Goal: Task Accomplishment & Management: Manage account settings

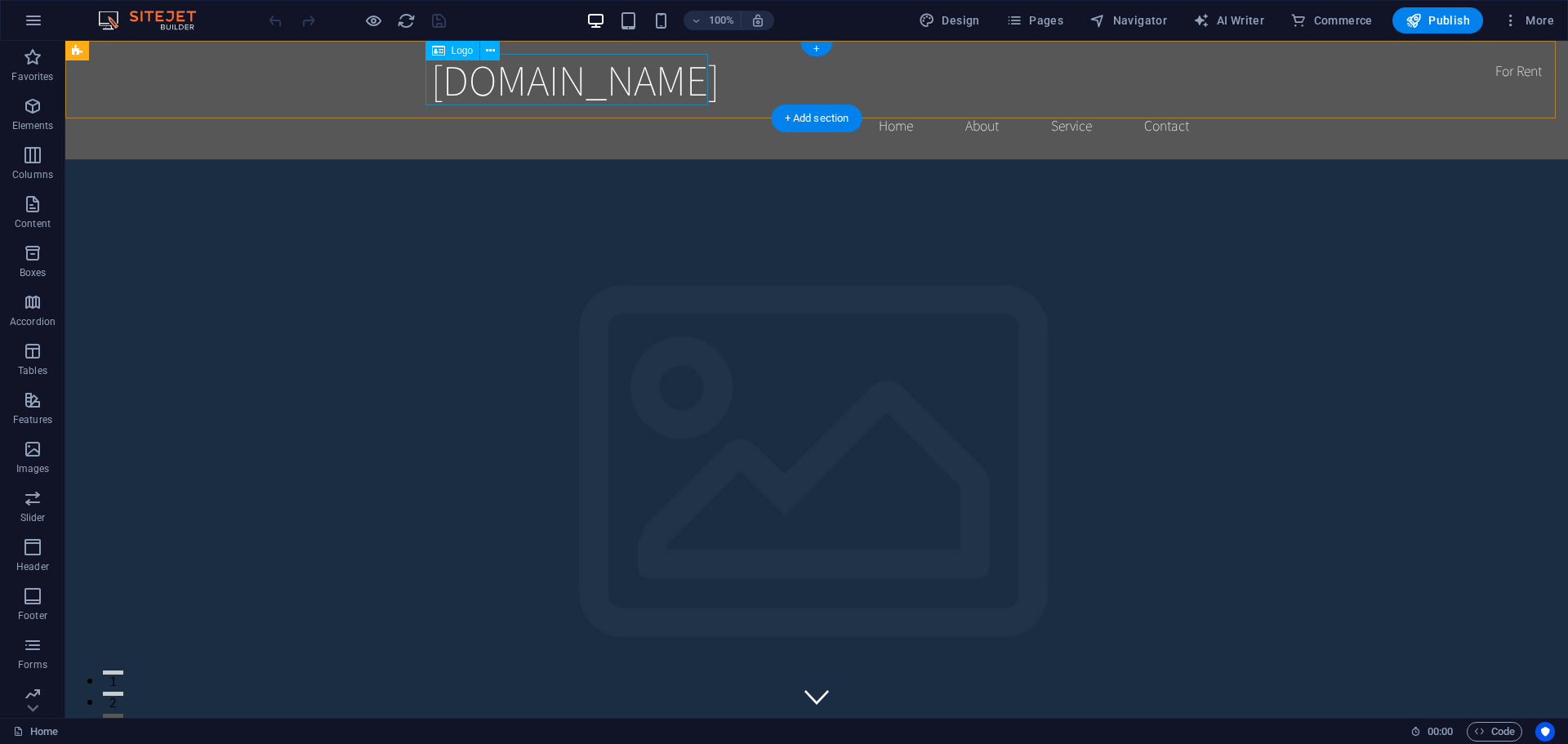
click at [567, 88] on div "[DOMAIN_NAME]" at bounding box center [816, 79] width 771 height 52
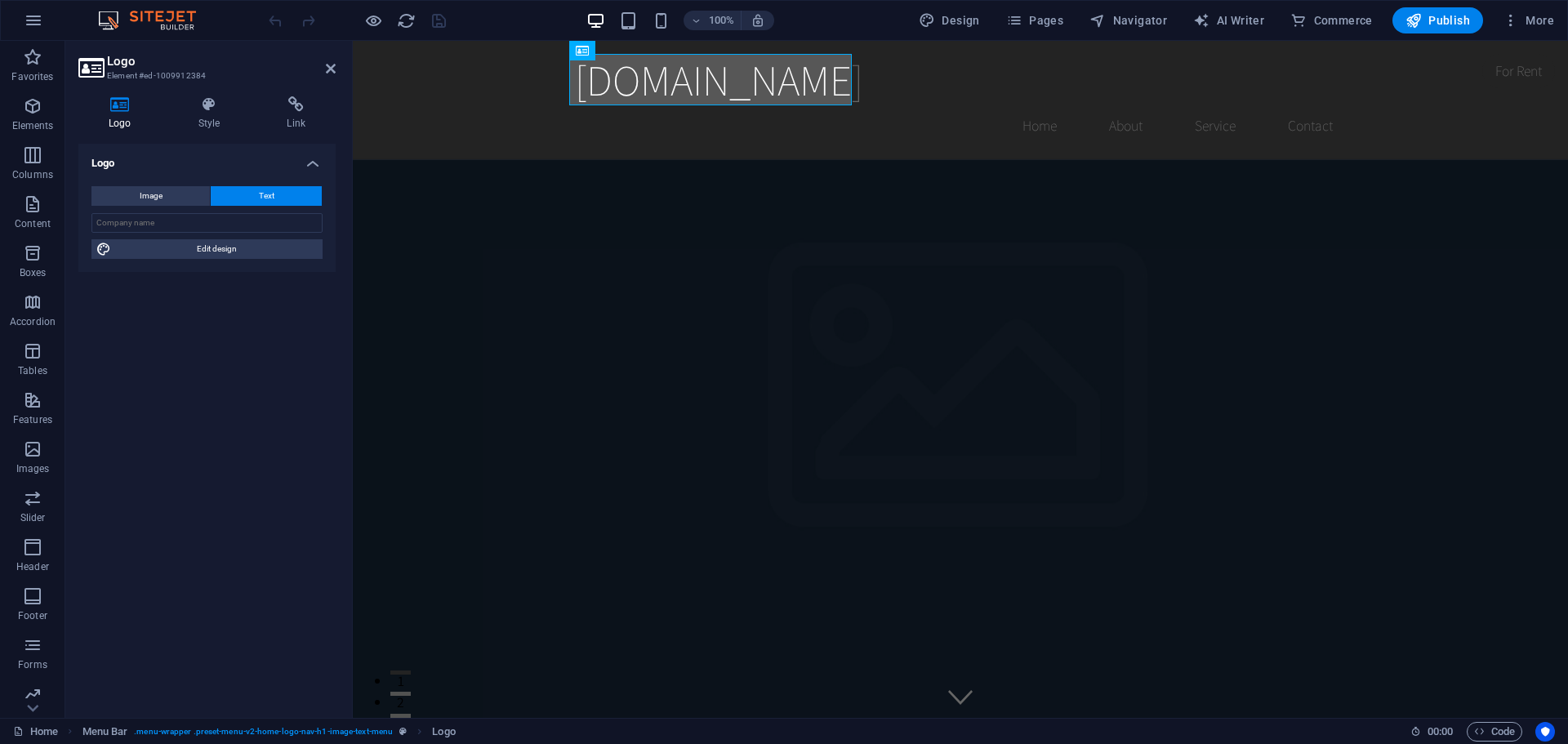
click at [736, 71] on div "[DOMAIN_NAME]" at bounding box center [960, 79] width 771 height 52
click at [604, 54] on span "Logo" at bounding box center [605, 51] width 22 height 9
click at [626, 47] on button at bounding box center [633, 50] width 20 height 20
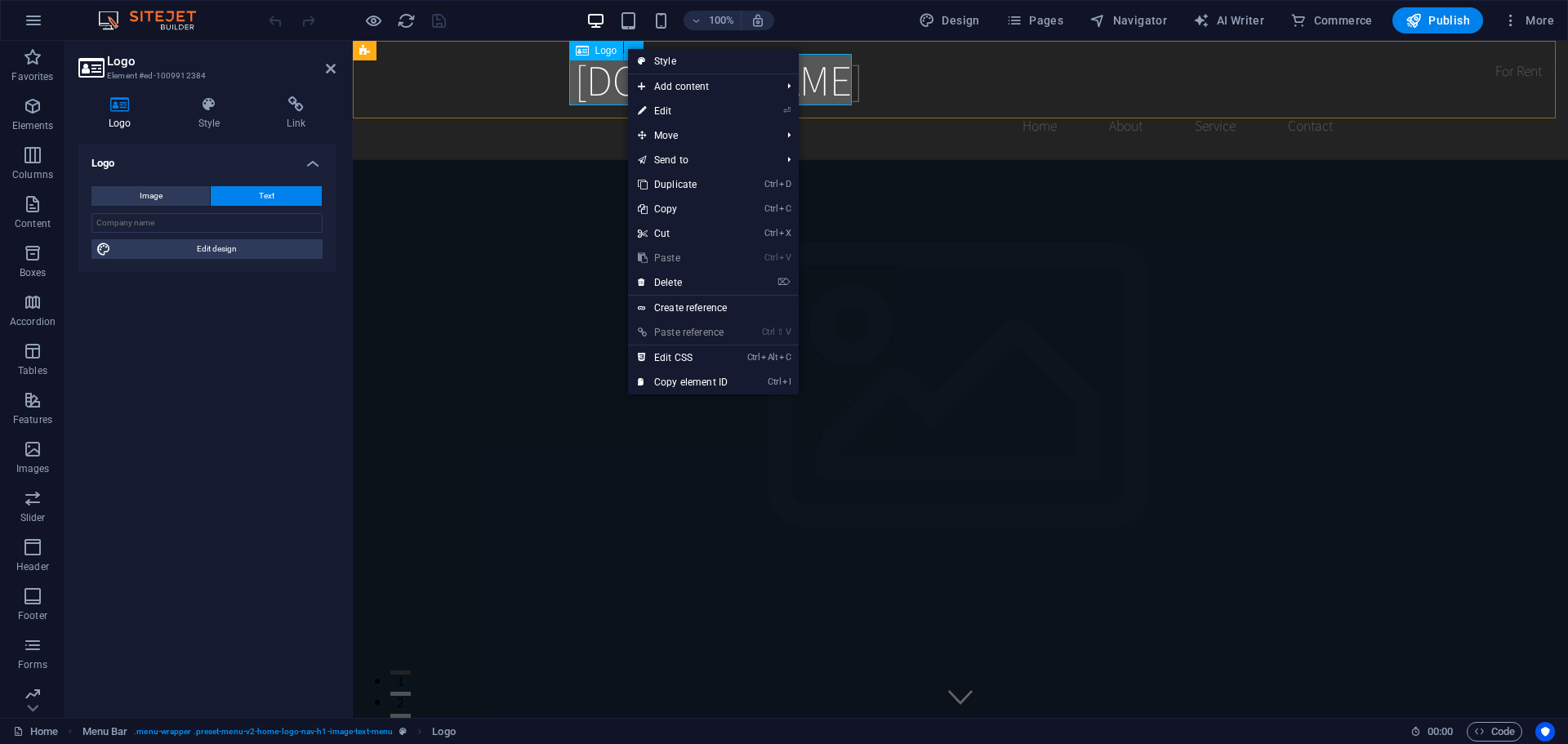
click at [575, 90] on div "[DOMAIN_NAME]" at bounding box center [960, 79] width 771 height 52
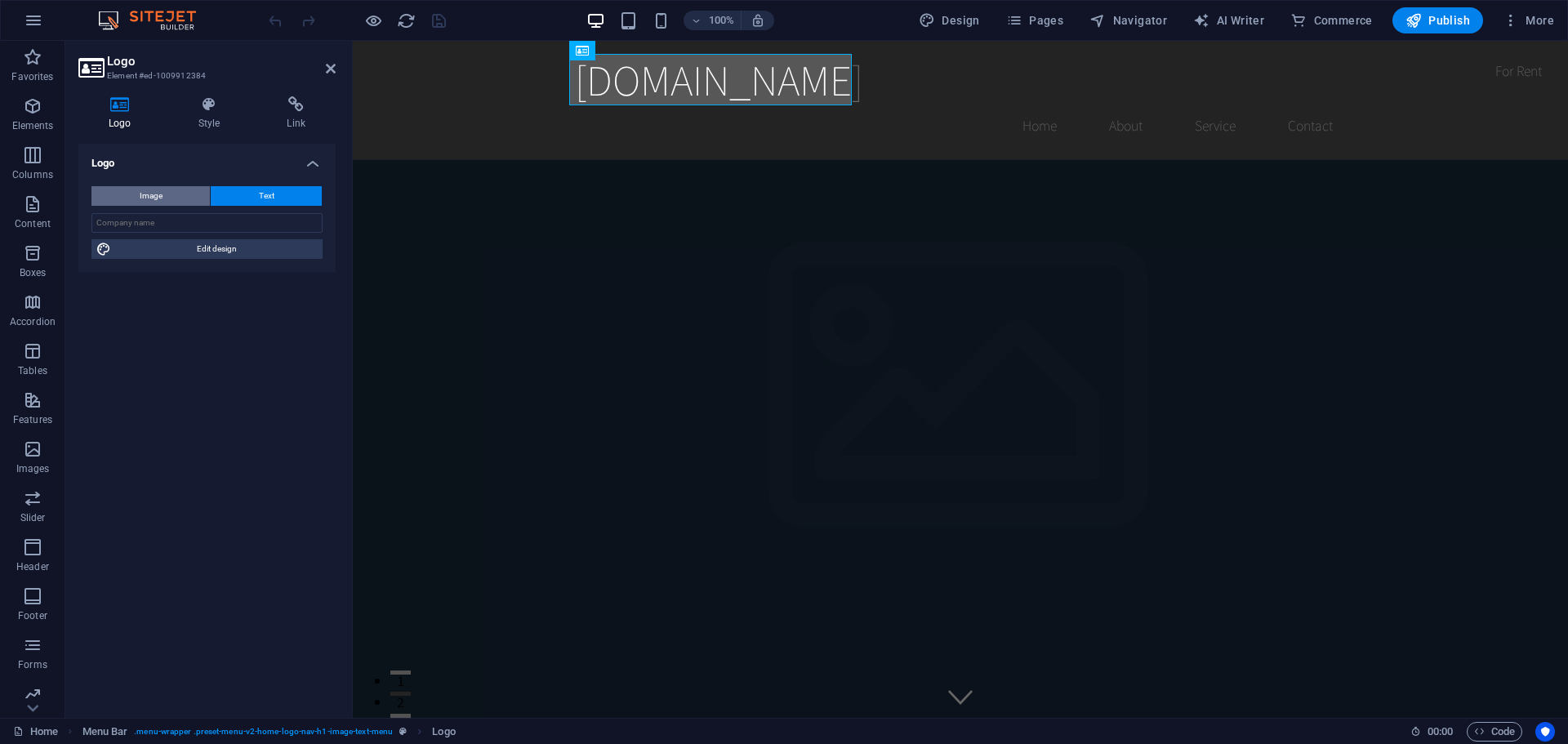
click at [155, 200] on span "Image" at bounding box center [151, 196] width 23 height 20
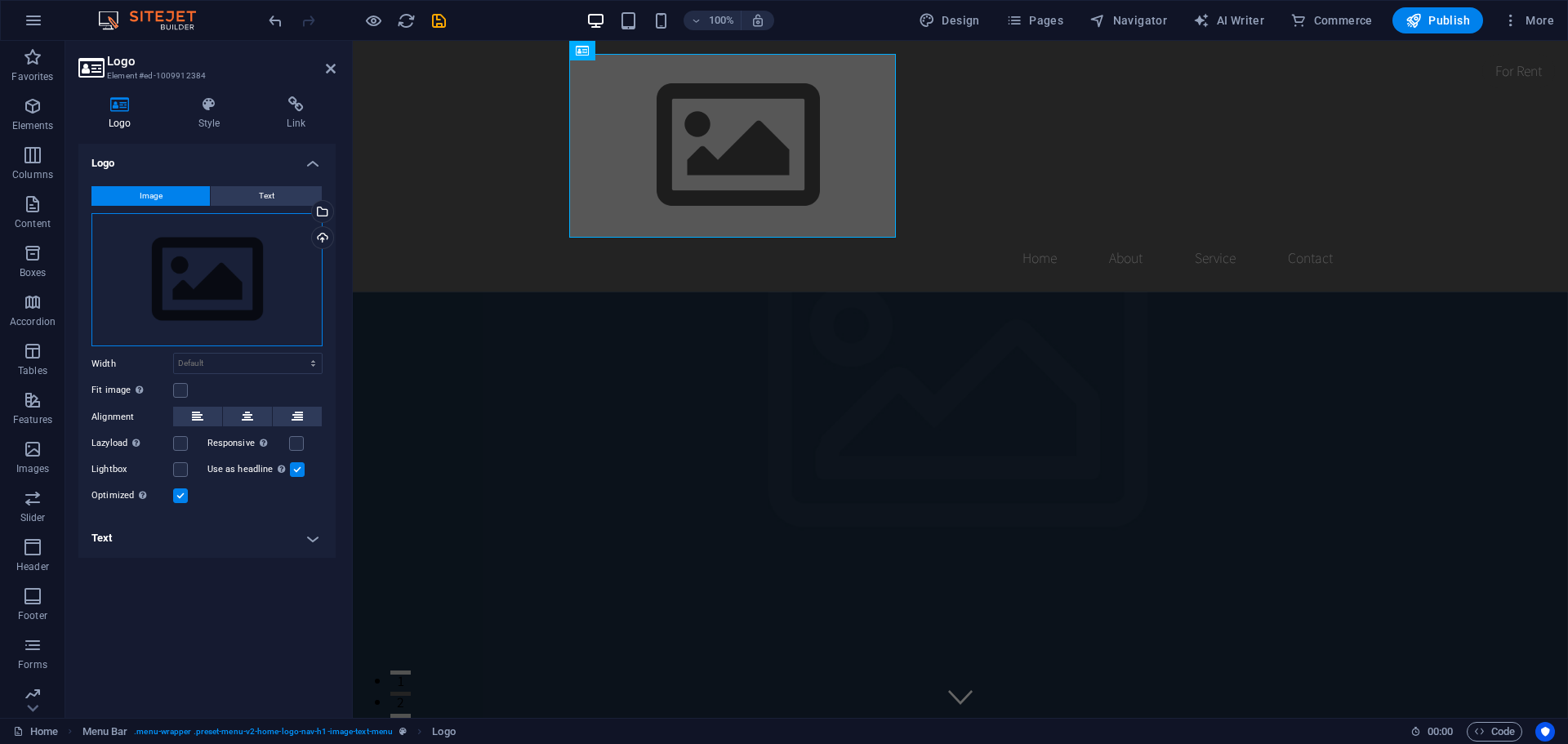
click at [199, 300] on div "Drag files here, click to choose files or select files from Files or our free s…" at bounding box center [207, 280] width 232 height 134
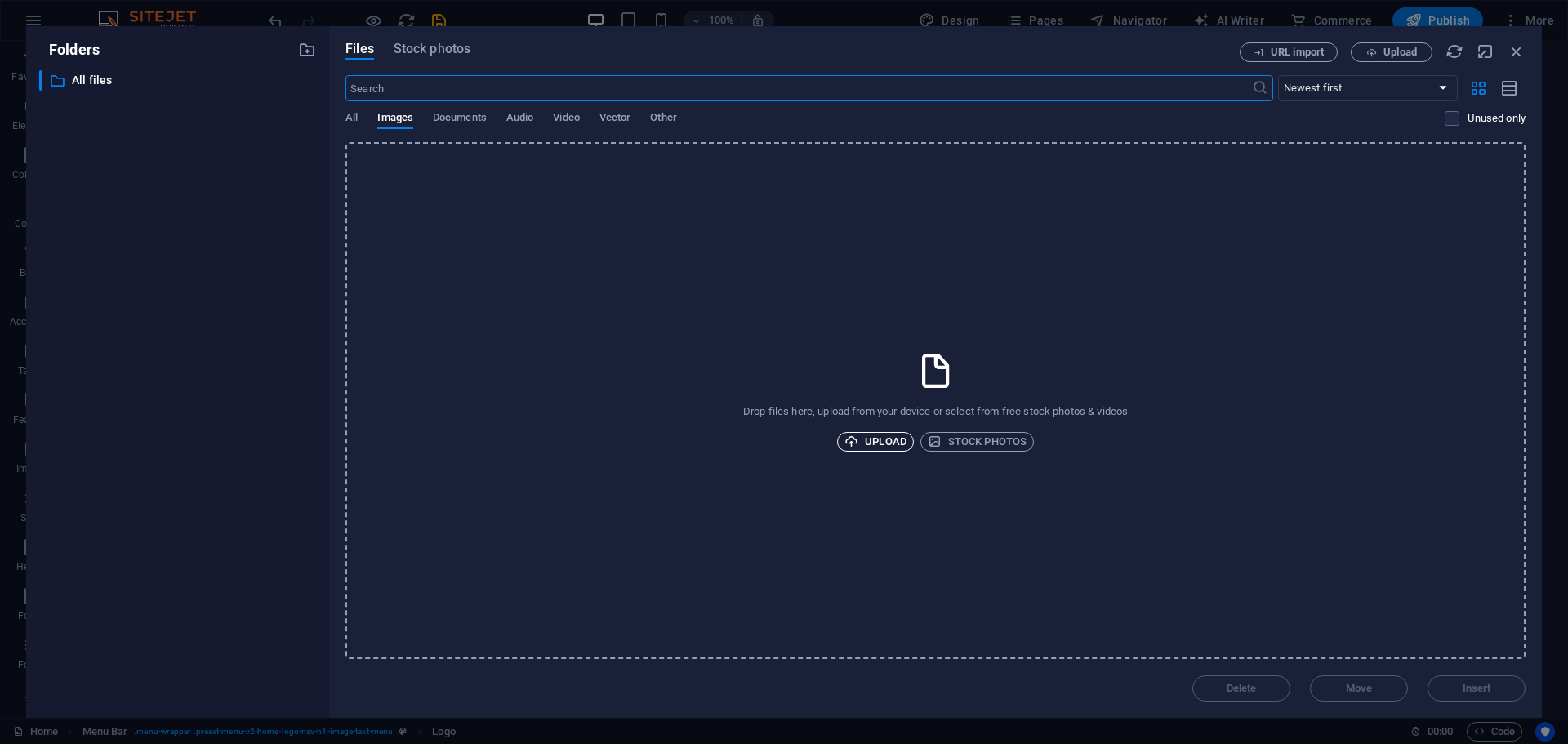
click at [885, 441] on span "Upload" at bounding box center [875, 442] width 62 height 20
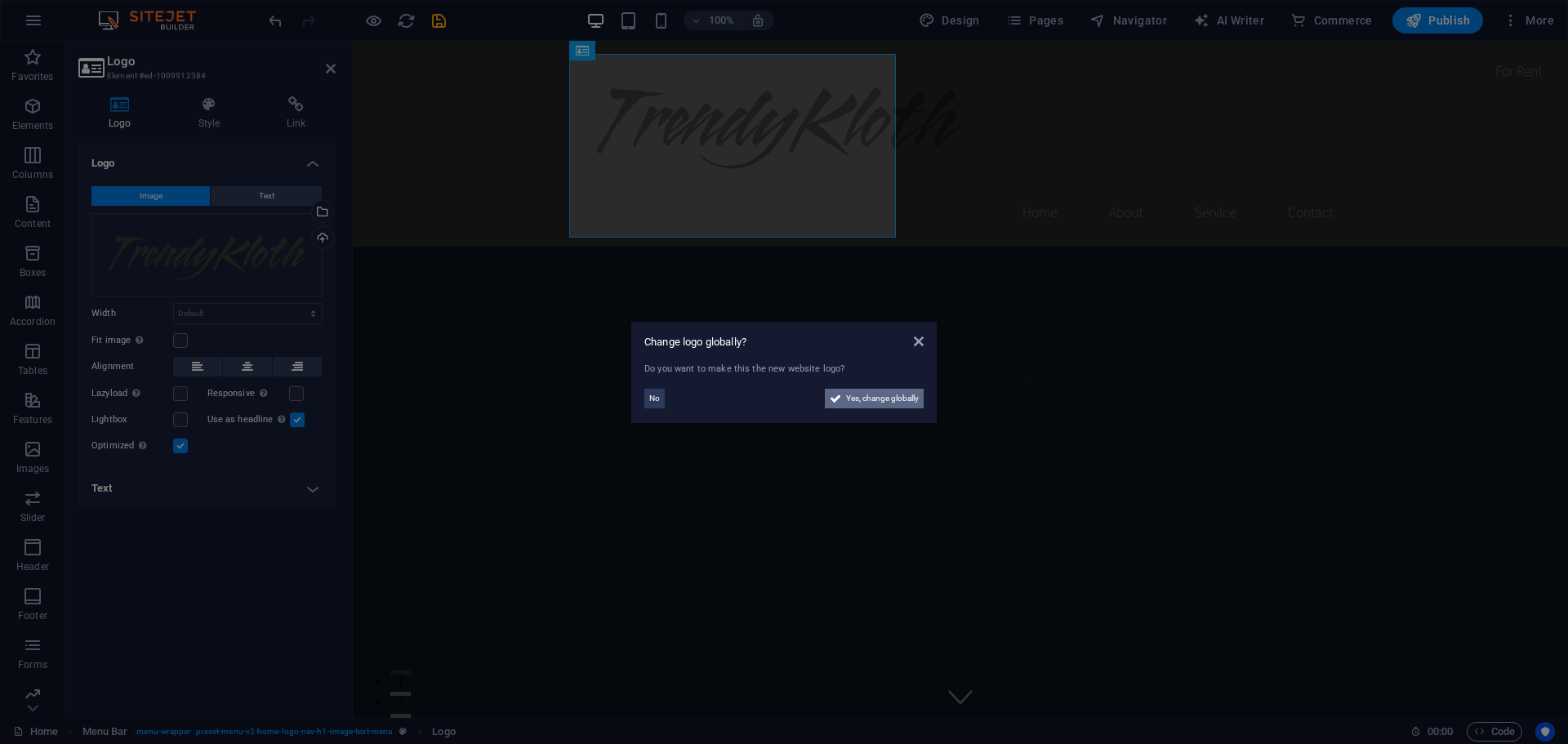
click at [865, 396] on span "Yes, change globally" at bounding box center [882, 398] width 72 height 20
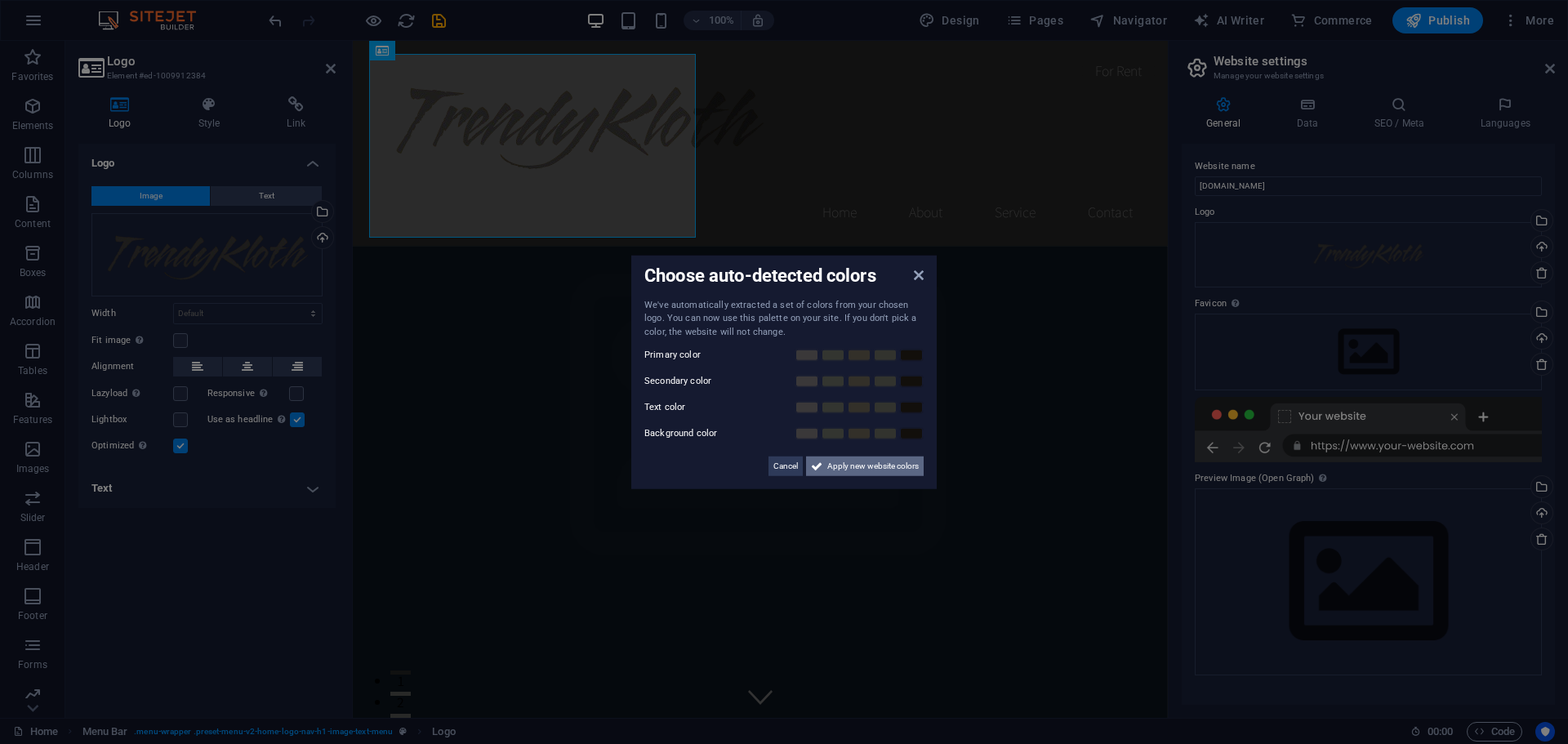
click at [862, 469] on span "Apply new website colors" at bounding box center [872, 466] width 91 height 20
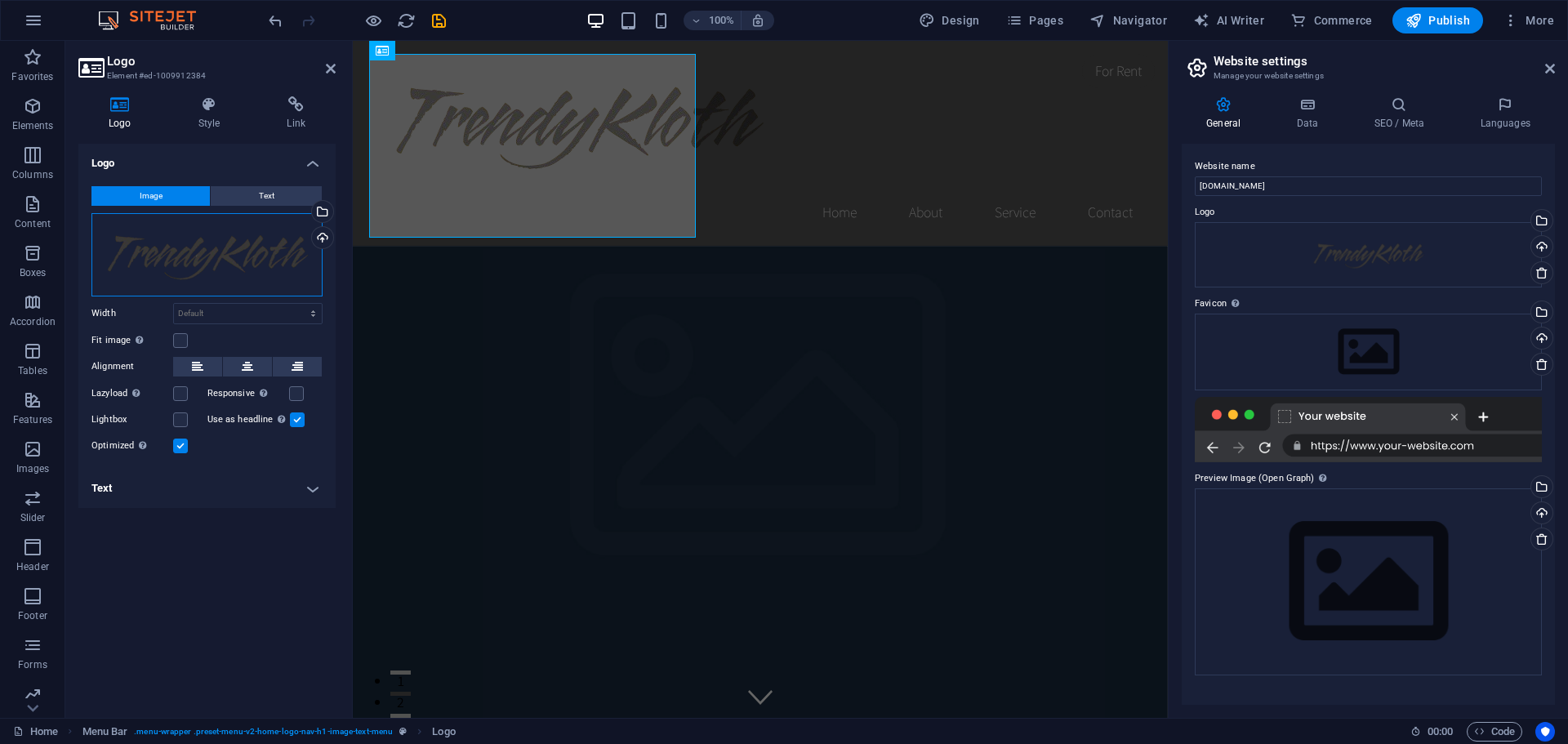
click at [233, 274] on div "Drag files here, click to choose files or select files from Files or our free s…" at bounding box center [207, 254] width 232 height 83
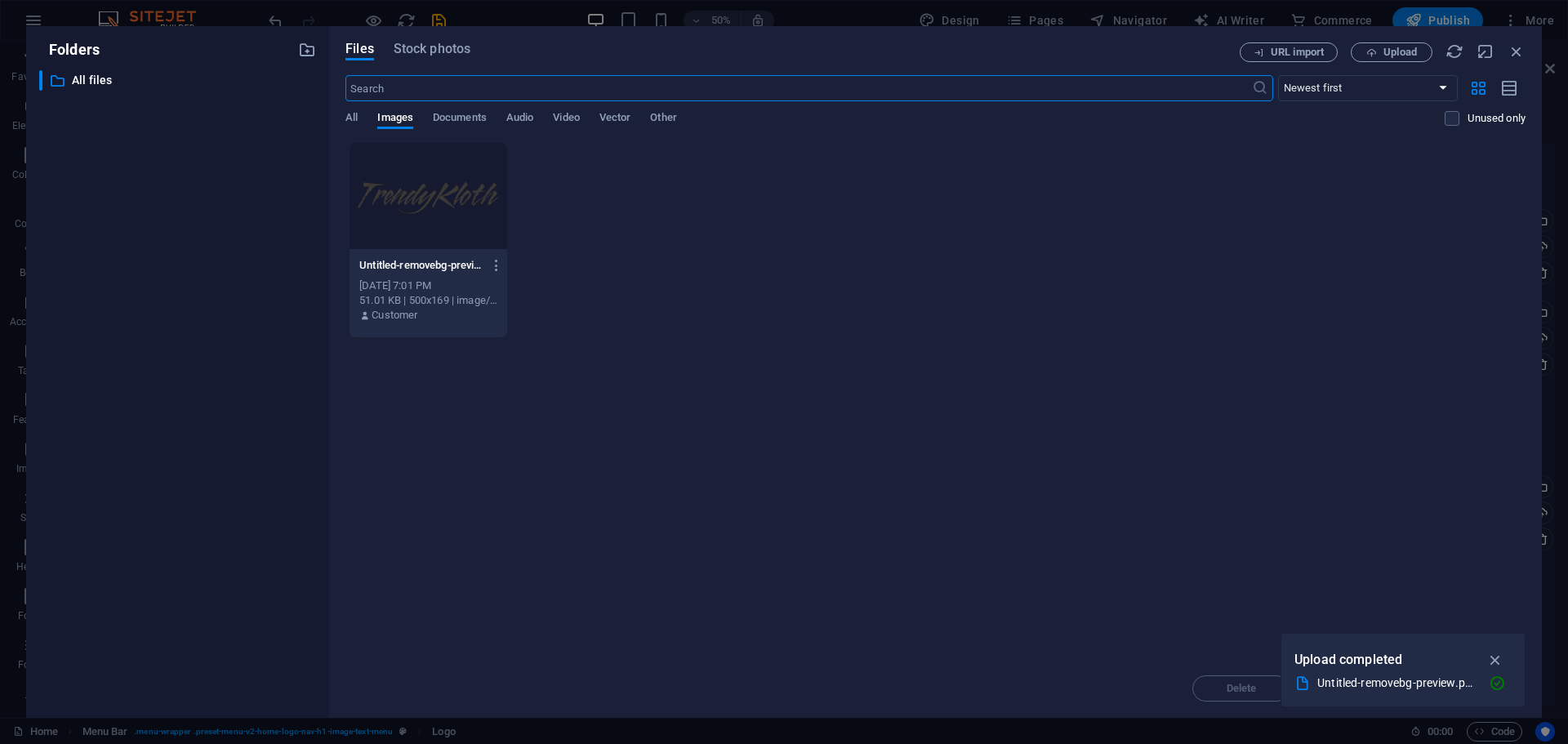
click at [420, 218] on div at bounding box center [427, 196] width 157 height 106
click at [1491, 658] on icon "button" at bounding box center [1496, 659] width 19 height 18
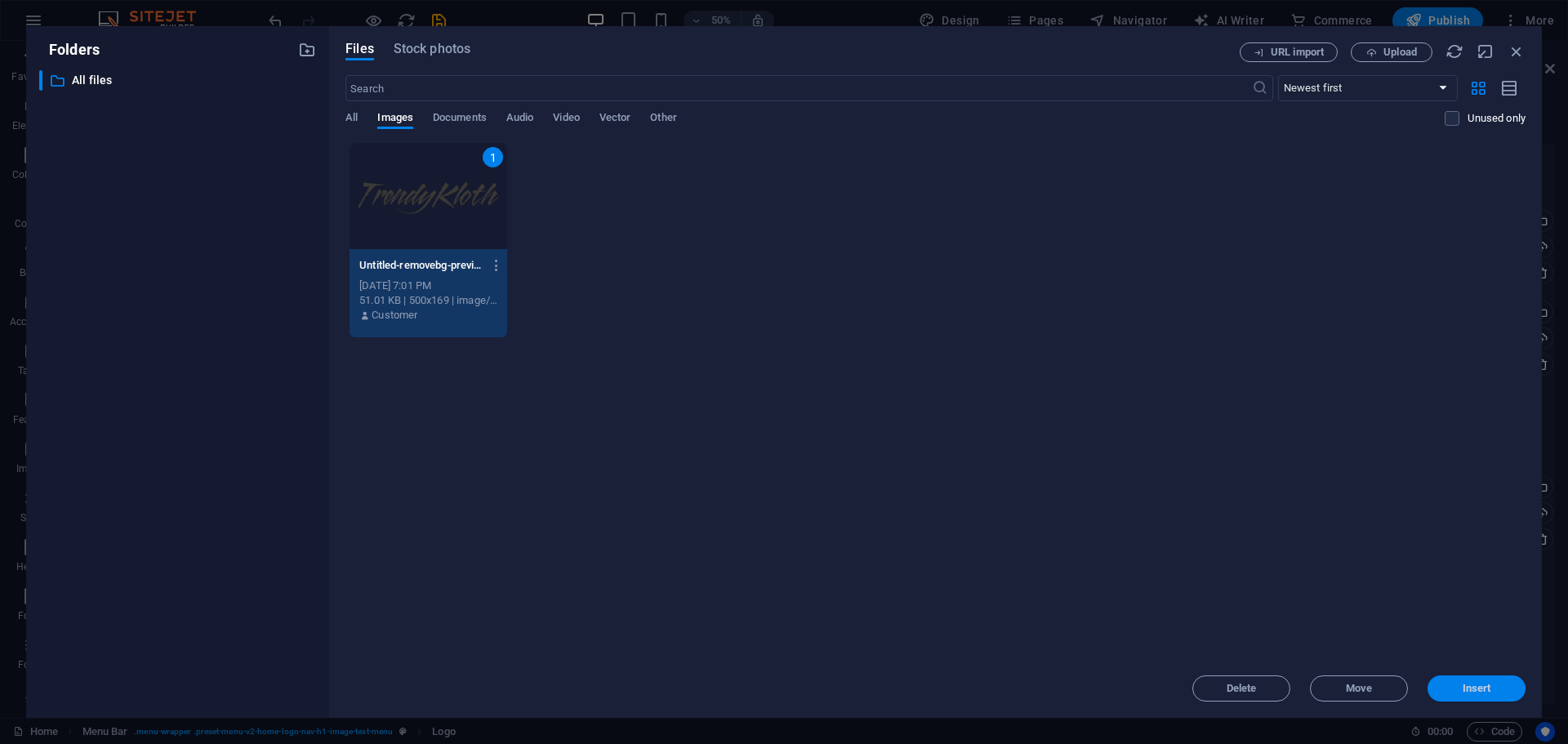
click at [1474, 689] on span "Insert" at bounding box center [1477, 688] width 28 height 9
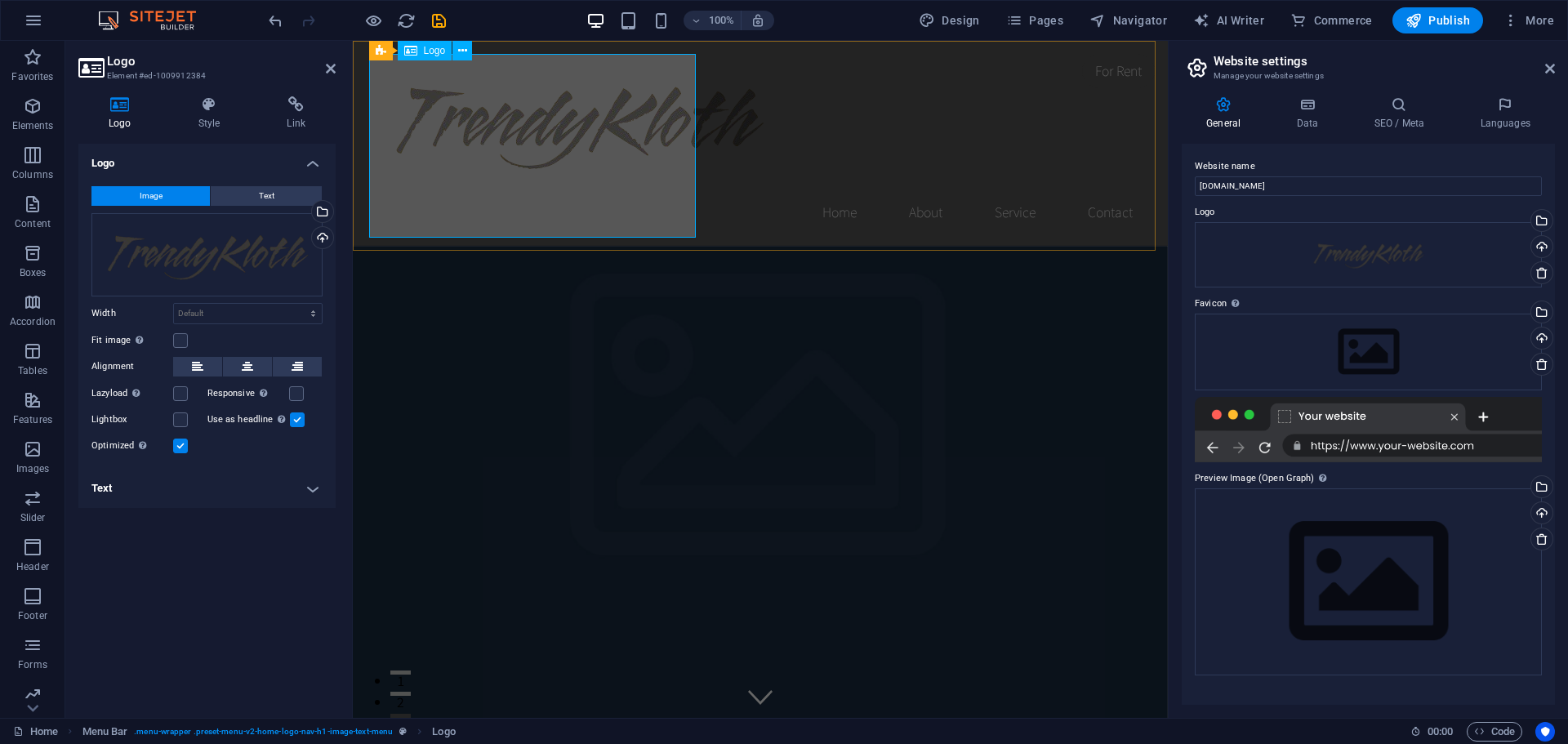
click at [568, 156] on div at bounding box center [760, 122] width 771 height 138
click at [755, 188] on div "Home About Service Contact" at bounding box center [760, 143] width 815 height 205
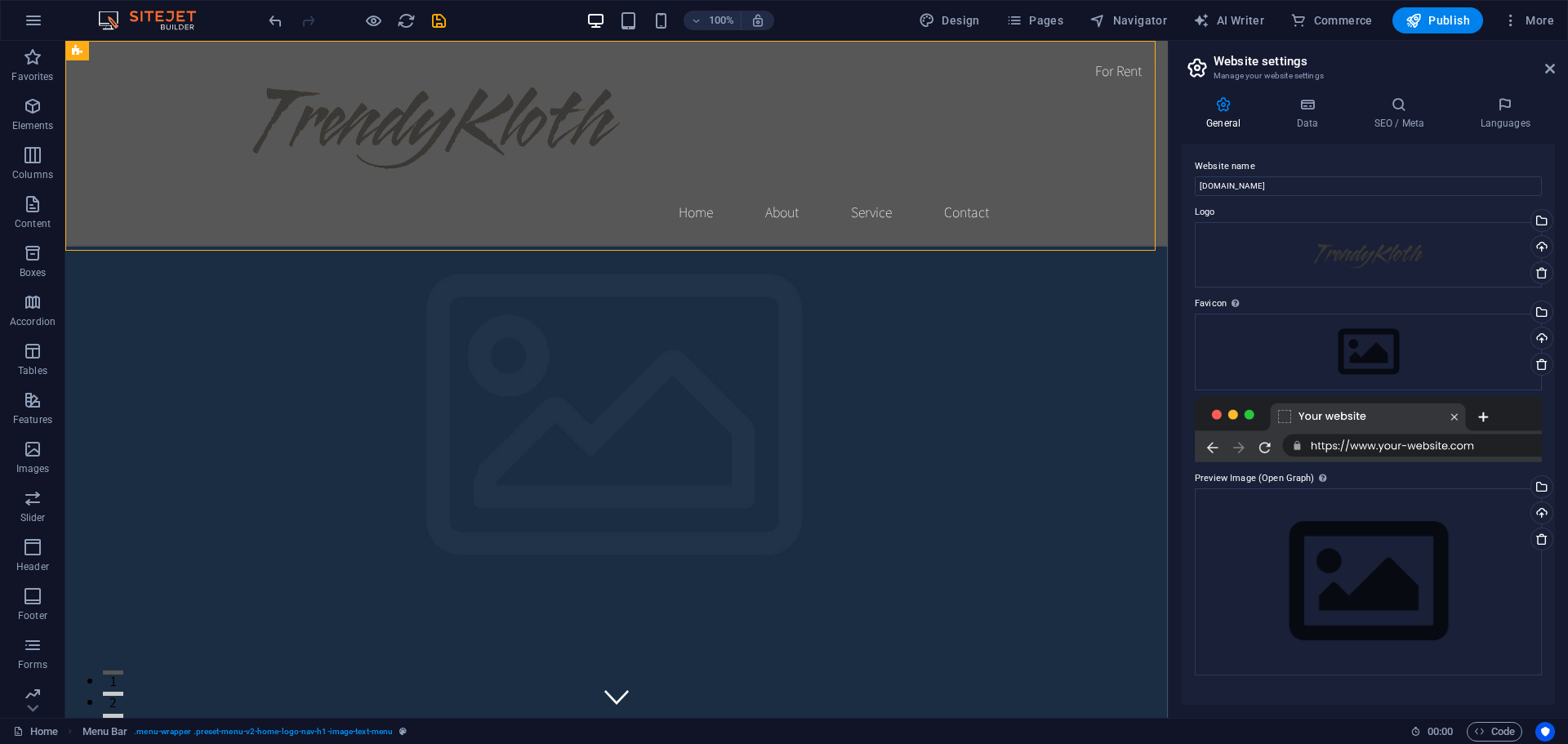
click at [1555, 68] on aside "Website settings Manage your website settings General Data SEO / Meta Languages…" at bounding box center [1368, 379] width 400 height 677
click at [1548, 67] on icon at bounding box center [1549, 69] width 9 height 13
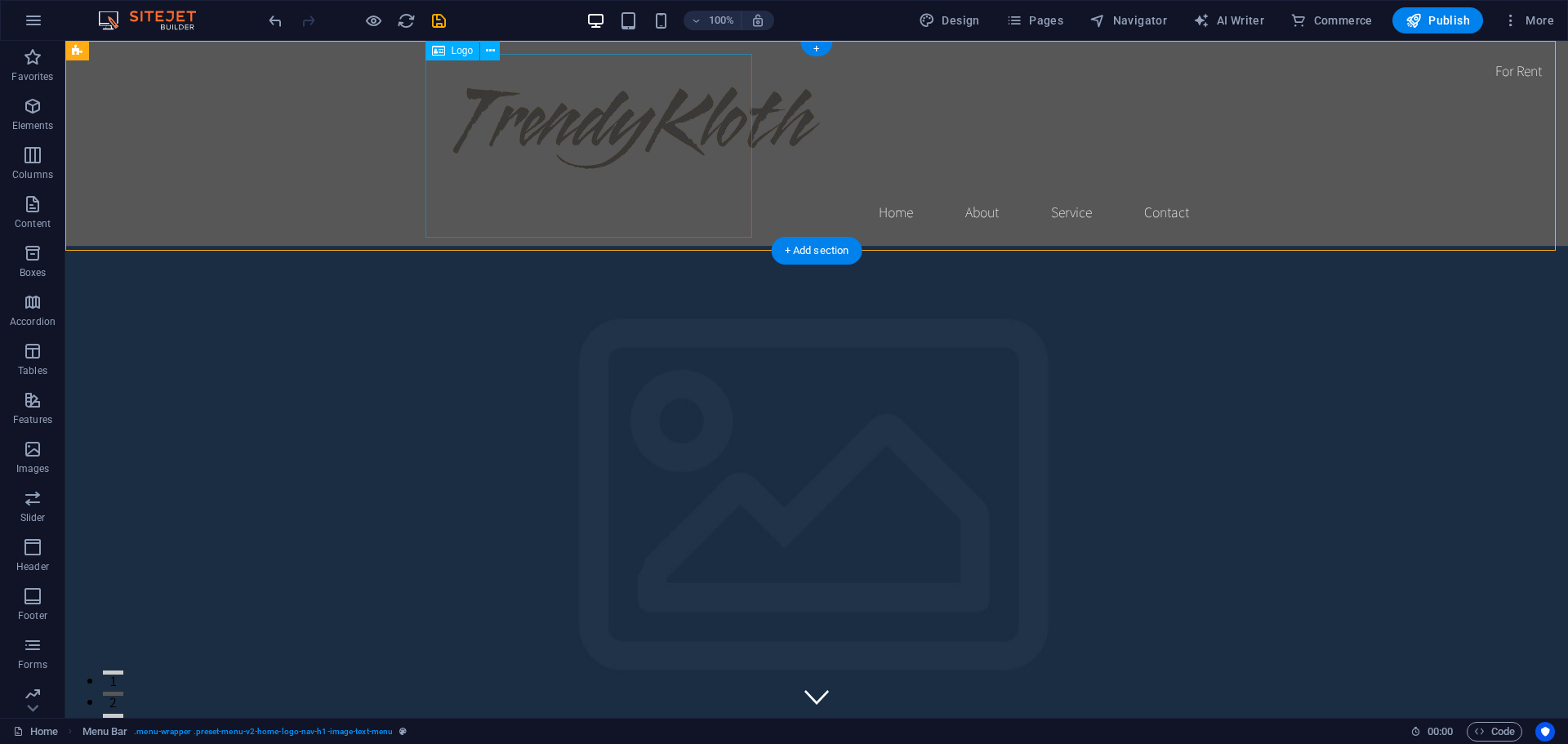
click at [594, 140] on div at bounding box center [816, 122] width 771 height 138
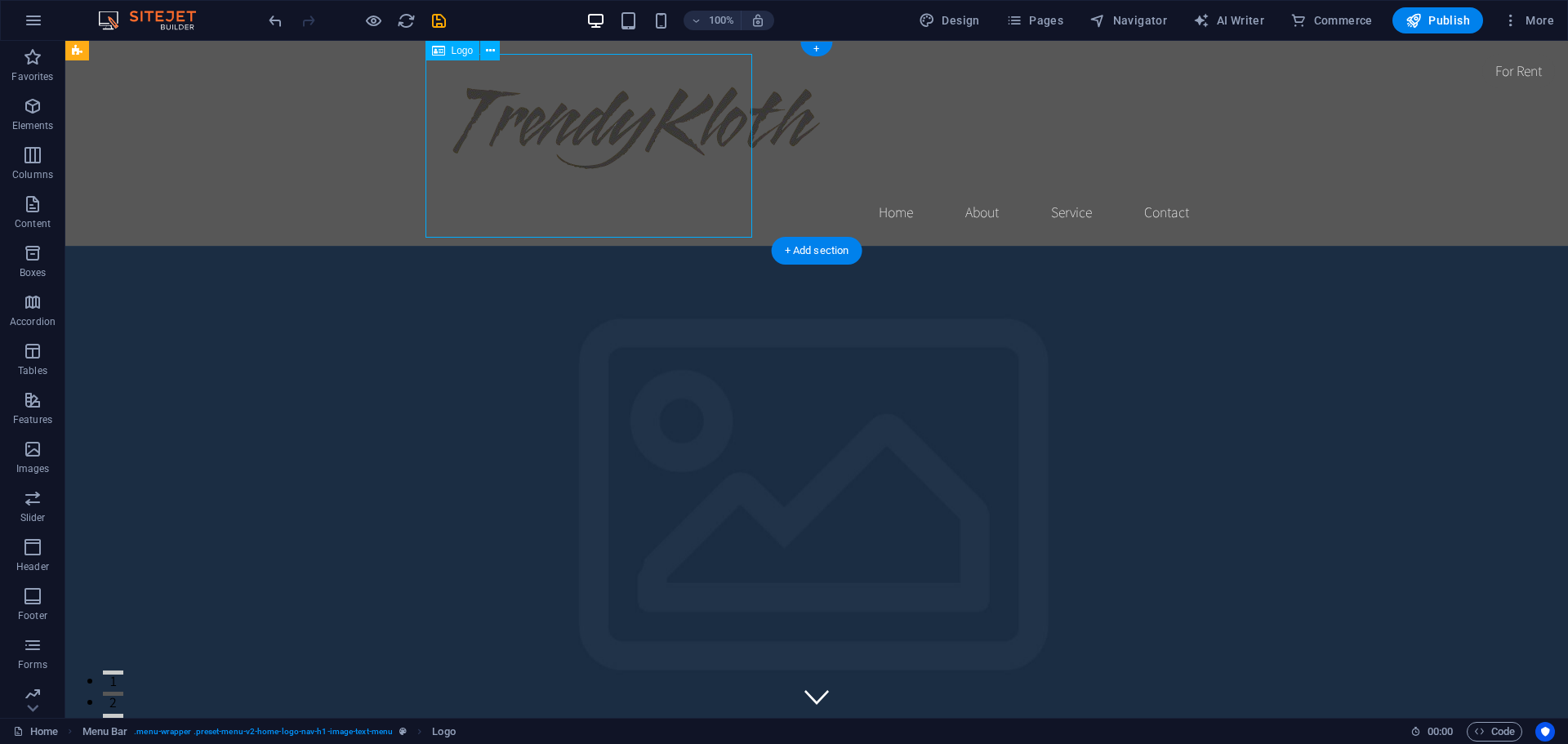
click at [594, 140] on div at bounding box center [816, 122] width 771 height 138
drag, startPoint x: 594, startPoint y: 140, endPoint x: 307, endPoint y: 141, distance: 287.0
click at [595, 140] on div at bounding box center [816, 122] width 771 height 138
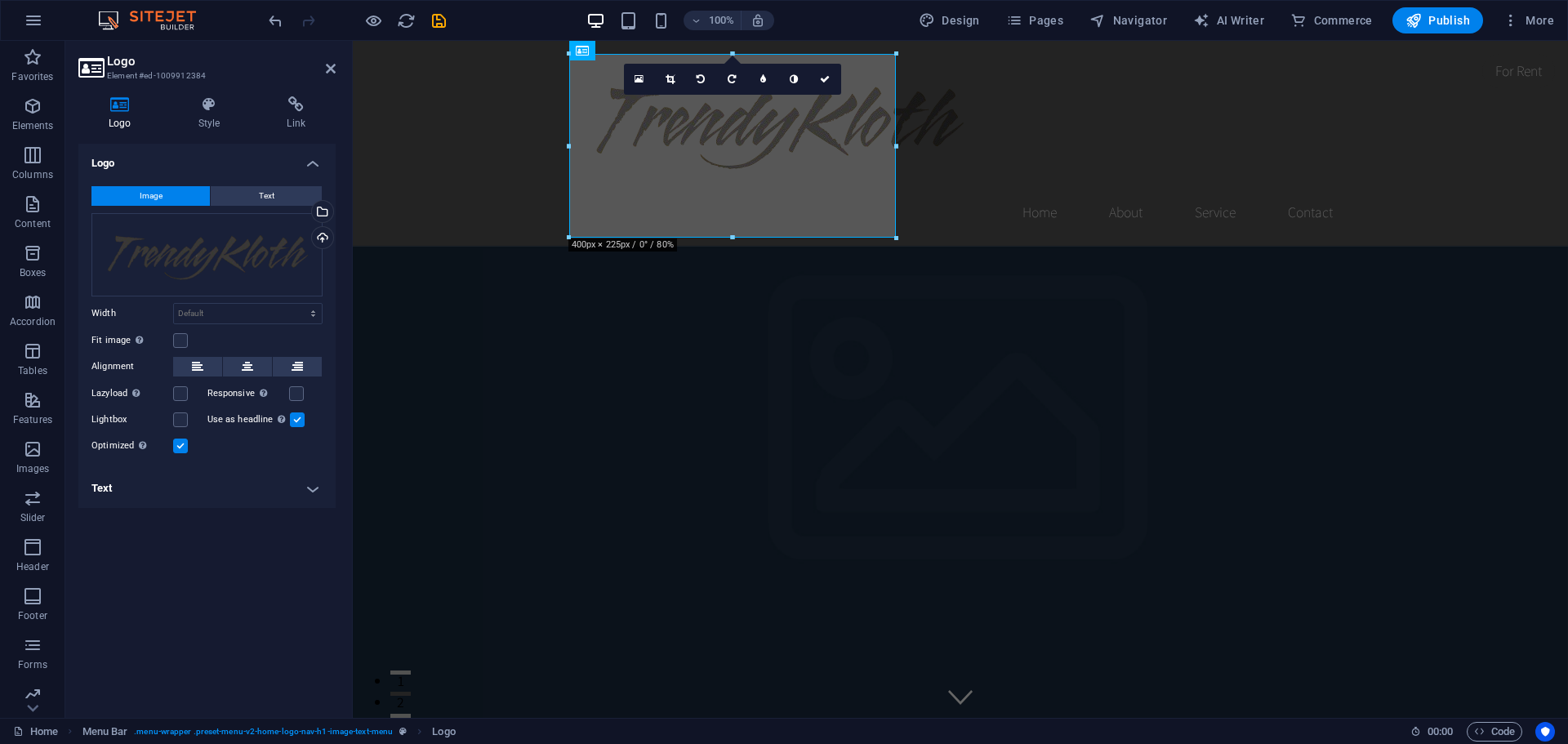
click at [152, 195] on span "Image" at bounding box center [151, 196] width 23 height 20
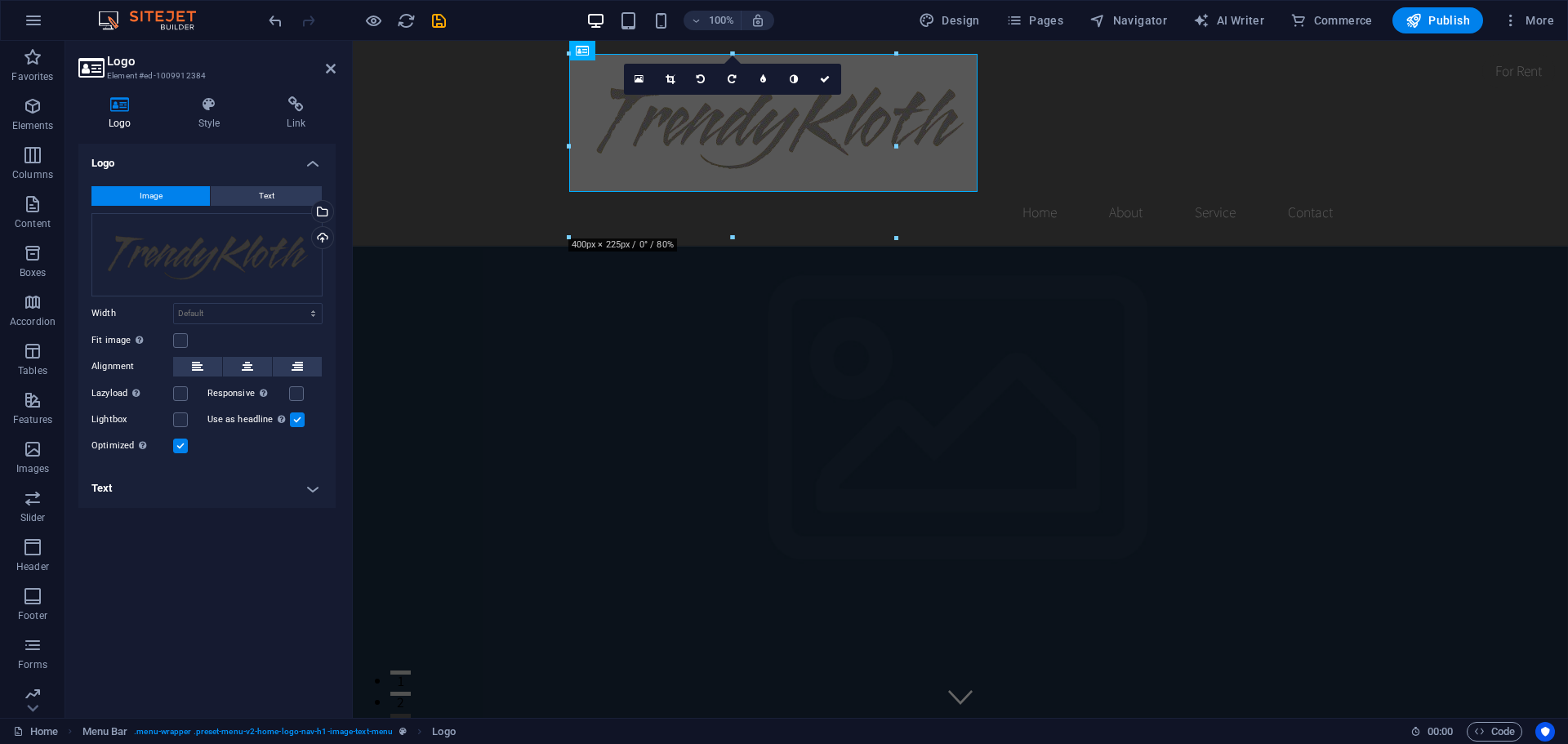
click at [119, 107] on icon at bounding box center [120, 104] width 83 height 16
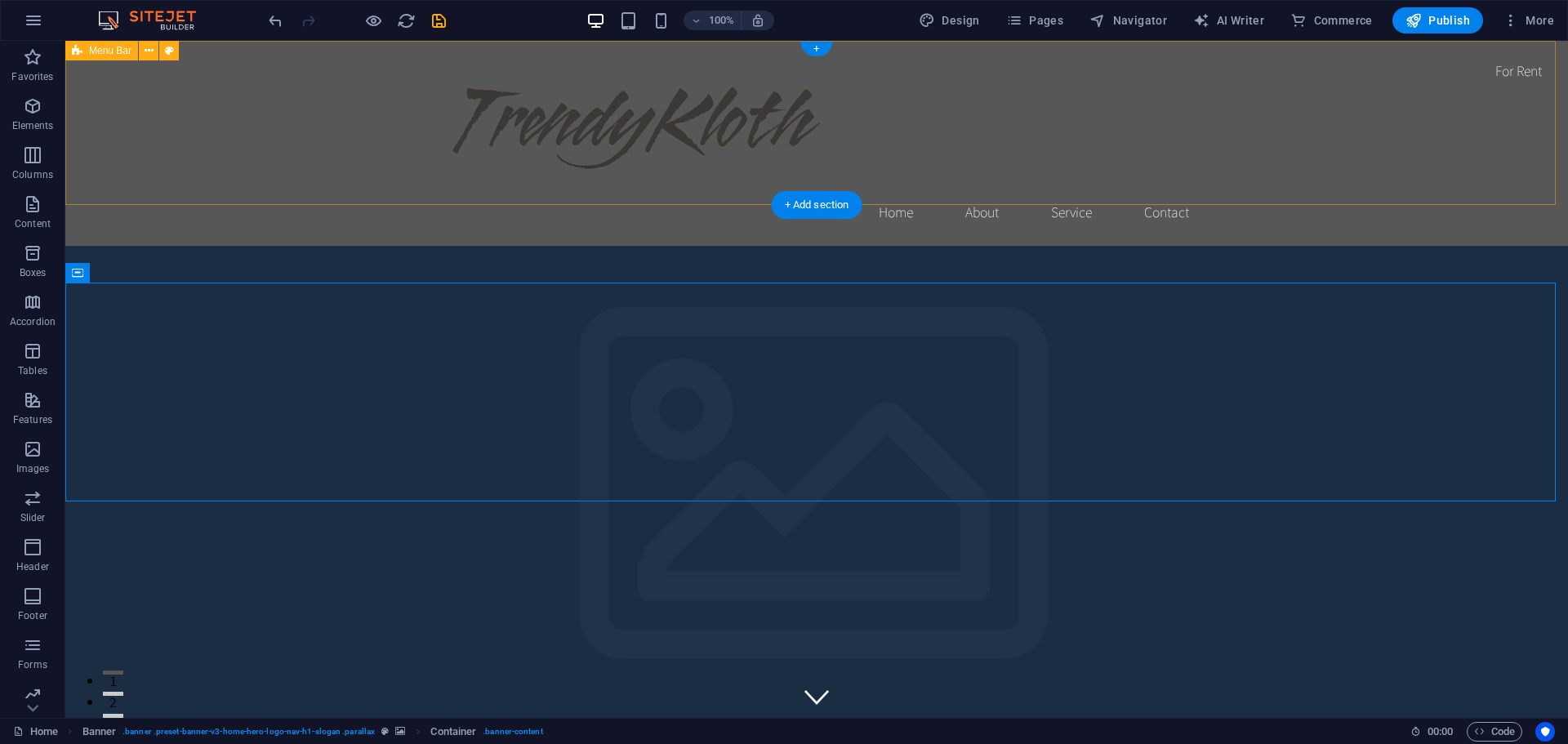
click at [1407, 121] on div "Home About Service Contact" at bounding box center [816, 143] width 1502 height 205
click at [594, 125] on div at bounding box center [816, 122] width 771 height 138
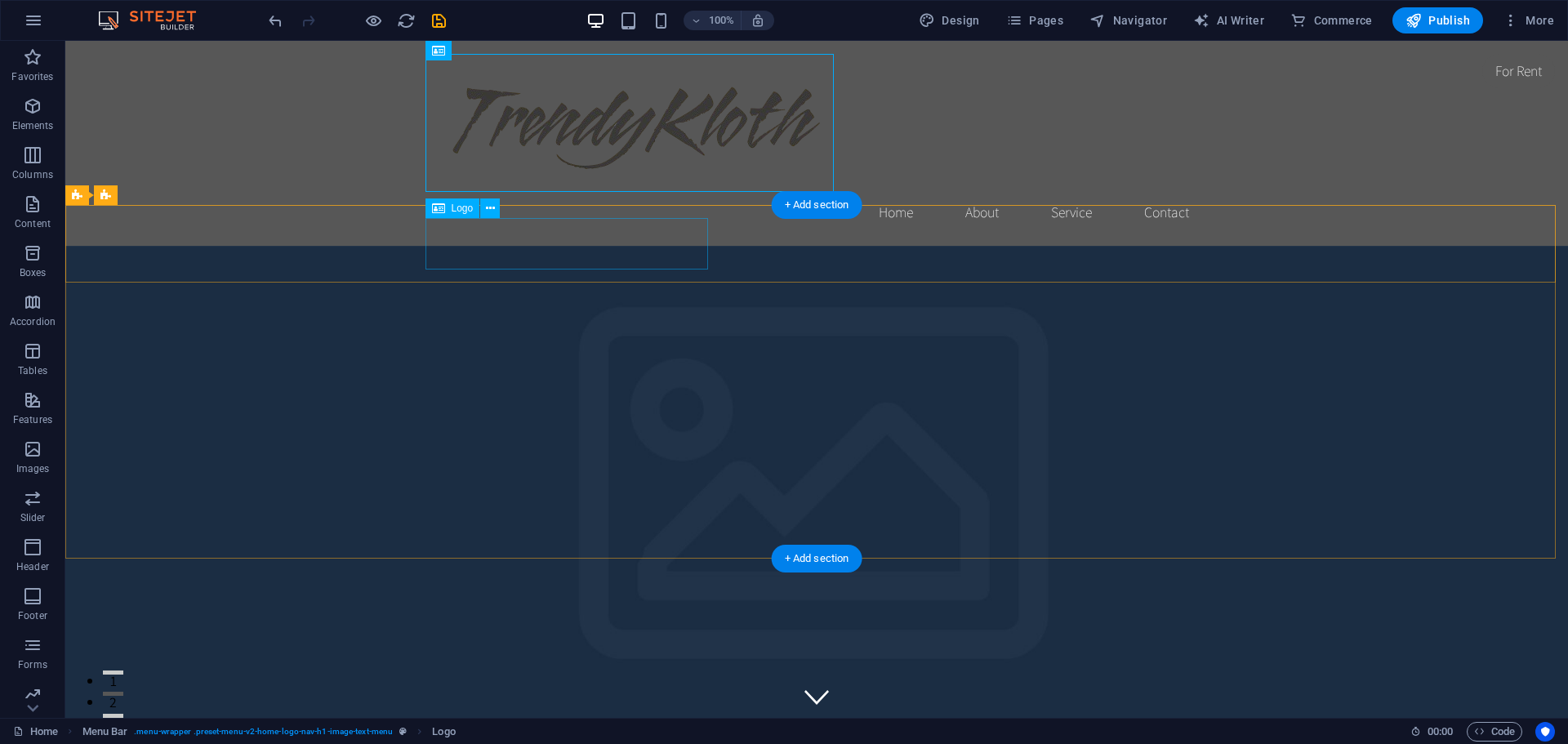
click at [456, 213] on span "Logo" at bounding box center [462, 208] width 22 height 9
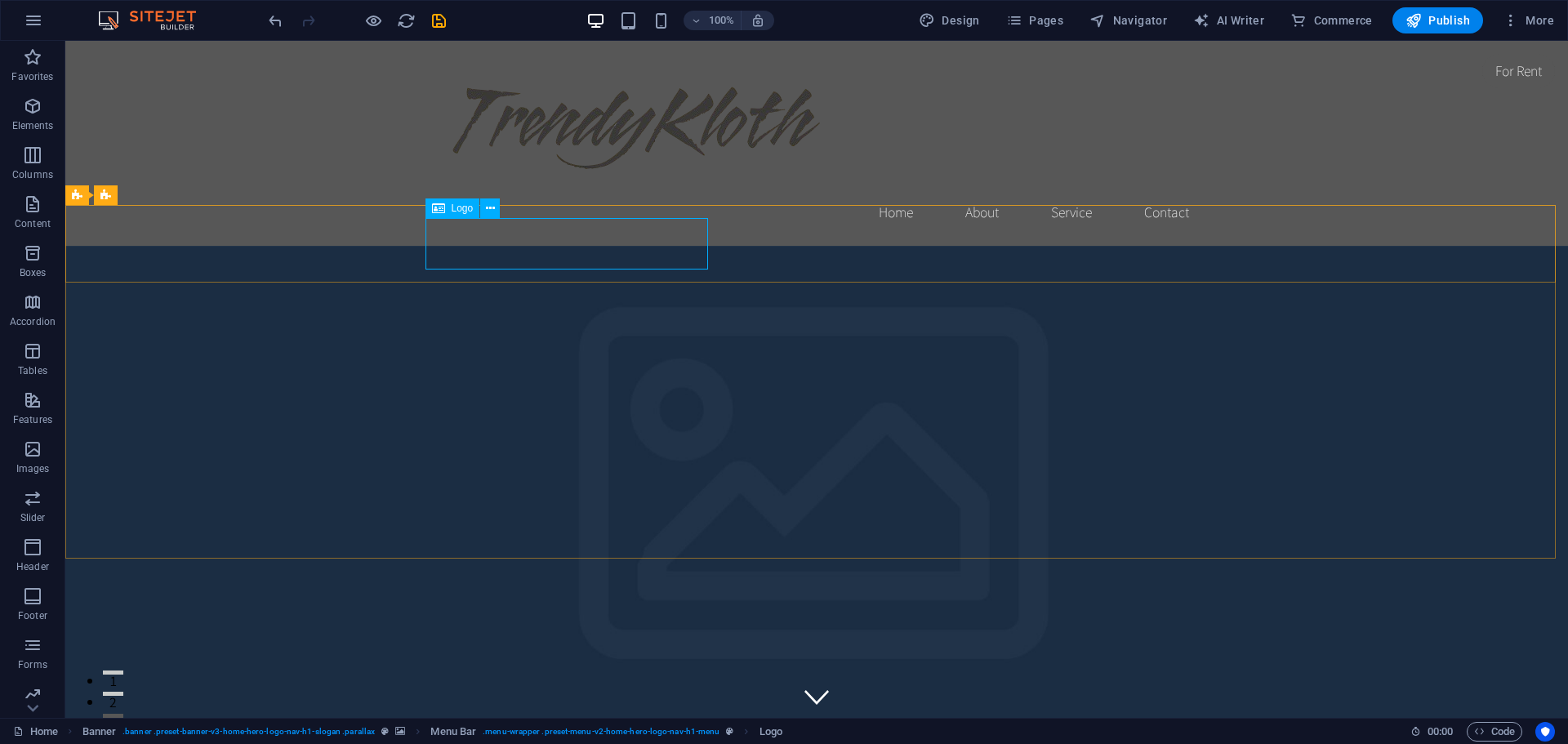
click at [465, 210] on span "Logo" at bounding box center [462, 208] width 22 height 9
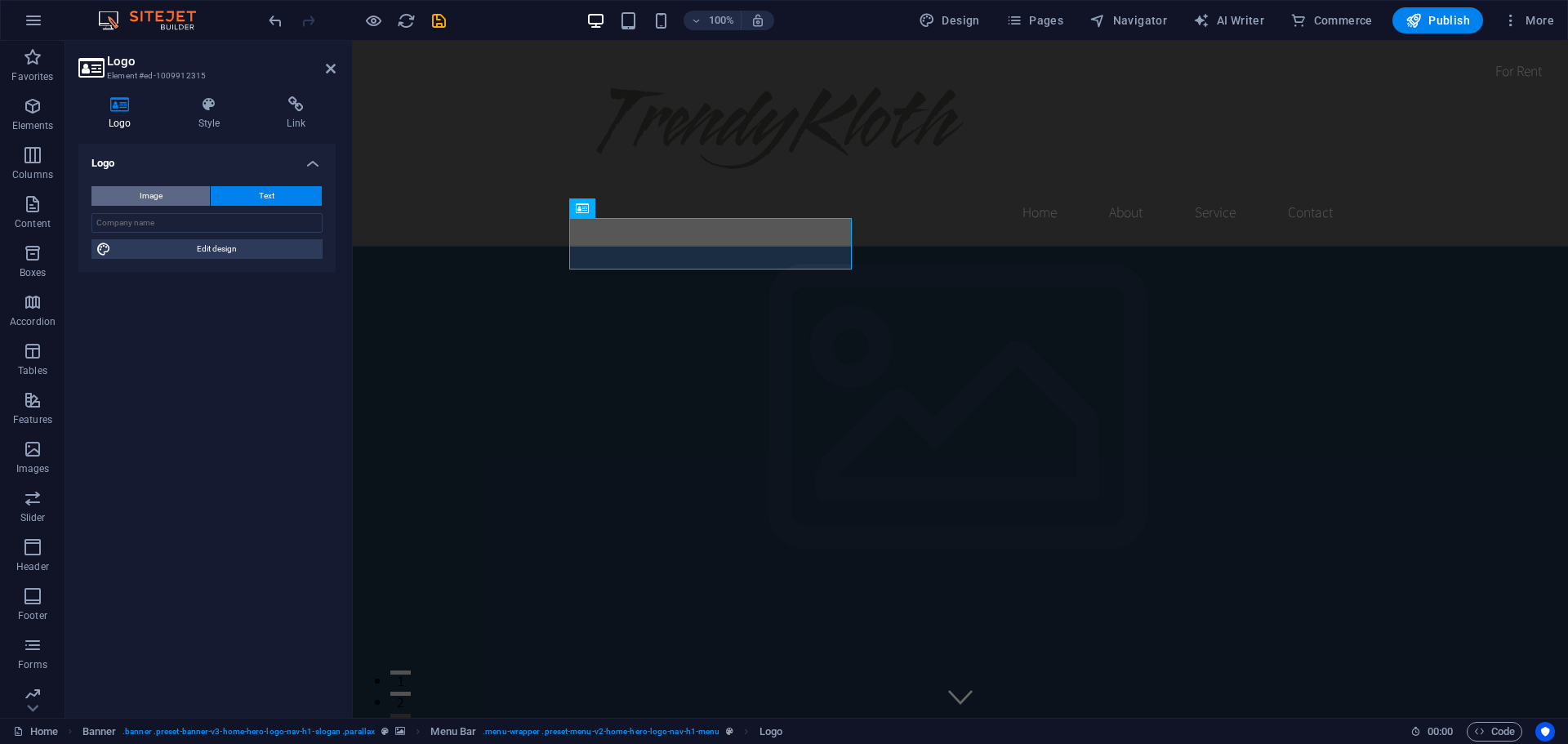
click at [155, 194] on span "Image" at bounding box center [151, 196] width 23 height 20
select select "DISABLED_OPTION_VALUE"
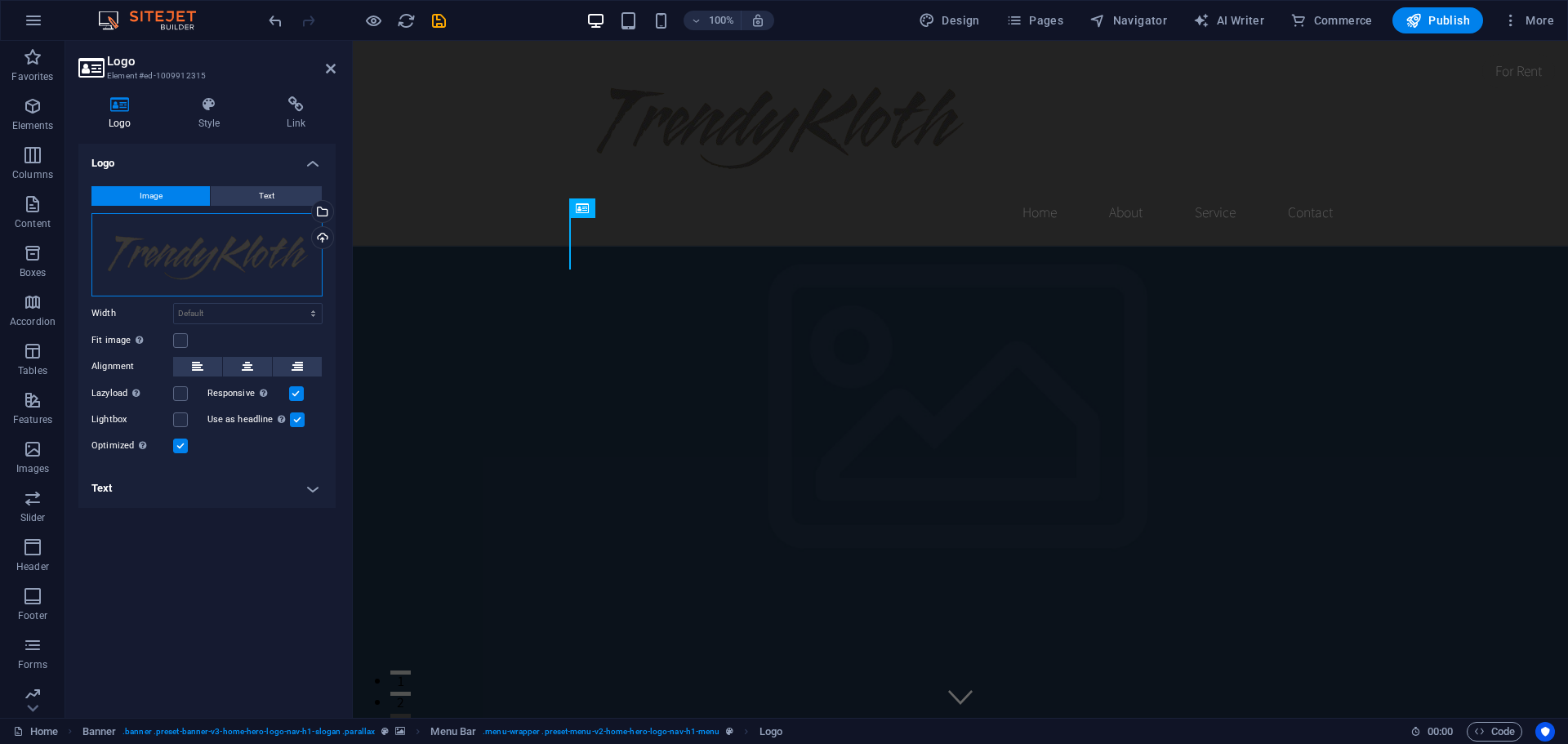
click at [188, 225] on div "Drag files here, click to choose files or select files from Files or our free s…" at bounding box center [207, 254] width 232 height 83
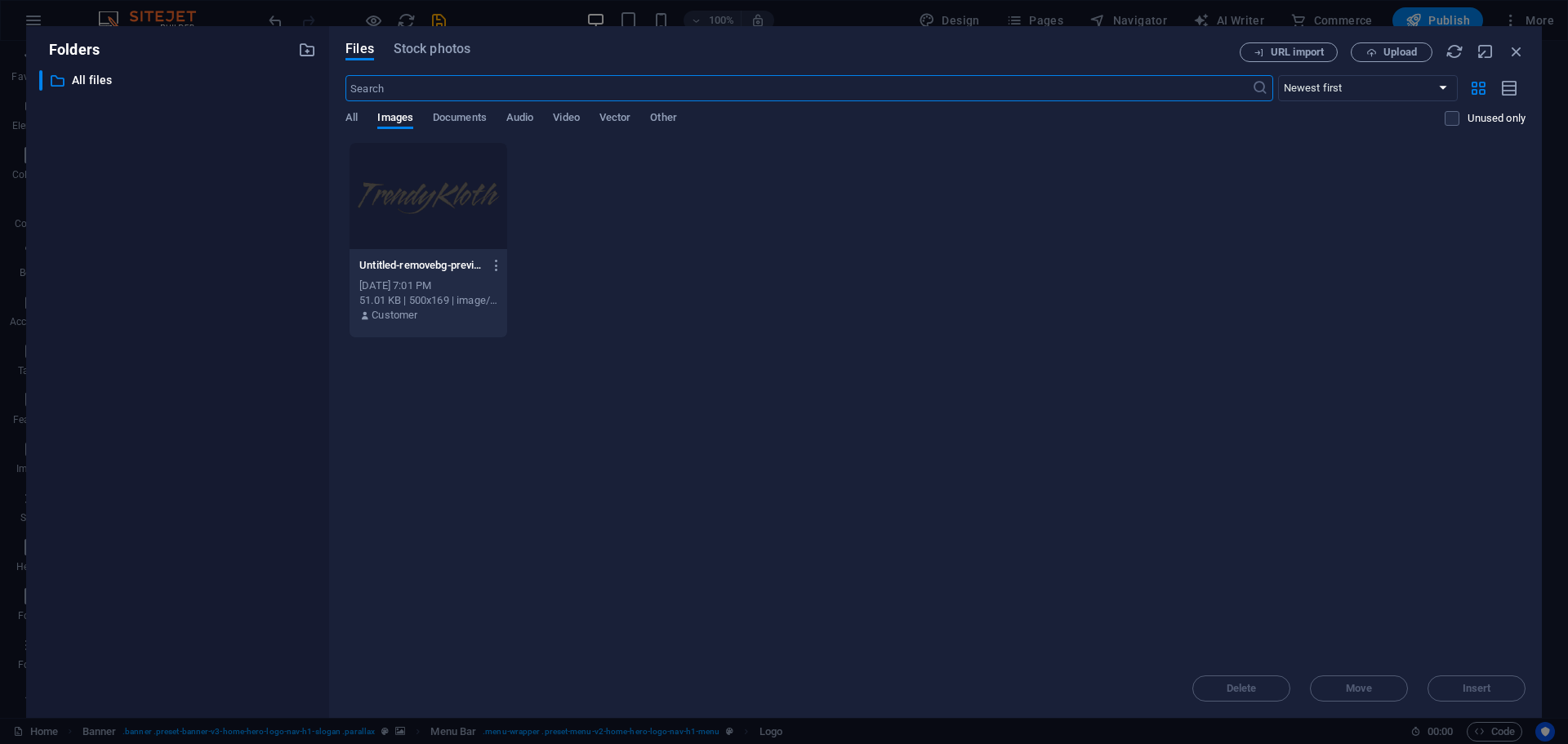
click at [416, 196] on div at bounding box center [427, 196] width 157 height 106
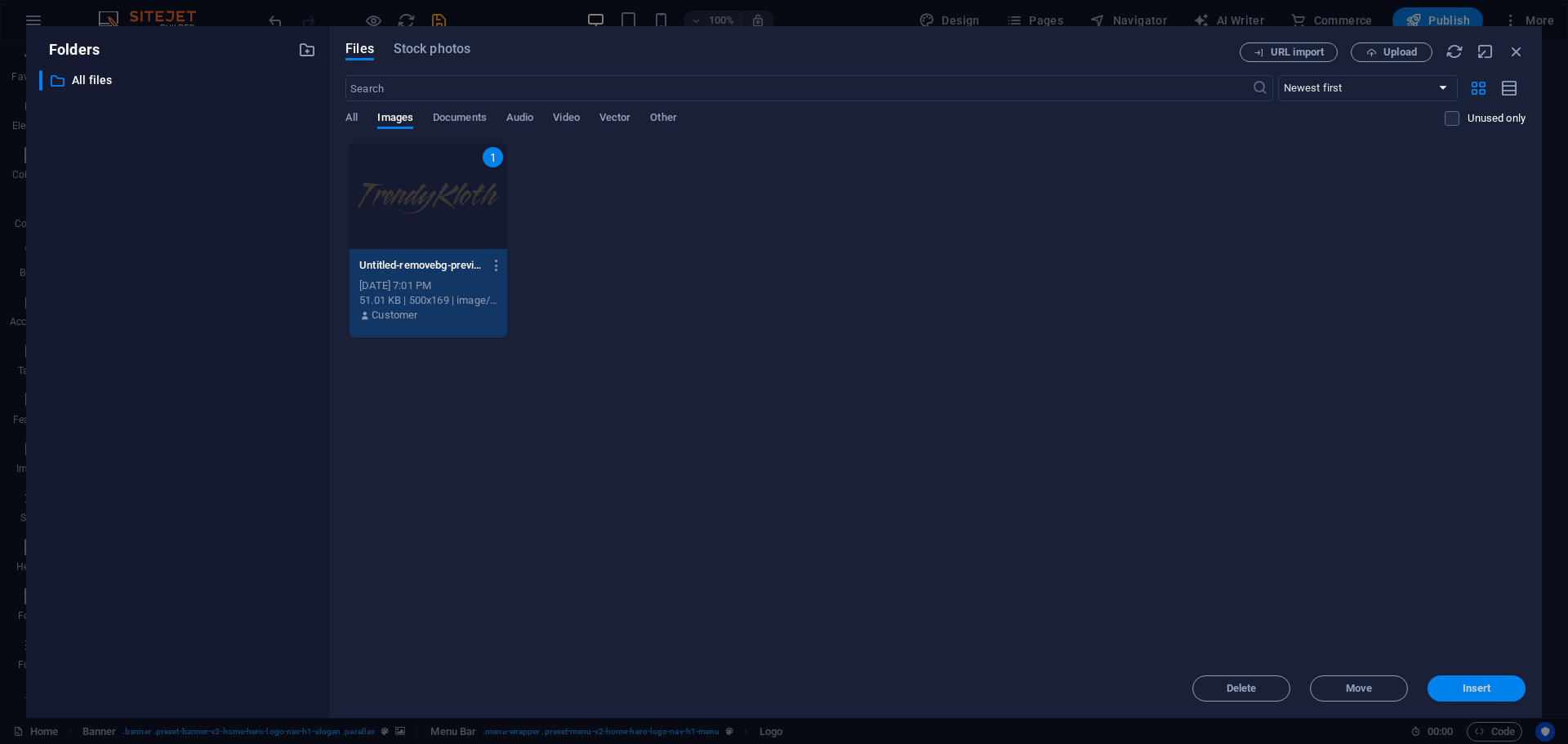
click at [1496, 684] on span "Insert" at bounding box center [1476, 688] width 85 height 9
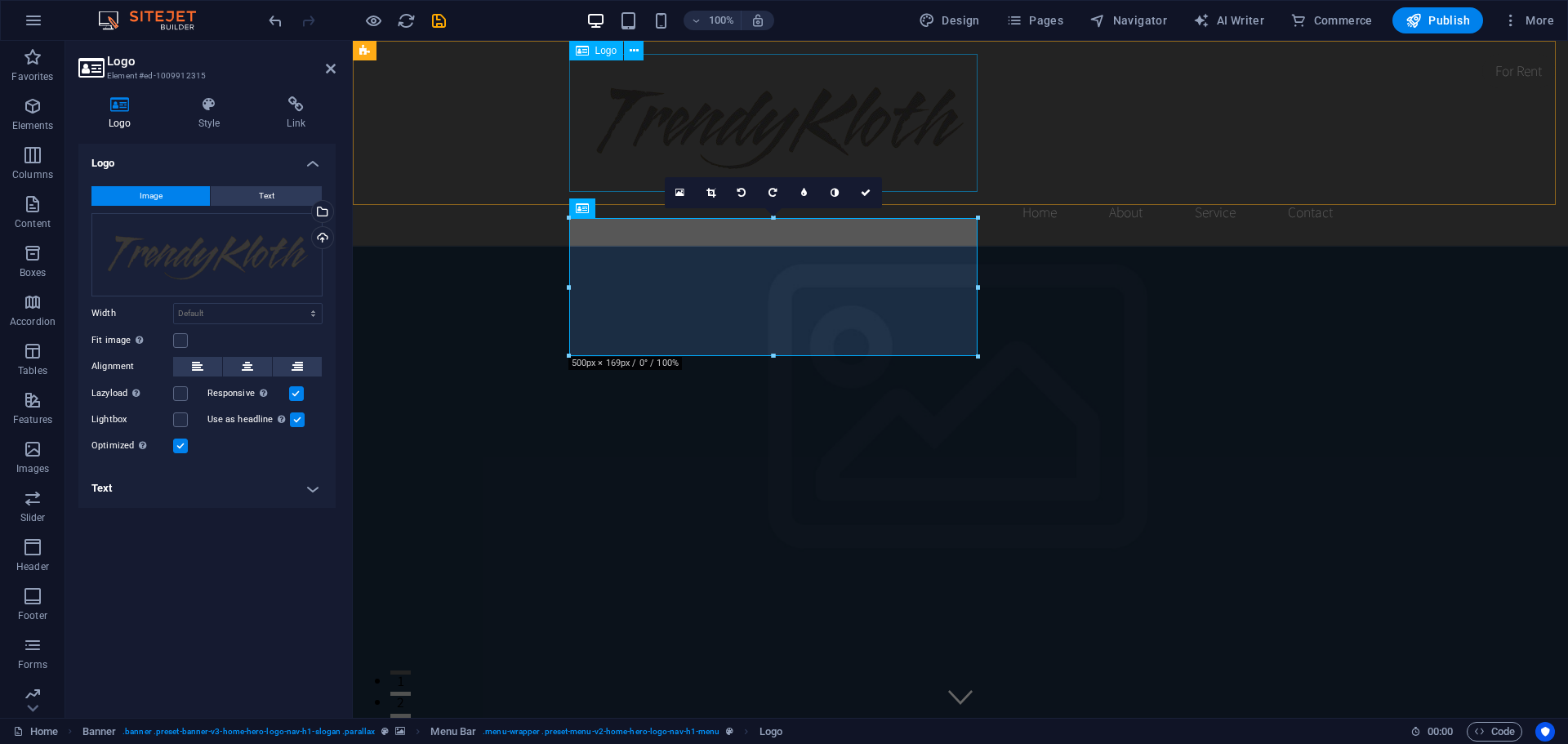
click at [708, 127] on div at bounding box center [960, 122] width 771 height 138
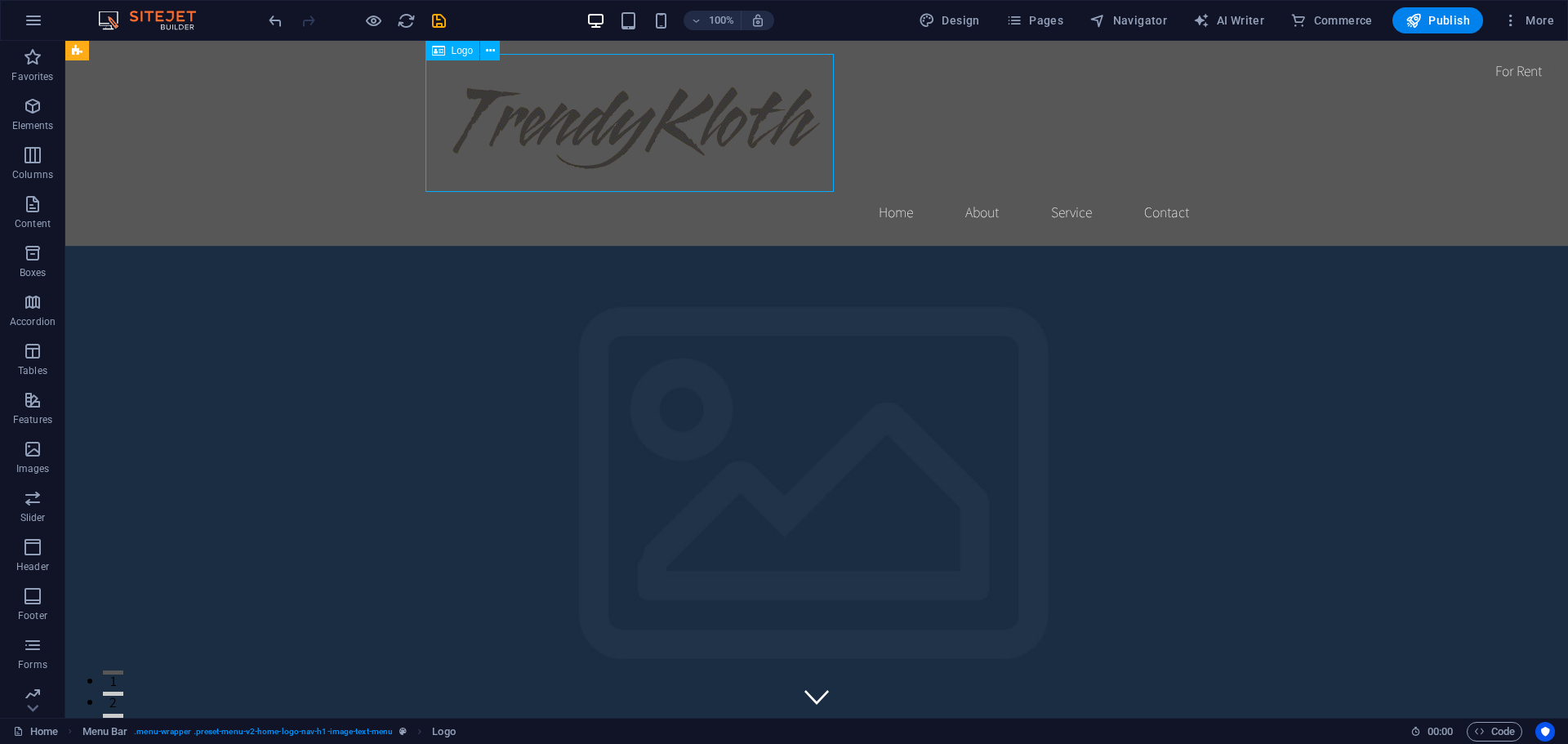
click at [573, 121] on div at bounding box center [816, 122] width 771 height 138
click at [625, 122] on div at bounding box center [816, 122] width 771 height 138
click at [499, 46] on button at bounding box center [489, 50] width 20 height 20
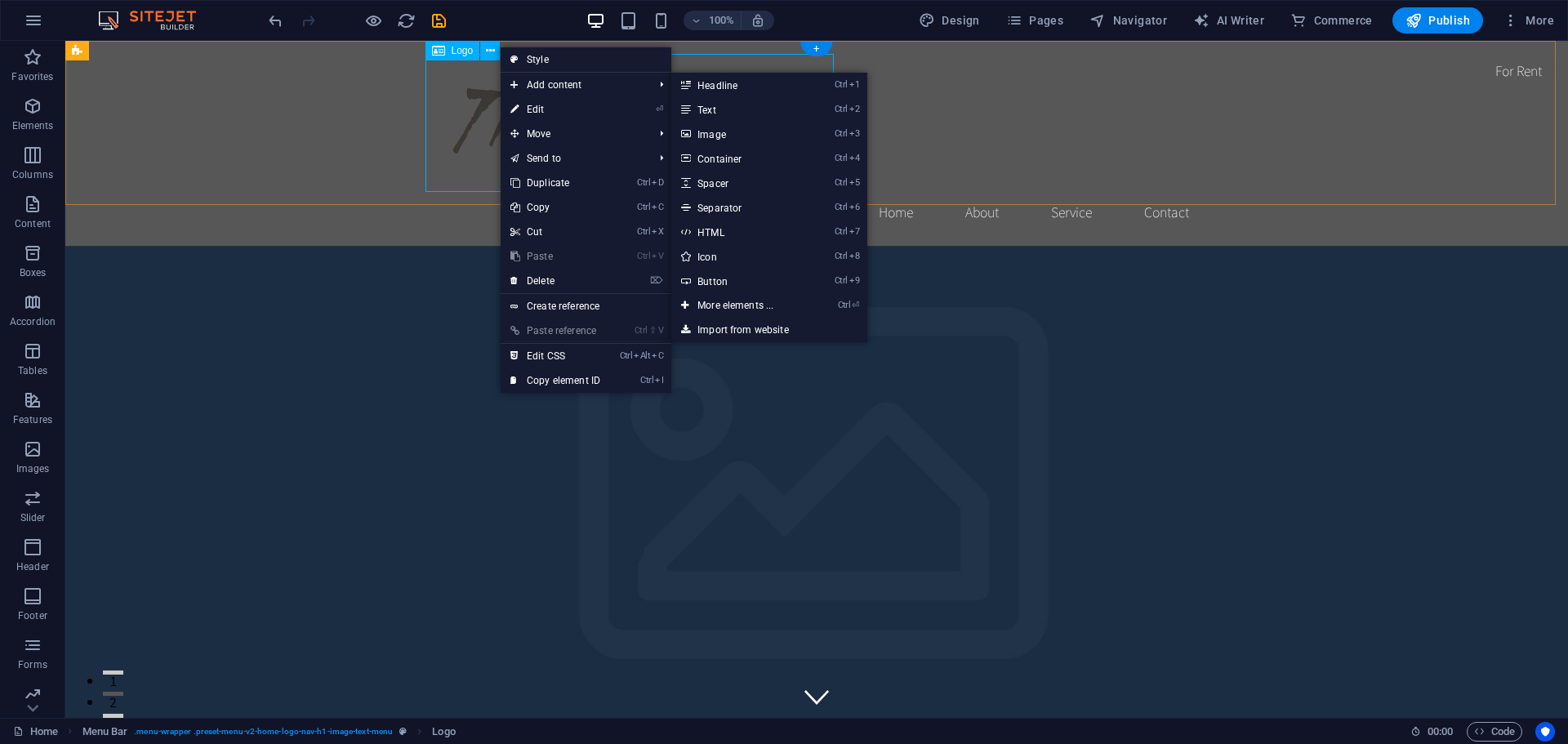
click at [472, 116] on div at bounding box center [816, 122] width 771 height 138
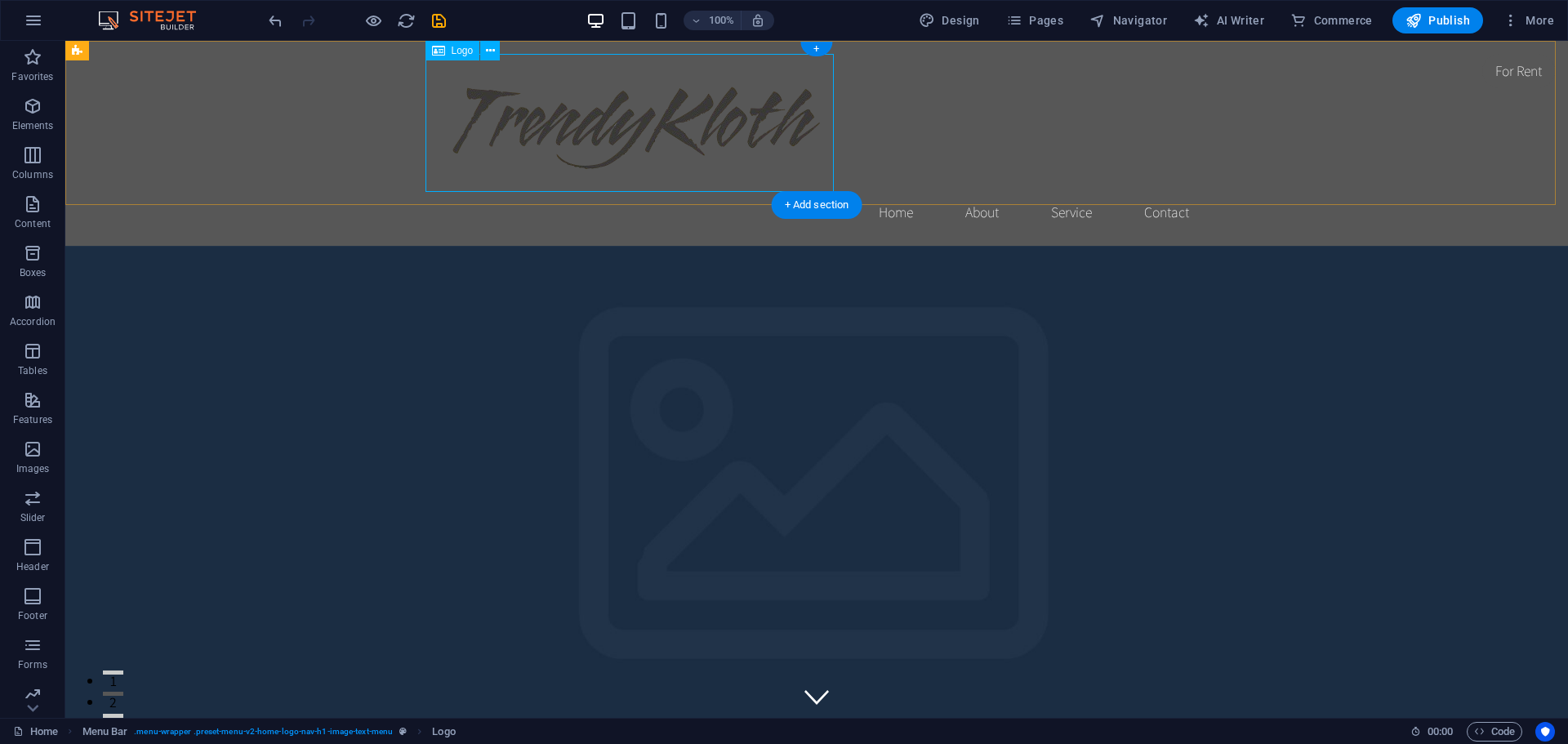
click at [472, 116] on div at bounding box center [816, 122] width 771 height 138
click at [472, 121] on div "Home About Service Contact" at bounding box center [816, 143] width 1502 height 205
click at [543, 133] on div at bounding box center [816, 122] width 771 height 138
click at [274, 151] on div "Home About Service Contact" at bounding box center [816, 143] width 1502 height 205
click at [601, 102] on div at bounding box center [816, 122] width 771 height 138
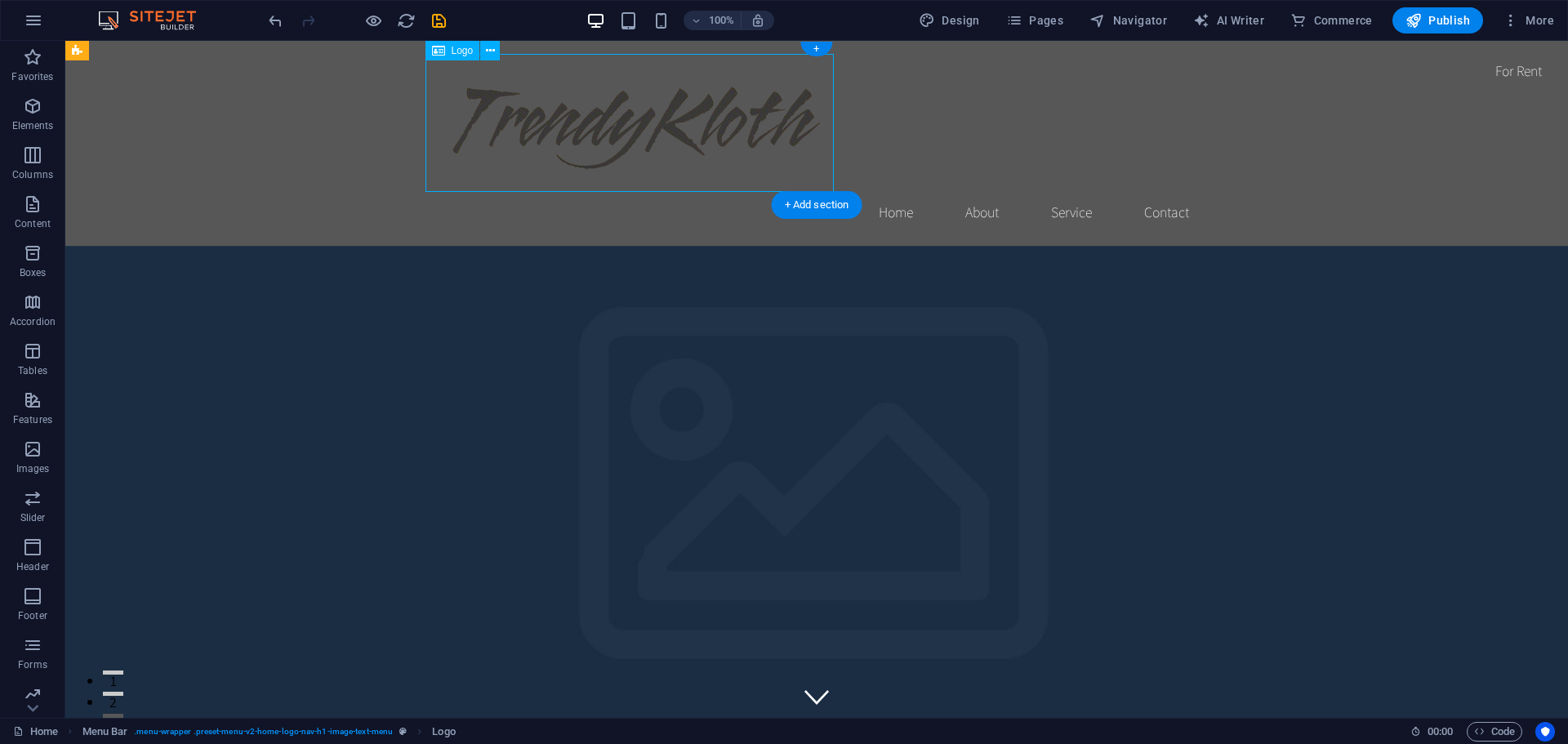
click at [601, 102] on div at bounding box center [816, 122] width 771 height 138
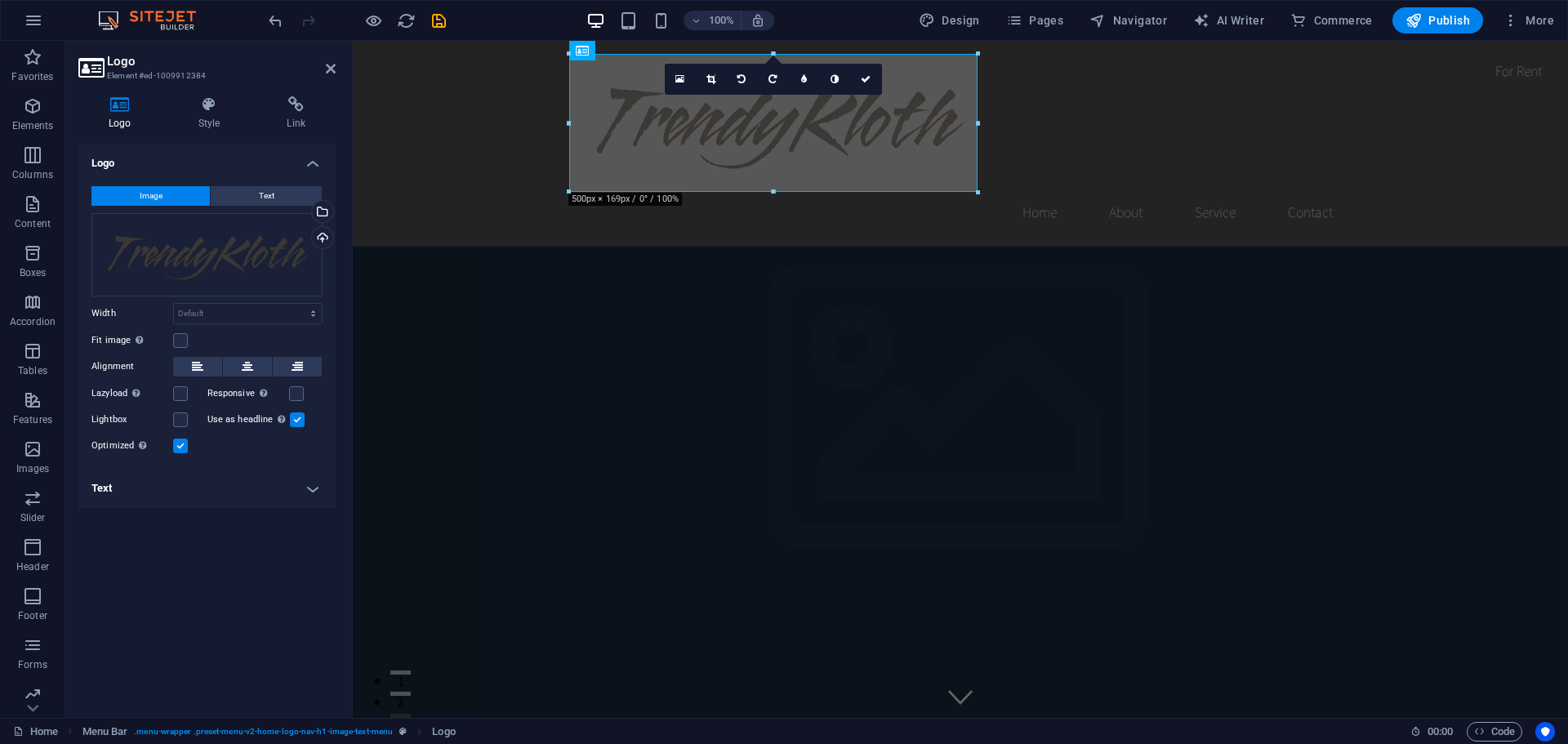
click at [169, 202] on button "Image" at bounding box center [151, 196] width 119 height 20
click at [236, 195] on button "Text" at bounding box center [266, 196] width 111 height 20
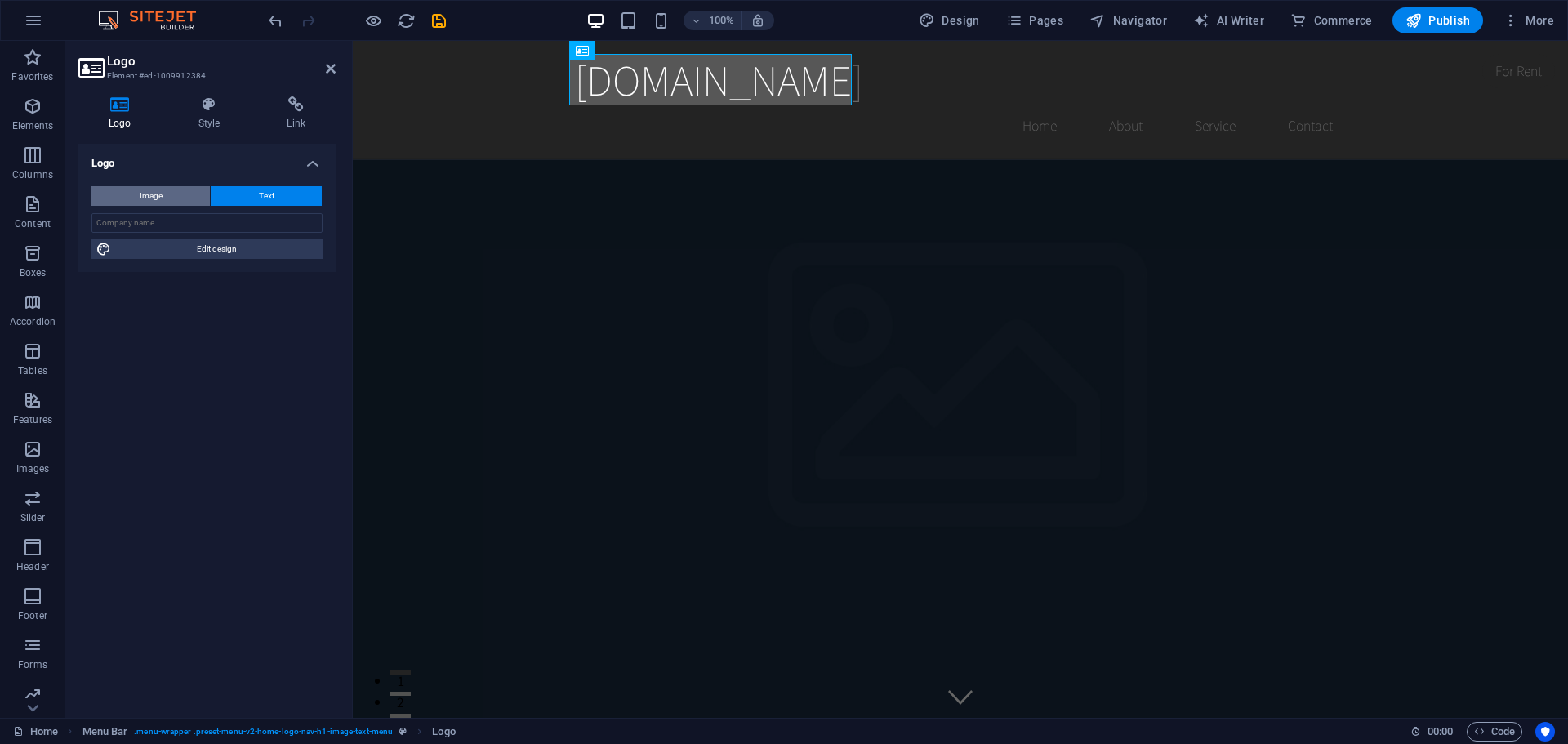
click at [159, 195] on span "Image" at bounding box center [151, 196] width 23 height 20
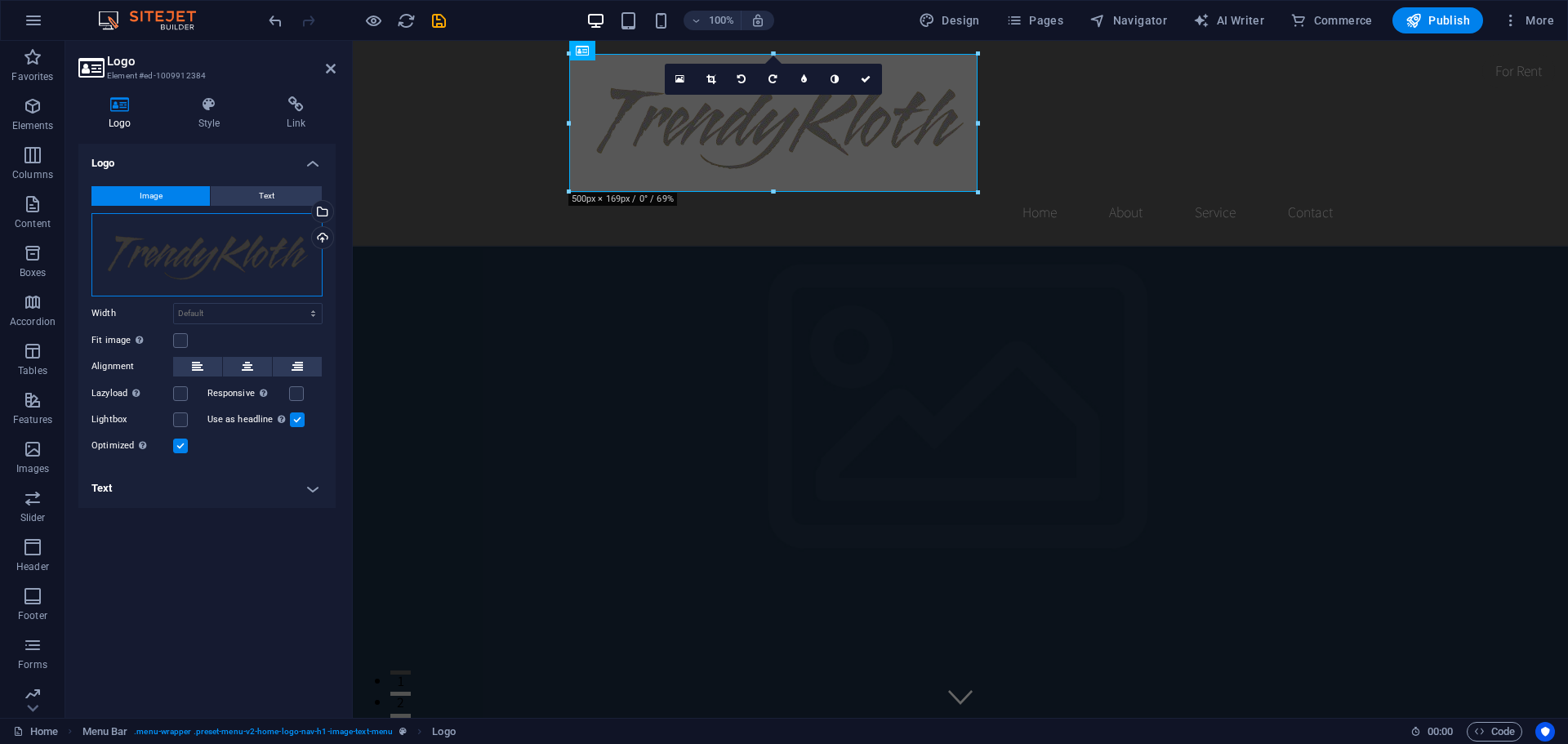
click at [237, 251] on div "Drag files here, click to choose files or select files from Files or our free s…" at bounding box center [207, 254] width 232 height 83
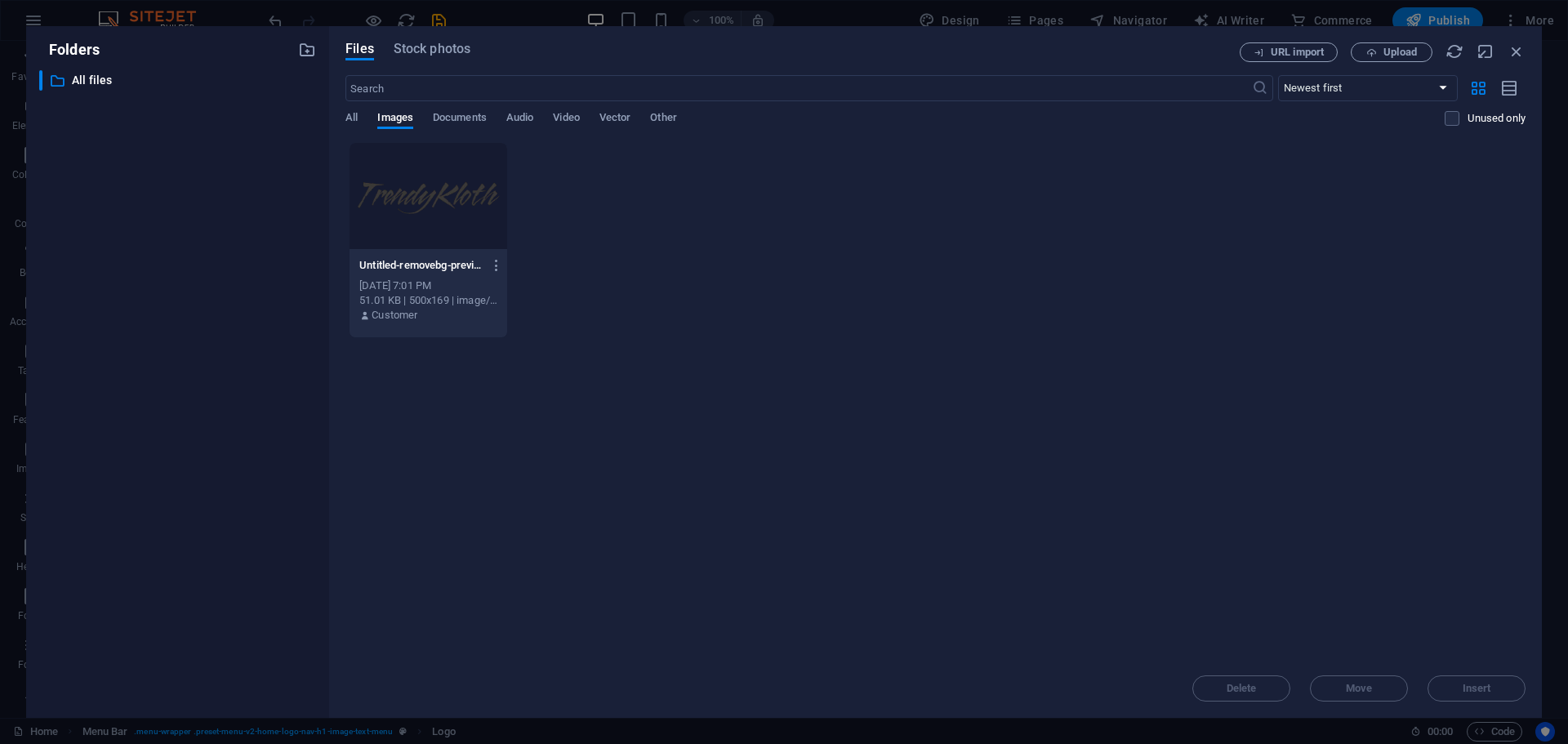
click at [1073, 397] on div "Drop files here to upload them instantly Untitled-removebg-preview-MVhpAj8S8jkF…" at bounding box center [936, 400] width 1180 height 517
click at [589, 85] on input "text" at bounding box center [798, 89] width 905 height 26
click at [1397, 55] on span "Upload" at bounding box center [1400, 52] width 34 height 9
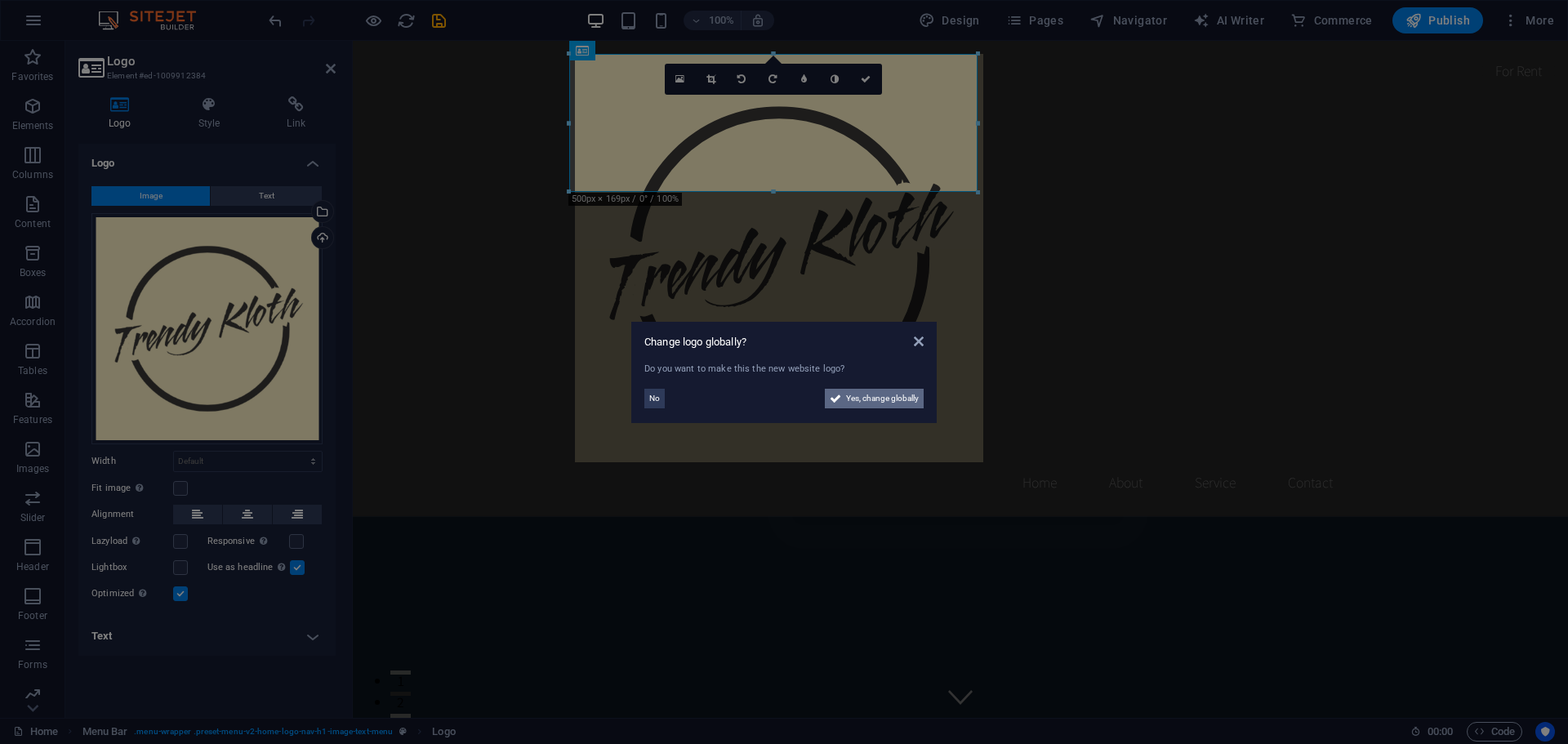
click at [867, 402] on span "Yes, change globally" at bounding box center [882, 398] width 72 height 20
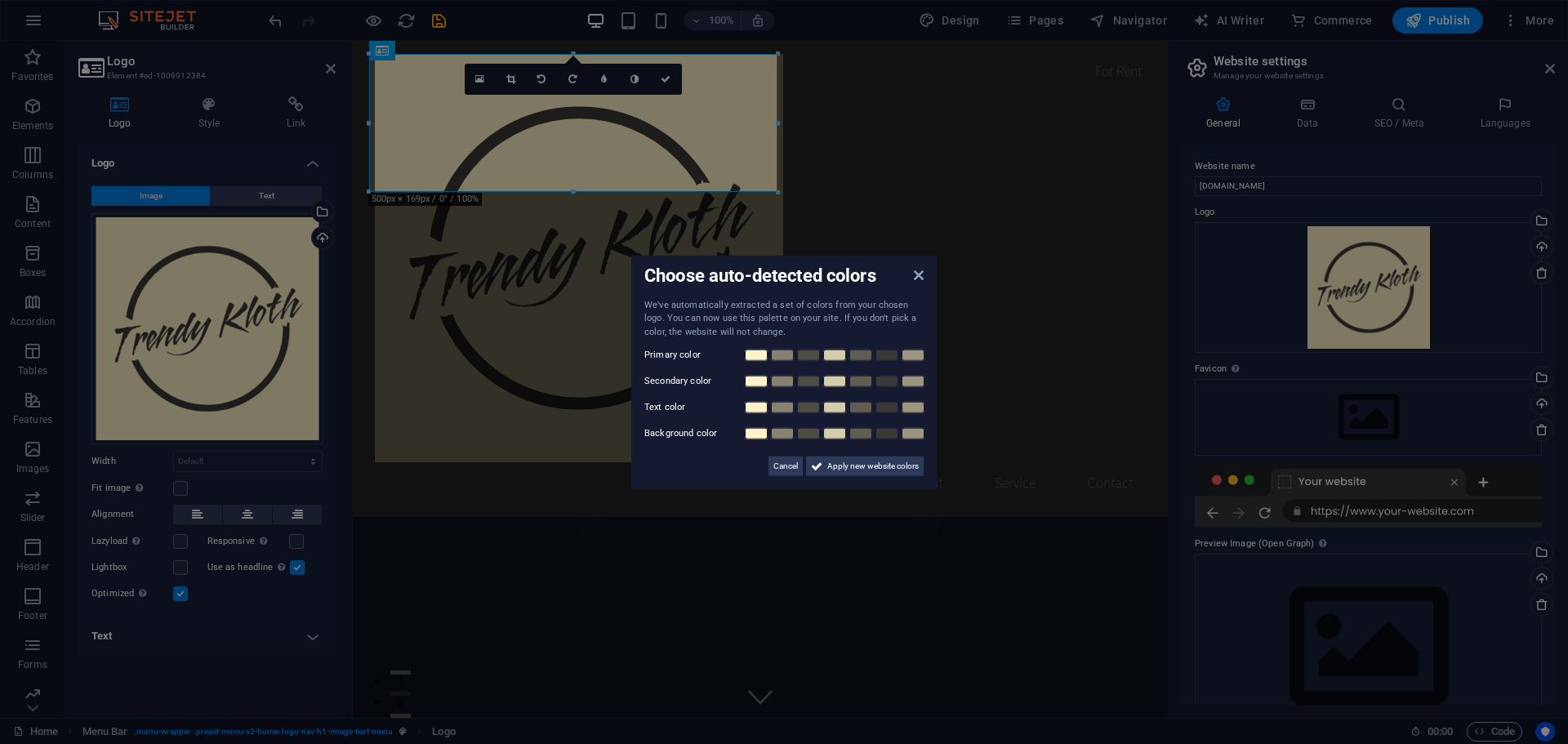
click at [841, 465] on span "Apply new website colors" at bounding box center [872, 466] width 91 height 20
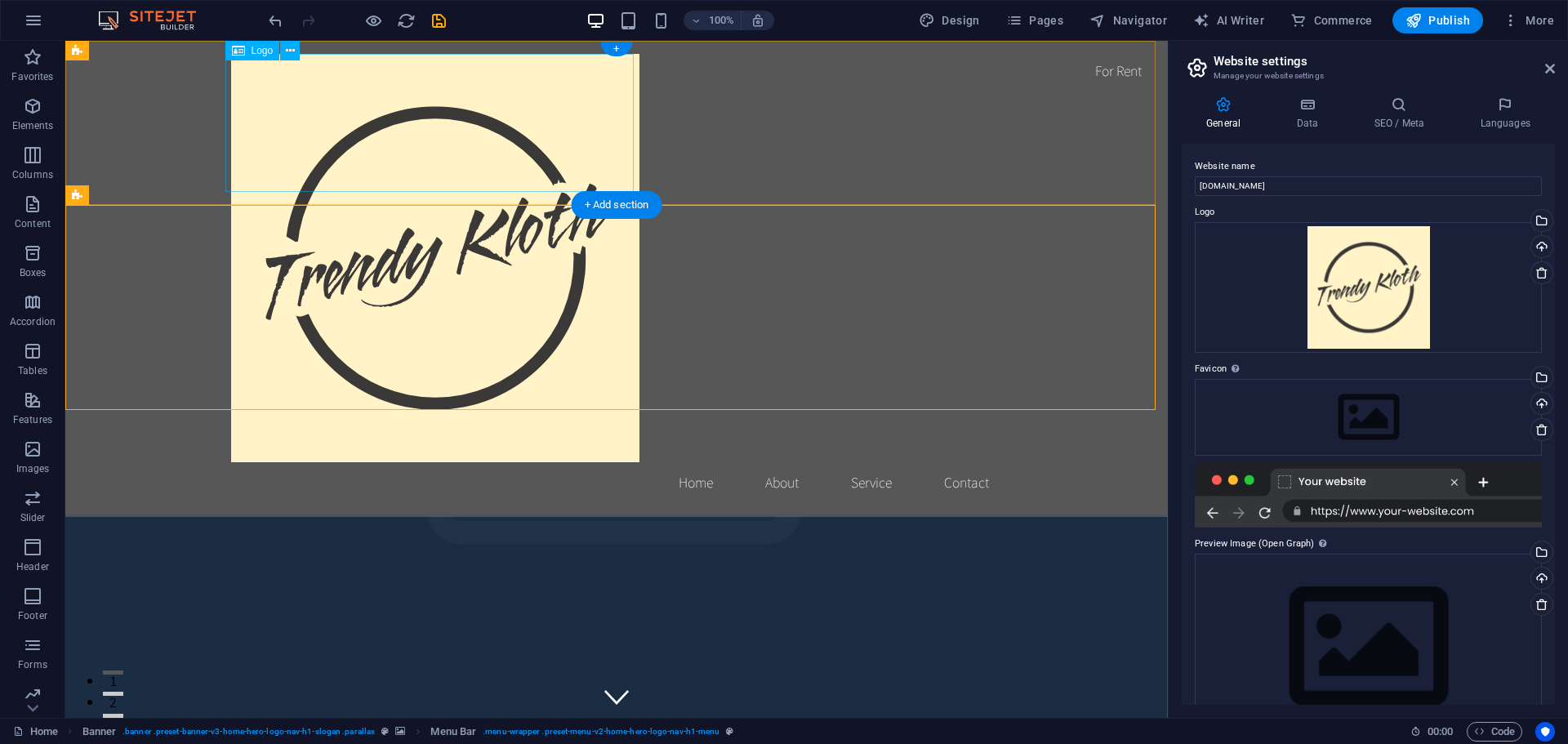
click at [456, 104] on div at bounding box center [616, 258] width 771 height 409
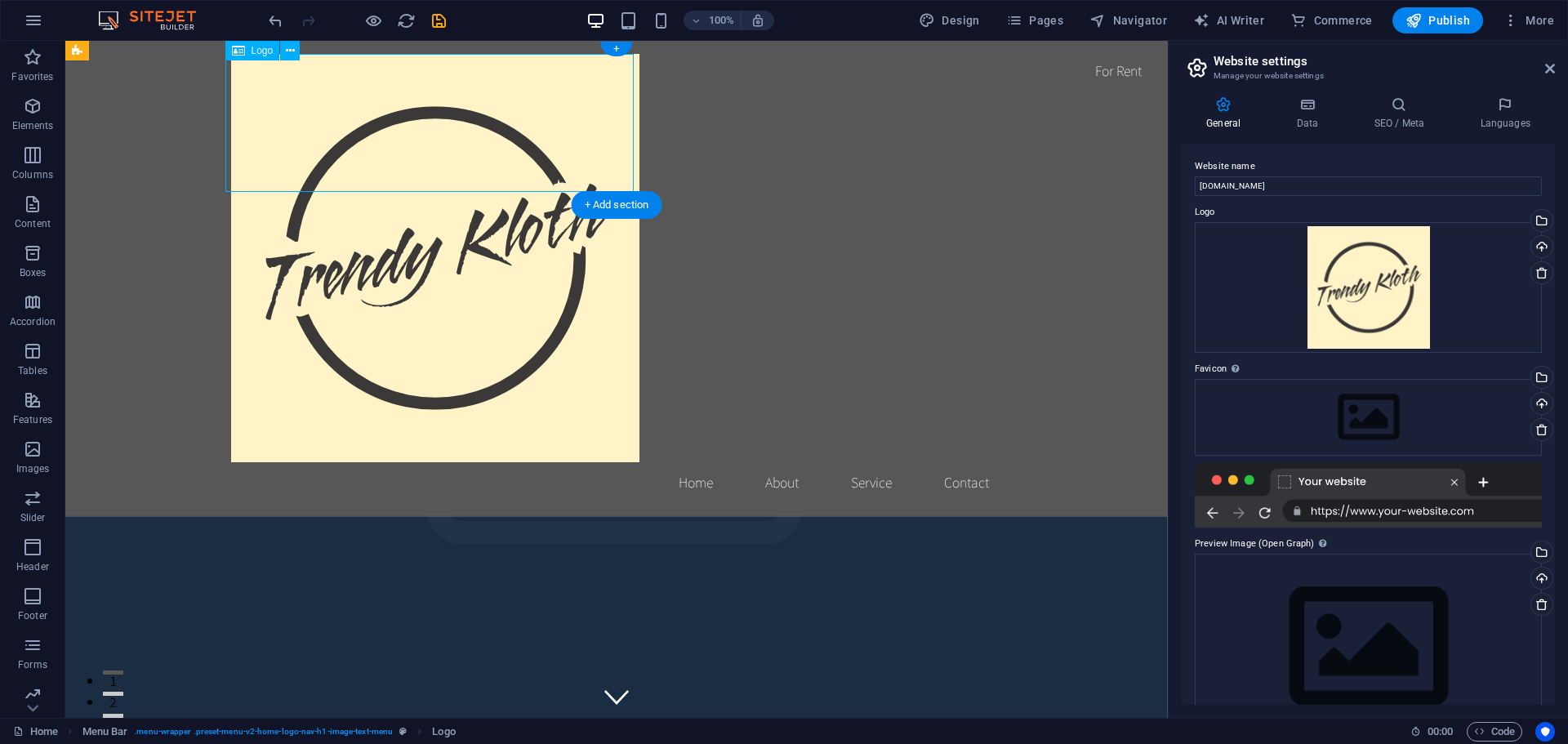
click at [463, 105] on div at bounding box center [616, 258] width 771 height 409
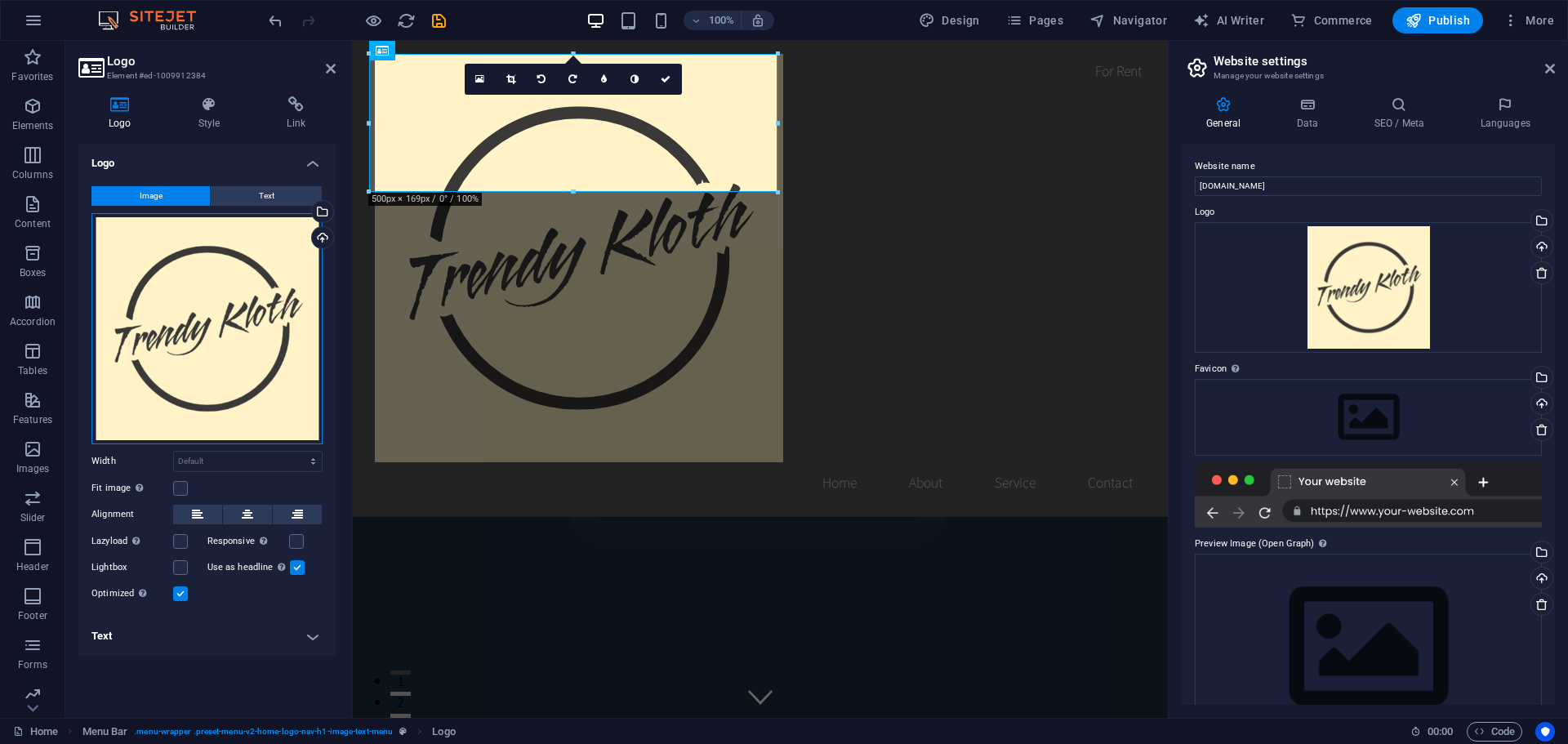
click at [199, 328] on div "Drag files here, click to choose files or select files from Files or our free s…" at bounding box center [207, 329] width 232 height 232
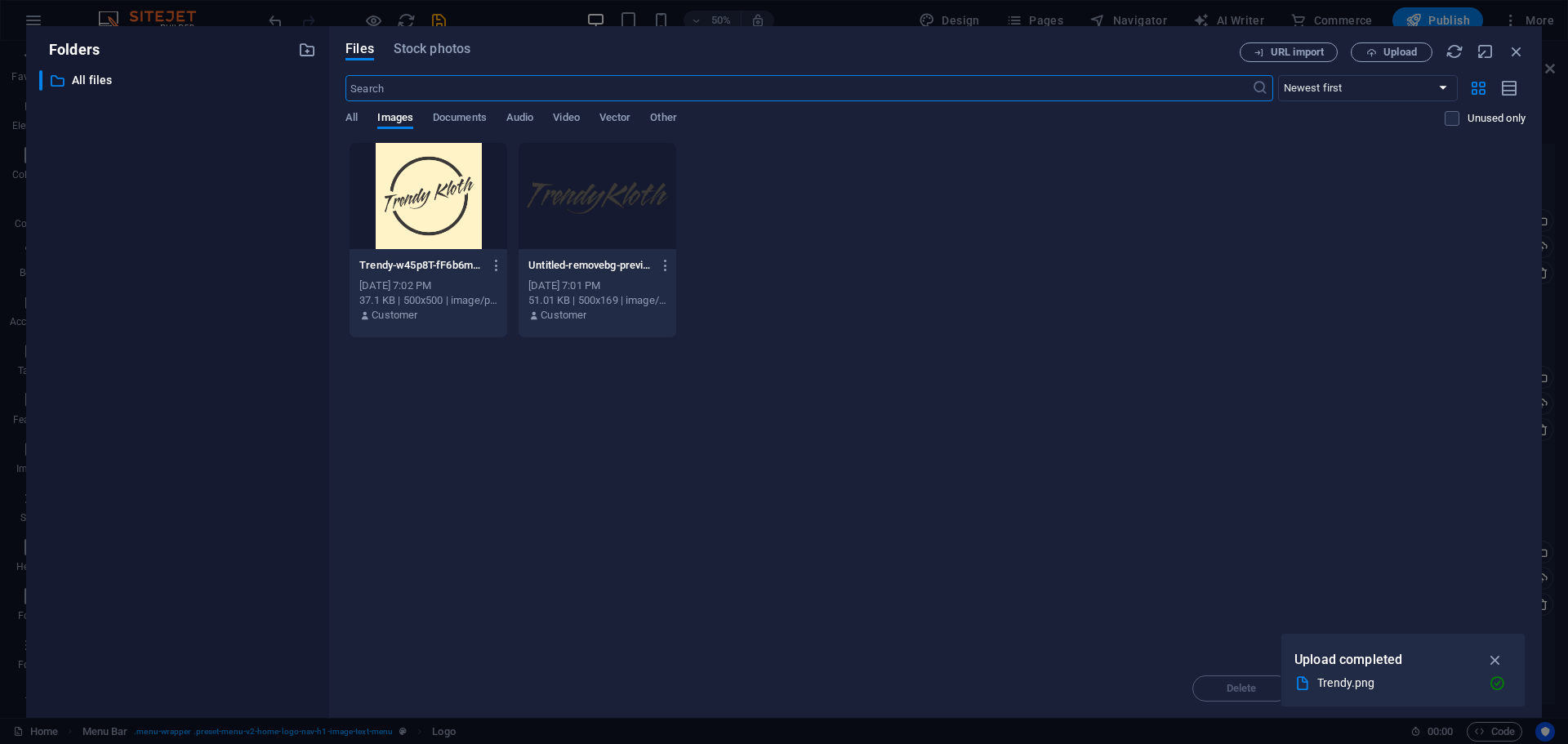
click at [416, 213] on div at bounding box center [427, 196] width 157 height 106
click at [1497, 654] on icon "button" at bounding box center [1496, 659] width 19 height 18
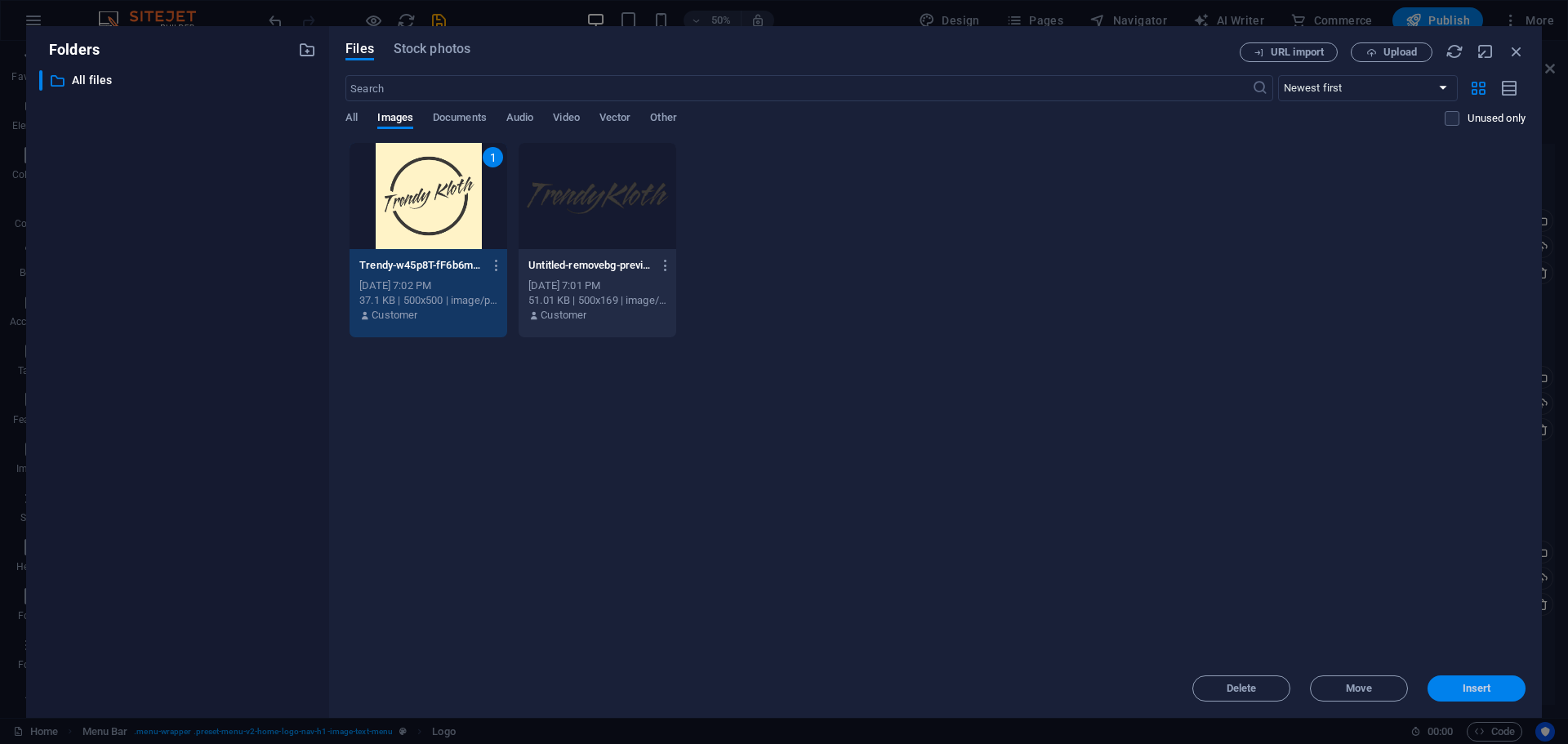
click at [1470, 696] on button "Insert" at bounding box center [1476, 688] width 98 height 26
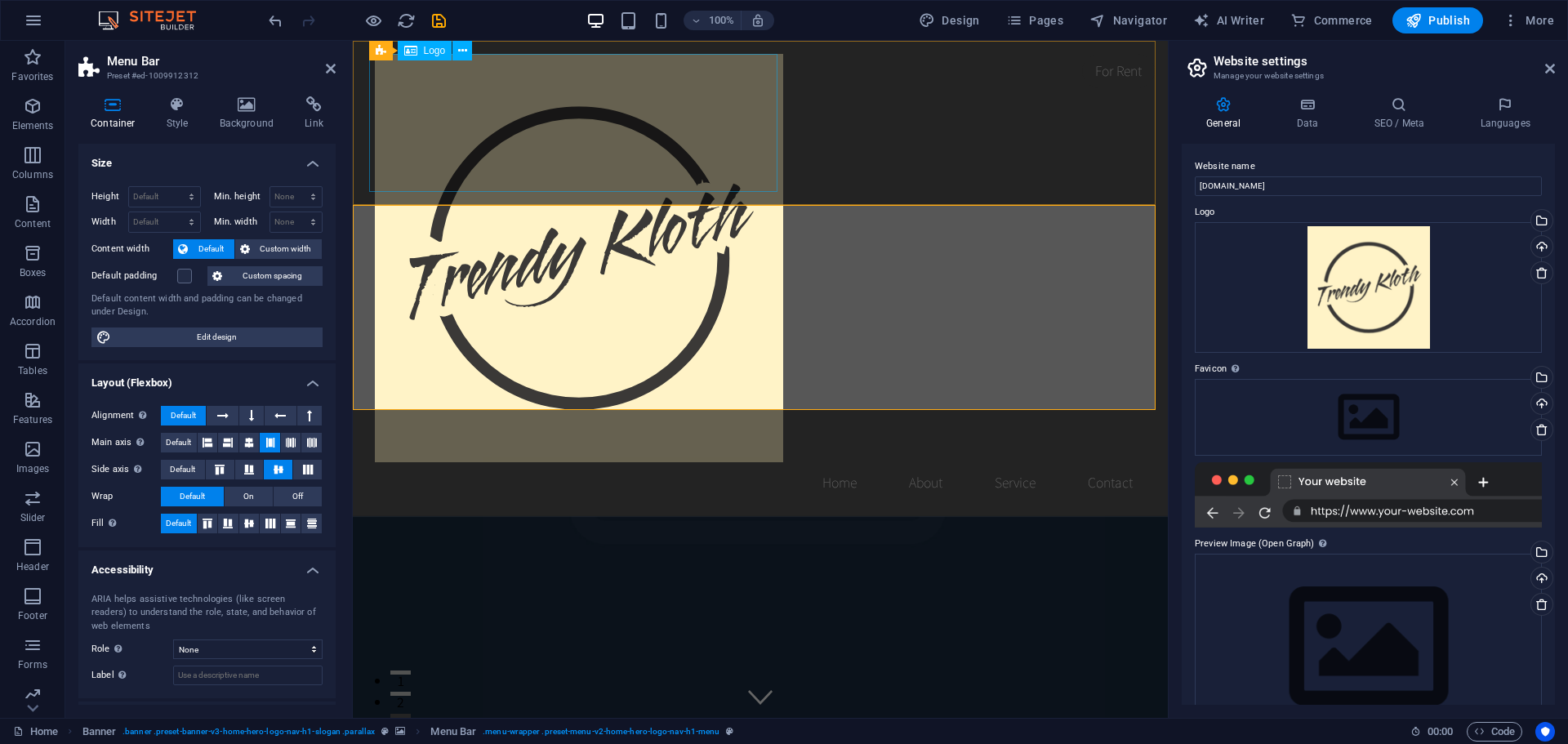
click at [531, 147] on div at bounding box center [760, 258] width 771 height 409
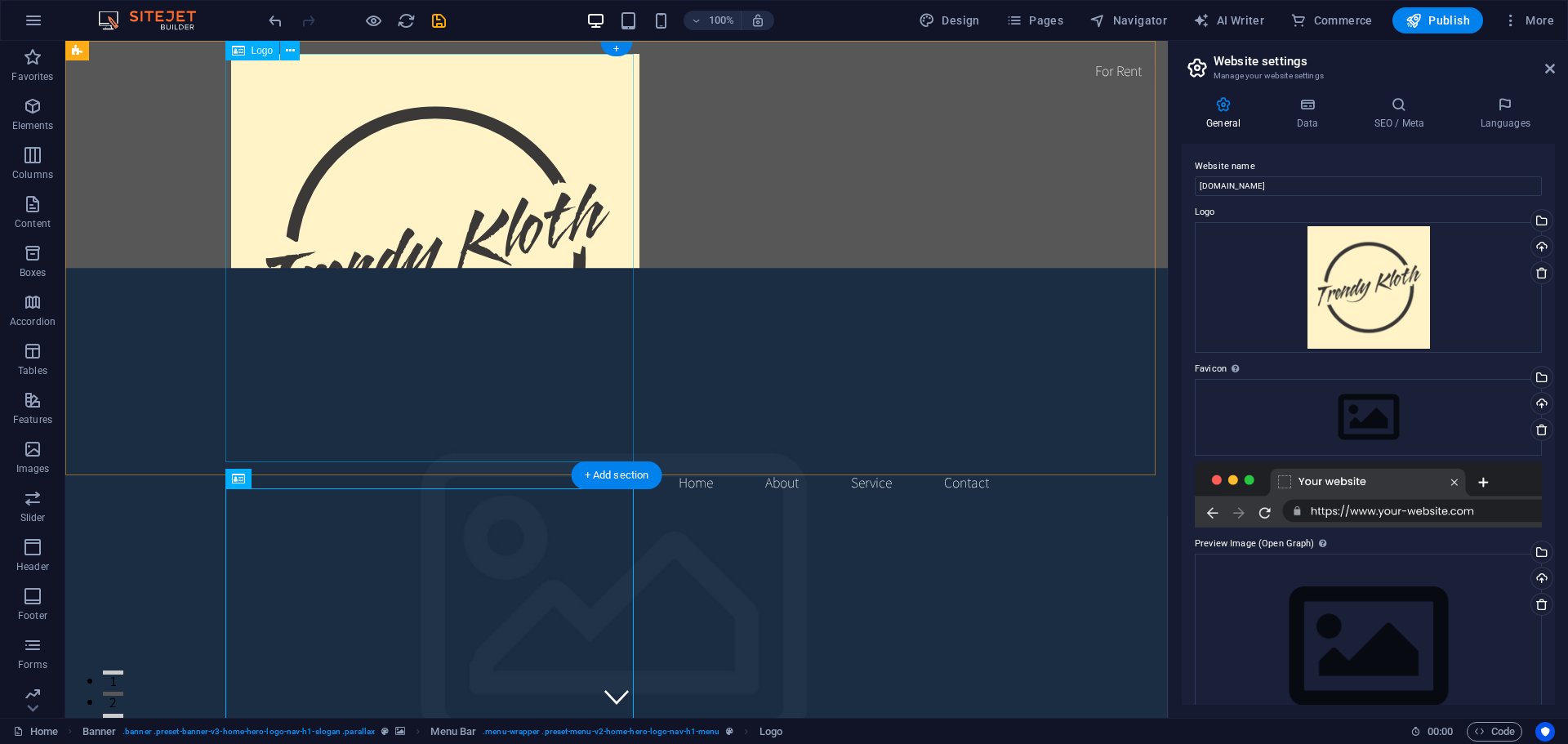
scroll to position [409, 0]
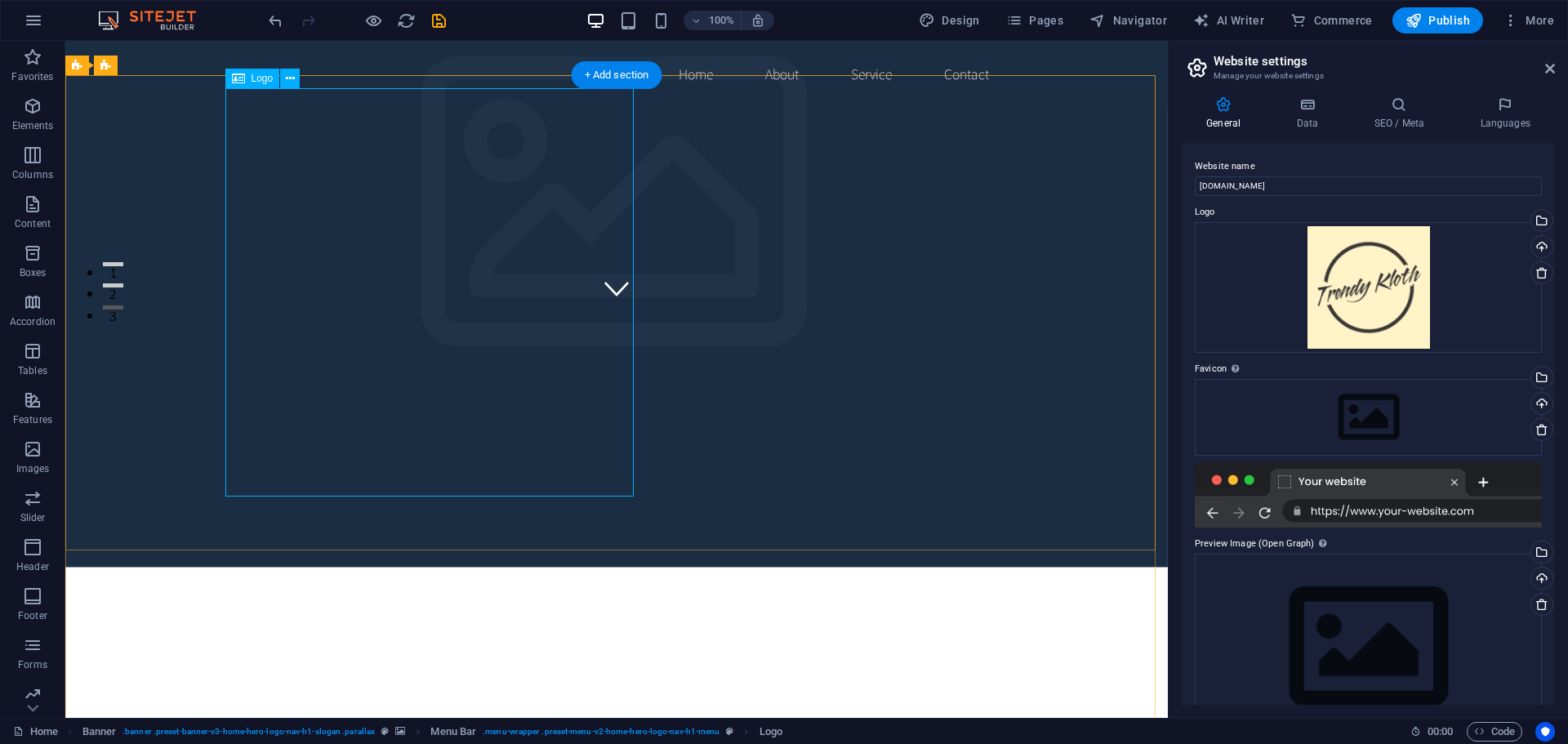
scroll to position [0, 0]
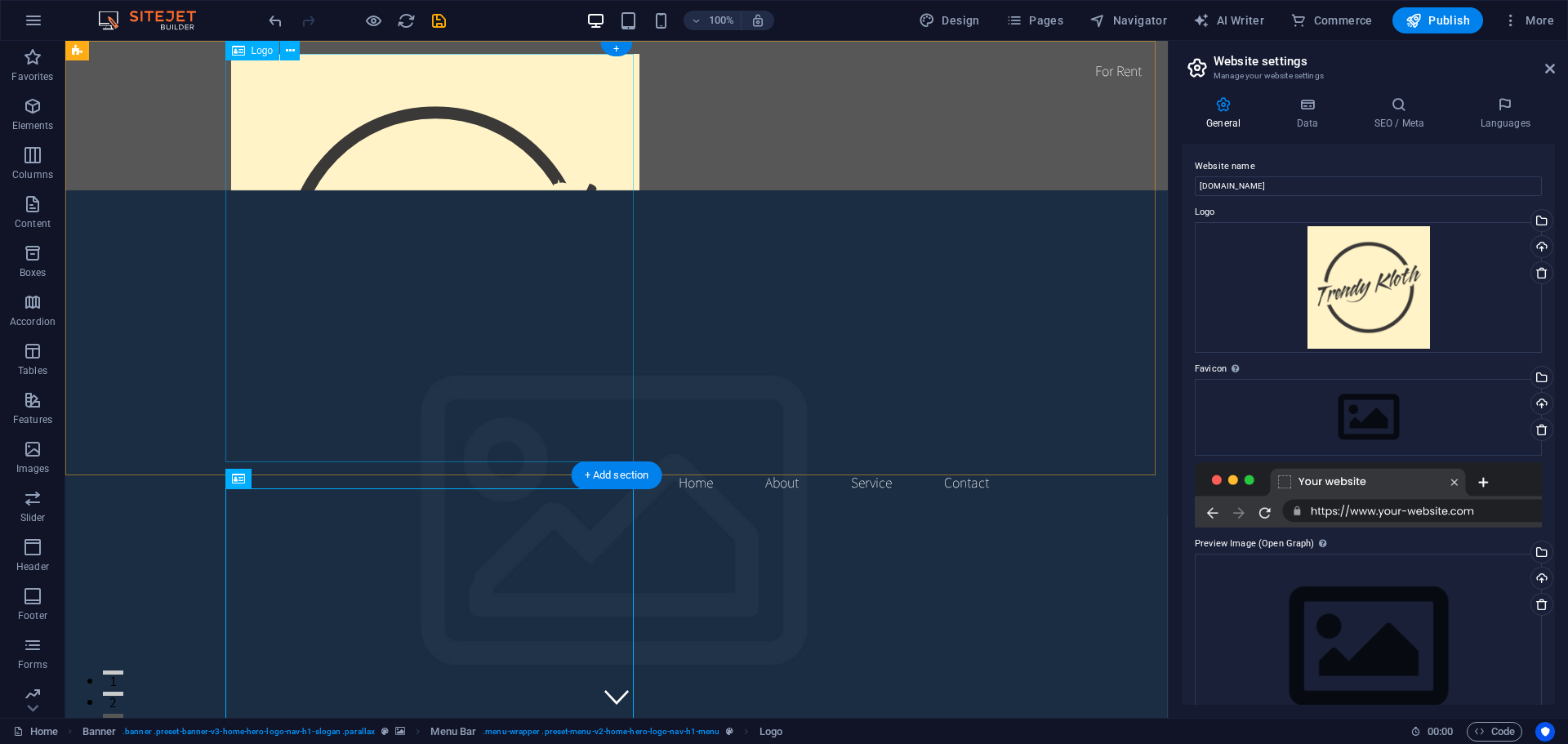
click at [428, 225] on div at bounding box center [616, 258] width 771 height 409
click at [290, 44] on icon at bounding box center [291, 51] width 9 height 17
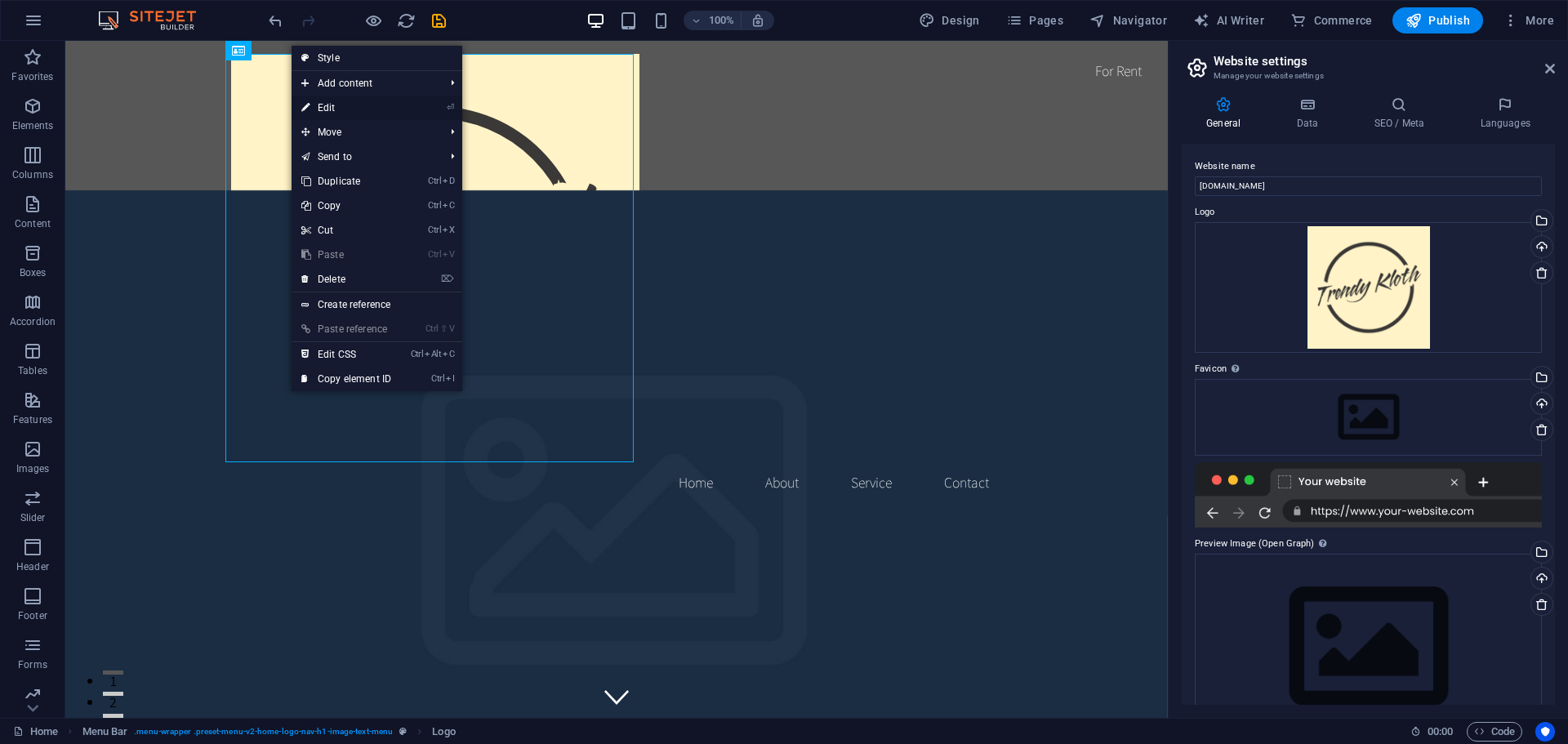
click at [351, 109] on link "⏎ Edit" at bounding box center [346, 108] width 109 height 24
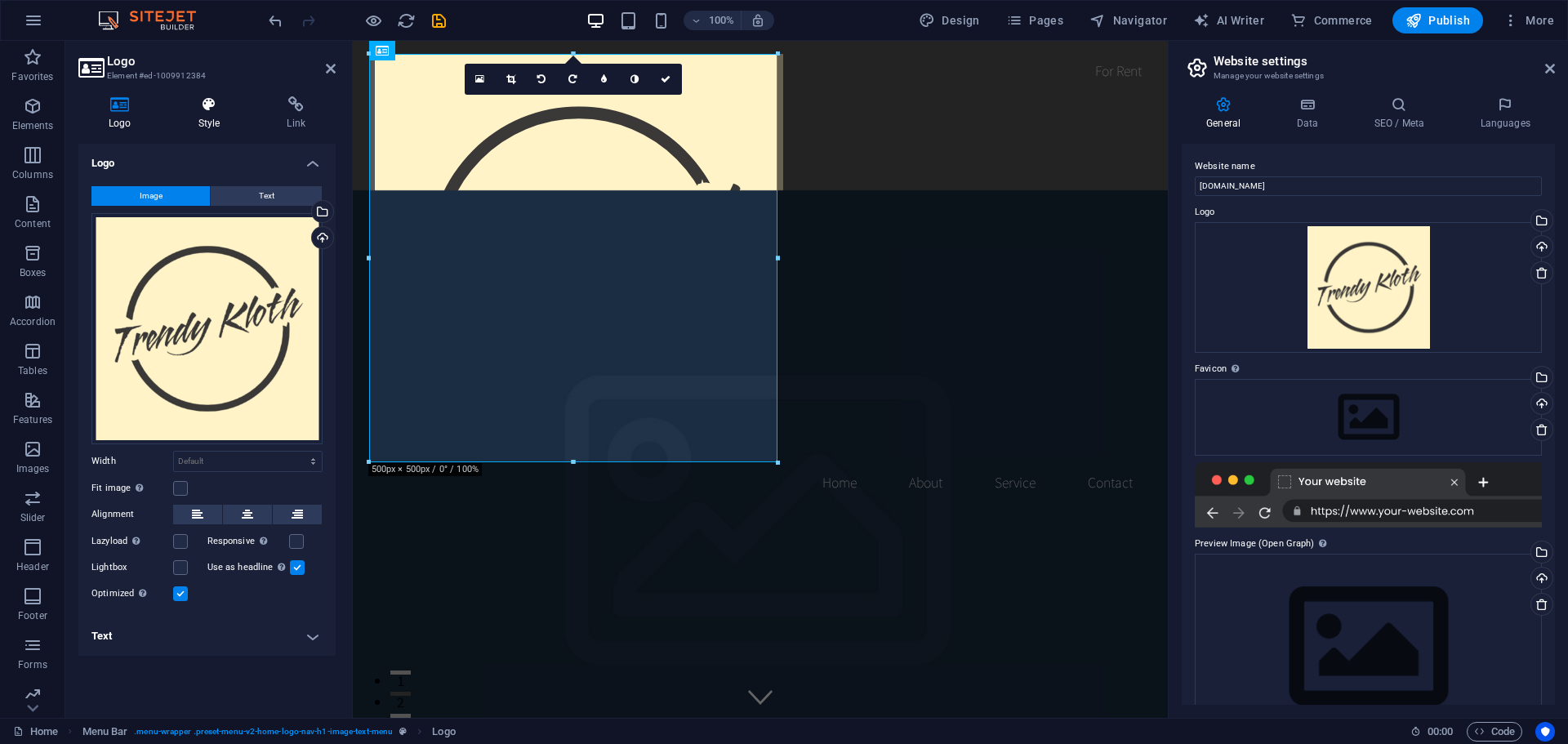
click at [214, 107] on icon at bounding box center [210, 104] width 83 height 16
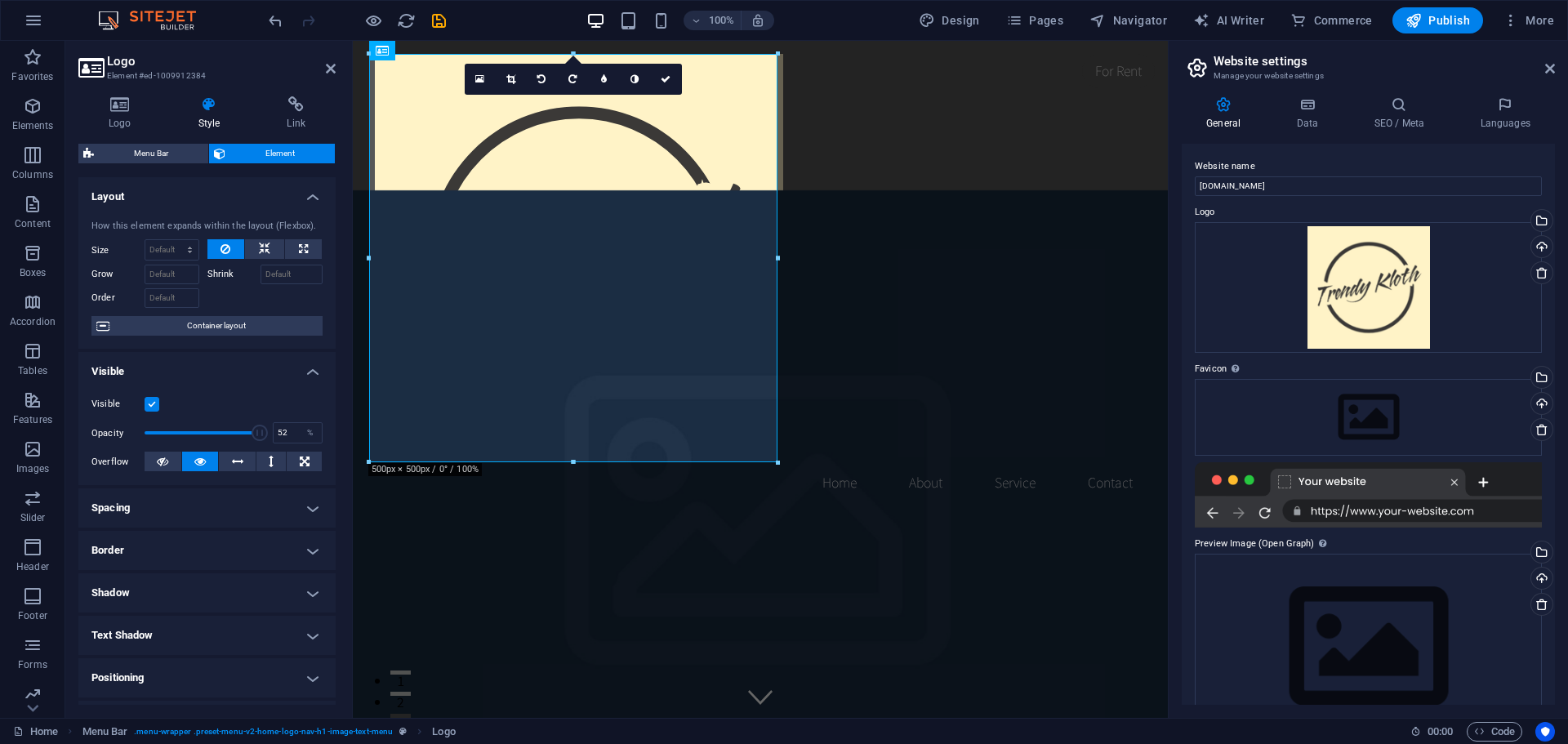
click at [202, 433] on span at bounding box center [202, 433] width 115 height 24
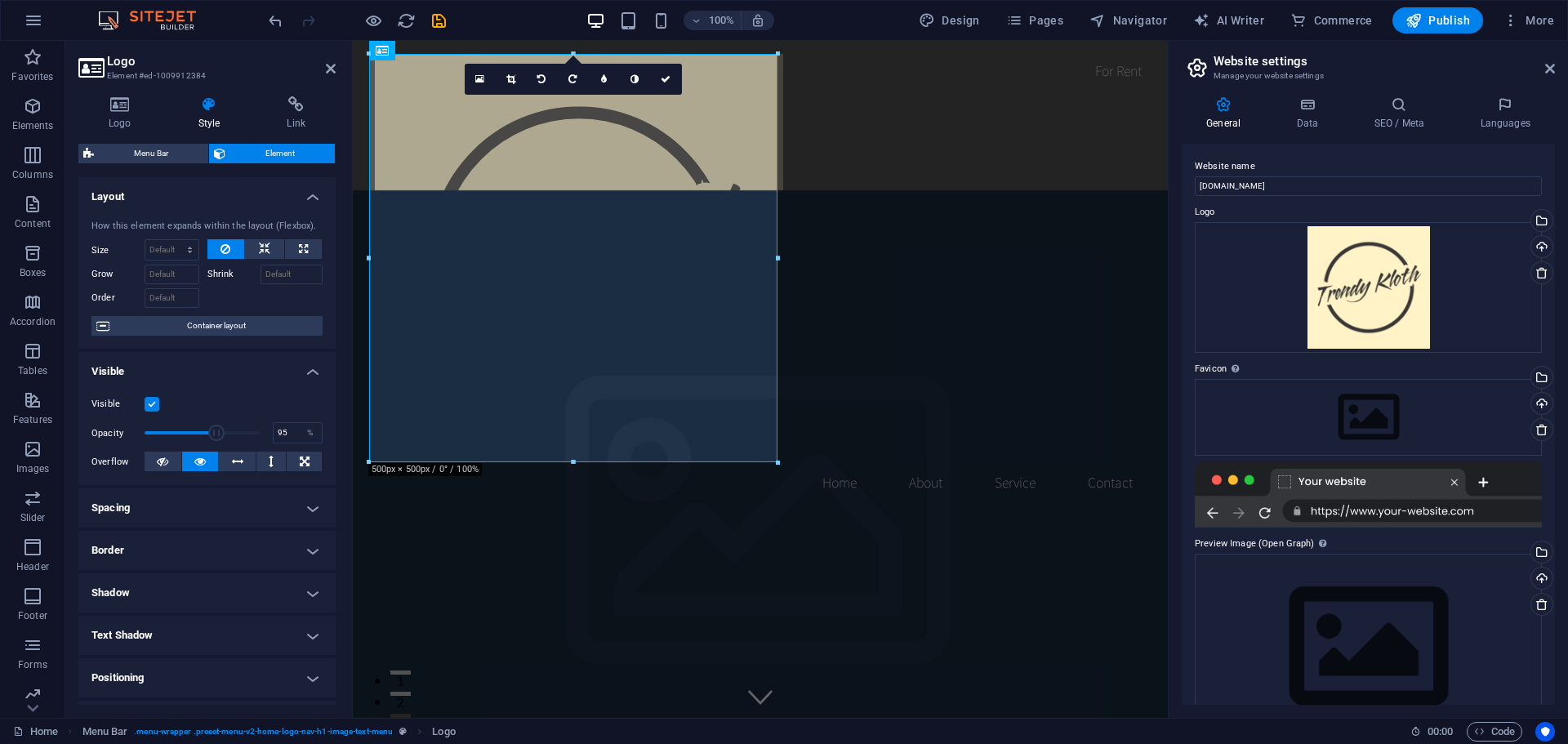
type input "100"
drag, startPoint x: 202, startPoint y: 431, endPoint x: 266, endPoint y: 441, distance: 64.8
click at [266, 441] on div "Opacity 100 %" at bounding box center [207, 433] width 232 height 24
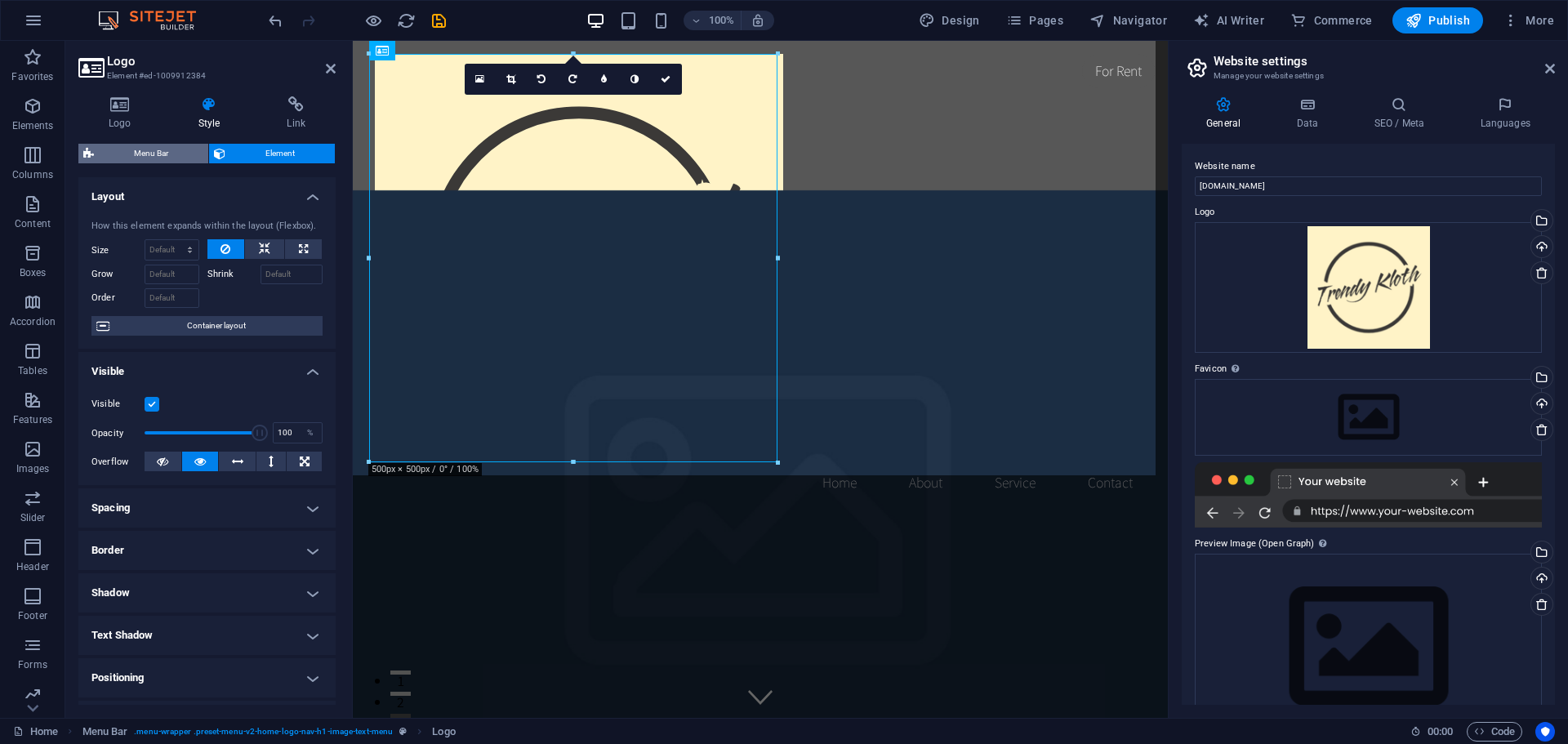
click at [138, 146] on span "Menu Bar" at bounding box center [151, 154] width 104 height 20
select select "rem"
select select "preset-menu-v2-home-logo-nav-h1-image-text-menu"
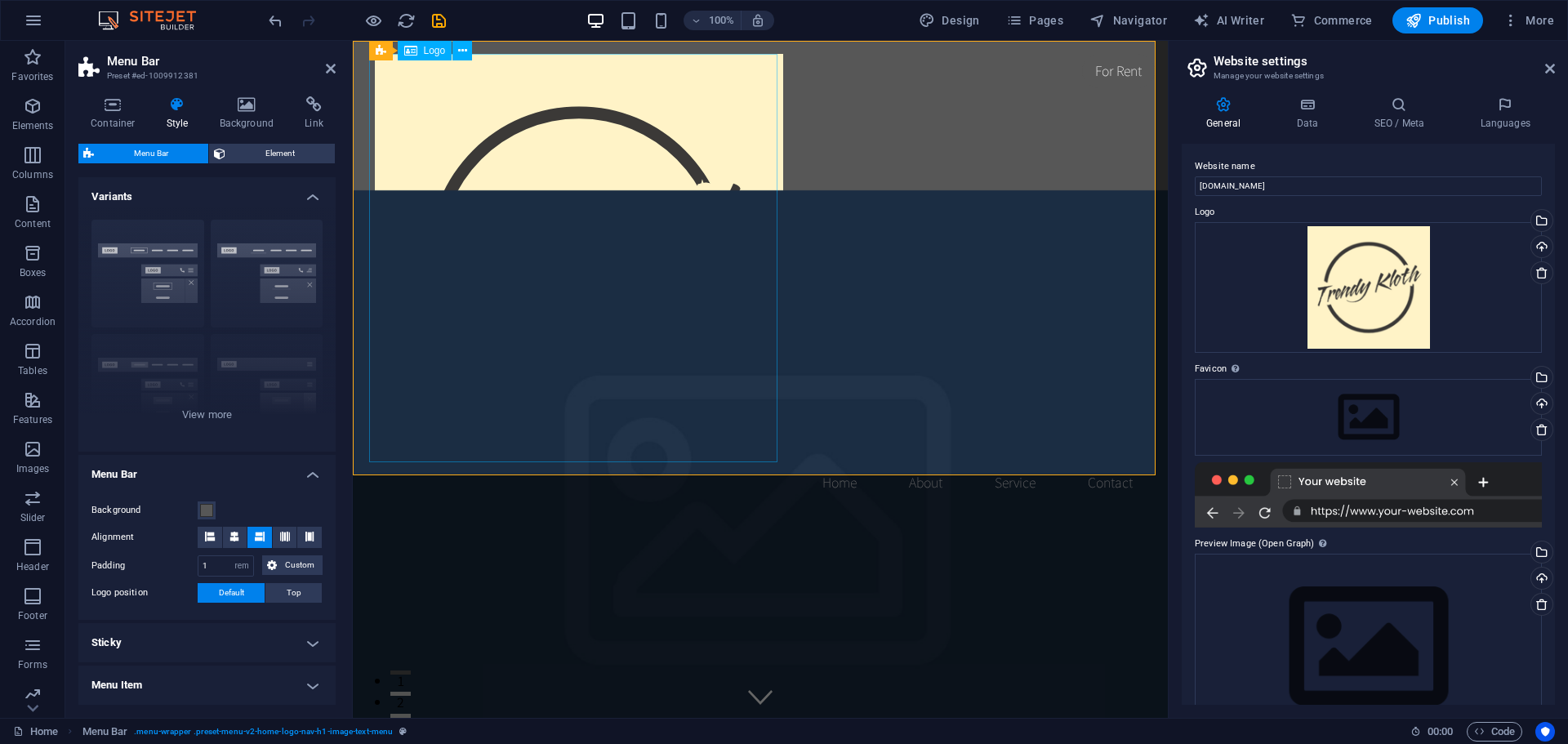
click at [537, 236] on div at bounding box center [760, 258] width 771 height 409
click at [462, 53] on icon at bounding box center [463, 51] width 9 height 17
click at [406, 316] on div at bounding box center [760, 258] width 771 height 409
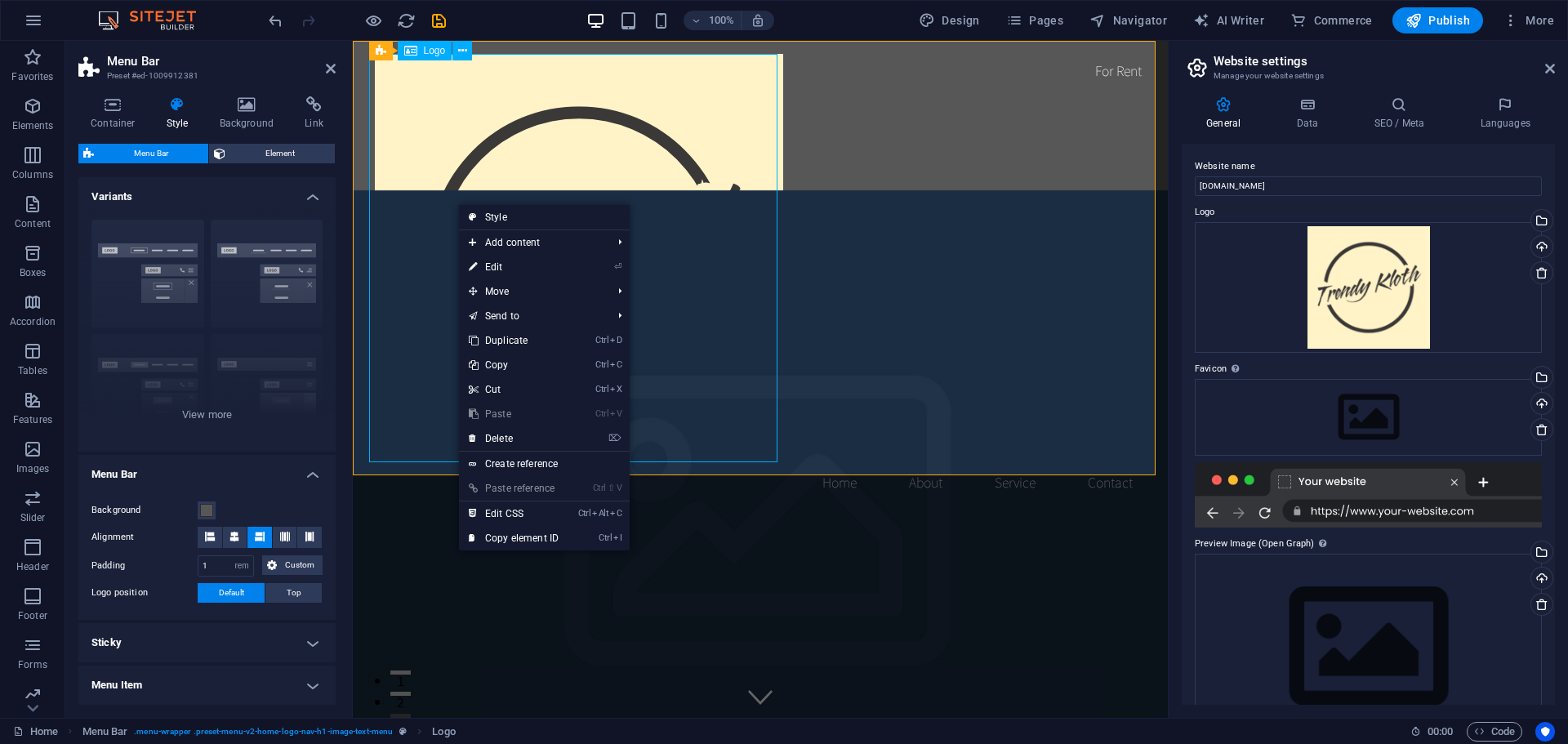
click at [505, 130] on div at bounding box center [760, 258] width 771 height 409
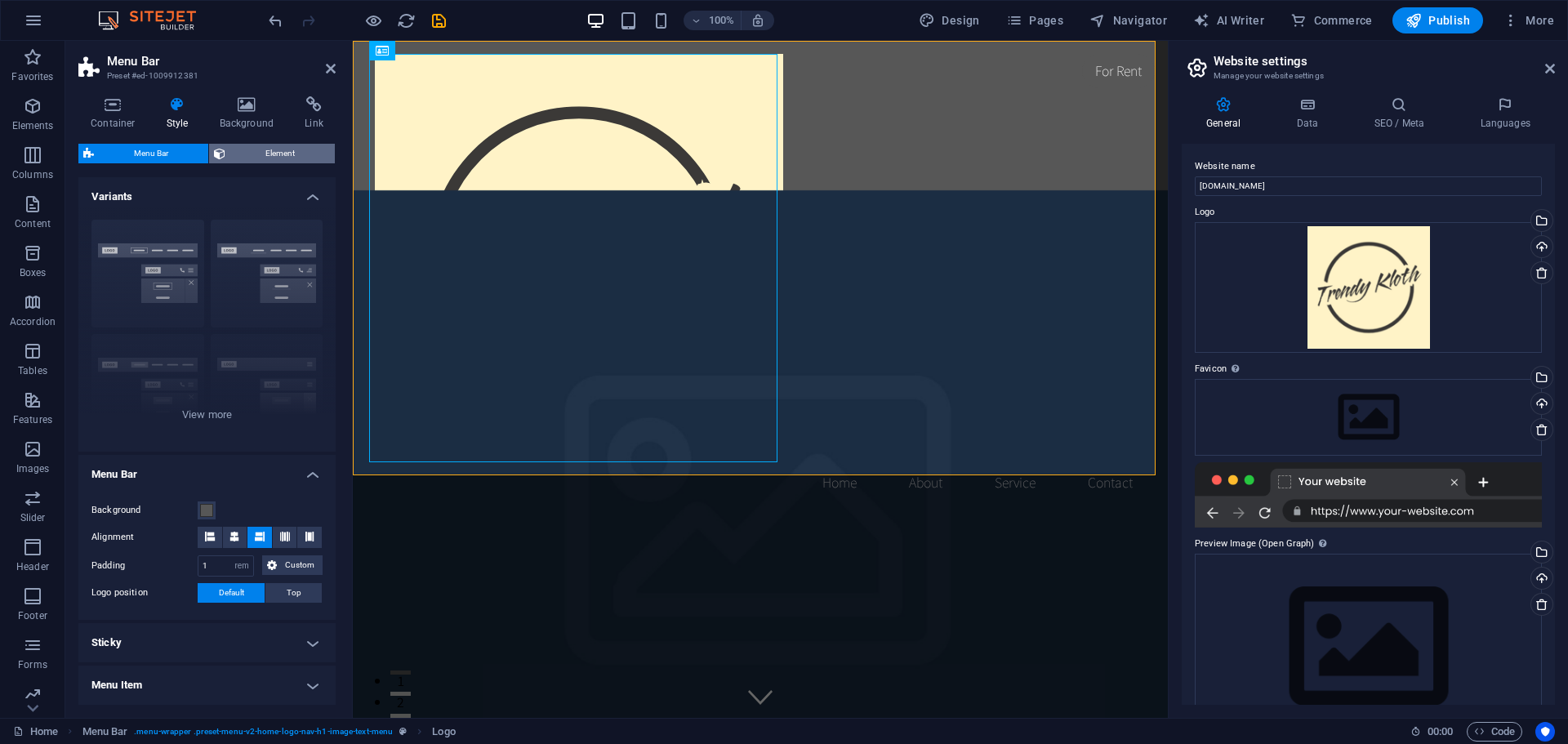
click at [269, 151] on span "Element" at bounding box center [280, 154] width 100 height 20
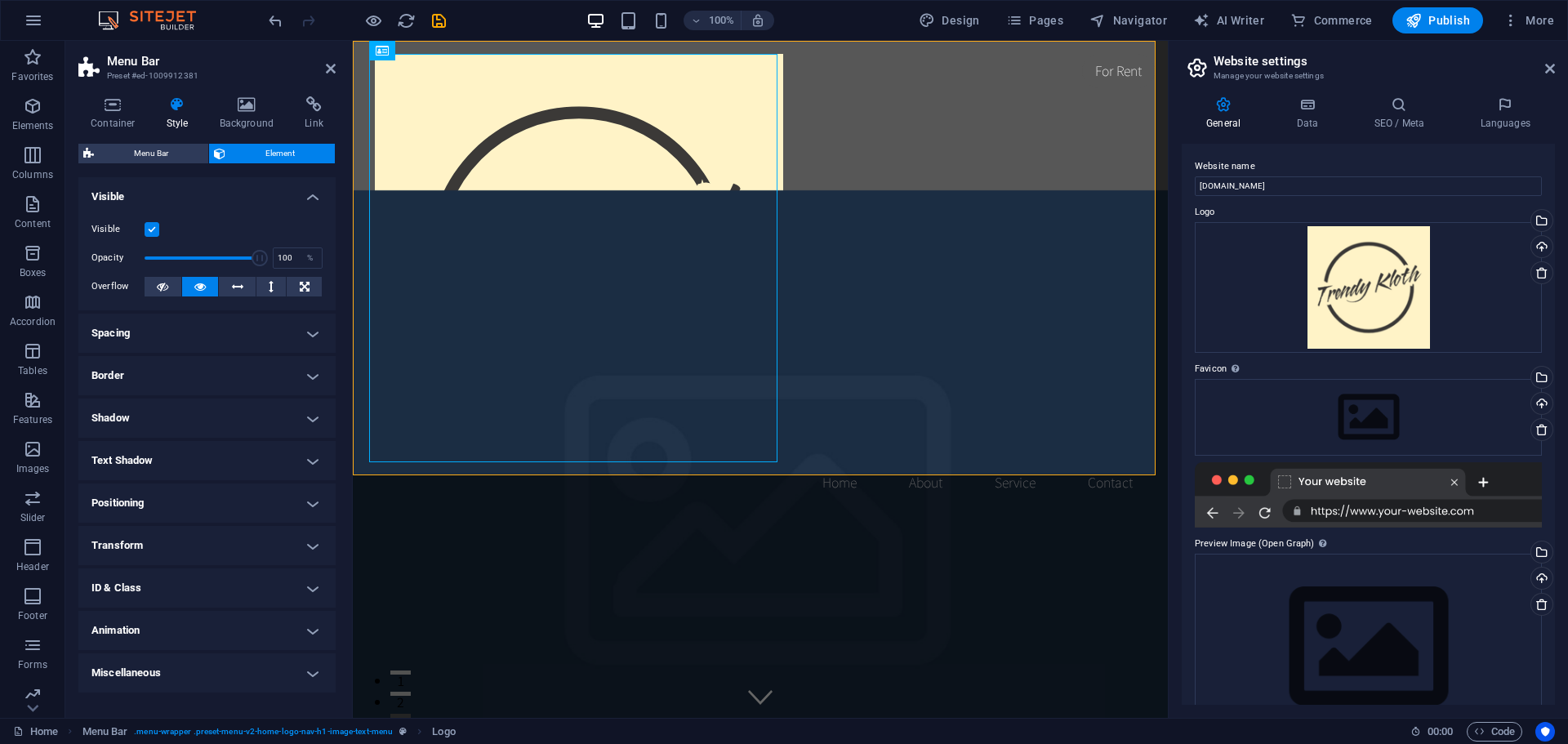
click at [155, 627] on h4 "Animation" at bounding box center [206, 631] width 257 height 40
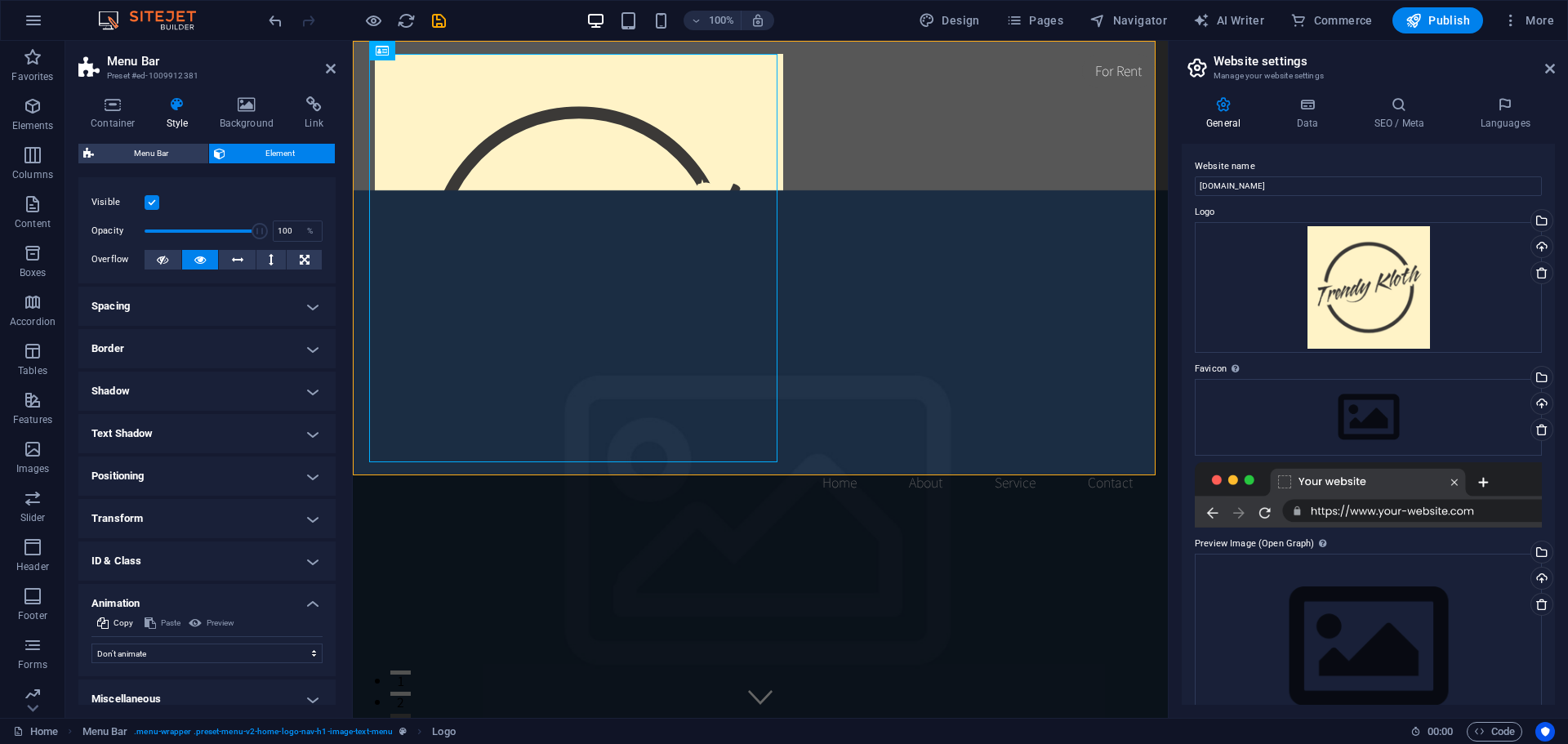
scroll to position [40, 0]
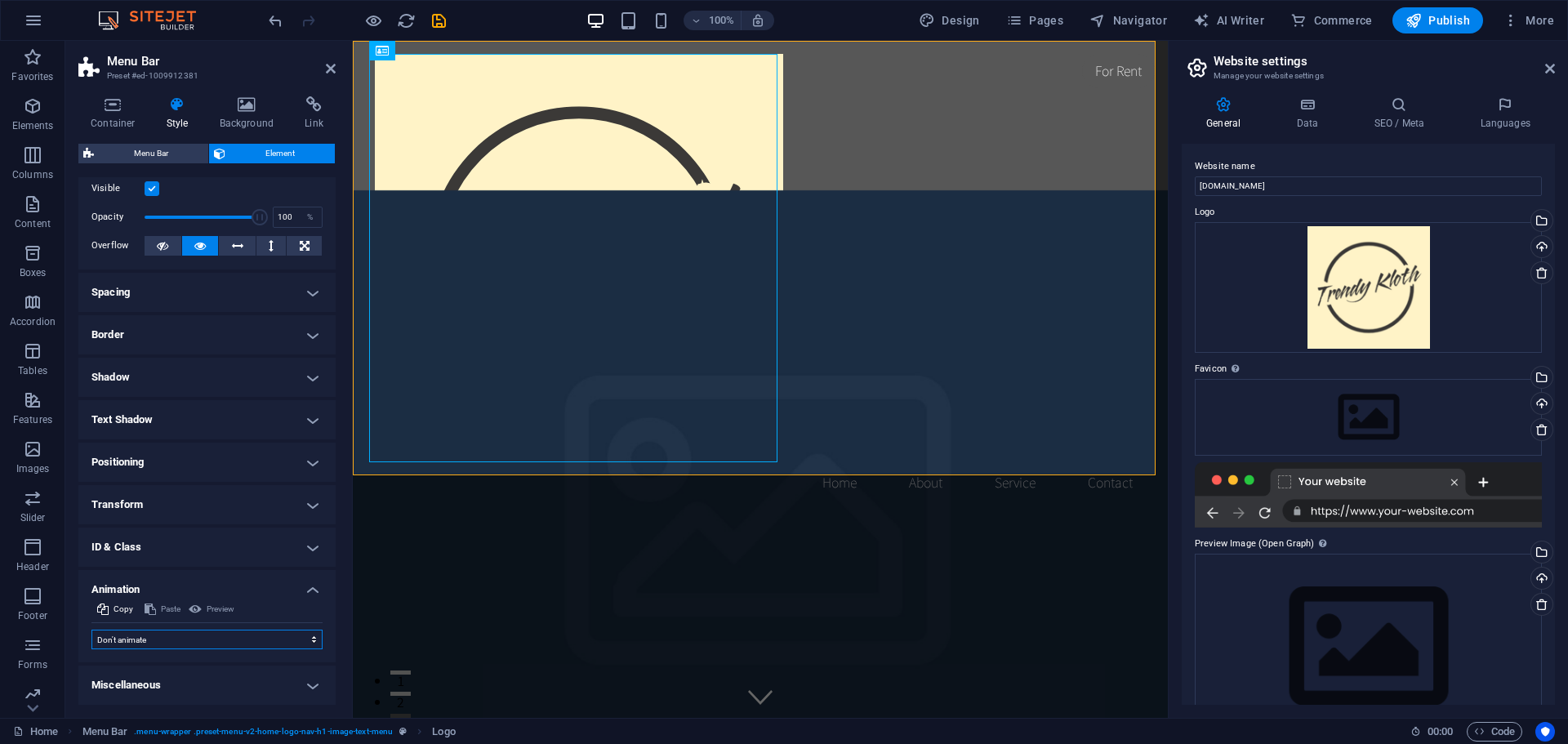
click at [157, 644] on select "Don't animate Show / Hide Slide up/down Zoom in/out Slide left to right Slide r…" at bounding box center [207, 639] width 232 height 20
select select "fade"
click at [91, 630] on select "Don't animate Show / Hide Slide up/down Zoom in/out Slide left to right Slide r…" at bounding box center [207, 639] width 232 height 20
select select "scroll"
click at [174, 642] on select "Don't animate Show / Hide Slide up/down Zoom in/out Slide left to right Slide r…" at bounding box center [207, 639] width 232 height 20
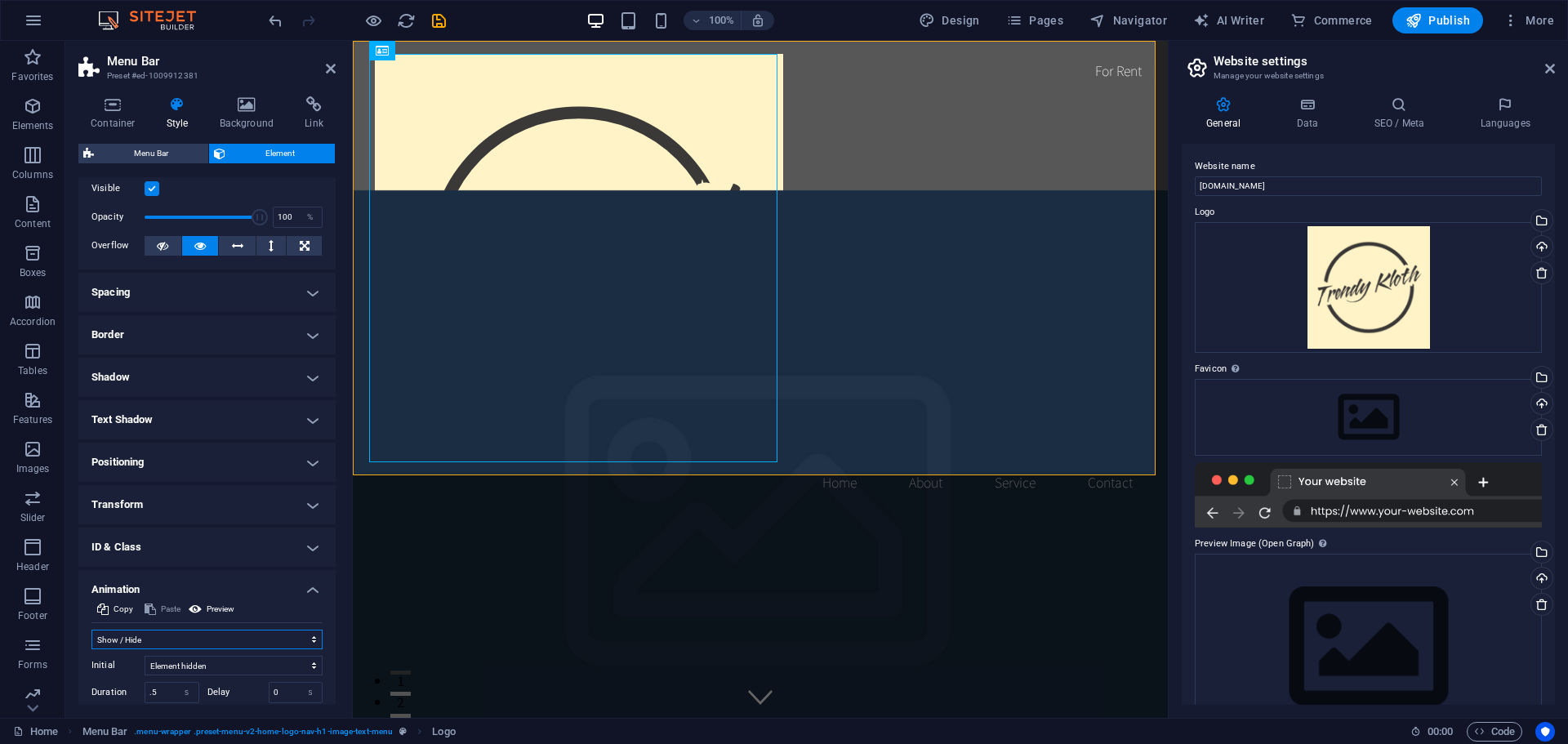
select select "shrink"
click at [91, 630] on select "Don't animate Show / Hide Slide up/down Zoom in/out Slide left to right Slide r…" at bounding box center [207, 639] width 232 height 20
click at [169, 293] on h4 "Spacing" at bounding box center [206, 293] width 257 height 40
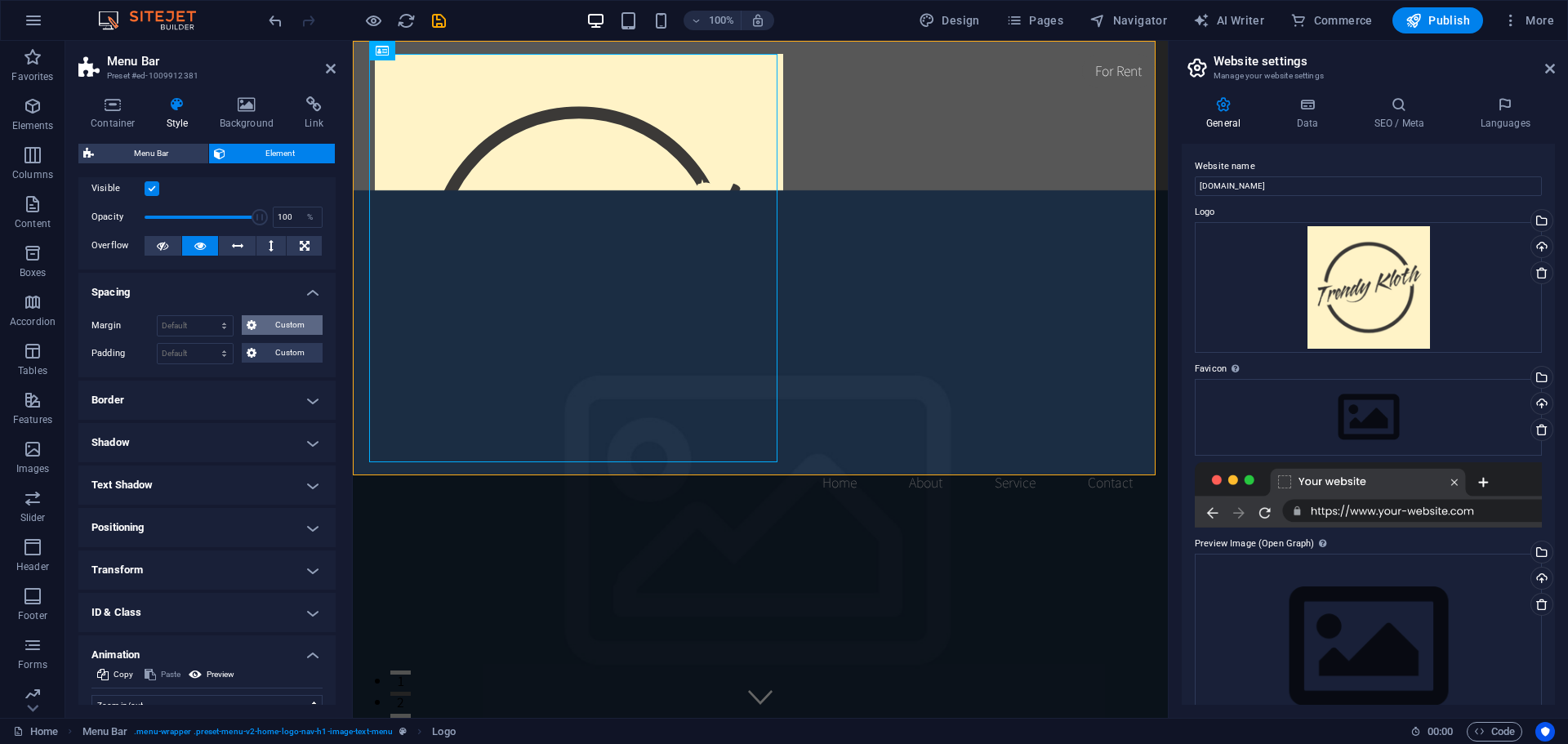
click at [293, 328] on span "Custom" at bounding box center [290, 325] width 56 height 20
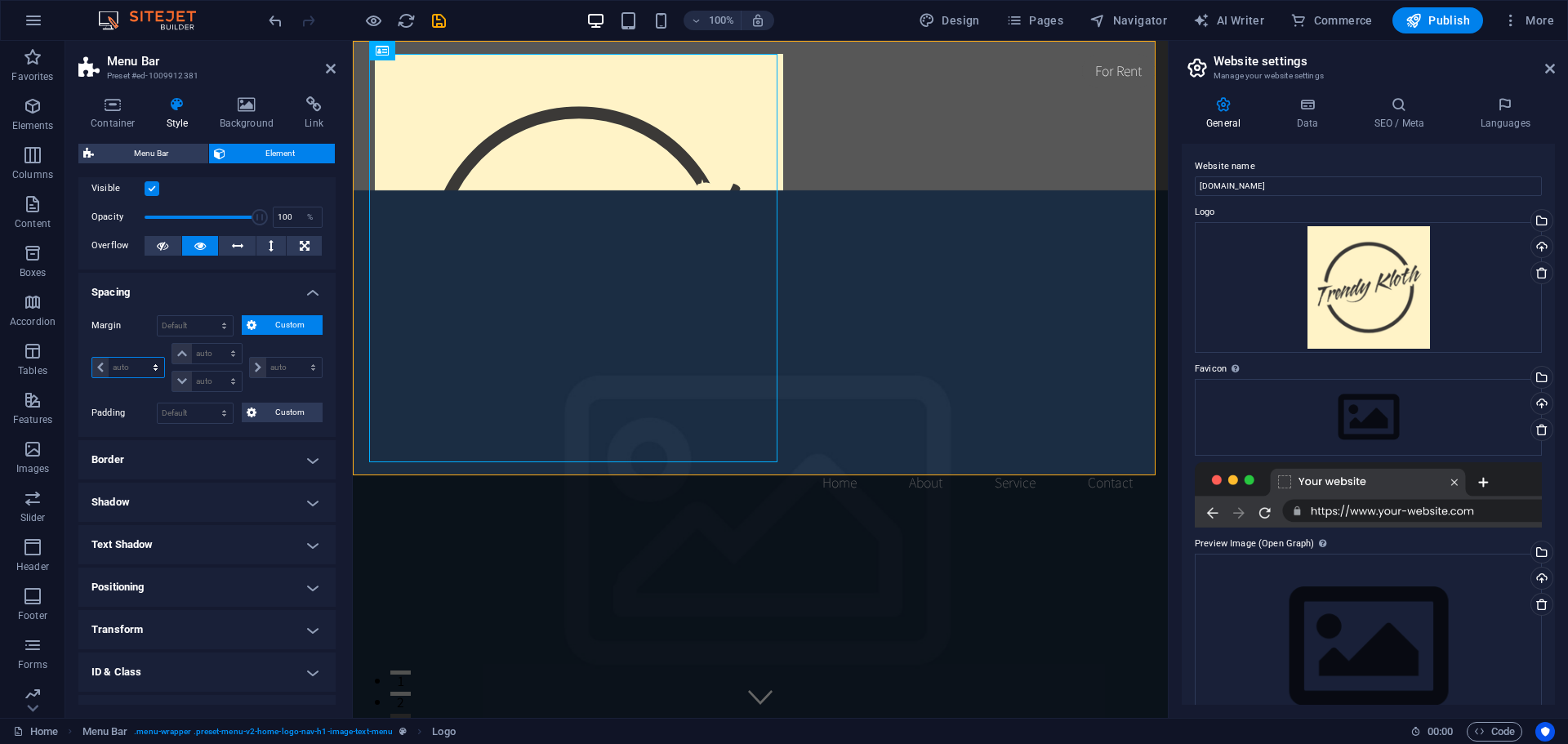
click at [154, 371] on select "auto px % rem vw vh" at bounding box center [128, 367] width 72 height 20
select select "%"
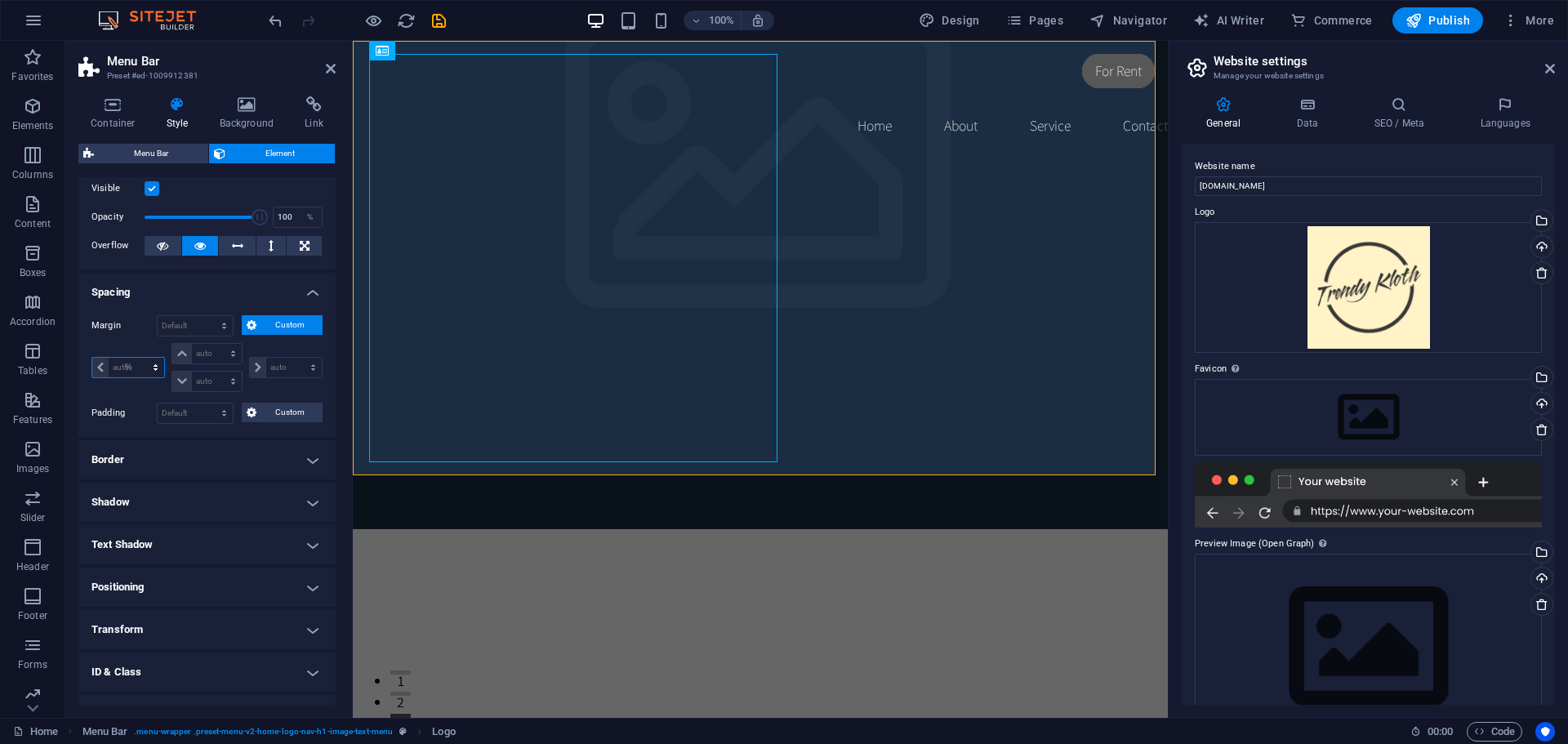
click at [140, 358] on select "auto px % rem vw vh" at bounding box center [128, 367] width 72 height 20
type input "100"
type input "0"
select select "px"
type input "0"
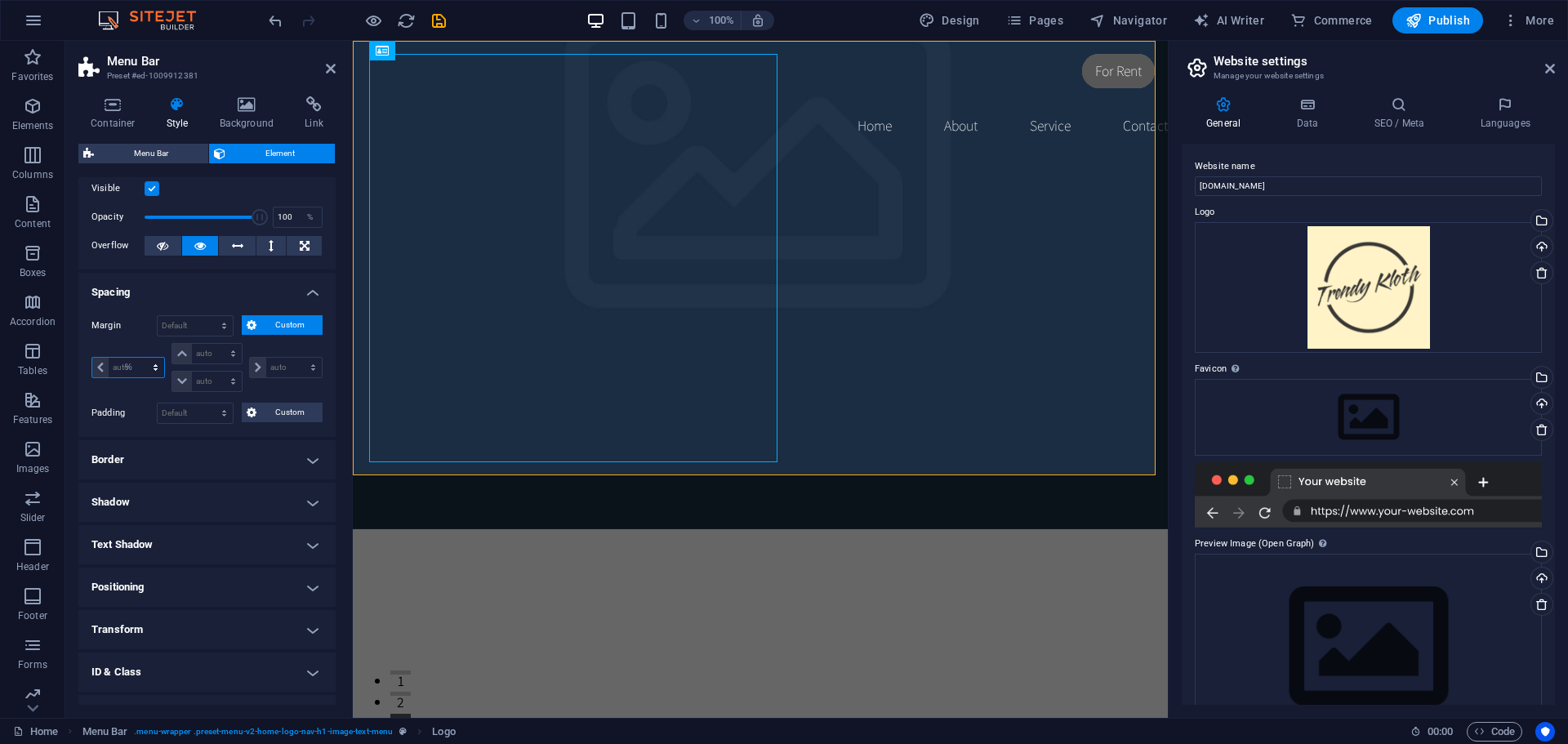
select select "px"
type input "0"
select select "px"
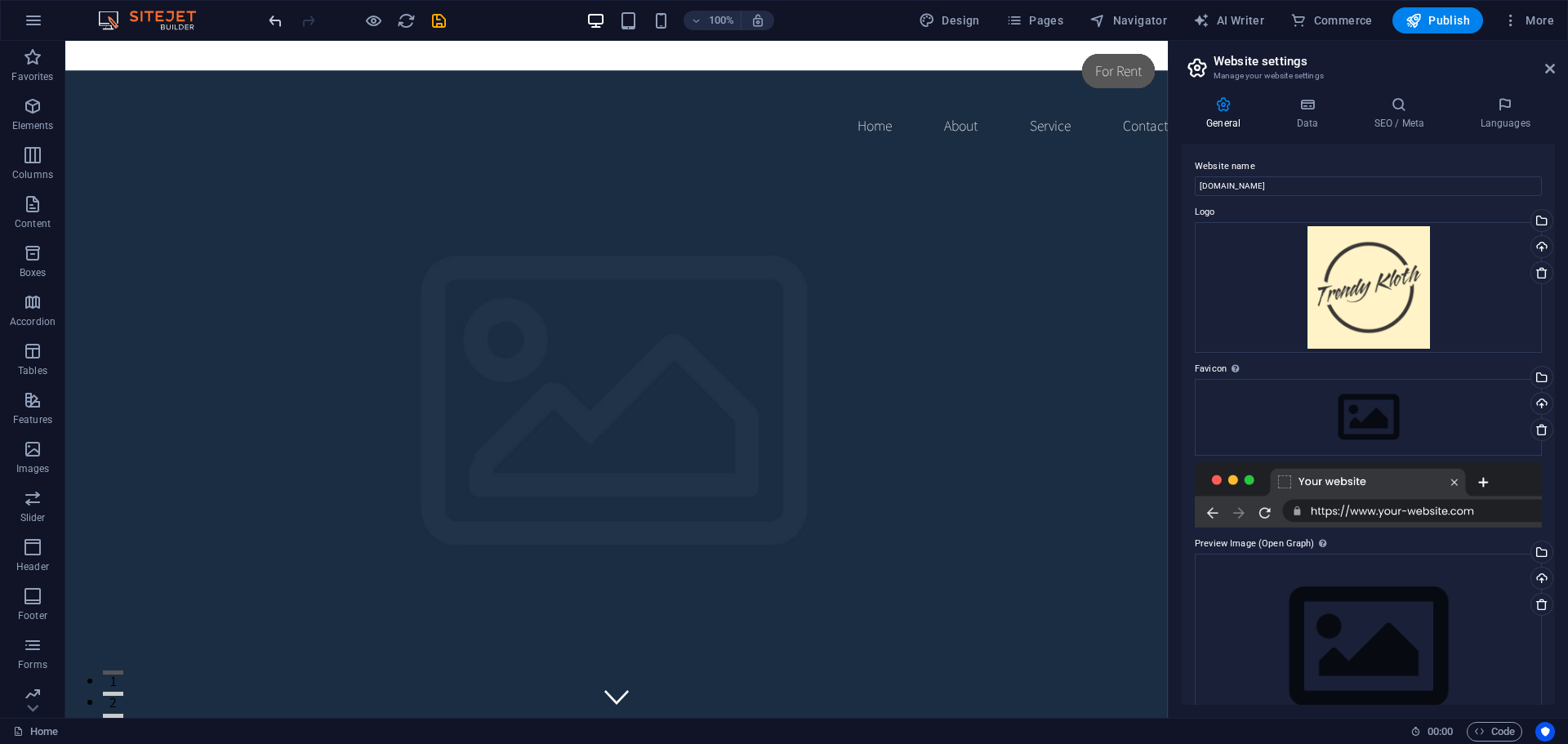
click at [275, 15] on icon "undo" at bounding box center [276, 21] width 19 height 19
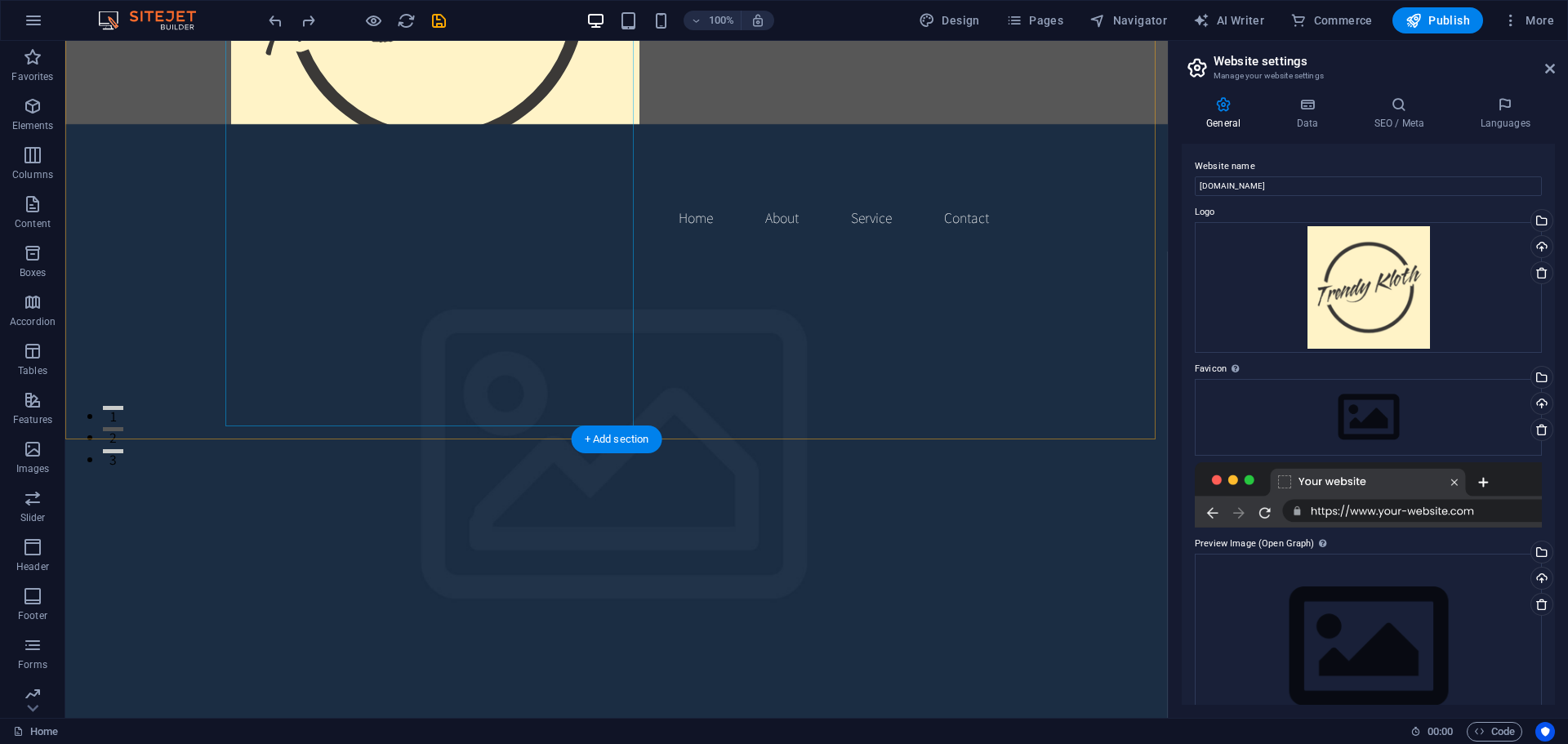
scroll to position [272, 0]
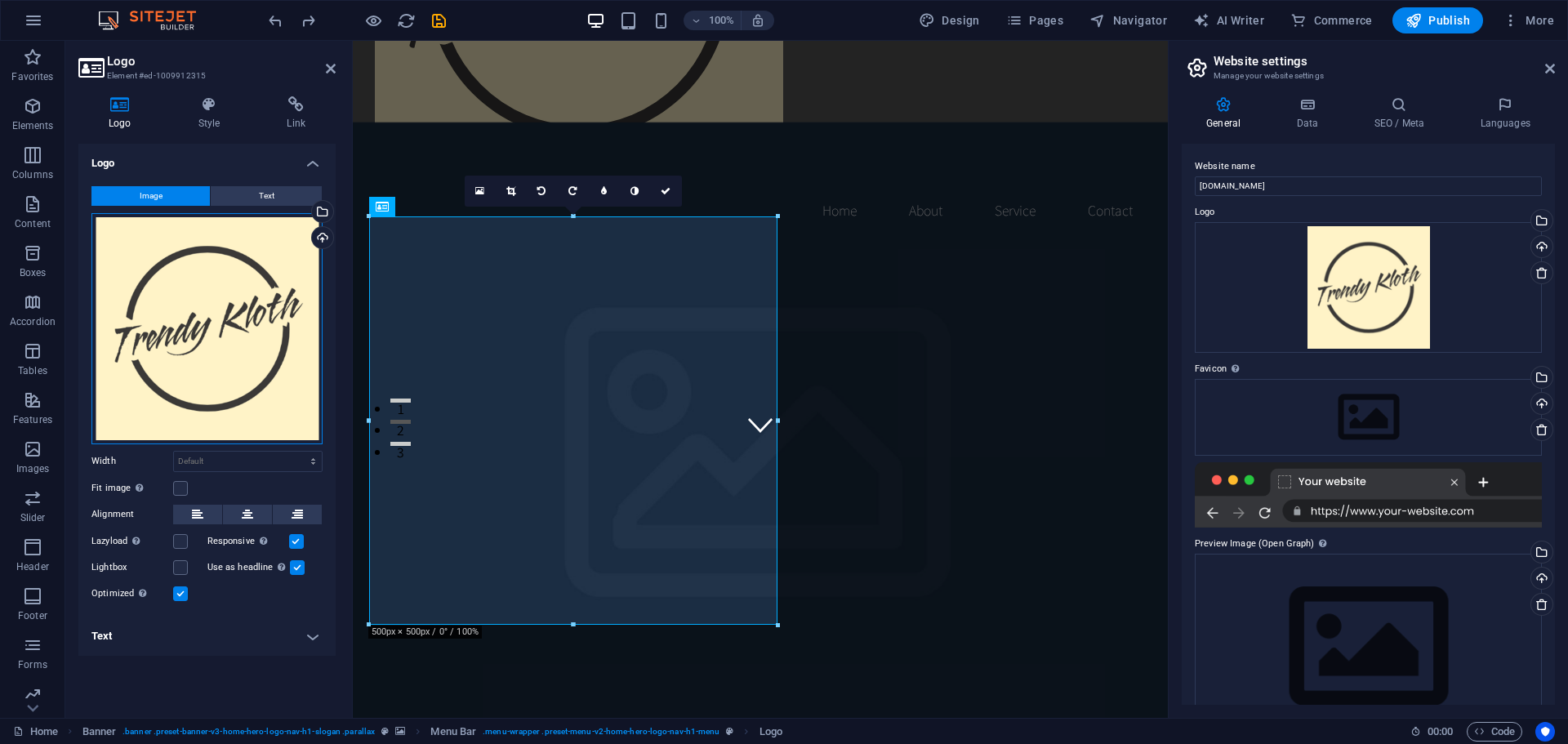
click at [149, 317] on div "Drag files here, click to choose files or select files from Files or our free s…" at bounding box center [207, 329] width 232 height 232
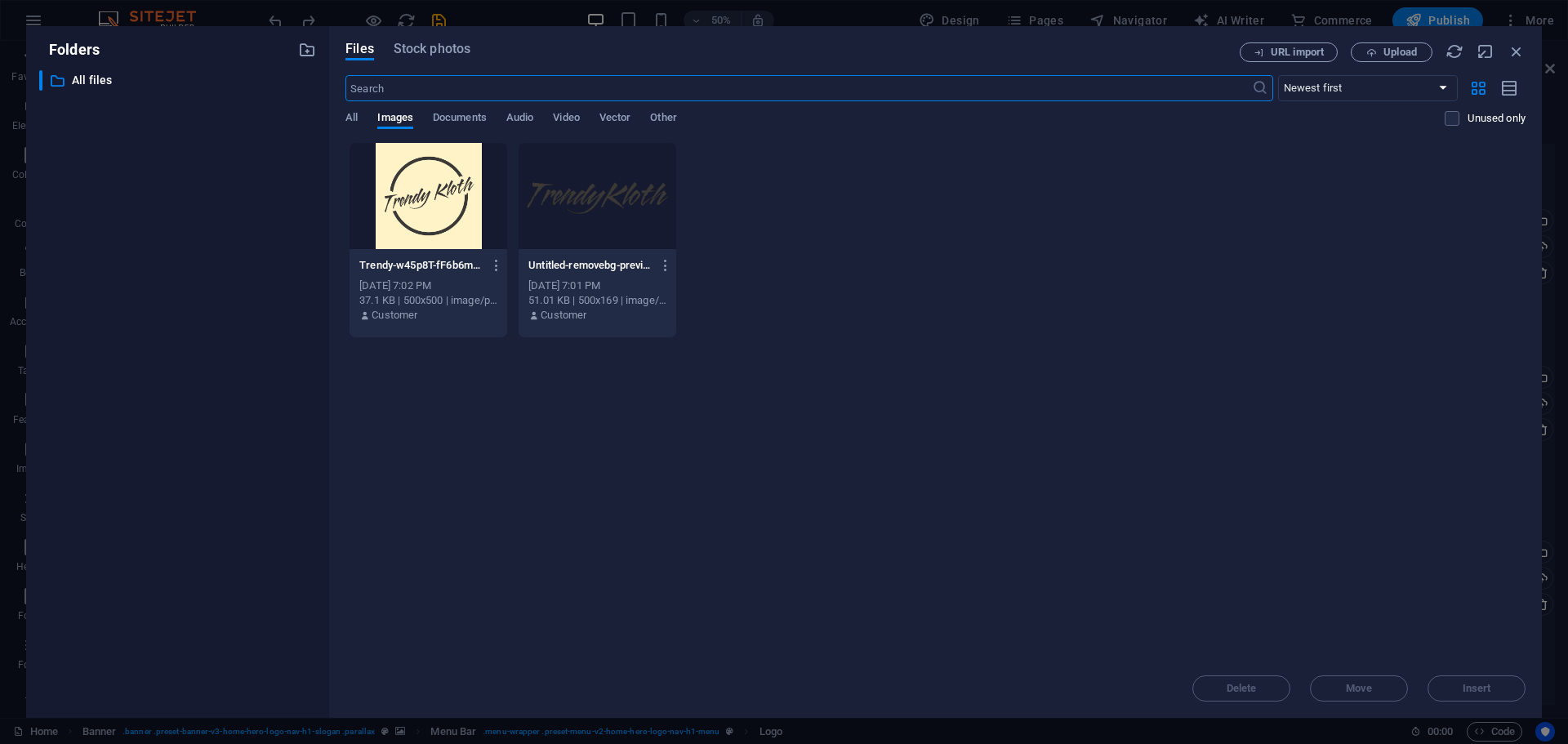
click at [558, 231] on div at bounding box center [597, 196] width 157 height 106
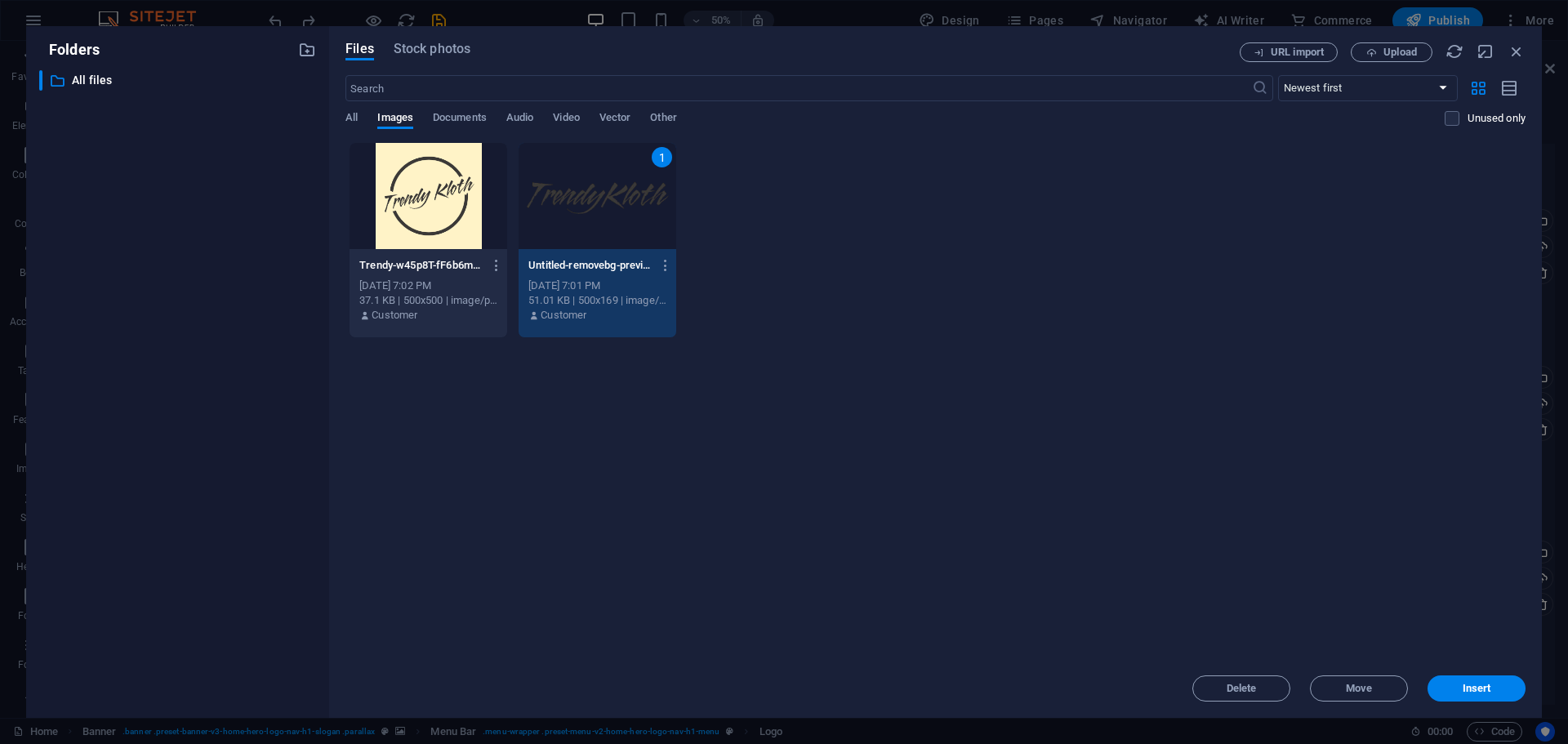
click at [1498, 690] on span "Insert" at bounding box center [1476, 688] width 85 height 9
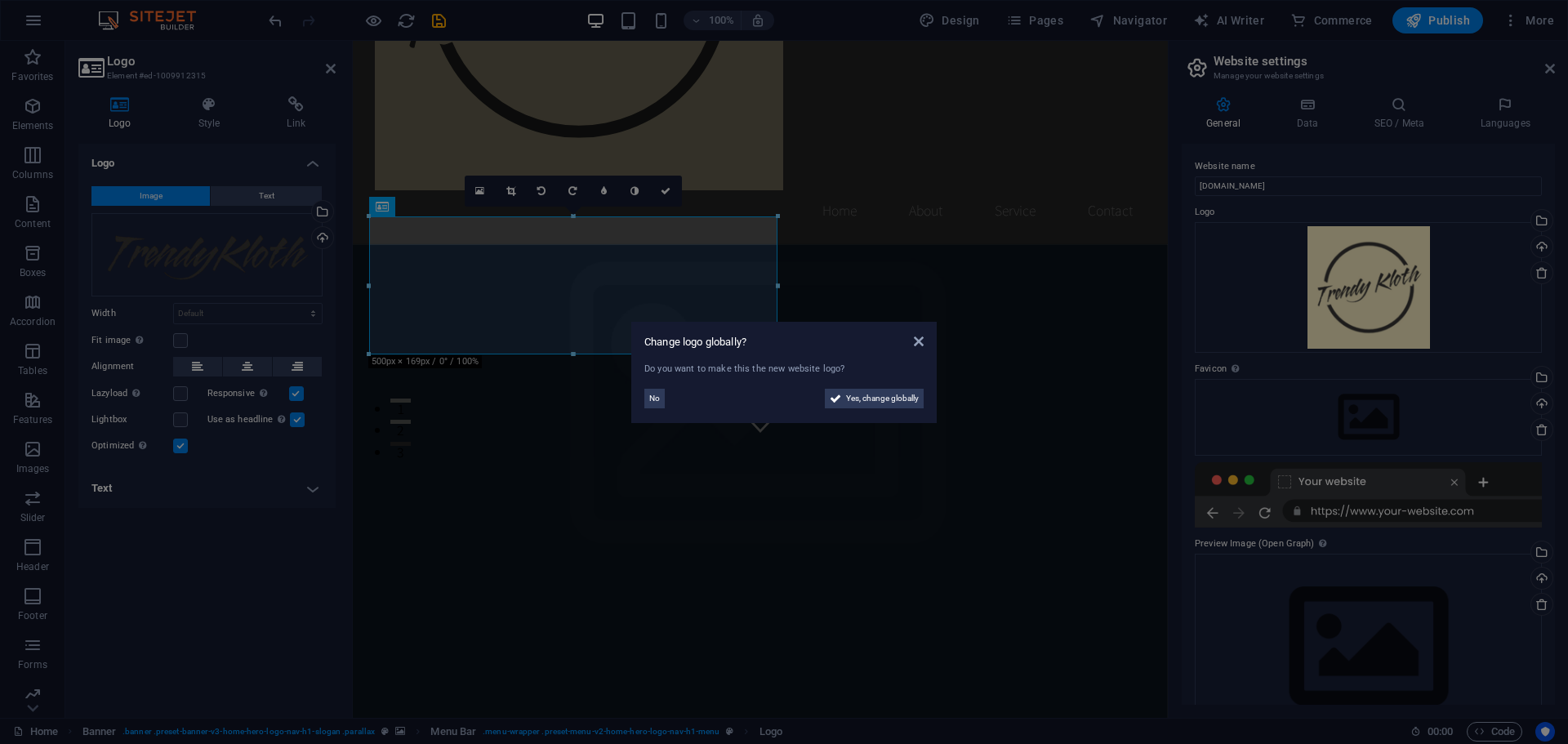
click at [646, 496] on aside "Change logo globally? Do you want to make this the new website logo? No Yes, ch…" at bounding box center [784, 372] width 1568 height 744
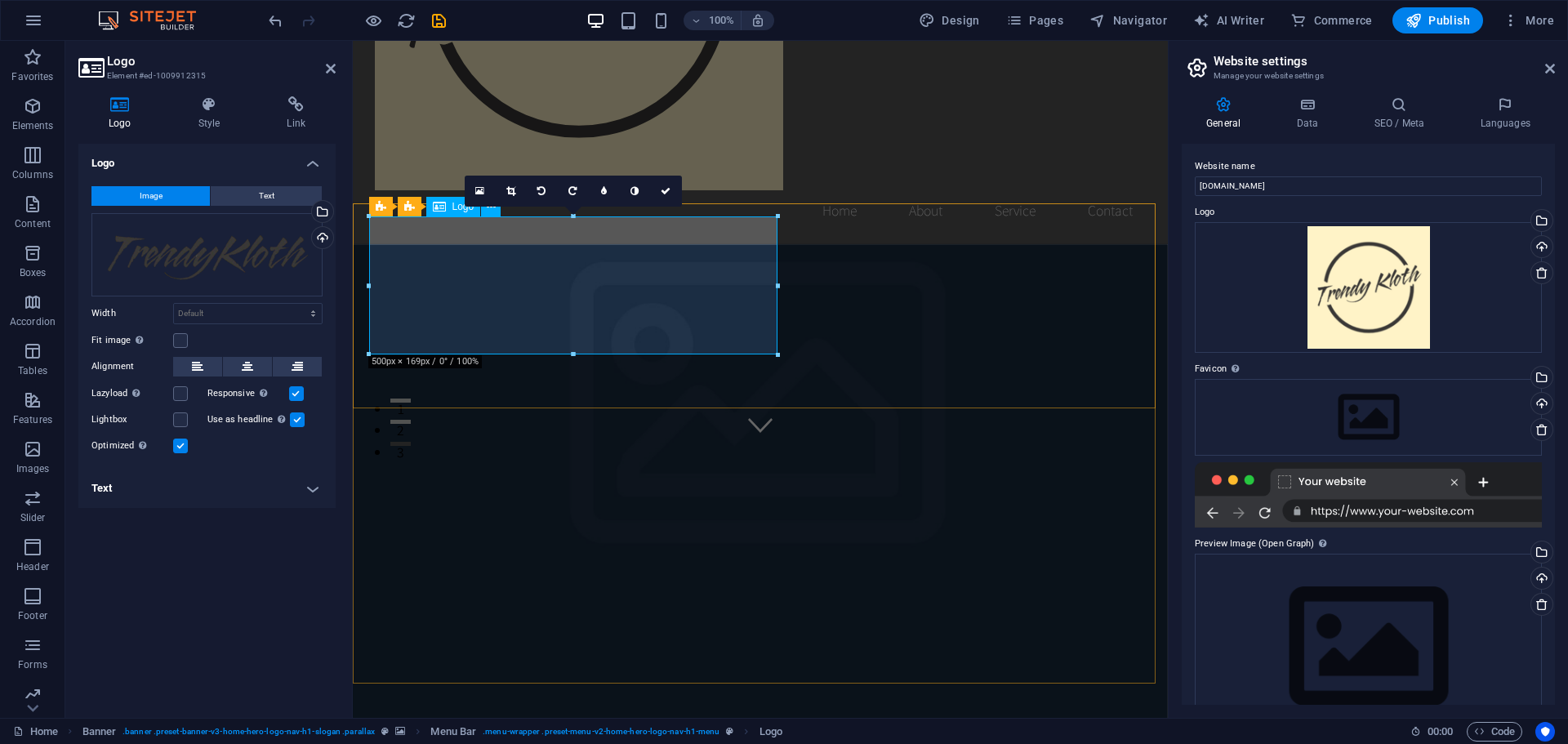
click at [508, 193] on icon at bounding box center [511, 191] width 9 height 9
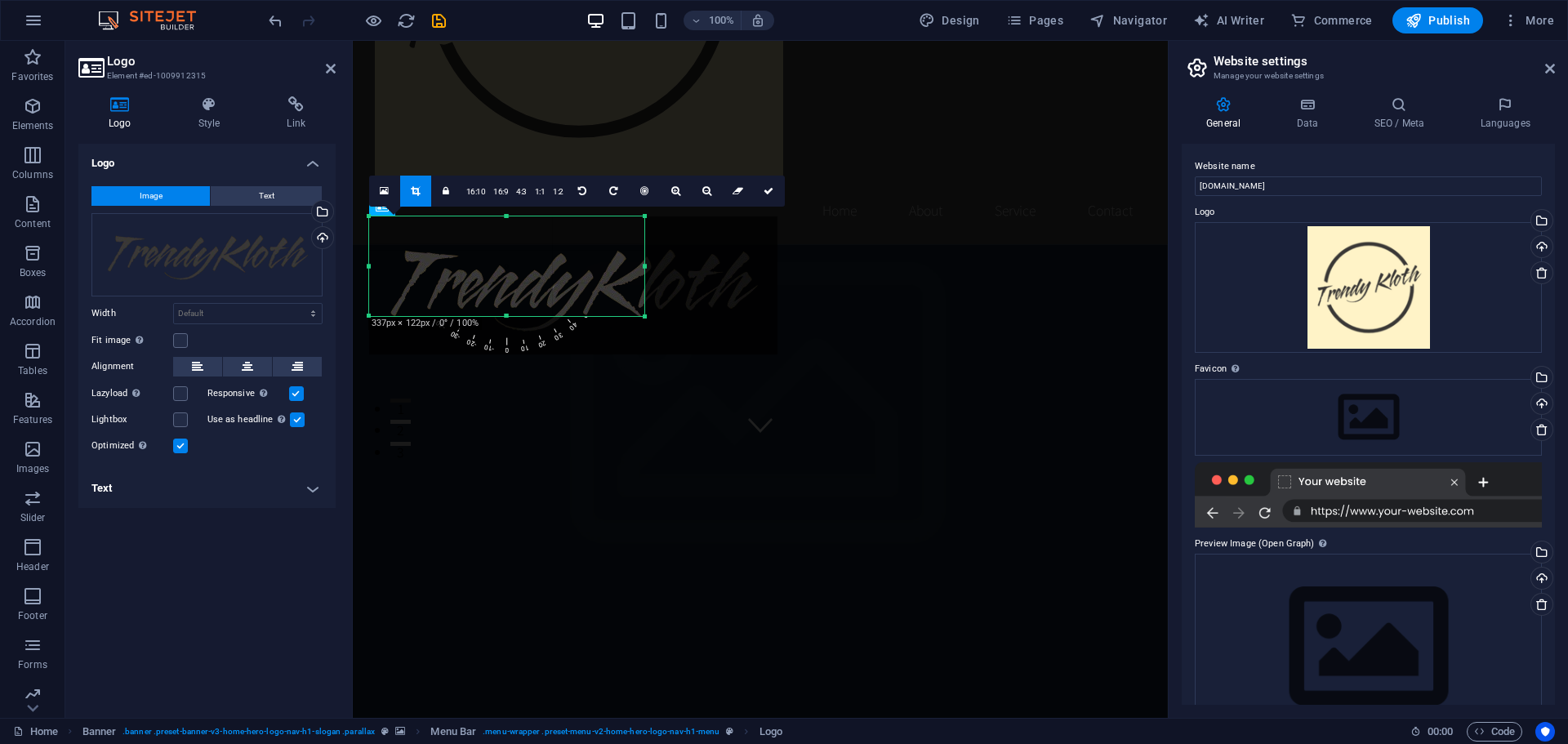
drag, startPoint x: 774, startPoint y: 356, endPoint x: 641, endPoint y: 317, distance: 138.6
click at [641, 317] on div at bounding box center [645, 316] width 9 height 9
type input "337"
select select "px"
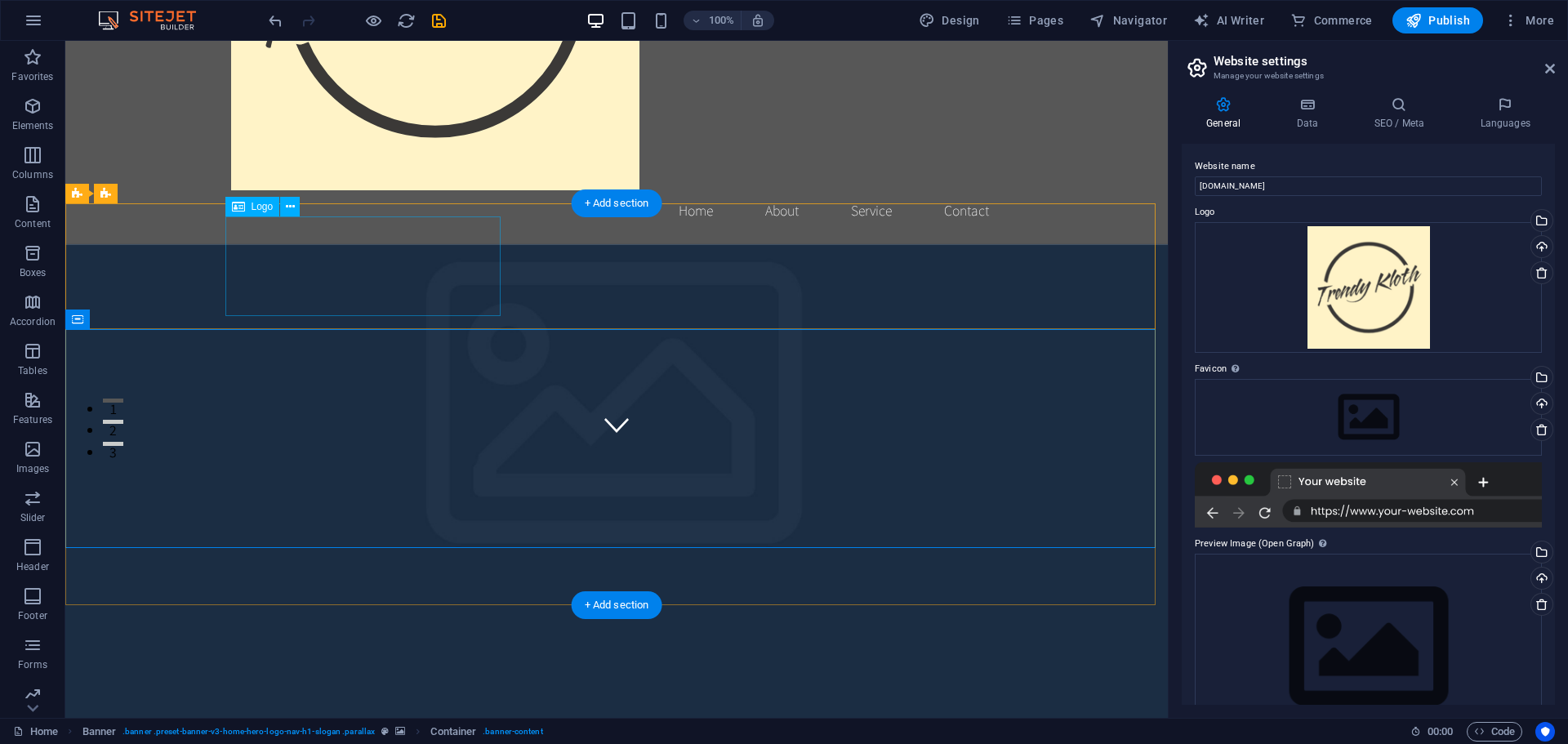
select select "px"
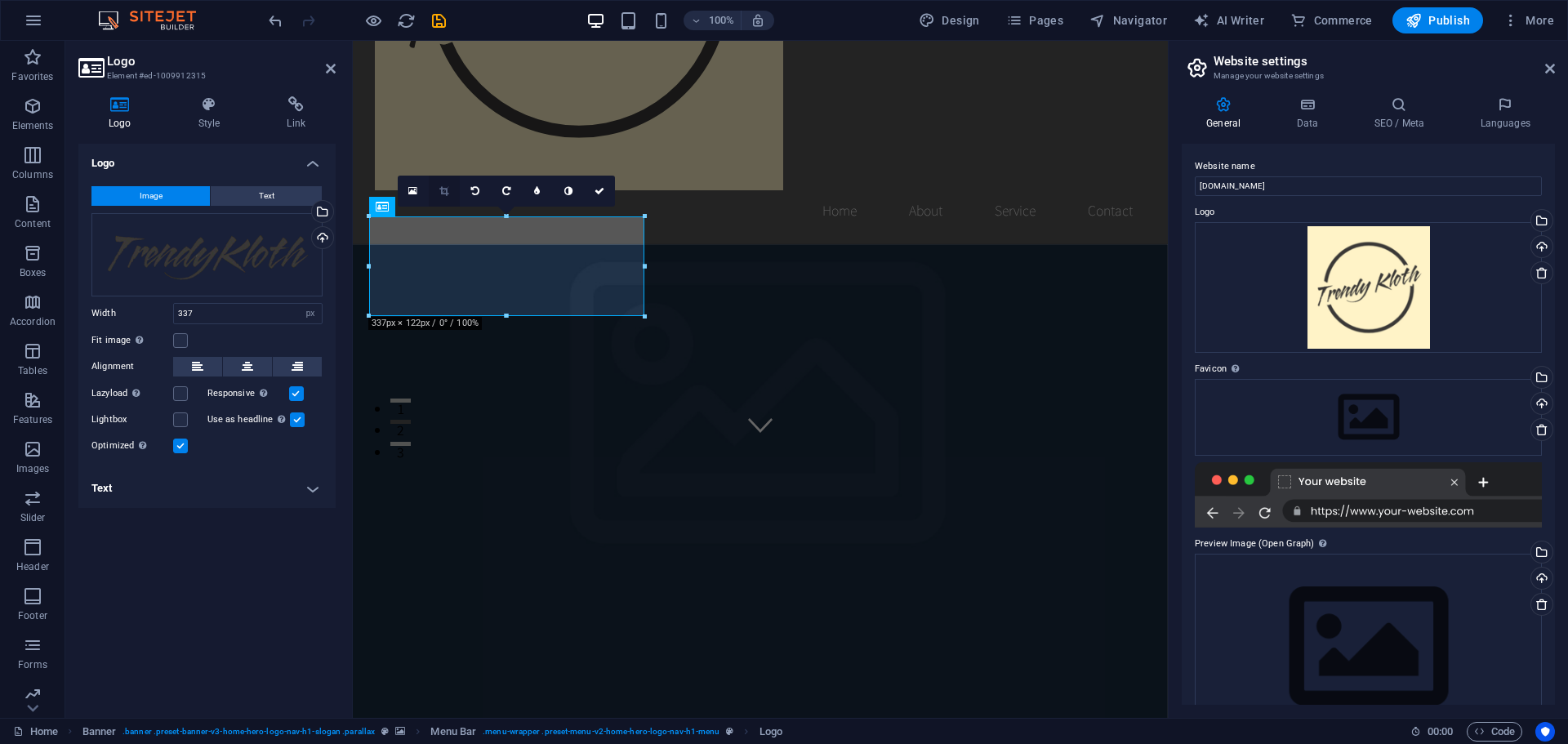
click at [440, 189] on icon at bounding box center [444, 191] width 9 height 9
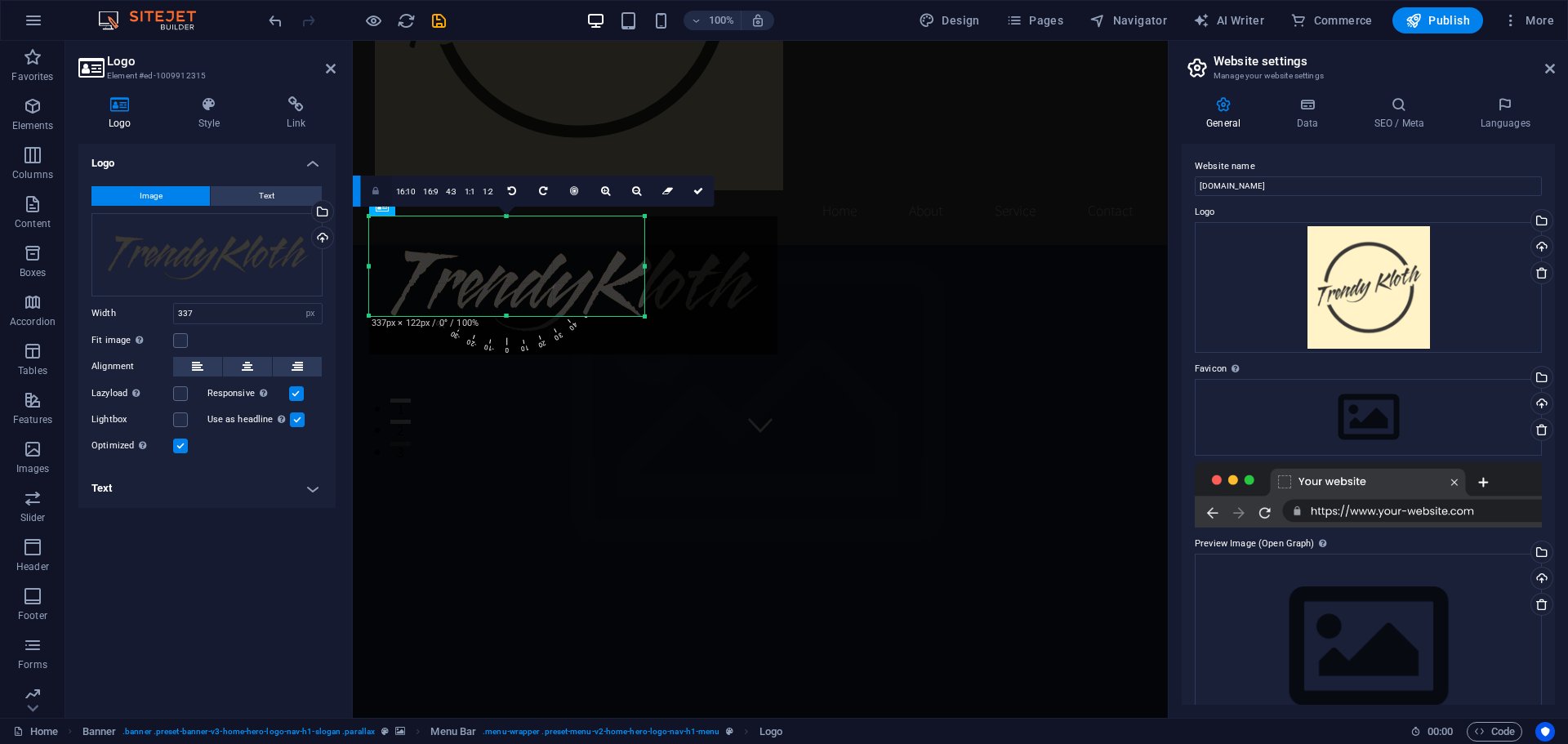
click at [430, 195] on link "16:9" at bounding box center [430, 191] width 23 height 31
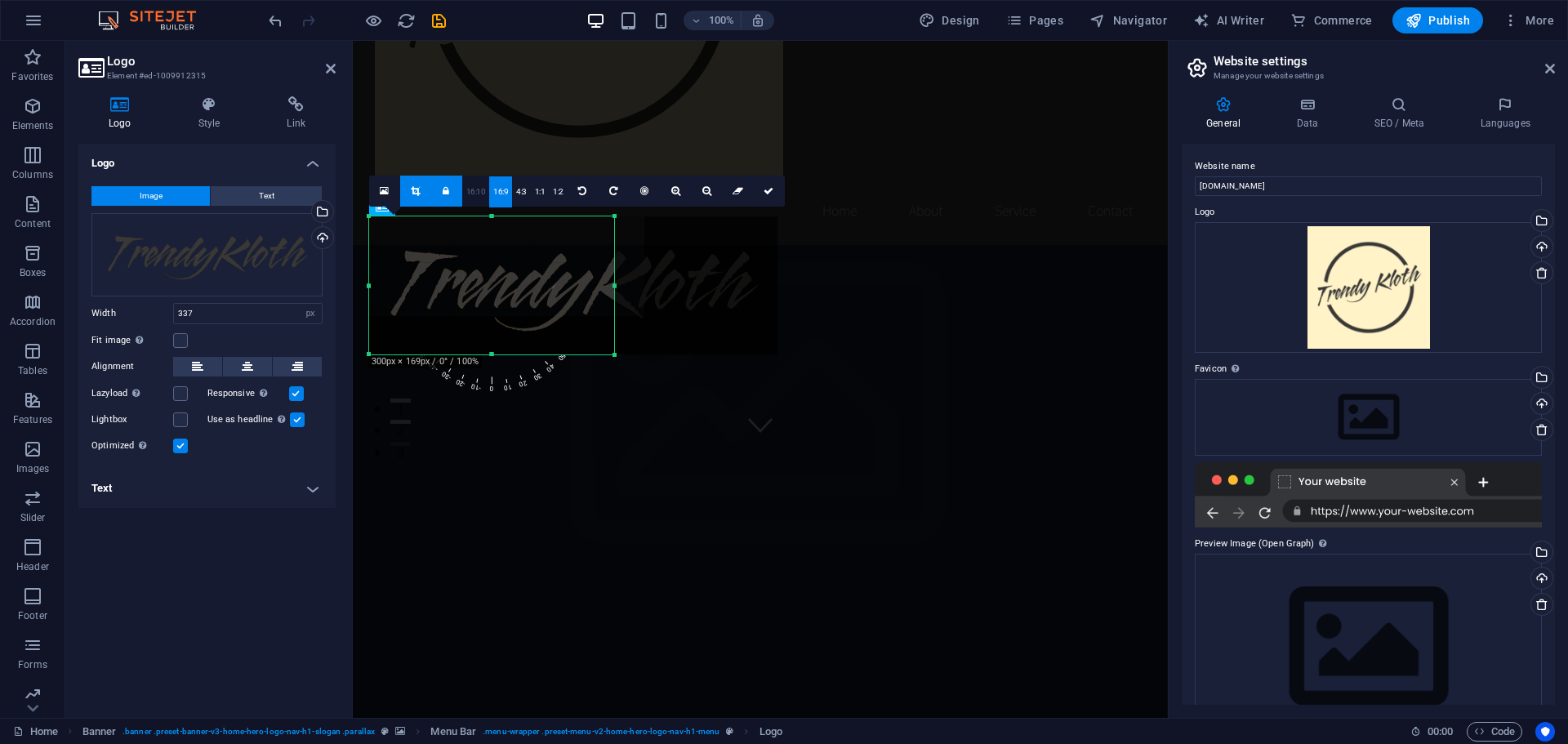
click at [479, 194] on link "16:10" at bounding box center [475, 191] width 27 height 31
click at [520, 191] on link "4:3" at bounding box center [521, 191] width 19 height 31
click at [538, 193] on link "1:1" at bounding box center [540, 191] width 19 height 31
click at [558, 192] on link "1:2" at bounding box center [558, 191] width 19 height 31
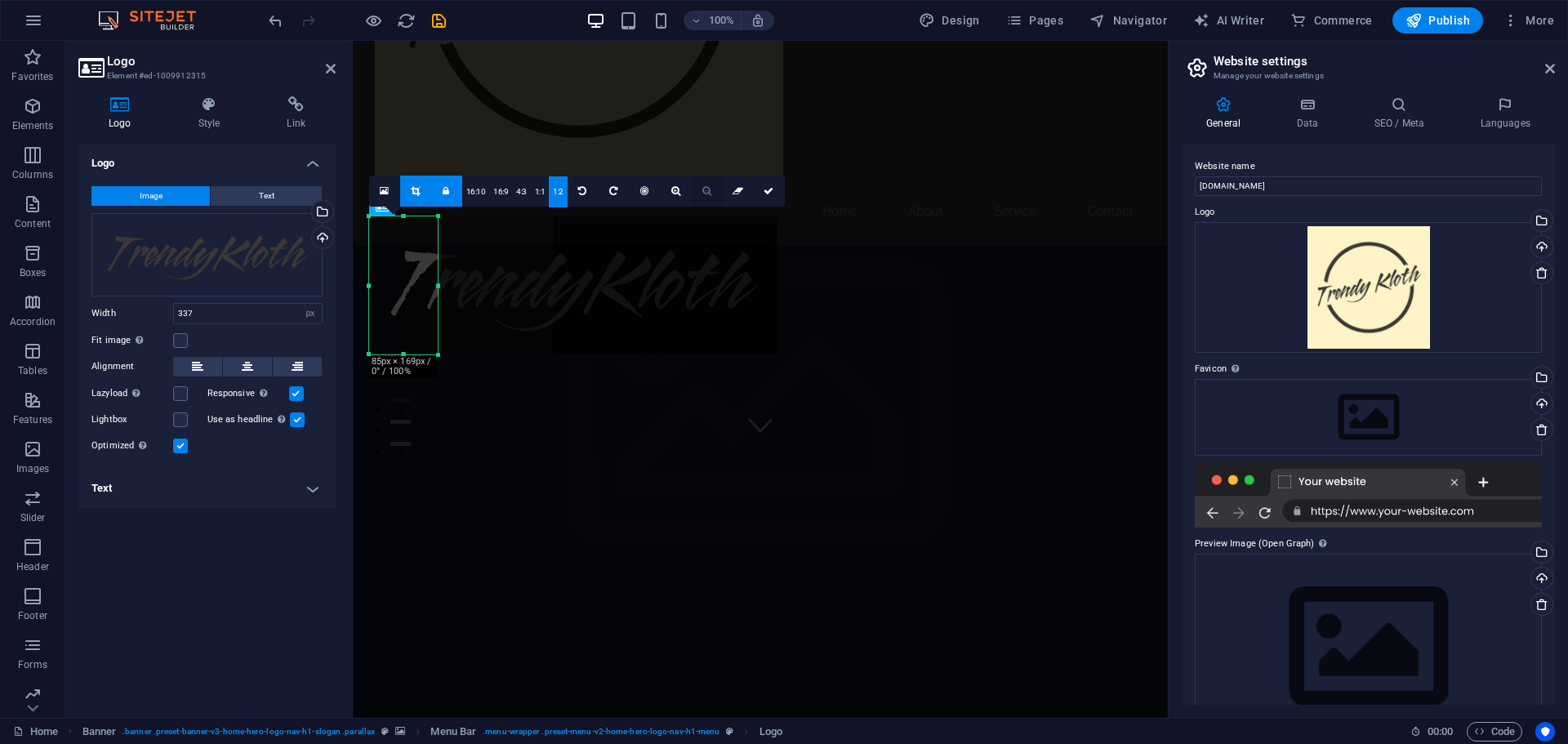
click at [707, 194] on icon at bounding box center [707, 191] width 9 height 9
click at [671, 192] on icon at bounding box center [676, 191] width 9 height 9
click at [671, 193] on icon at bounding box center [676, 191] width 9 height 9
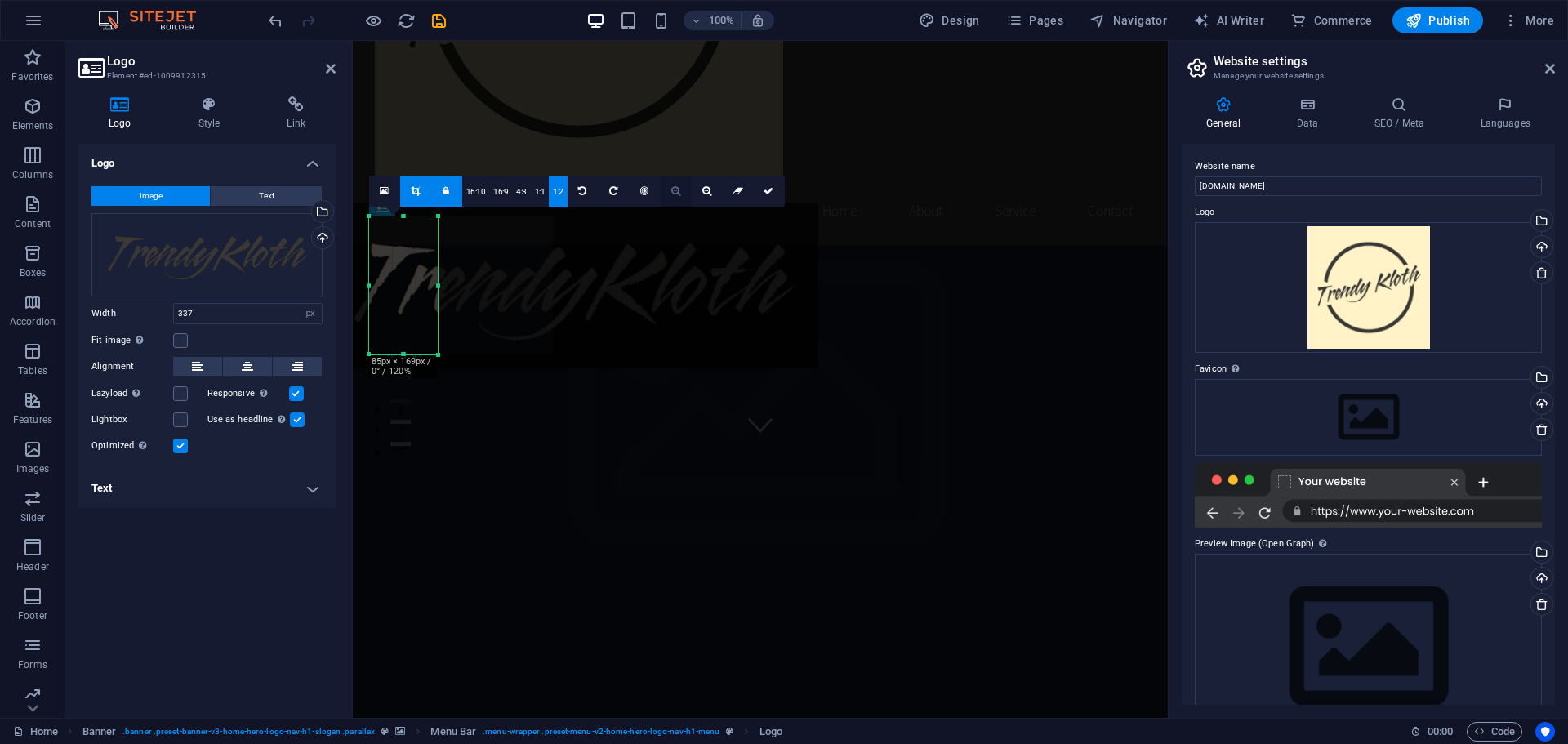
click at [671, 193] on icon at bounding box center [676, 191] width 9 height 9
click at [706, 191] on icon at bounding box center [707, 191] width 9 height 9
click at [706, 194] on icon at bounding box center [707, 191] width 9 height 9
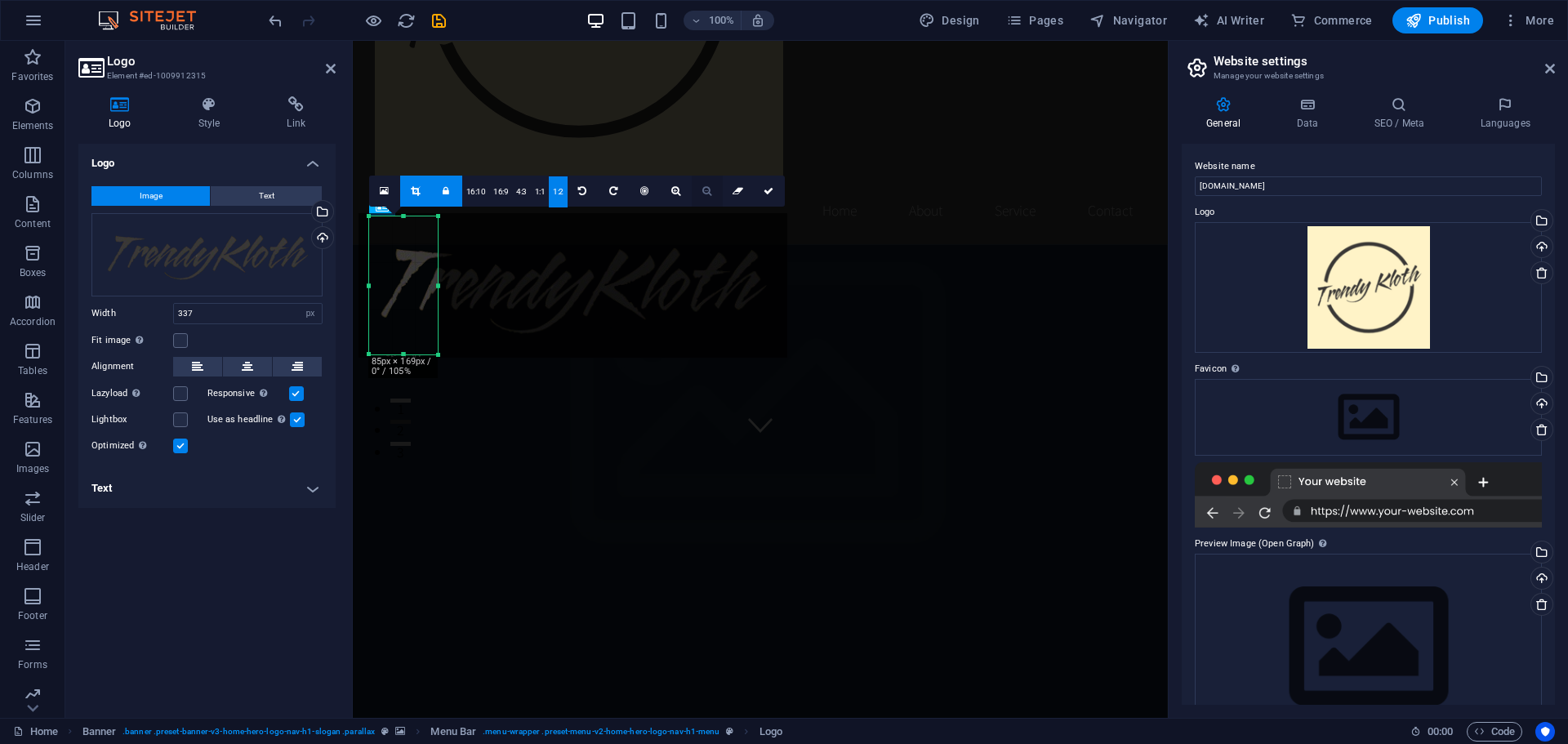
click at [706, 194] on icon at bounding box center [707, 191] width 9 height 9
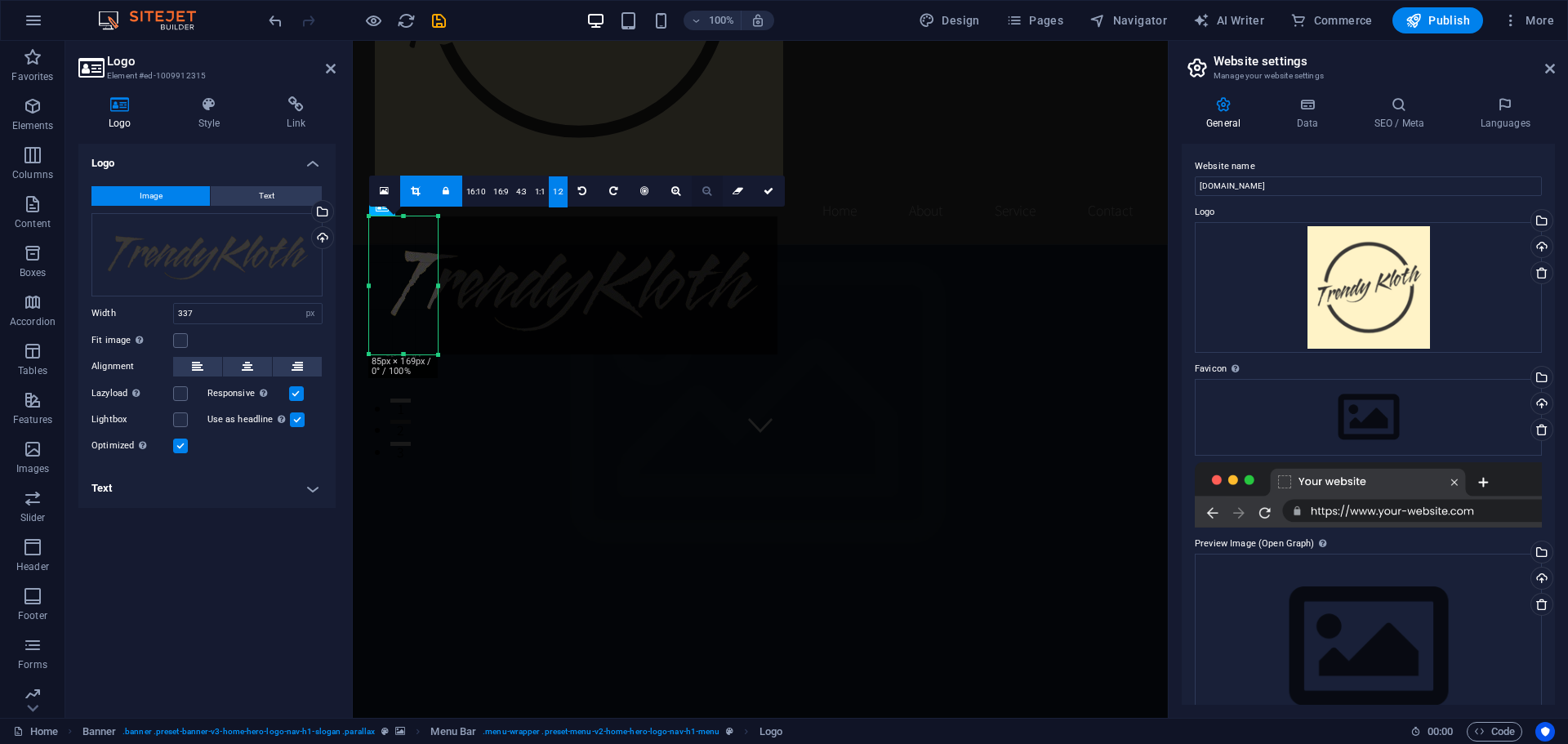
click at [706, 194] on icon at bounding box center [707, 191] width 9 height 9
click at [705, 192] on icon at bounding box center [707, 191] width 9 height 9
click at [766, 195] on icon at bounding box center [768, 191] width 9 height 9
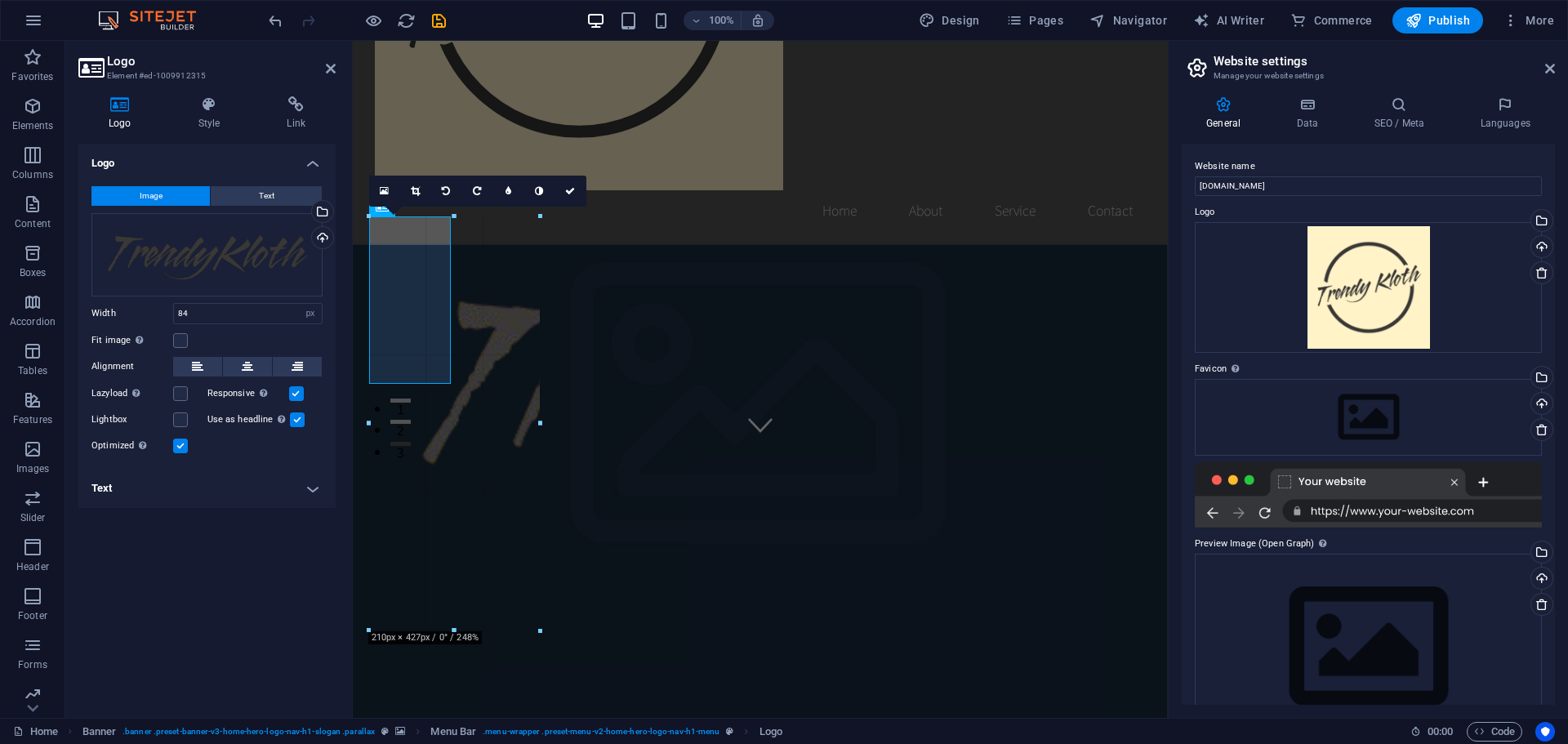
drag, startPoint x: 439, startPoint y: 287, endPoint x: 220, endPoint y: 248, distance: 222.4
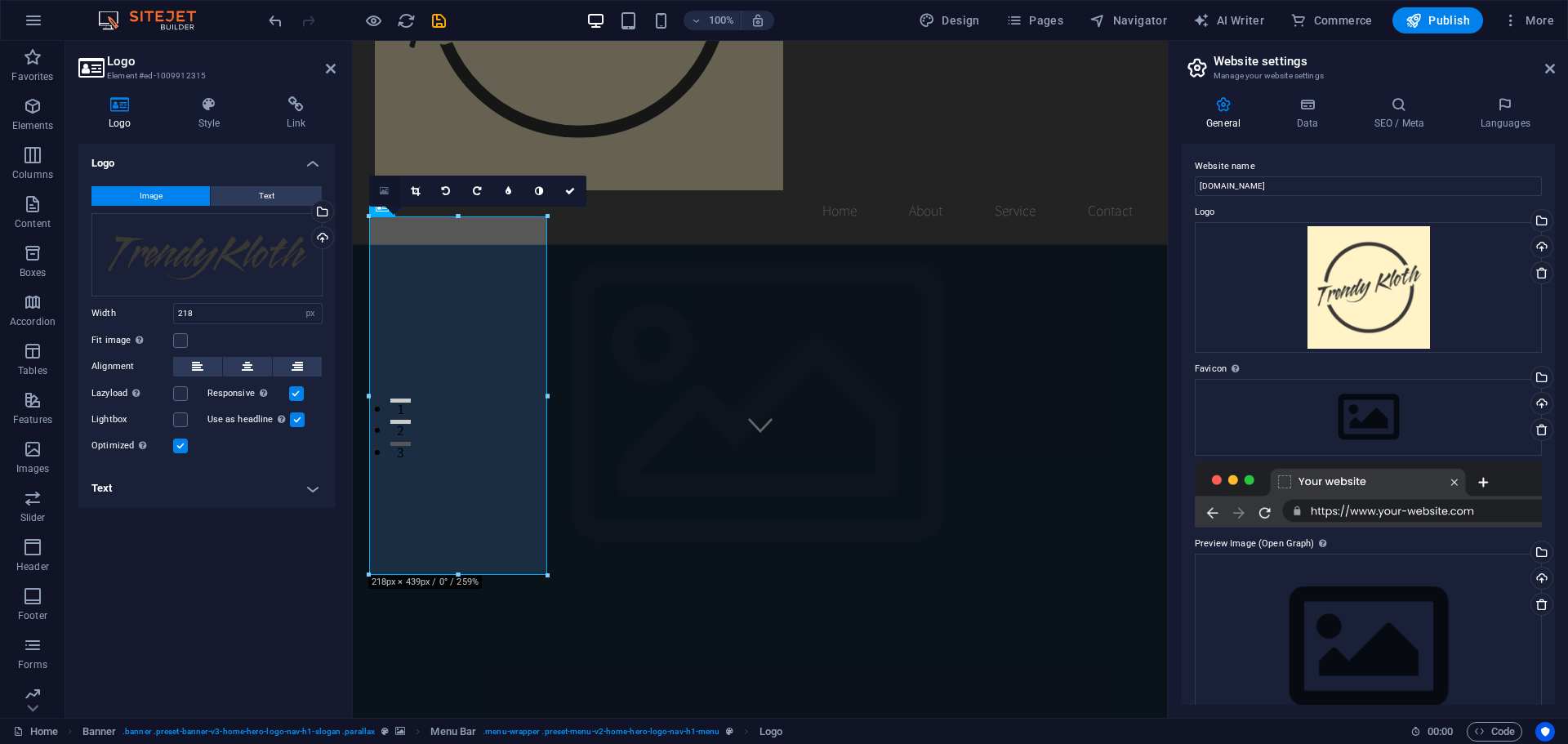
drag, startPoint x: 388, startPoint y: 194, endPoint x: 71, endPoint y: 302, distance: 334.9
click at [388, 194] on icon at bounding box center [384, 191] width 9 height 11
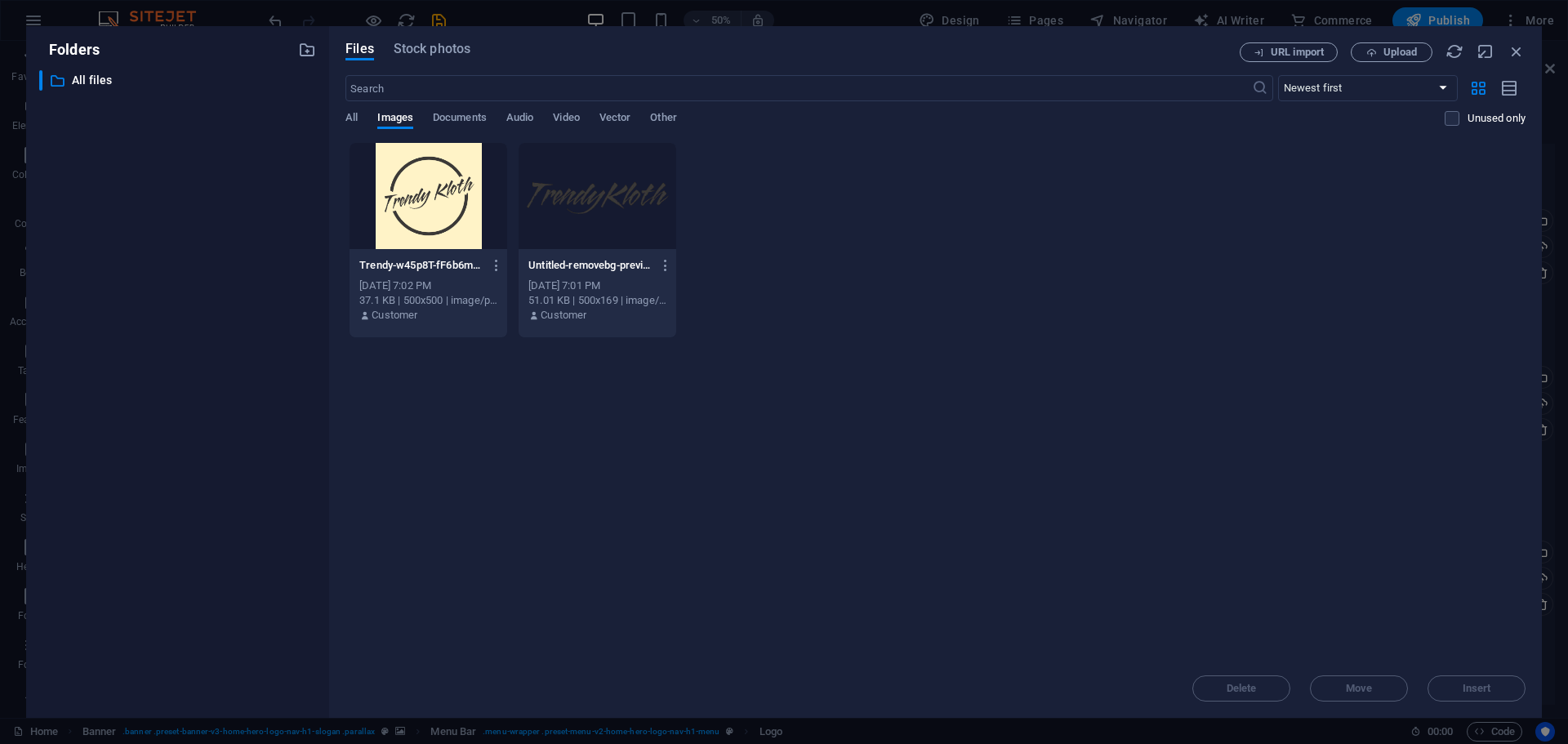
click at [583, 196] on div at bounding box center [597, 196] width 157 height 106
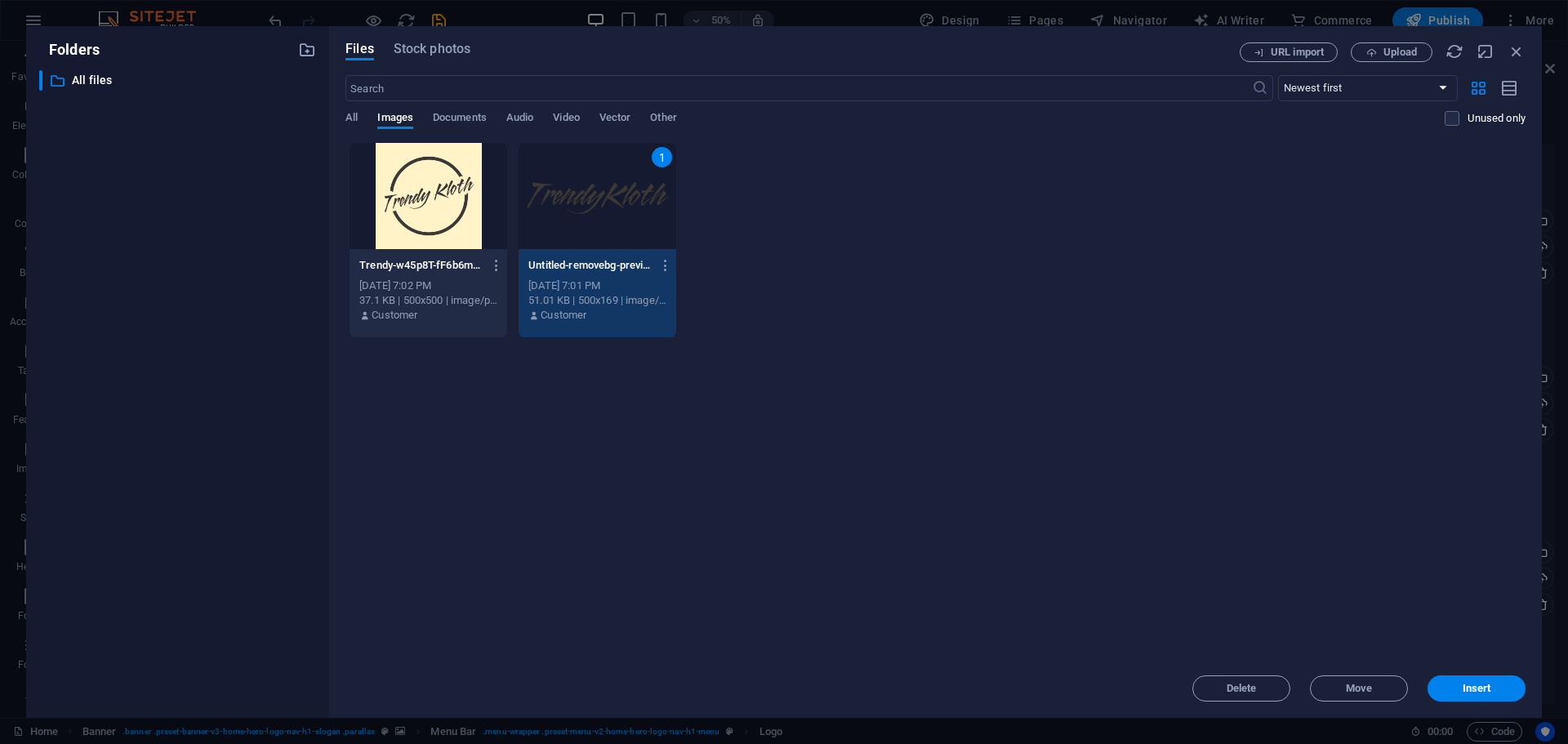
click at [915, 220] on div "Trendy-w45p8T-fF6b6mVuZWOzNUw.png Trendy-w45p8T-fF6b6mVuZWOzNUw.png Oct 4, 2025…" at bounding box center [936, 240] width 1180 height 196
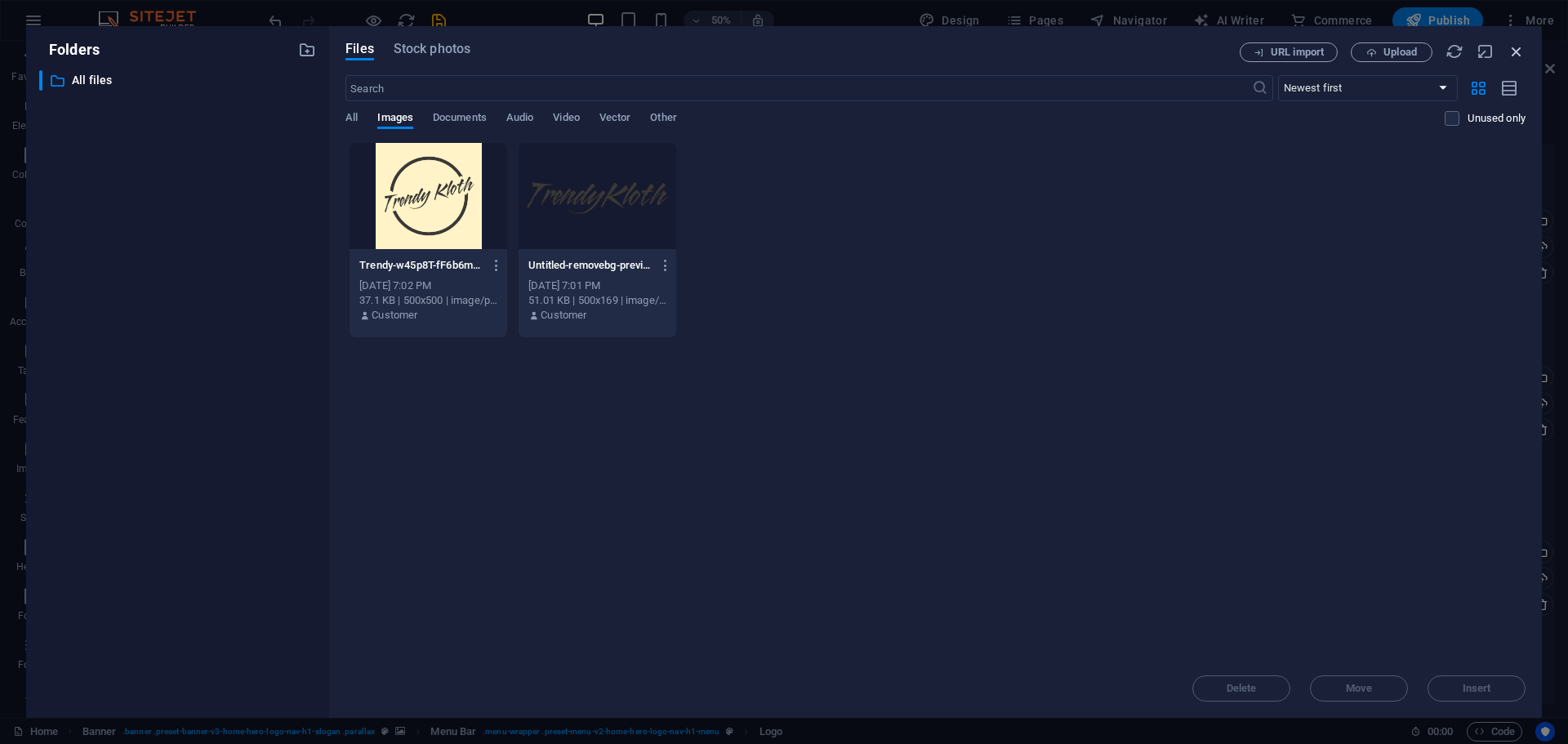
click at [1519, 46] on icon "button" at bounding box center [1515, 51] width 18 height 18
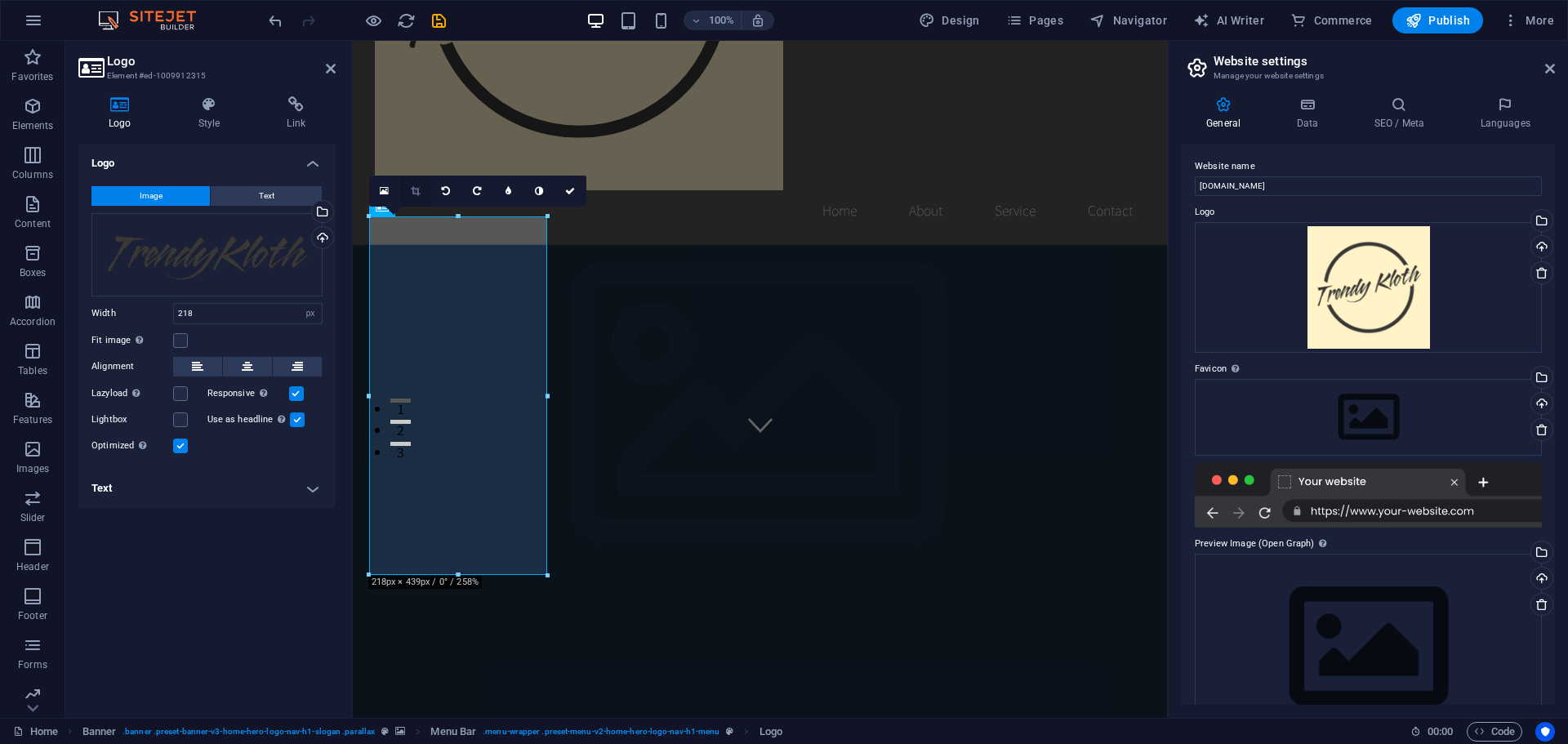
click at [416, 192] on icon at bounding box center [415, 191] width 9 height 9
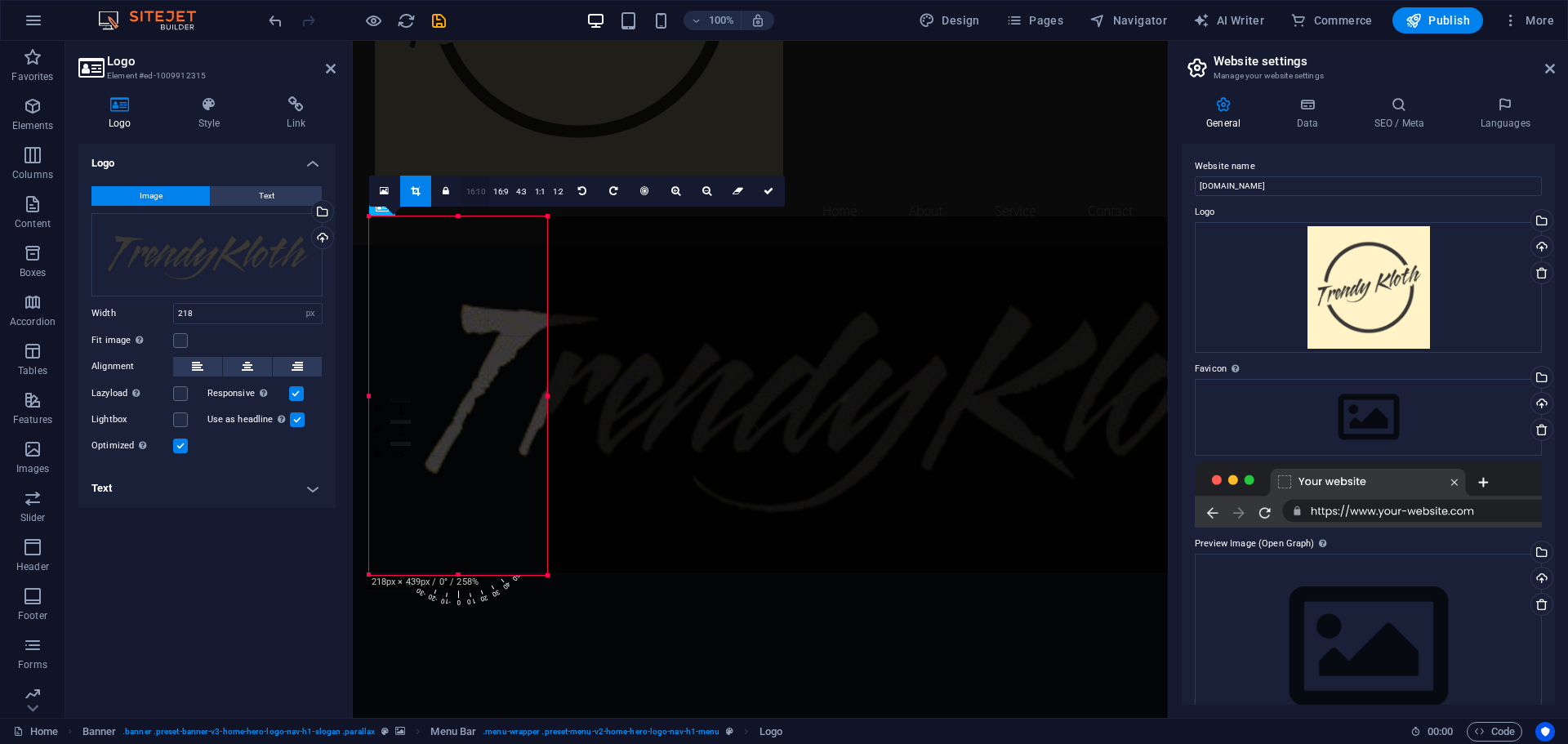
click at [472, 194] on link "16:10" at bounding box center [475, 191] width 27 height 31
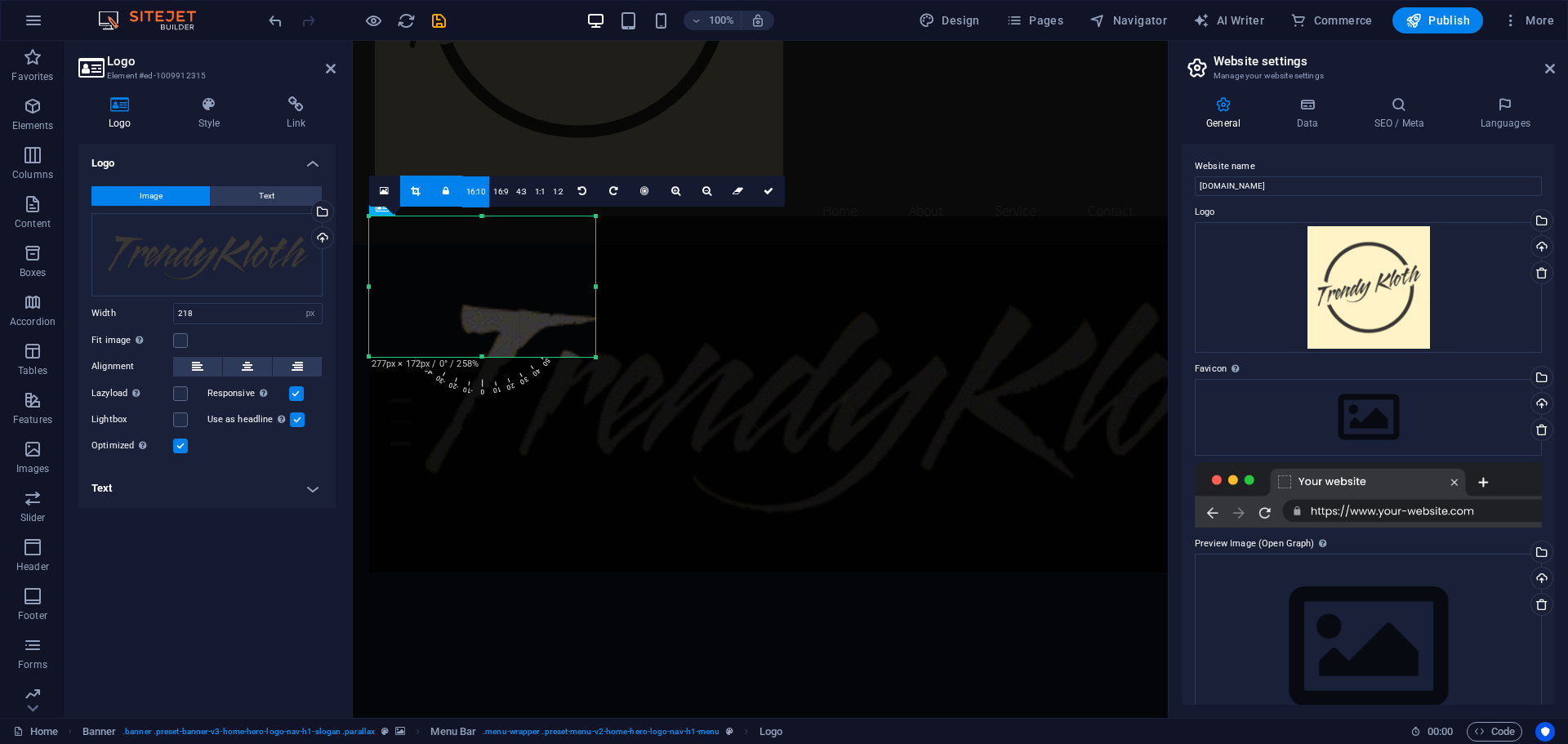
drag, startPoint x: 546, startPoint y: 272, endPoint x: 595, endPoint y: 268, distance: 49.2
click at [595, 268] on div at bounding box center [596, 286] width 6 height 140
click at [557, 189] on link "1:2" at bounding box center [558, 191] width 19 height 31
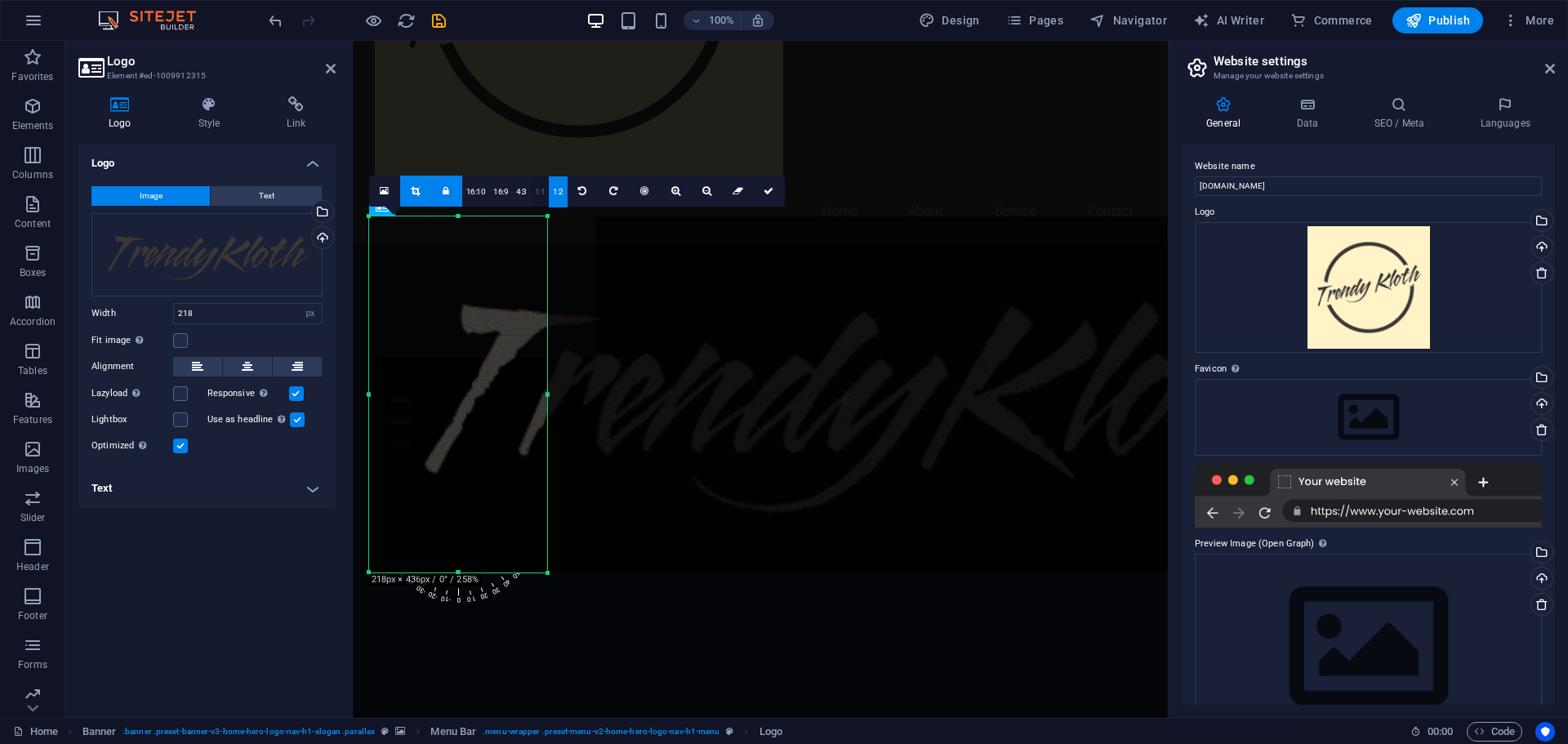
click at [539, 191] on link "1:1" at bounding box center [540, 191] width 19 height 31
click at [531, 196] on link "1:1" at bounding box center [540, 191] width 19 height 31
click at [523, 193] on link "4:3" at bounding box center [521, 191] width 19 height 31
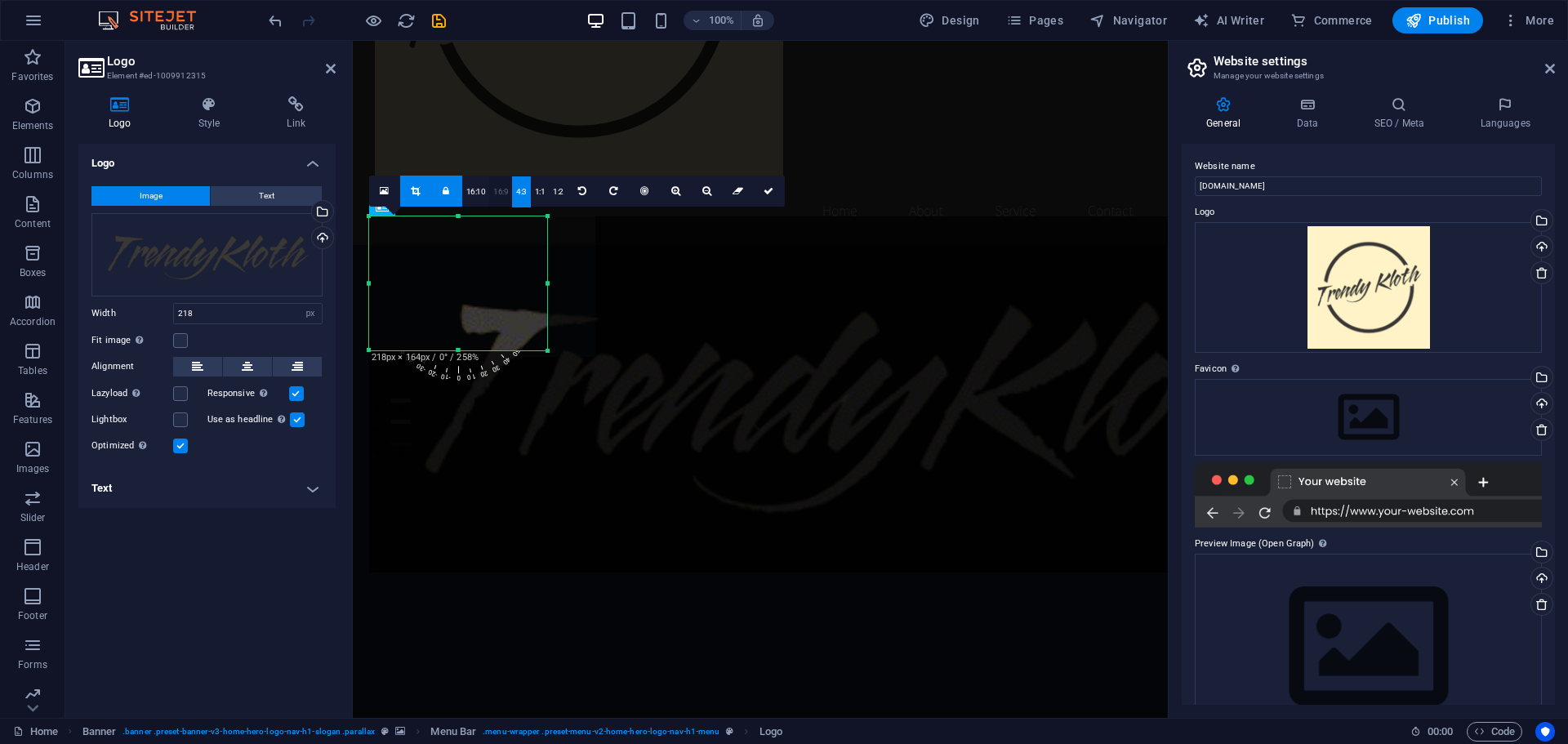
click at [493, 191] on link "16:9" at bounding box center [501, 191] width 23 height 31
drag, startPoint x: 548, startPoint y: 267, endPoint x: 599, endPoint y: 292, distance: 56.8
click at [568, 267] on div at bounding box center [569, 273] width 6 height 113
click at [734, 281] on div at bounding box center [895, 395] width 1053 height 356
click at [769, 191] on icon at bounding box center [768, 191] width 9 height 9
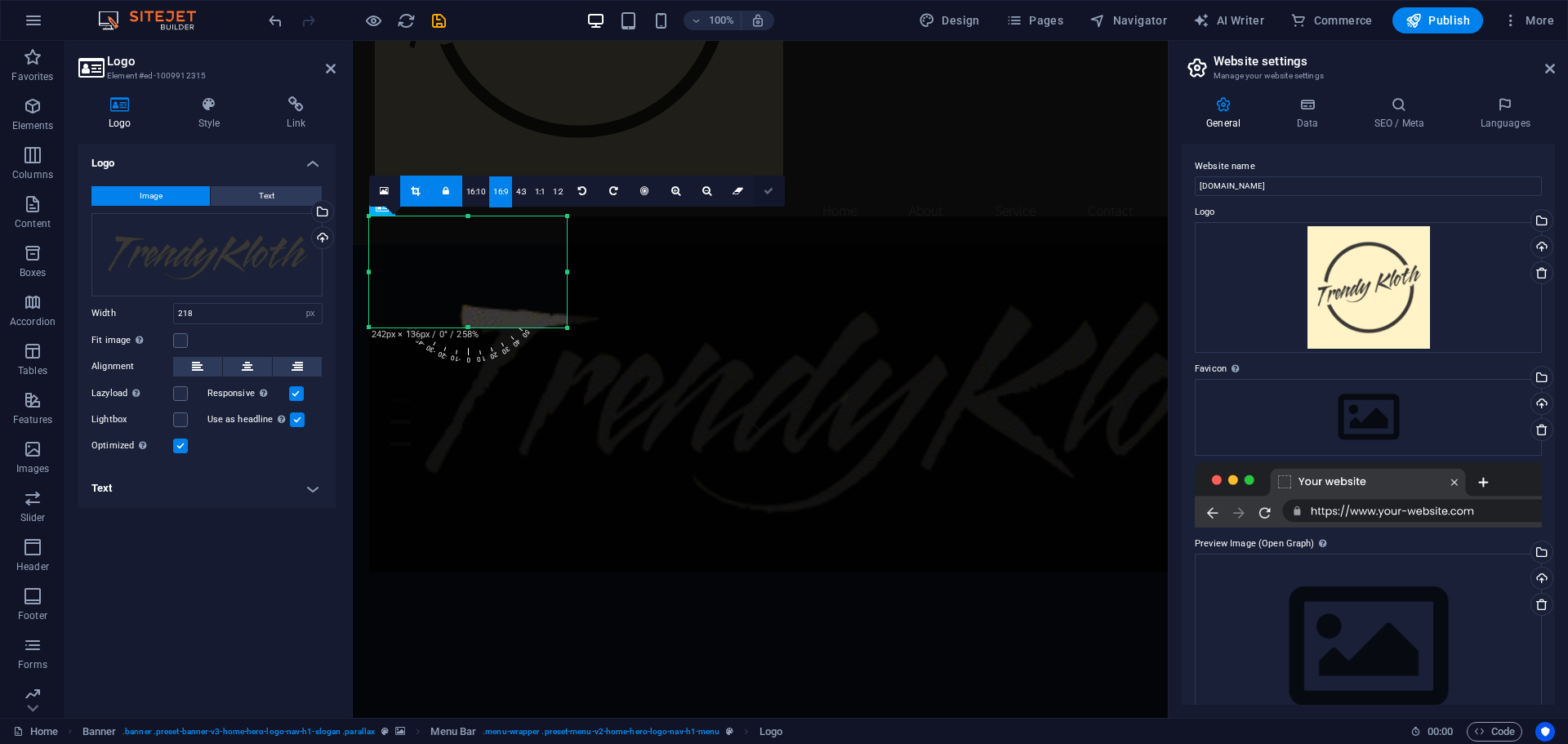
type input "242"
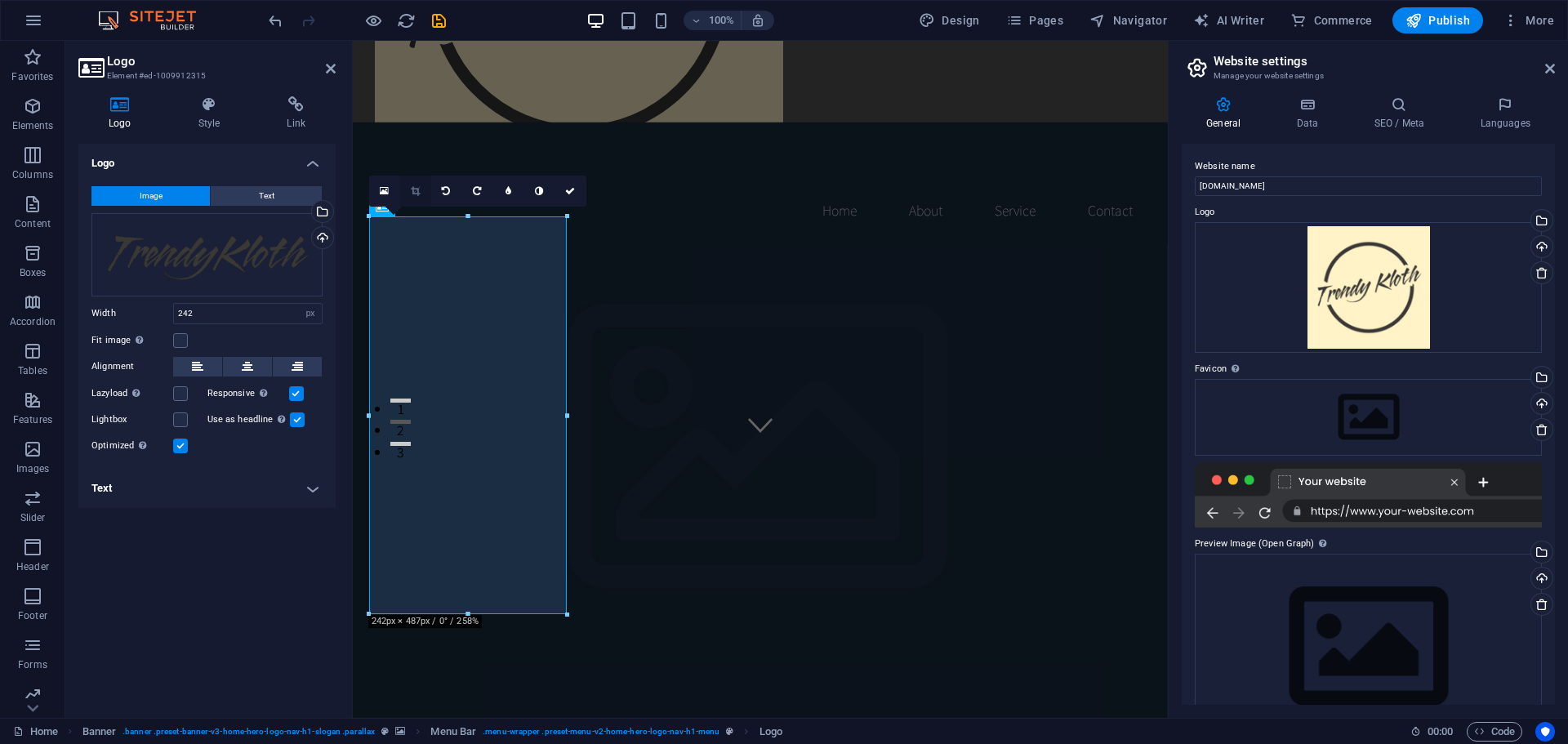
click at [419, 190] on icon at bounding box center [415, 191] width 9 height 9
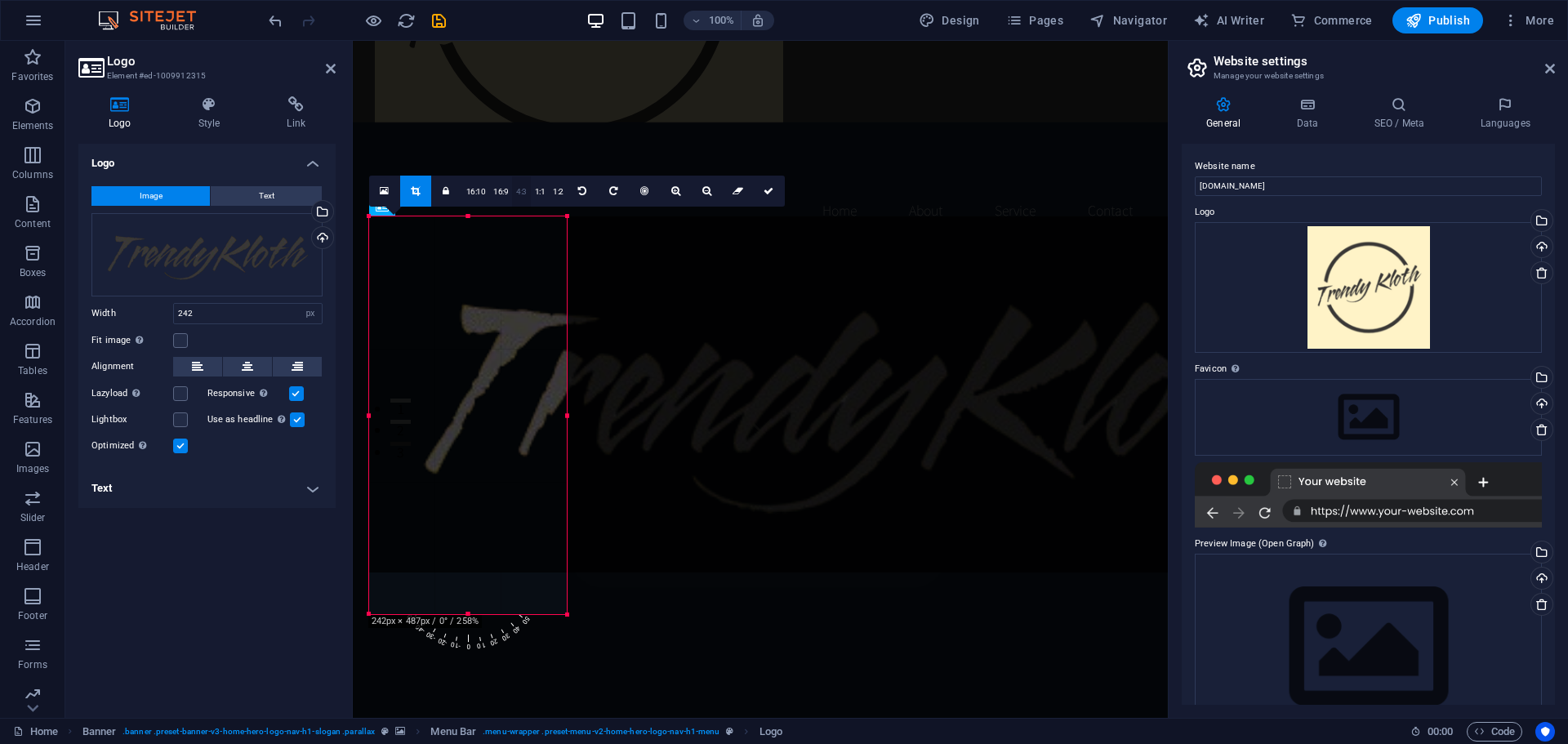
click at [522, 188] on link "4:3" at bounding box center [521, 191] width 19 height 31
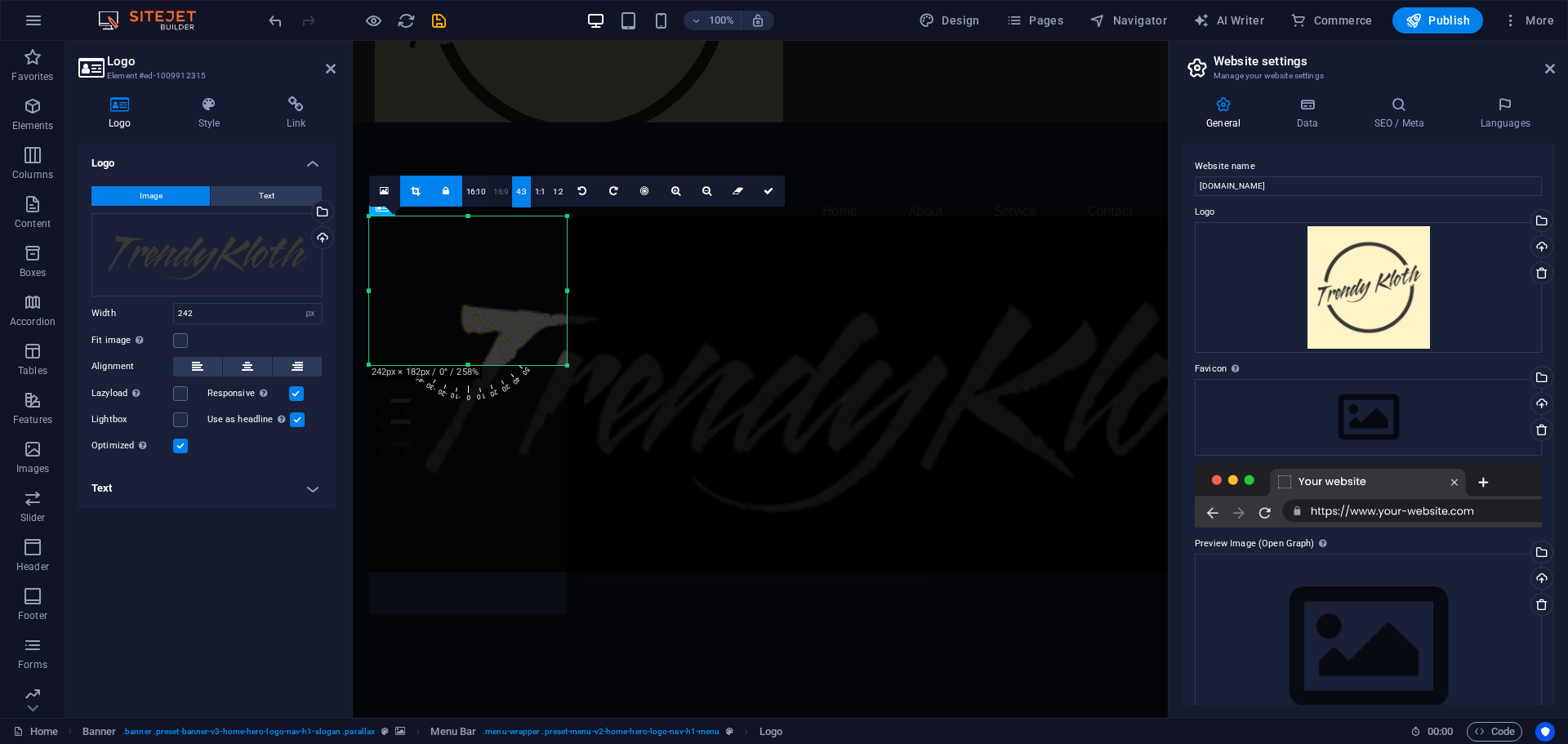
click at [500, 190] on link "16:9" at bounding box center [501, 191] width 23 height 31
click at [764, 189] on icon at bounding box center [768, 191] width 9 height 9
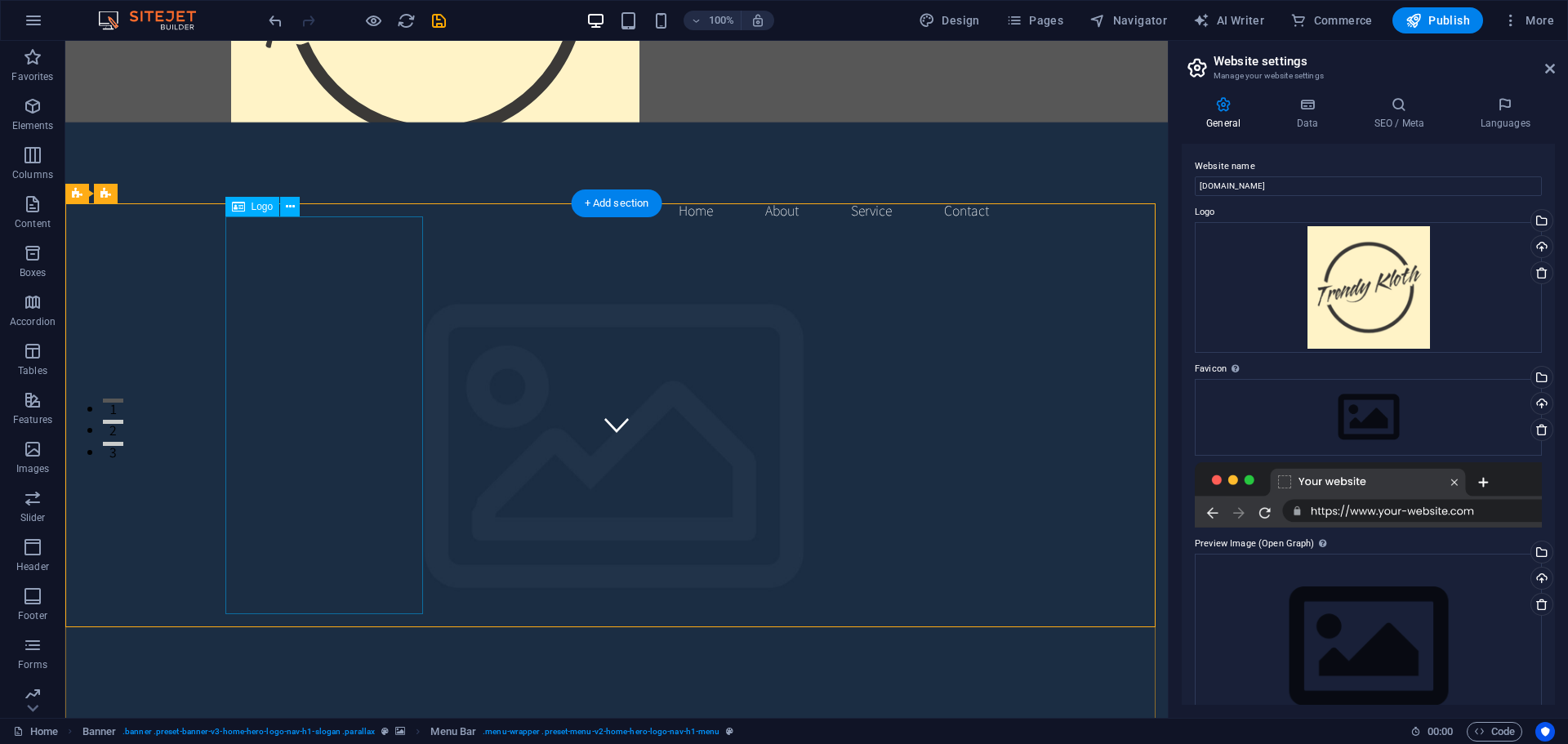
click at [292, 207] on icon at bounding box center [291, 207] width 9 height 17
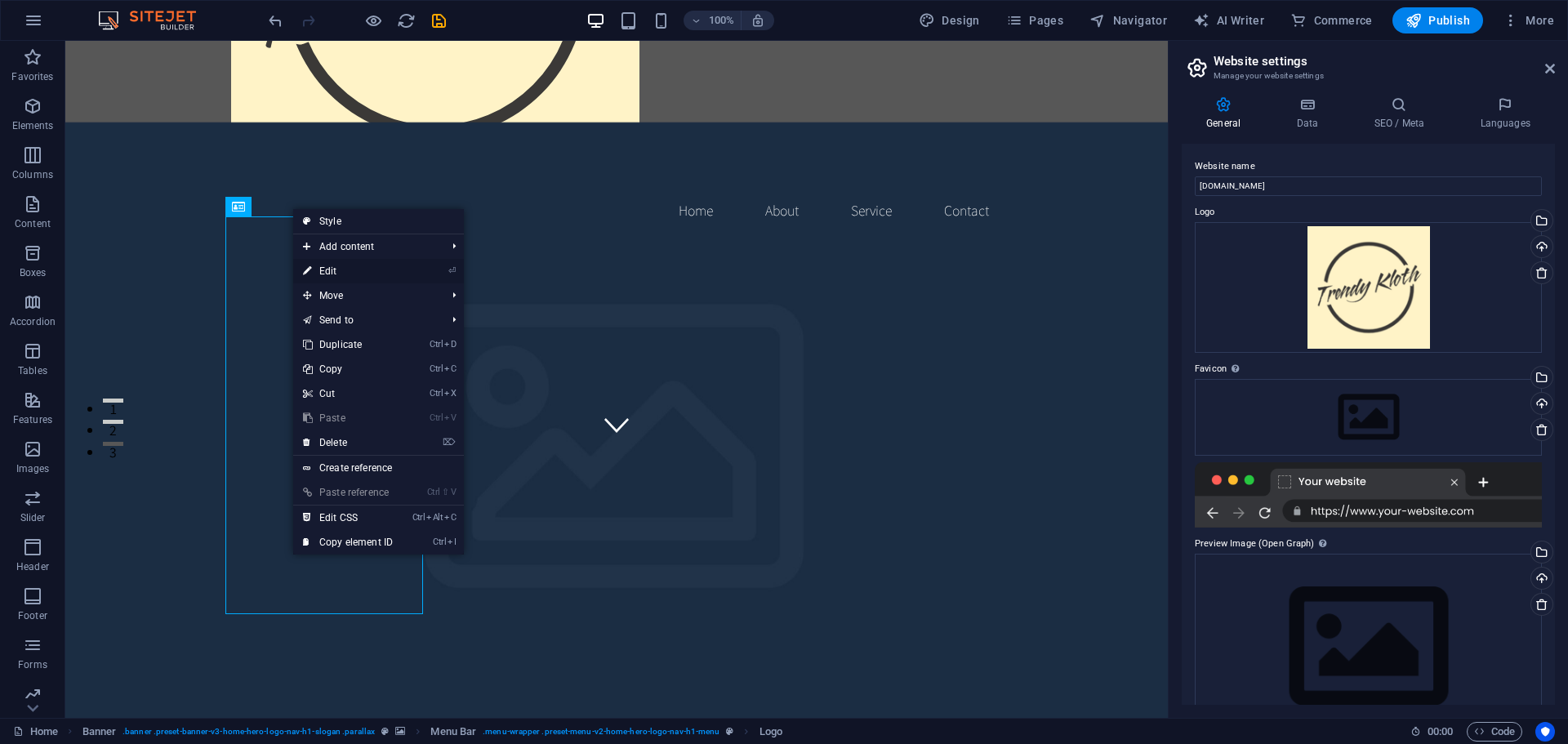
click at [345, 270] on link "⏎ Edit" at bounding box center [347, 271] width 109 height 24
select select "px"
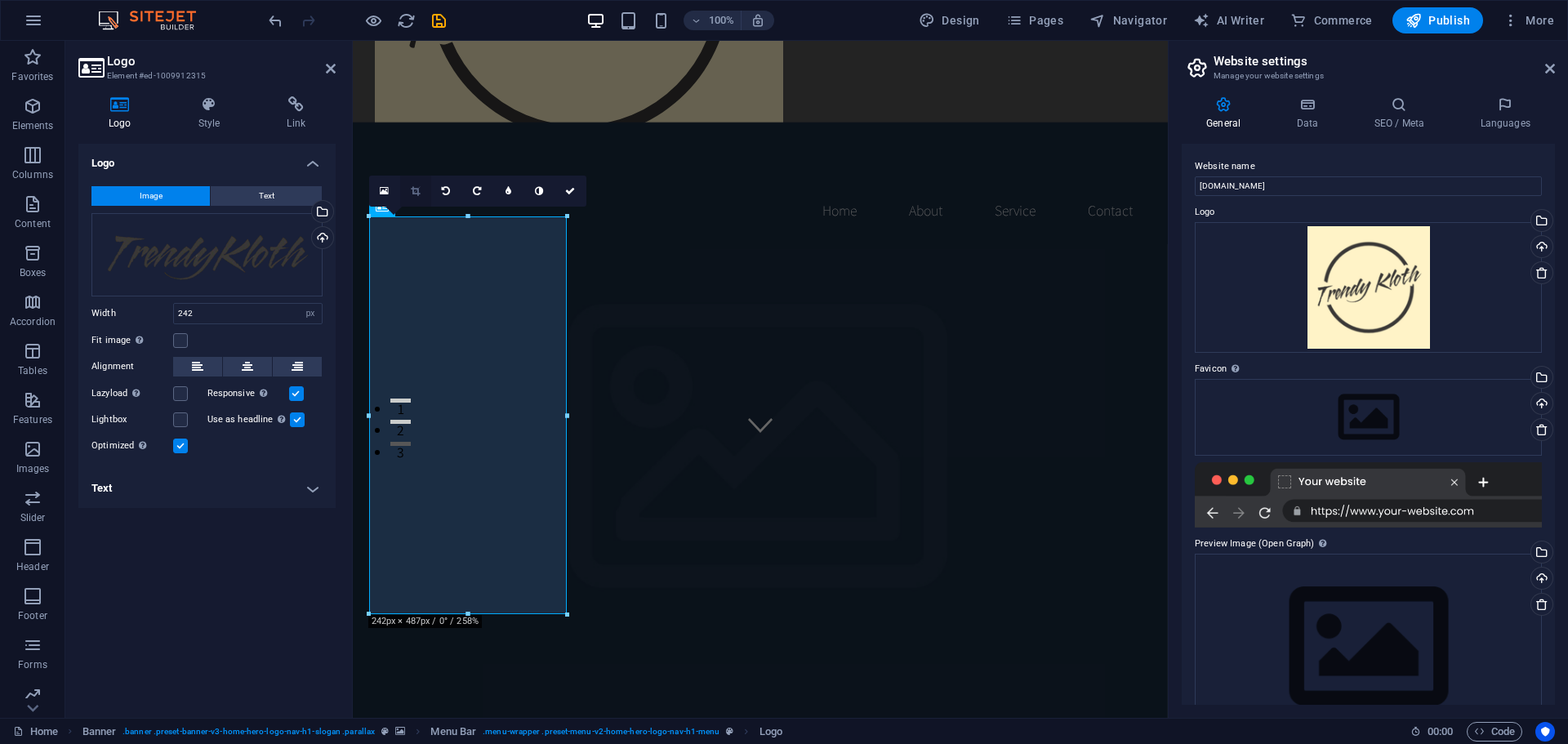
click at [415, 192] on icon at bounding box center [415, 191] width 9 height 9
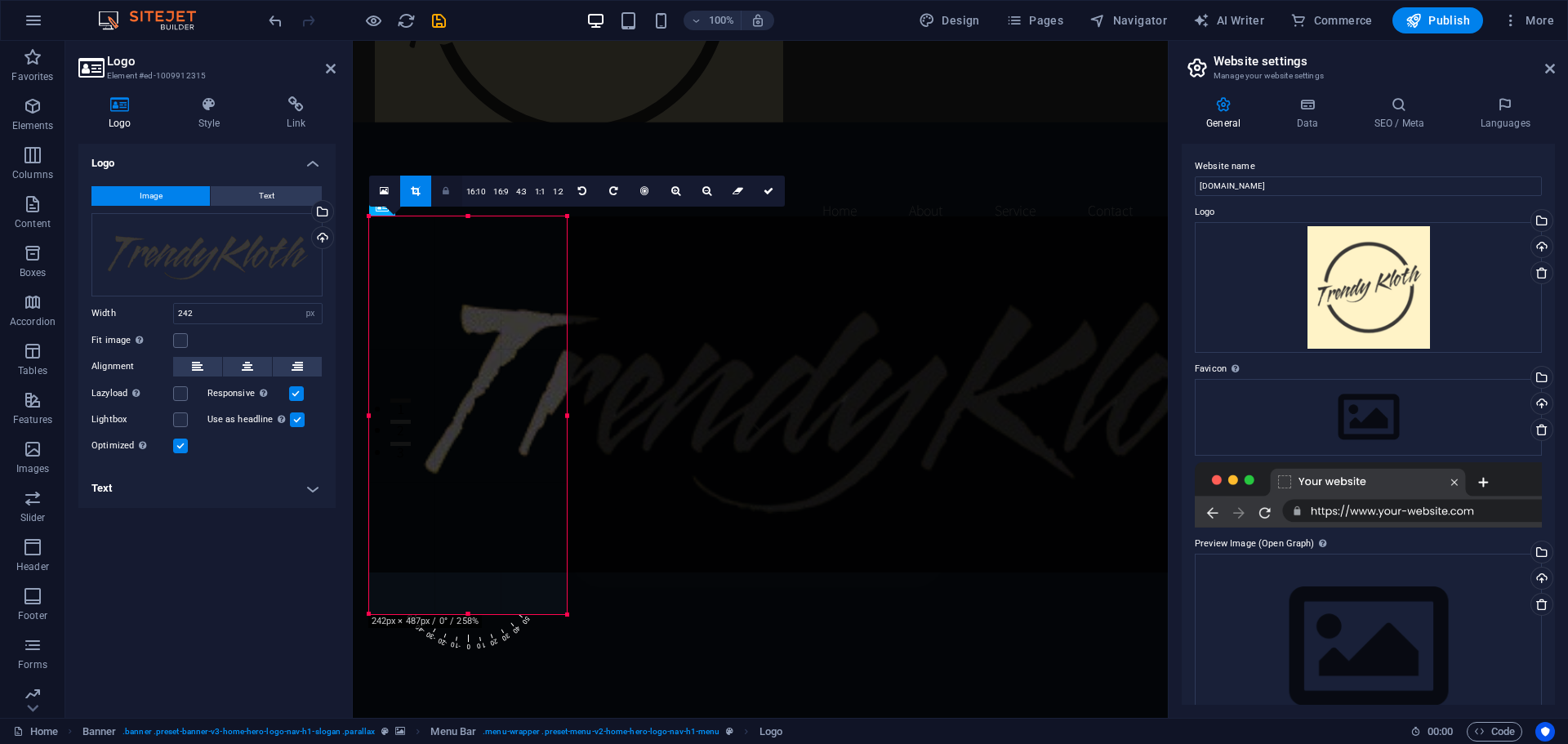
click at [450, 191] on link at bounding box center [446, 191] width 31 height 31
click at [449, 192] on icon at bounding box center [445, 191] width 7 height 9
click at [498, 194] on link "16:9" at bounding box center [501, 191] width 23 height 31
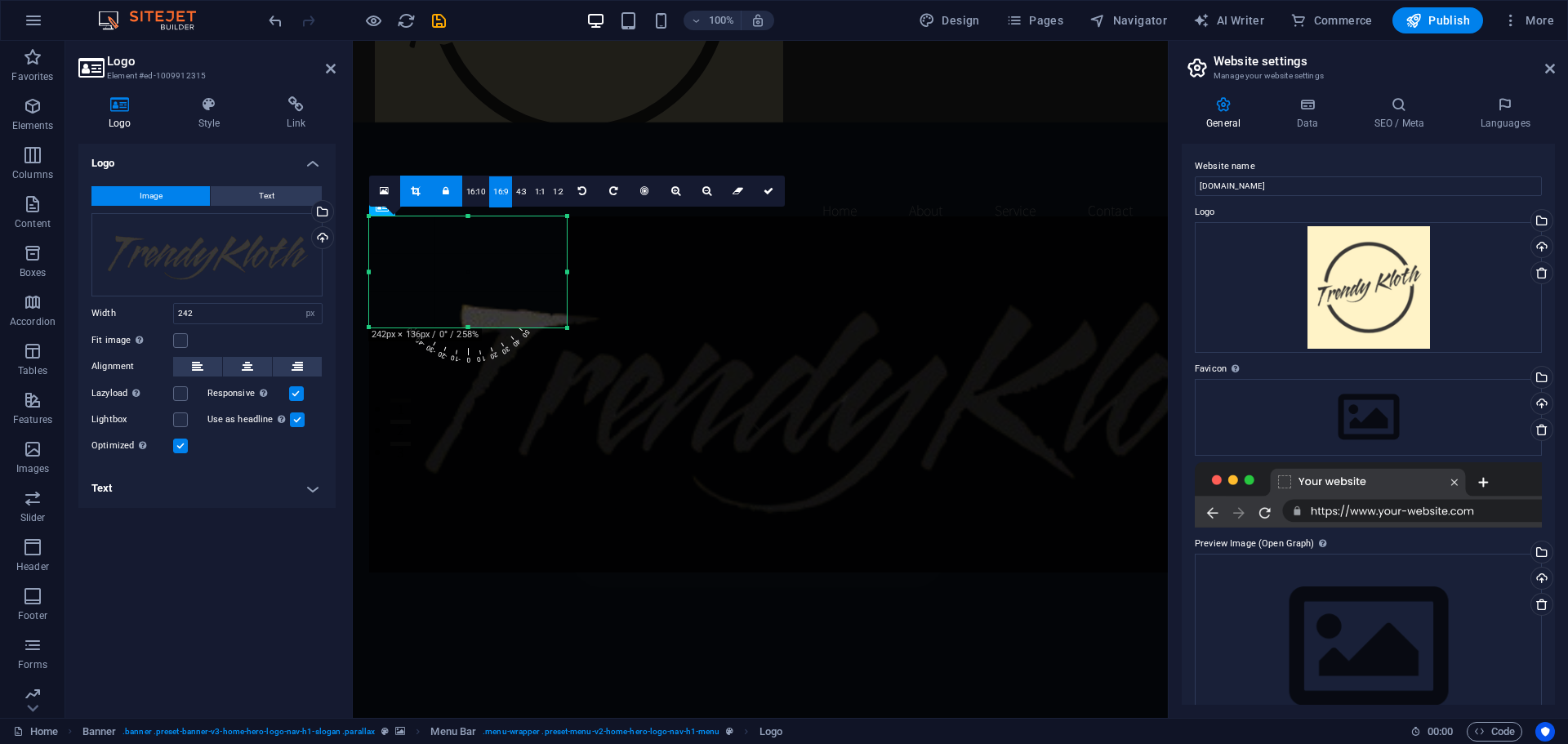
click at [440, 191] on link at bounding box center [446, 191] width 31 height 31
click at [766, 191] on icon at bounding box center [768, 191] width 9 height 9
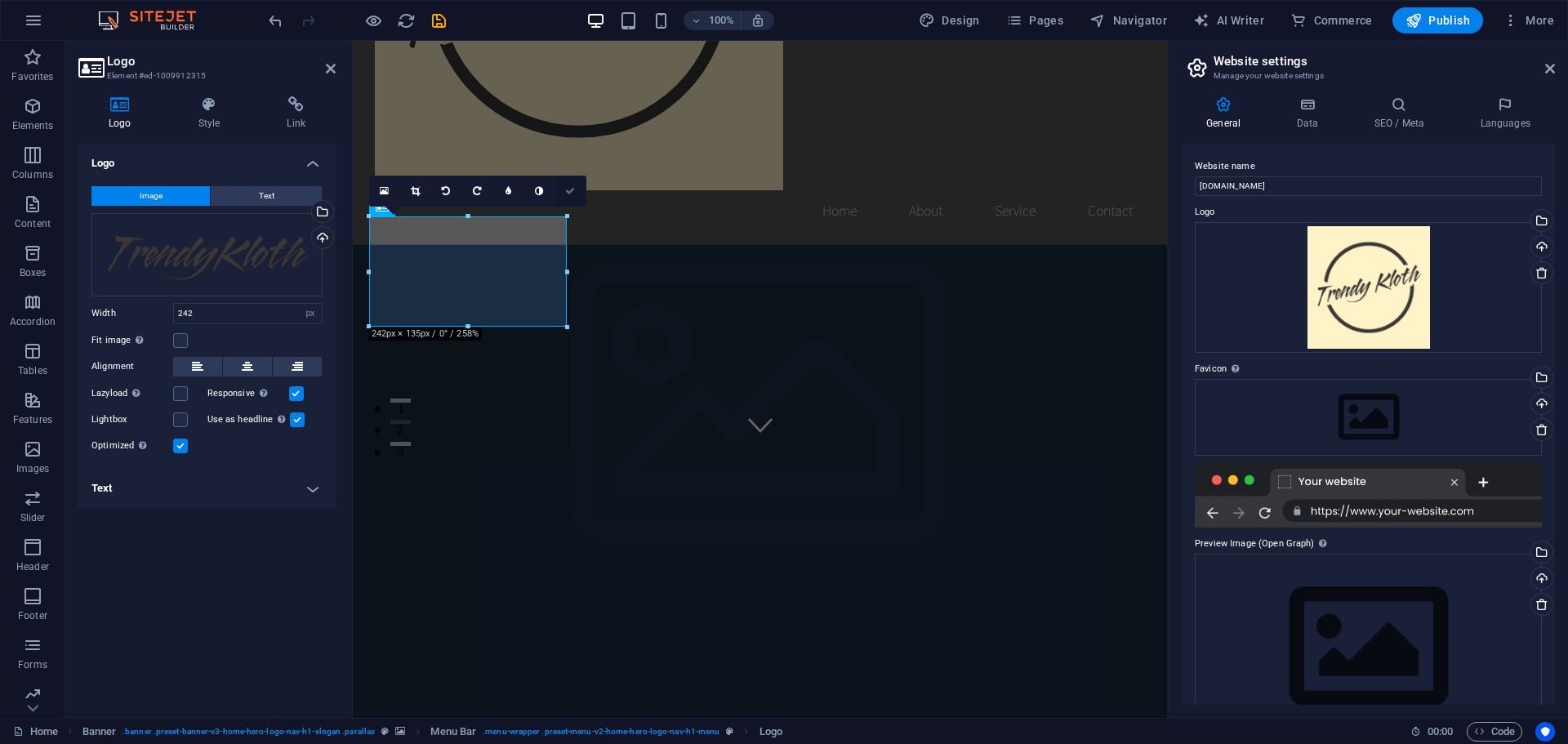
click at [574, 189] on icon at bounding box center [569, 191] width 9 height 9
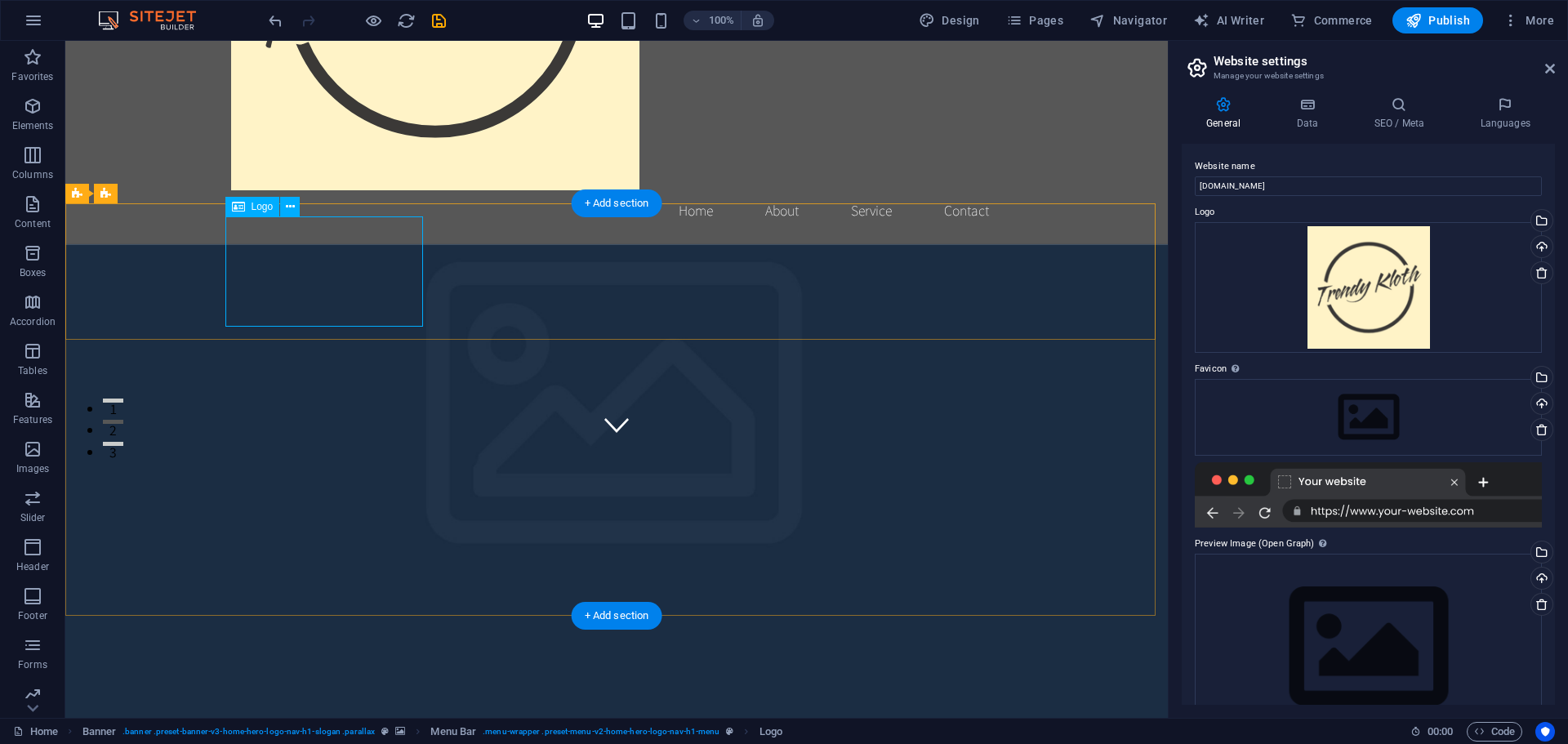
select select "px"
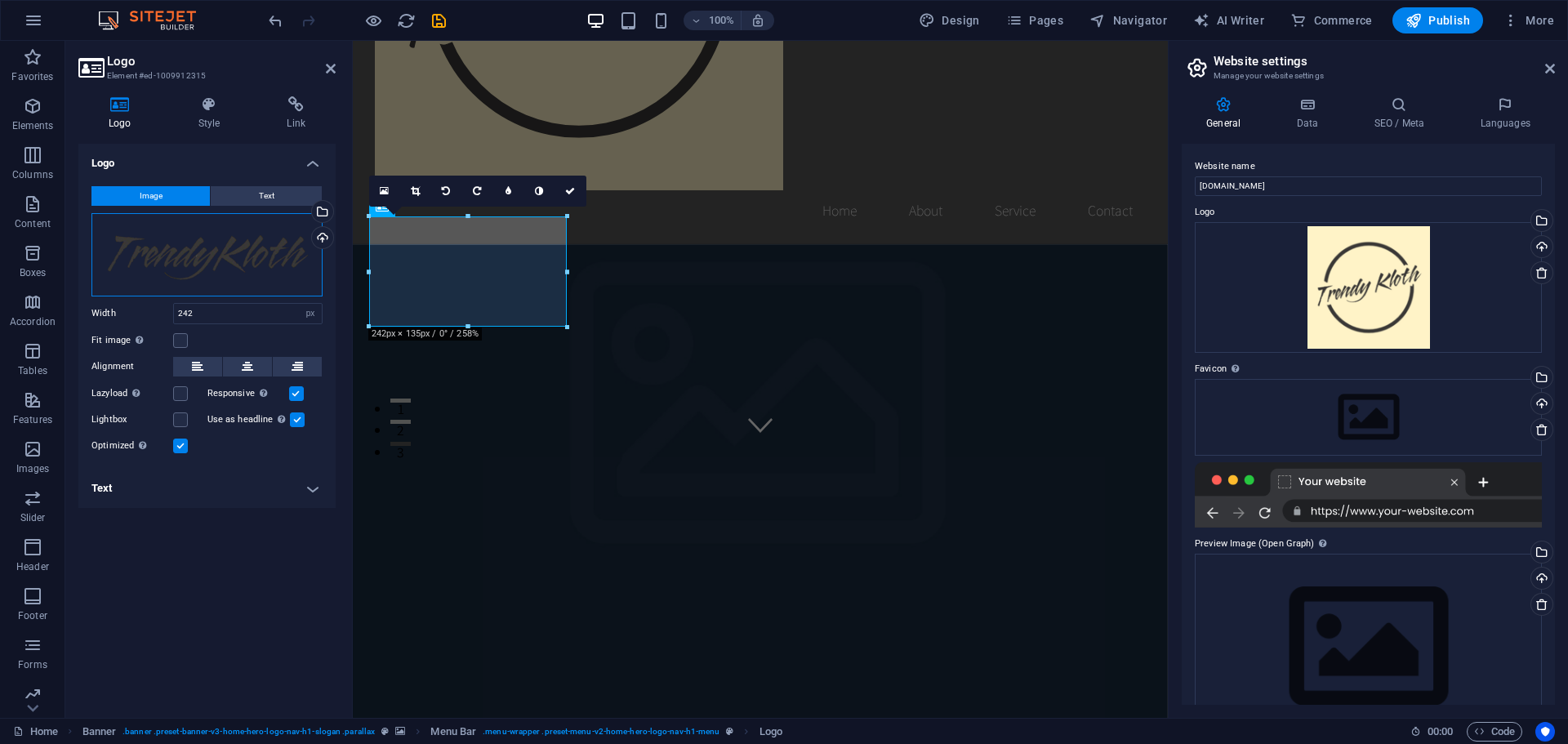
click at [179, 278] on div "Drag files here, click to choose files or select files from Files or our free s…" at bounding box center [207, 254] width 232 height 83
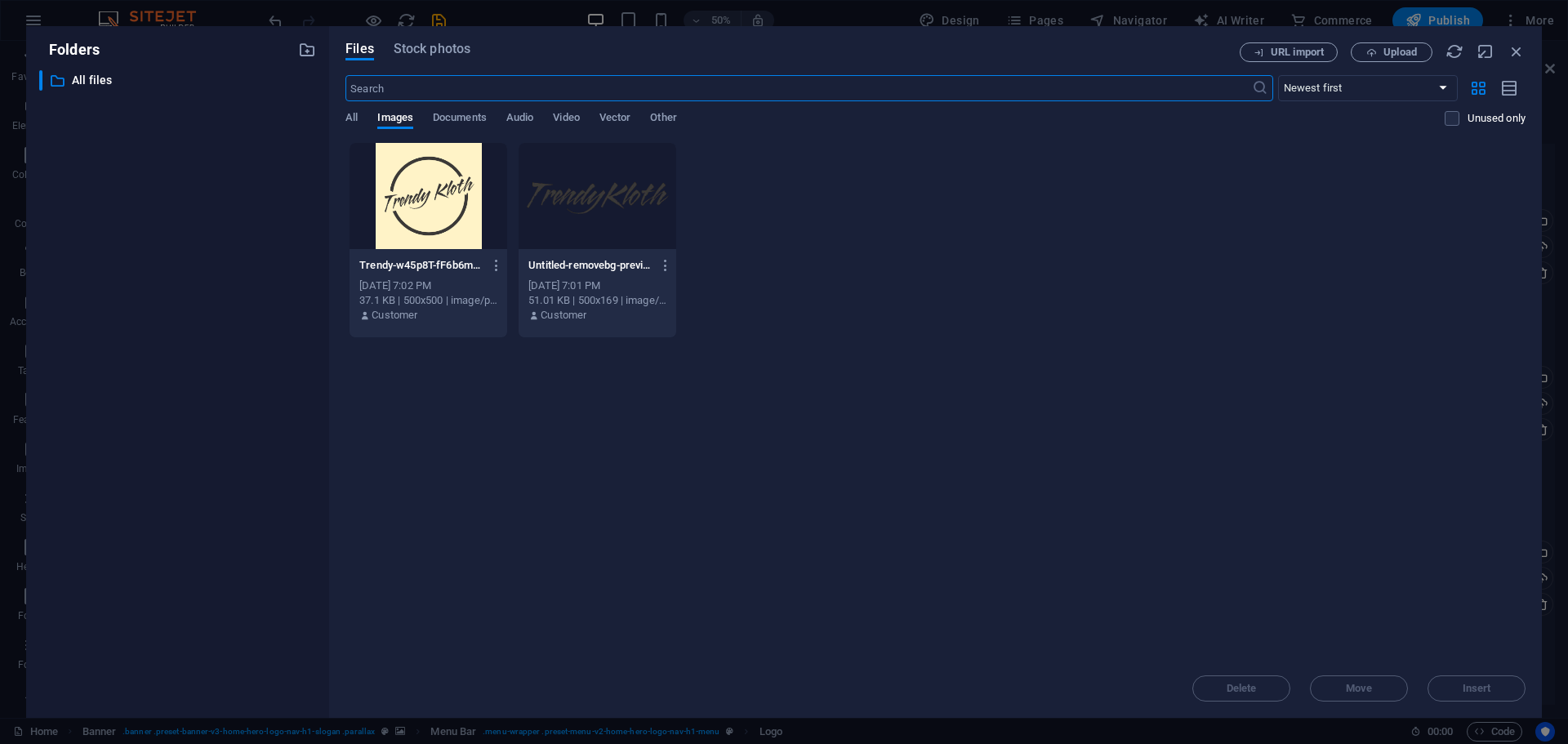
click at [594, 202] on div at bounding box center [597, 196] width 157 height 106
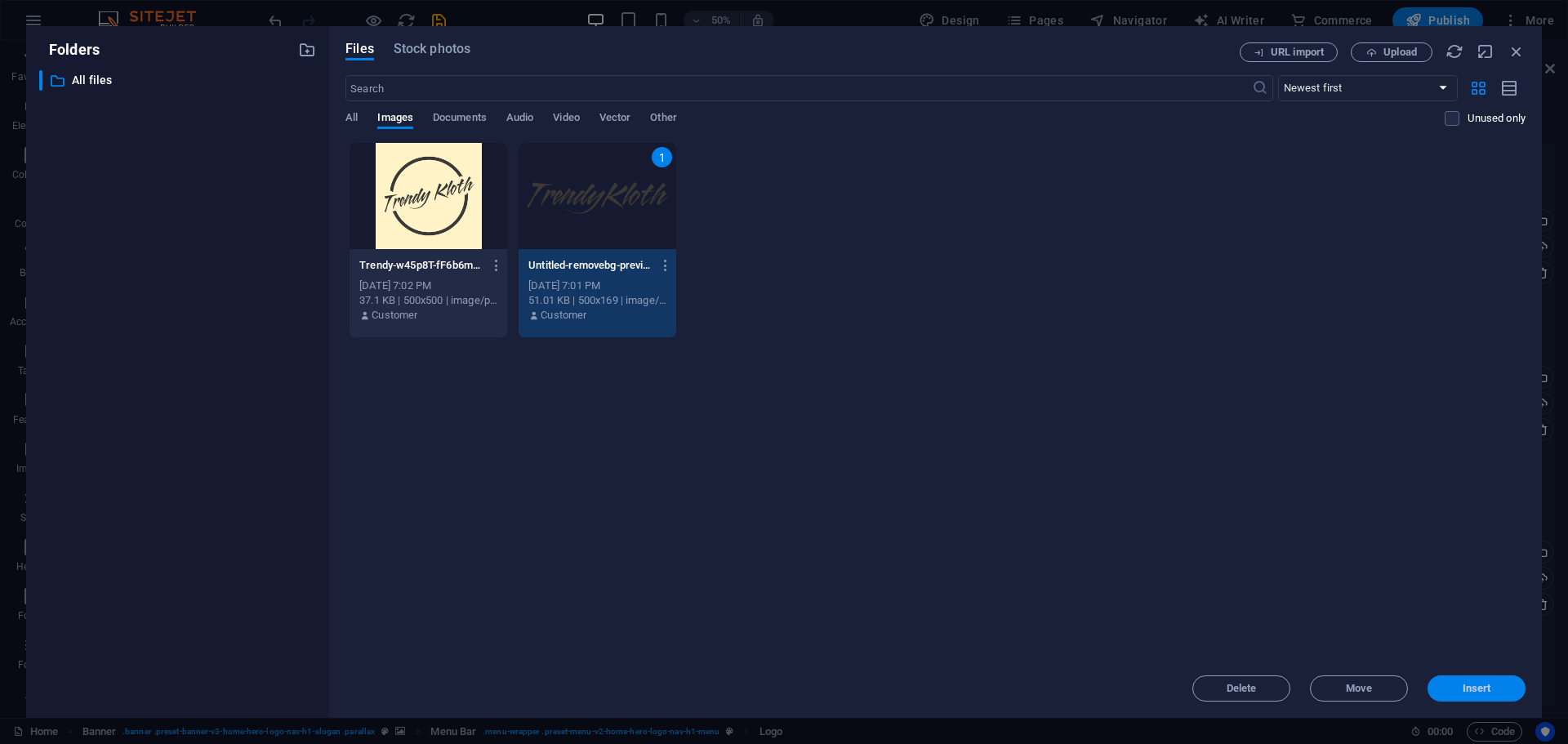
drag, startPoint x: 1490, startPoint y: 687, endPoint x: 373, endPoint y: 307, distance: 1179.9
click at [1490, 687] on span "Insert" at bounding box center [1477, 688] width 28 height 9
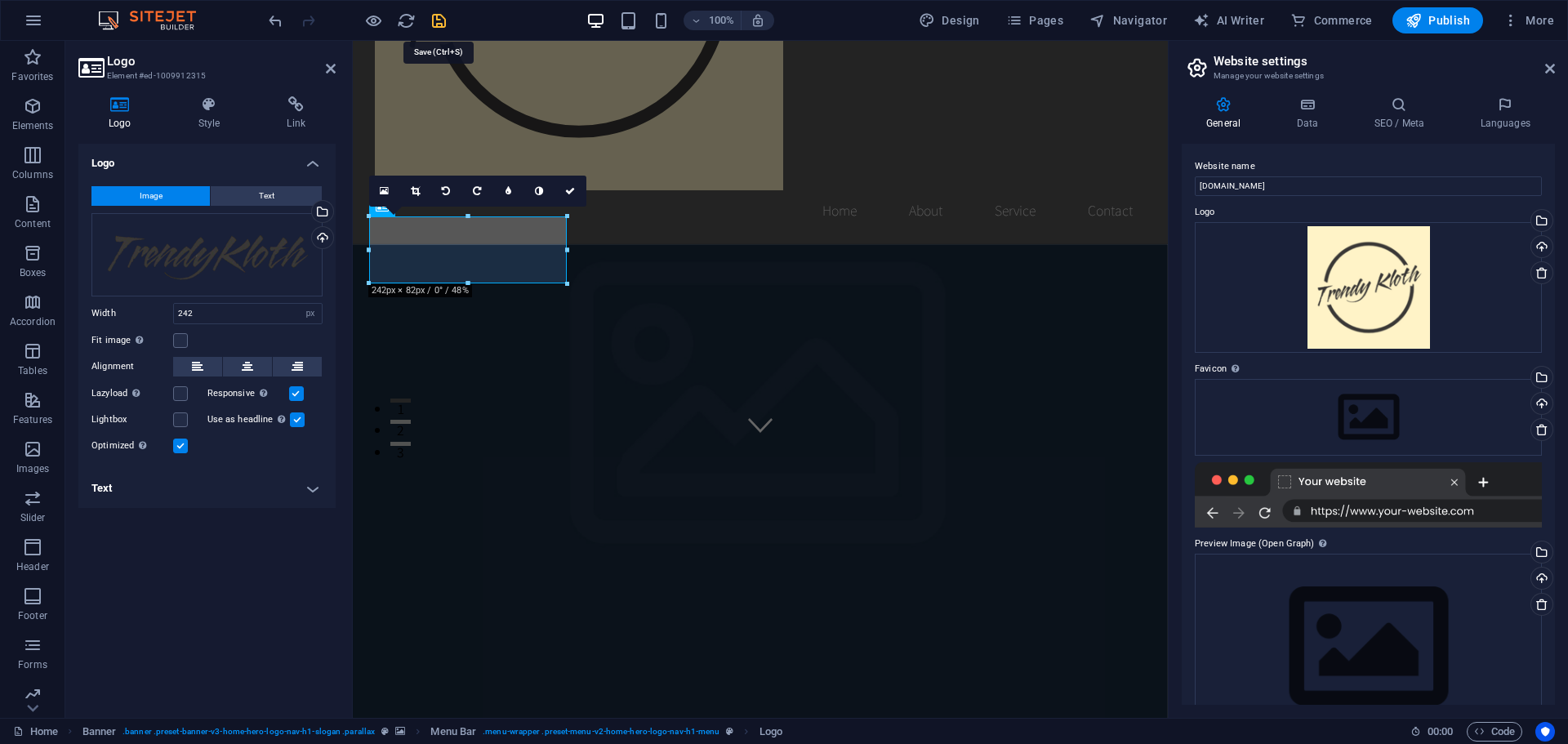
drag, startPoint x: 440, startPoint y: 22, endPoint x: 675, endPoint y: 167, distance: 276.1
click at [440, 22] on icon "save" at bounding box center [439, 21] width 19 height 19
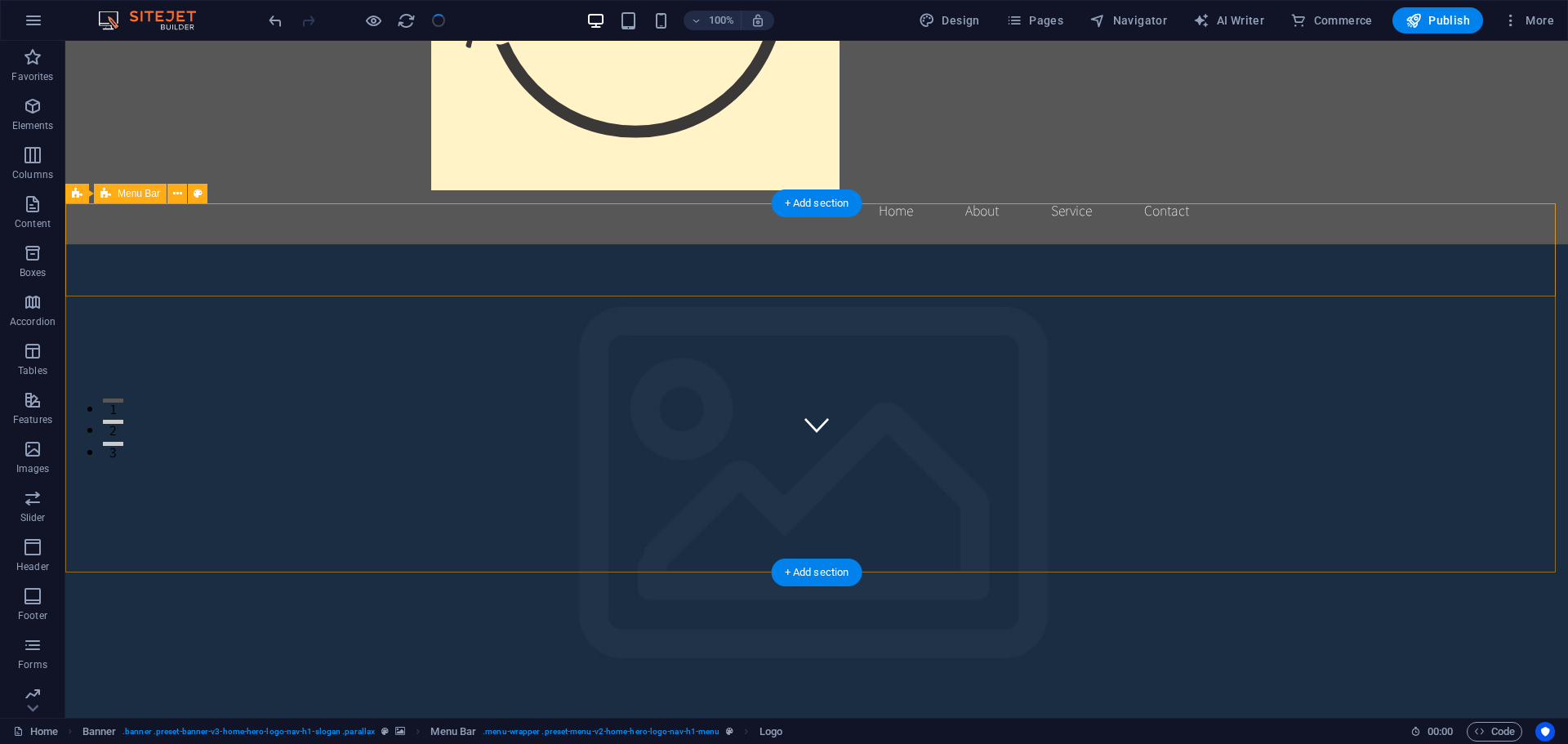
checkbox input "false"
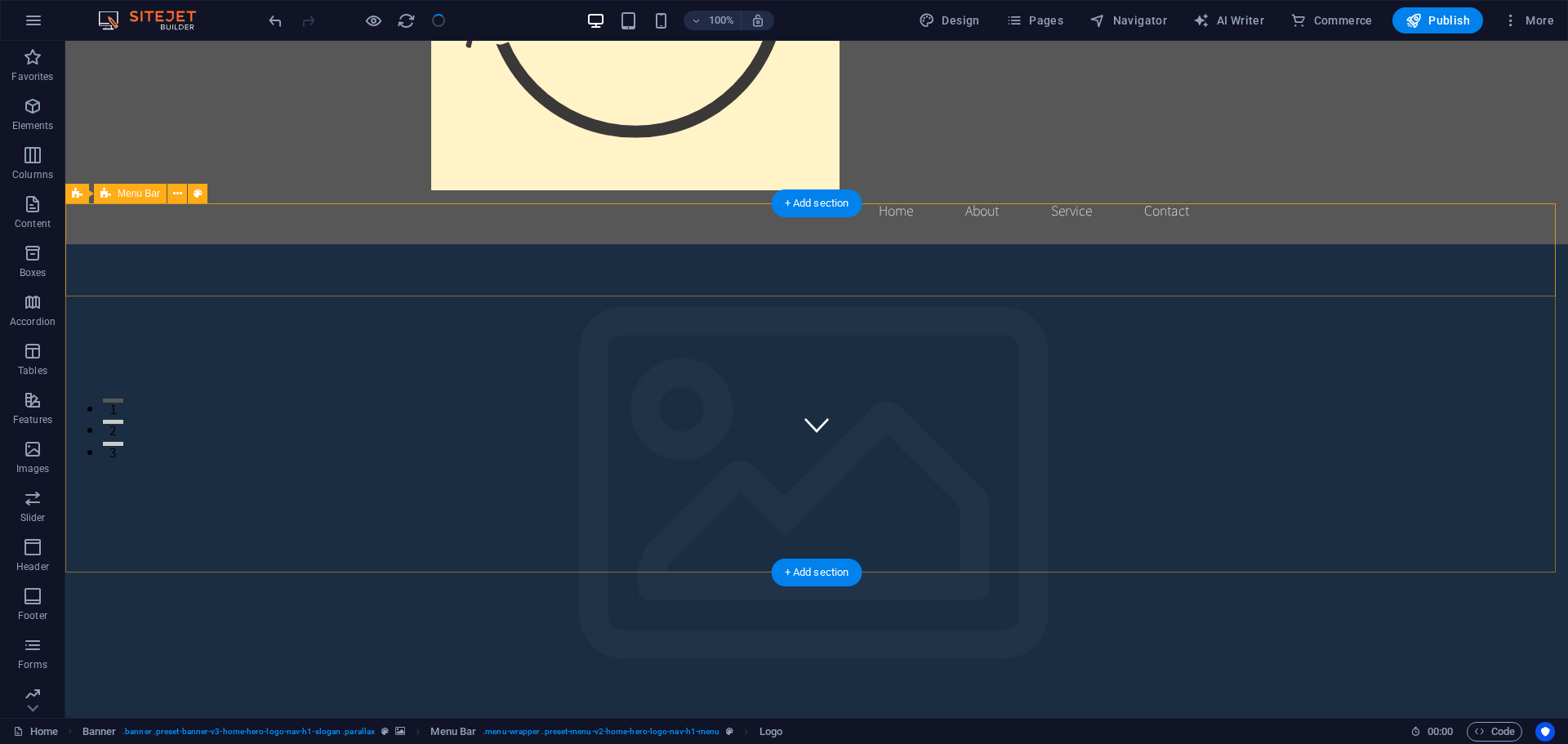
checkbox input "false"
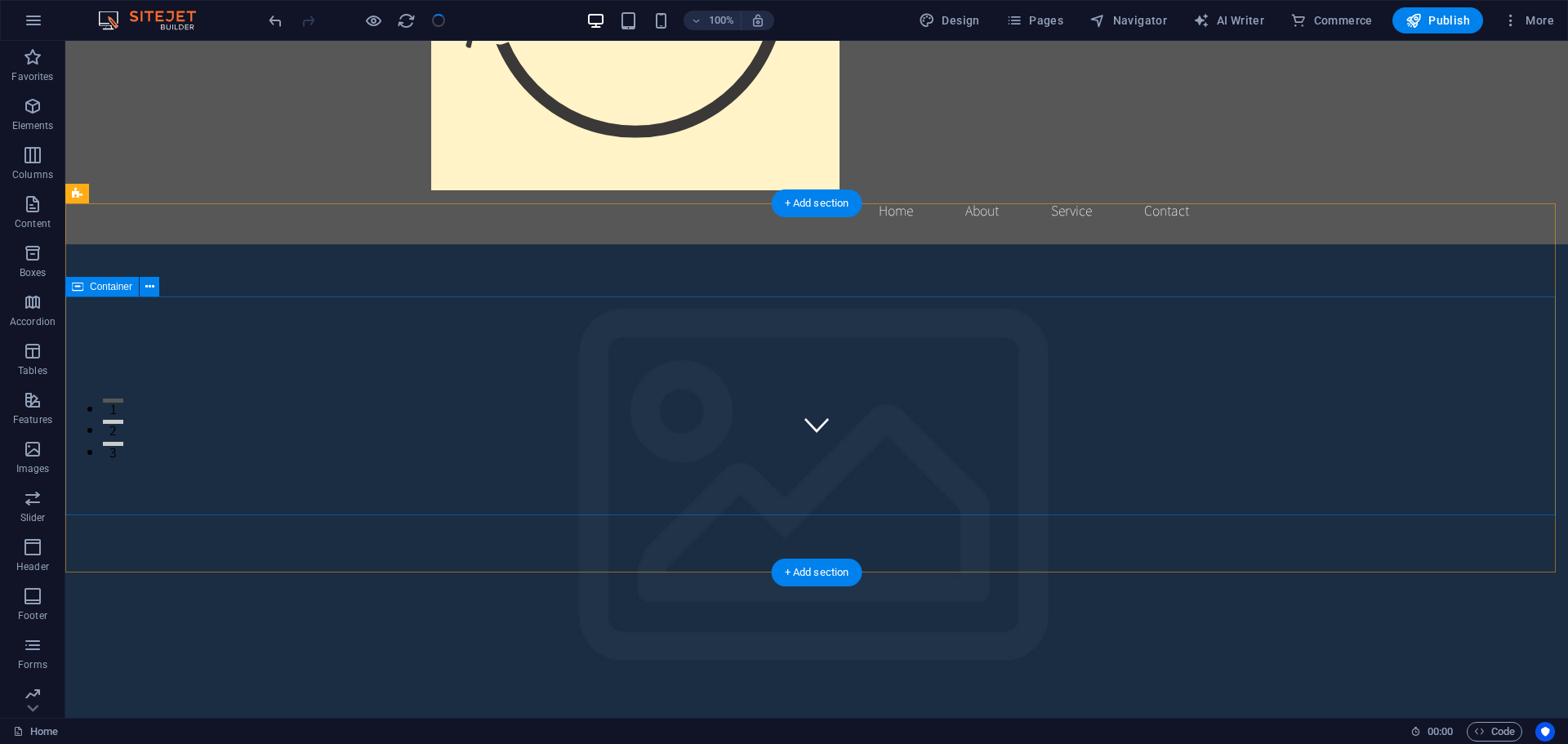
scroll to position [0, 0]
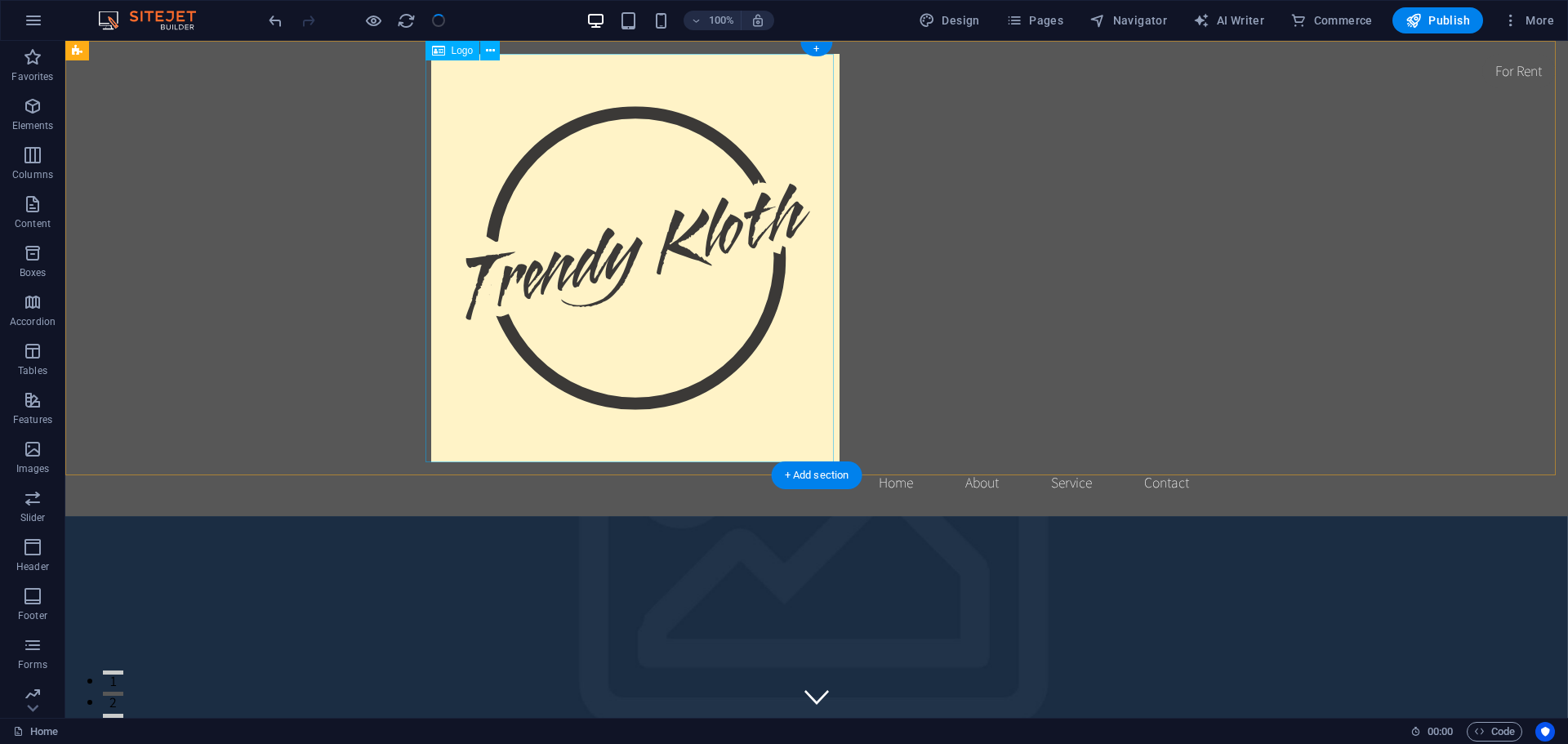
click at [538, 246] on div at bounding box center [816, 258] width 771 height 409
click at [749, 258] on div at bounding box center [816, 258] width 771 height 409
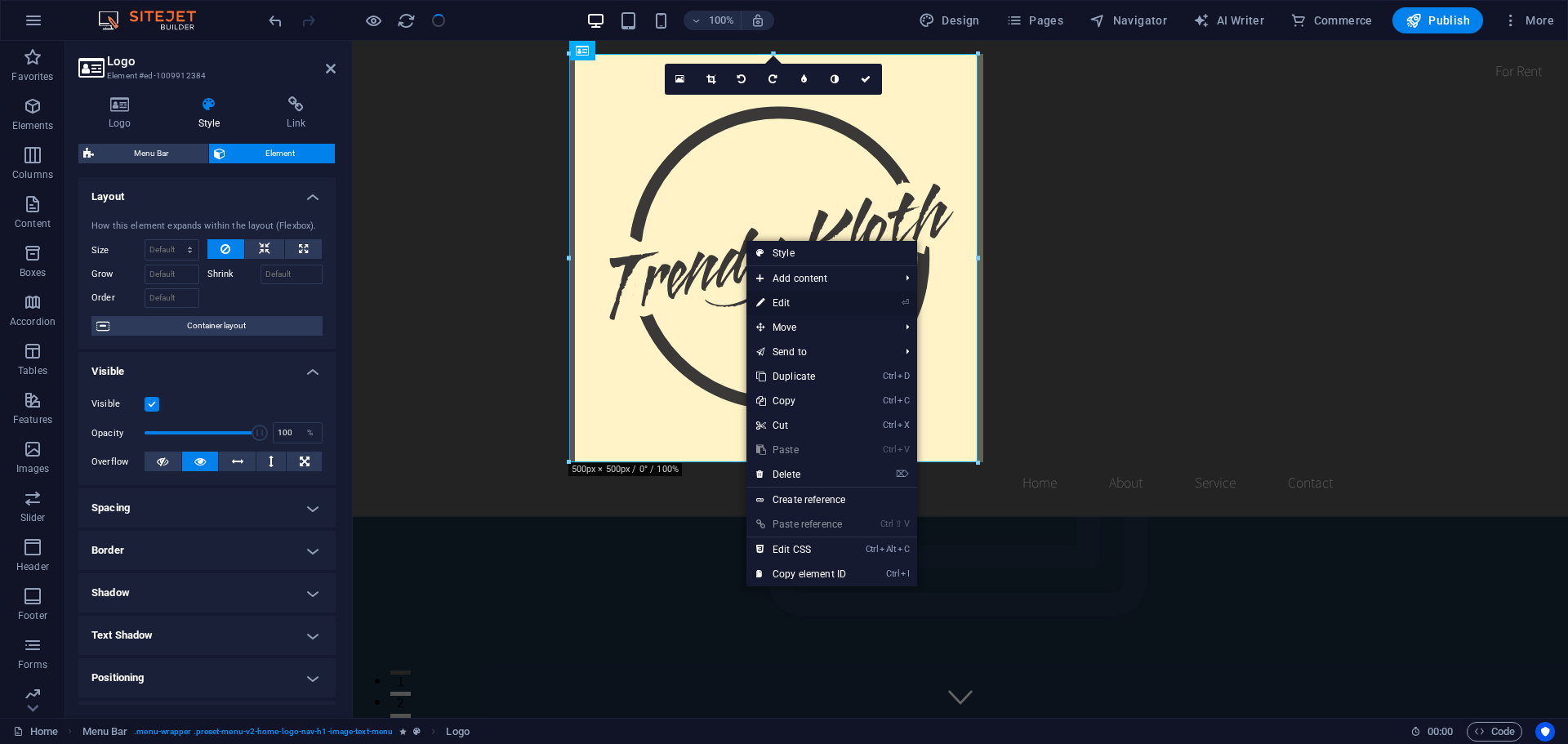
click at [800, 302] on link "⏎ Edit" at bounding box center [801, 303] width 109 height 24
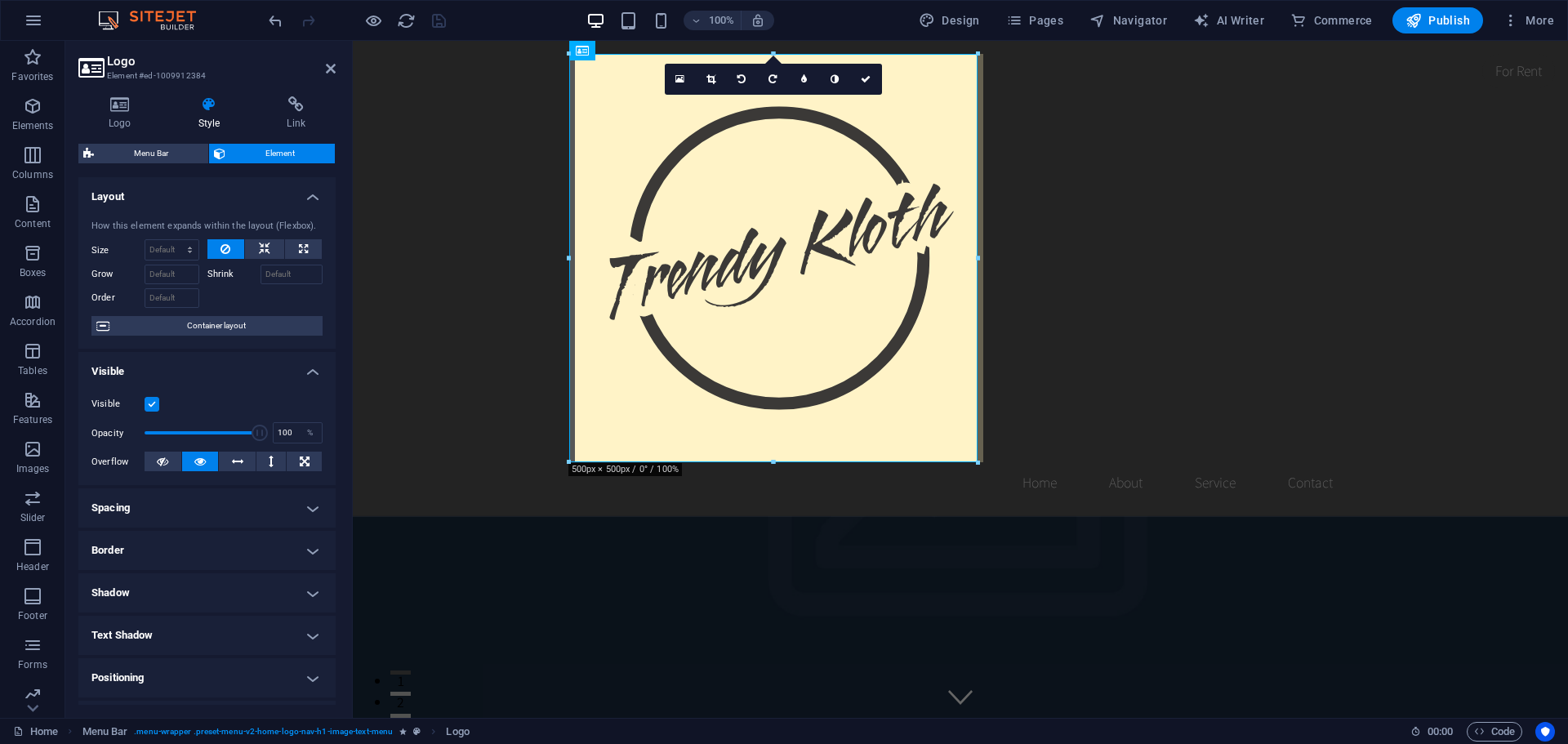
click at [348, 66] on aside "Logo Element #ed-1009912384 Logo Style Link Logo Image Text Drag files here, cl…" at bounding box center [208, 379] width 287 height 677
click at [320, 68] on h2 "Logo" at bounding box center [221, 61] width 229 height 15
click at [330, 69] on icon at bounding box center [330, 69] width 9 height 13
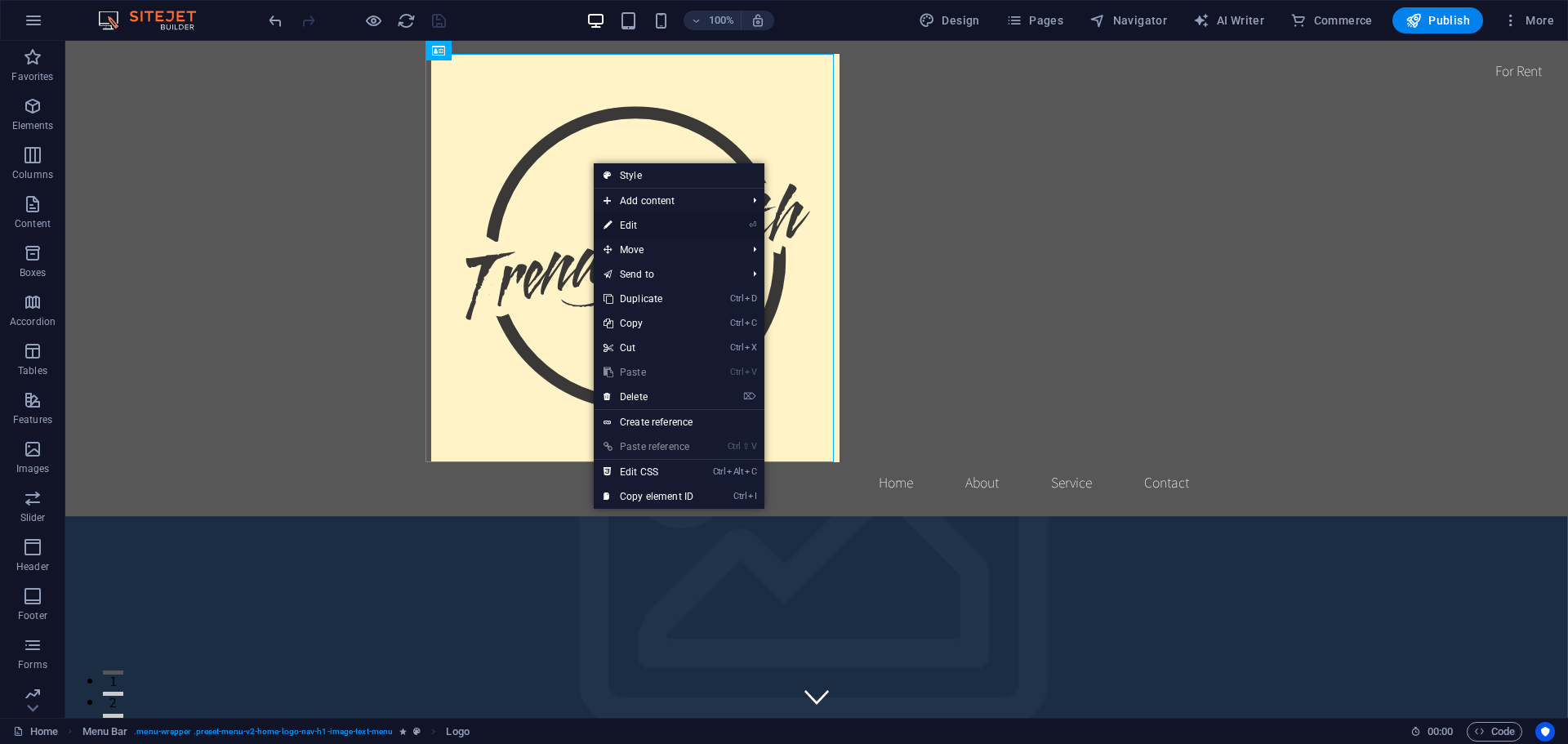
click at [657, 229] on link "⏎ Edit" at bounding box center [648, 225] width 109 height 24
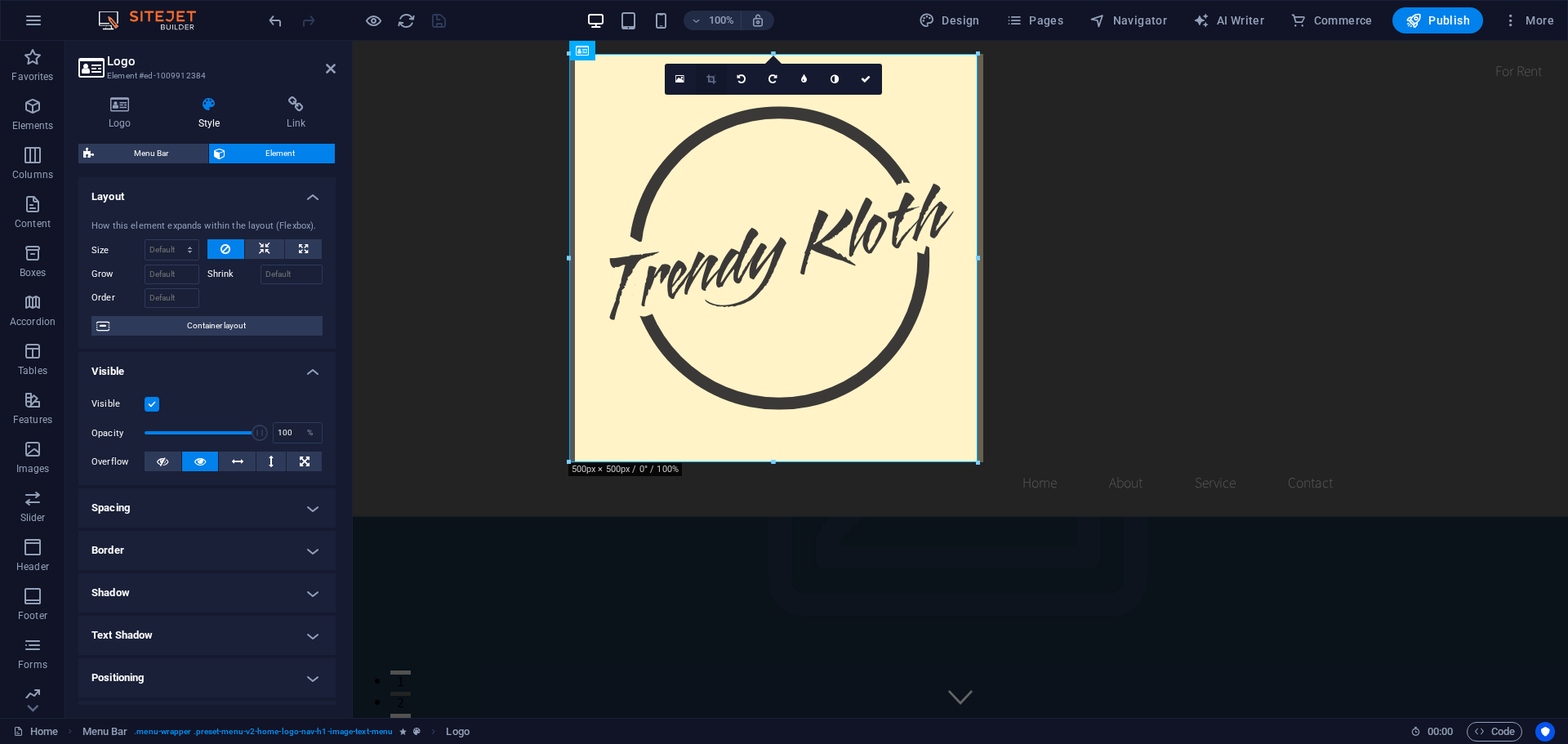
click at [712, 82] on icon at bounding box center [711, 79] width 9 height 9
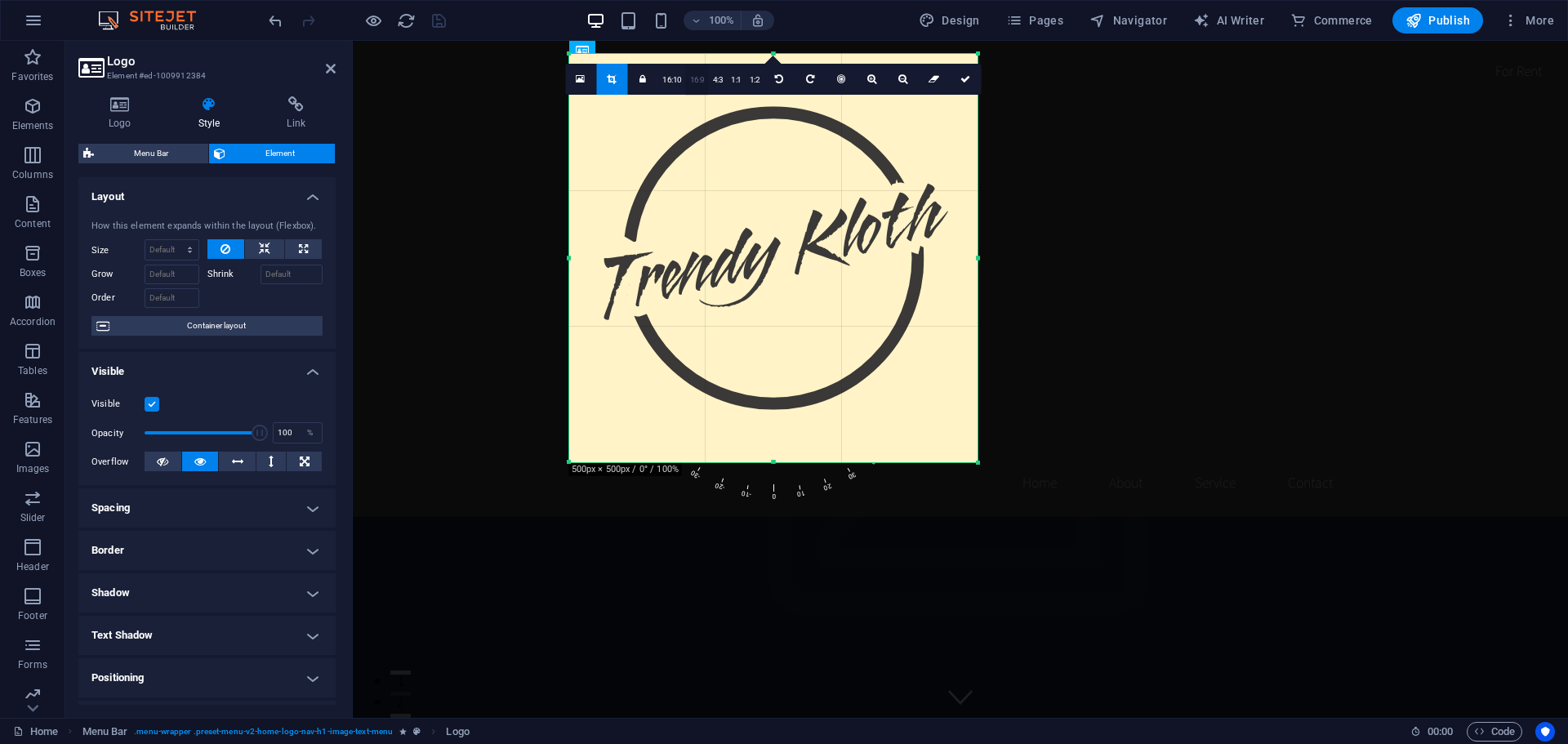
click at [699, 79] on link "16:9" at bounding box center [697, 80] width 23 height 31
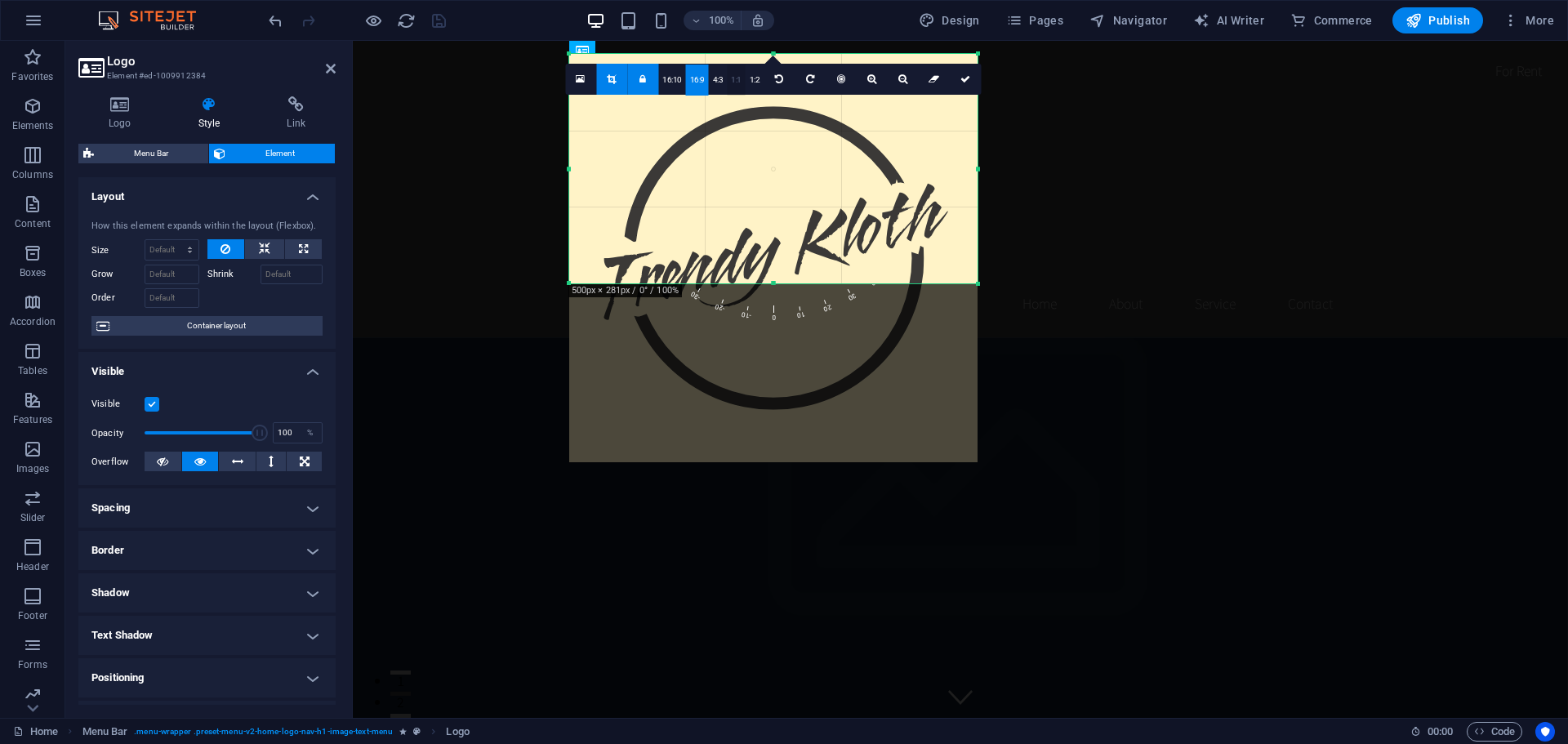
click at [736, 79] on link "1:1" at bounding box center [736, 80] width 19 height 31
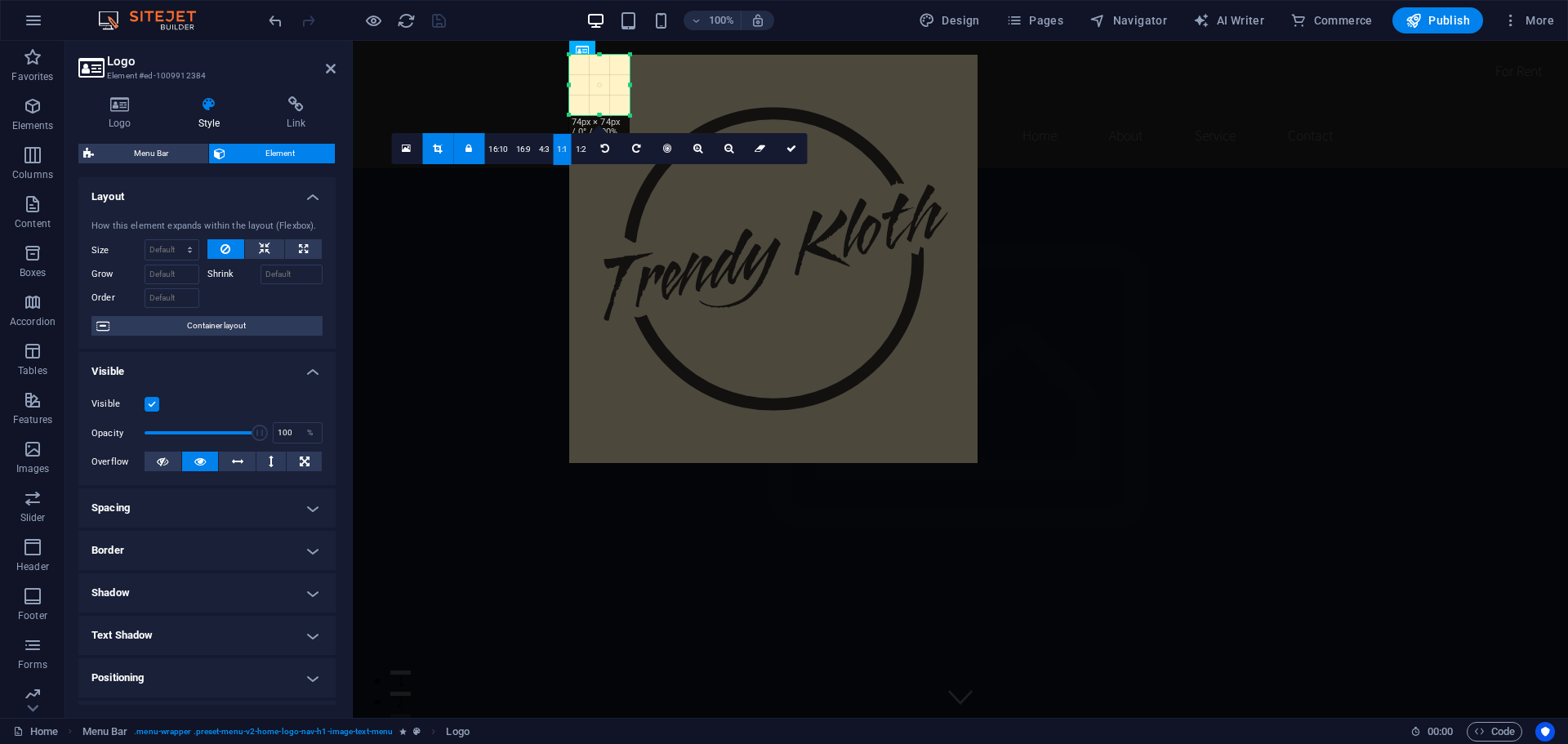
drag, startPoint x: 976, startPoint y: 460, endPoint x: 628, endPoint y: 65, distance: 526.4
click at [628, 65] on div "180 170 160 150 140 130 120 110 100 90 80 70 60 50 40 30 20 10 0 -10 -20 -30 -4…" at bounding box center [600, 85] width 60 height 60
click at [465, 148] on link at bounding box center [468, 148] width 31 height 31
click at [788, 151] on icon at bounding box center [791, 149] width 9 height 9
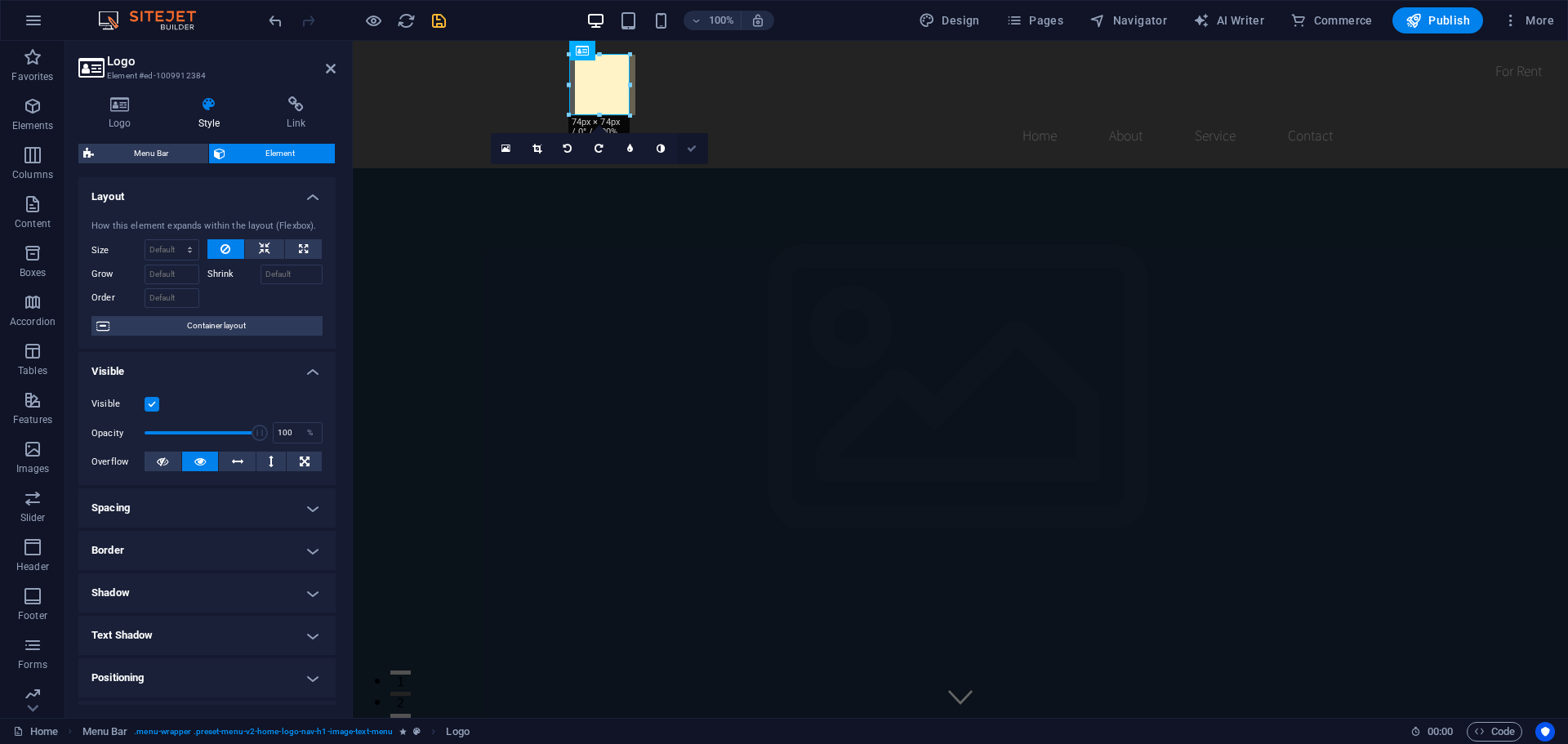
click at [690, 151] on icon at bounding box center [692, 149] width 9 height 9
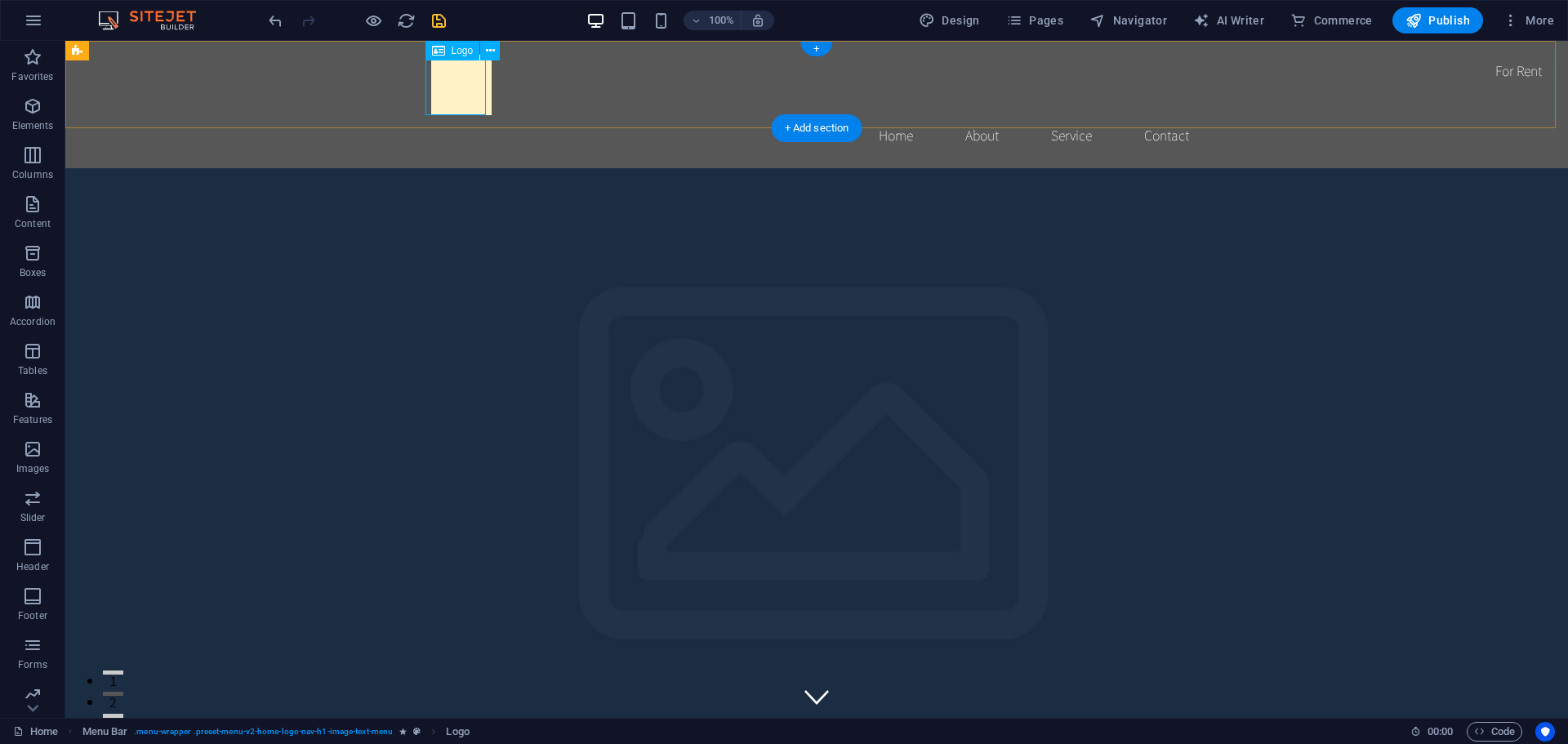
click at [450, 78] on div at bounding box center [816, 84] width 771 height 61
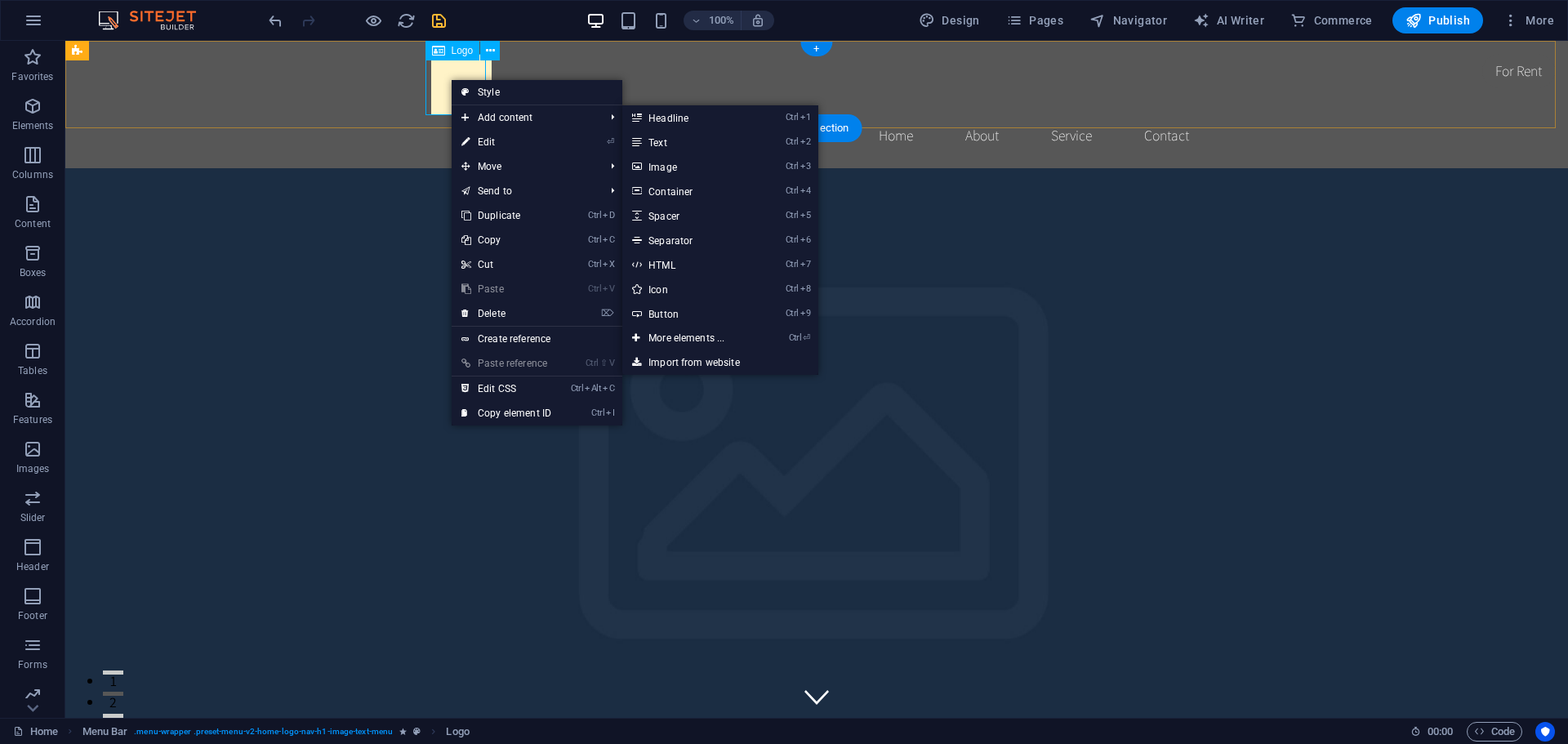
click at [449, 66] on div at bounding box center [816, 84] width 771 height 61
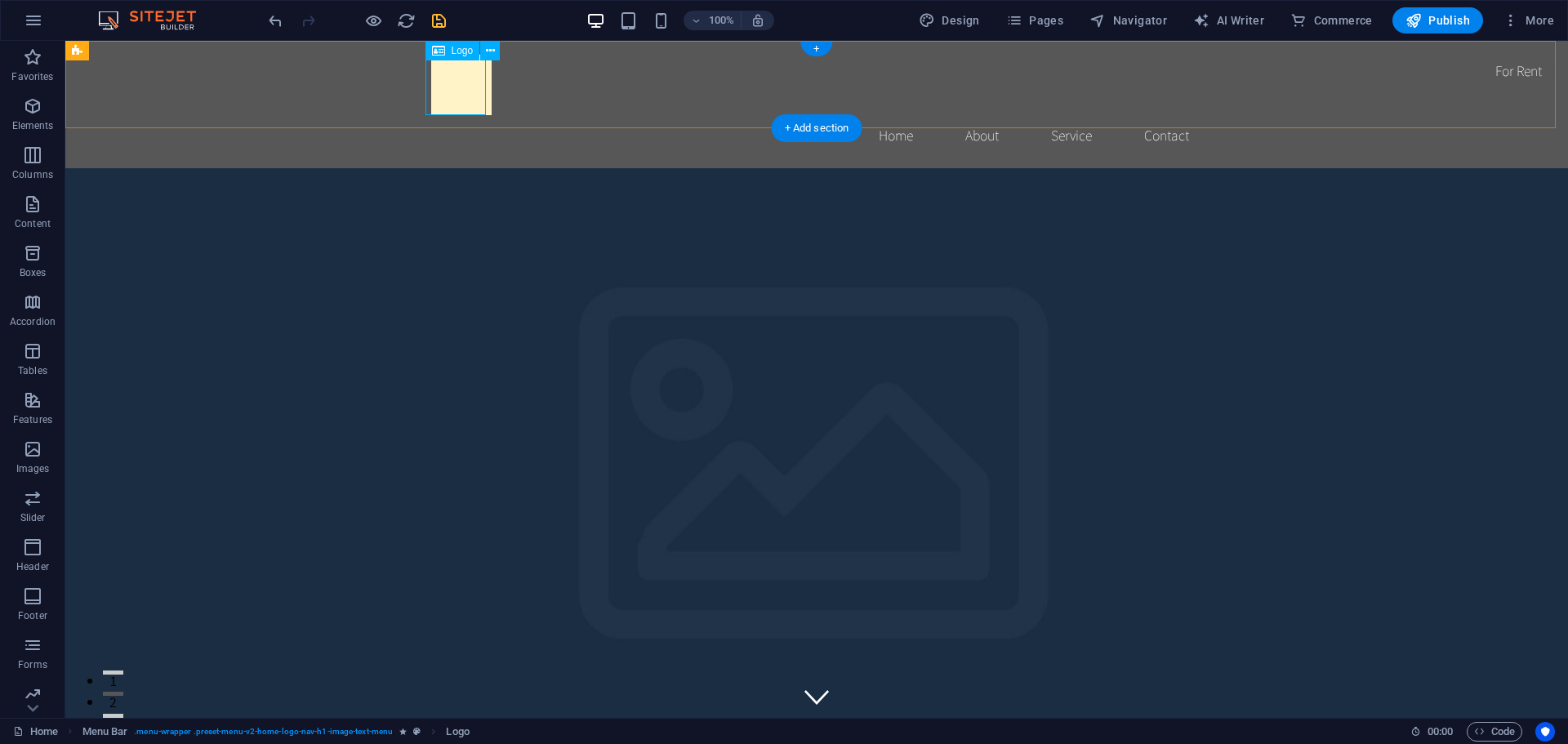
click at [449, 66] on div at bounding box center [816, 84] width 771 height 61
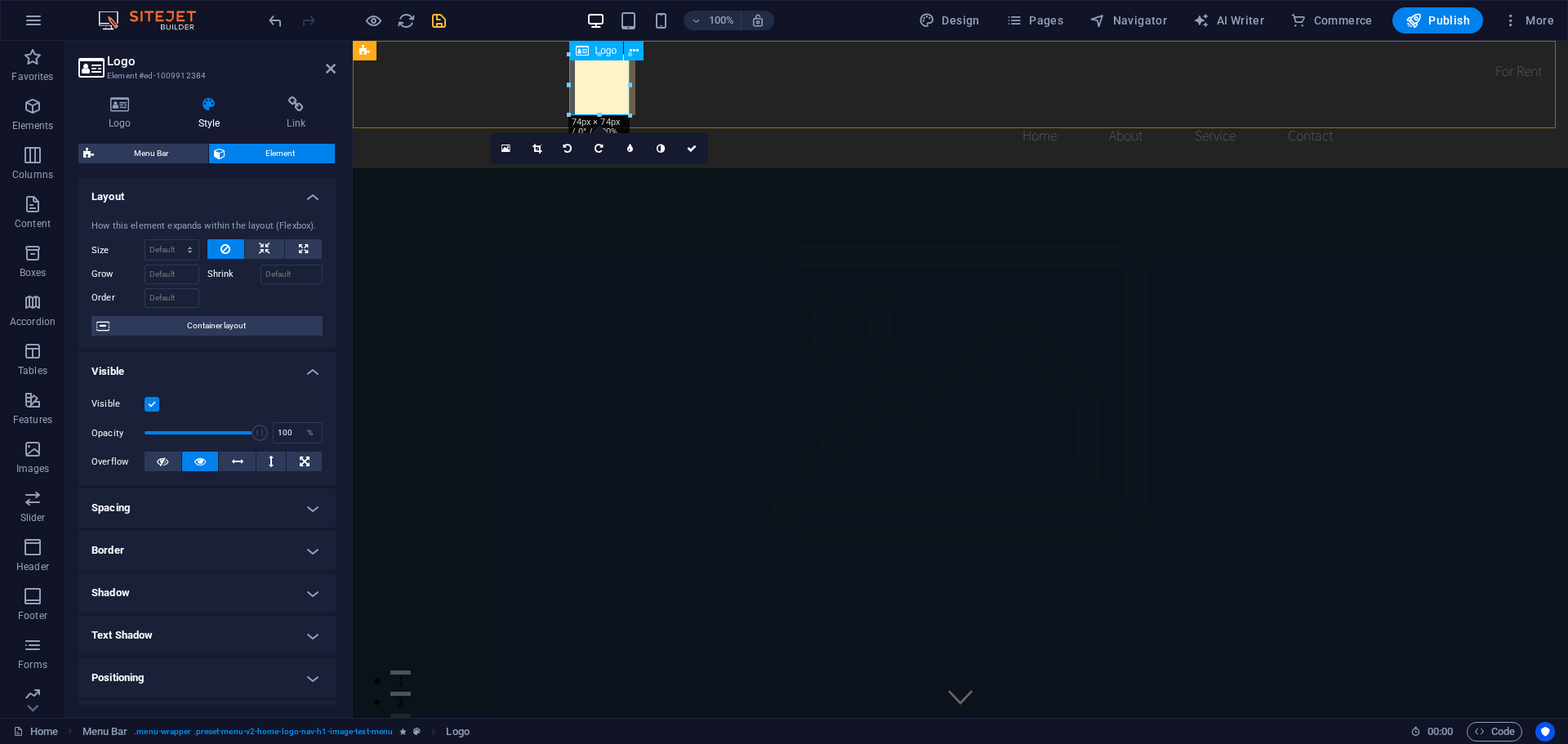
click at [592, 89] on div at bounding box center [960, 84] width 771 height 61
click at [112, 102] on icon at bounding box center [120, 104] width 83 height 16
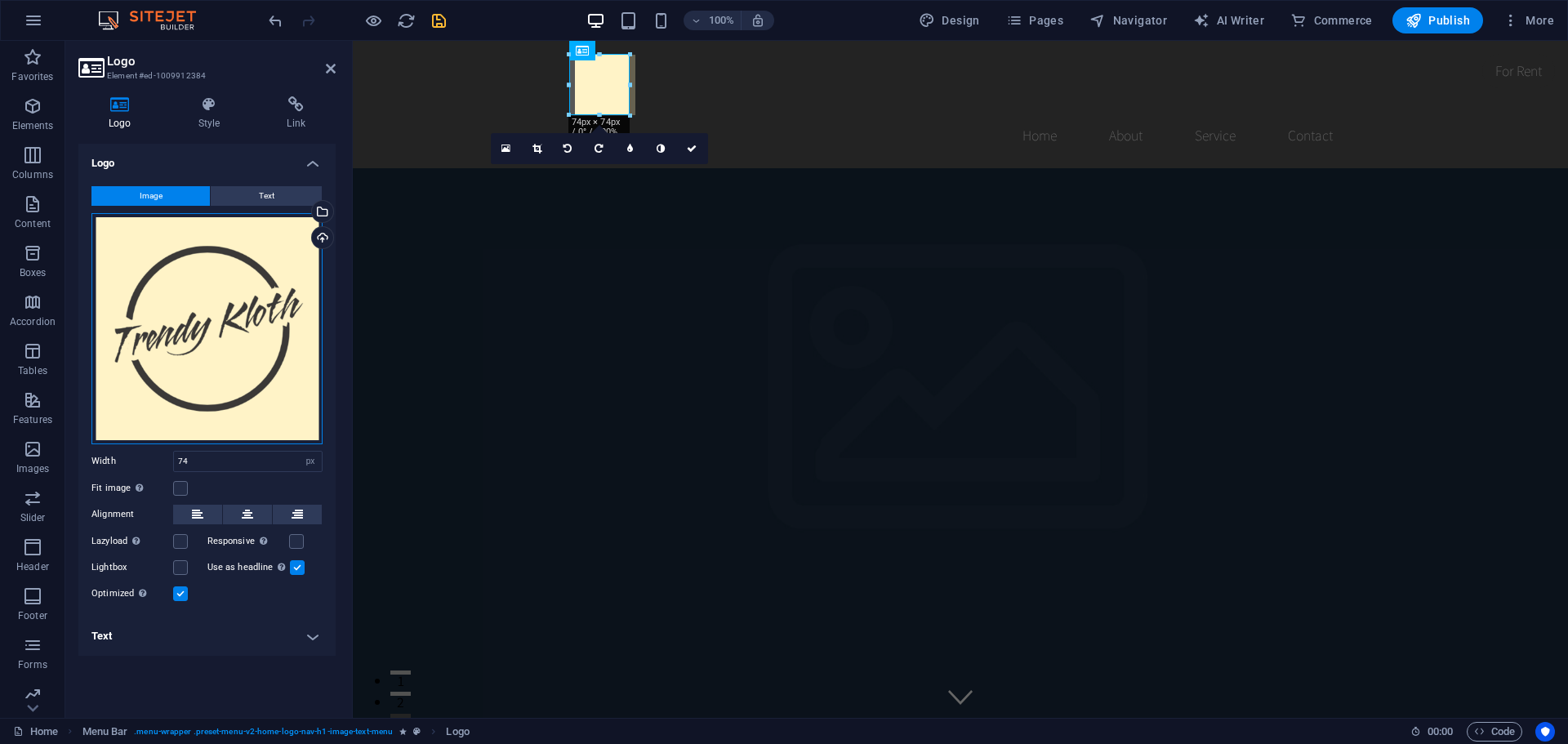
click at [224, 306] on div "Drag files here, click to choose files or select files from Files or our free s…" at bounding box center [207, 329] width 232 height 232
click at [223, 305] on body "trendykloth.com Home Favorites Elements Columns Content Boxes Accordion Tables …" at bounding box center [784, 372] width 1568 height 744
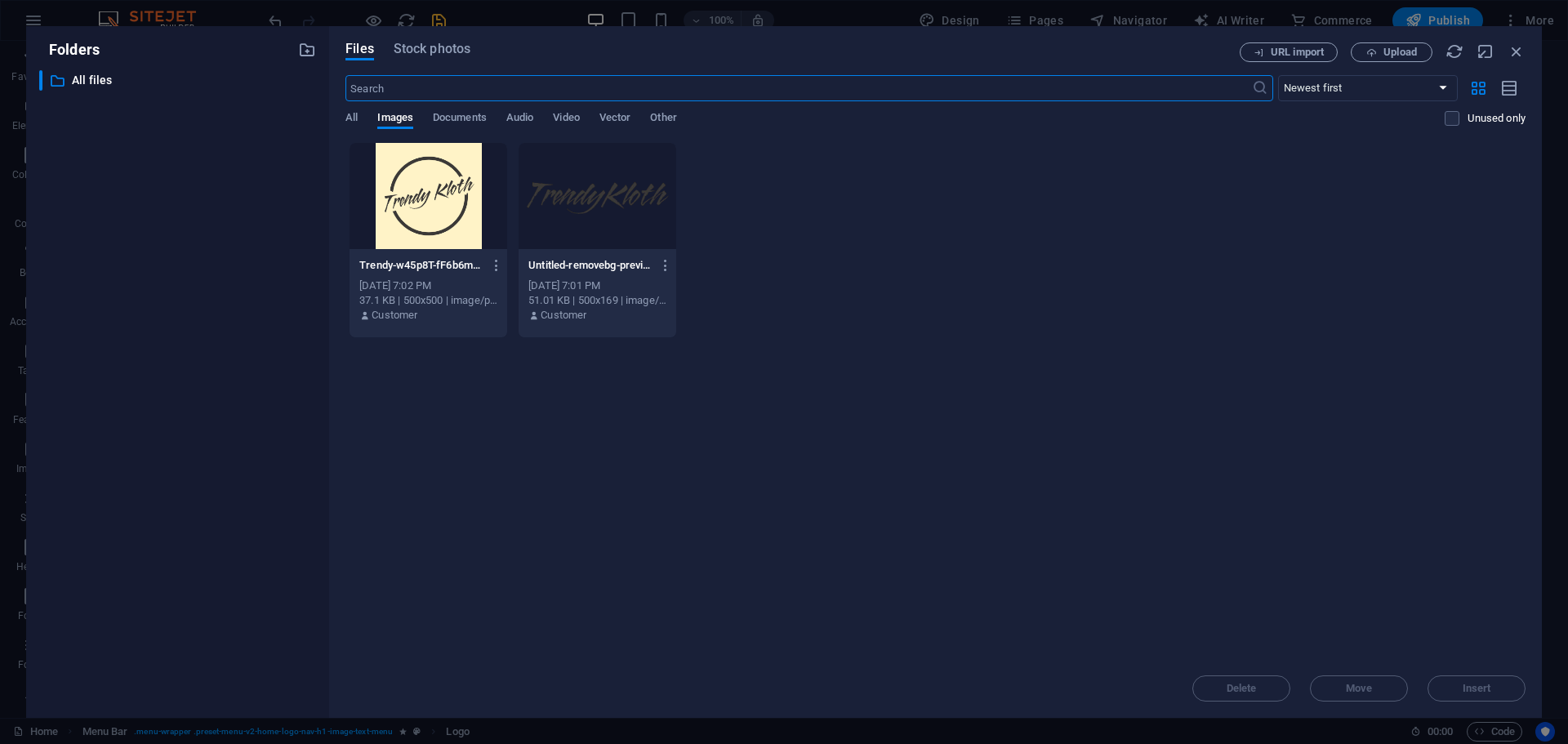
click at [439, 201] on div at bounding box center [427, 196] width 157 height 106
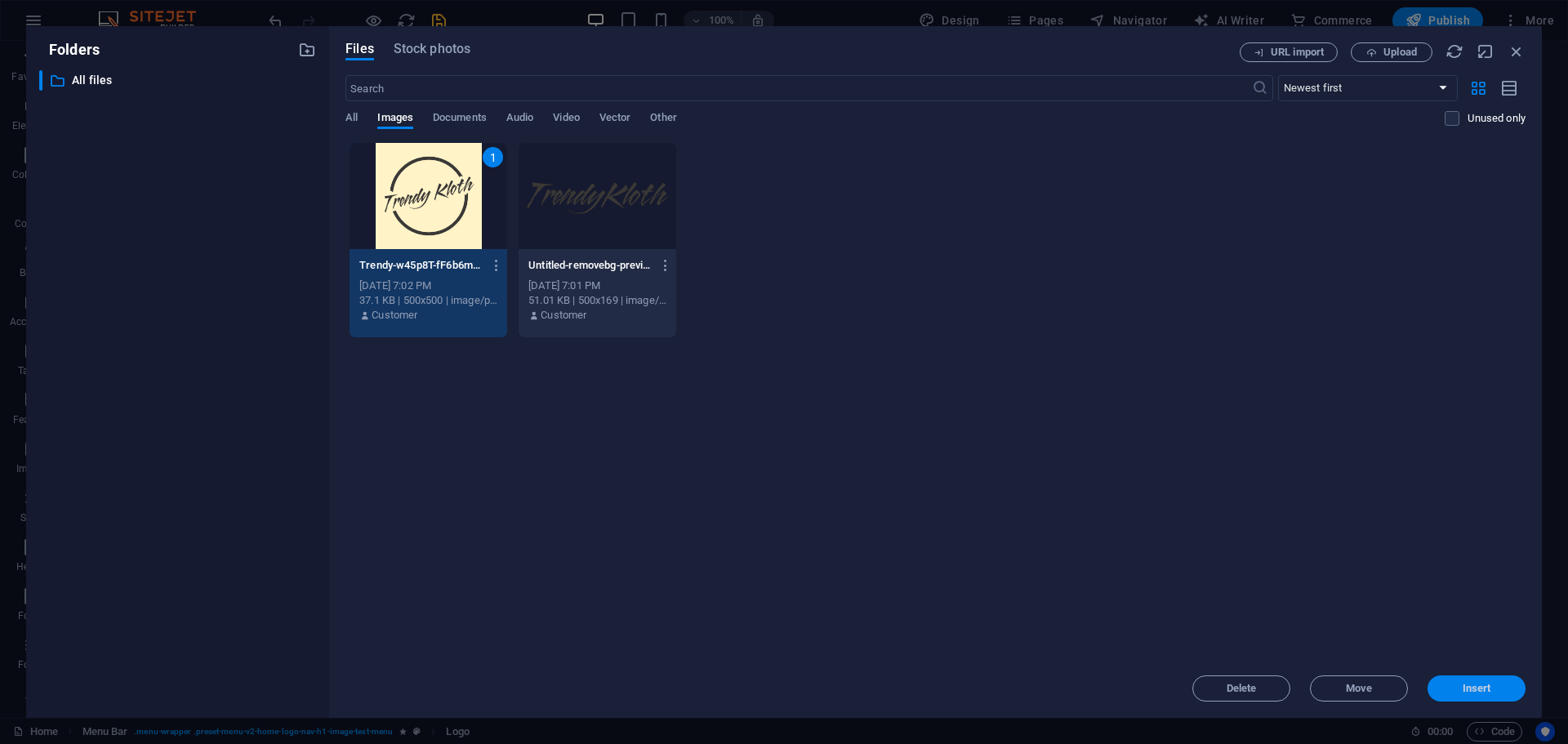
click at [1465, 684] on span "Insert" at bounding box center [1477, 688] width 28 height 9
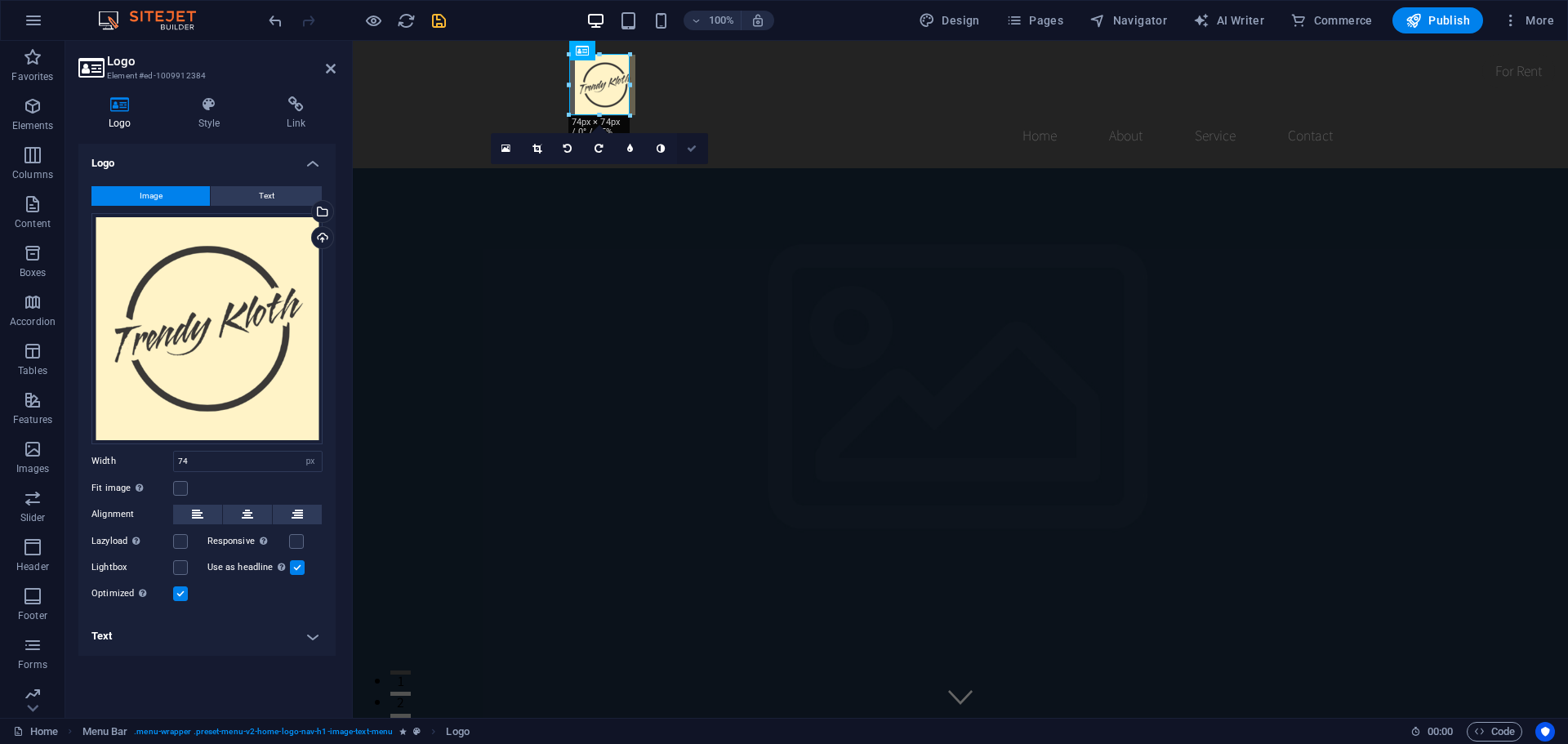
click at [696, 150] on icon at bounding box center [692, 149] width 9 height 9
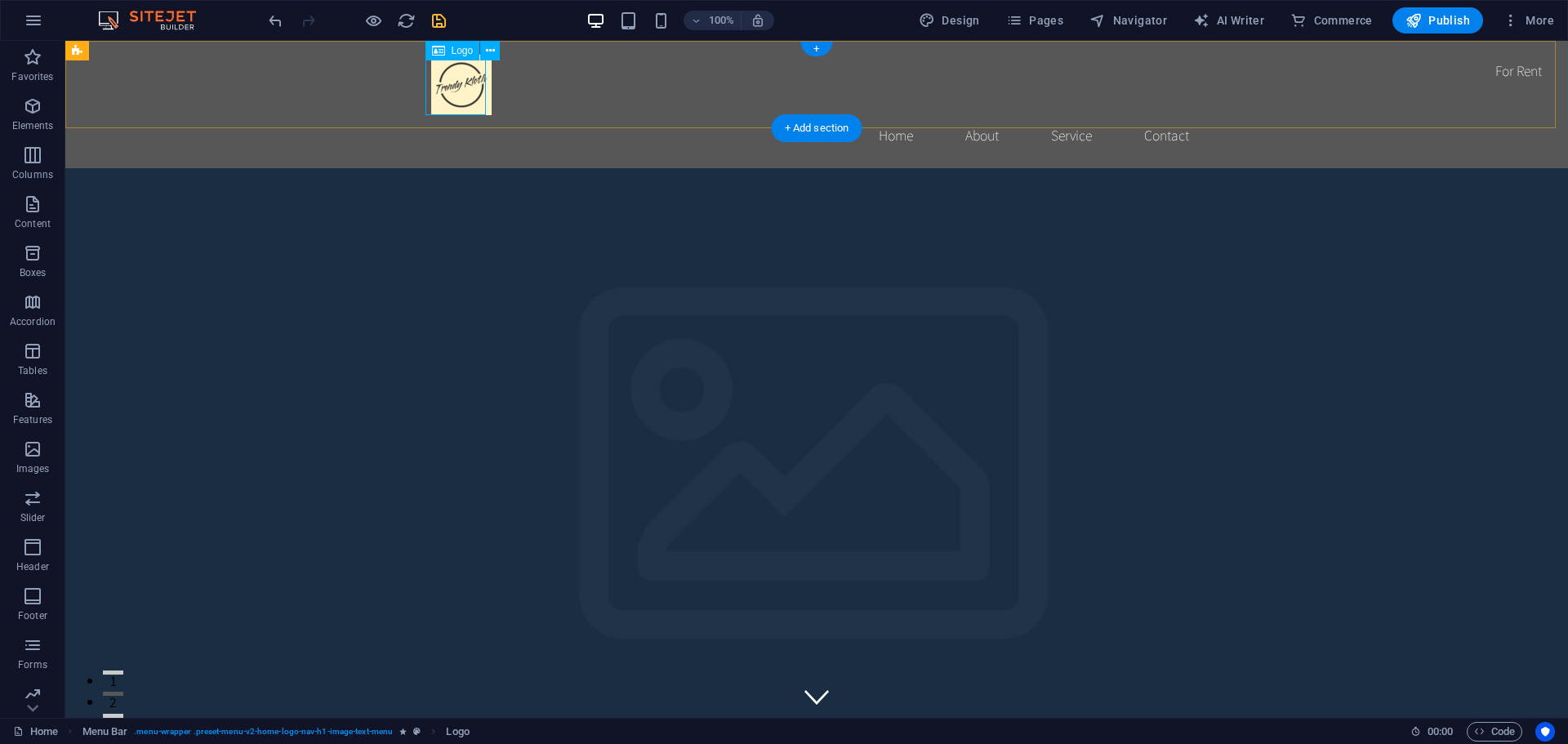
click at [457, 85] on div at bounding box center [816, 84] width 771 height 61
select select "px"
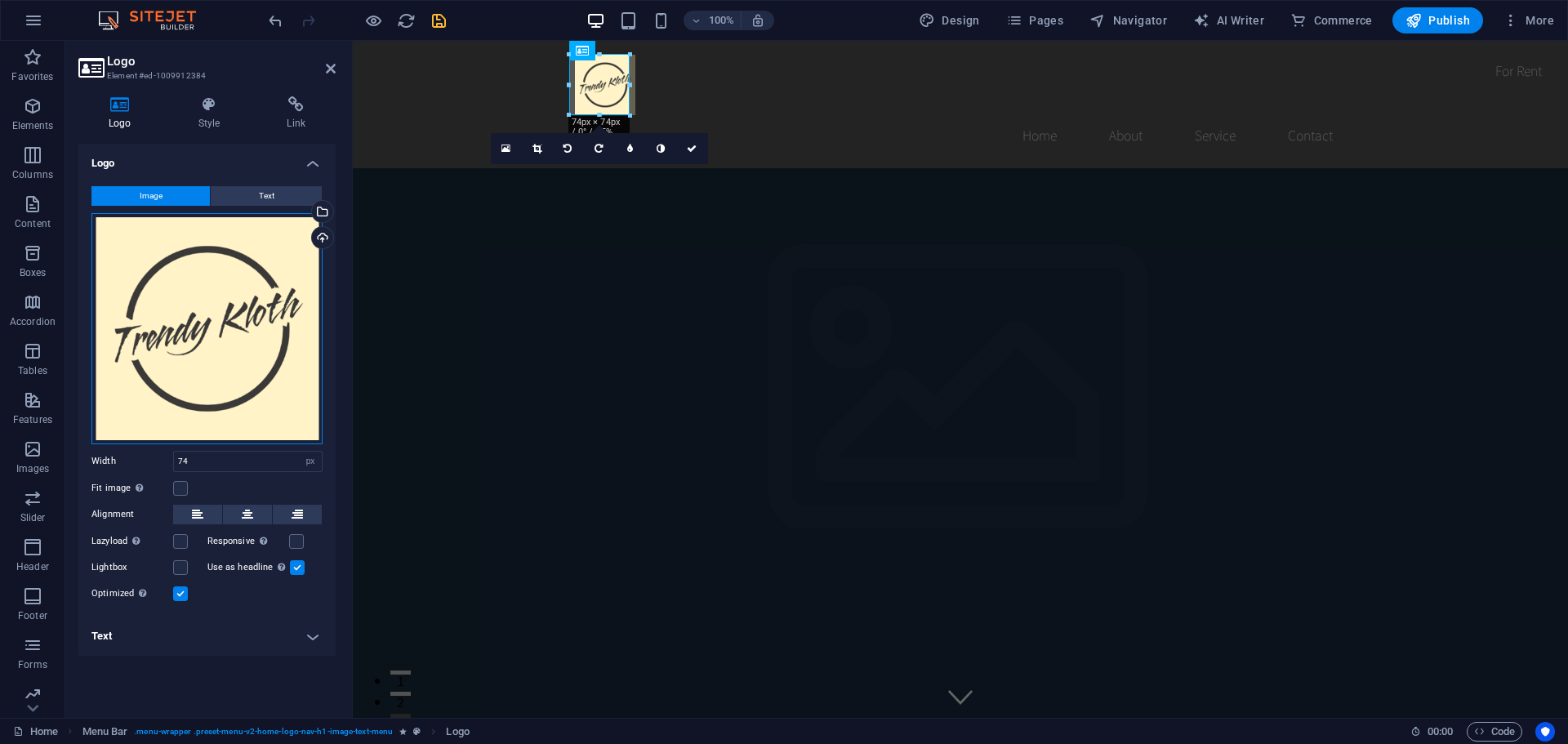
click at [193, 296] on div "Drag files here, click to choose files or select files from Files or our free s…" at bounding box center [207, 329] width 232 height 232
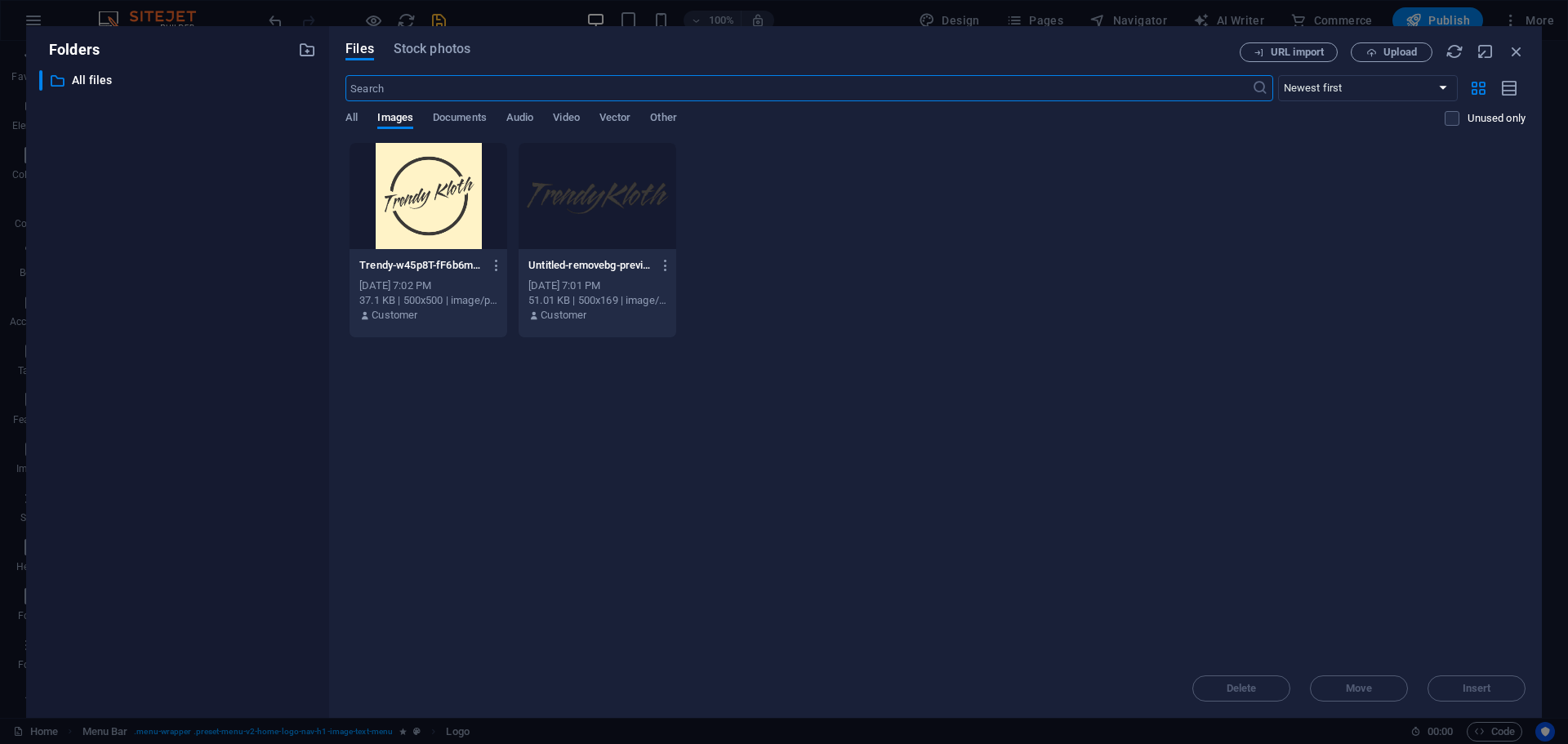
click at [447, 196] on div at bounding box center [427, 196] width 157 height 106
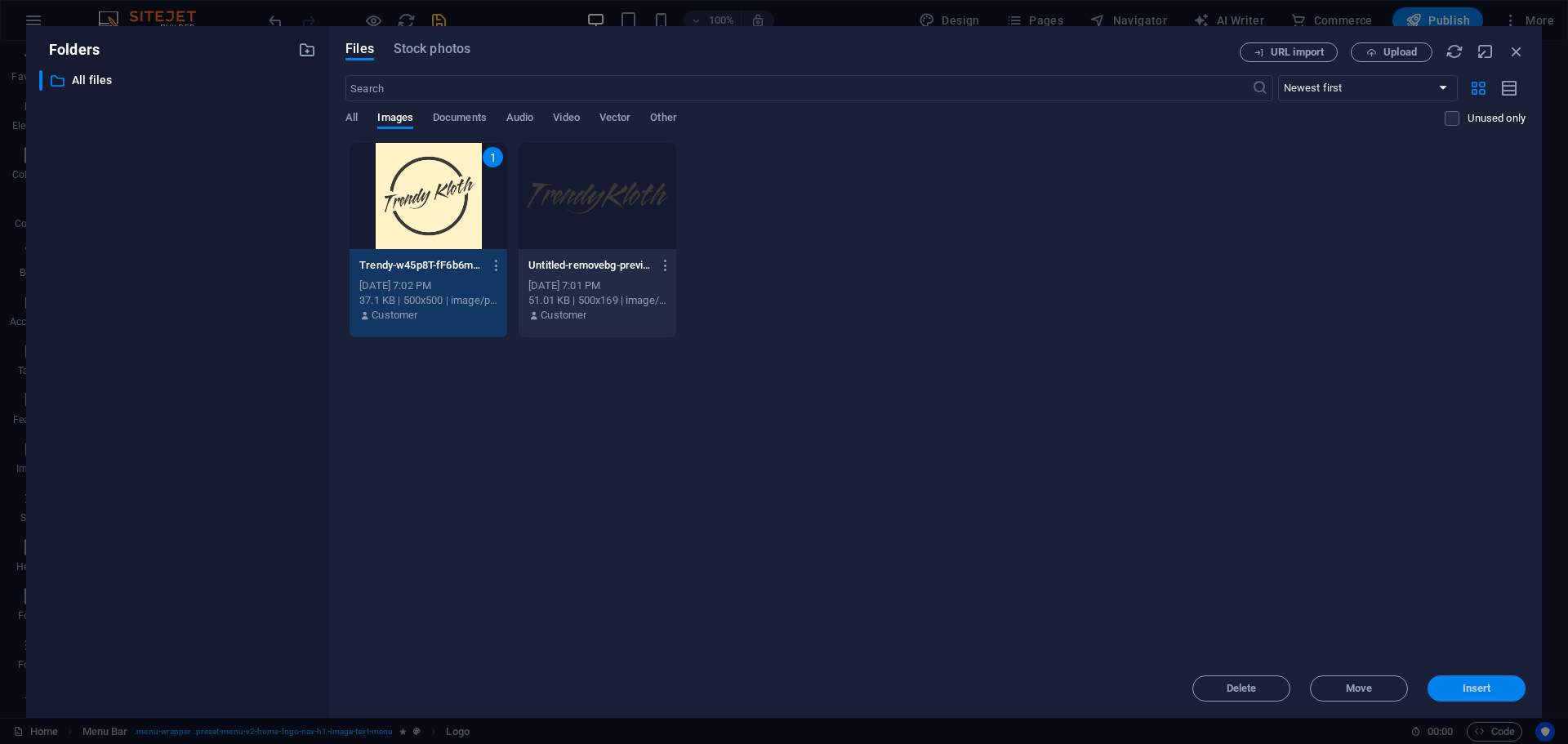
click at [1481, 692] on span "Insert" at bounding box center [1477, 688] width 28 height 9
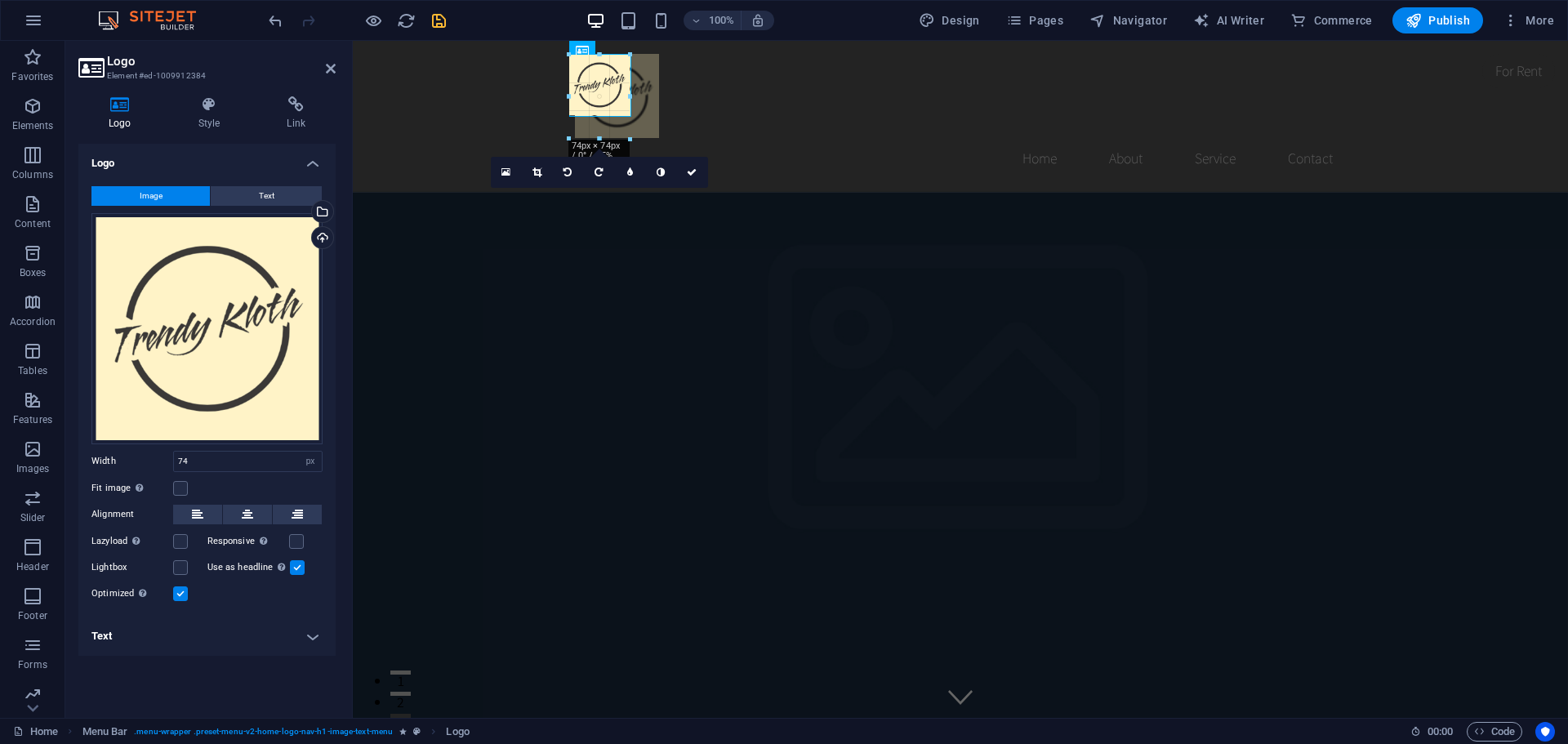
drag, startPoint x: 569, startPoint y: 84, endPoint x: 546, endPoint y: 81, distance: 23.2
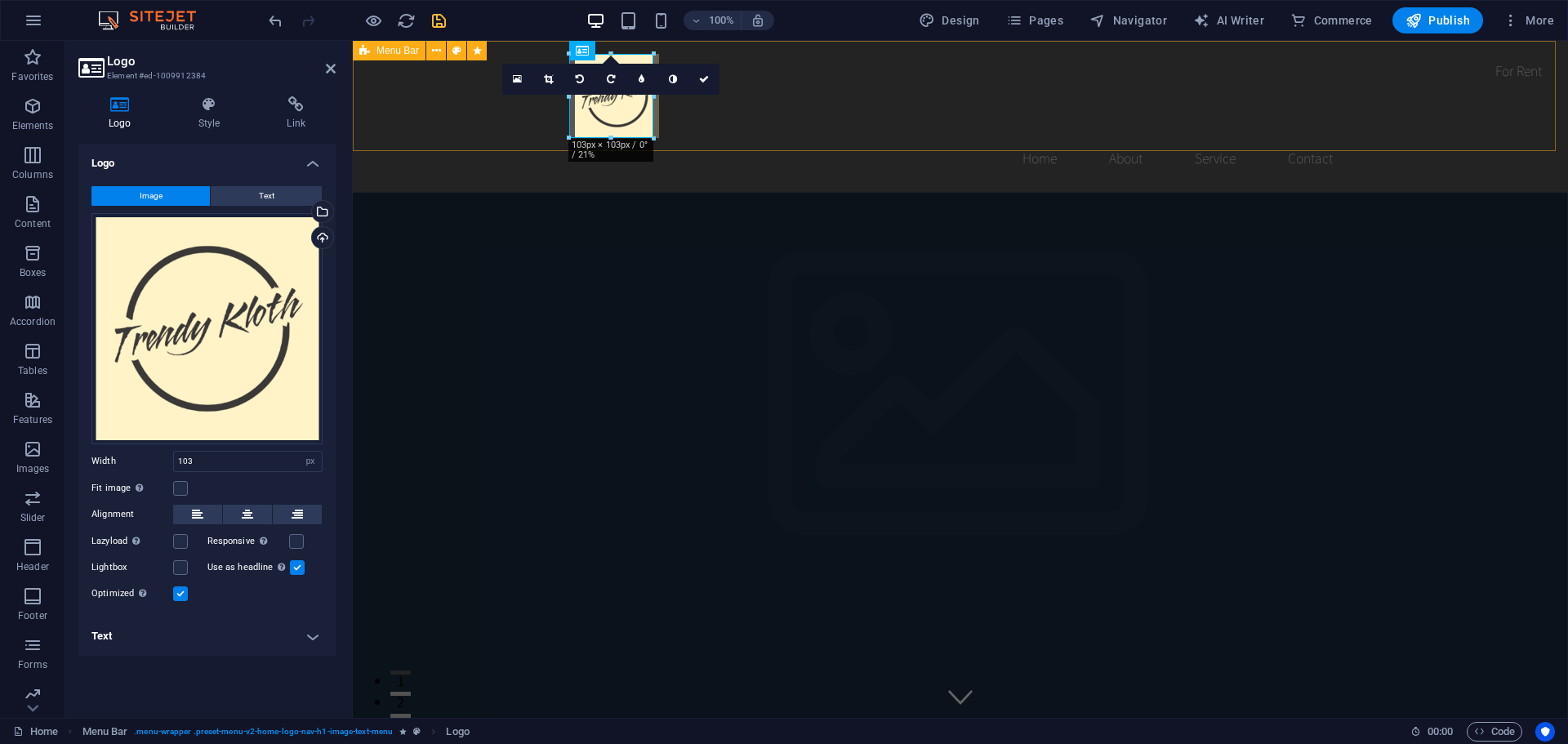
type input "74"
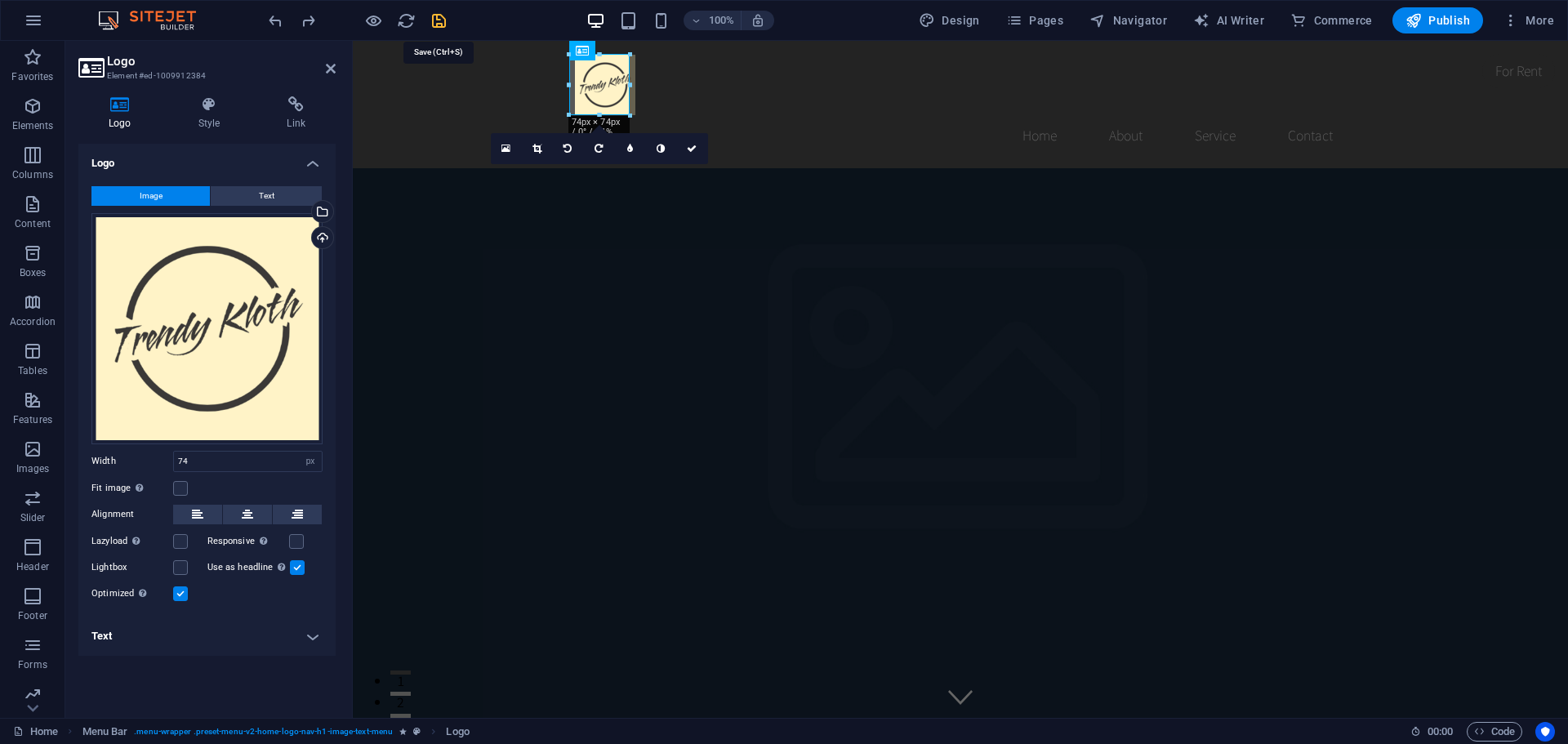
click at [439, 19] on icon "save" at bounding box center [439, 21] width 19 height 19
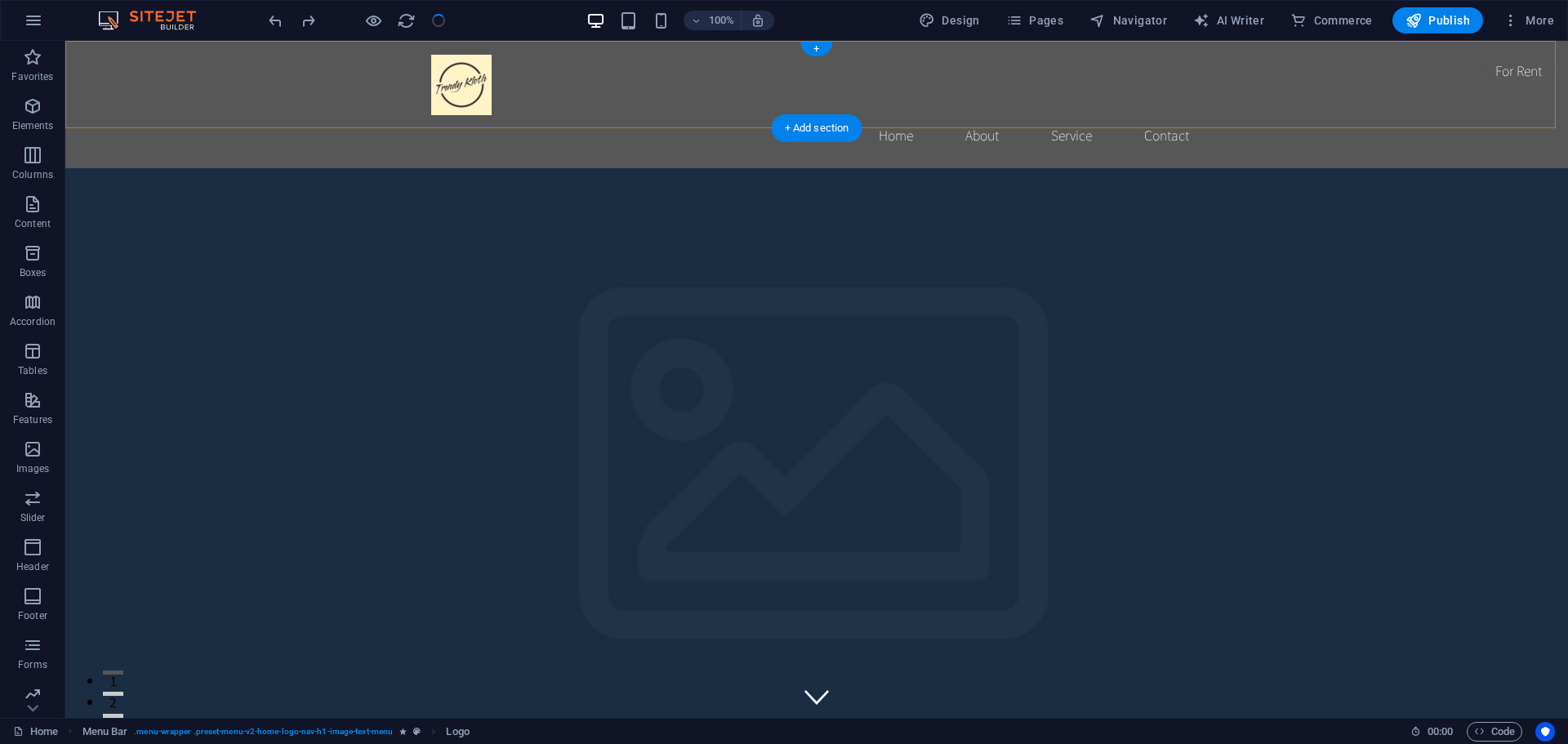
checkbox input "false"
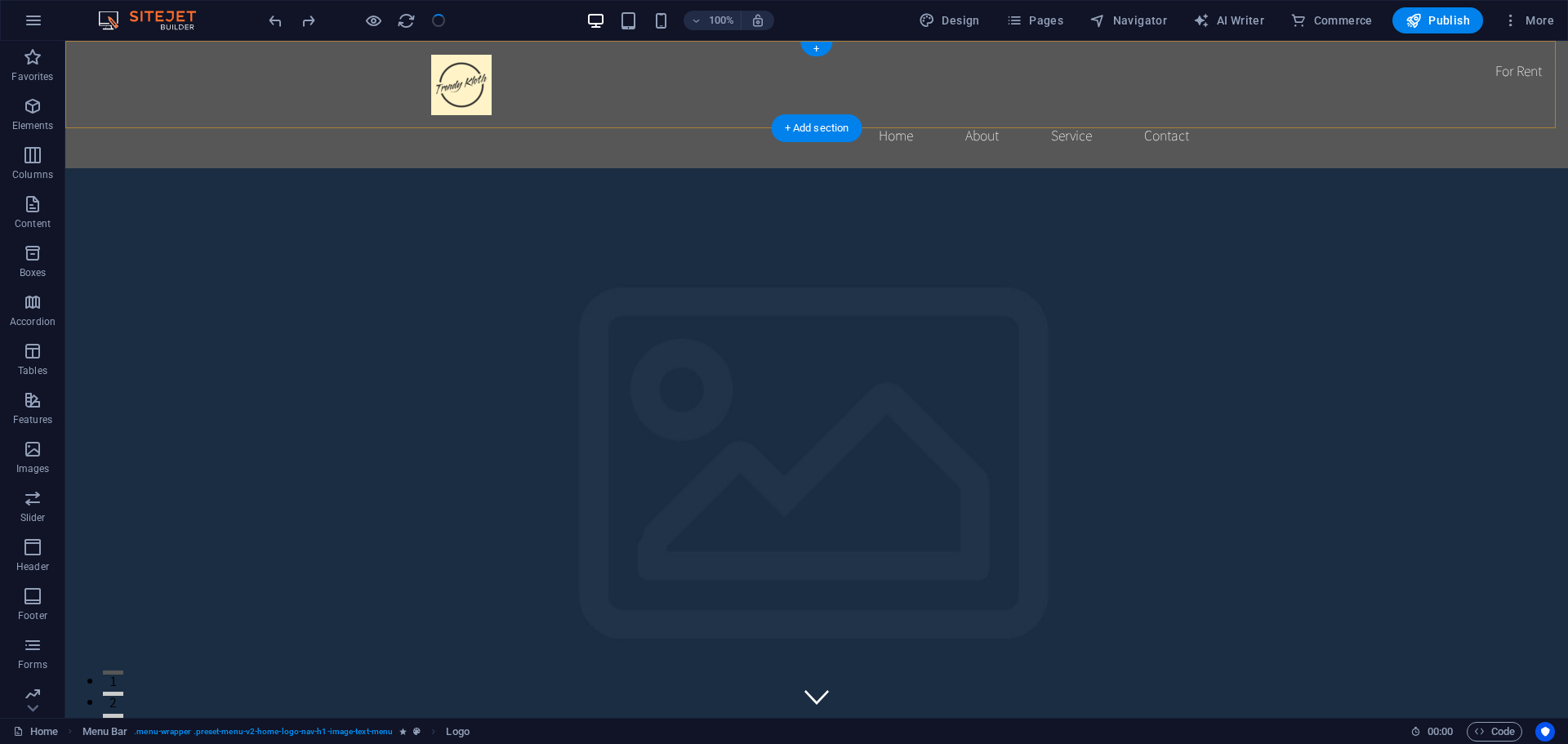
checkbox input "false"
click at [1430, 24] on span "Publish" at bounding box center [1437, 20] width 65 height 16
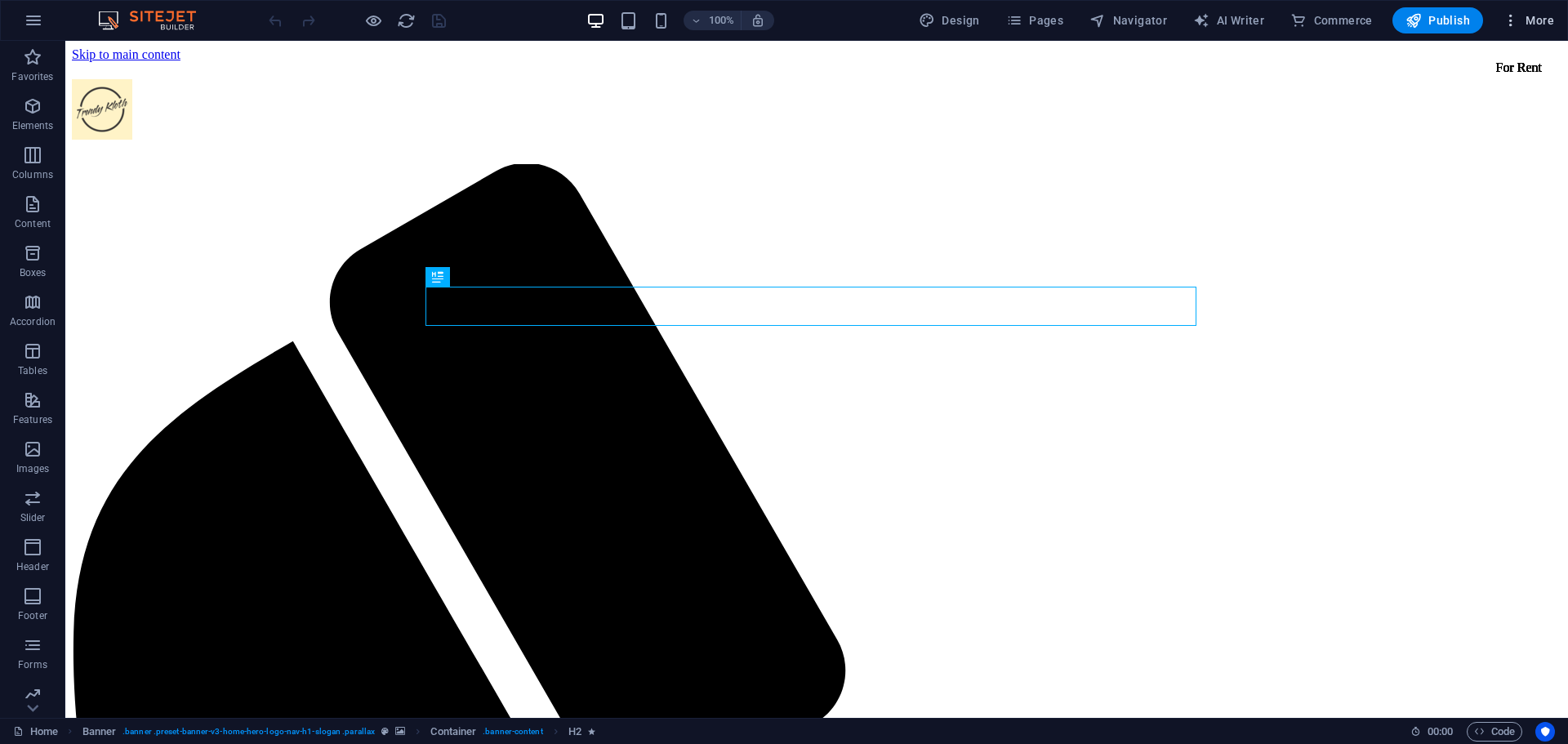
click at [1515, 22] on icon "button" at bounding box center [1510, 20] width 16 height 16
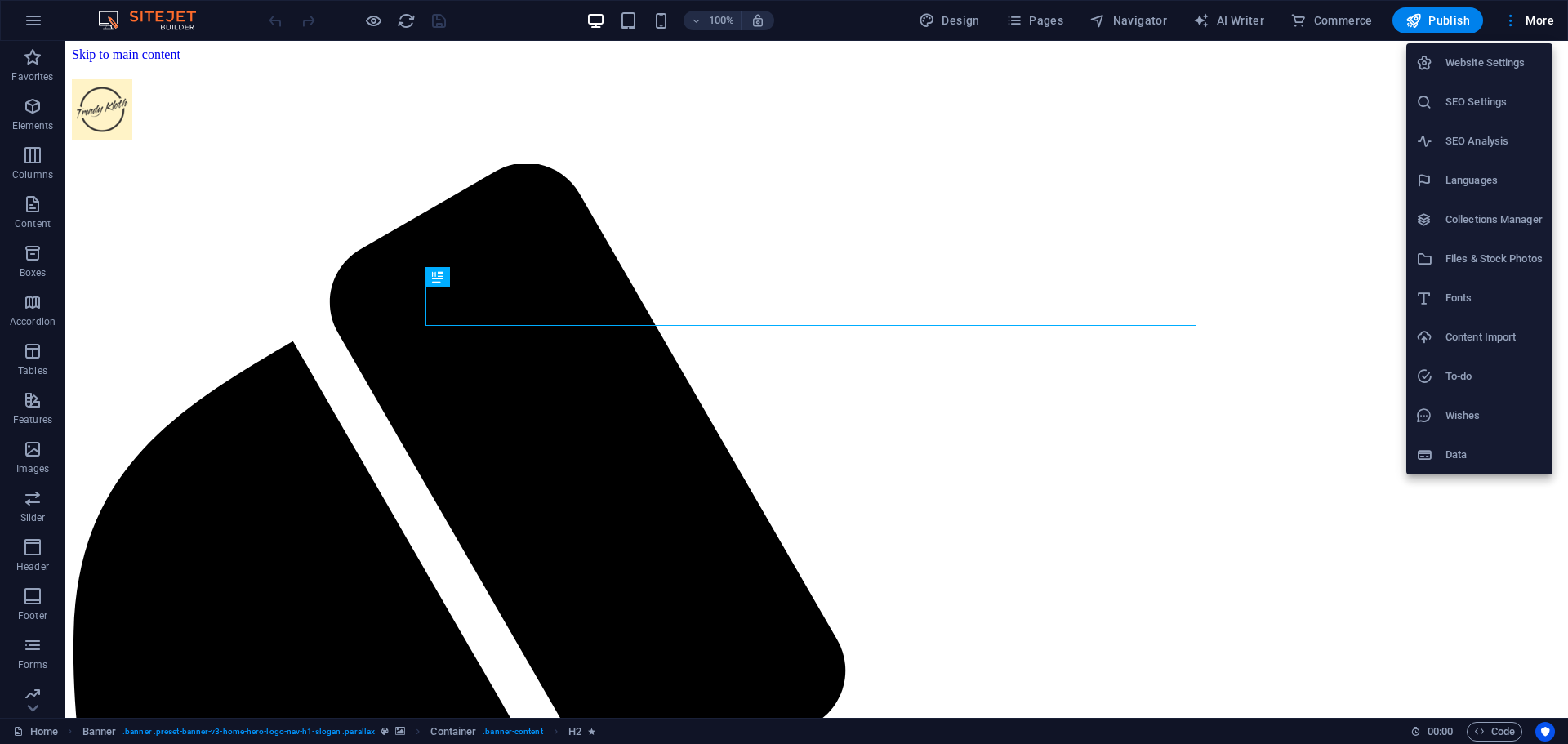
click at [1497, 67] on h6 "Website Settings" at bounding box center [1494, 62] width 97 height 20
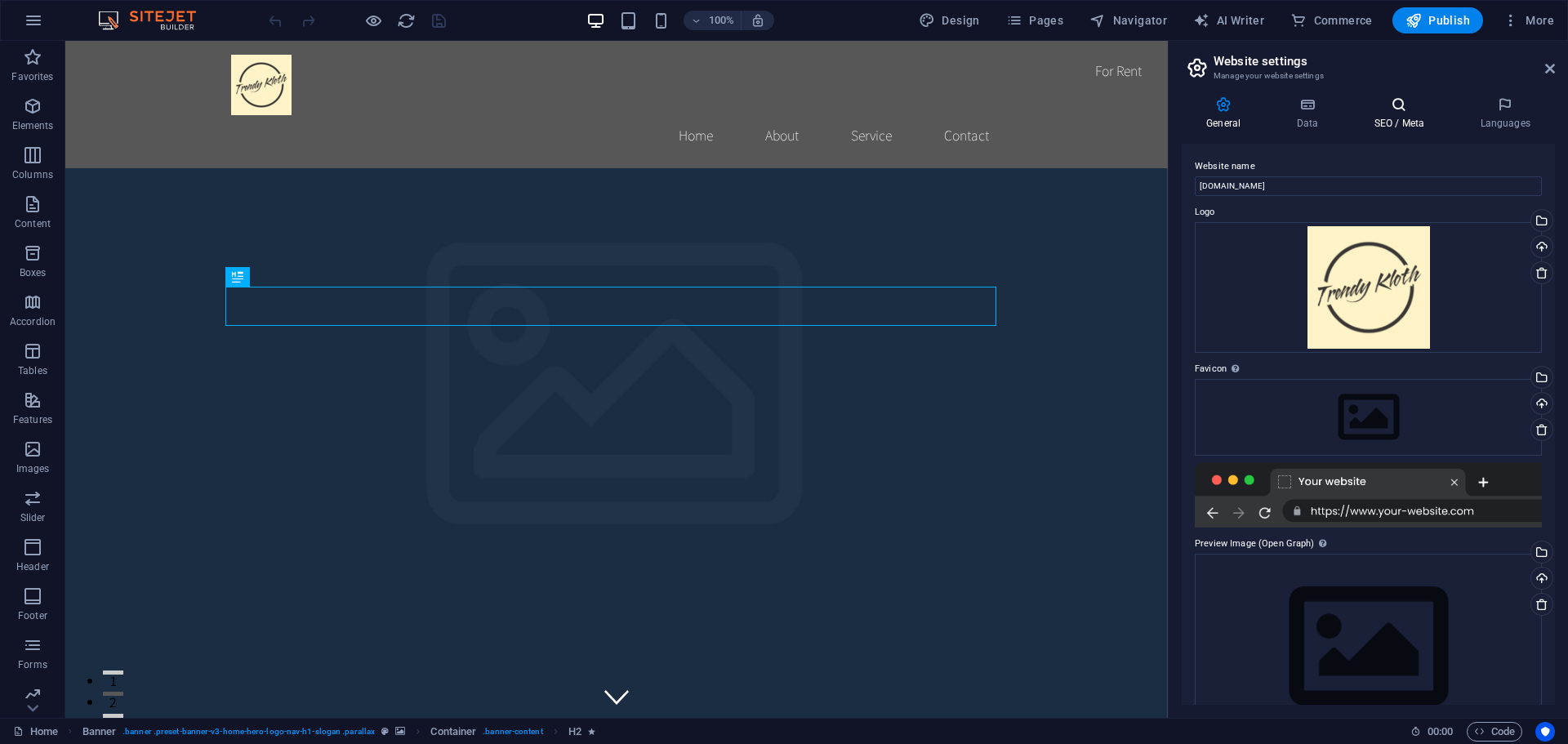
click at [1410, 115] on h4 "SEO / Meta" at bounding box center [1401, 113] width 106 height 34
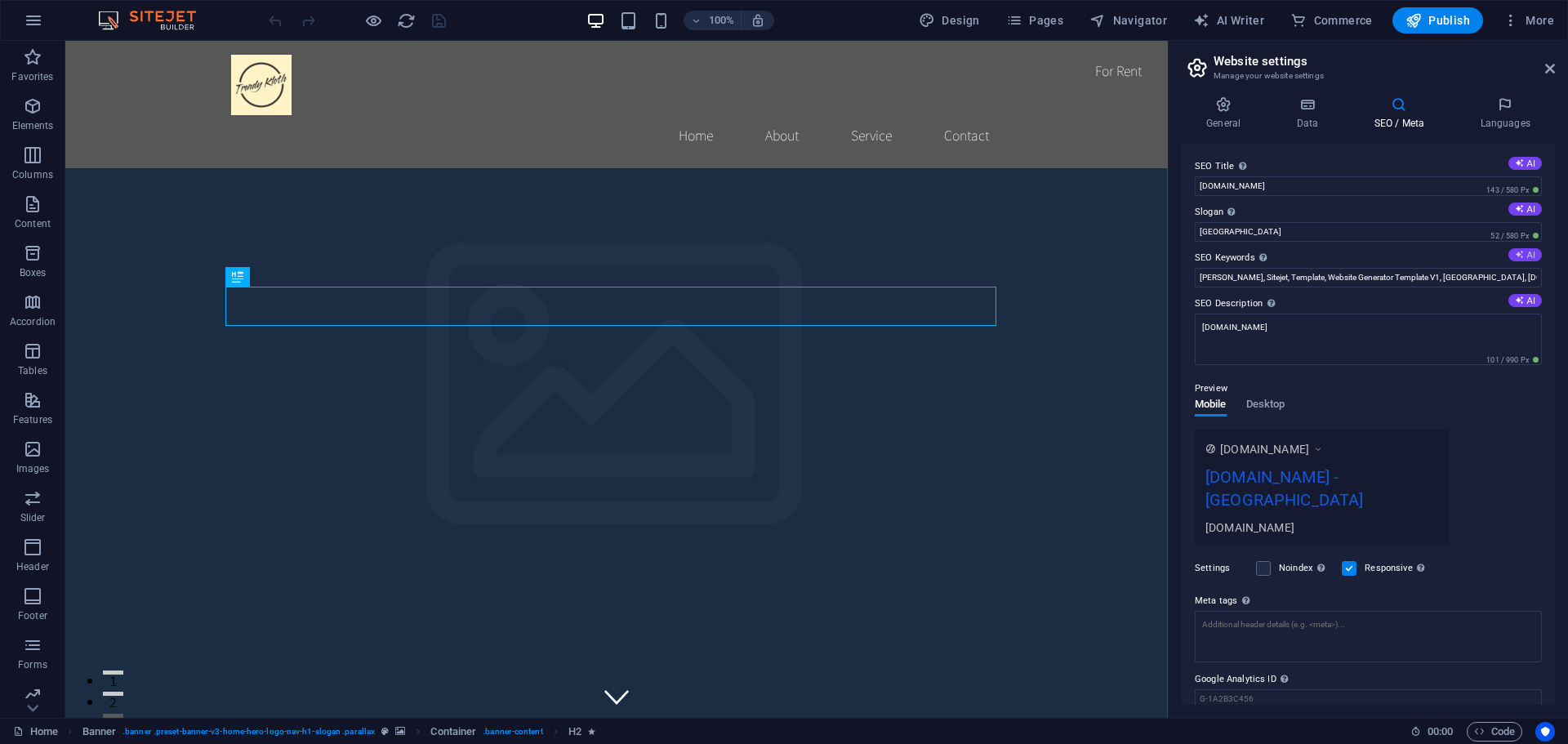
click at [1521, 251] on button "AI" at bounding box center [1525, 255] width 34 height 13
click at [1520, 212] on button "AI" at bounding box center [1525, 209] width 34 height 13
click at [1522, 304] on button "AI" at bounding box center [1525, 300] width 34 height 13
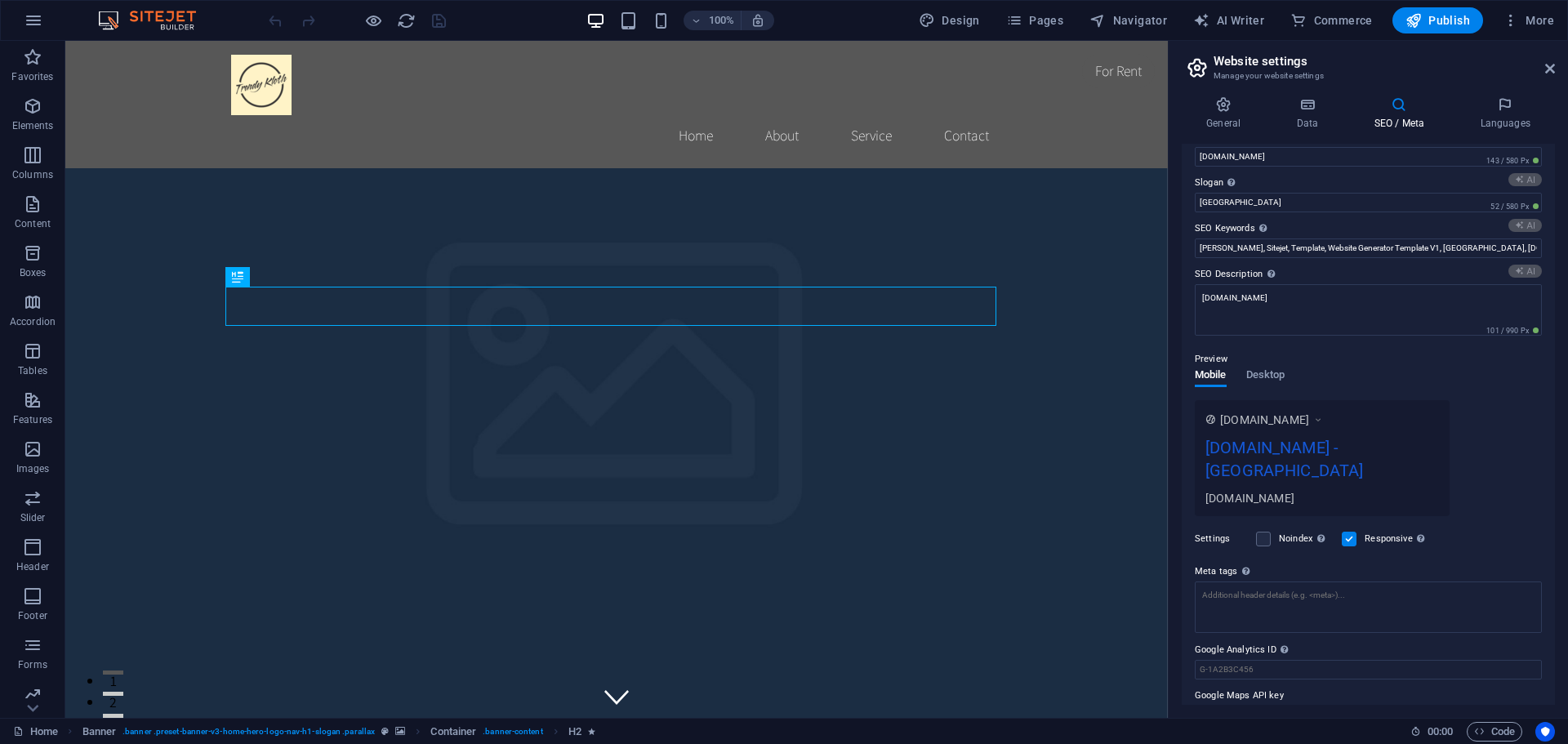
scroll to position [40, 0]
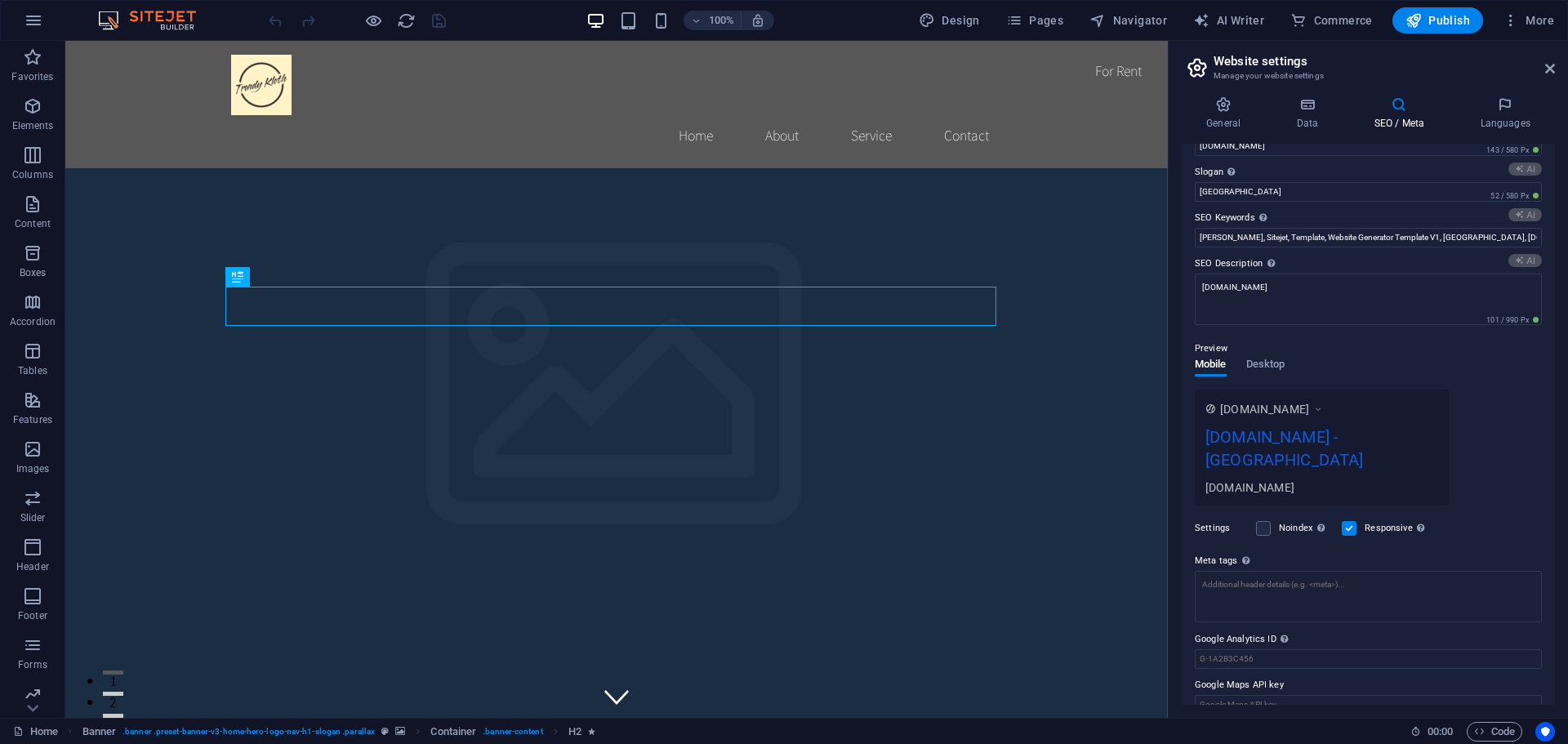
type input "headline, slogan, services, about us, pricing, team"
type input "Crafting Excellence, Empowering Your Vision"
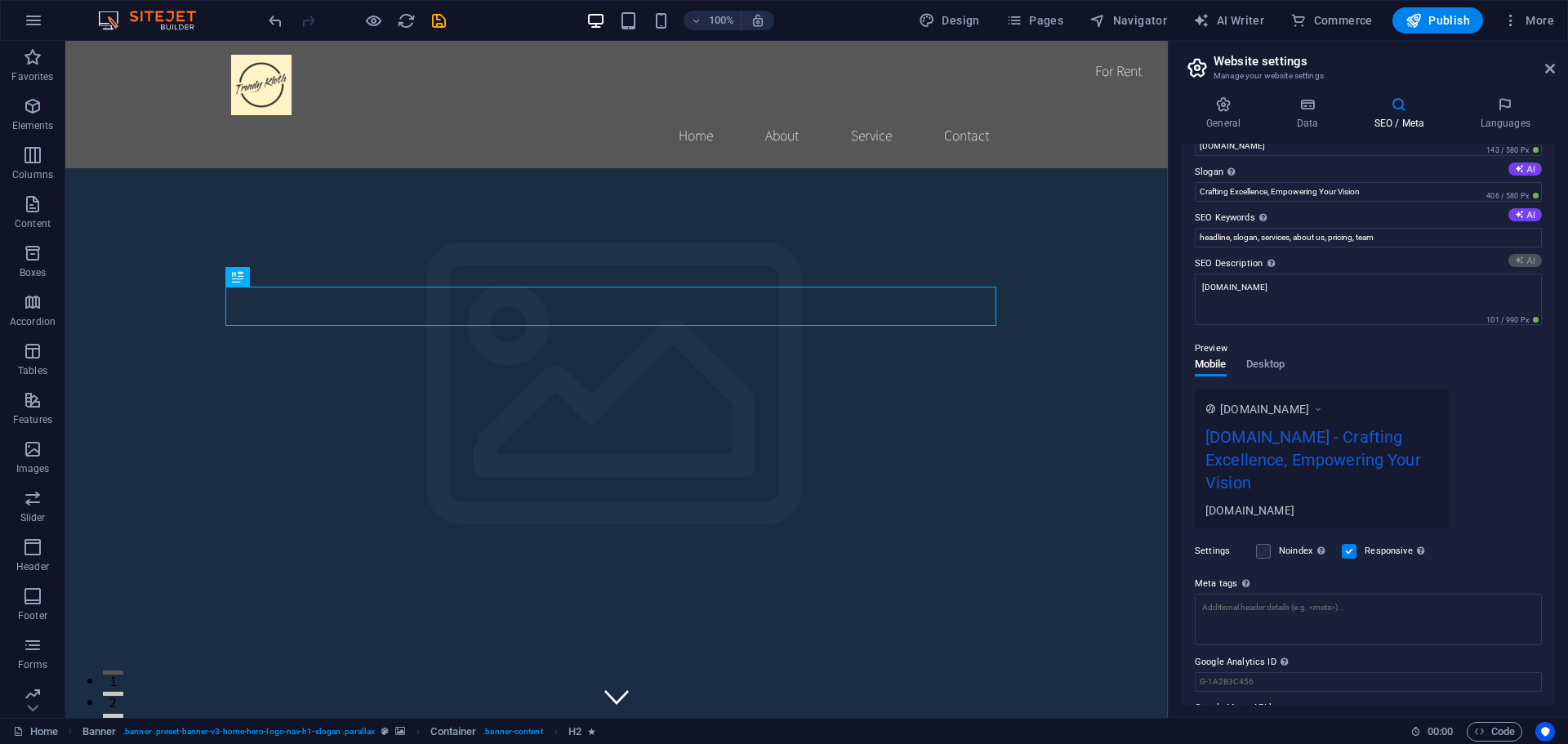
type textarea "Explore our offerings! Engaging services, insightful content, and unmatched val…"
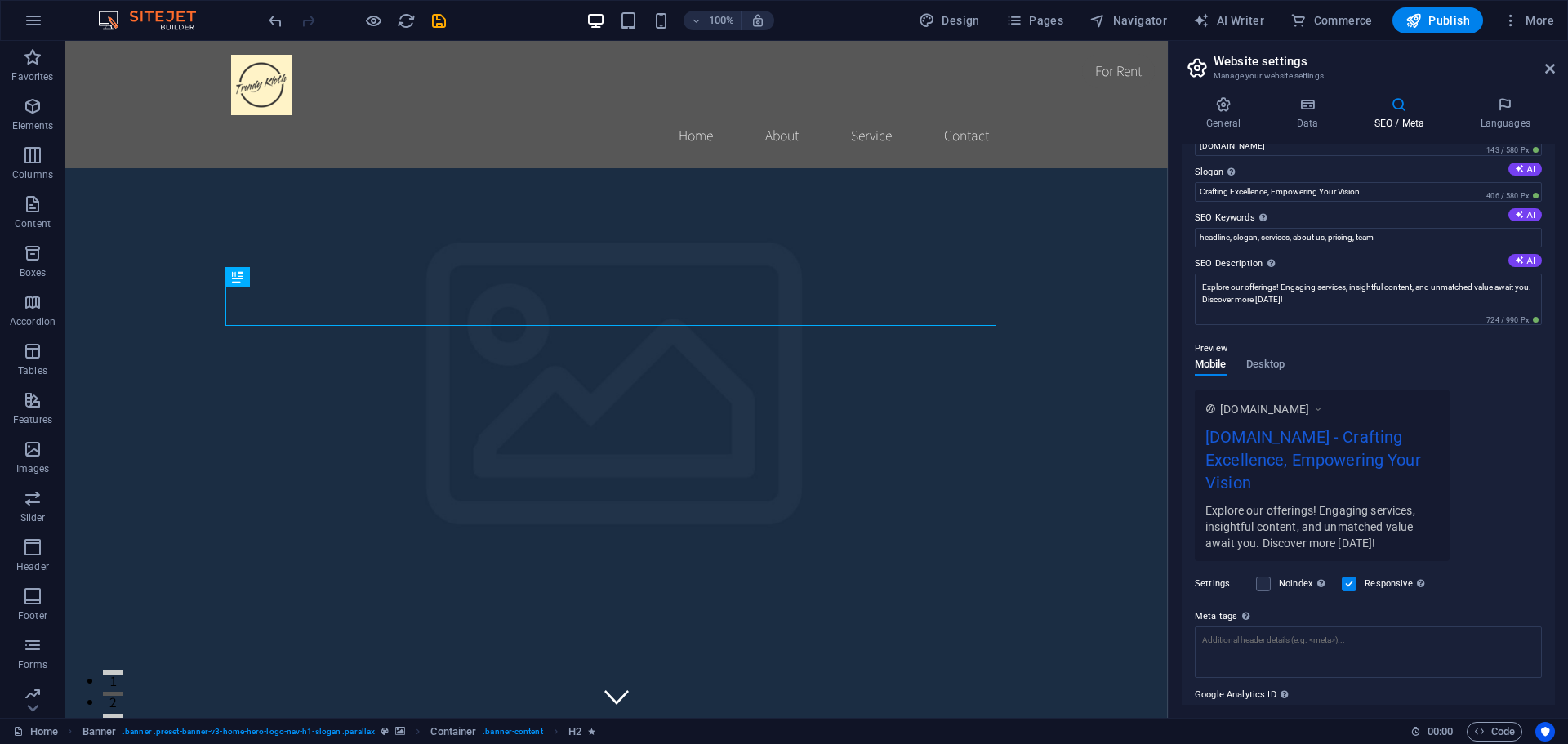
scroll to position [119, 0]
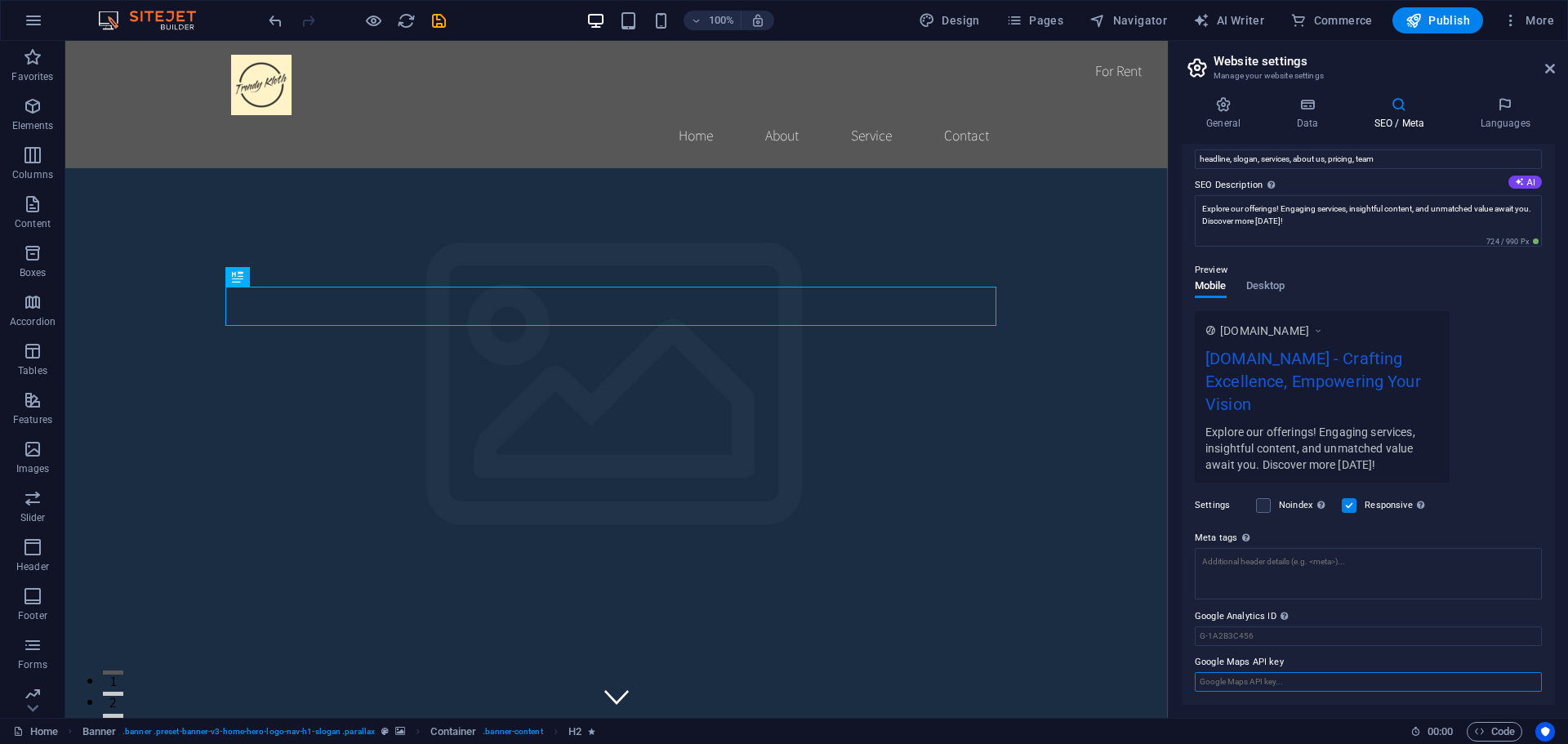
click at [1298, 684] on input "Google Maps API key" at bounding box center [1368, 682] width 347 height 20
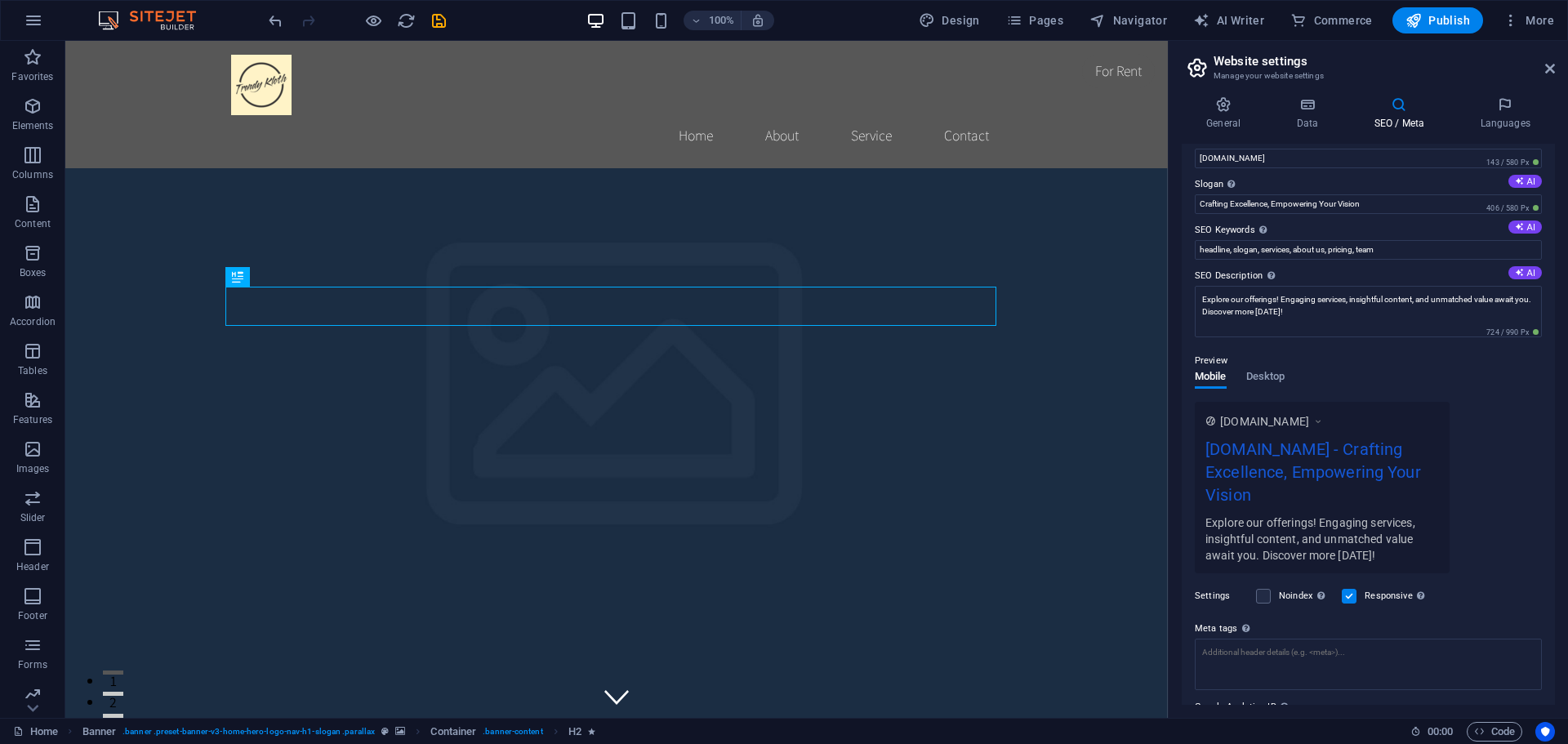
scroll to position [0, 0]
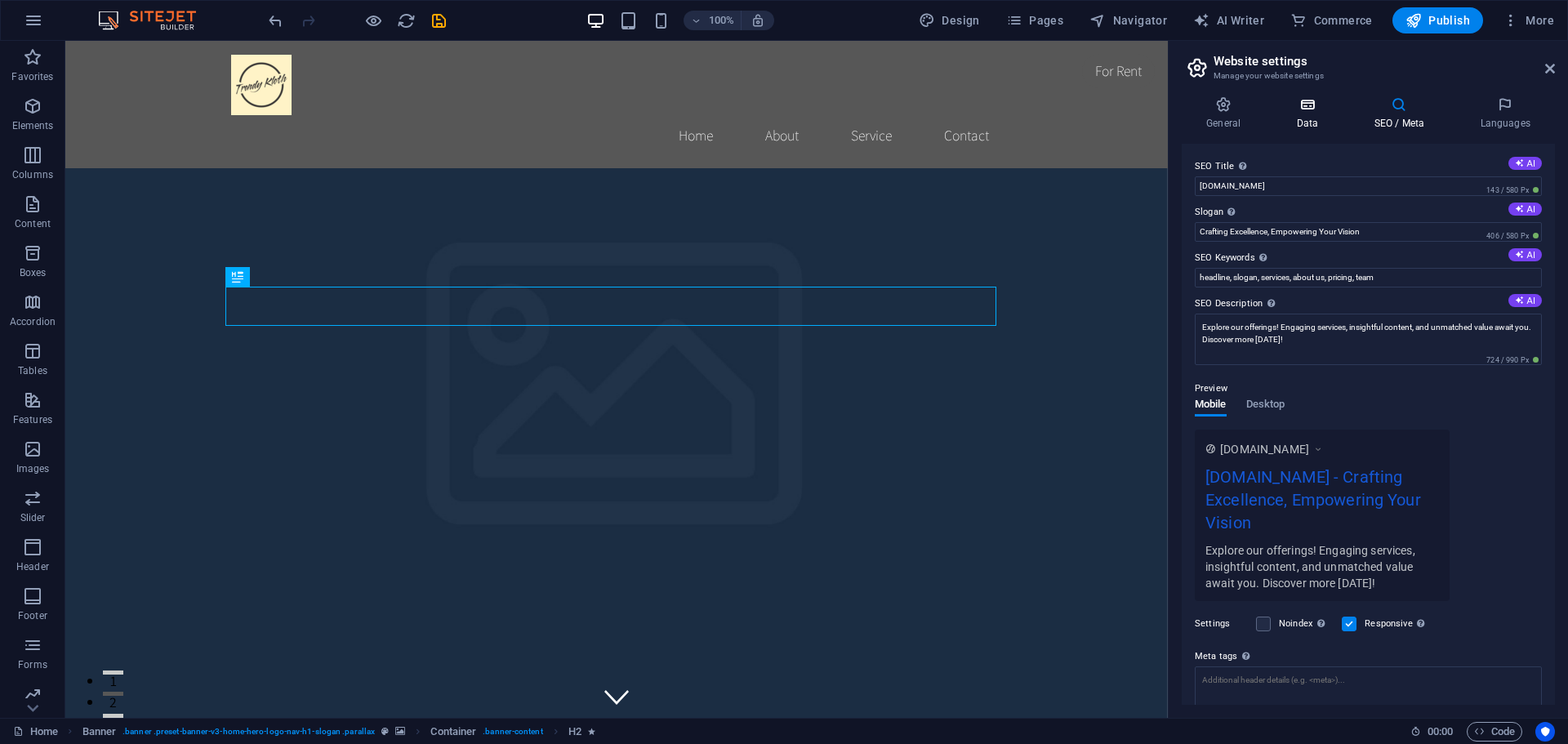
click at [1310, 117] on h4 "Data" at bounding box center [1310, 113] width 77 height 34
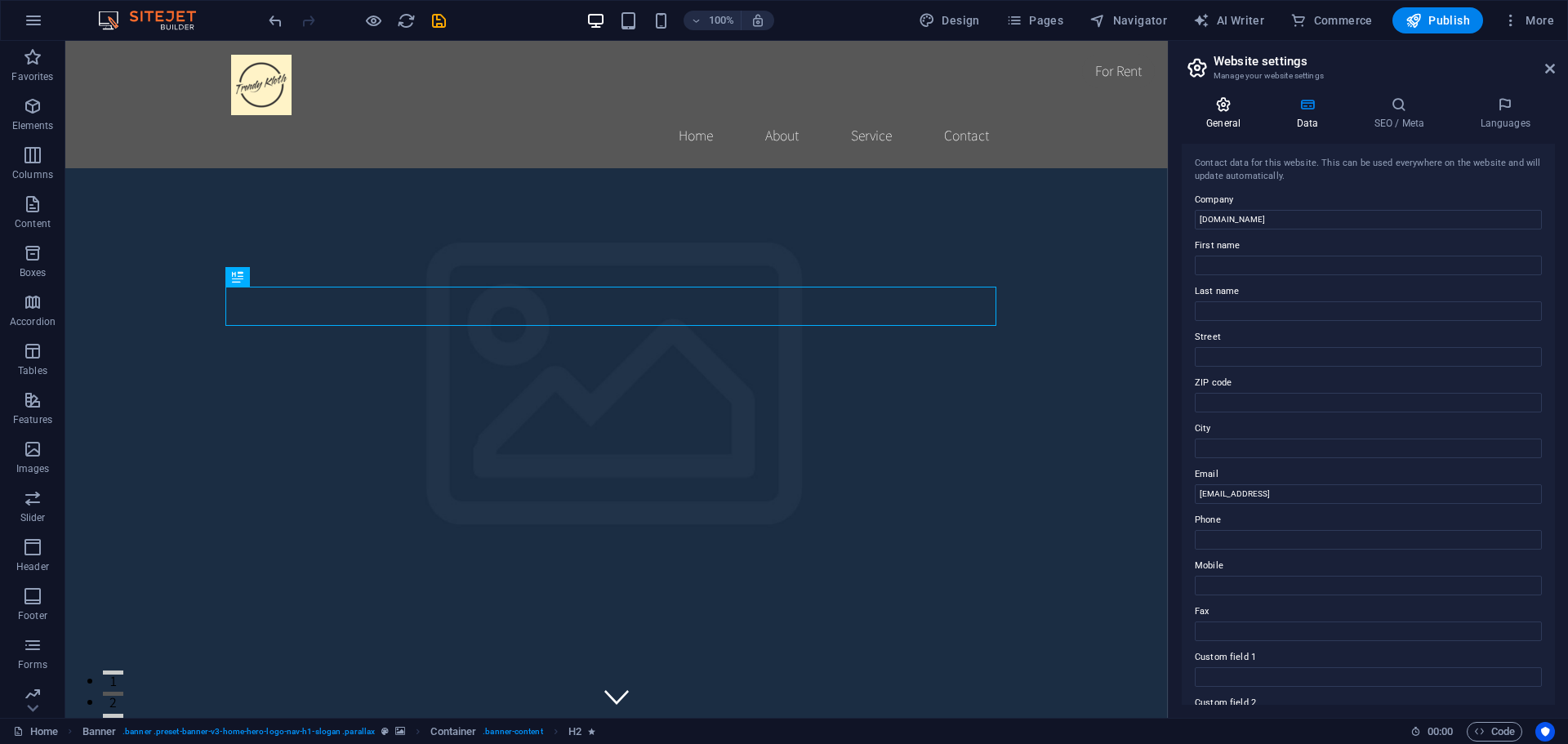
click at [1217, 107] on icon at bounding box center [1223, 104] width 83 height 16
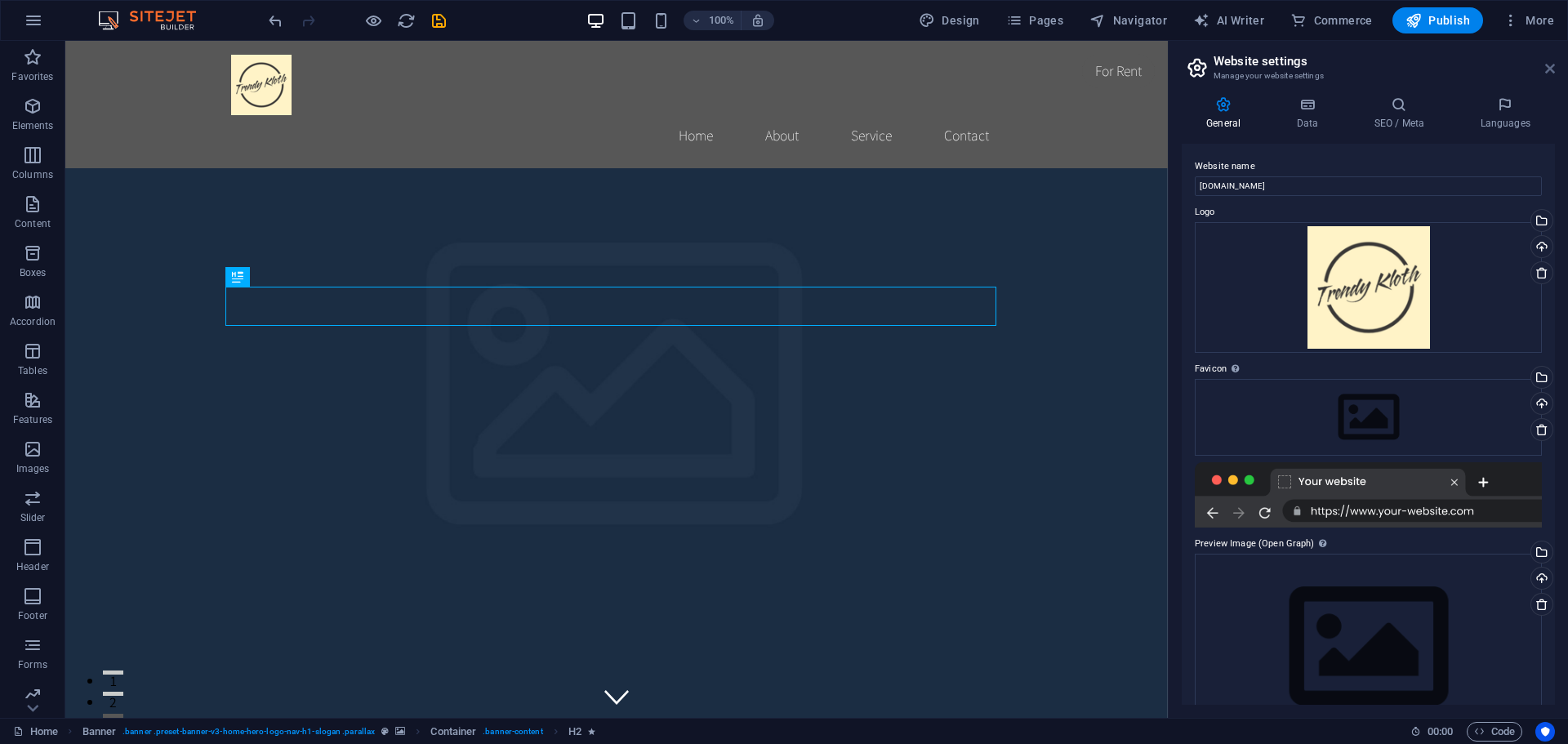
click at [1551, 70] on icon at bounding box center [1549, 69] width 9 height 13
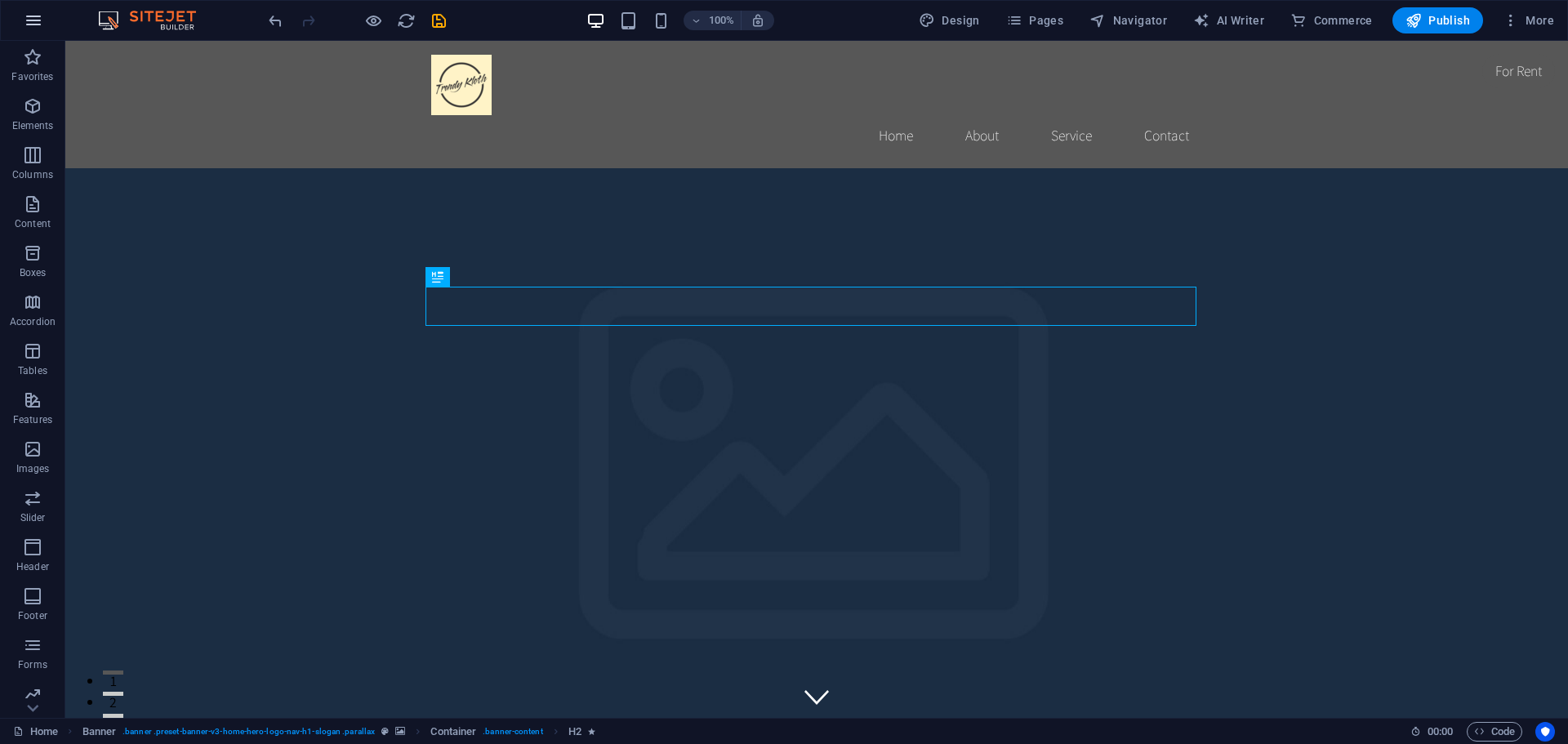
click at [37, 17] on icon "button" at bounding box center [33, 20] width 20 height 20
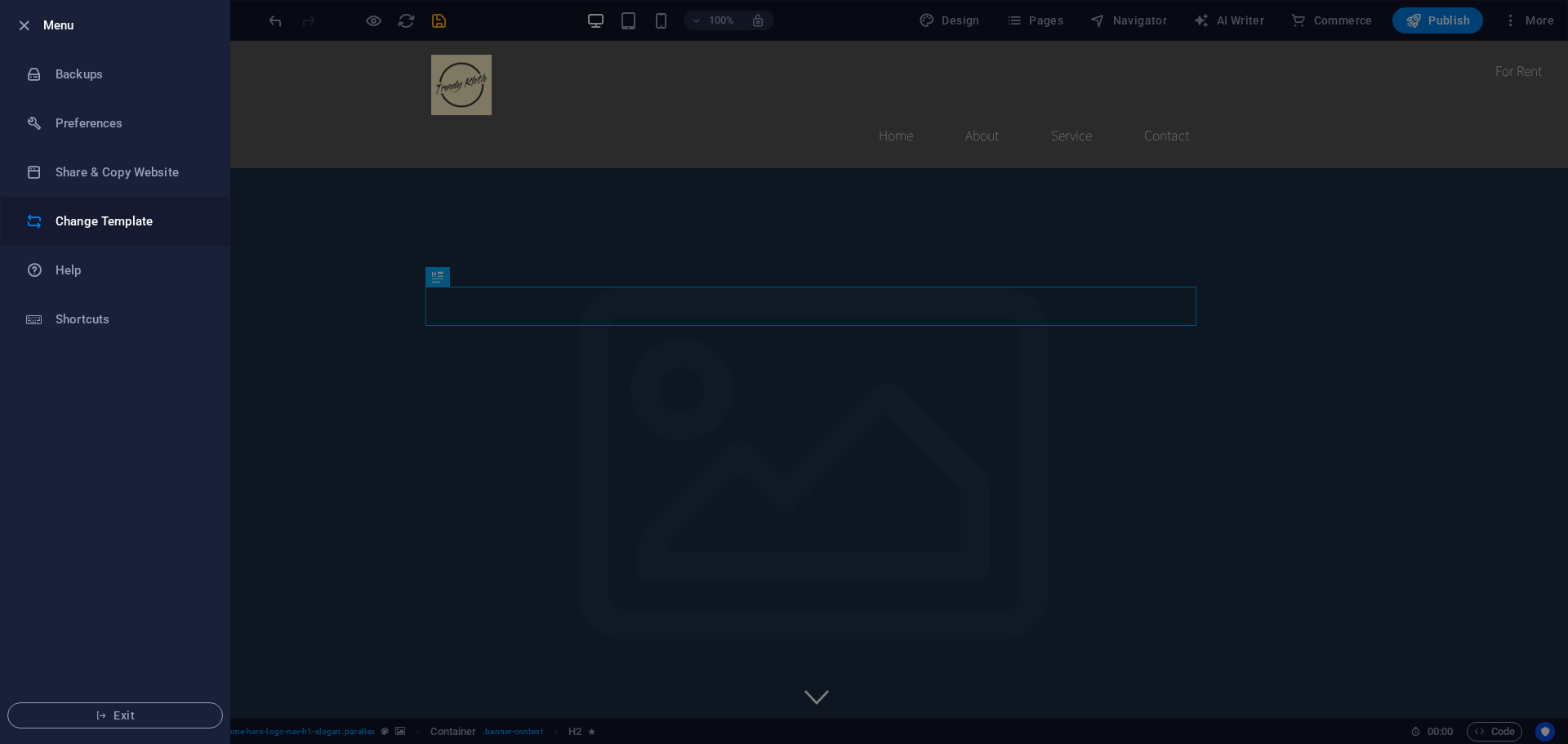
click at [132, 222] on h6 "Change Template" at bounding box center [131, 221] width 151 height 20
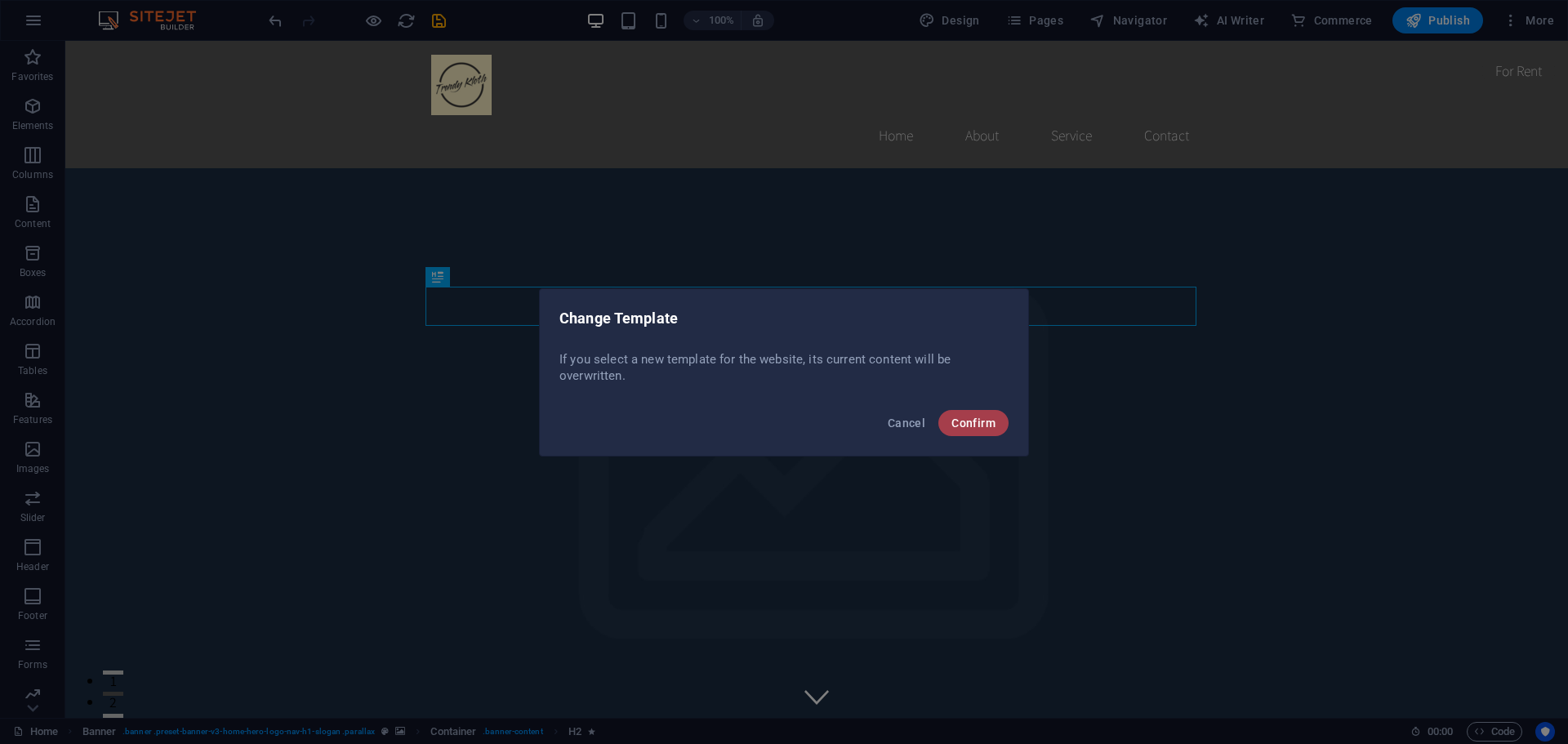
click at [983, 421] on span "Confirm" at bounding box center [973, 423] width 44 height 13
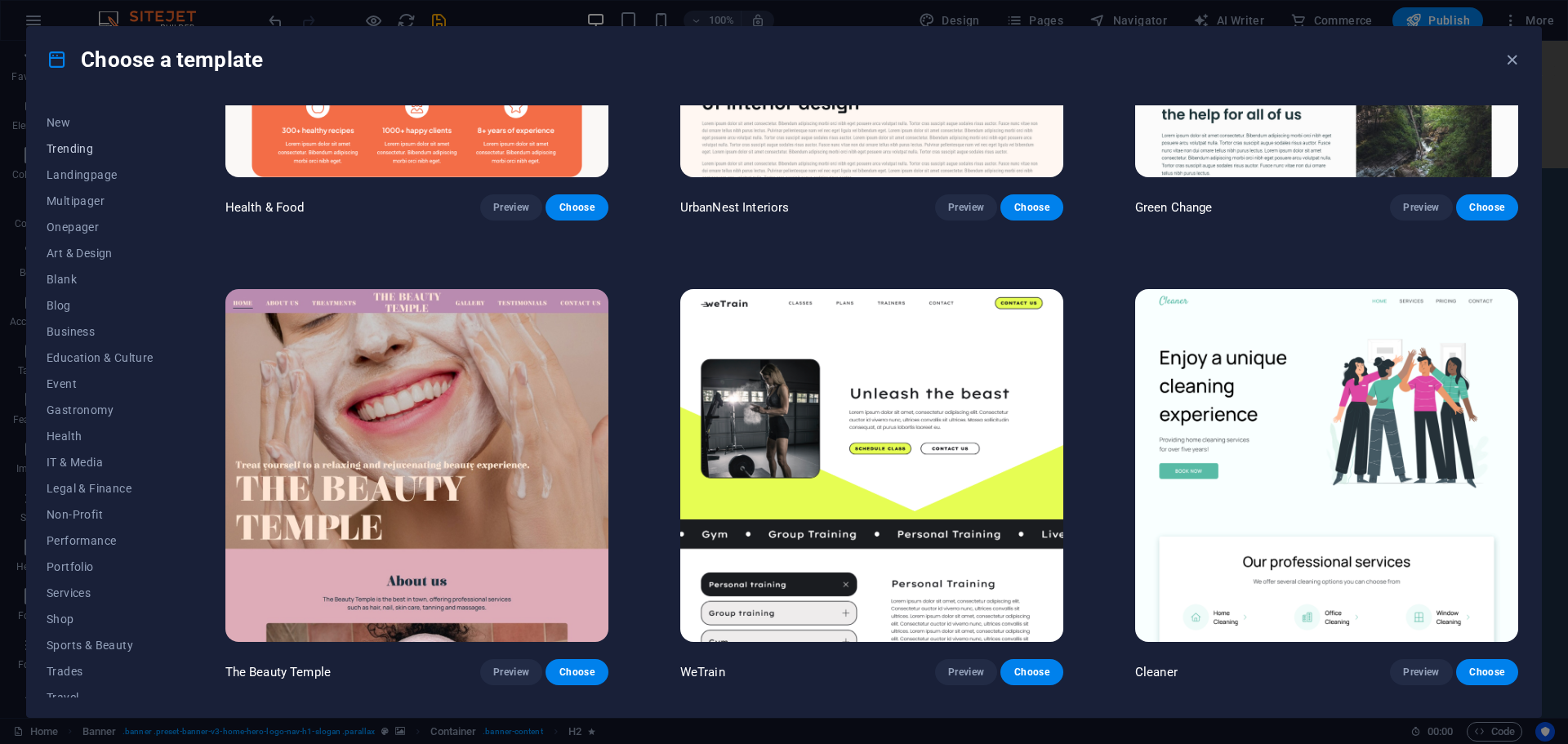
scroll to position [88, 0]
click at [58, 574] on span "Shop" at bounding box center [100, 580] width 107 height 13
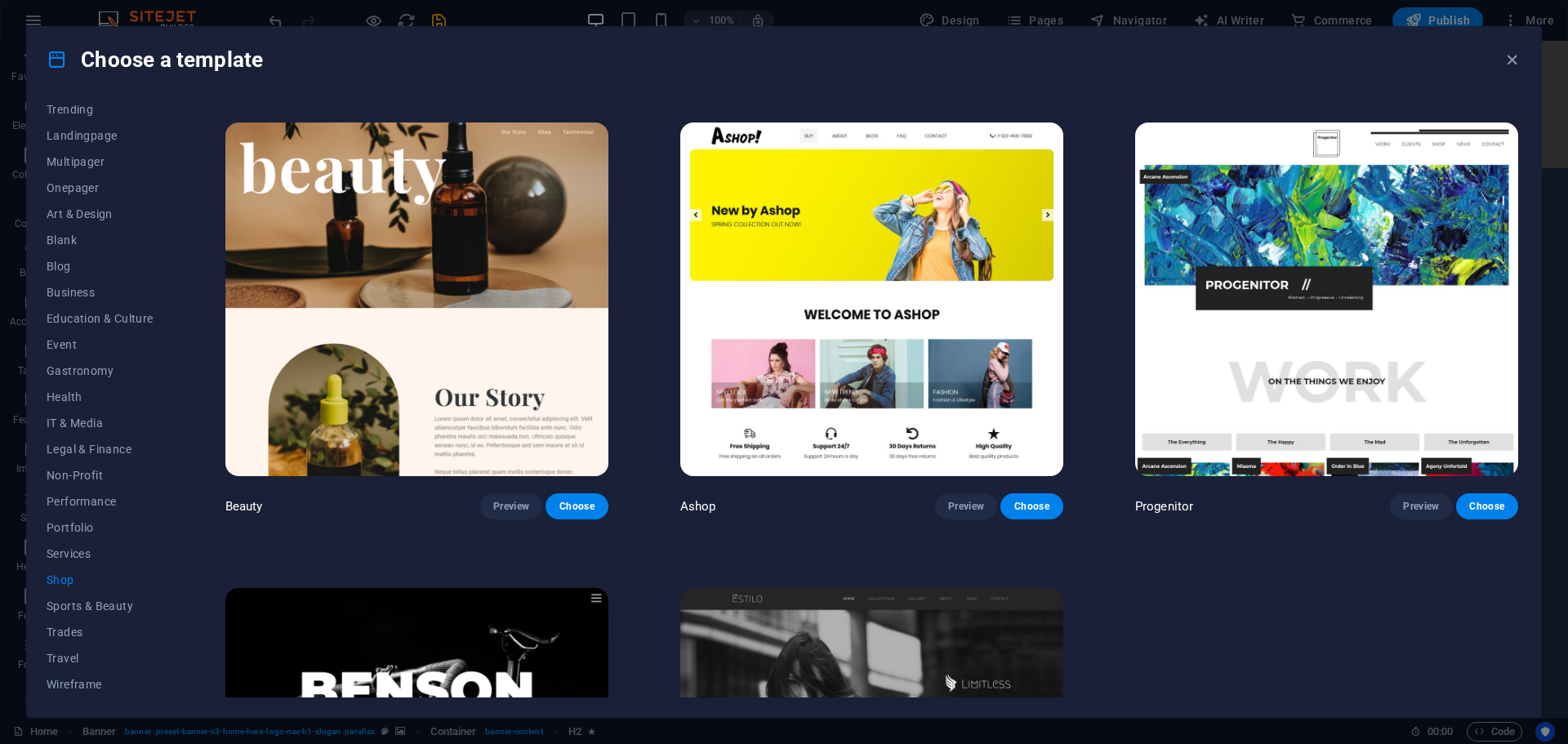
scroll to position [953, 0]
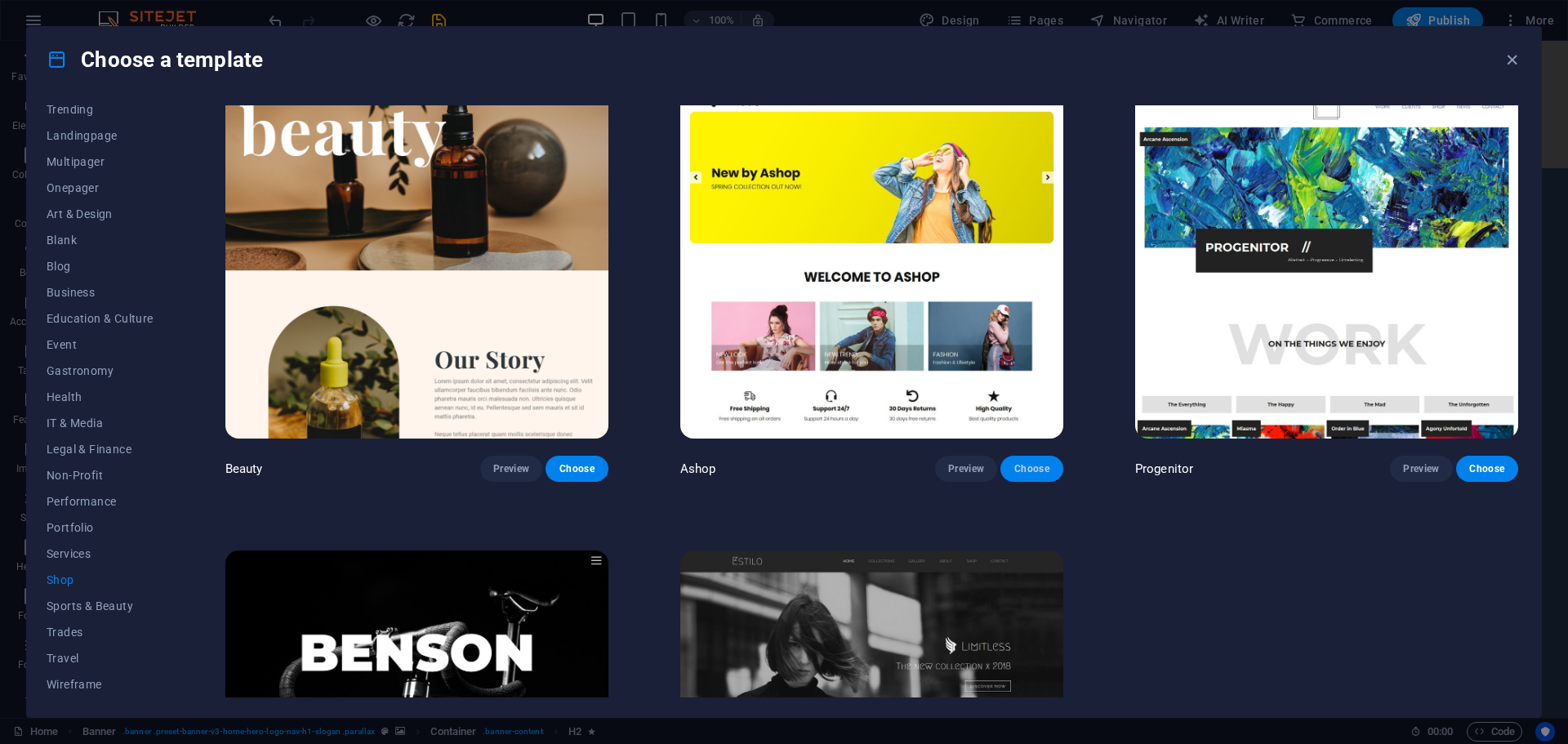
click at [1028, 466] on span "Choose" at bounding box center [1032, 469] width 36 height 13
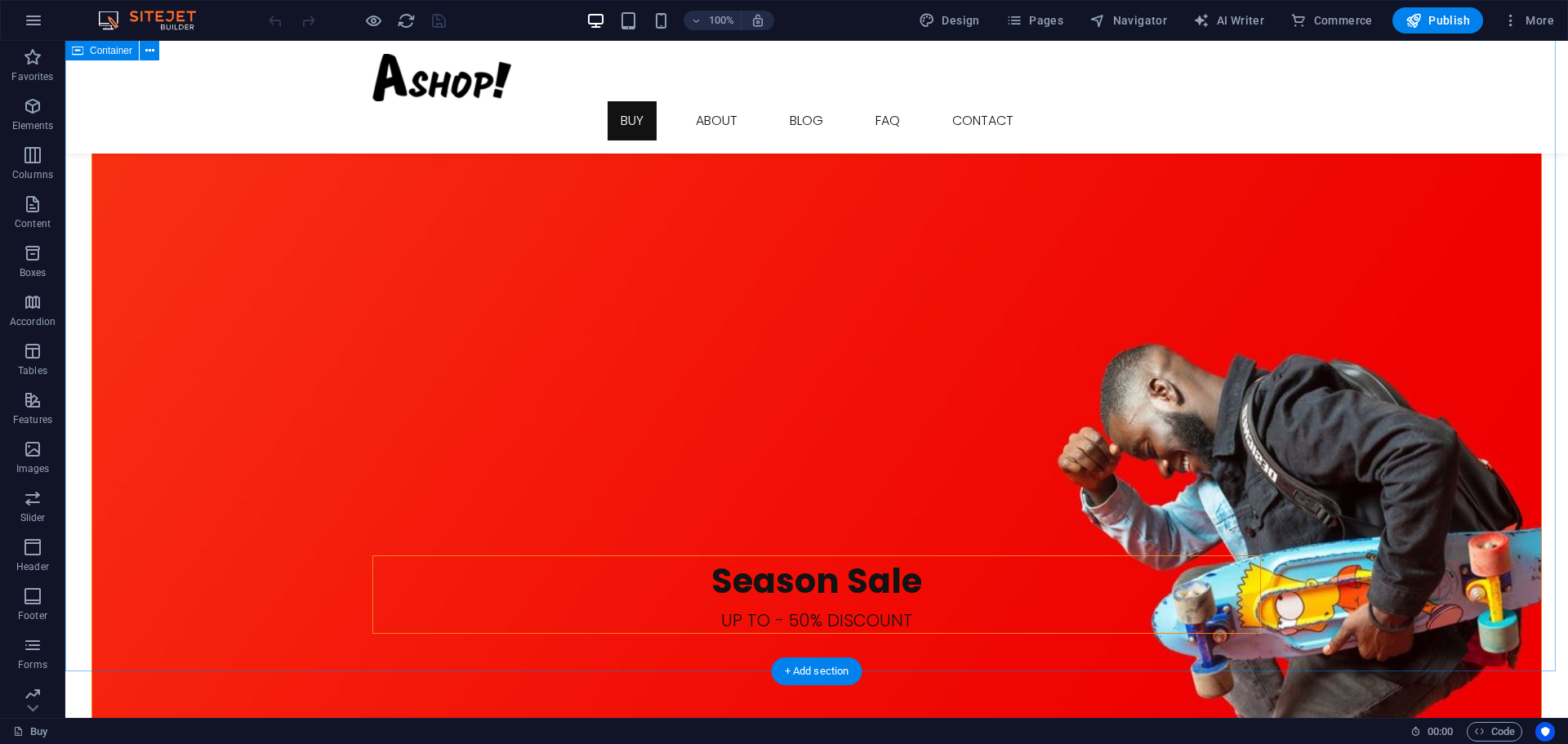
scroll to position [1878, 0]
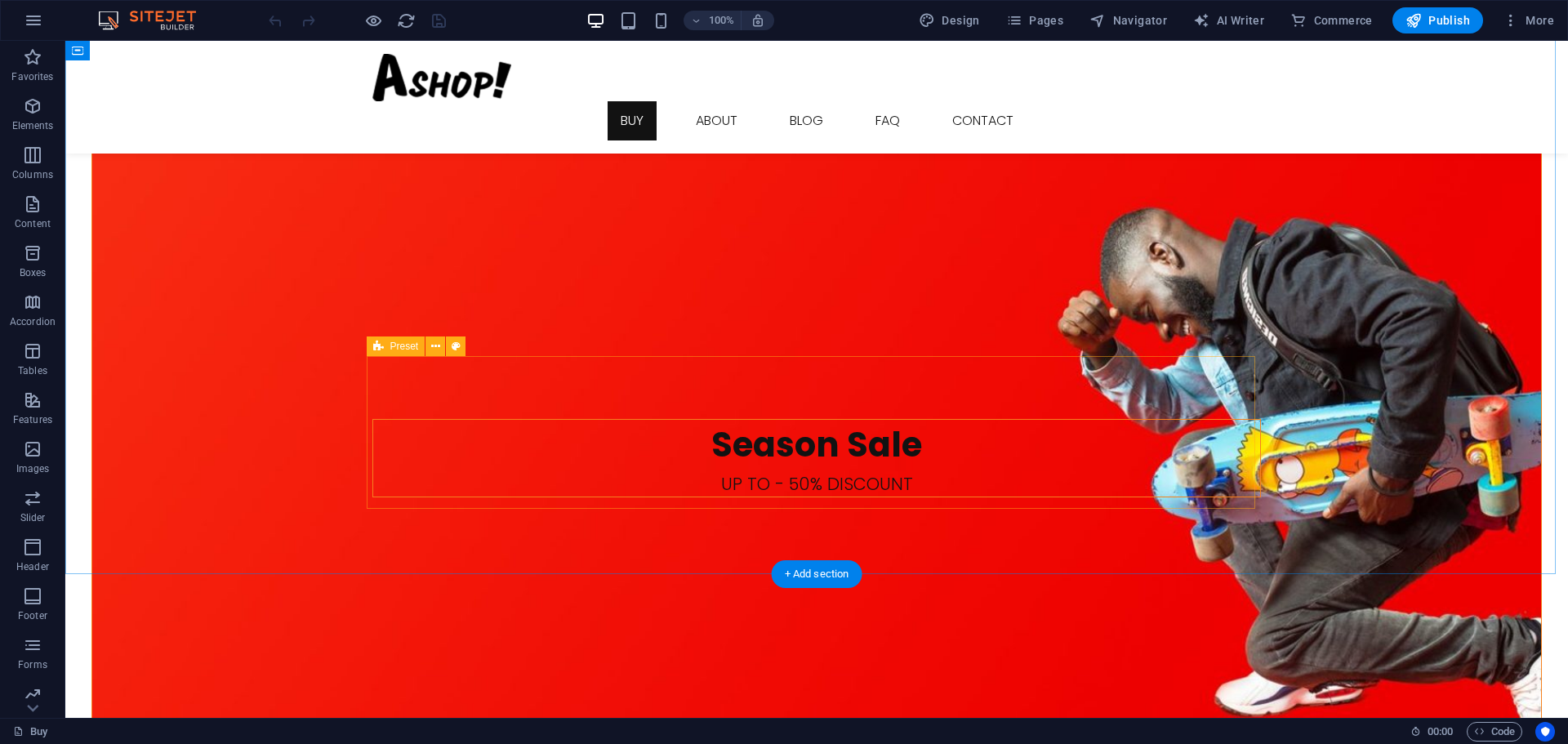
click at [458, 347] on button at bounding box center [463, 346] width 20 height 20
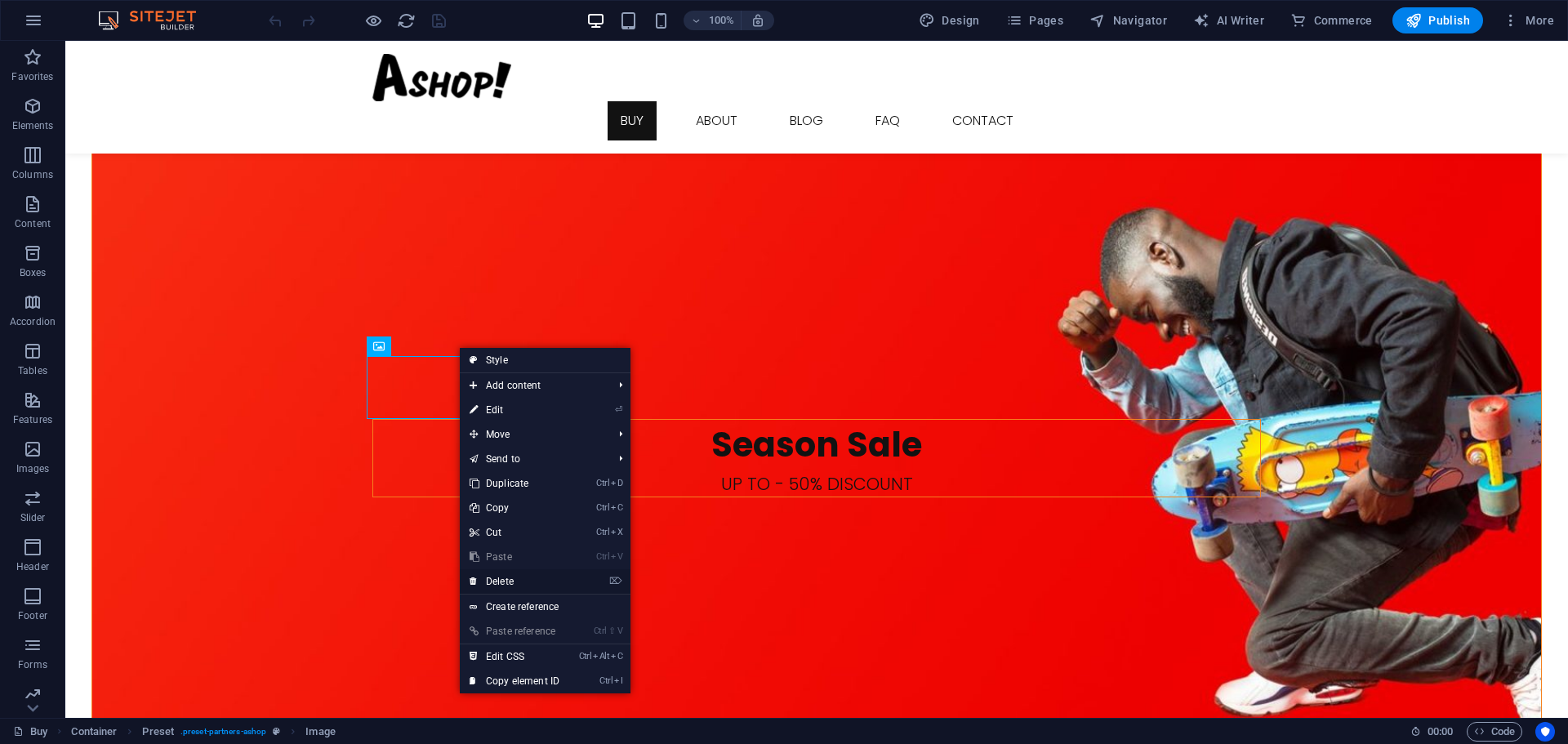
click at [542, 583] on link "⌦ Delete" at bounding box center [514, 582] width 109 height 24
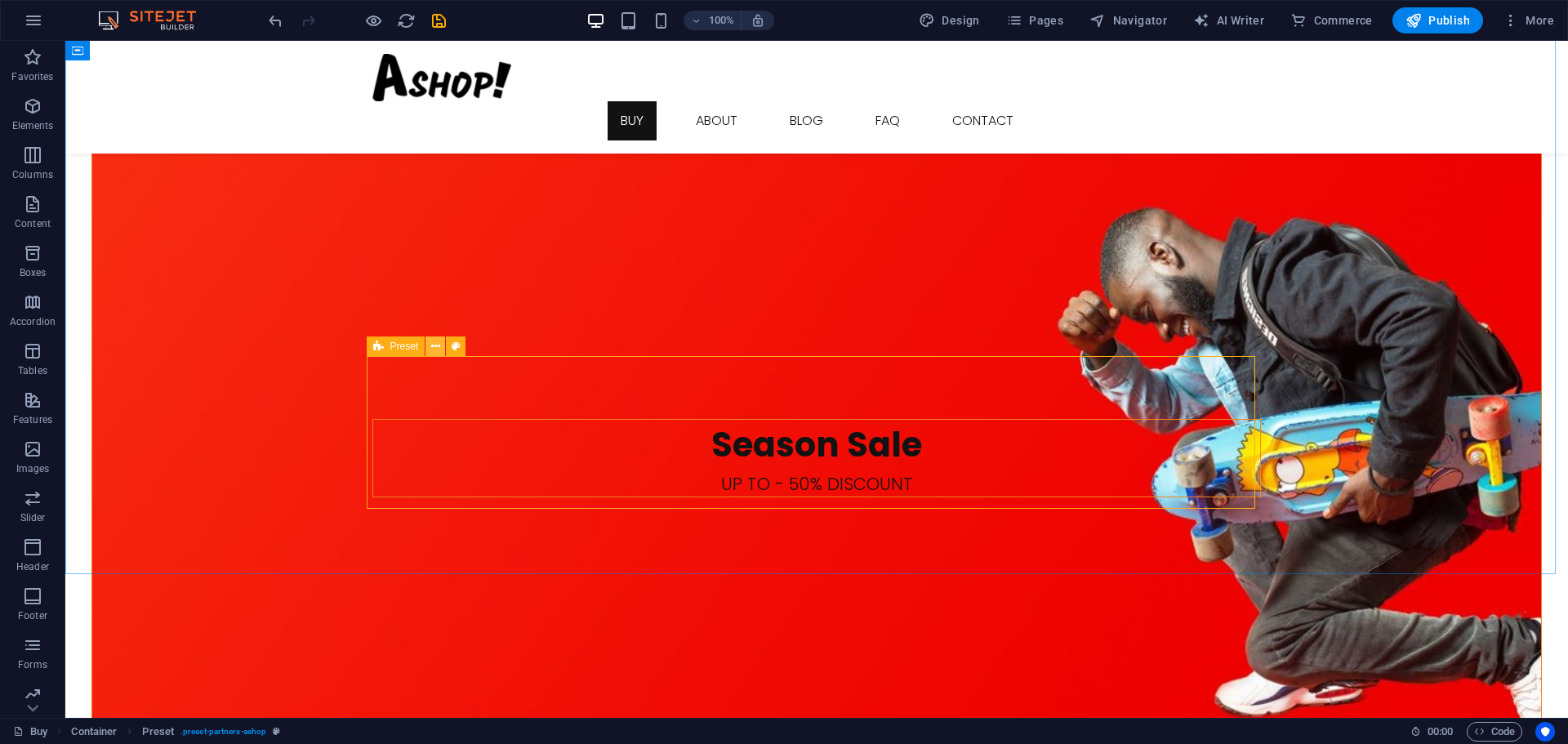
click at [431, 347] on icon at bounding box center [436, 347] width 9 height 17
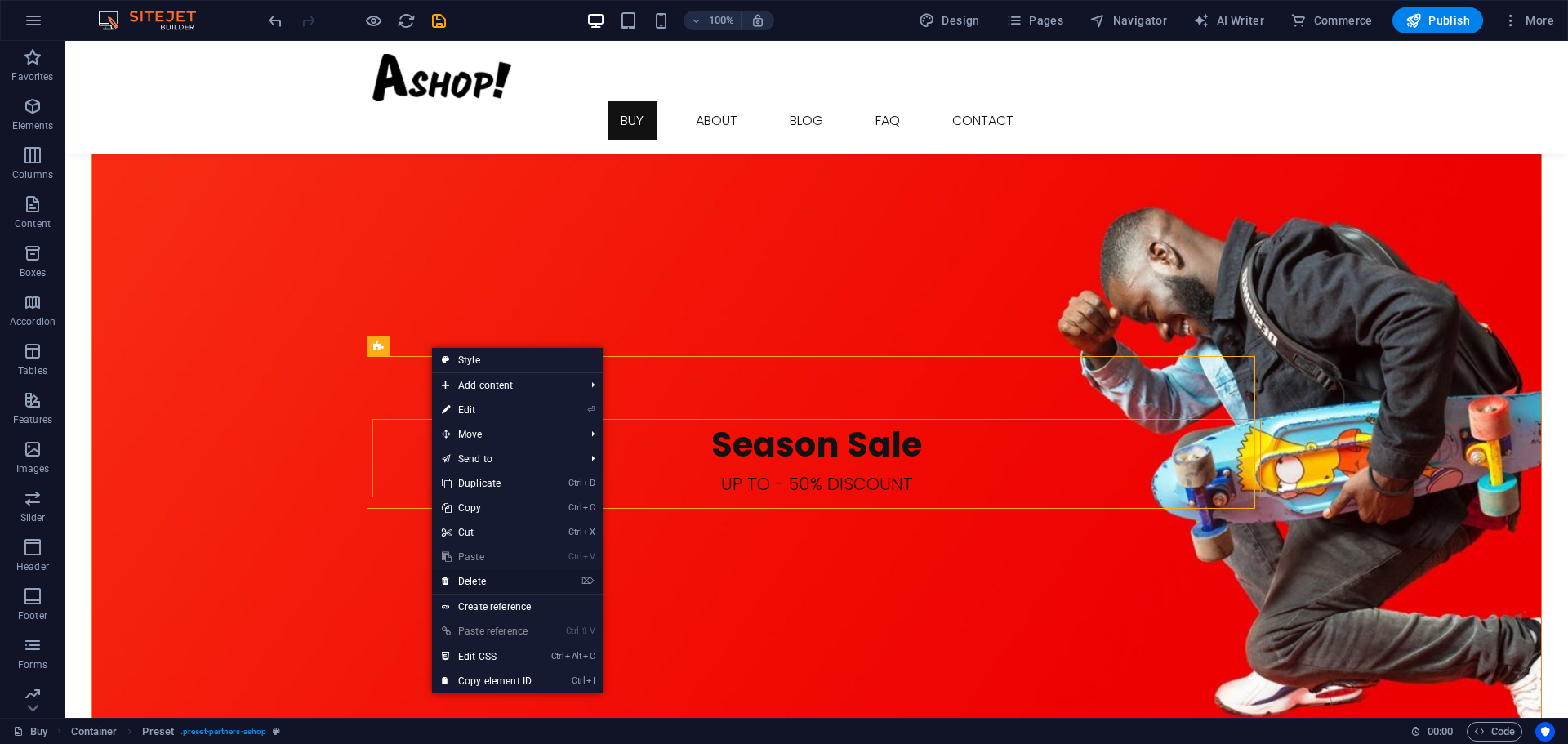
click at [492, 587] on link "⌦ Delete" at bounding box center [487, 582] width 109 height 24
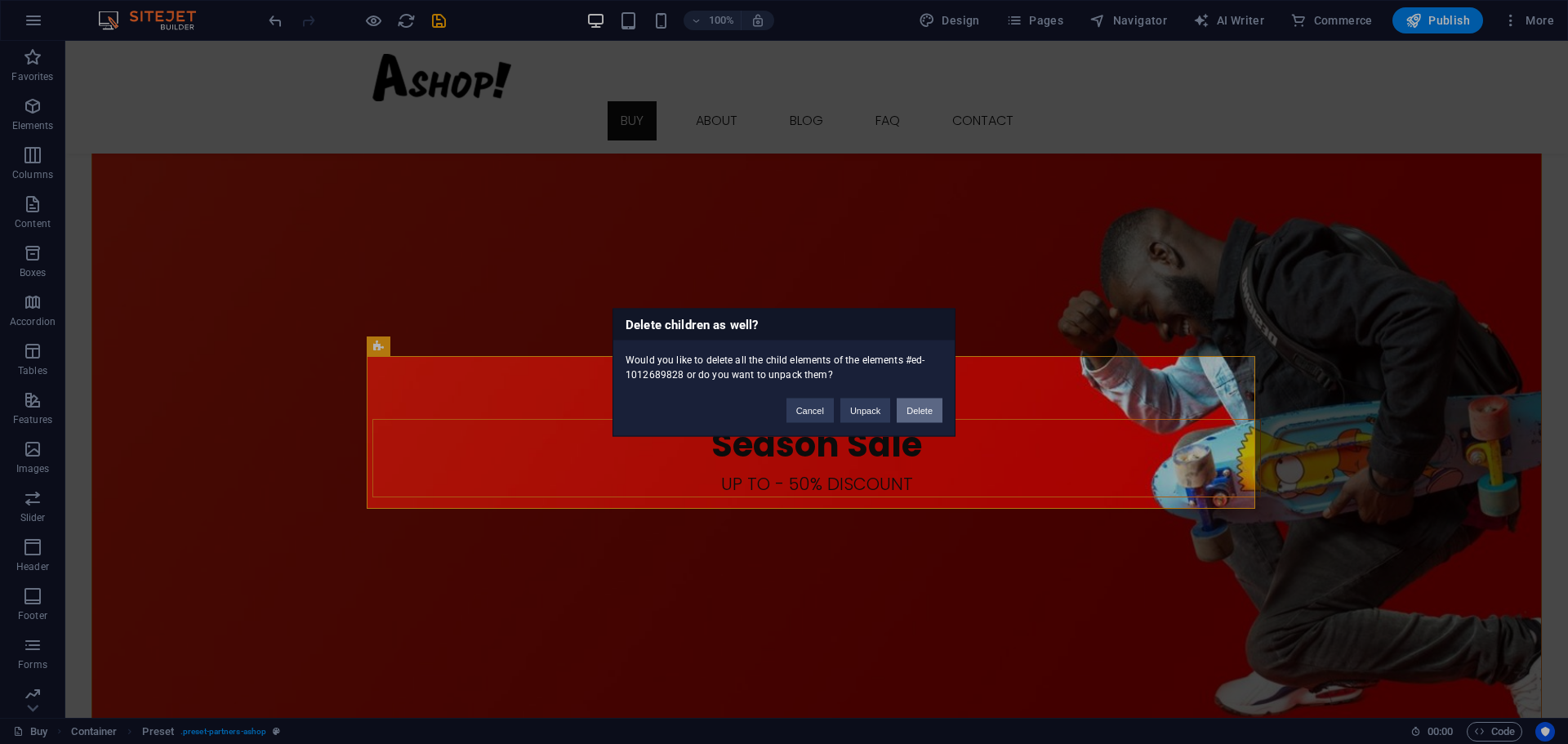
click at [921, 407] on button "Delete" at bounding box center [920, 410] width 46 height 24
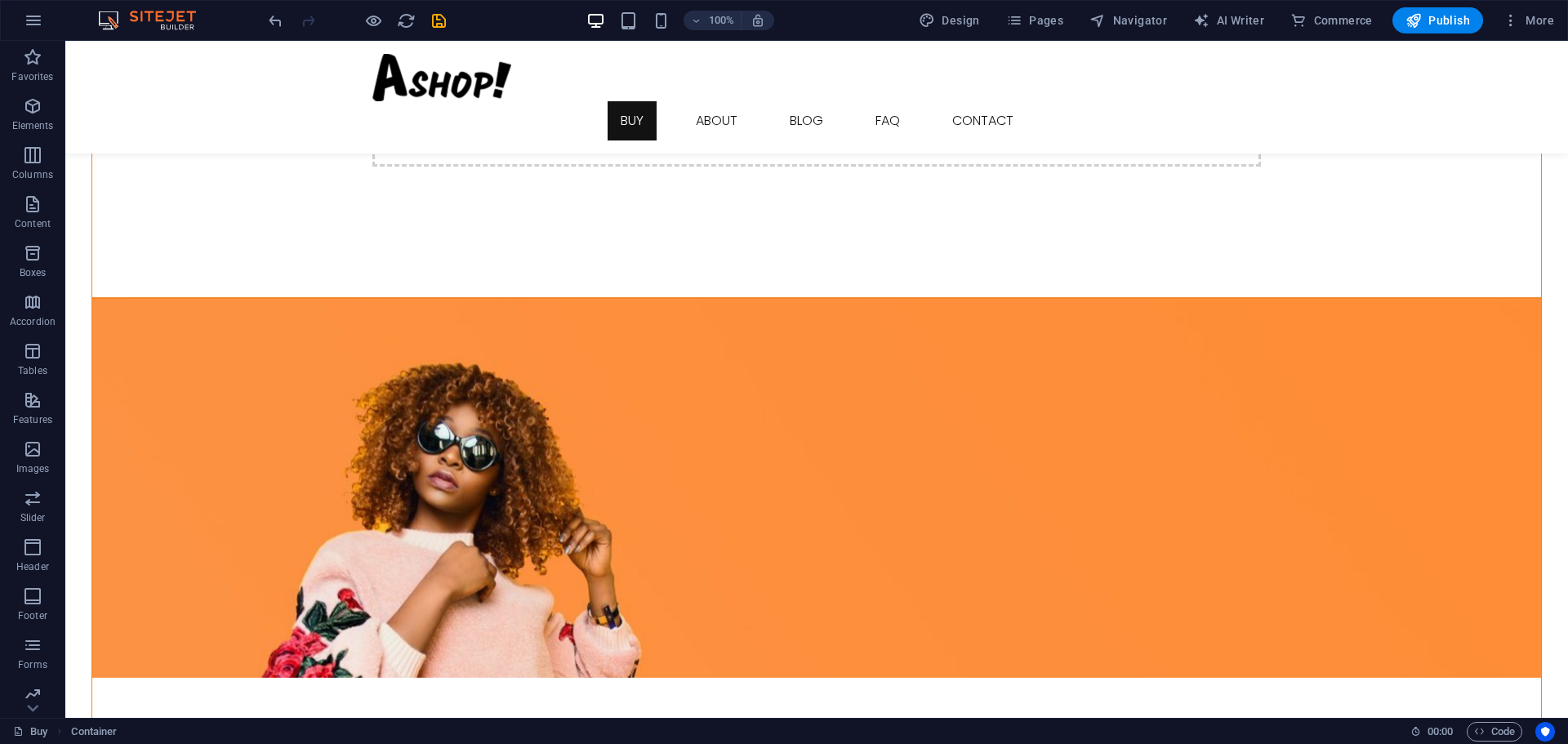
scroll to position [0, 0]
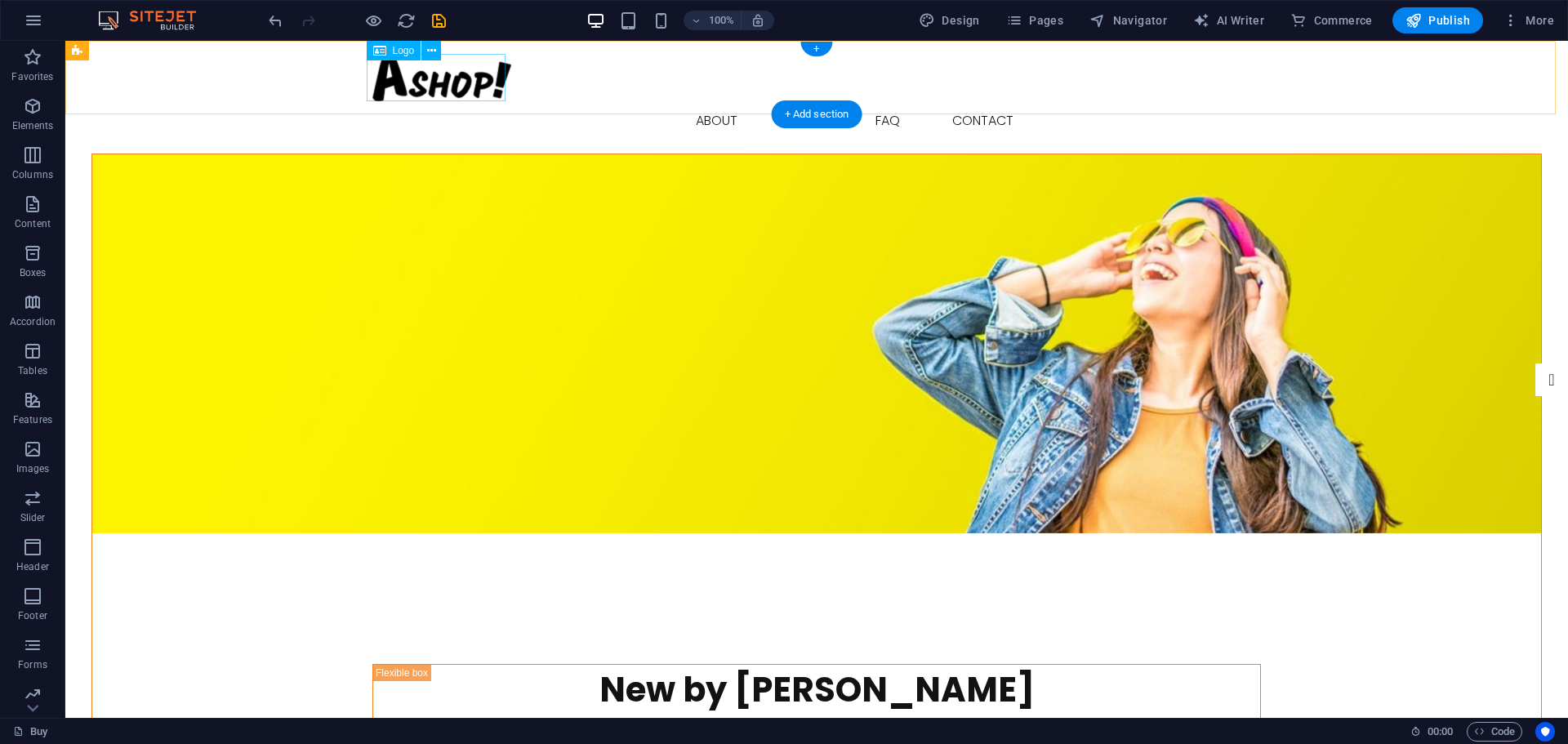
click at [459, 90] on div at bounding box center [817, 77] width 888 height 47
click at [172, 90] on div "Buy About Blog FAQ Contact Menu" at bounding box center [816, 97] width 1502 height 113
select select "px"
click at [408, 102] on div "Buy About Blog FAQ Contact Menu" at bounding box center [816, 97] width 1502 height 113
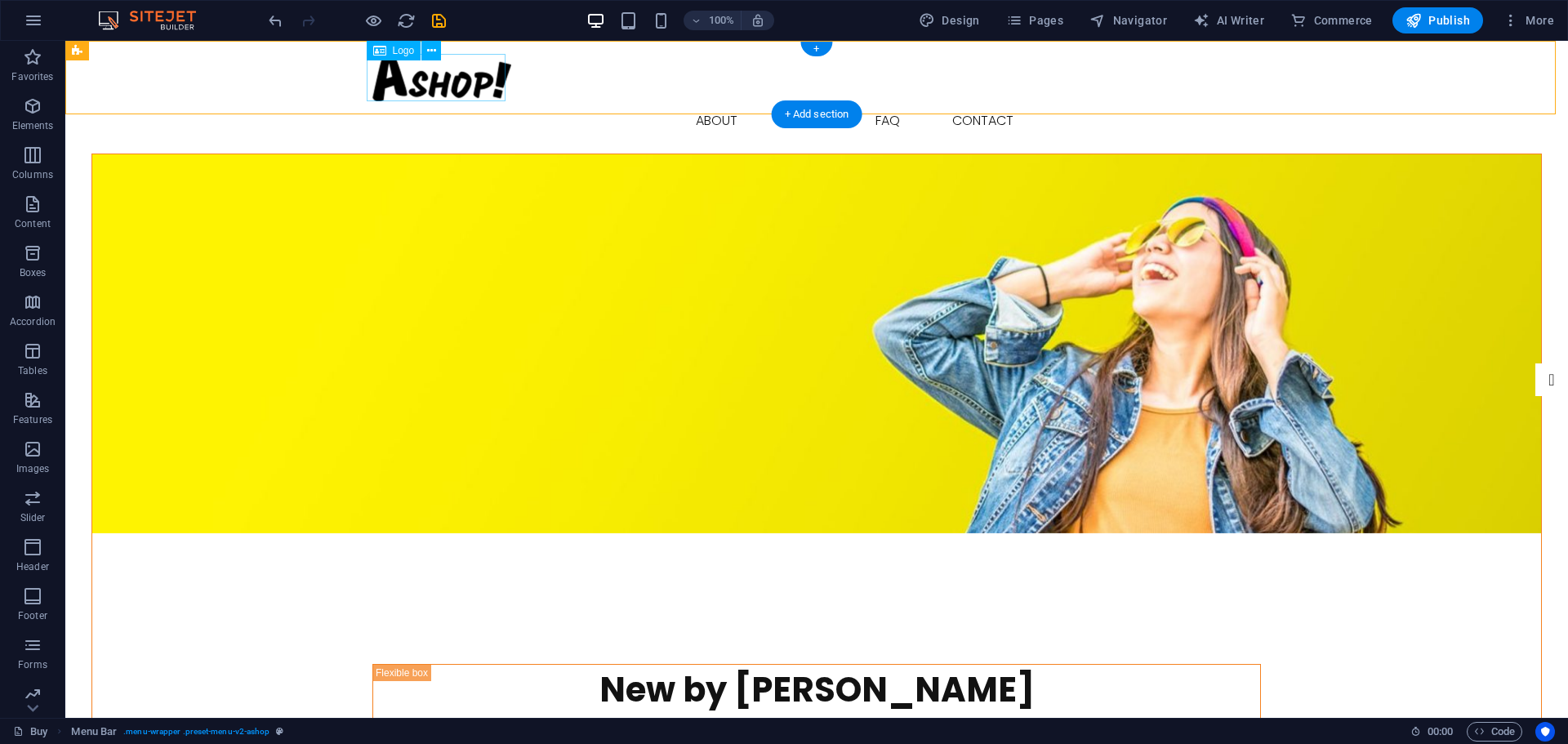
click at [414, 89] on div at bounding box center [817, 77] width 888 height 47
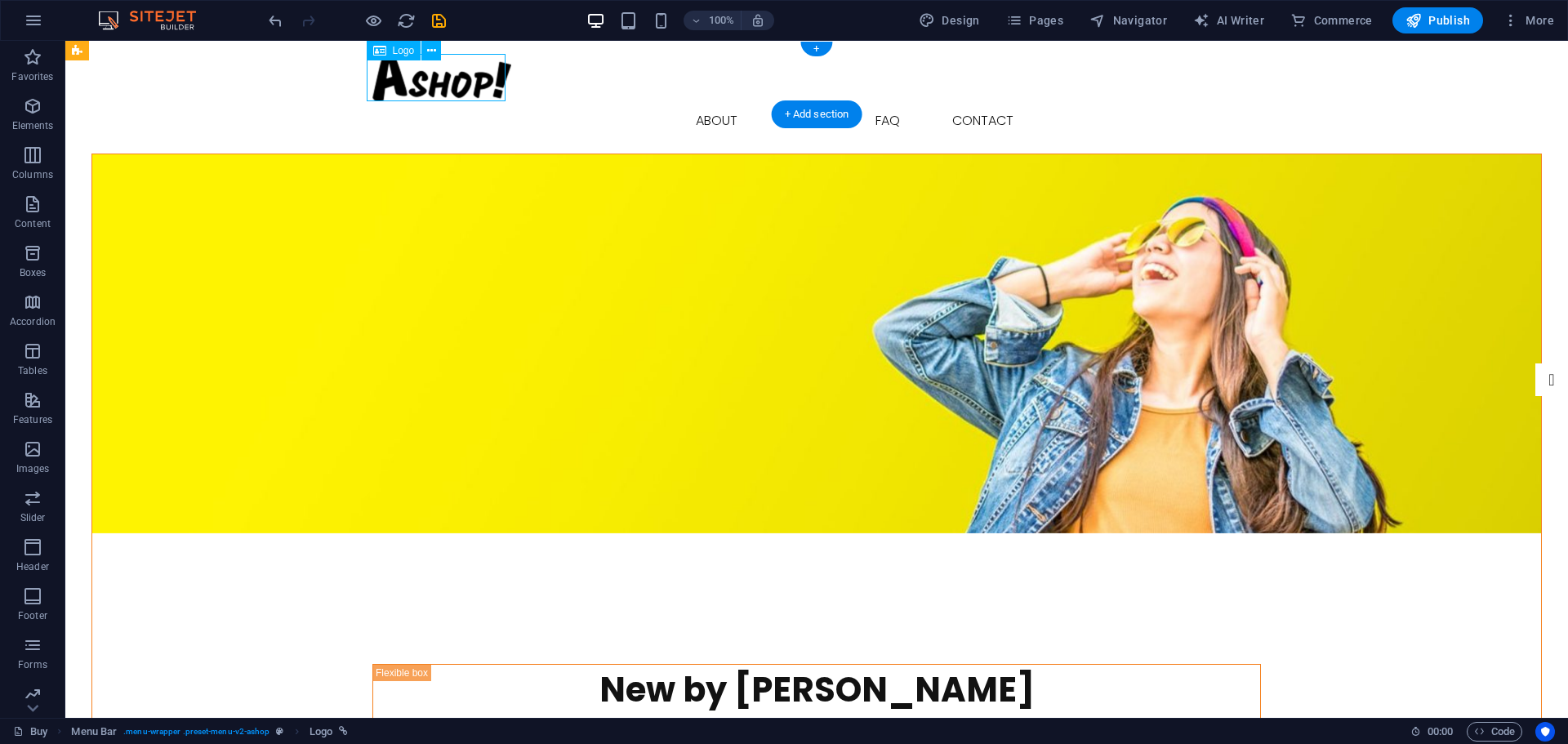
drag, startPoint x: 414, startPoint y: 89, endPoint x: 127, endPoint y: 88, distance: 287.0
click at [415, 96] on div at bounding box center [817, 77] width 888 height 47
select select "px"
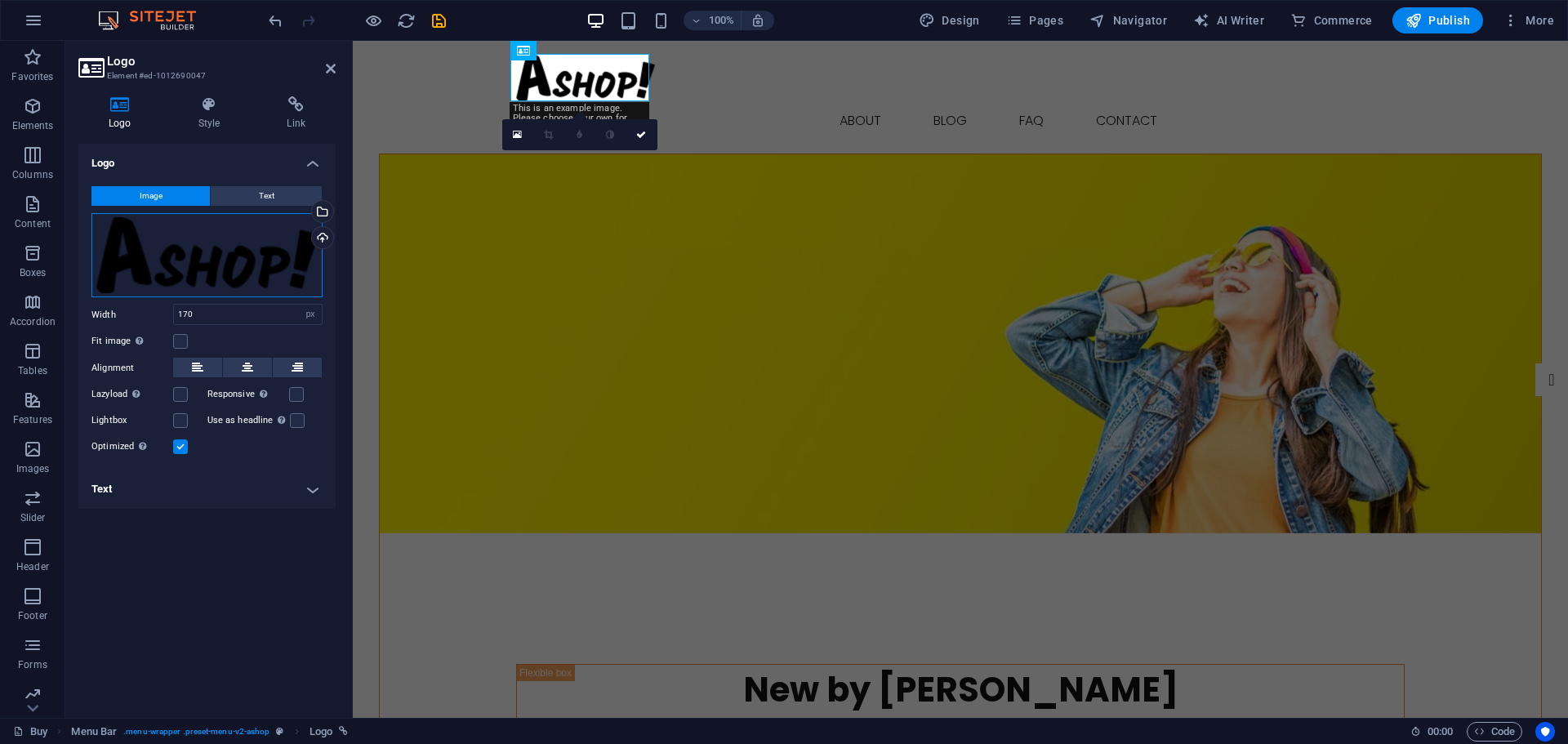
click at [206, 250] on div "Drag files here, click to choose files or select files from Files or our free s…" at bounding box center [207, 255] width 232 height 85
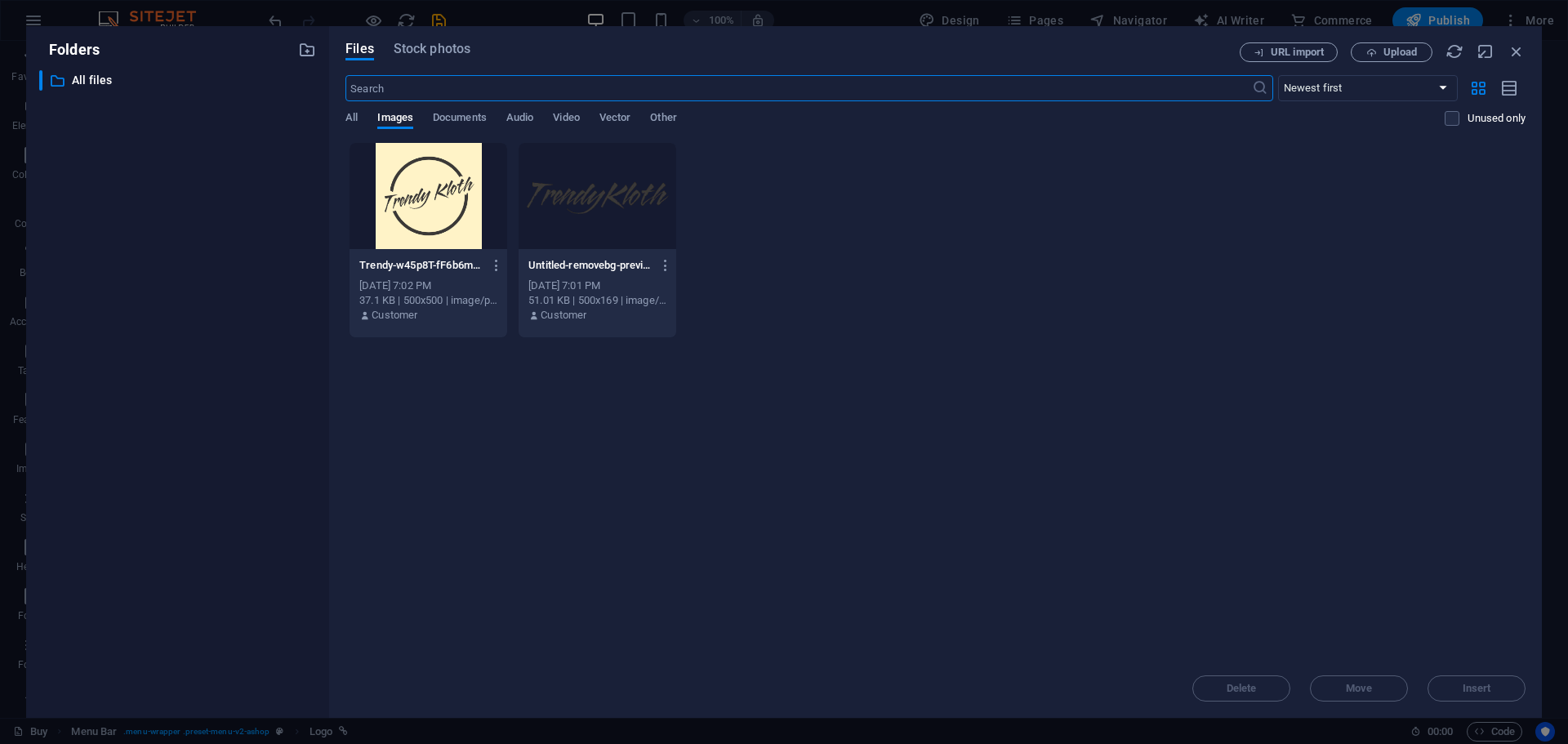
click at [544, 198] on div at bounding box center [597, 196] width 157 height 106
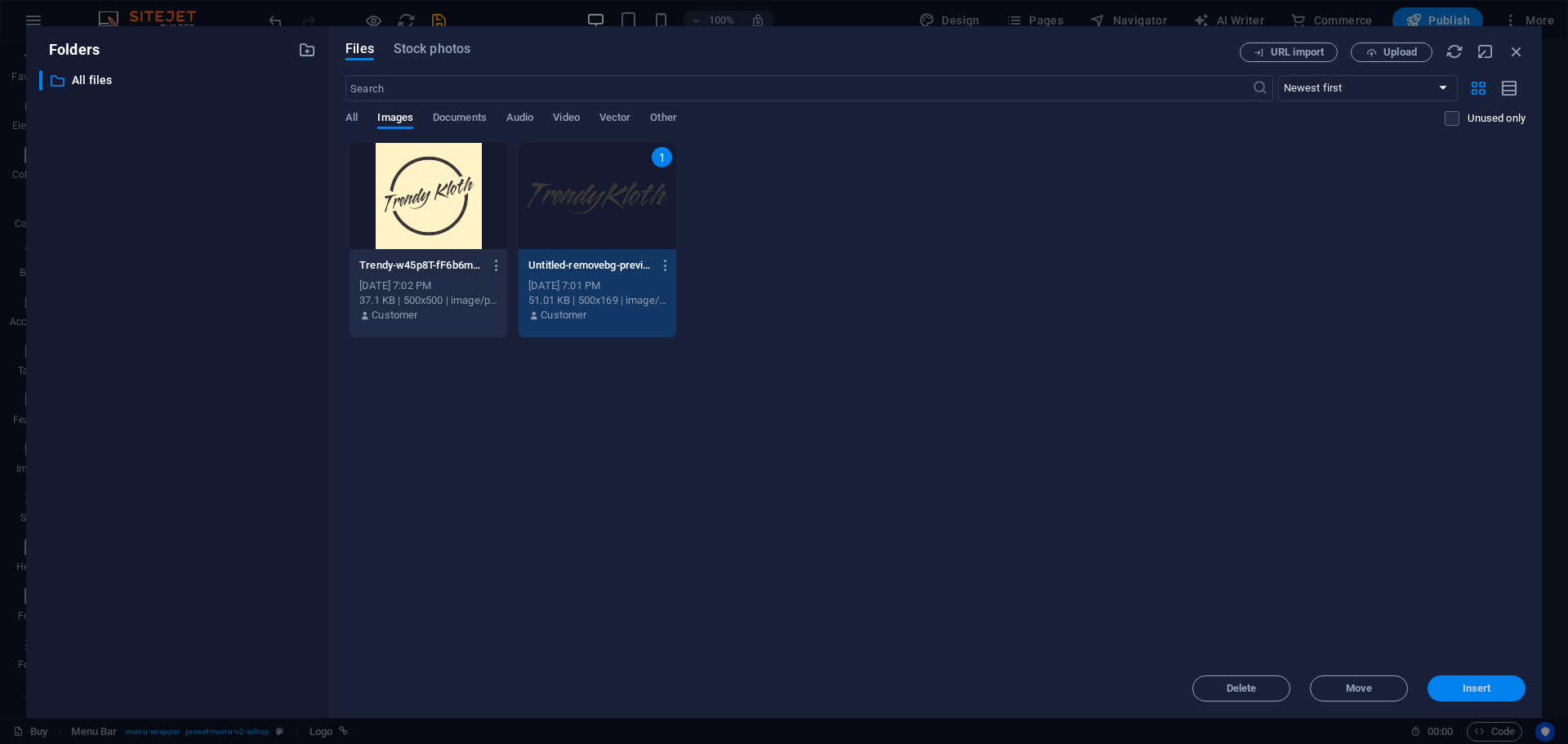
click at [1451, 682] on button "Insert" at bounding box center [1476, 688] width 98 height 26
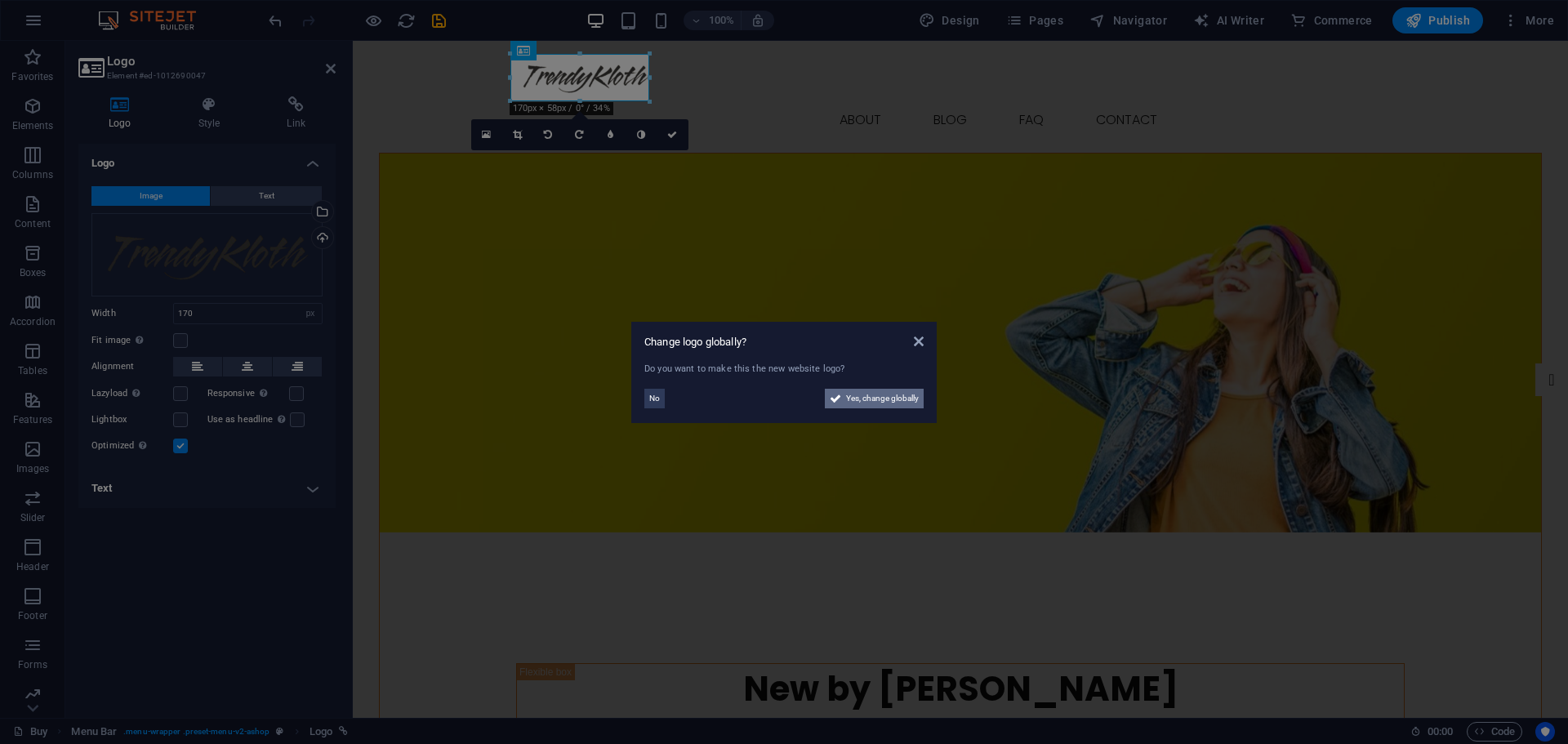
click at [872, 397] on span "Yes, change globally" at bounding box center [882, 398] width 72 height 20
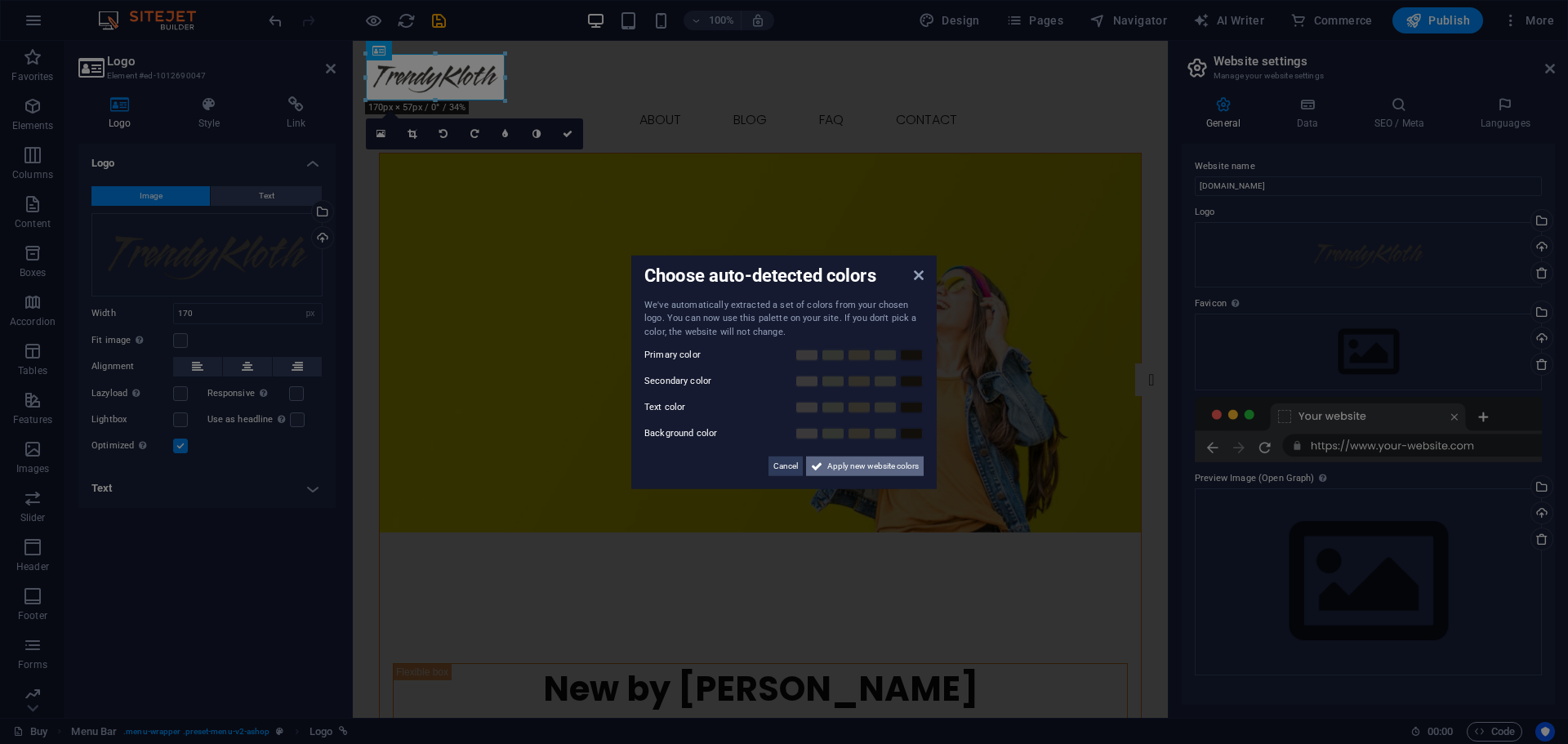
click at [835, 472] on span "Apply new website colors" at bounding box center [872, 466] width 91 height 20
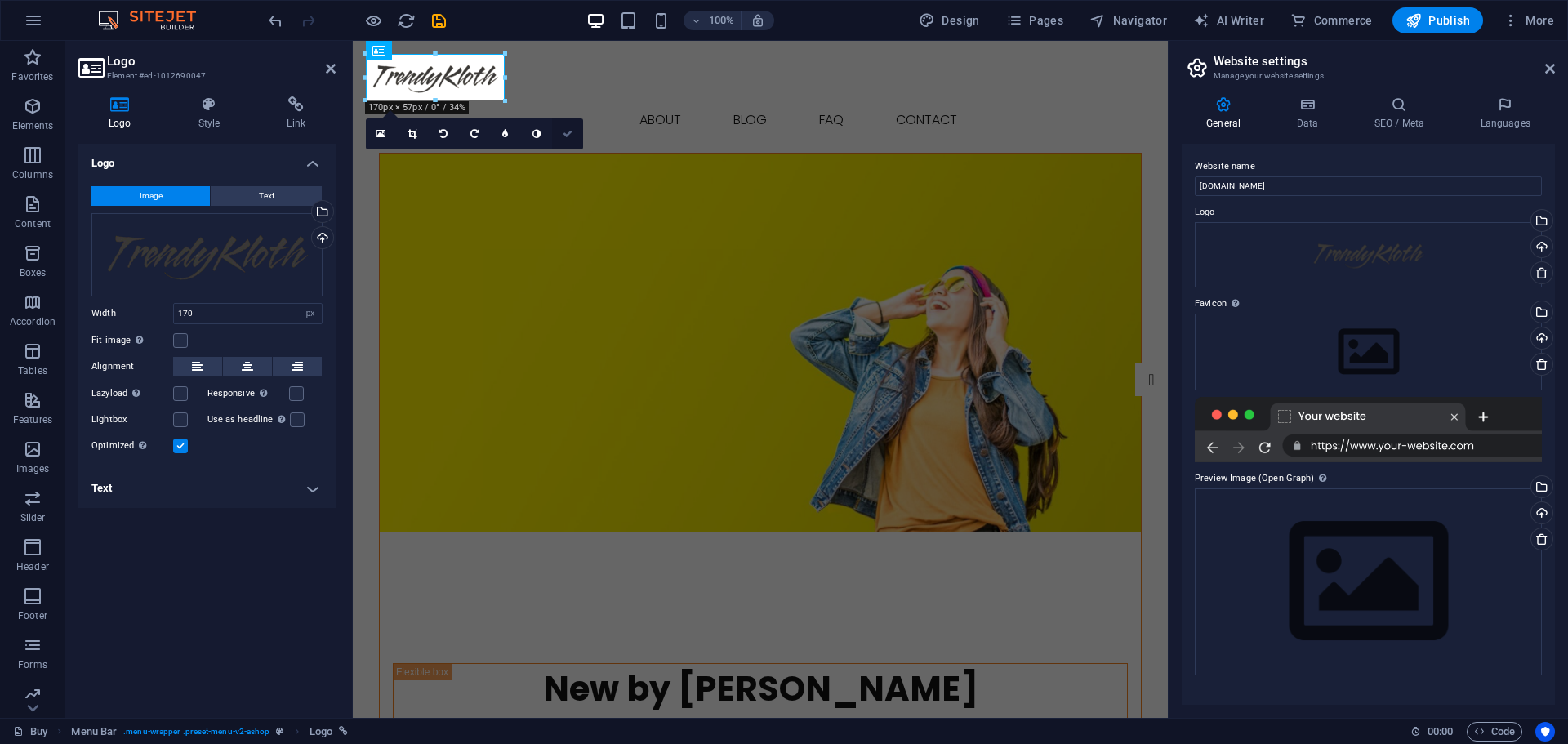
click at [574, 129] on link at bounding box center [567, 134] width 31 height 31
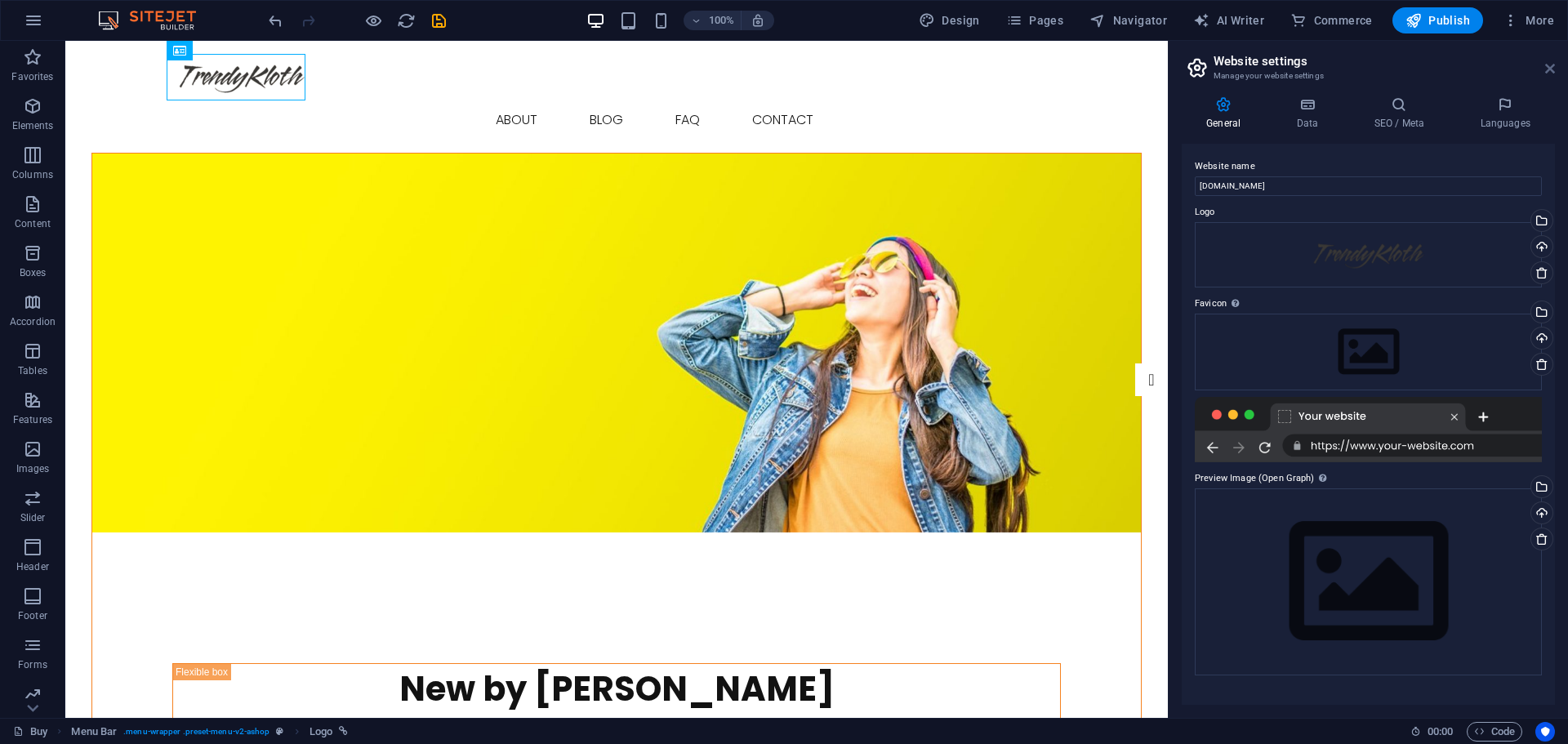
click at [1549, 66] on icon at bounding box center [1549, 69] width 9 height 13
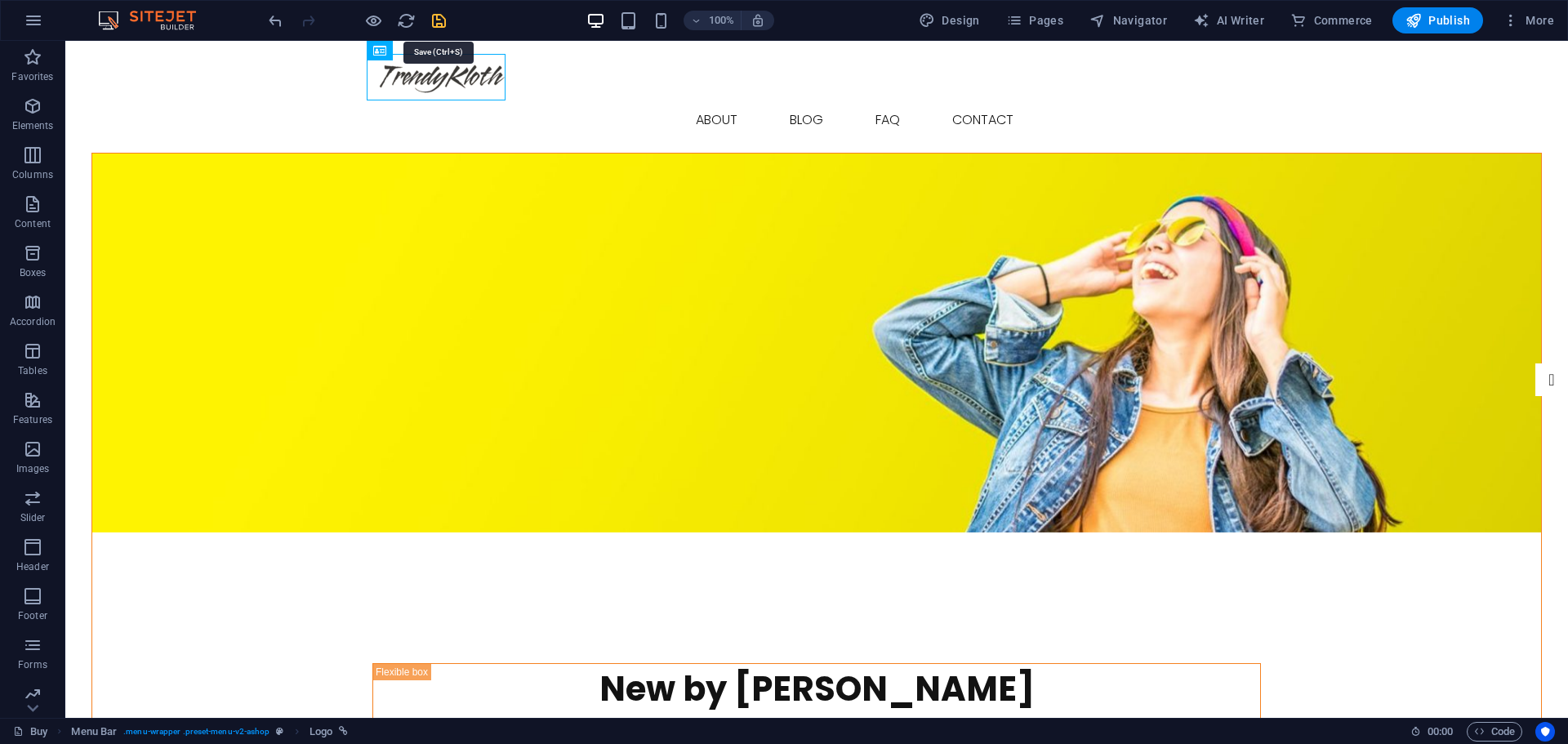
click at [440, 23] on icon "save" at bounding box center [439, 21] width 19 height 19
checkbox input "false"
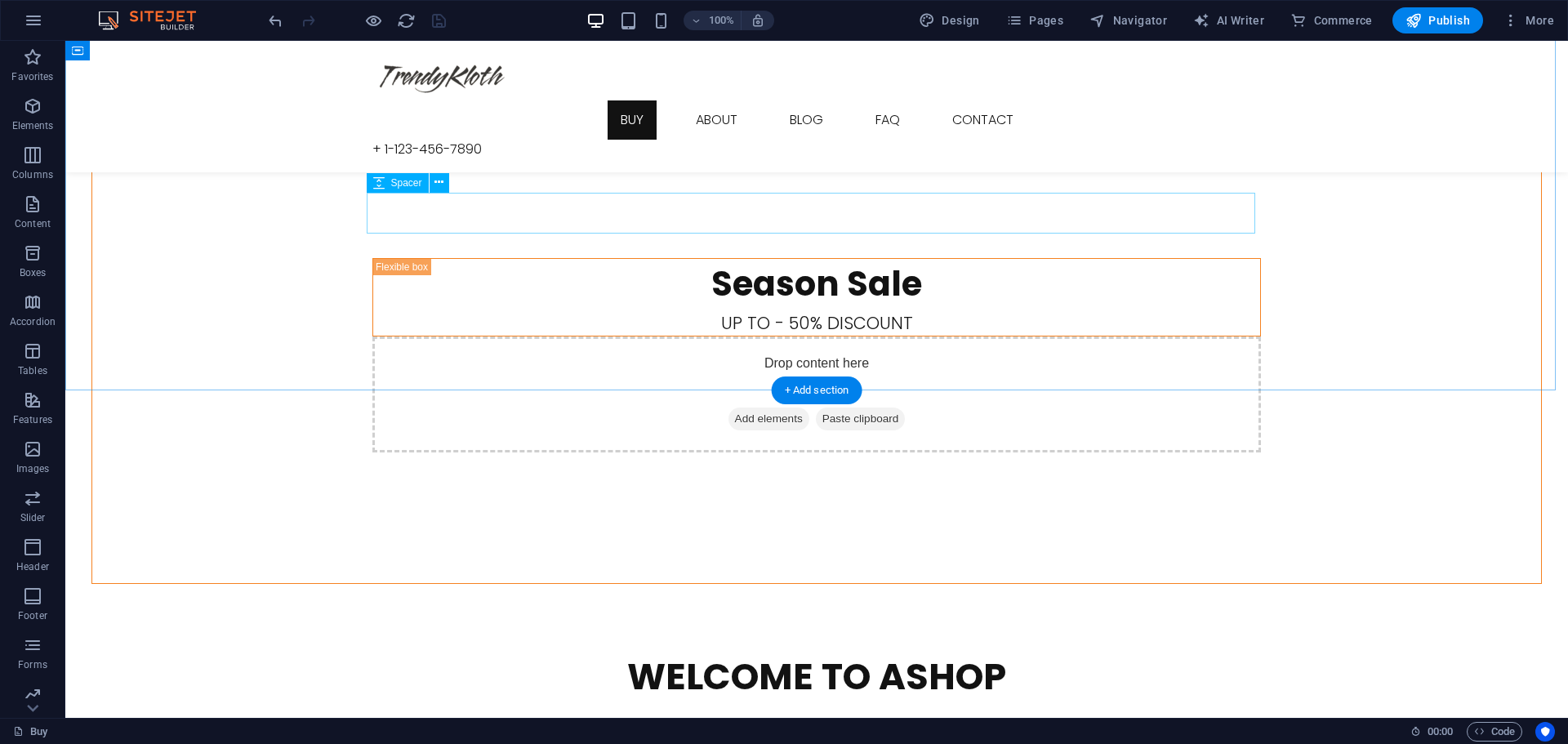
scroll to position [2133, 0]
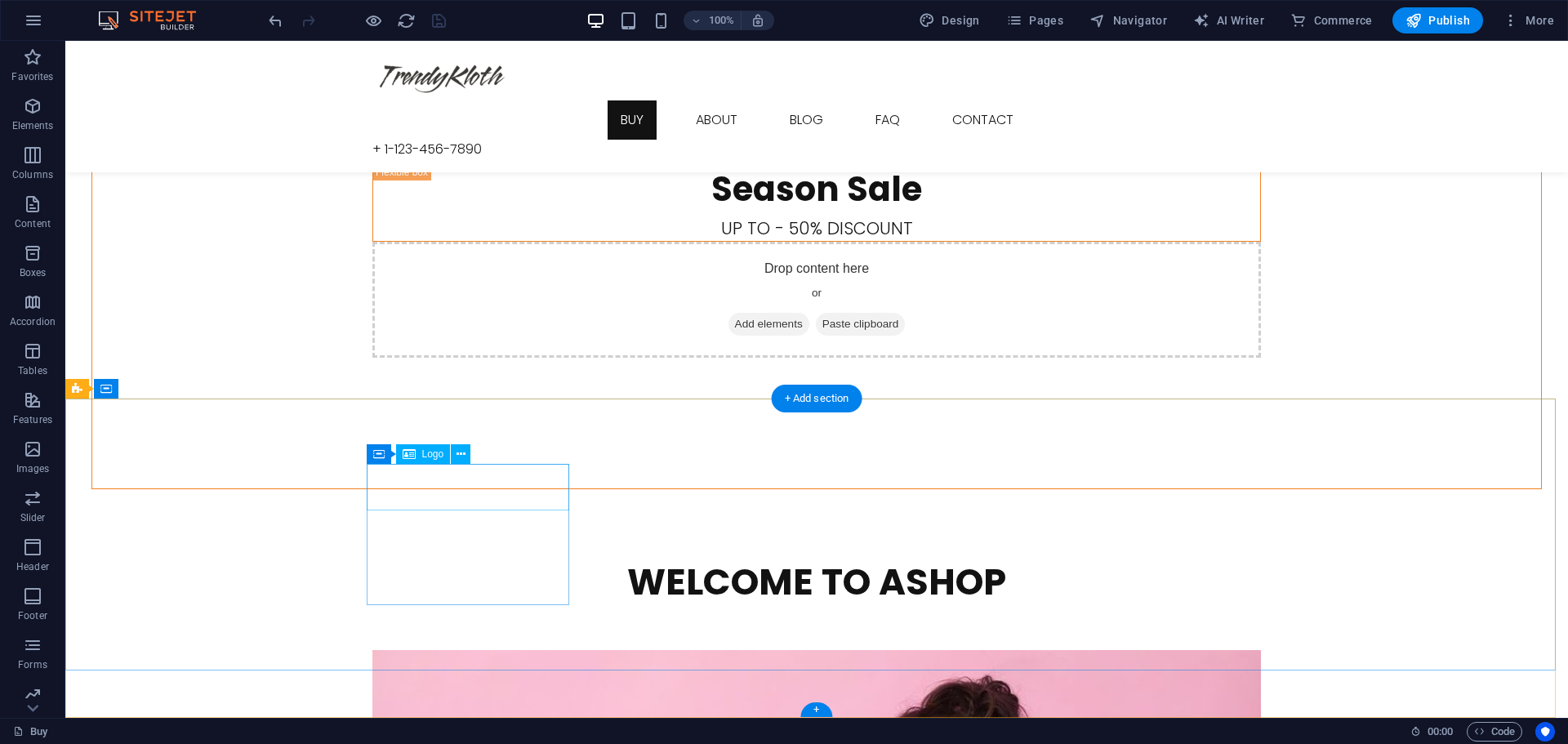
click at [458, 457] on icon at bounding box center [461, 455] width 9 height 17
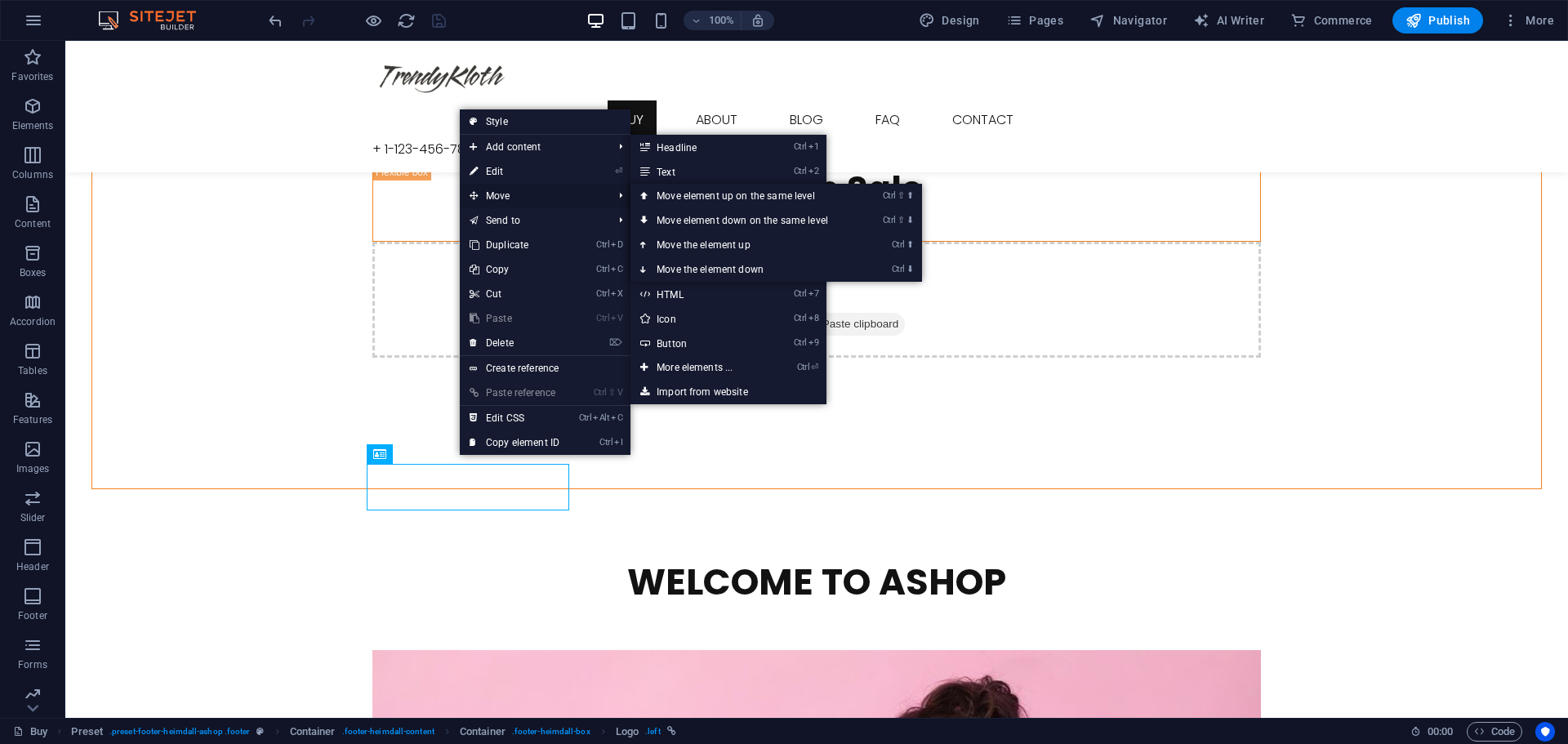
click at [506, 193] on span "Move" at bounding box center [532, 196] width 146 height 24
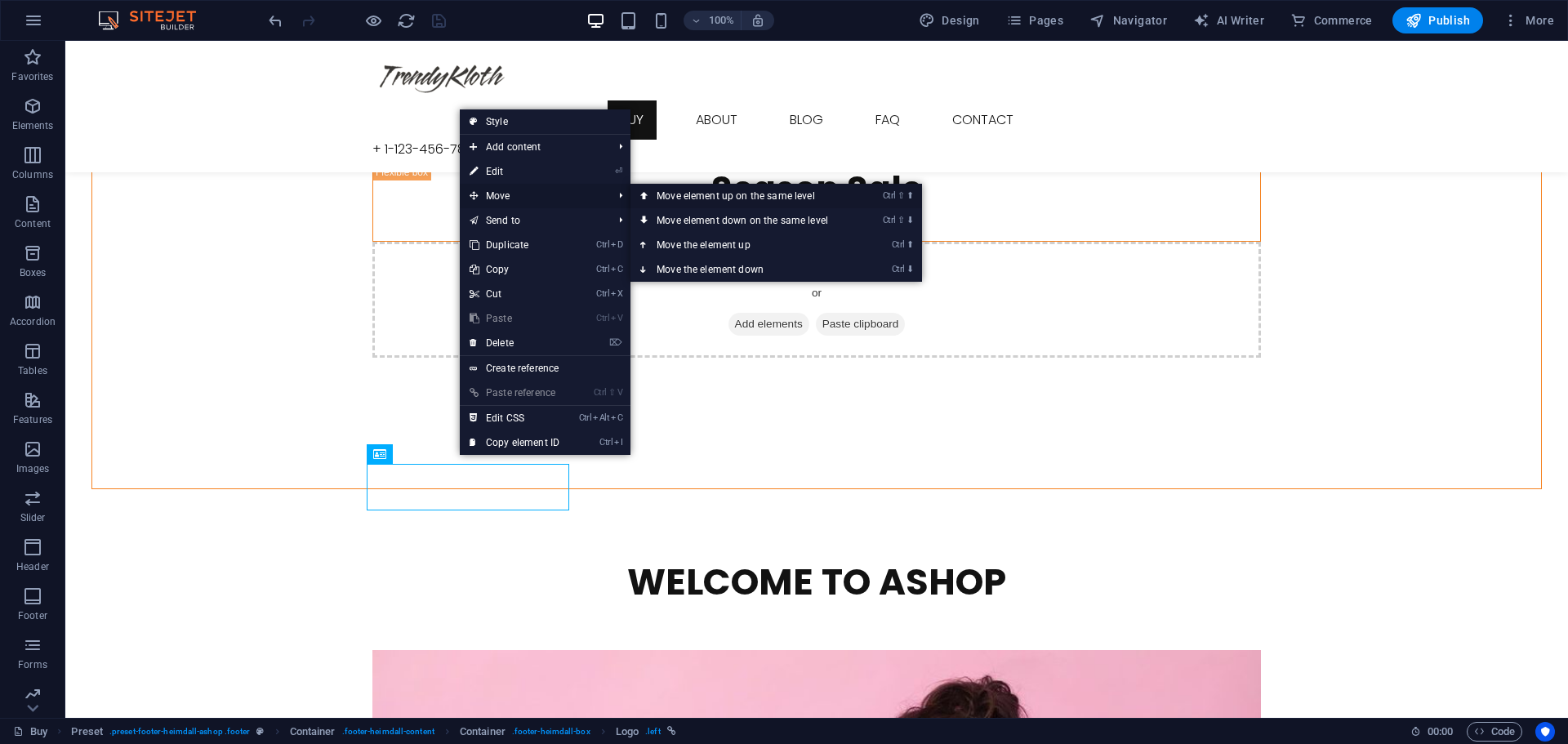
click at [696, 194] on link "Ctrl ⇧ ⬆ Move element up on the same level" at bounding box center [745, 196] width 231 height 24
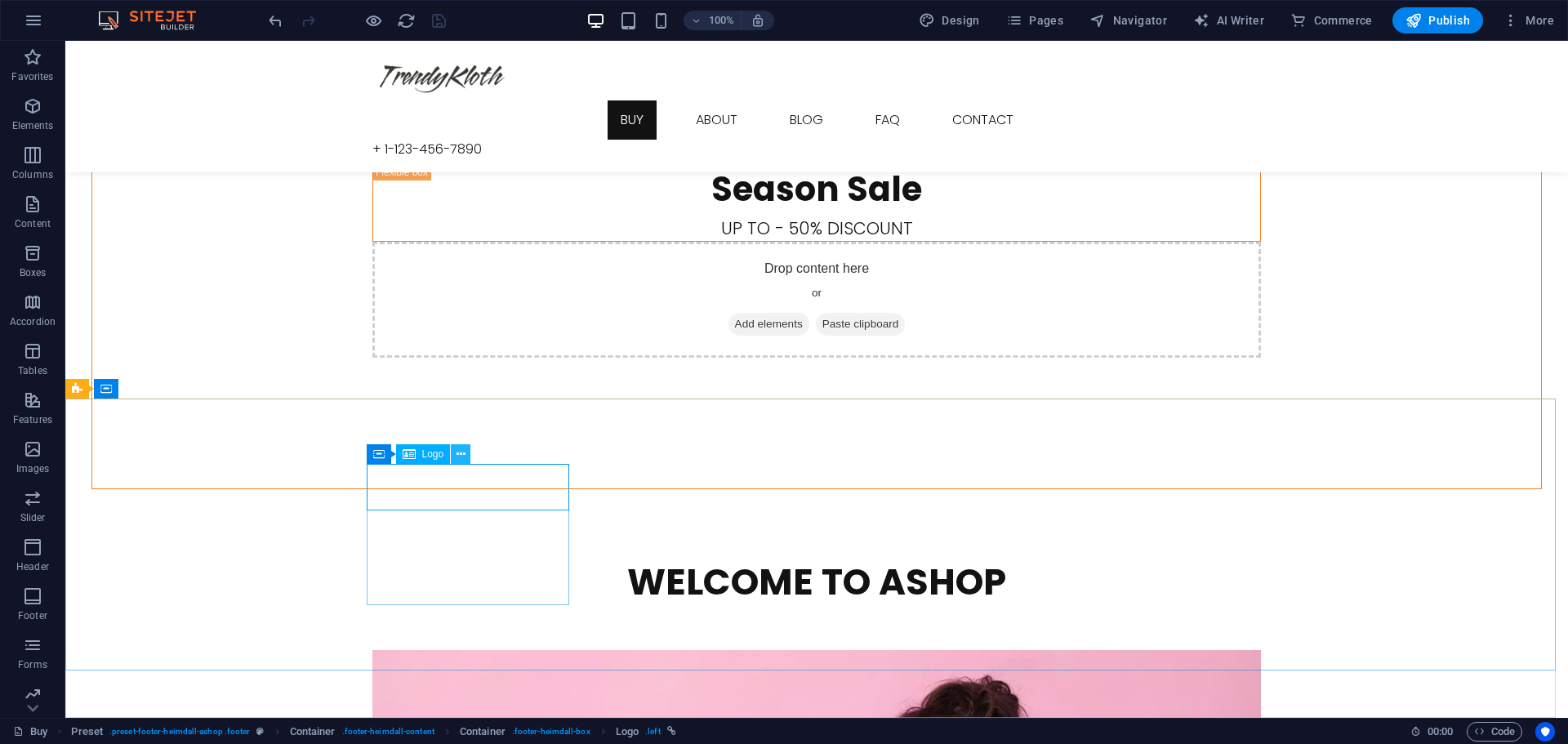
click at [466, 459] on button at bounding box center [460, 454] width 20 height 20
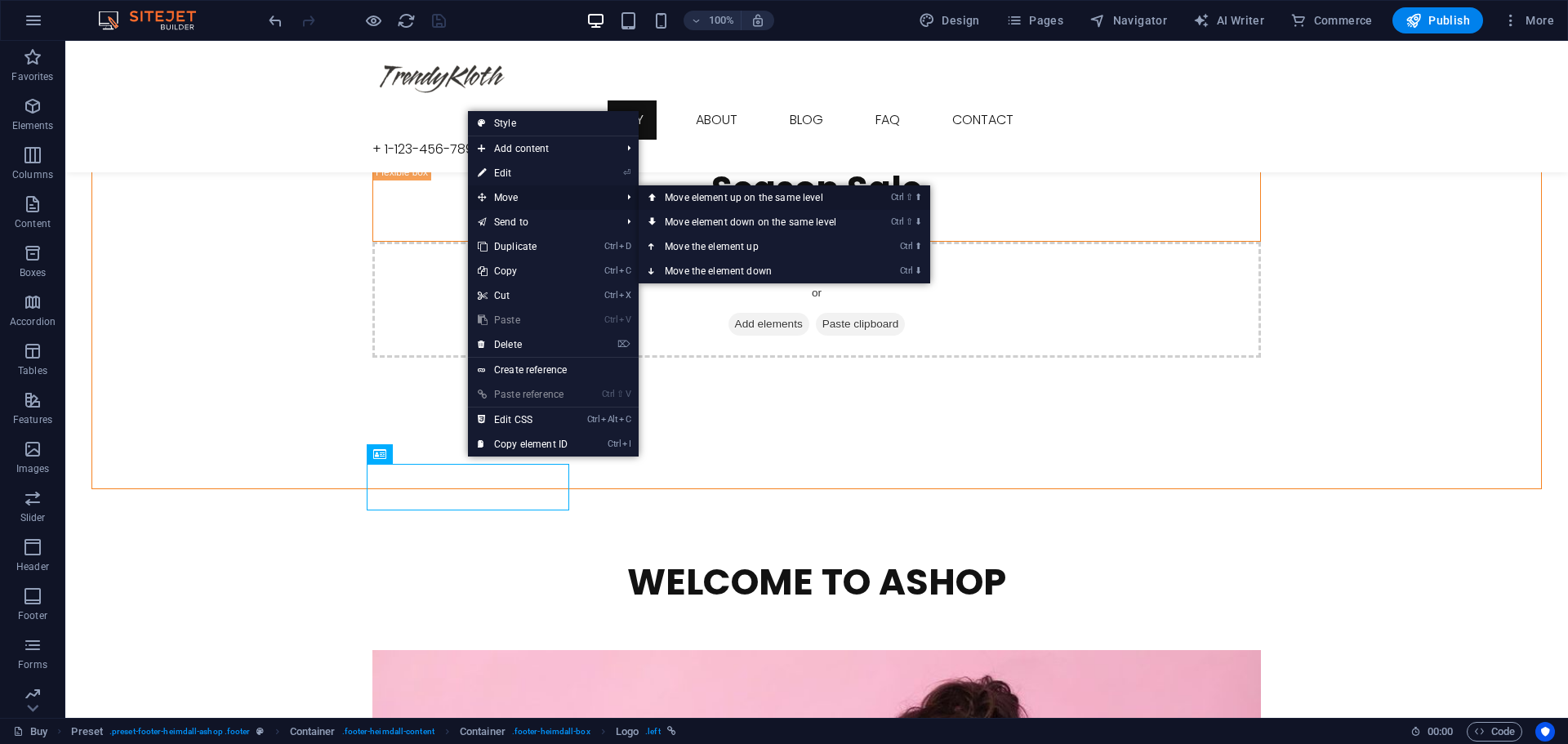
click at [711, 197] on link "Ctrl ⇧ ⬆ Move element up on the same level" at bounding box center [753, 198] width 231 height 24
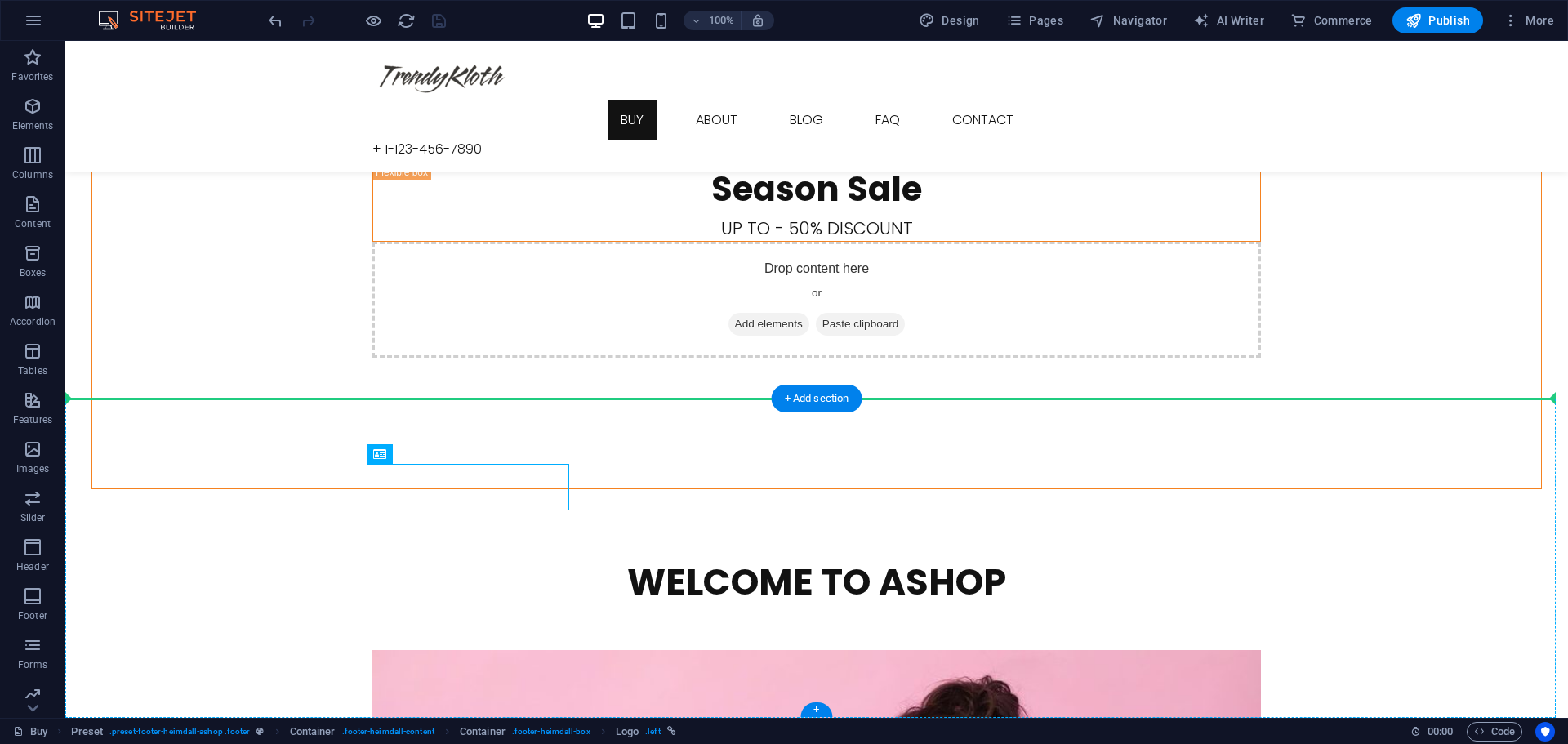
drag, startPoint x: 520, startPoint y: 505, endPoint x: 521, endPoint y: 451, distance: 54.0
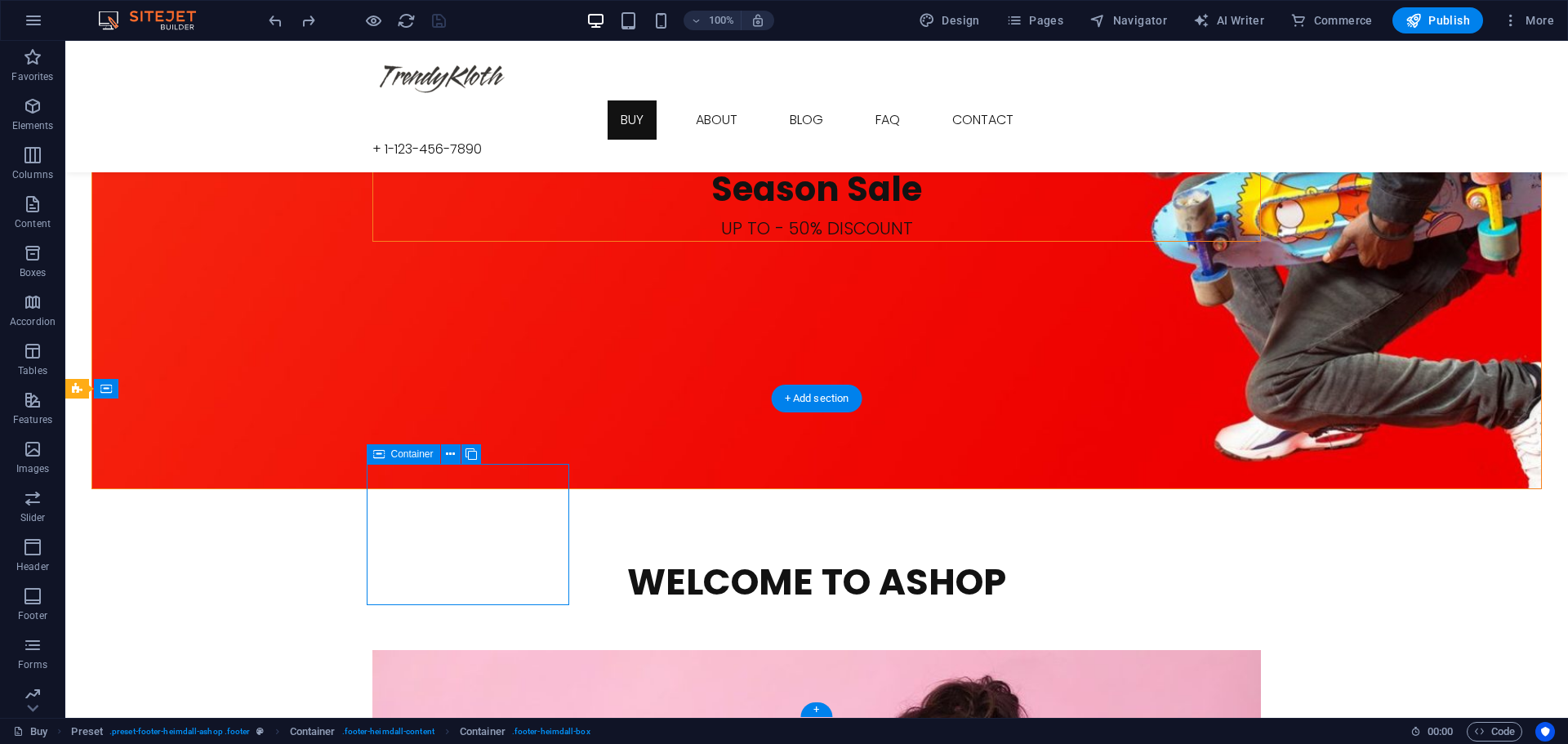
drag, startPoint x: 379, startPoint y: 597, endPoint x: 392, endPoint y: 560, distance: 39.2
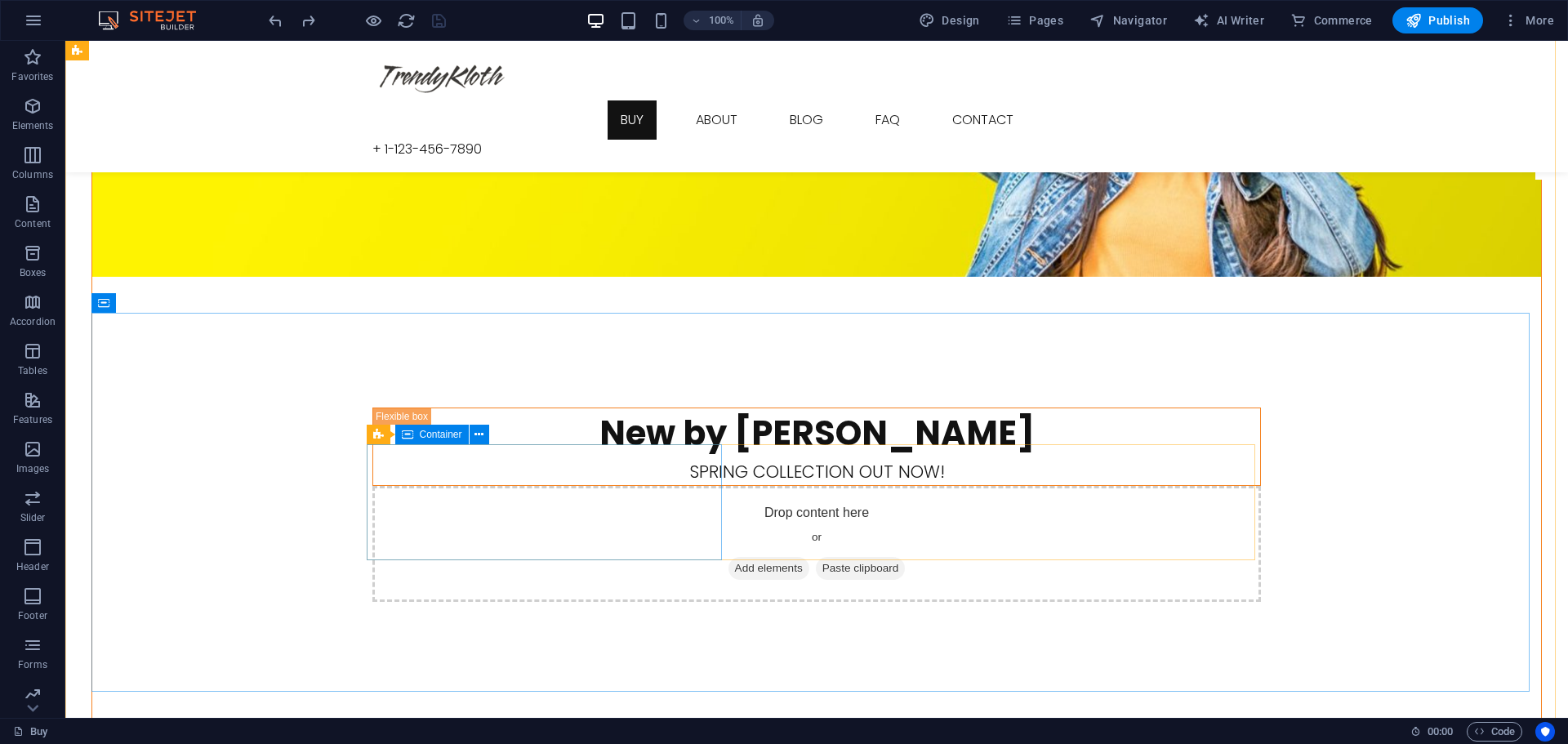
scroll to position [0, 0]
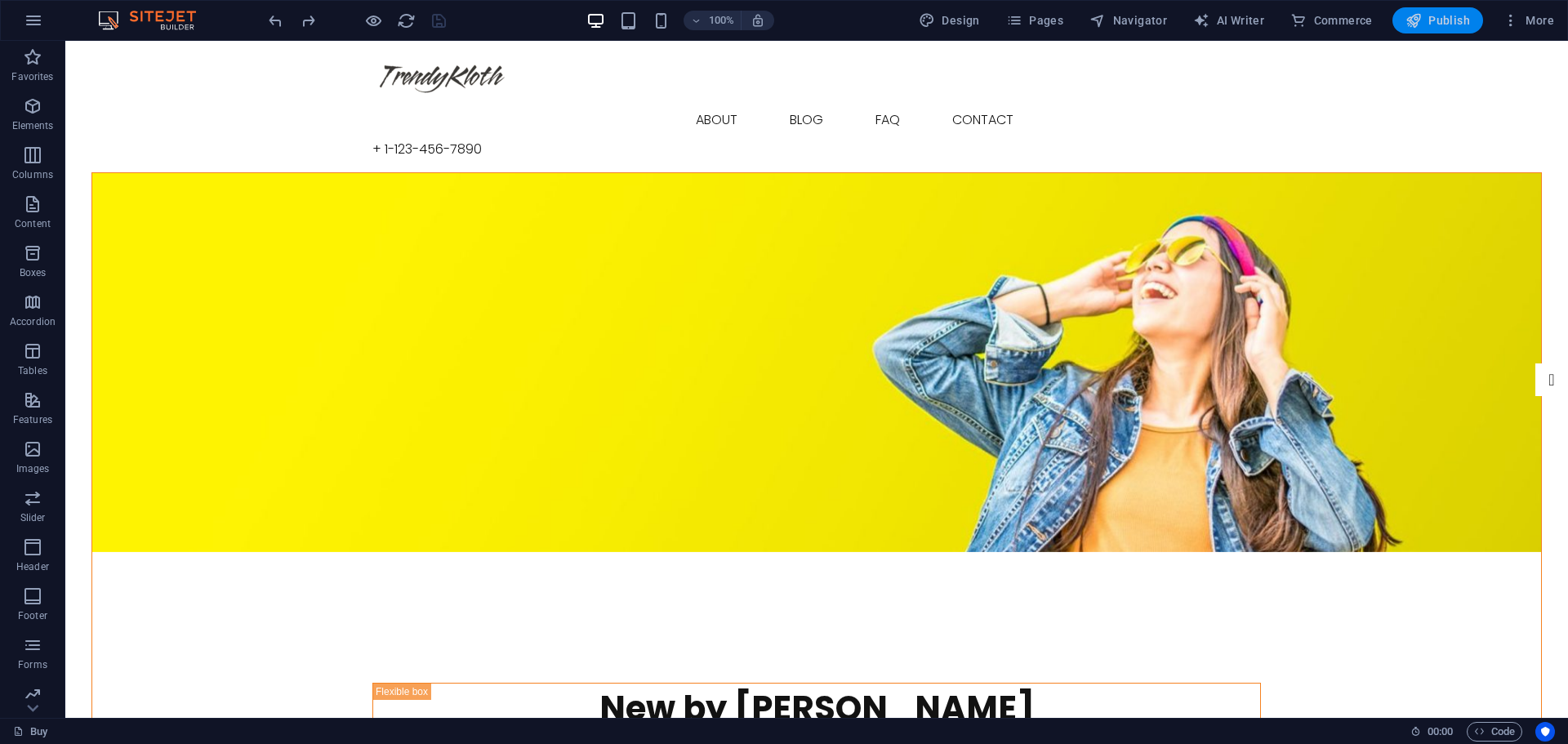
click at [1447, 22] on span "Publish" at bounding box center [1437, 20] width 65 height 16
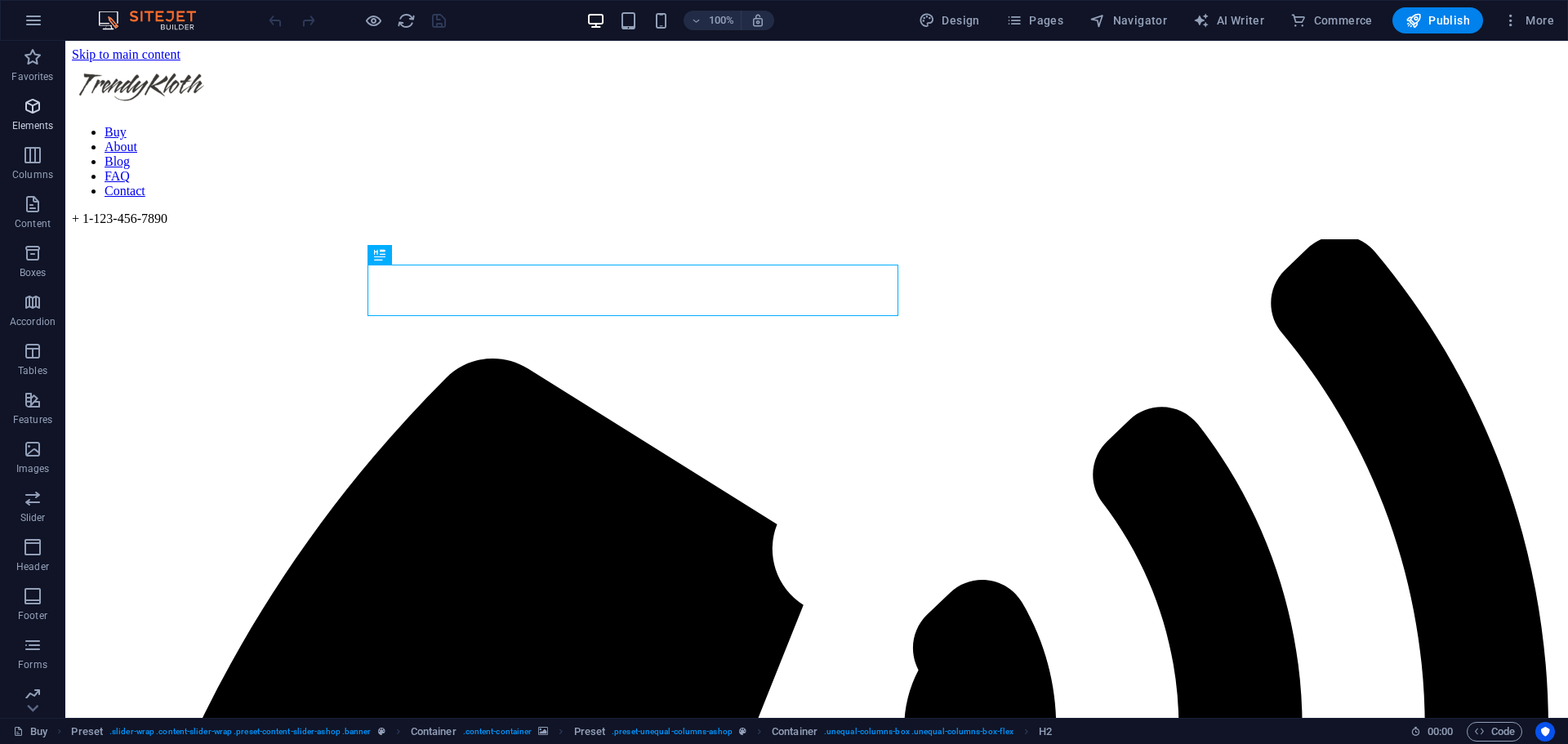
click at [42, 114] on icon "button" at bounding box center [32, 105] width 20 height 20
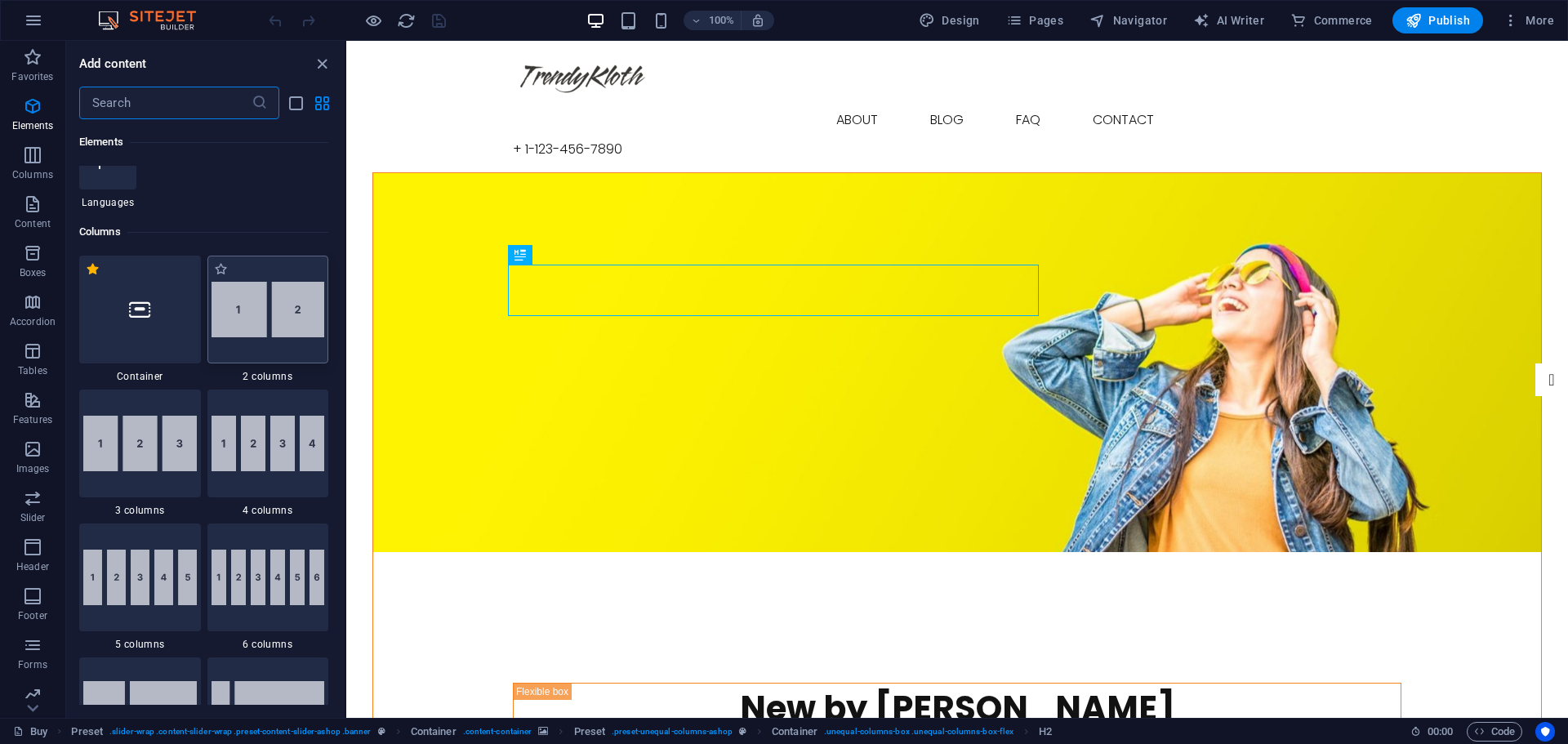
scroll to position [446, 0]
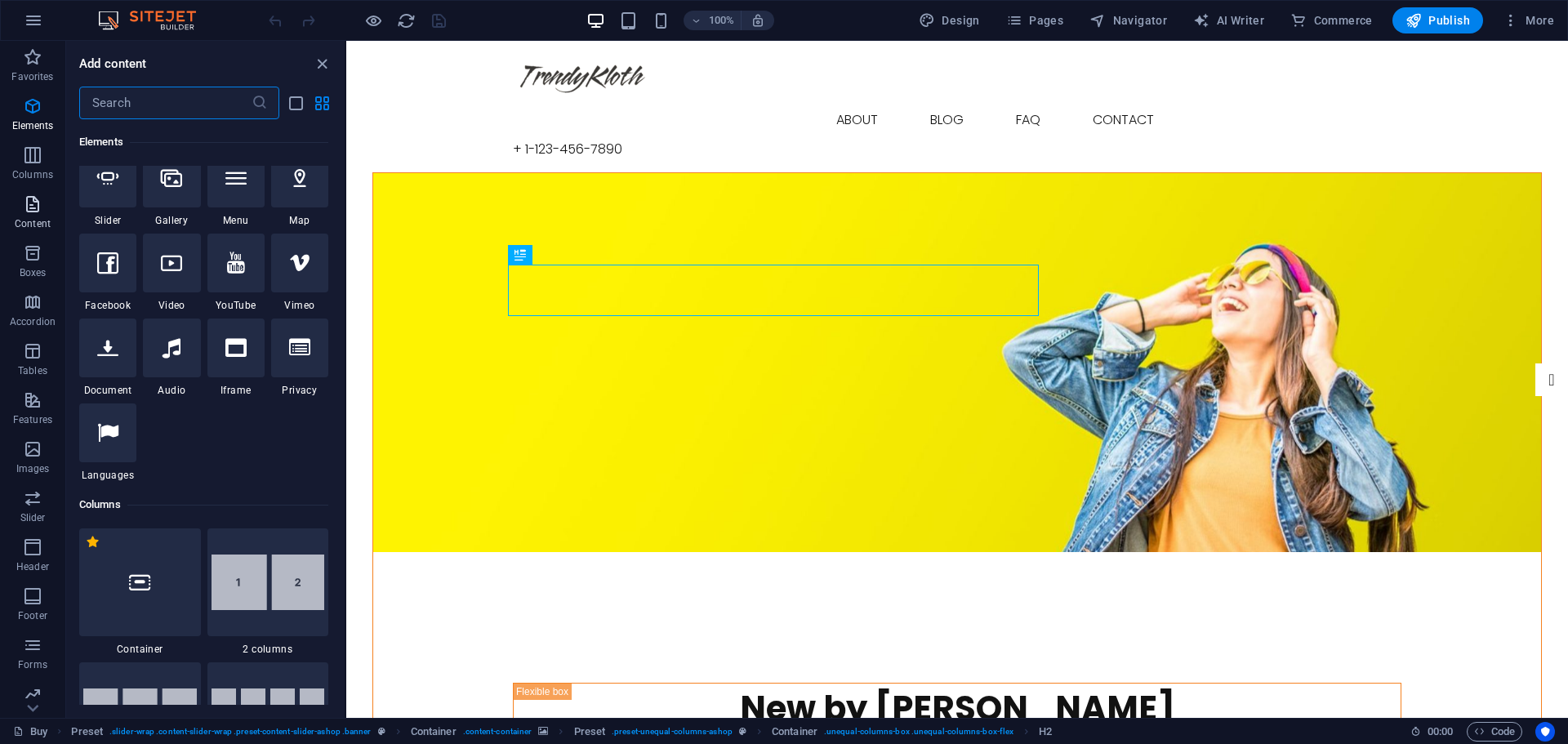
click at [44, 208] on span "Content" at bounding box center [32, 214] width 65 height 40
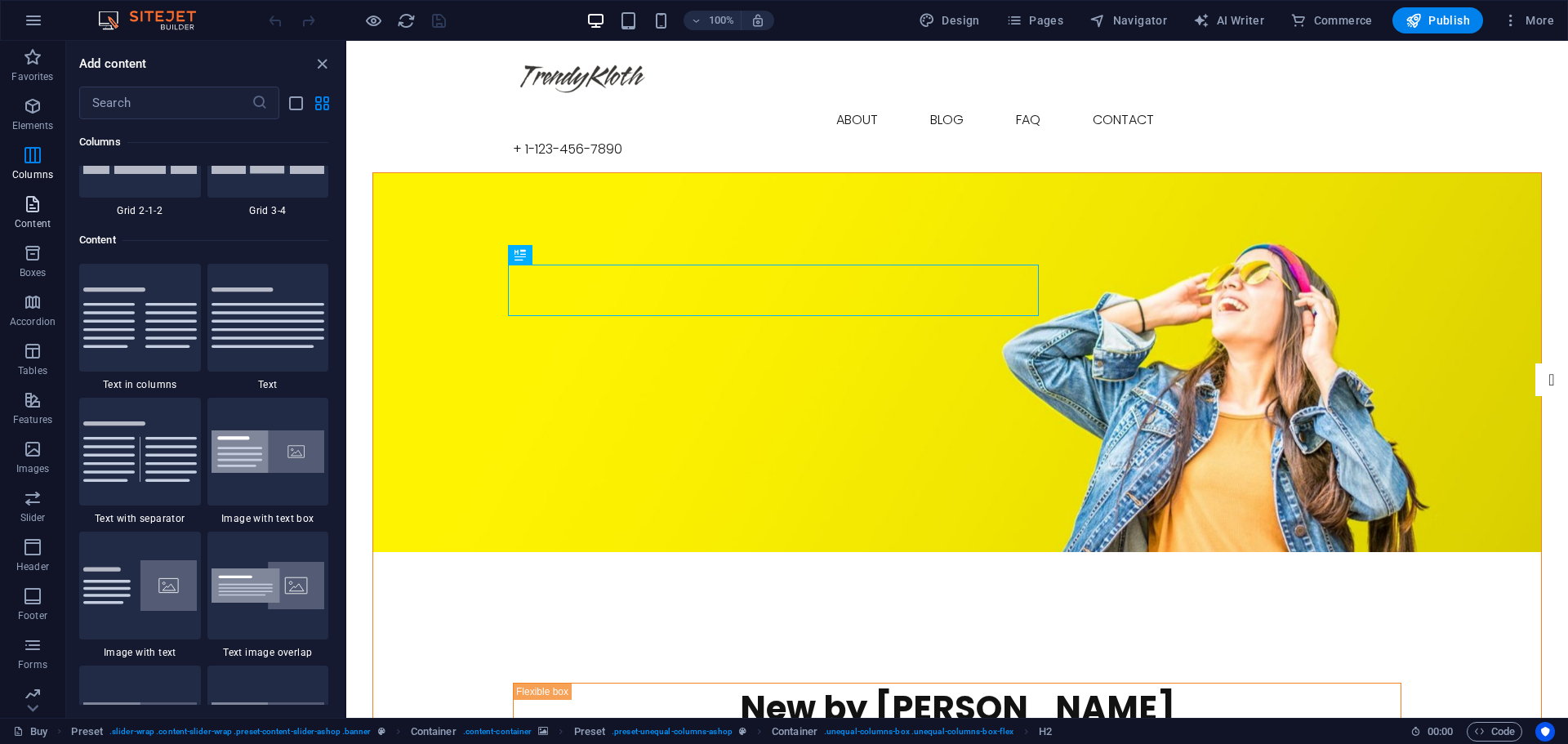
scroll to position [2859, 0]
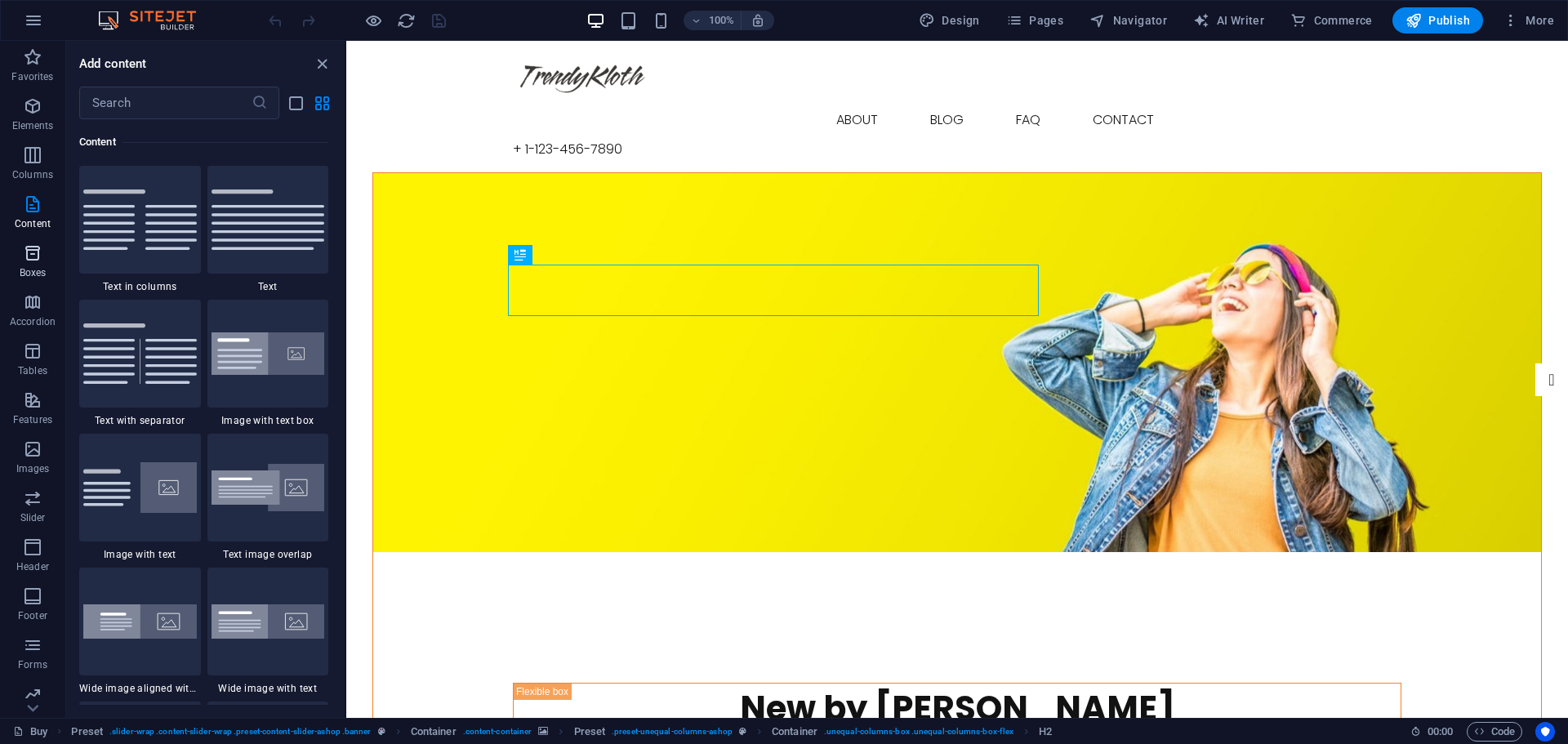
click at [47, 255] on span "Boxes" at bounding box center [32, 264] width 65 height 40
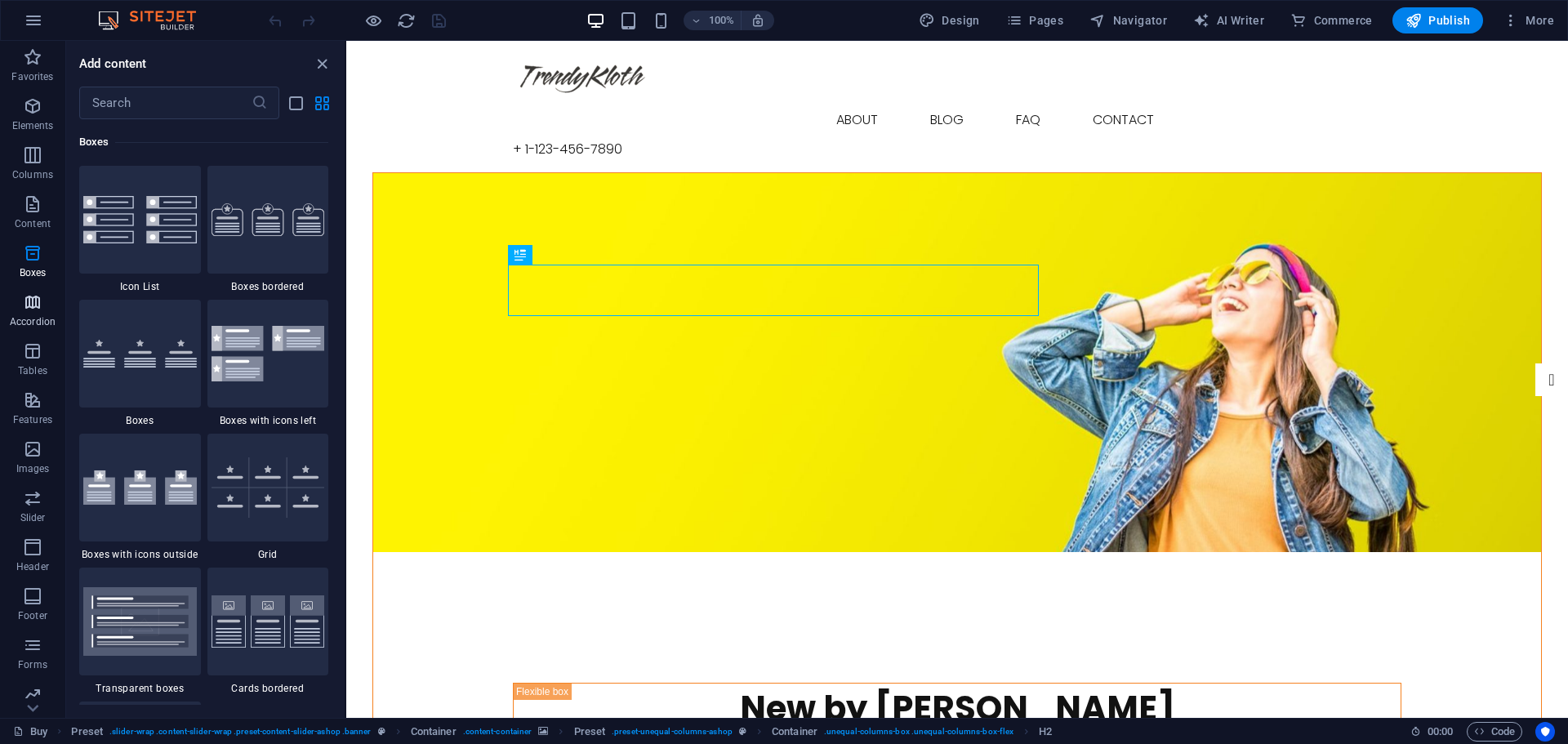
click at [46, 304] on span "Accordion" at bounding box center [32, 313] width 65 height 40
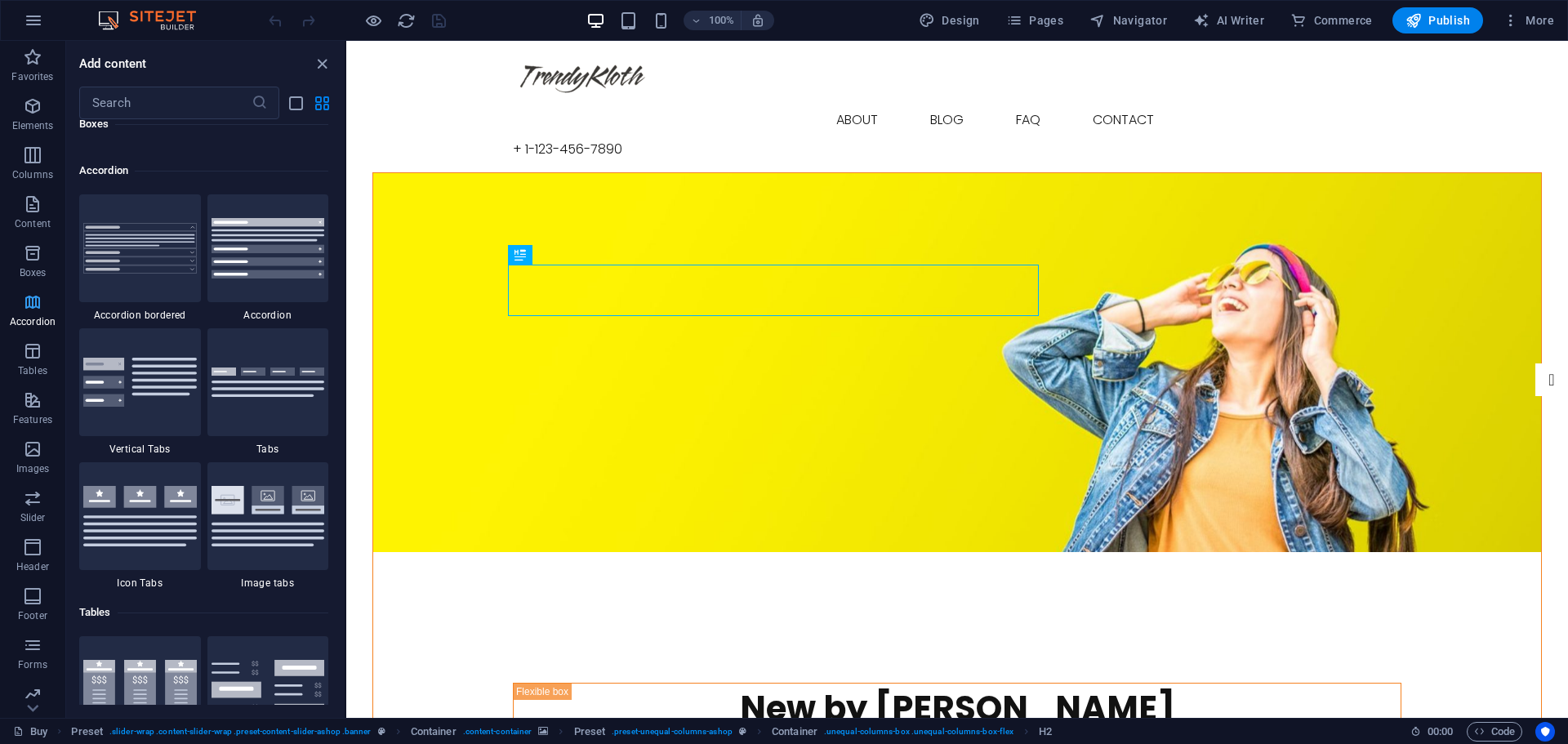
scroll to position [5216, 0]
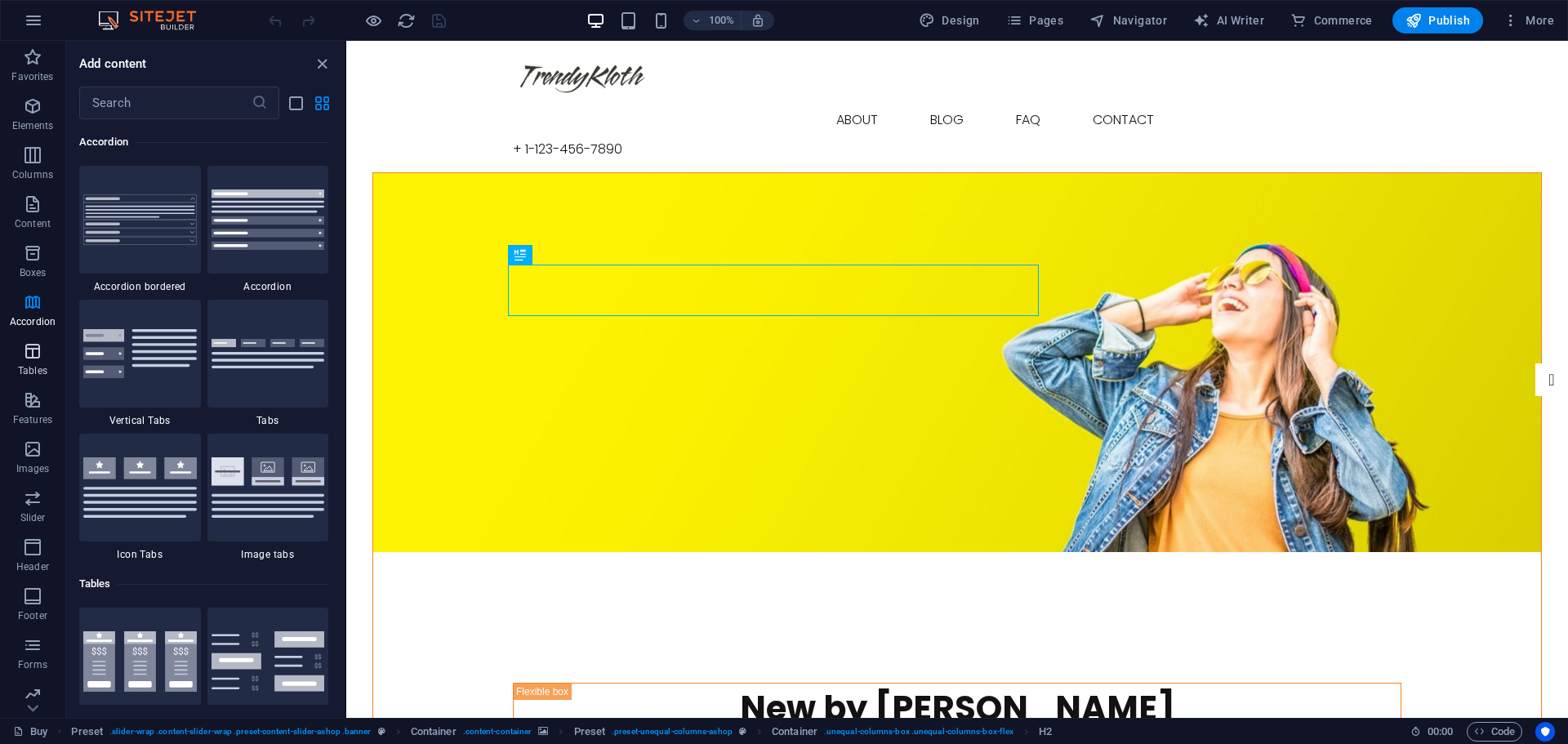
click at [34, 350] on icon "button" at bounding box center [32, 351] width 20 height 20
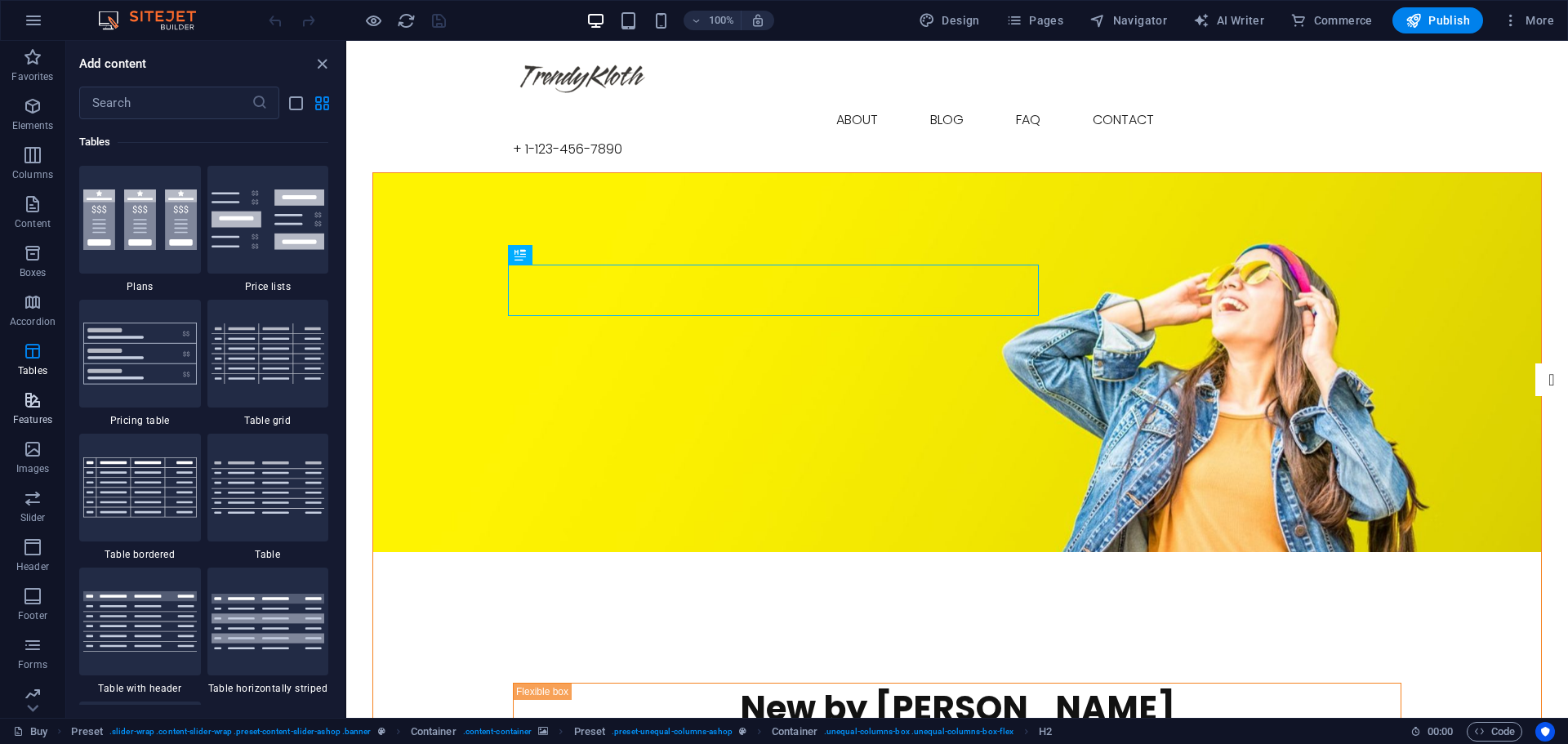
click at [32, 404] on icon "button" at bounding box center [32, 400] width 20 height 20
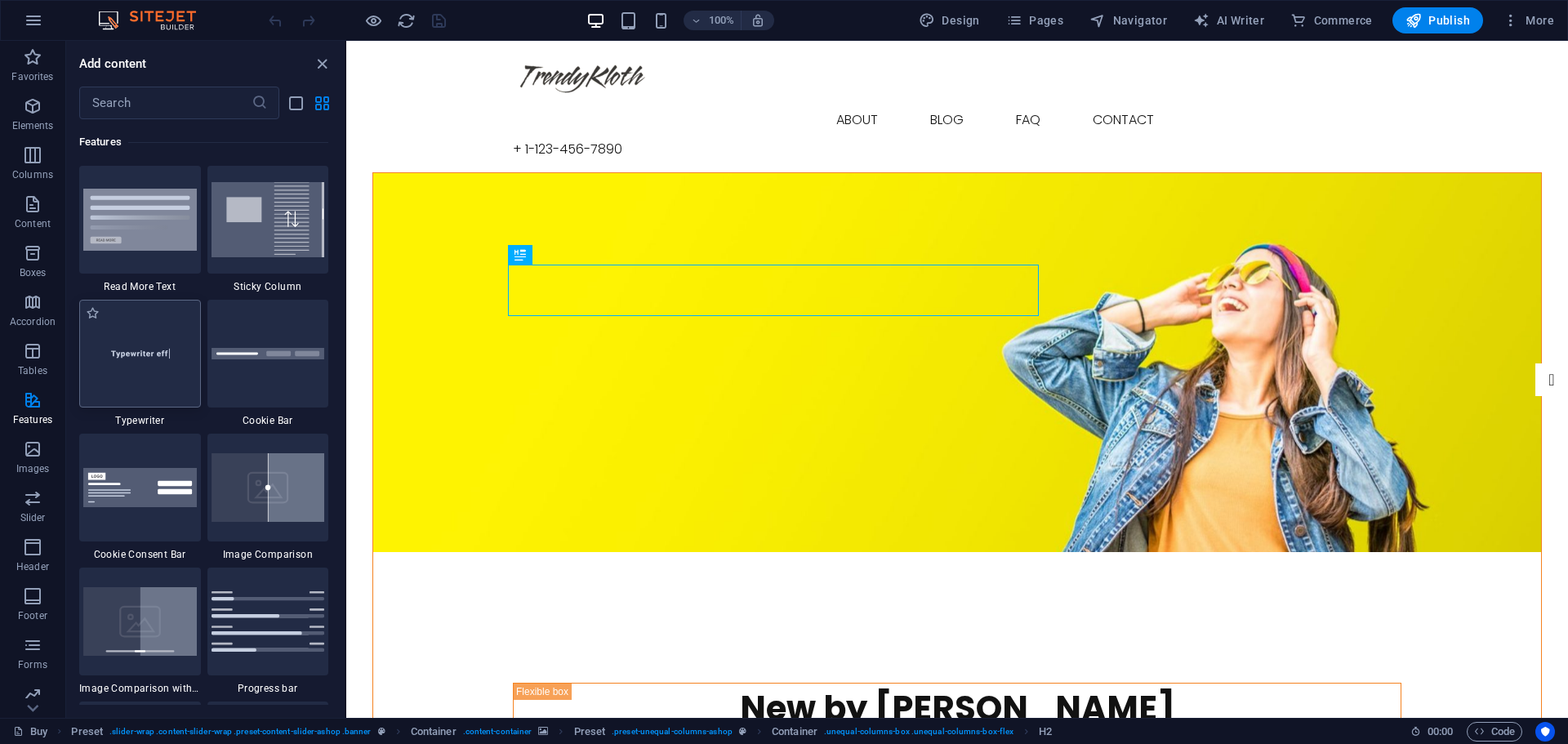
scroll to position [6505, 0]
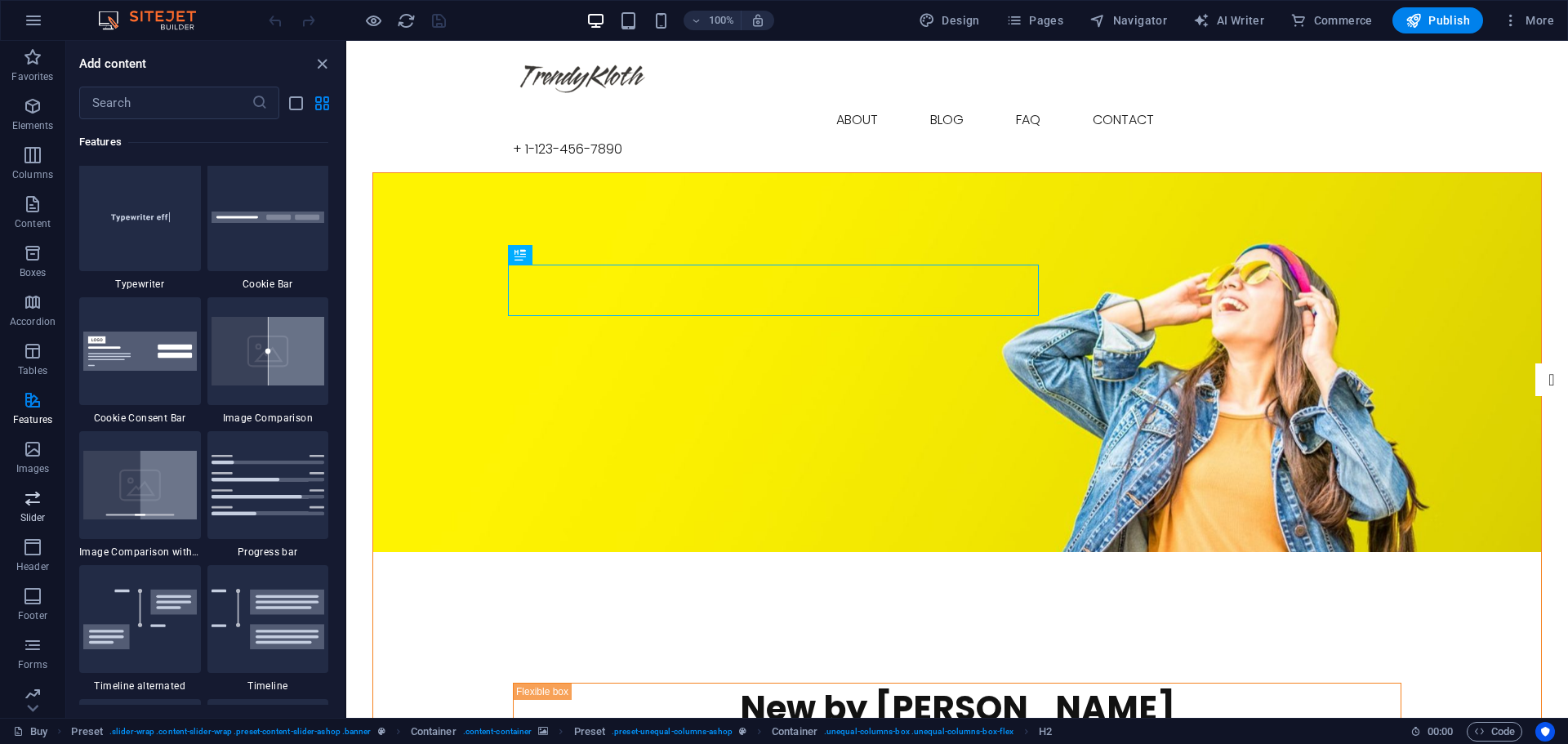
click at [40, 509] on span "Slider" at bounding box center [32, 509] width 65 height 40
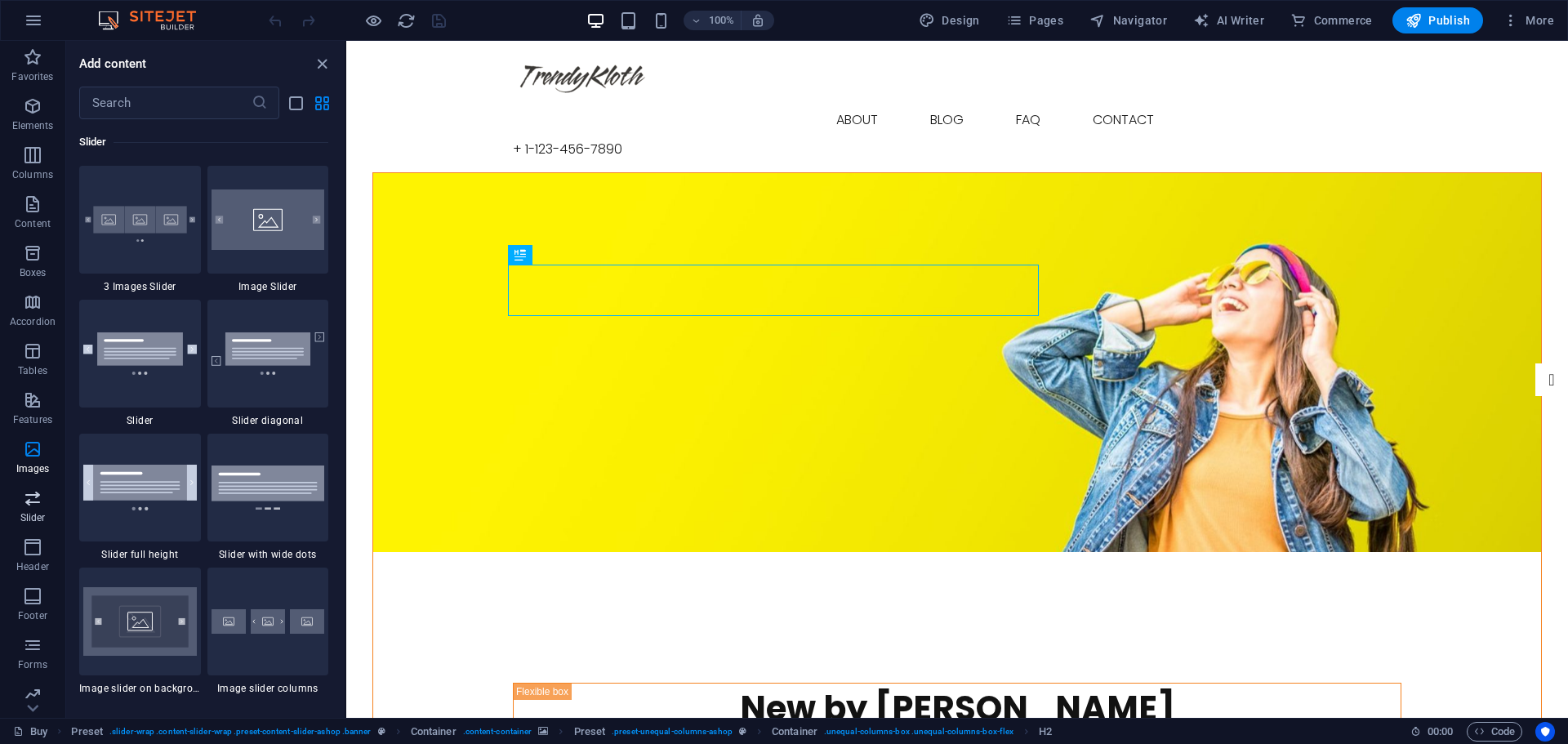
scroll to position [107, 0]
click at [35, 691] on icon "button" at bounding box center [32, 685] width 20 height 20
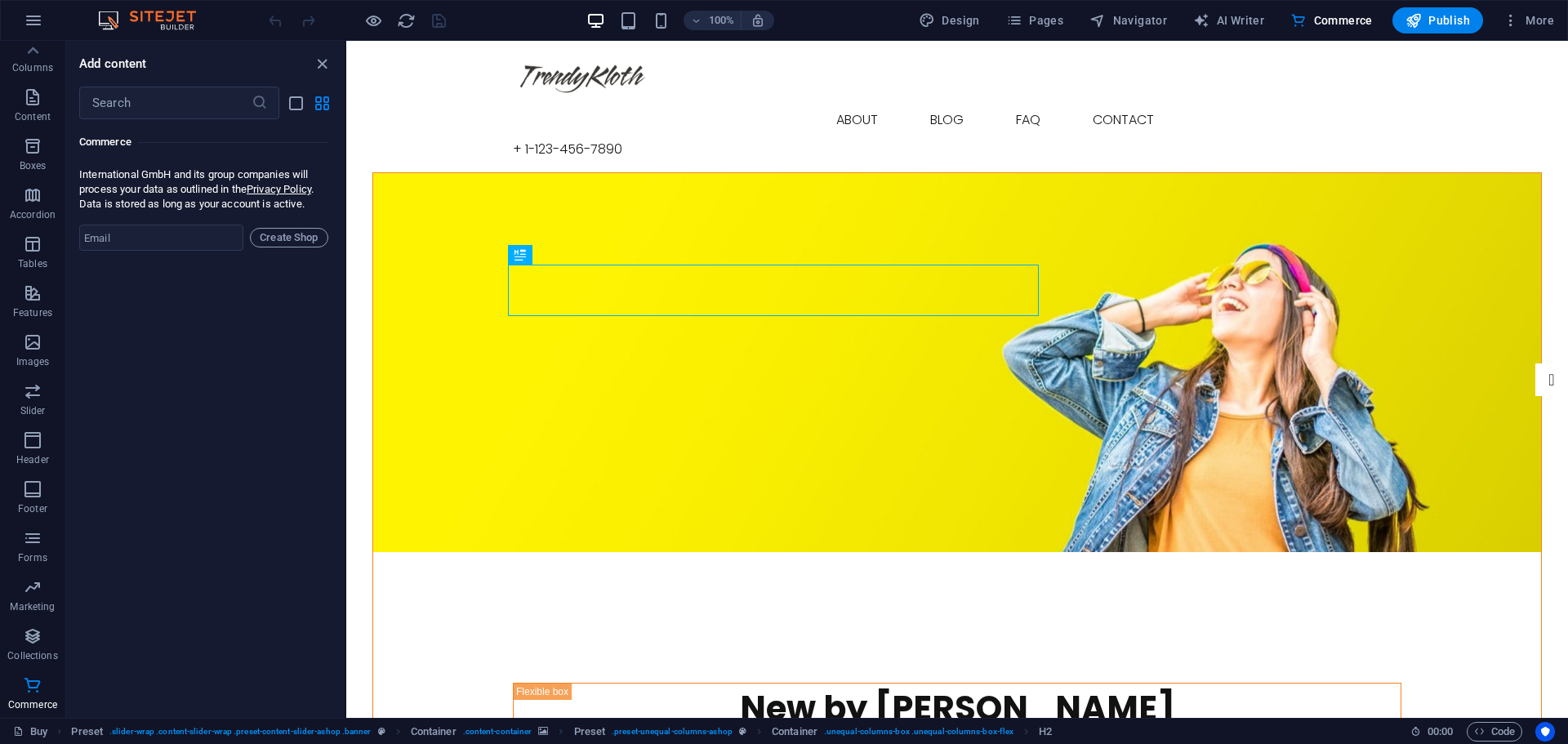
scroll to position [15910, 0]
click at [28, 595] on icon "button" at bounding box center [32, 587] width 20 height 20
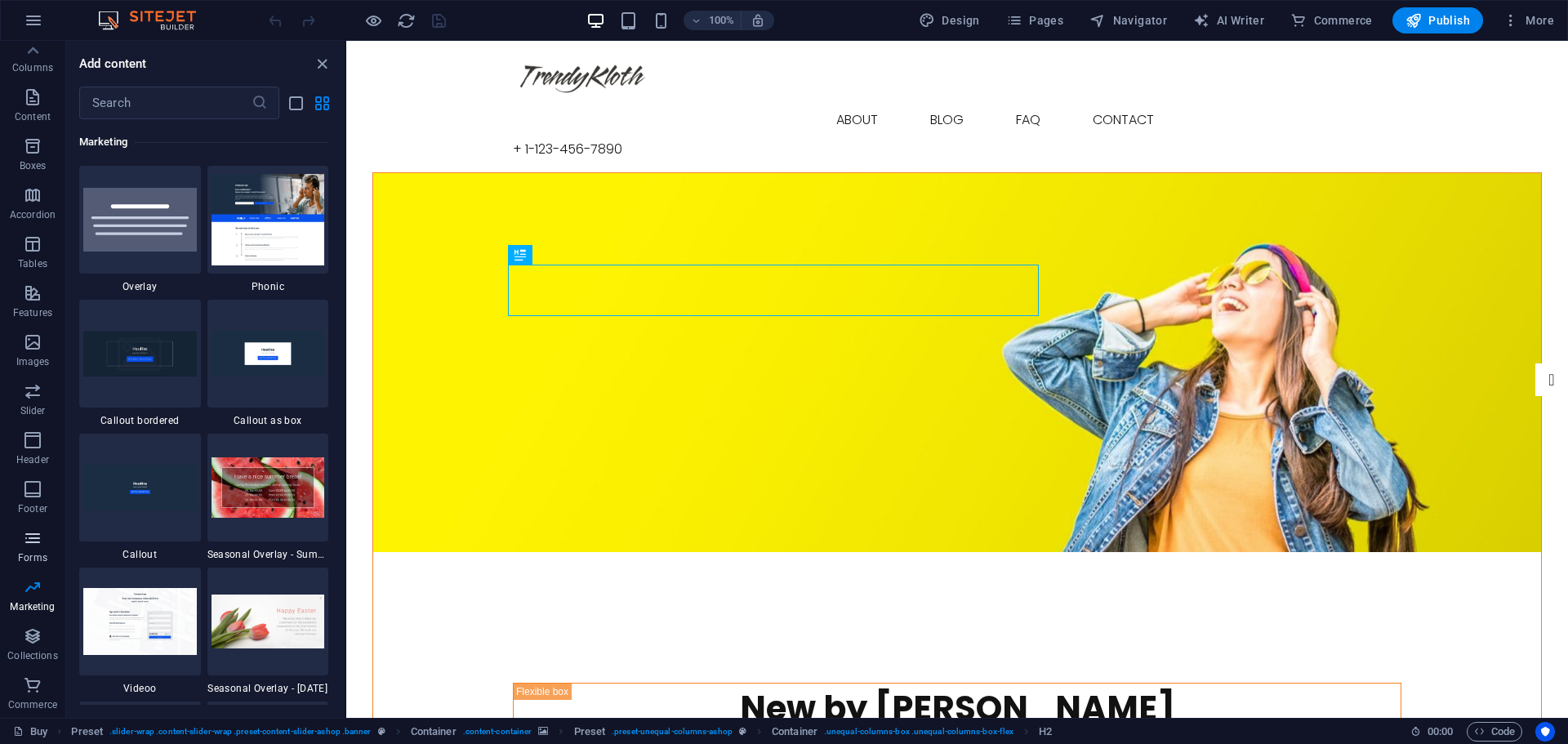
scroll to position [0, 0]
click at [38, 24] on icon "button" at bounding box center [33, 20] width 20 height 20
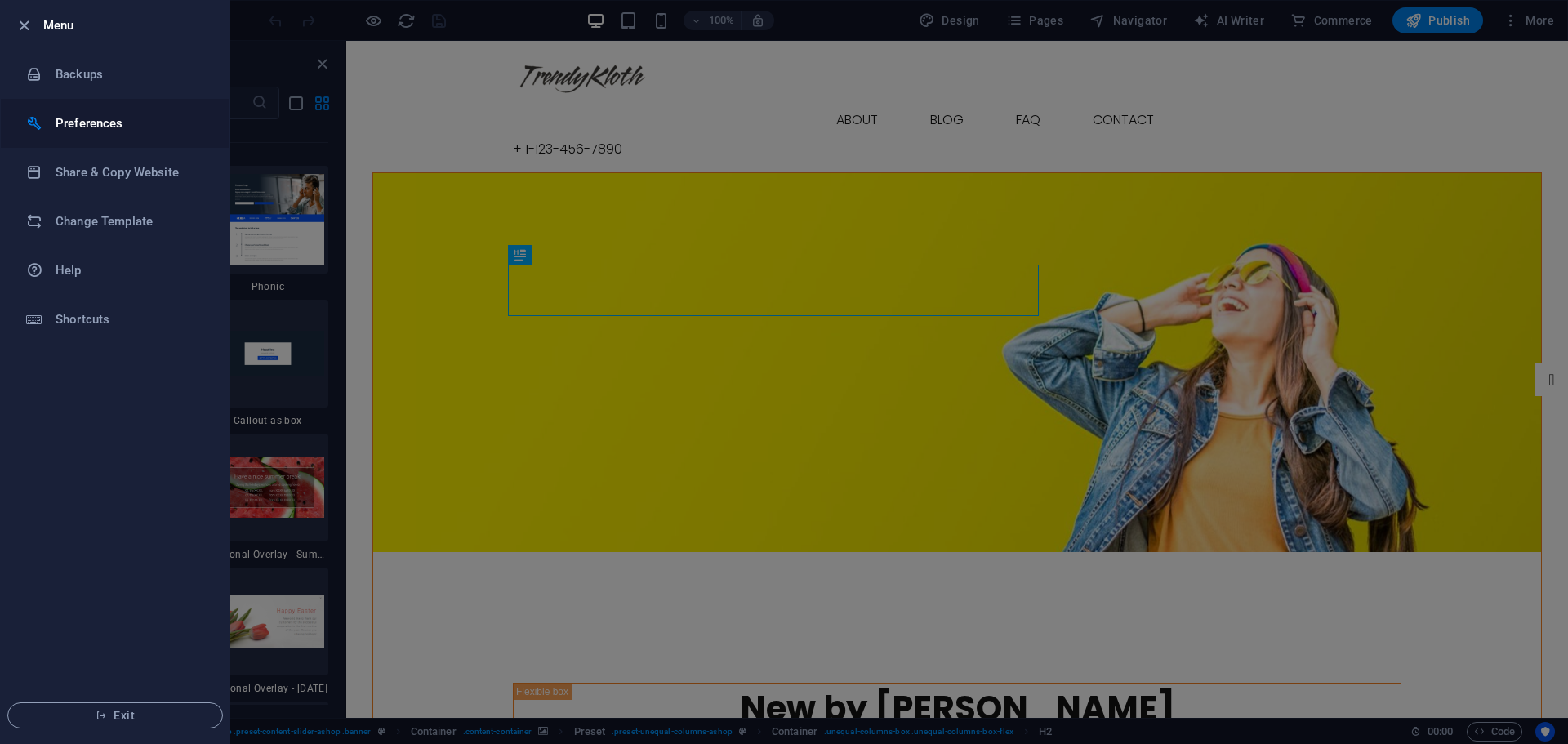
click at [81, 129] on h6 "Preferences" at bounding box center [131, 123] width 151 height 20
select select "en"
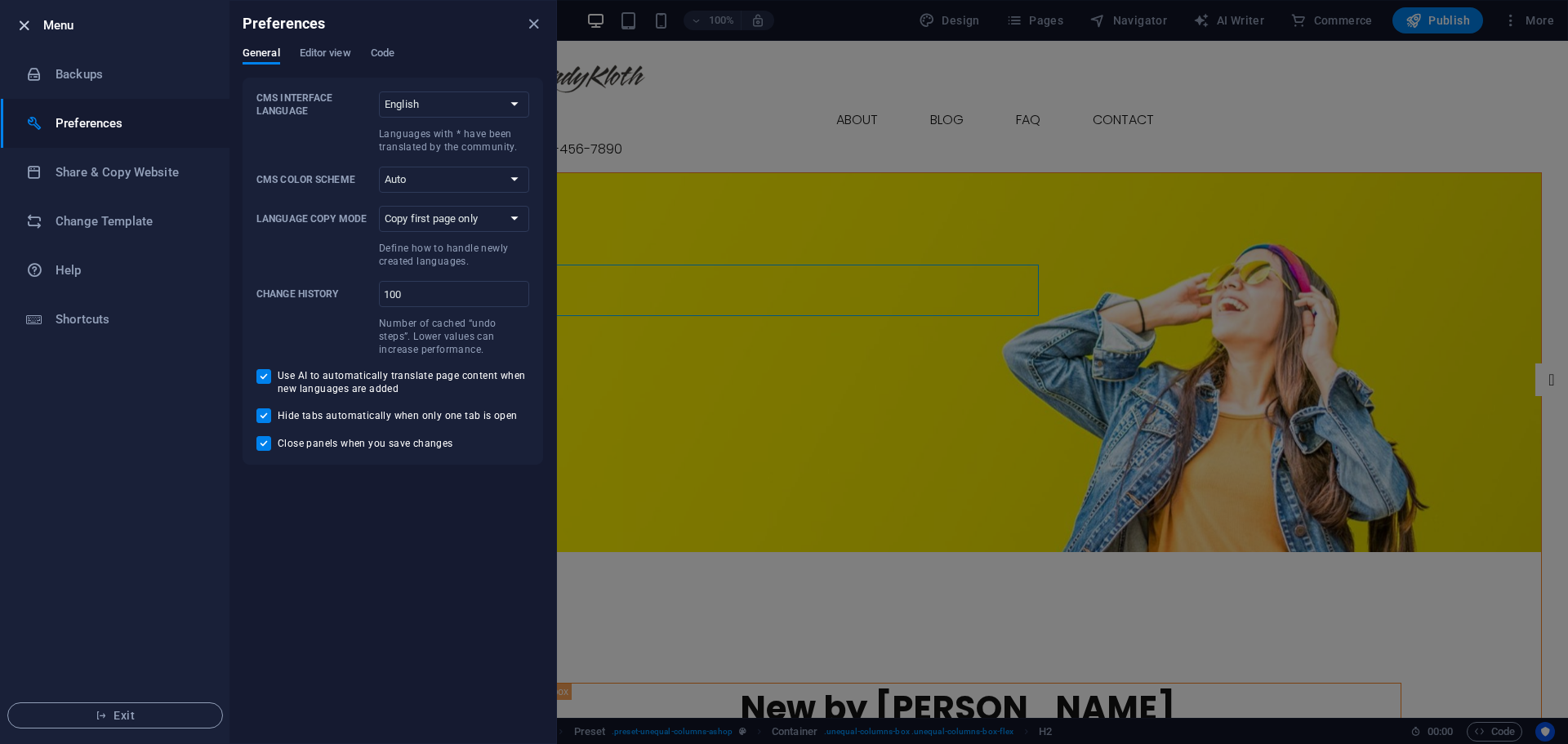
click at [15, 24] on icon "button" at bounding box center [24, 25] width 19 height 19
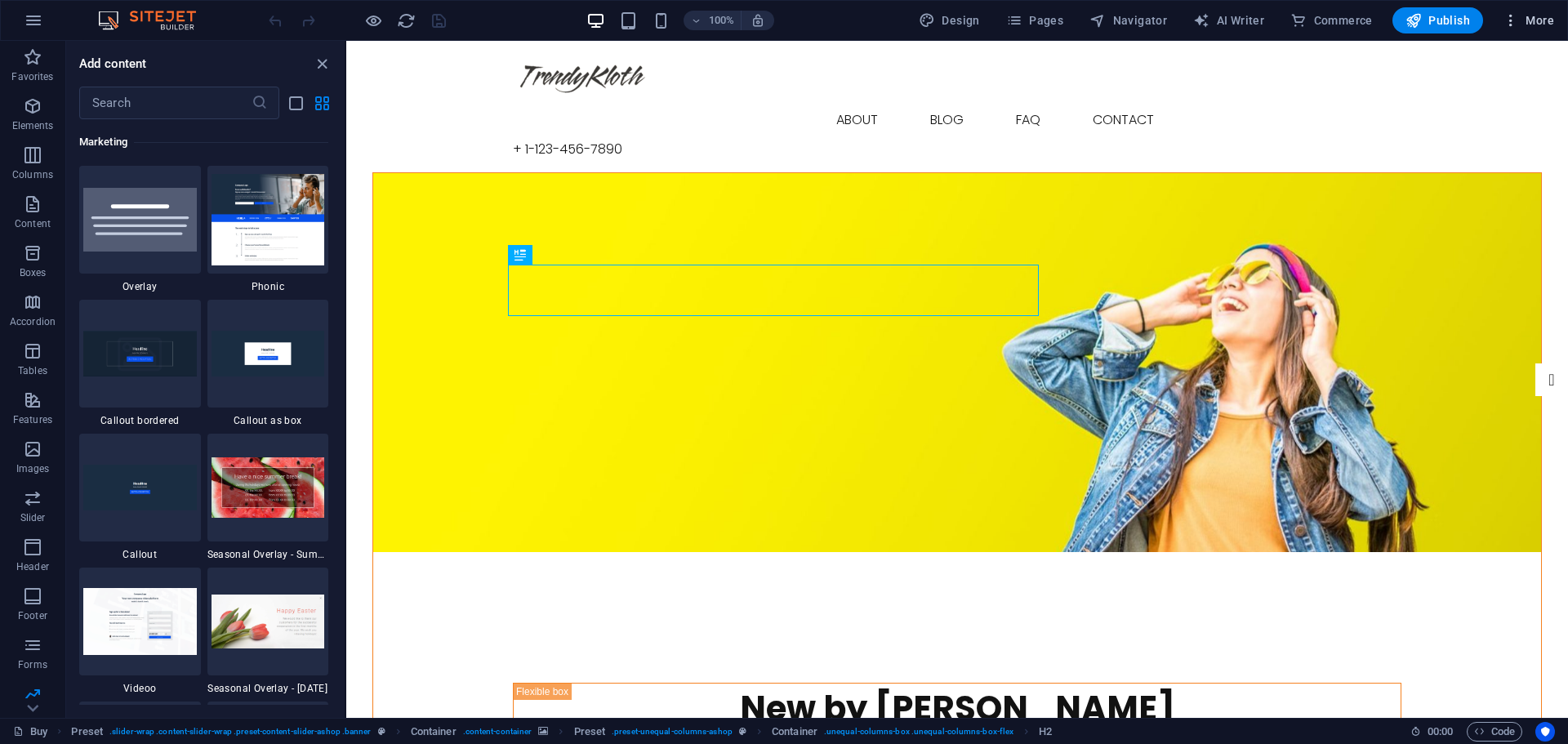
click at [1513, 19] on icon "button" at bounding box center [1510, 20] width 16 height 16
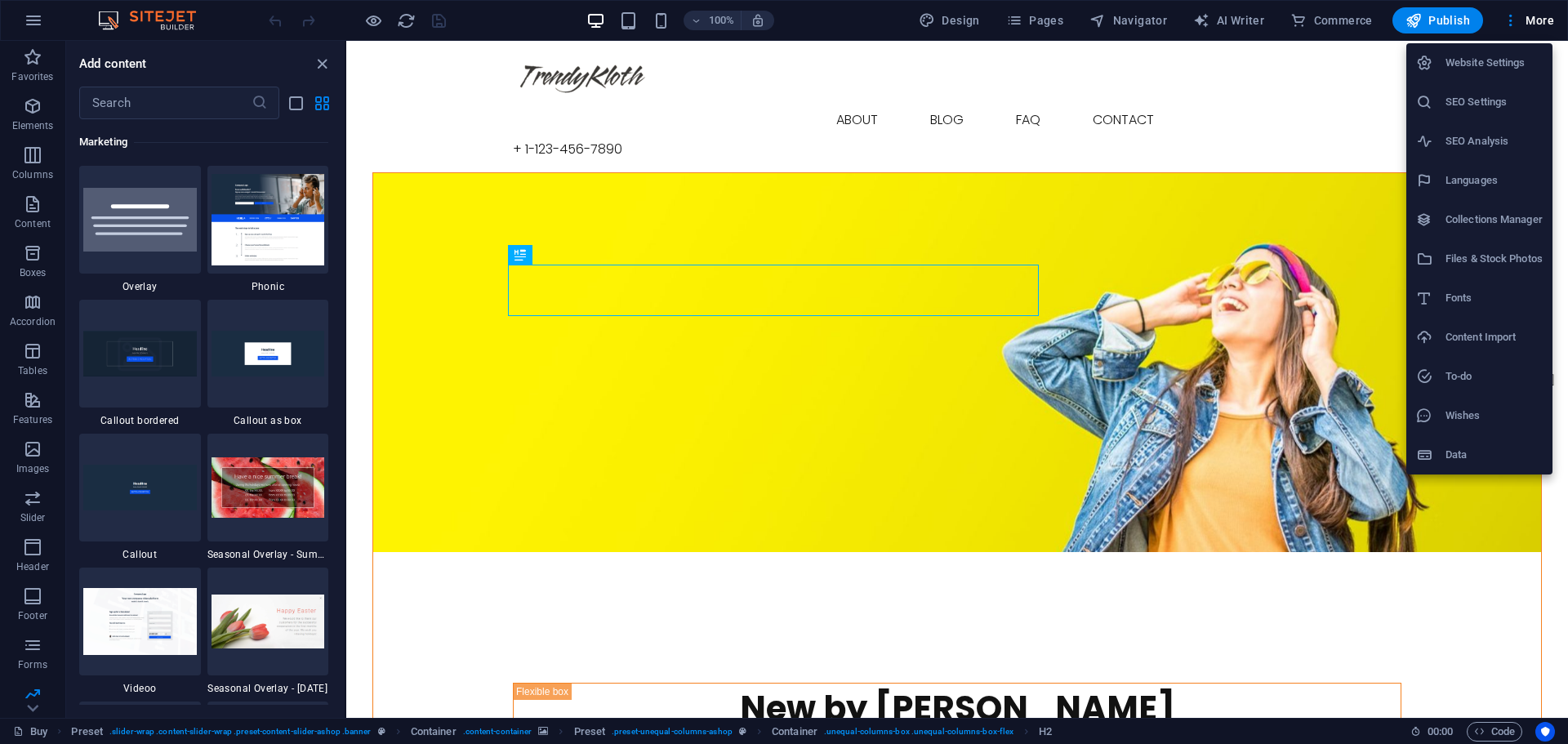
click at [1515, 218] on h6 "Collections Manager" at bounding box center [1494, 219] width 97 height 20
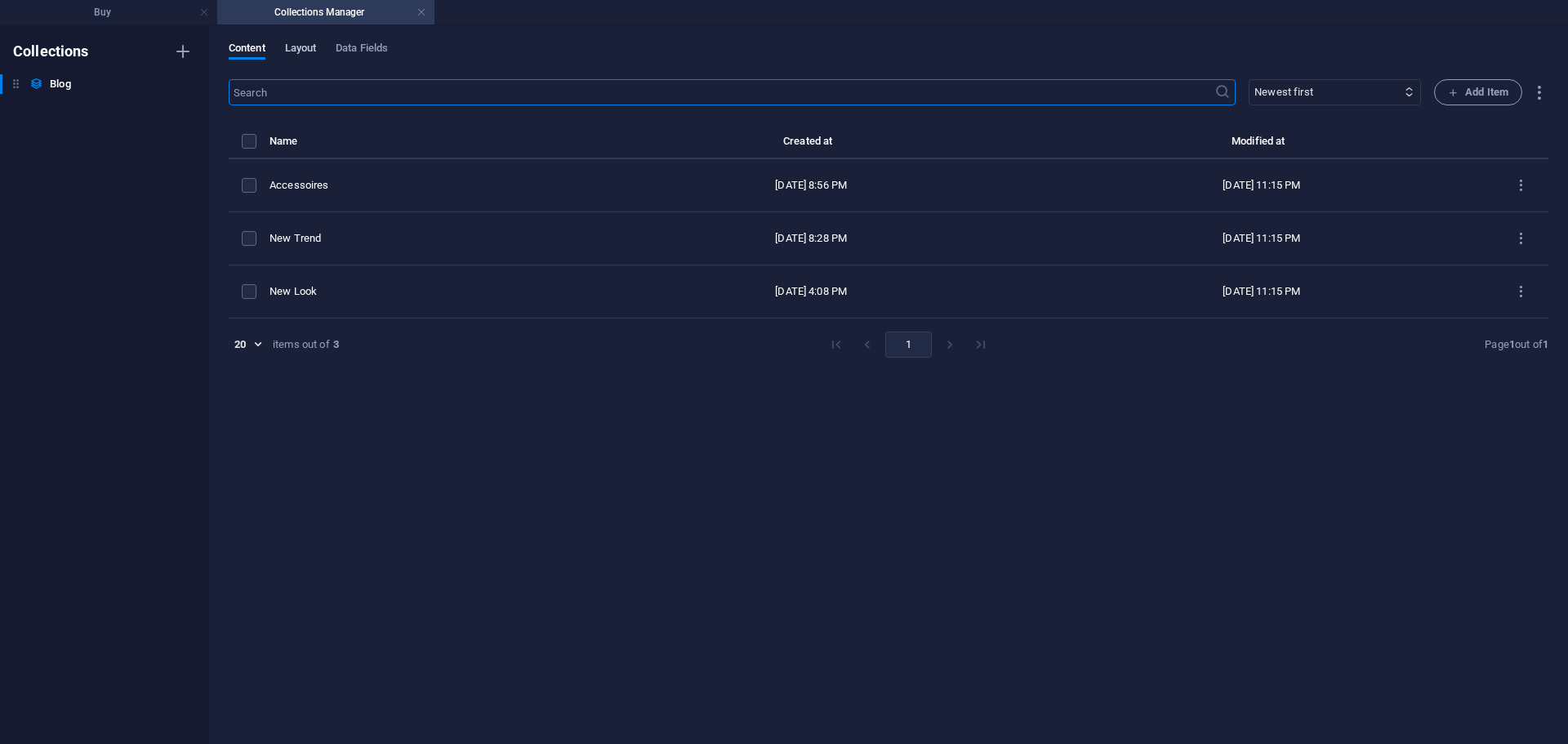
click at [304, 50] on span "Layout" at bounding box center [301, 50] width 32 height 23
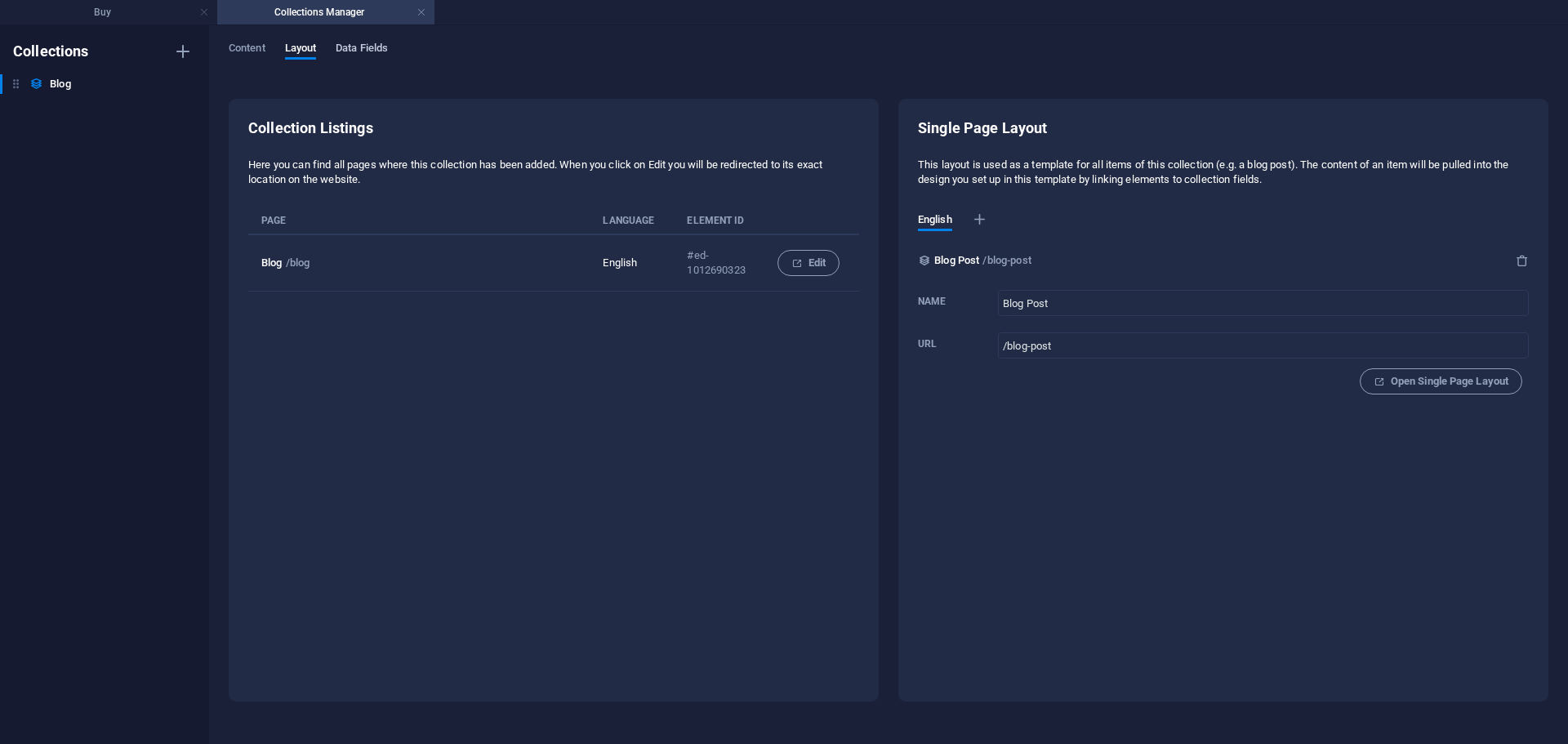
click at [367, 45] on span "Data Fields" at bounding box center [362, 50] width 53 height 23
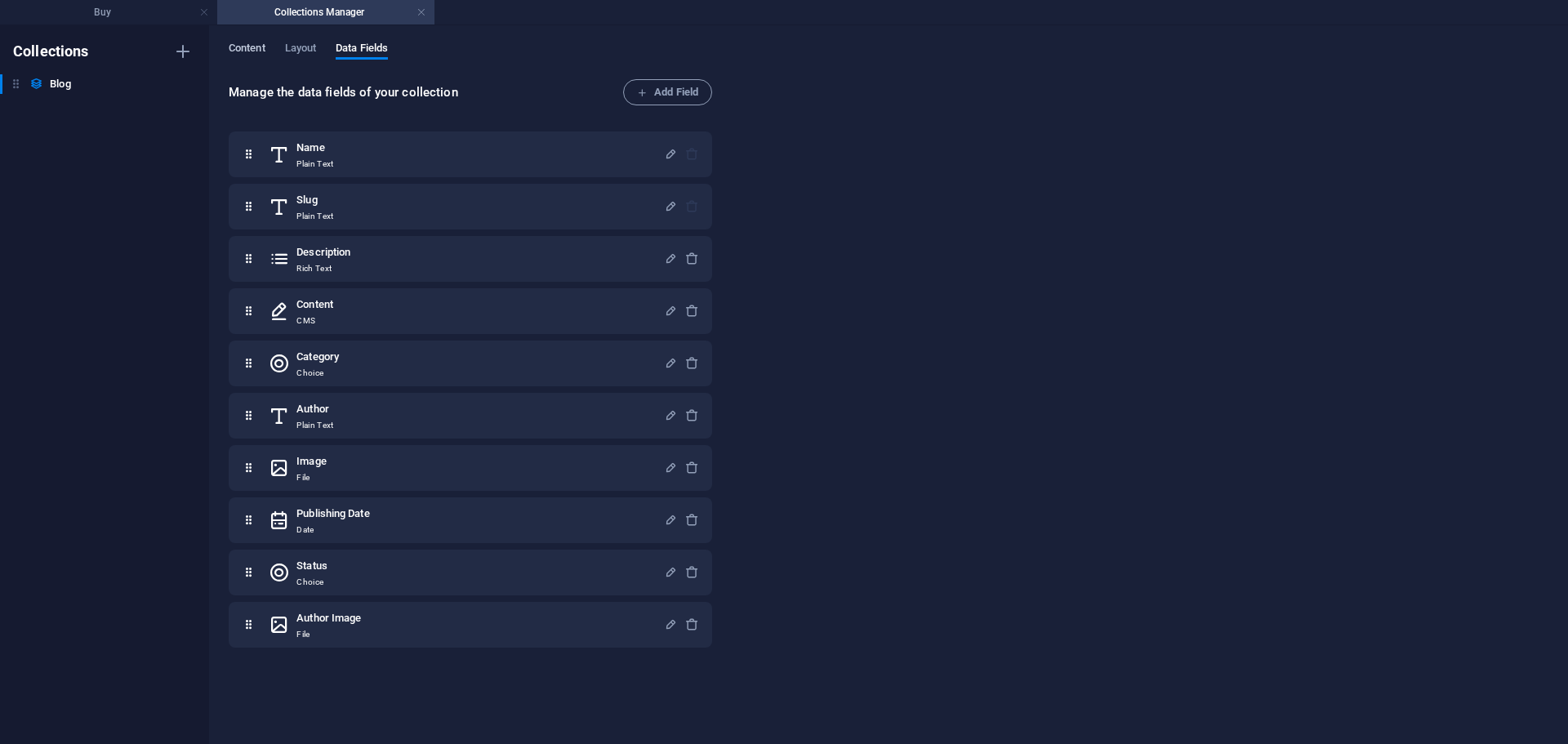
click at [244, 52] on span "Content" at bounding box center [247, 50] width 37 height 23
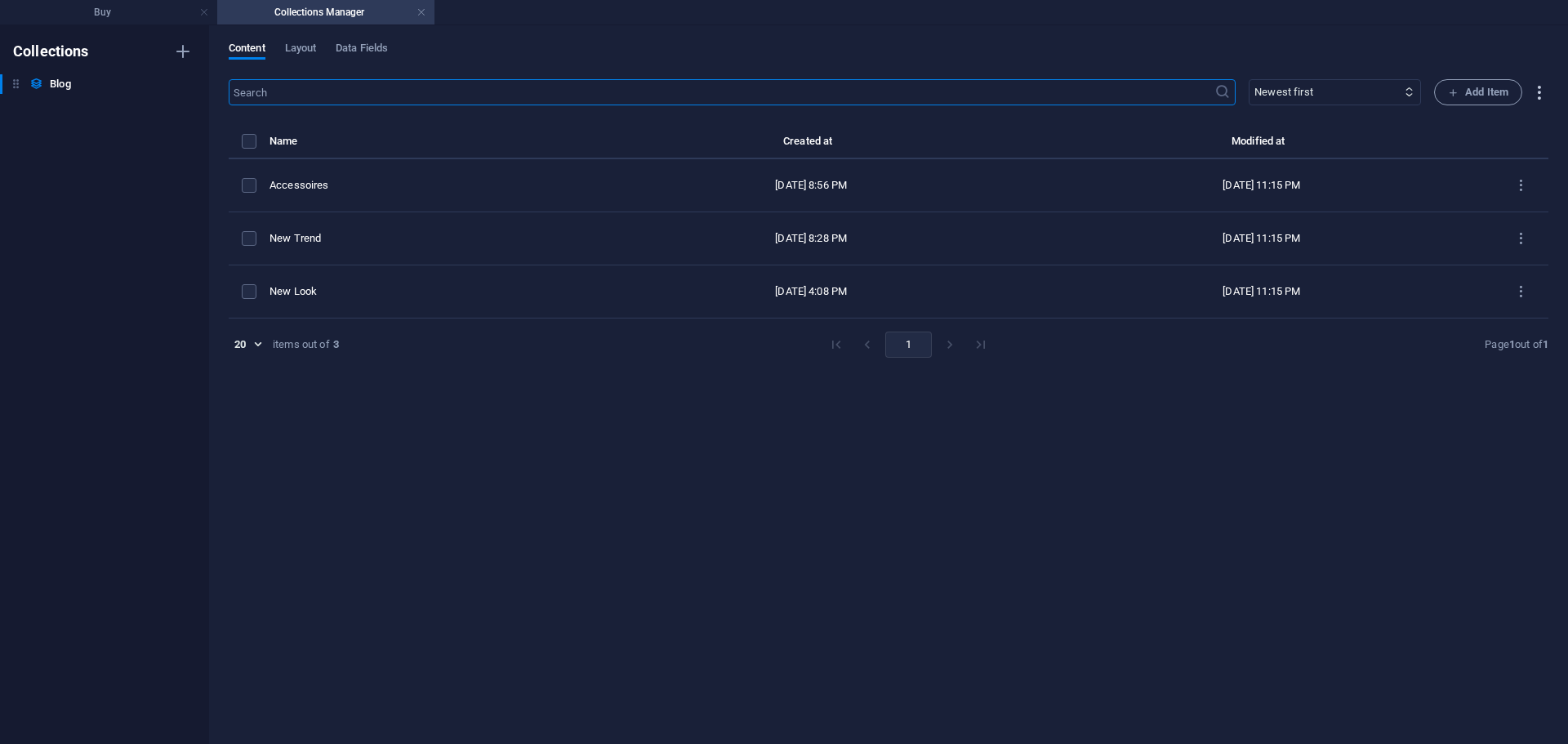
click at [1538, 90] on icon "button" at bounding box center [1539, 92] width 19 height 19
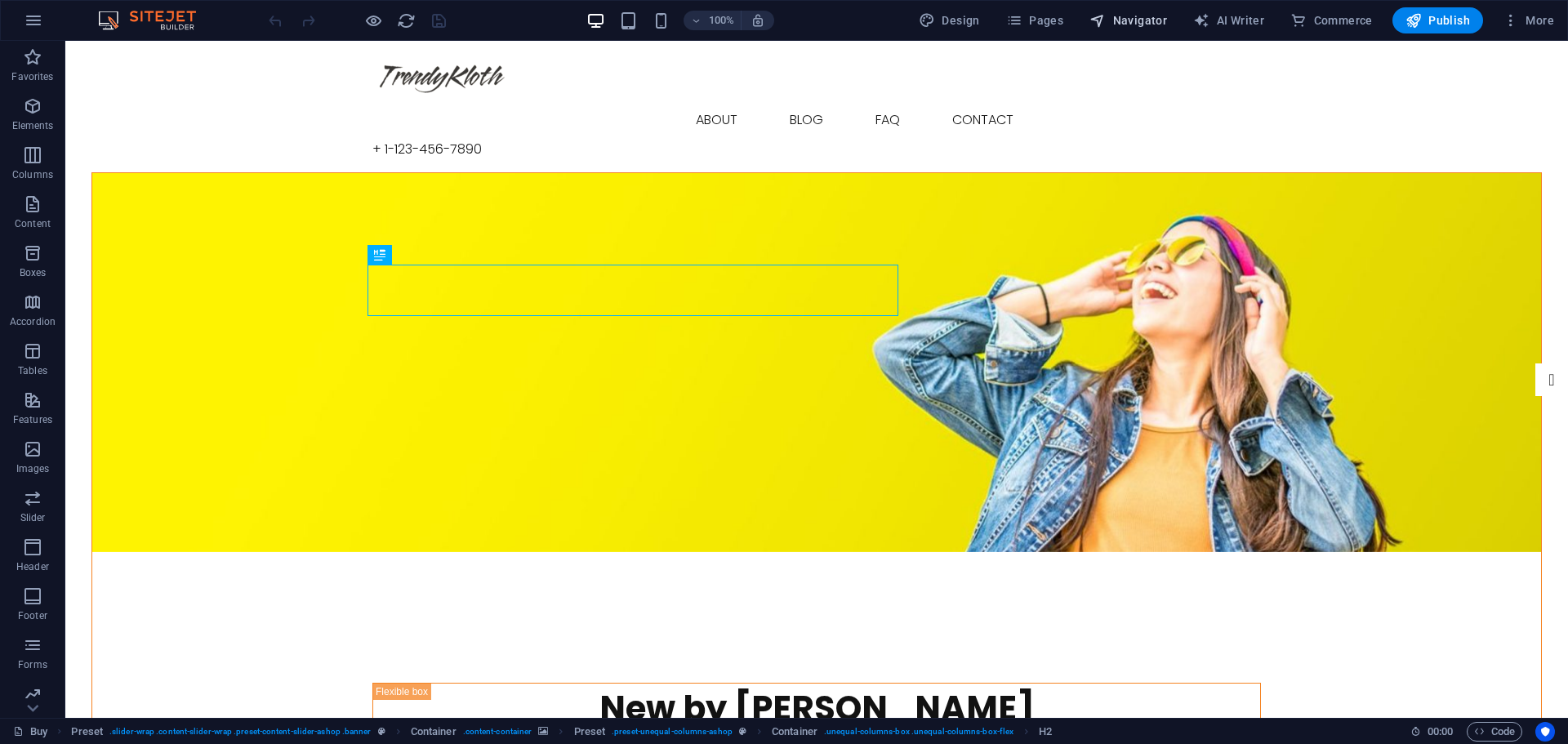
click at [1120, 24] on span "Navigator" at bounding box center [1128, 20] width 77 height 16
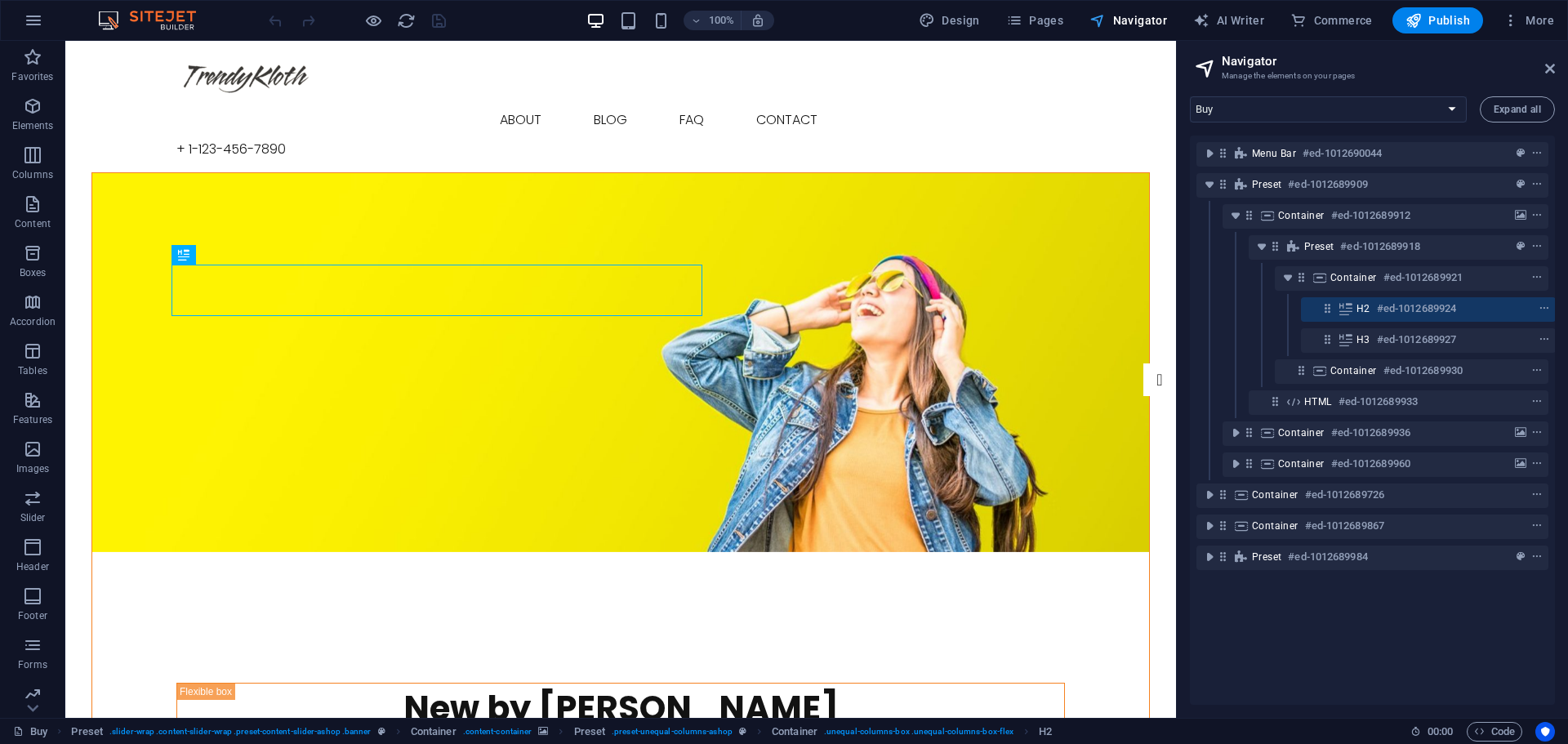
scroll to position [0, 4]
click at [1120, 24] on span "Navigator" at bounding box center [1128, 20] width 77 height 16
click at [1553, 65] on icon at bounding box center [1549, 69] width 9 height 13
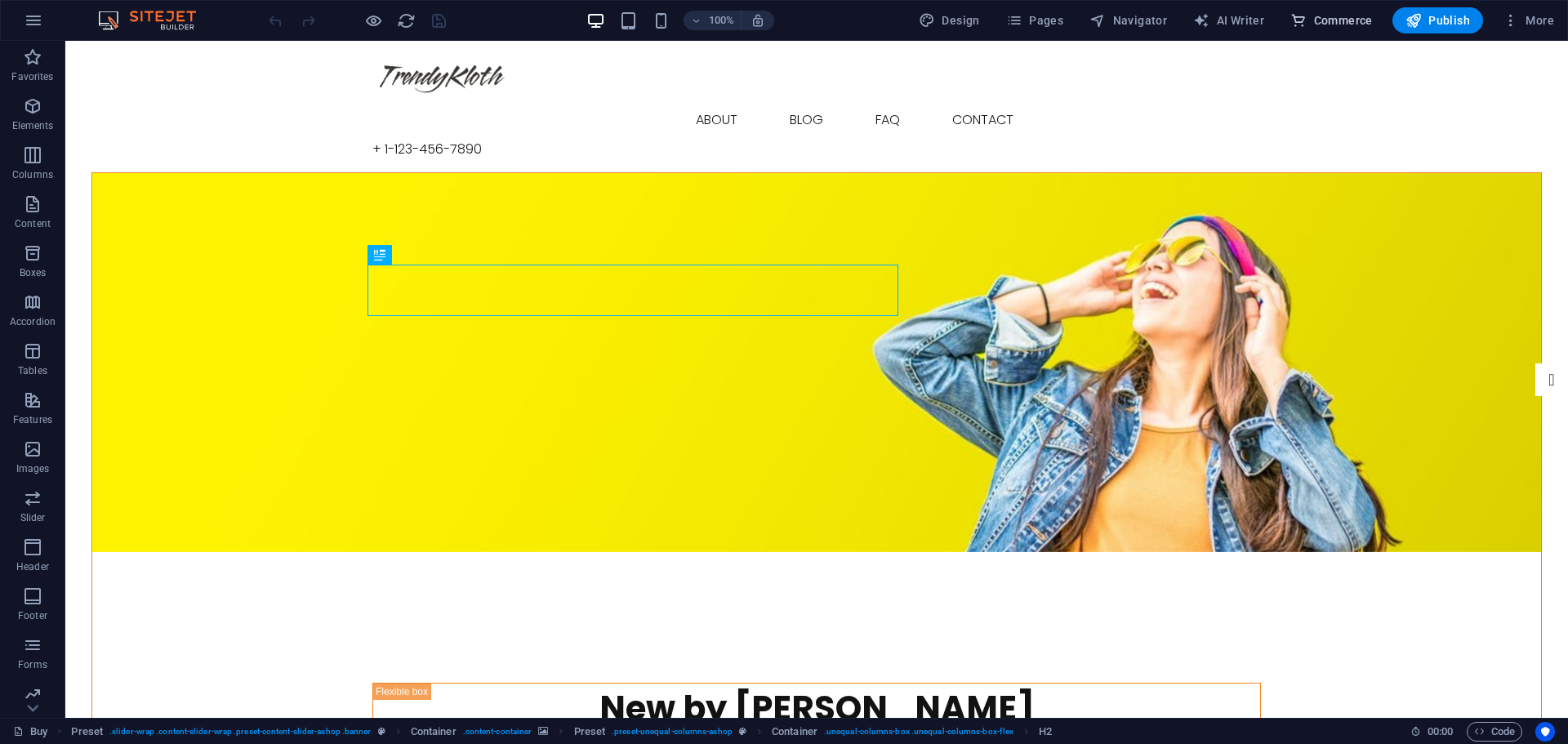
click at [1336, 20] on span "Commerce" at bounding box center [1332, 20] width 83 height 16
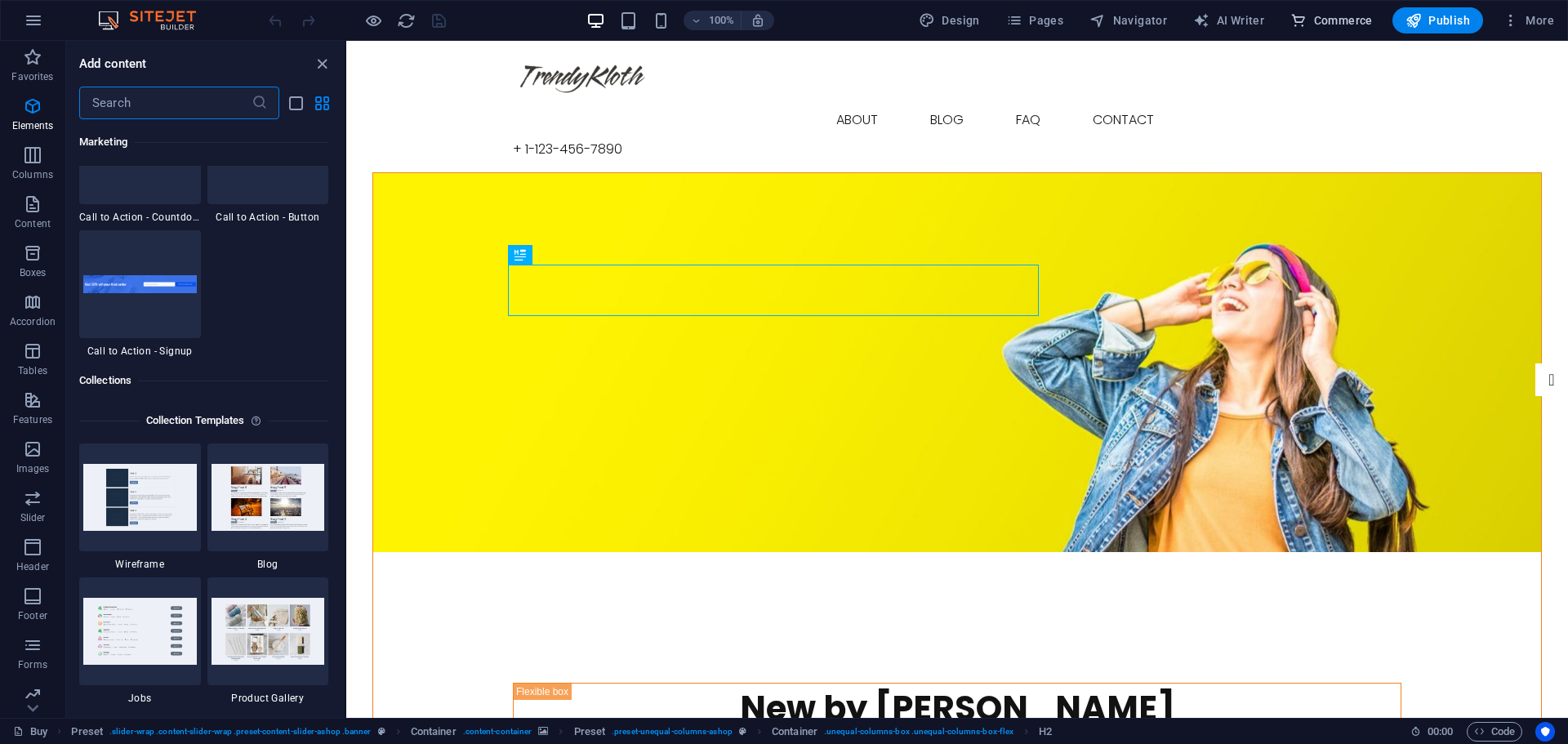
scroll to position [15745, 0]
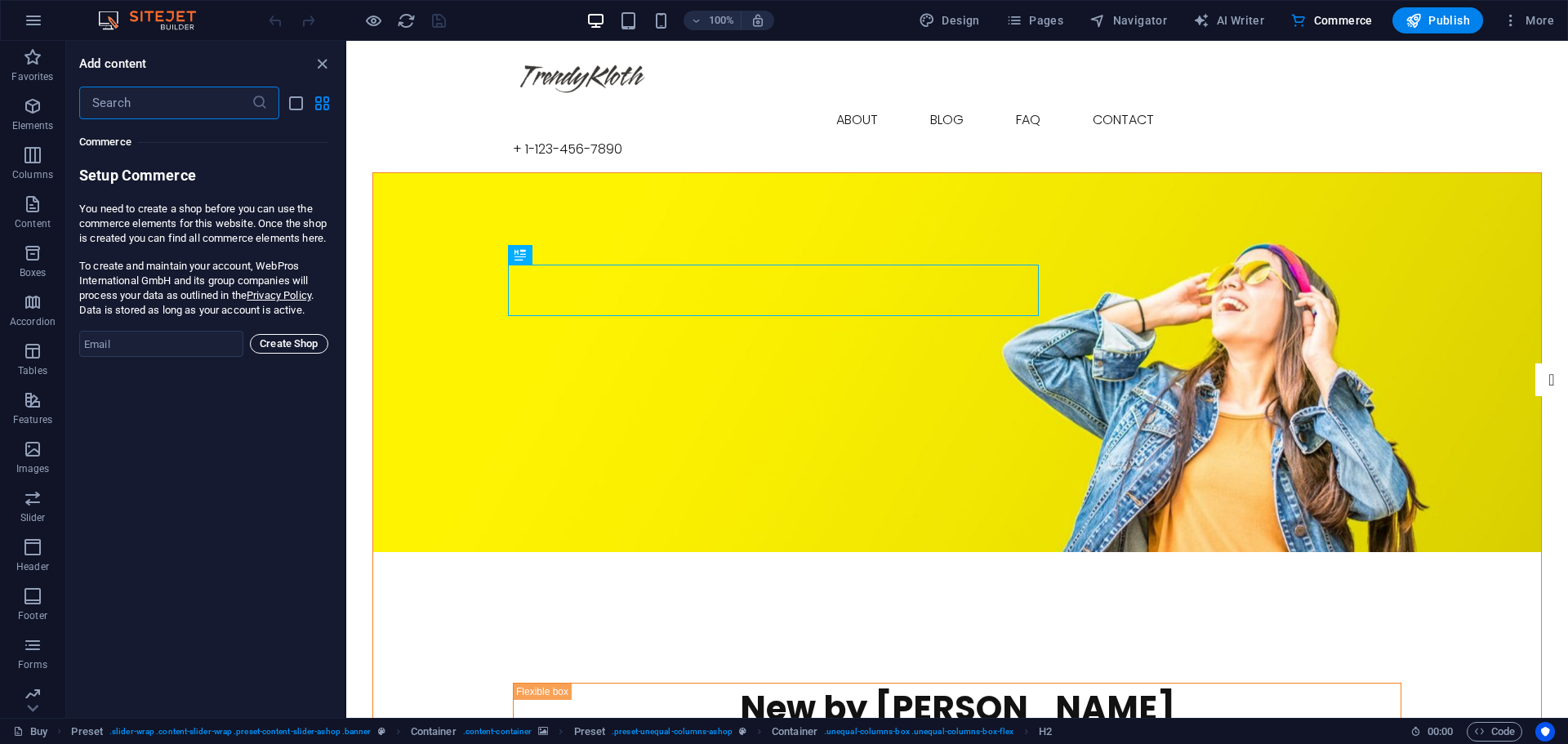
click at [287, 354] on span "Create Shop" at bounding box center [289, 344] width 64 height 20
click at [170, 357] on input "email" at bounding box center [161, 344] width 164 height 26
click at [126, 491] on div "Favorites 1 Star Headline 1 Star Container Elements 1 Star Headline 1 Star Text…" at bounding box center [205, 412] width 279 height 586
click at [23, 408] on icon "button" at bounding box center [32, 400] width 20 height 20
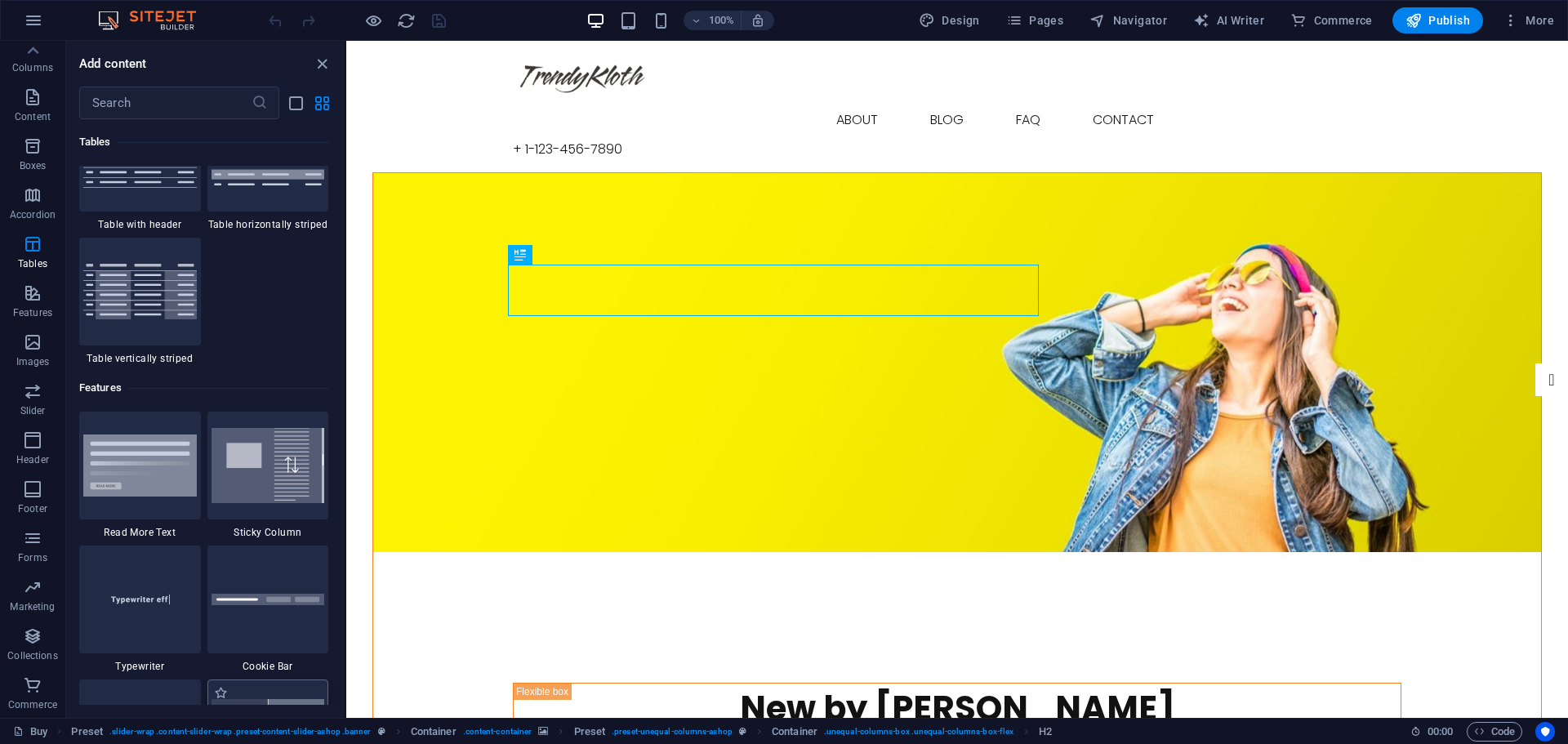
scroll to position [6097, 0]
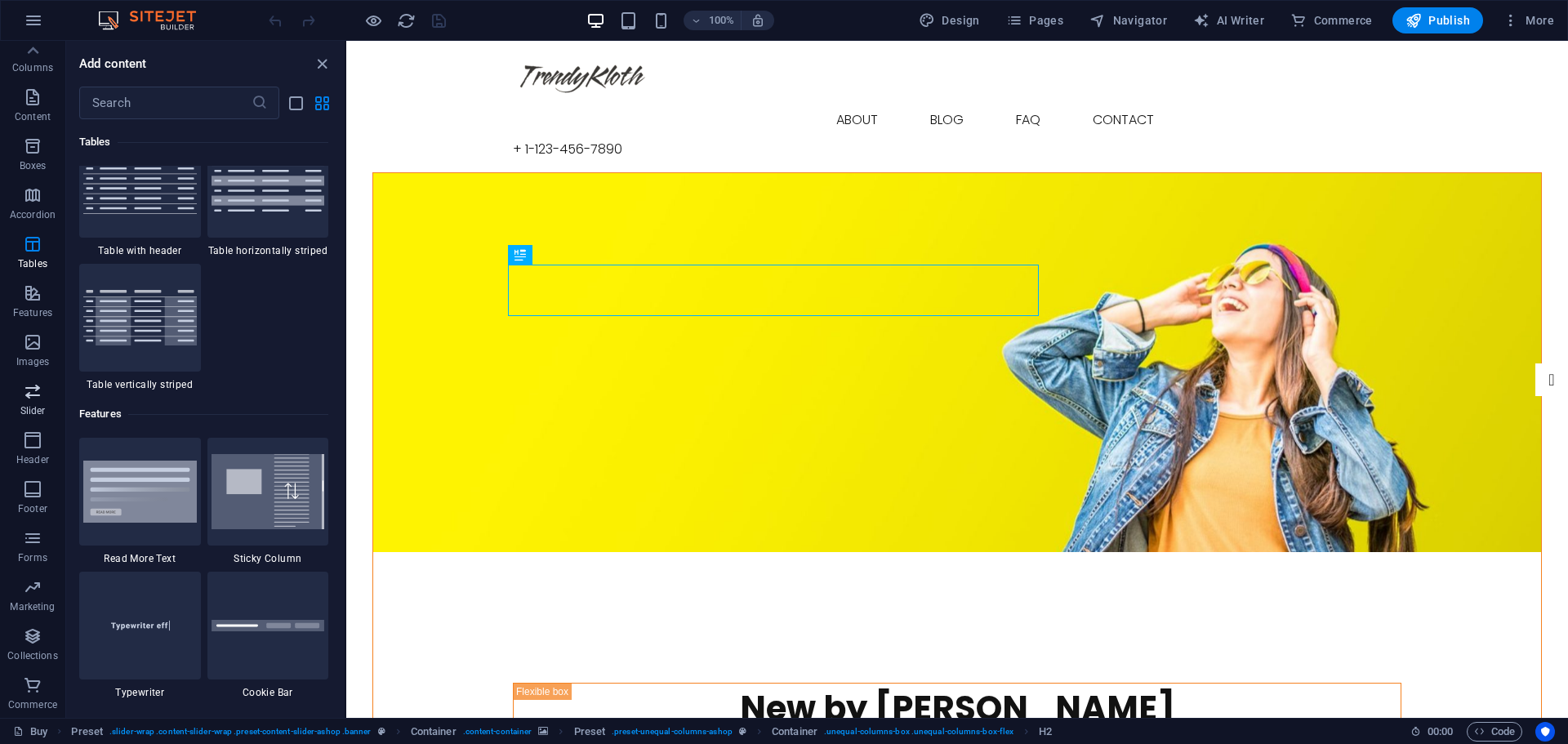
click at [43, 397] on span "Slider" at bounding box center [32, 401] width 65 height 40
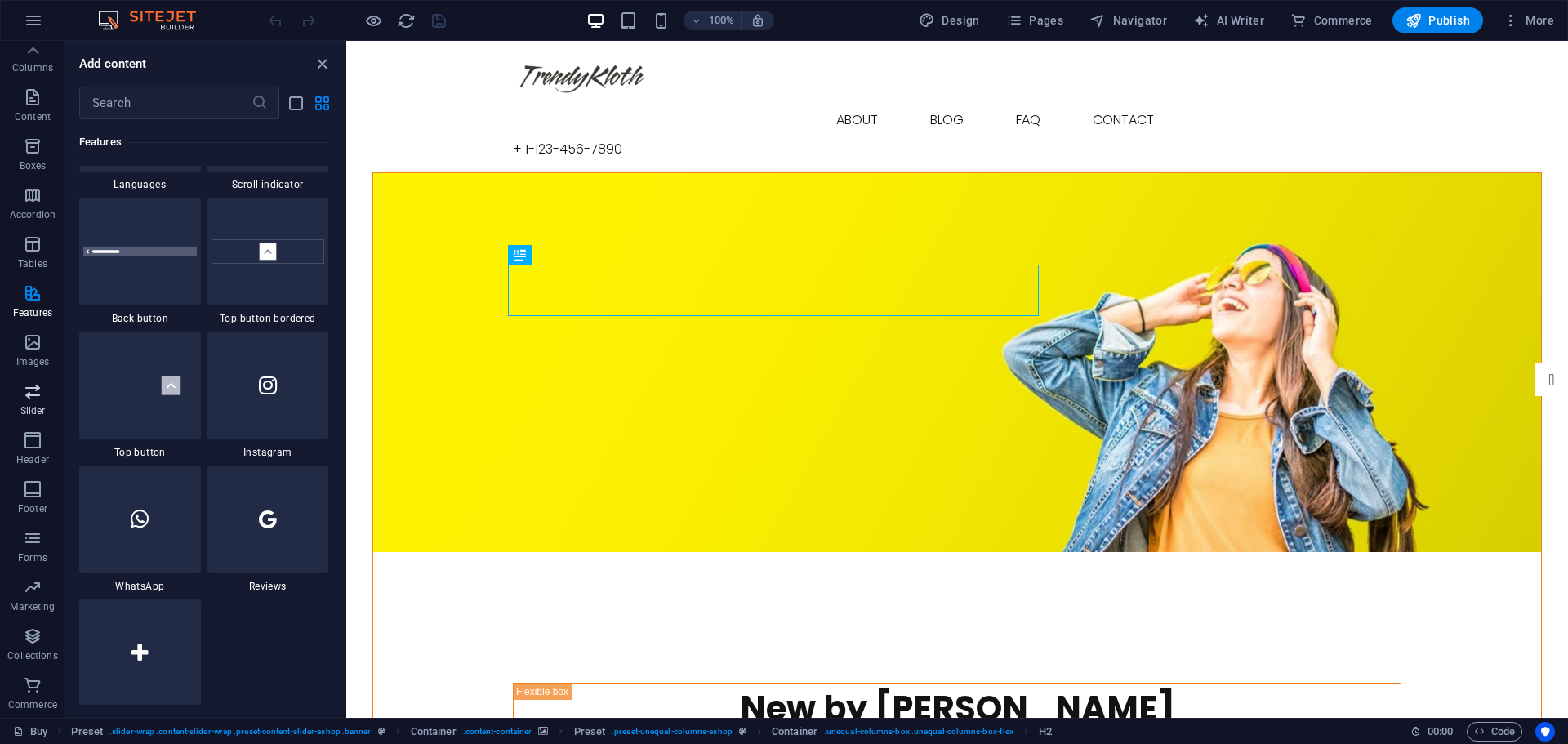
scroll to position [9262, 0]
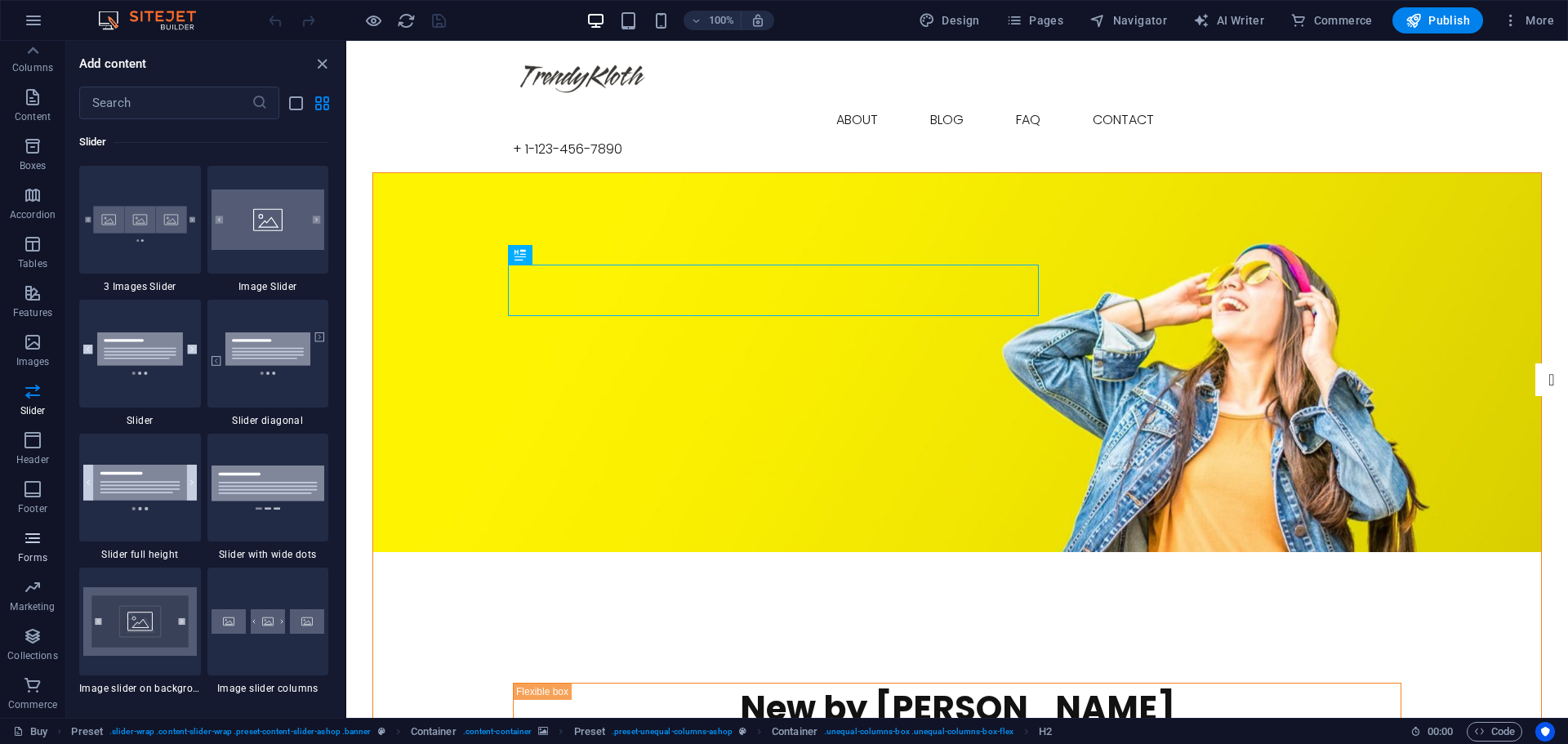
click at [32, 546] on icon "button" at bounding box center [32, 538] width 20 height 20
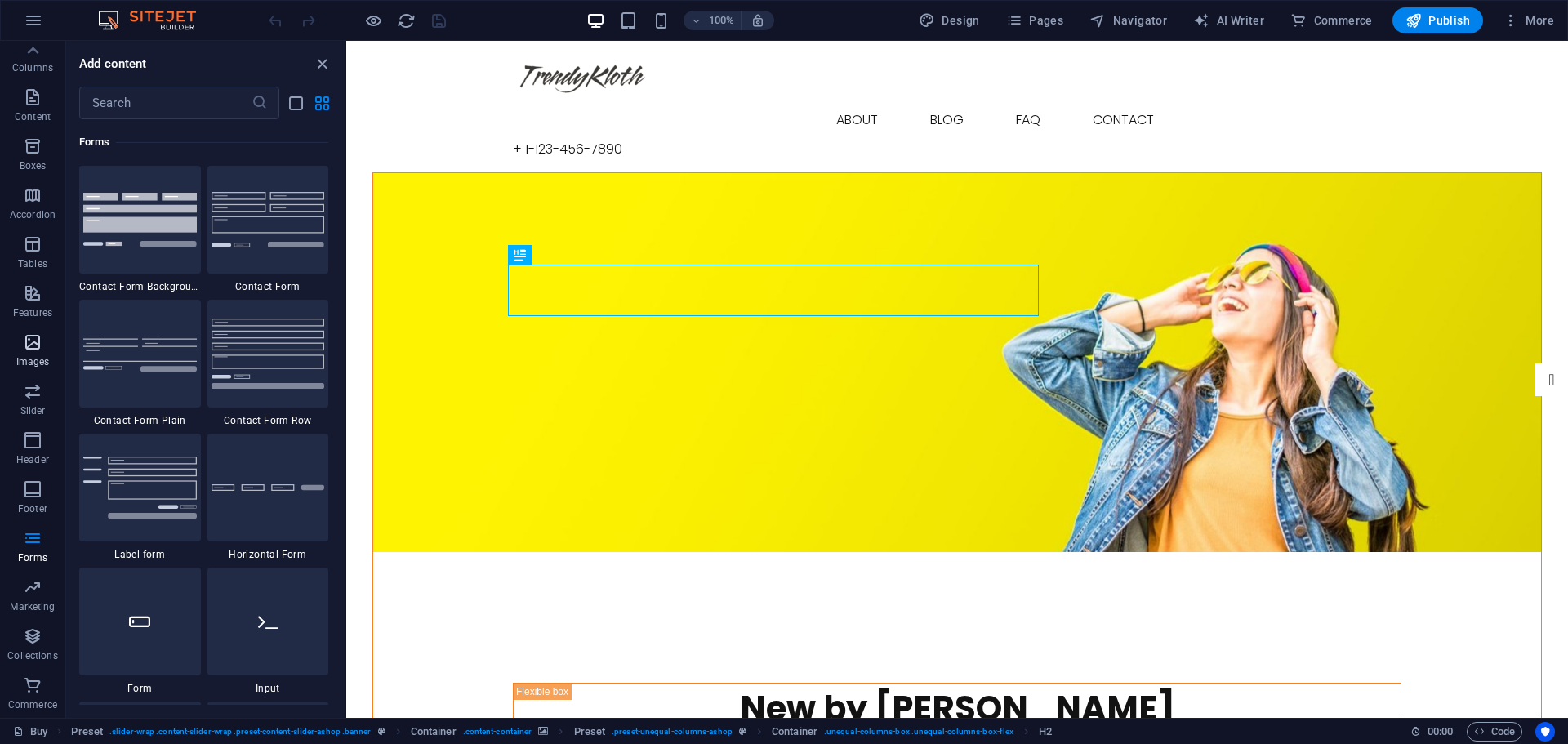
scroll to position [0, 0]
click at [40, 120] on p "Elements" at bounding box center [33, 126] width 41 height 13
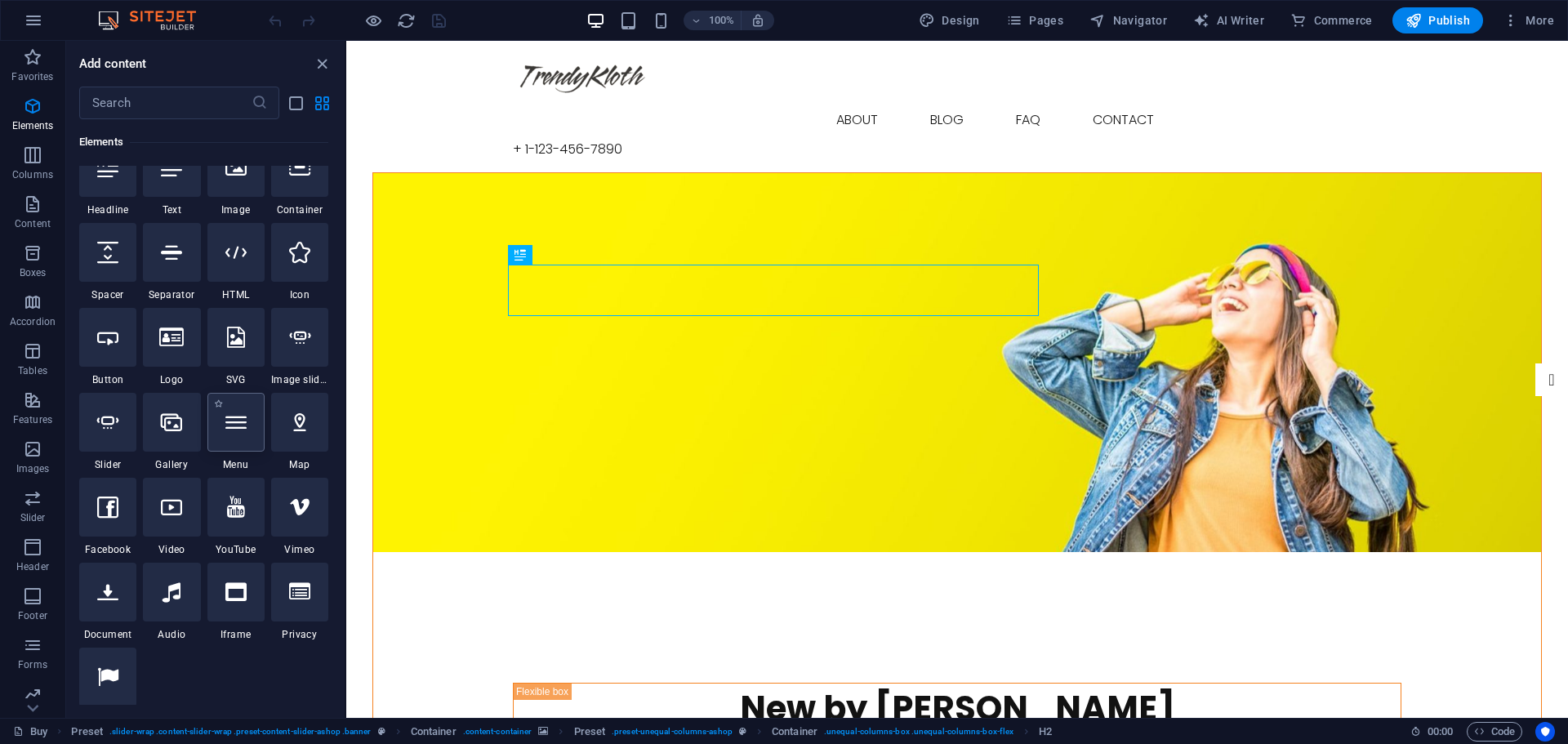
scroll to position [174, 0]
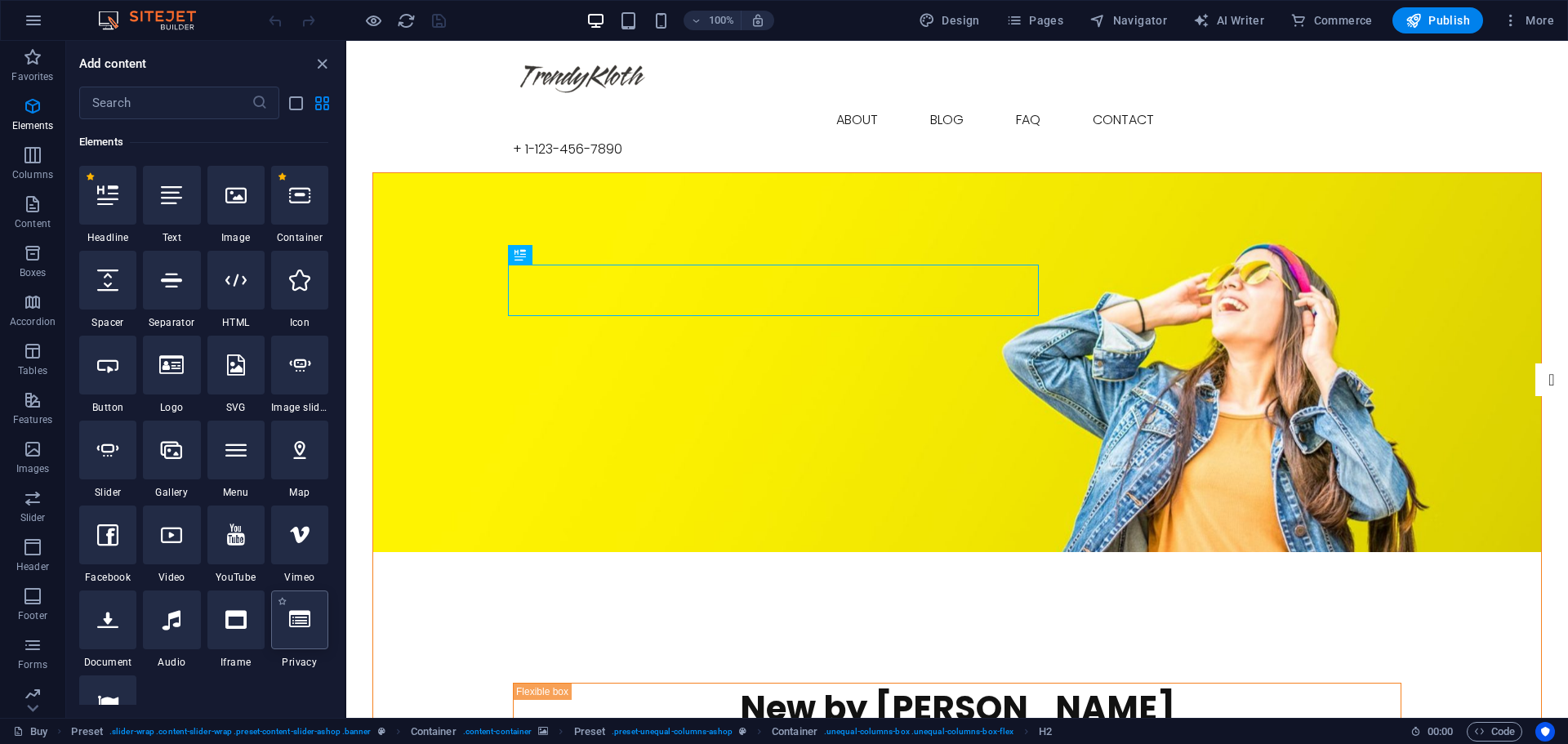
click at [307, 623] on icon at bounding box center [299, 620] width 22 height 22
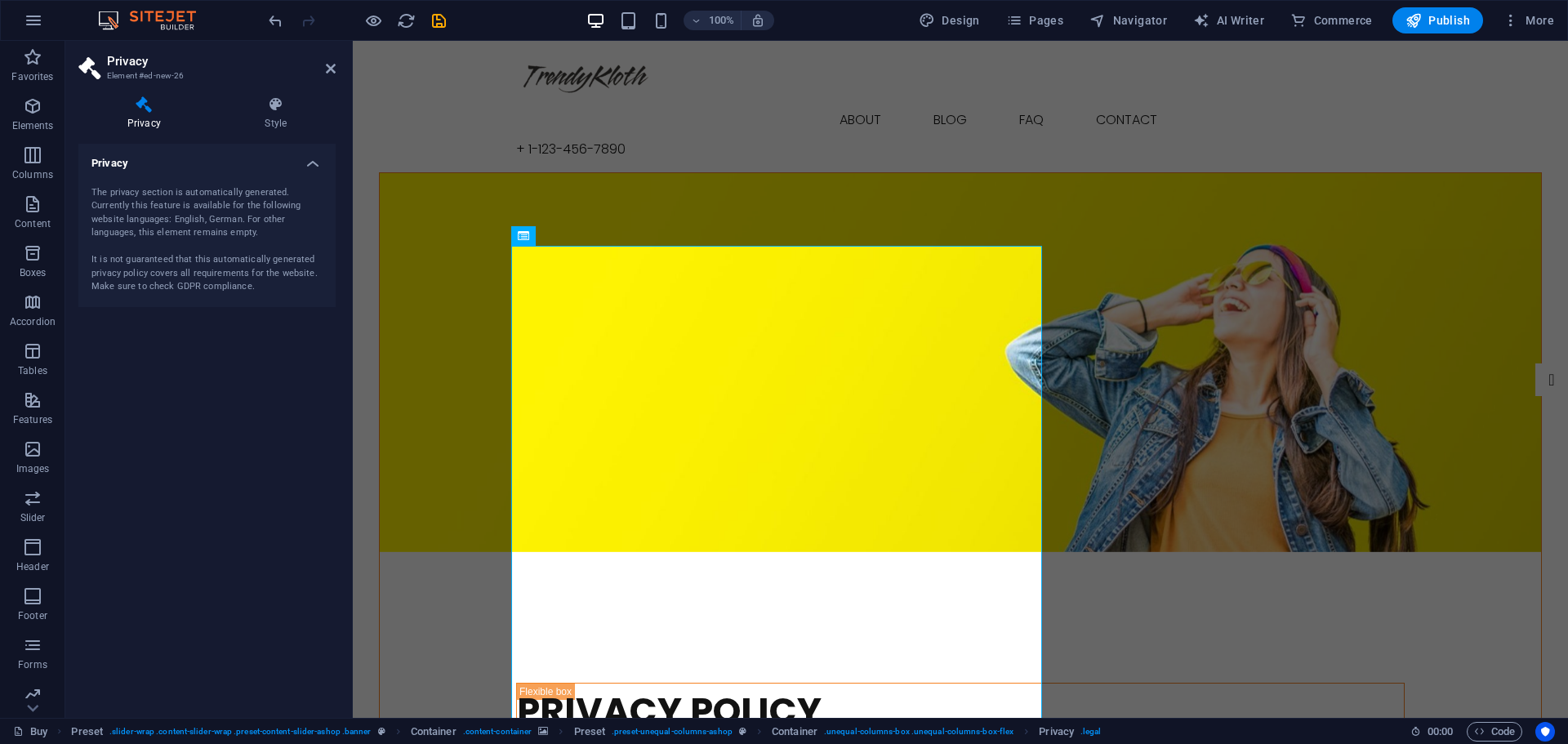
click at [560, 201] on figure at bounding box center [960, 363] width 1161 height 380
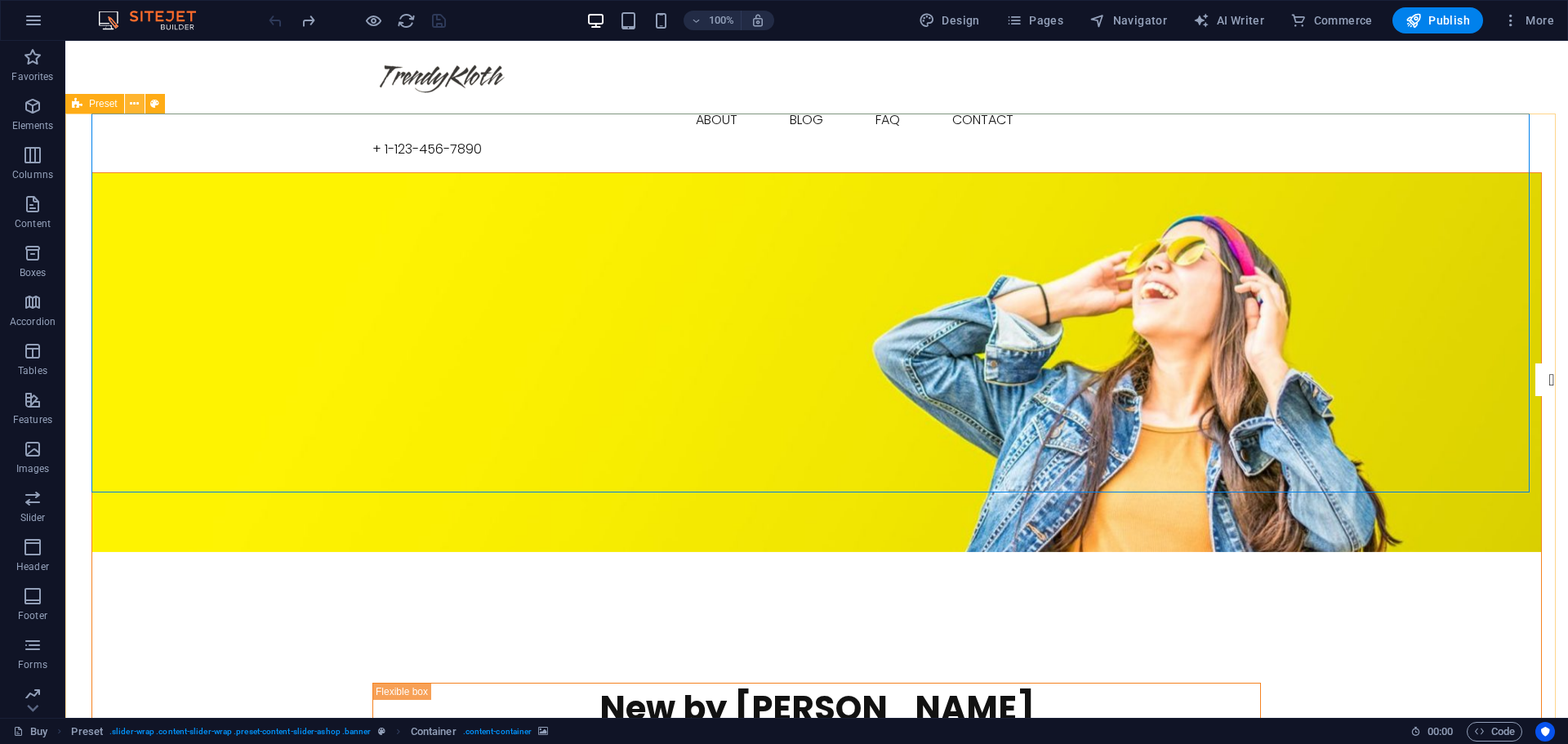
click at [136, 105] on icon at bounding box center [135, 105] width 9 height 17
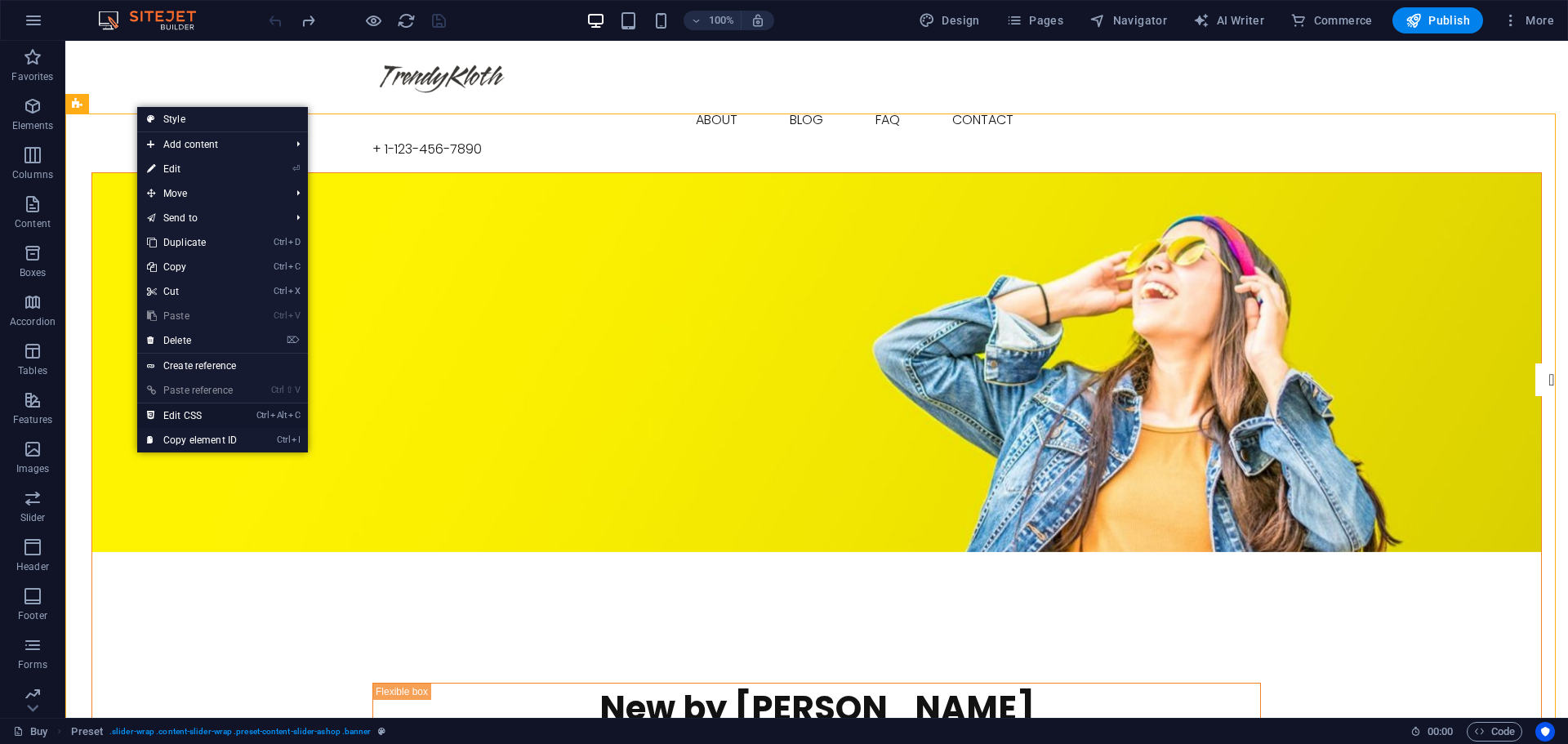
click at [178, 417] on link "Ctrl Alt C Edit CSS" at bounding box center [192, 416] width 109 height 24
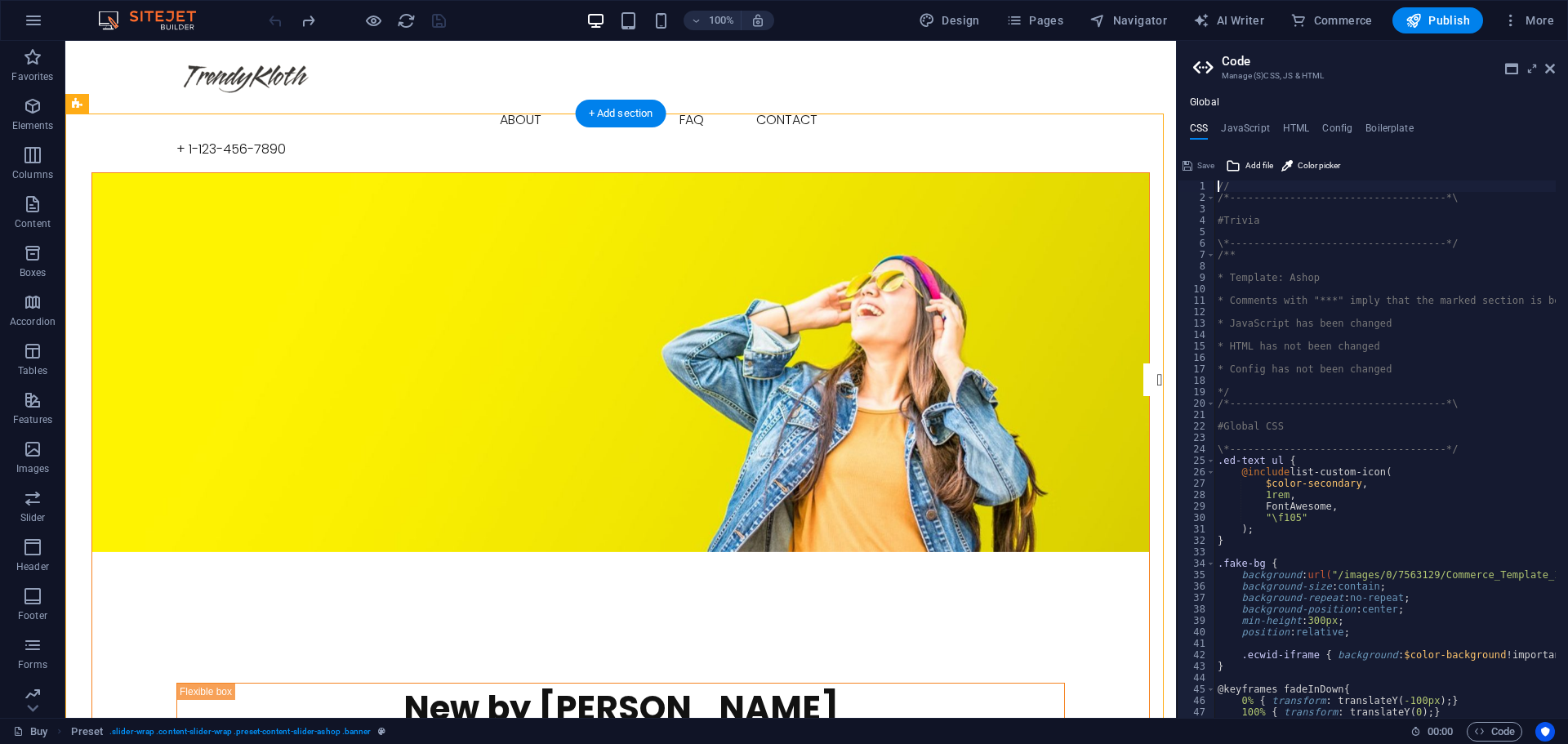
type textarea "@include content-slider("
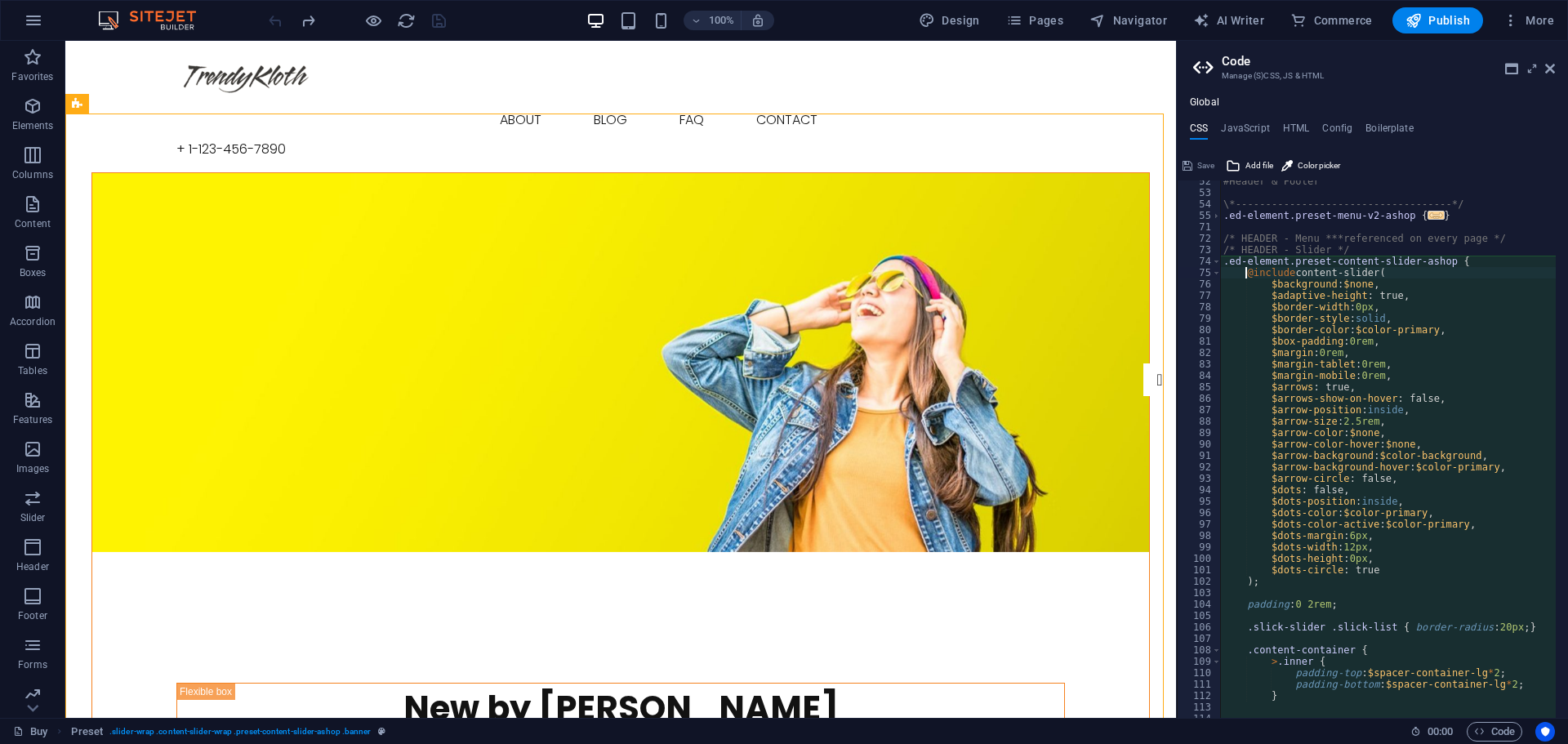
scroll to position [833, 0]
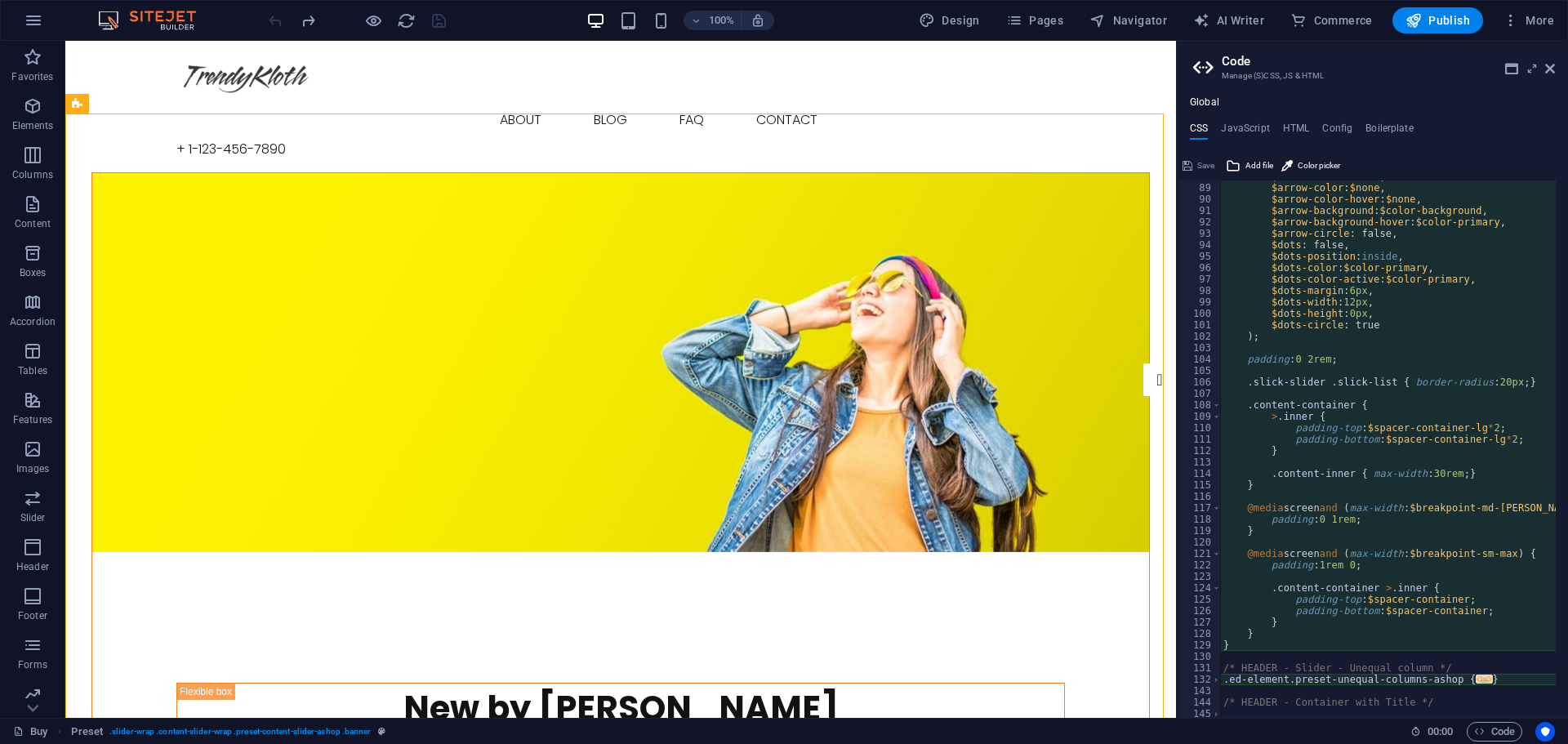
click at [1555, 67] on aside "Code Manage (S)CSS, JS & HTML Global CSS JavaScript HTML Config Boilerplate @in…" at bounding box center [1371, 379] width 392 height 677
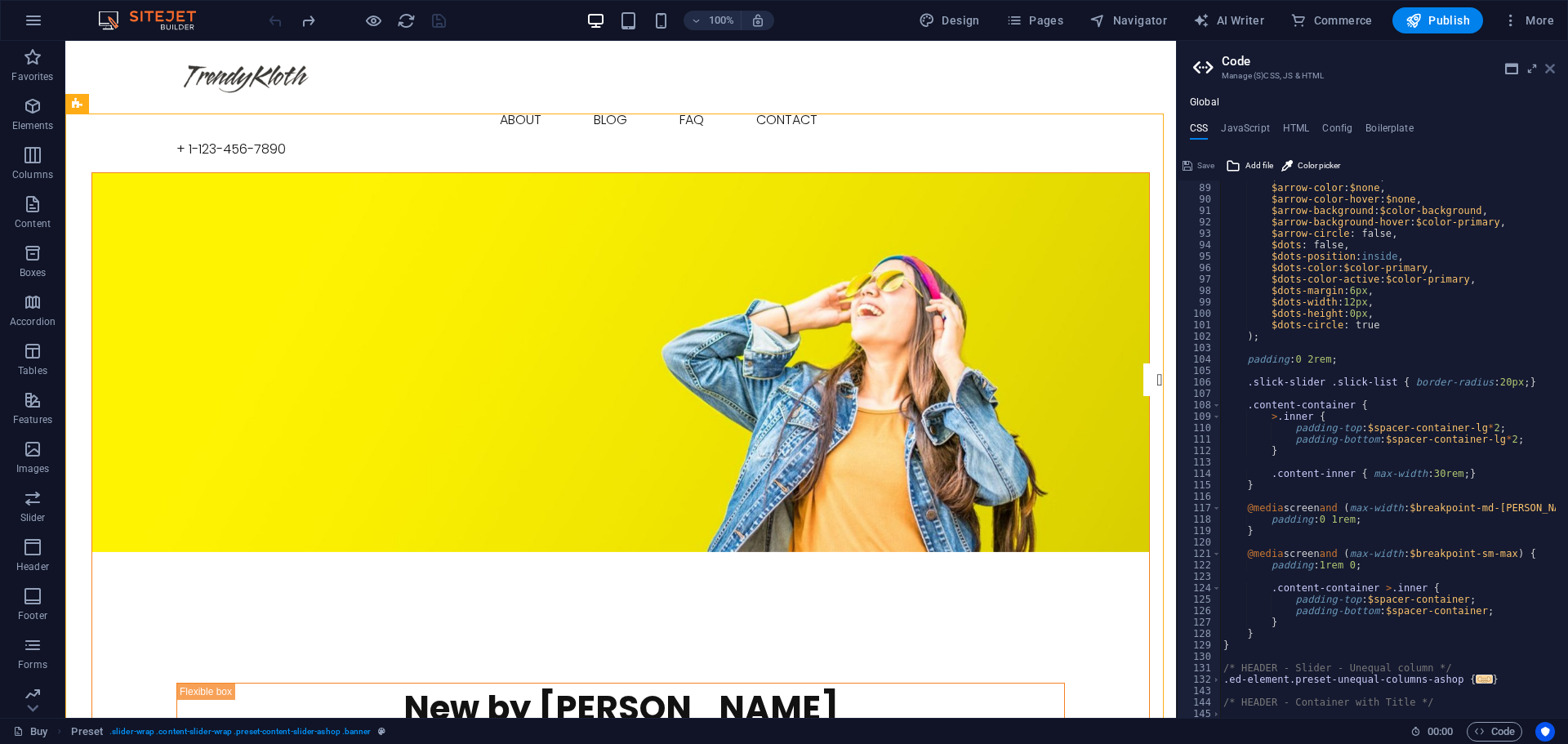
click at [1553, 67] on icon at bounding box center [1549, 69] width 9 height 13
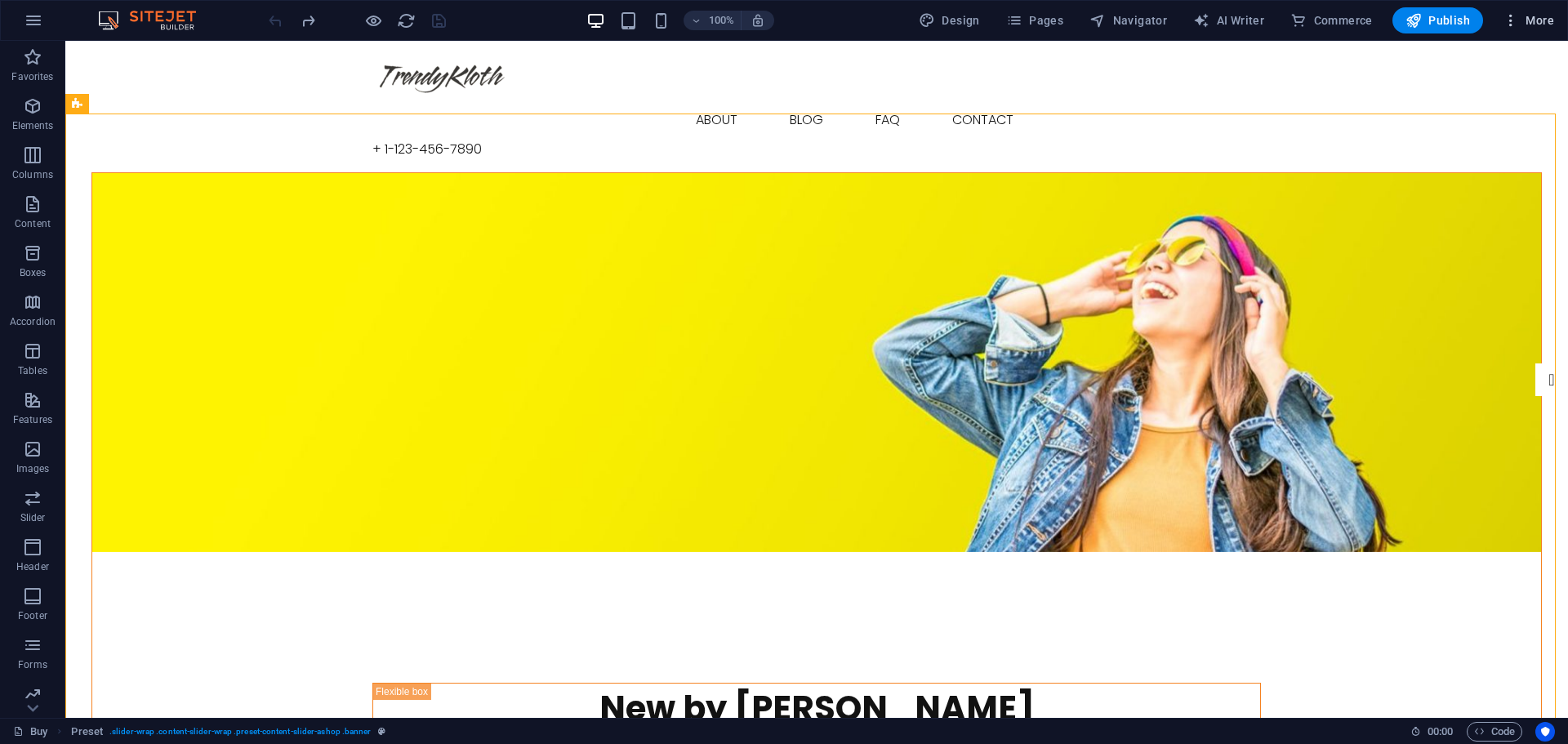
click at [1535, 18] on span "More" at bounding box center [1528, 20] width 52 height 16
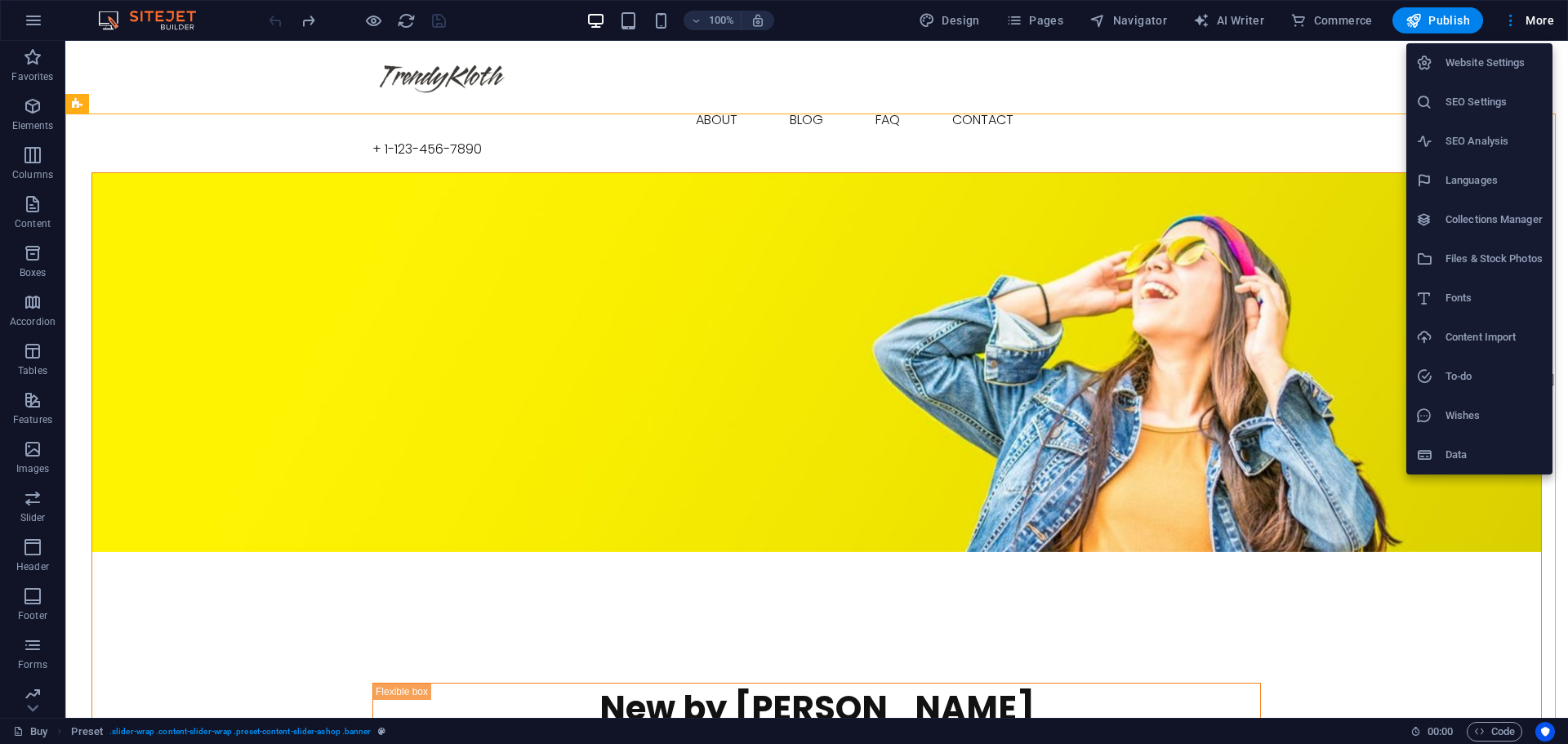
click at [1468, 460] on h6 "Data" at bounding box center [1494, 455] width 97 height 20
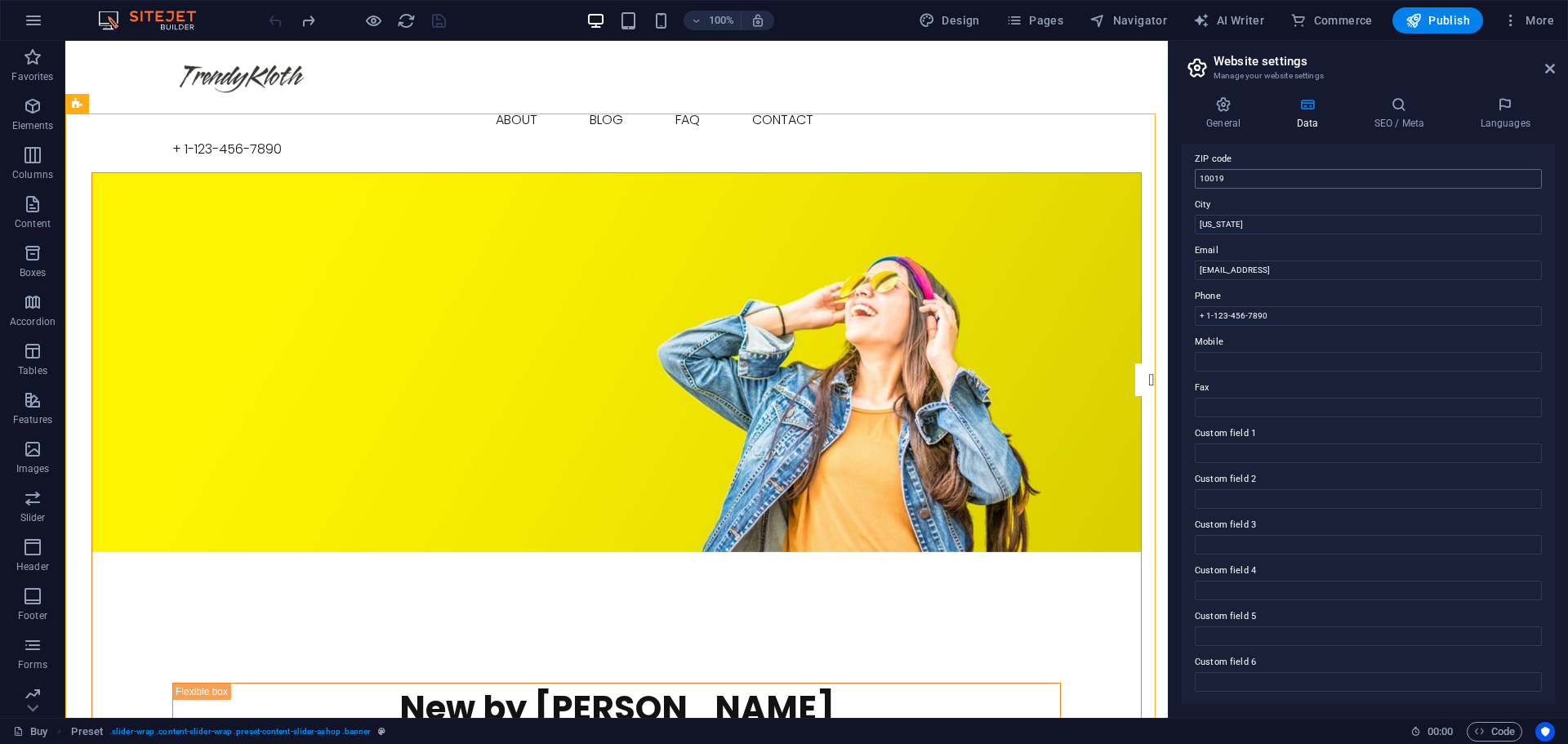
scroll to position [0, 0]
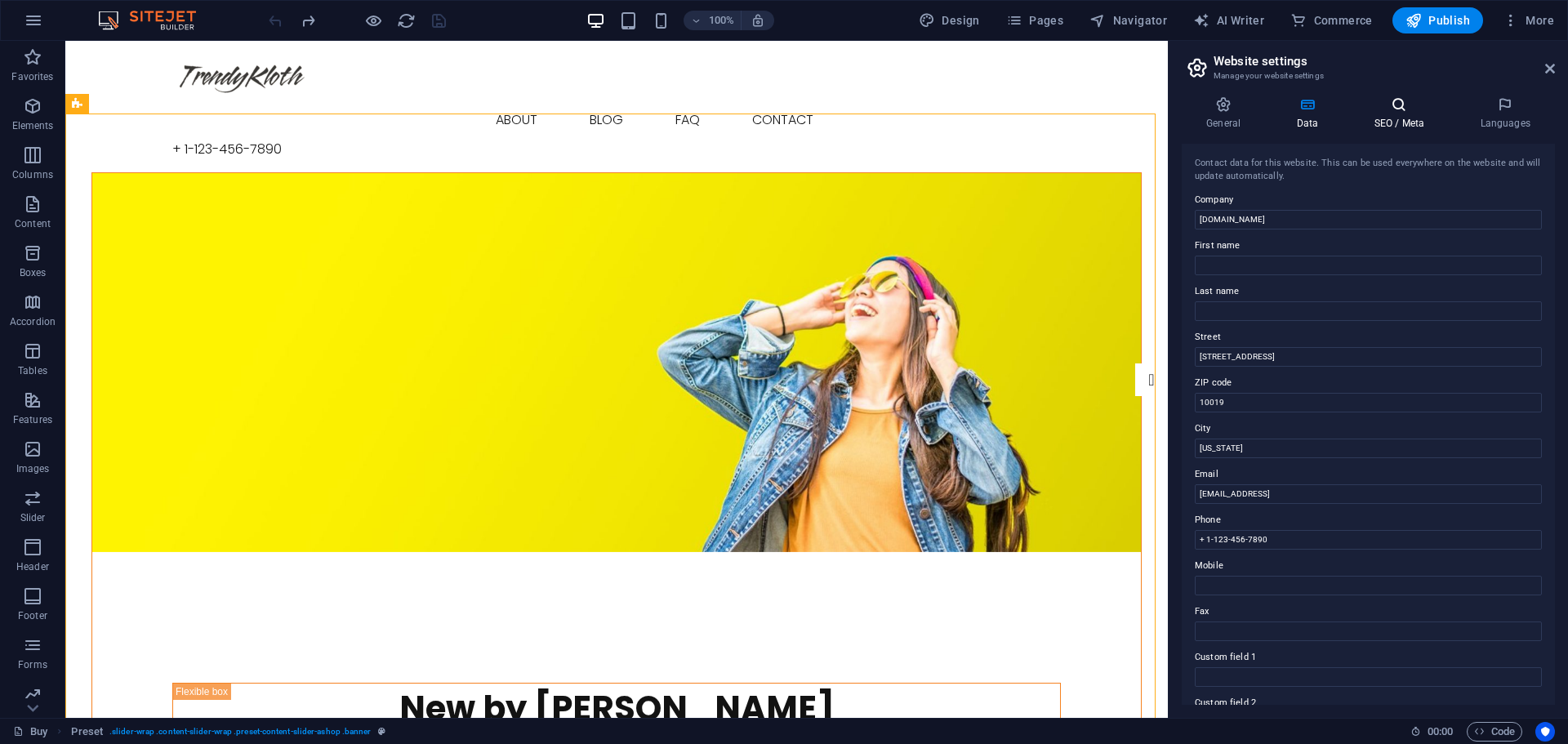
click at [1407, 108] on icon at bounding box center [1399, 104] width 100 height 16
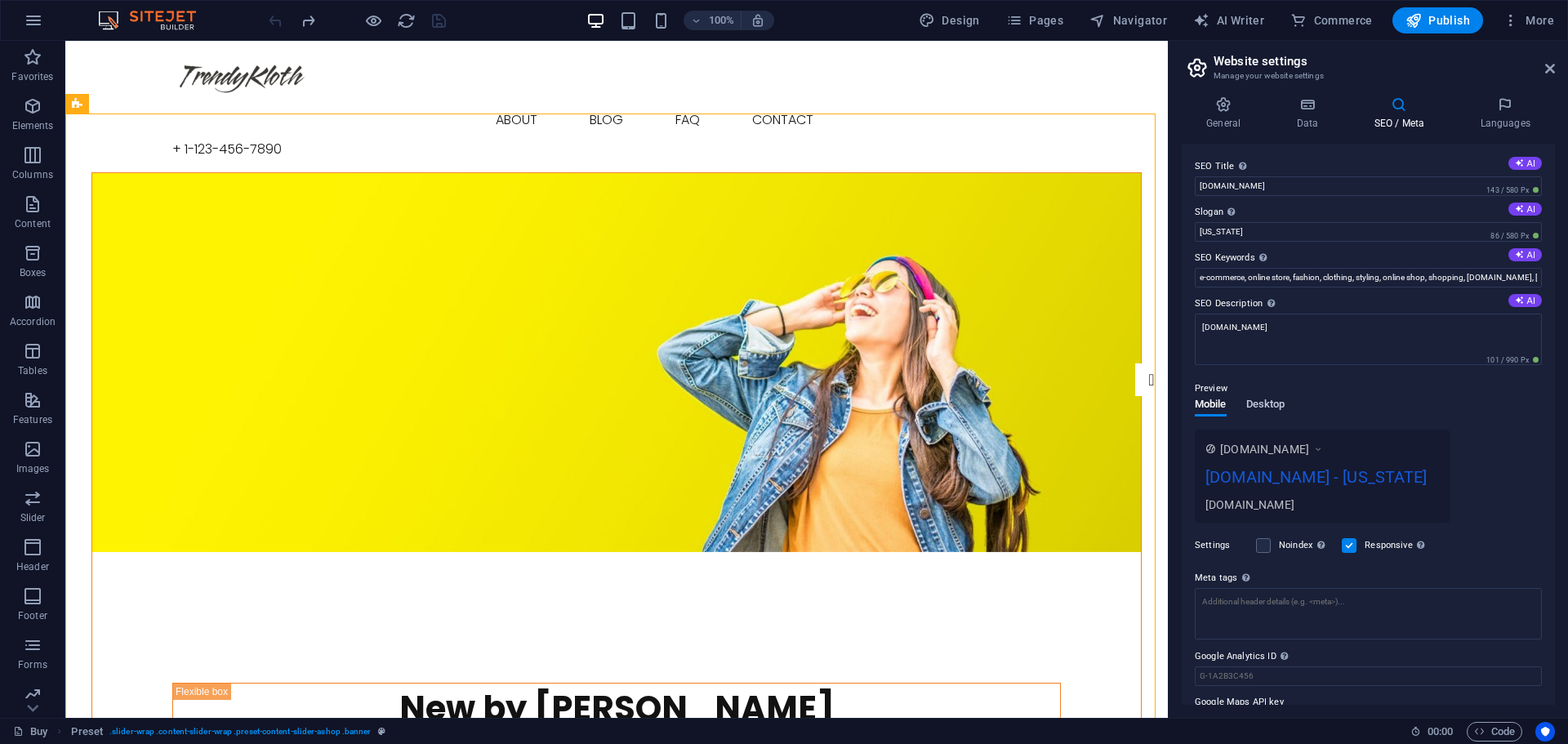
click at [1270, 402] on span "Desktop" at bounding box center [1266, 406] width 40 height 23
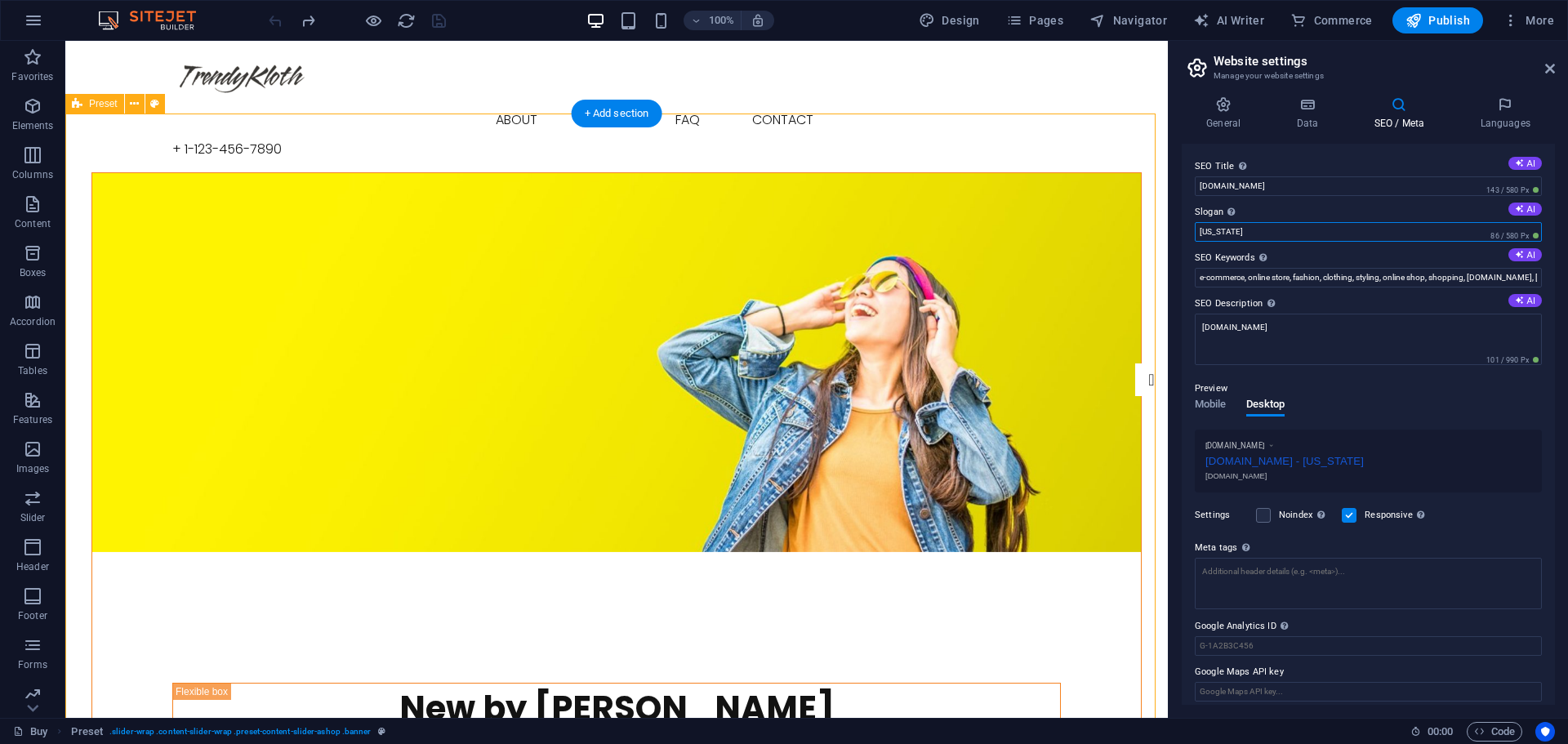
drag, startPoint x: 1337, startPoint y: 272, endPoint x: 1350, endPoint y: 272, distance: 13.0
click at [1256, 227] on input "[US_STATE]" at bounding box center [1368, 232] width 347 height 20
click at [1521, 212] on button "AI" at bounding box center [1525, 209] width 34 height 13
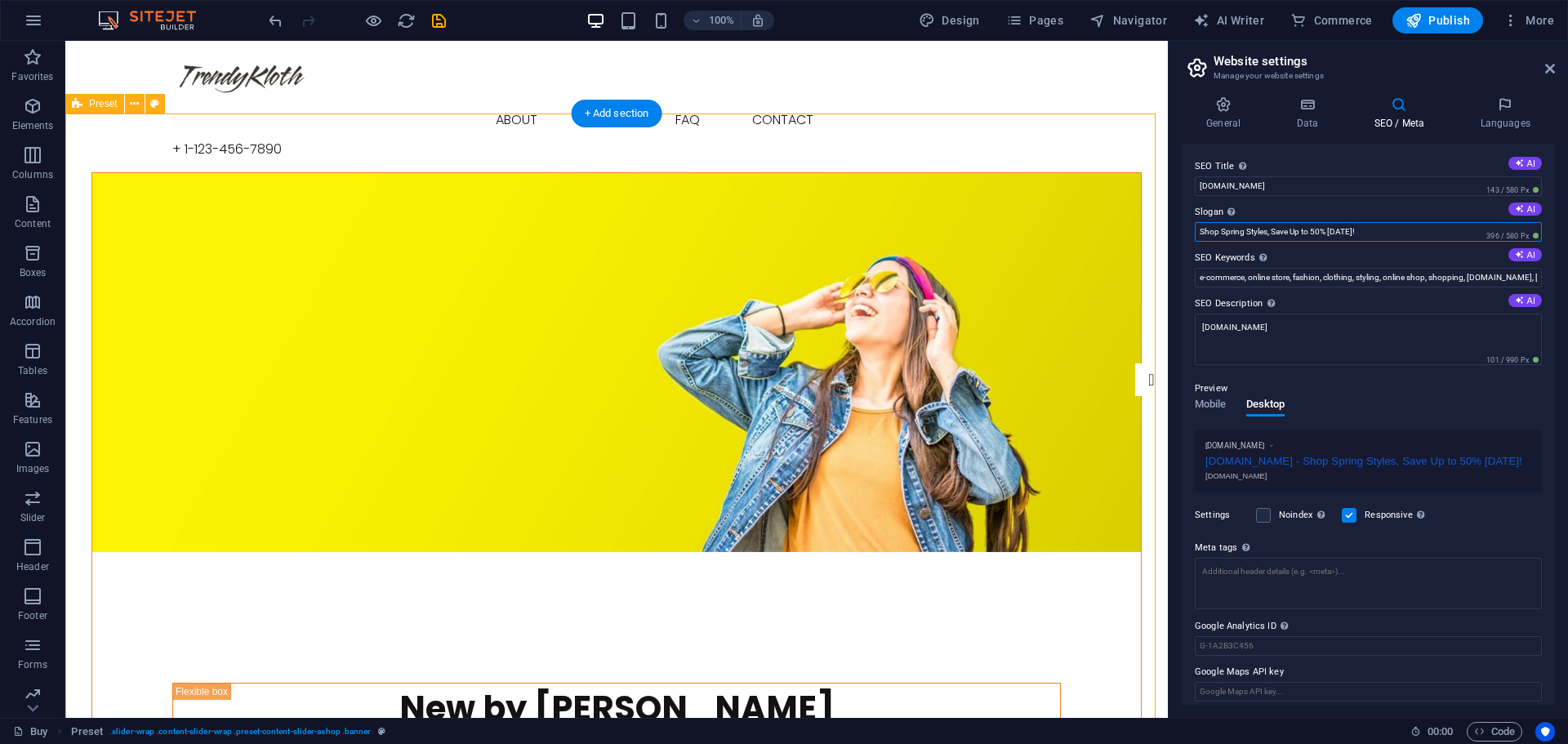
drag, startPoint x: 1427, startPoint y: 273, endPoint x: 1386, endPoint y: 305, distance: 52.0
type input "You Deserve It"
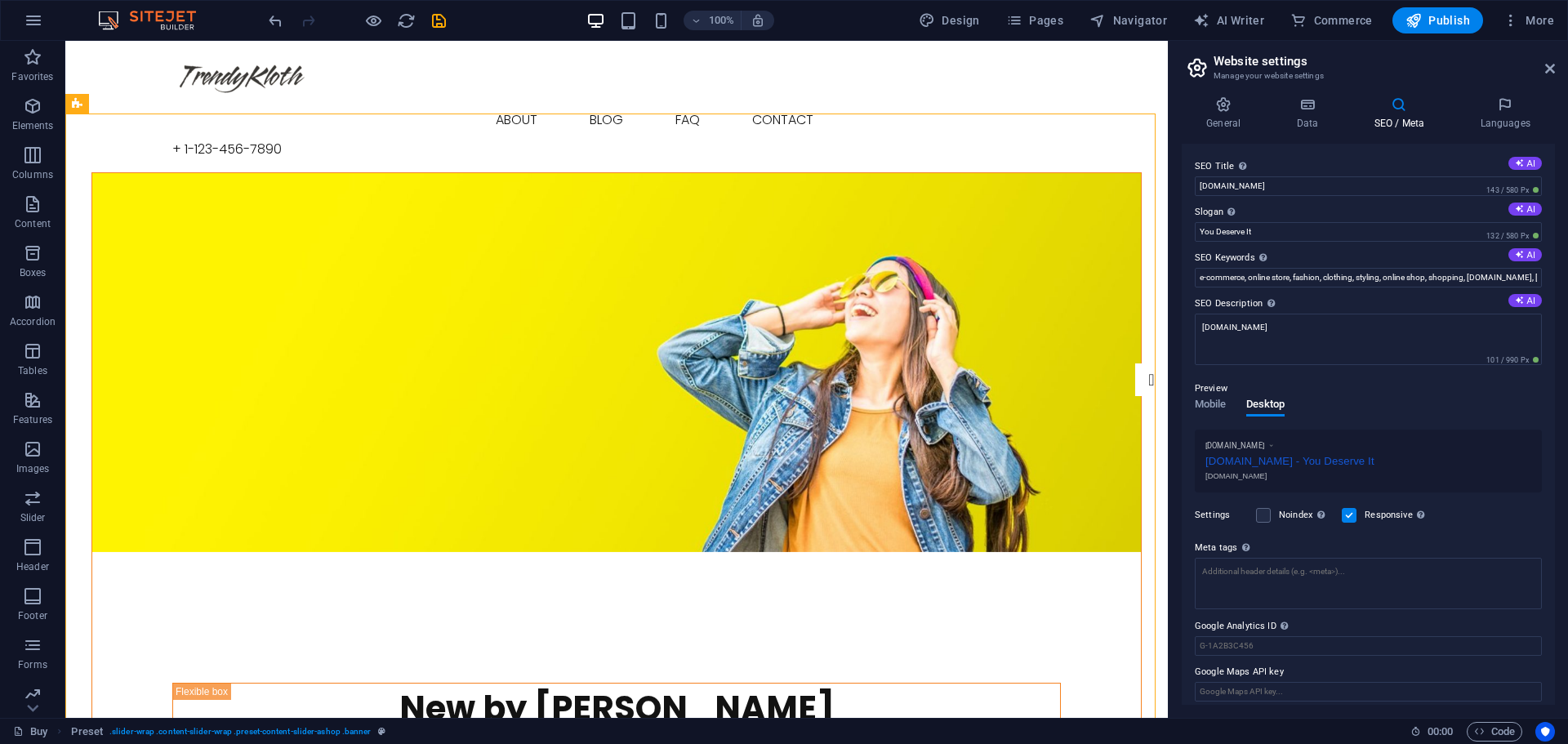
click at [1346, 387] on div "Preview" at bounding box center [1368, 389] width 347 height 20
click at [438, 25] on icon "save" at bounding box center [439, 21] width 19 height 19
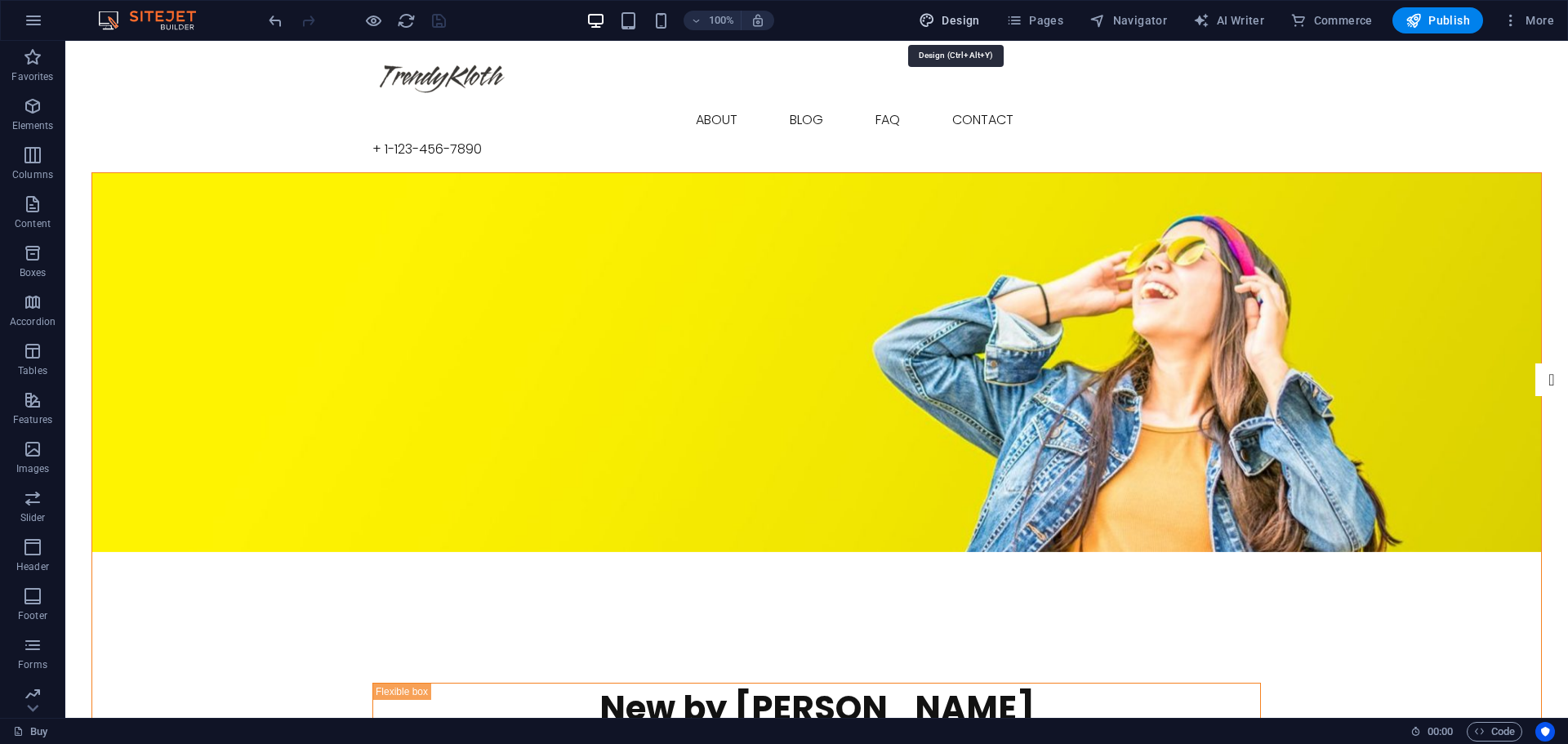
click at [957, 22] on span "Design" at bounding box center [949, 20] width 61 height 16
select select "px"
select select "300"
select select "px"
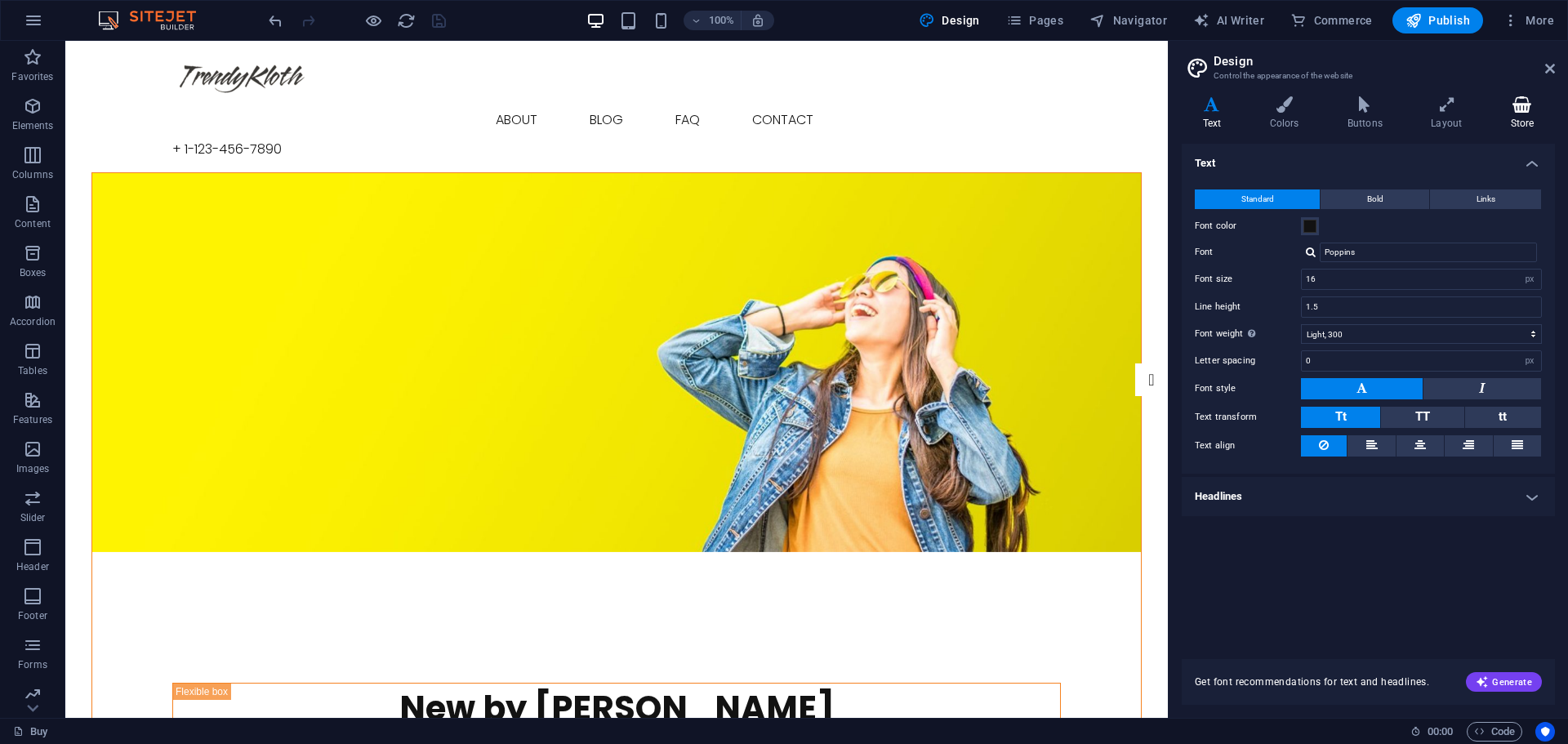
click at [1522, 102] on icon at bounding box center [1521, 104] width 65 height 16
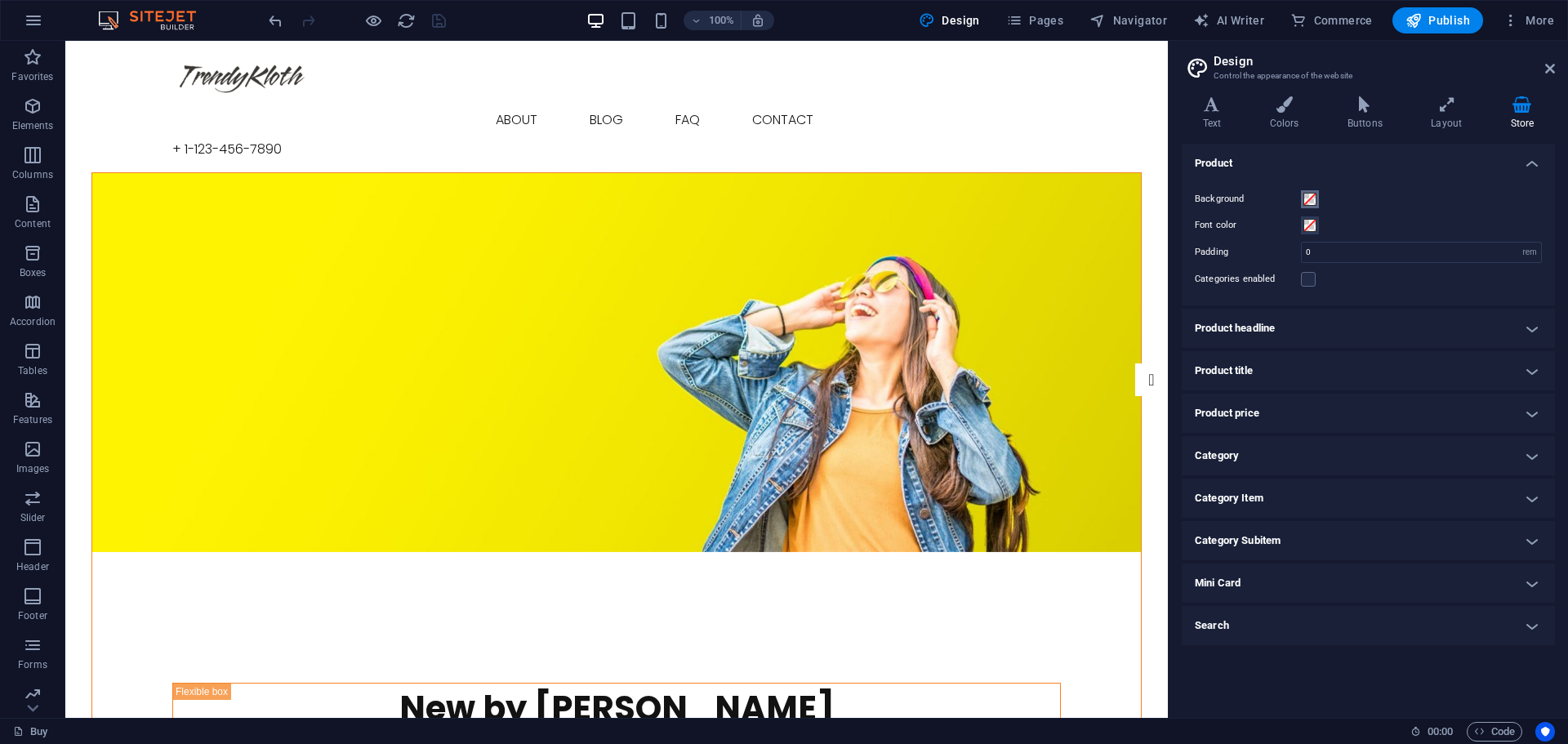
click at [1311, 199] on span at bounding box center [1310, 200] width 13 height 13
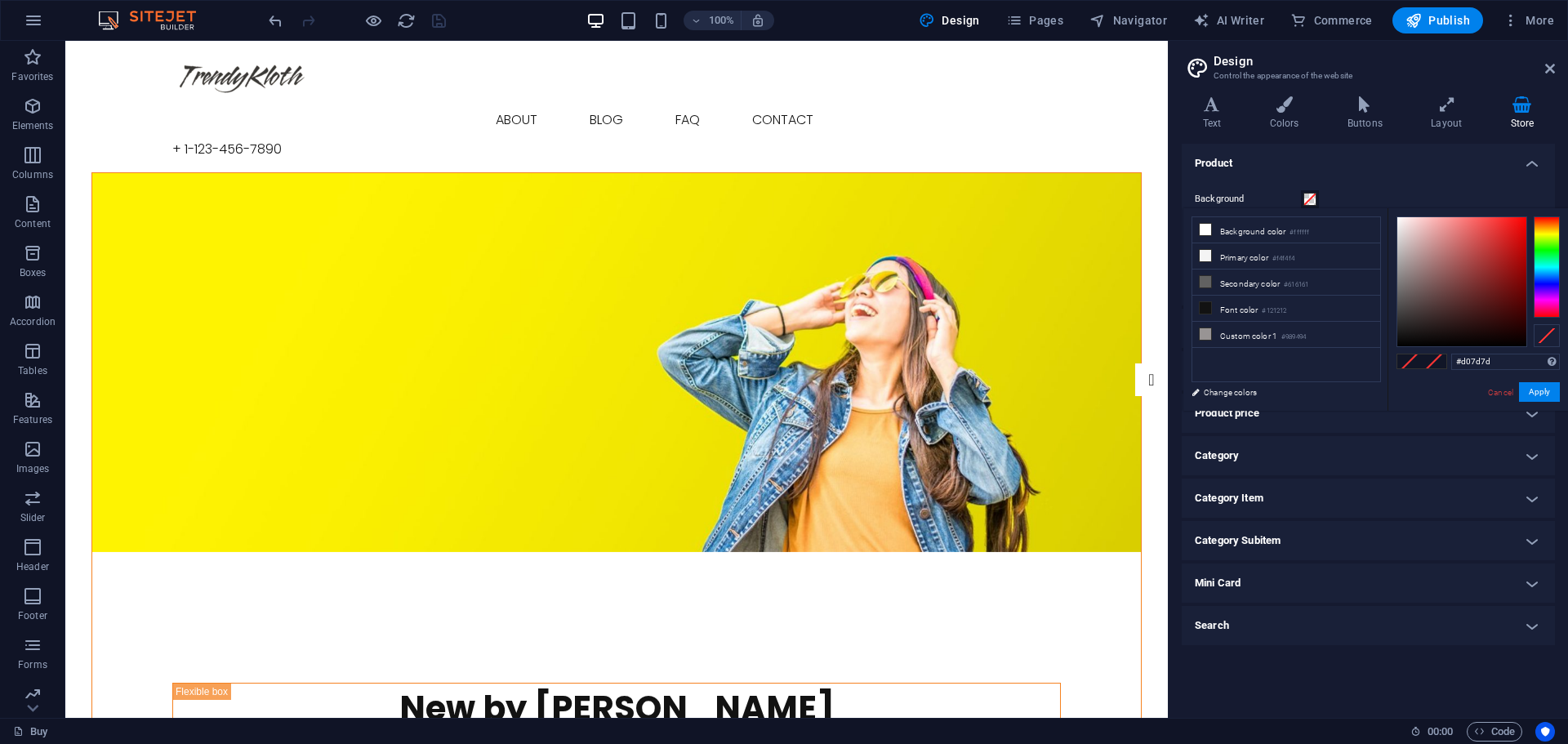
click at [1448, 240] on div at bounding box center [1461, 282] width 129 height 129
type input "#a21515"
drag, startPoint x: 1504, startPoint y: 246, endPoint x: 1509, endPoint y: 263, distance: 17.7
click at [1509, 263] on div at bounding box center [1461, 282] width 129 height 129
click at [1534, 396] on button "Apply" at bounding box center [1539, 392] width 40 height 20
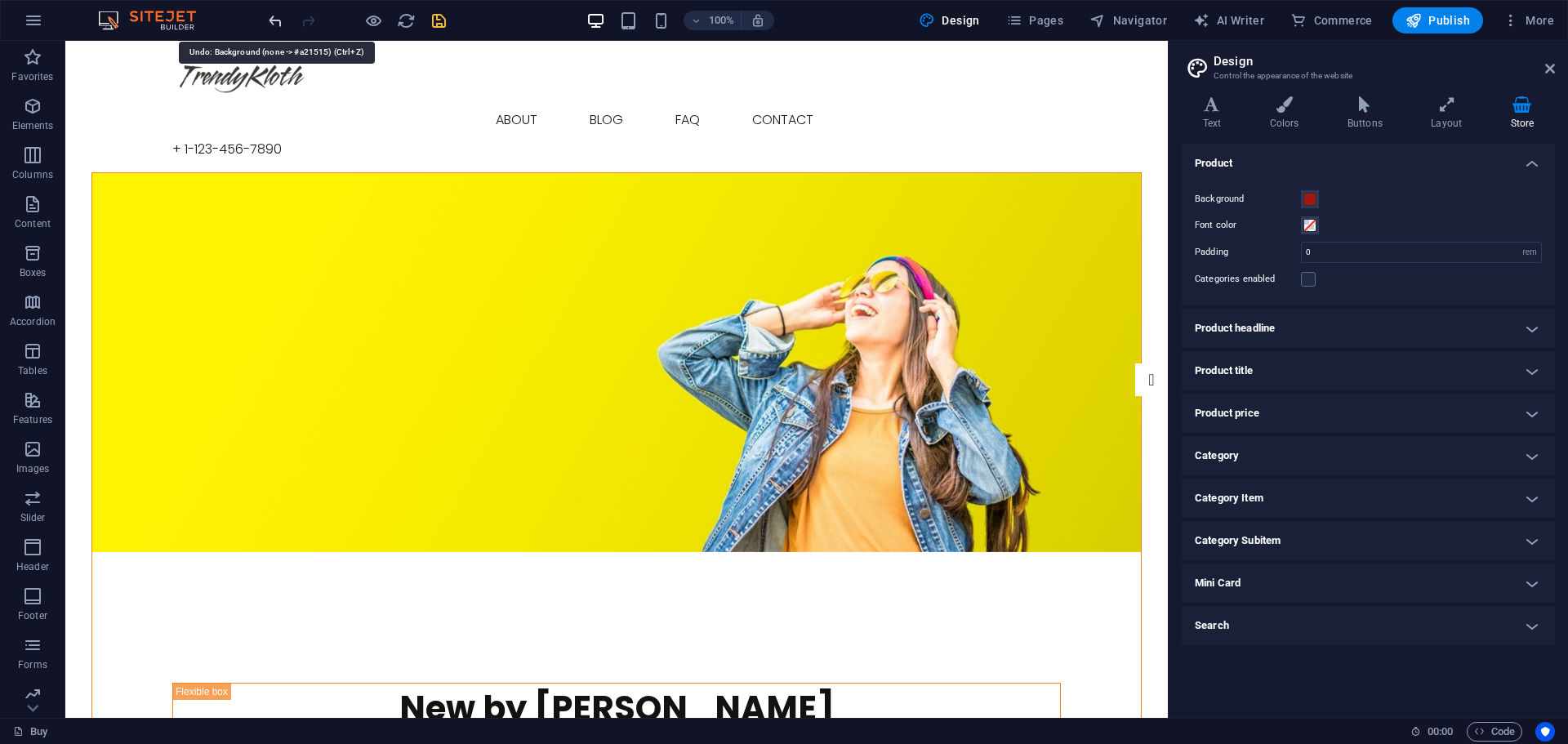
click at [277, 20] on icon "undo" at bounding box center [276, 21] width 19 height 19
click at [1458, 111] on icon at bounding box center [1446, 104] width 72 height 16
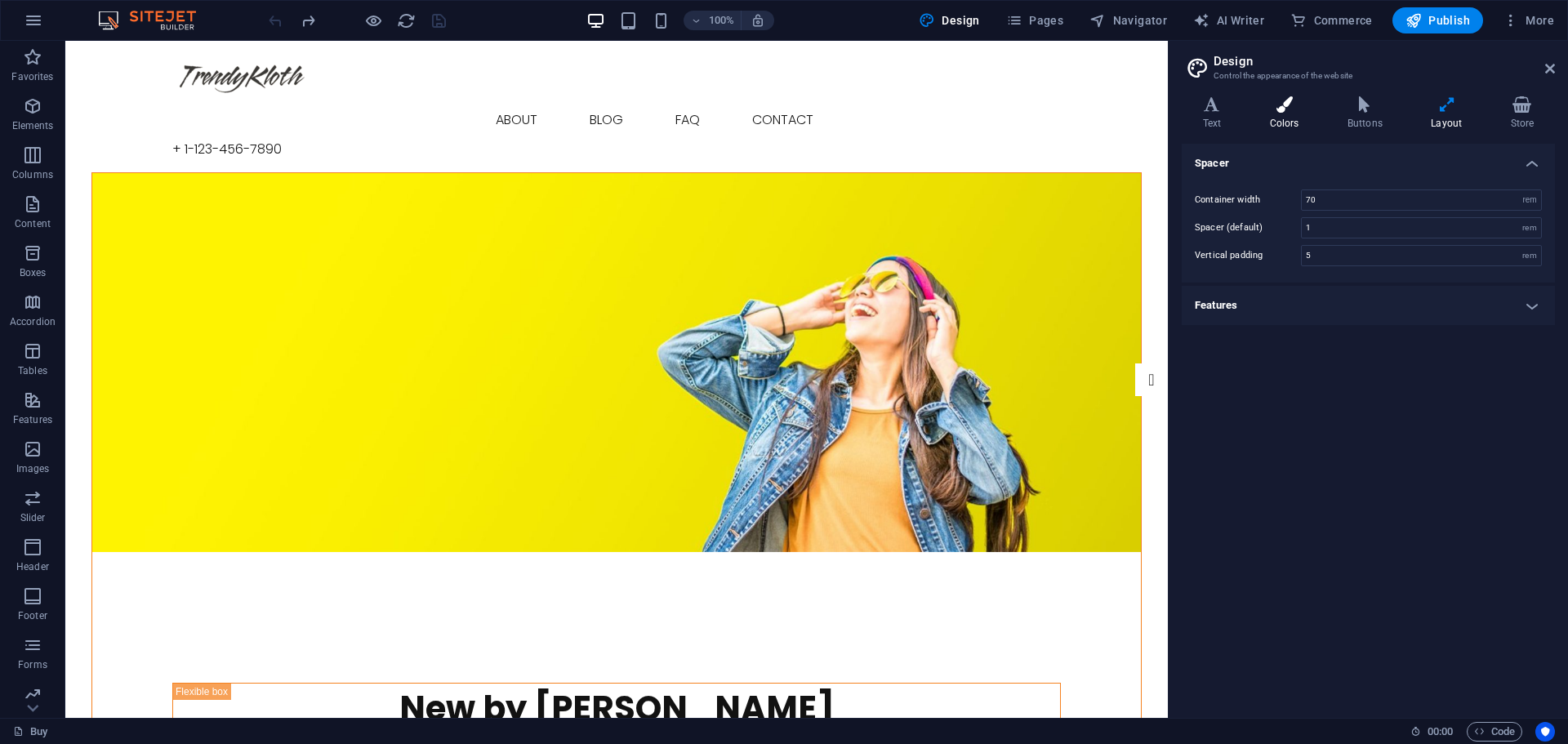
click at [1276, 111] on icon at bounding box center [1283, 104] width 71 height 16
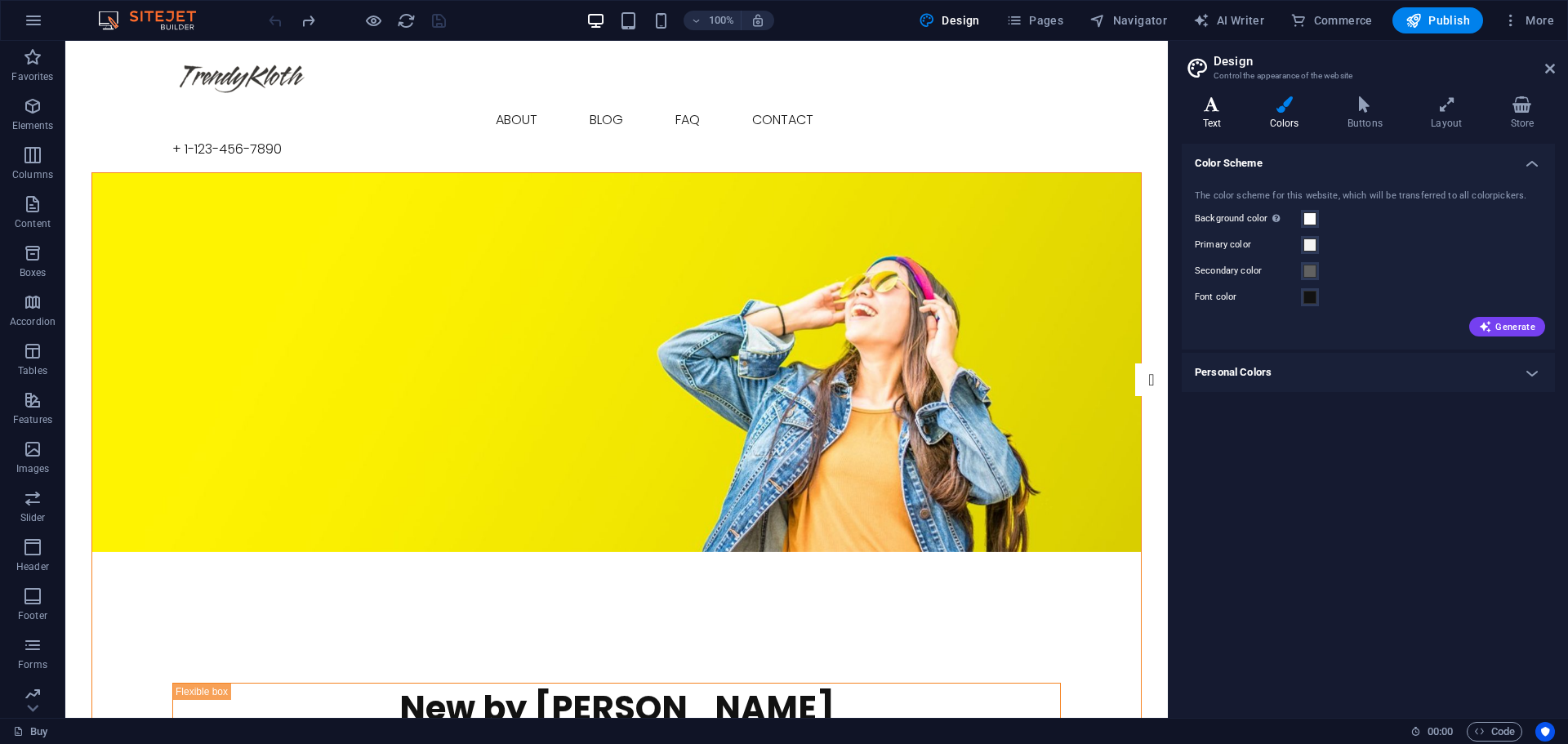
click at [1217, 119] on h4 "Text" at bounding box center [1214, 113] width 67 height 34
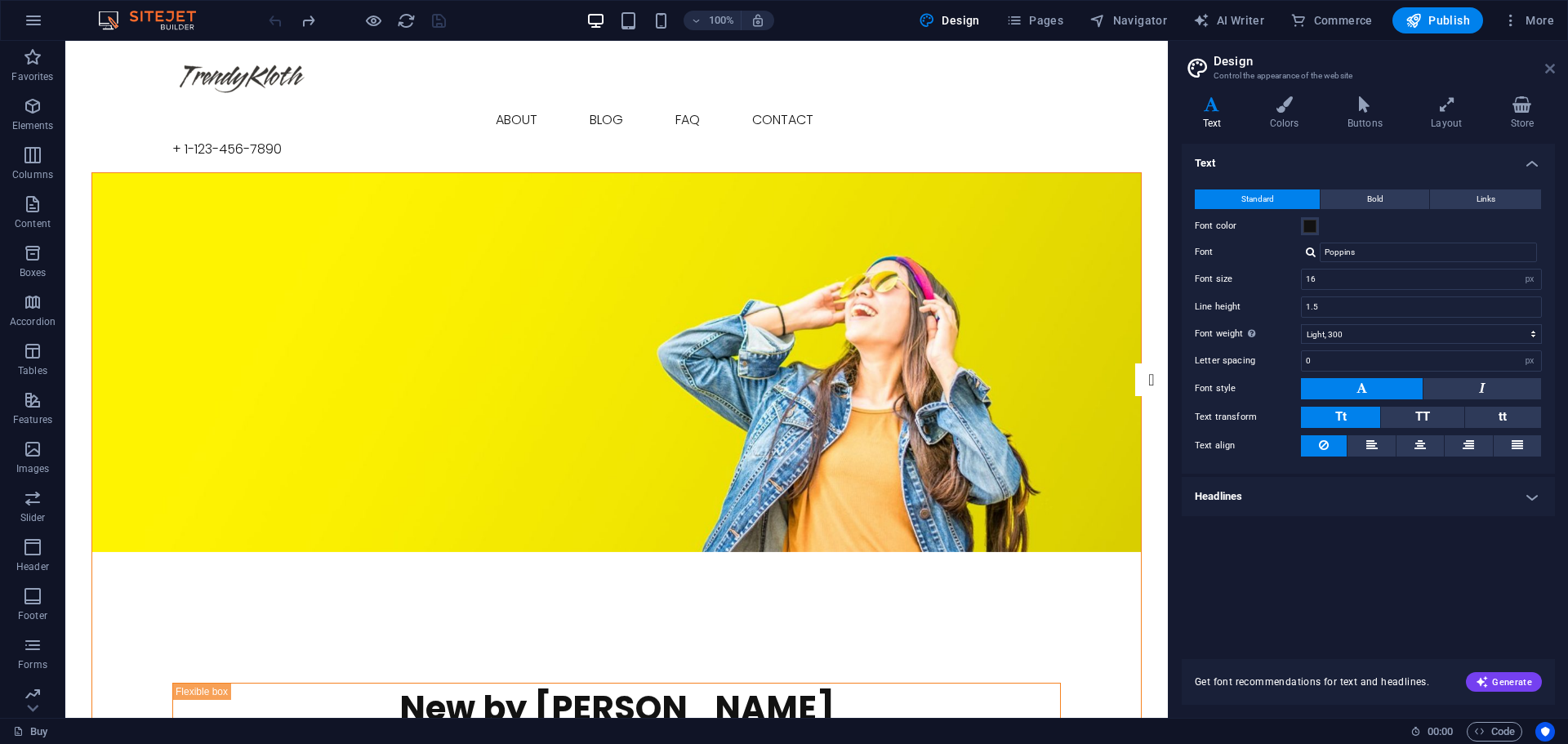
click at [1550, 69] on icon at bounding box center [1549, 69] width 9 height 13
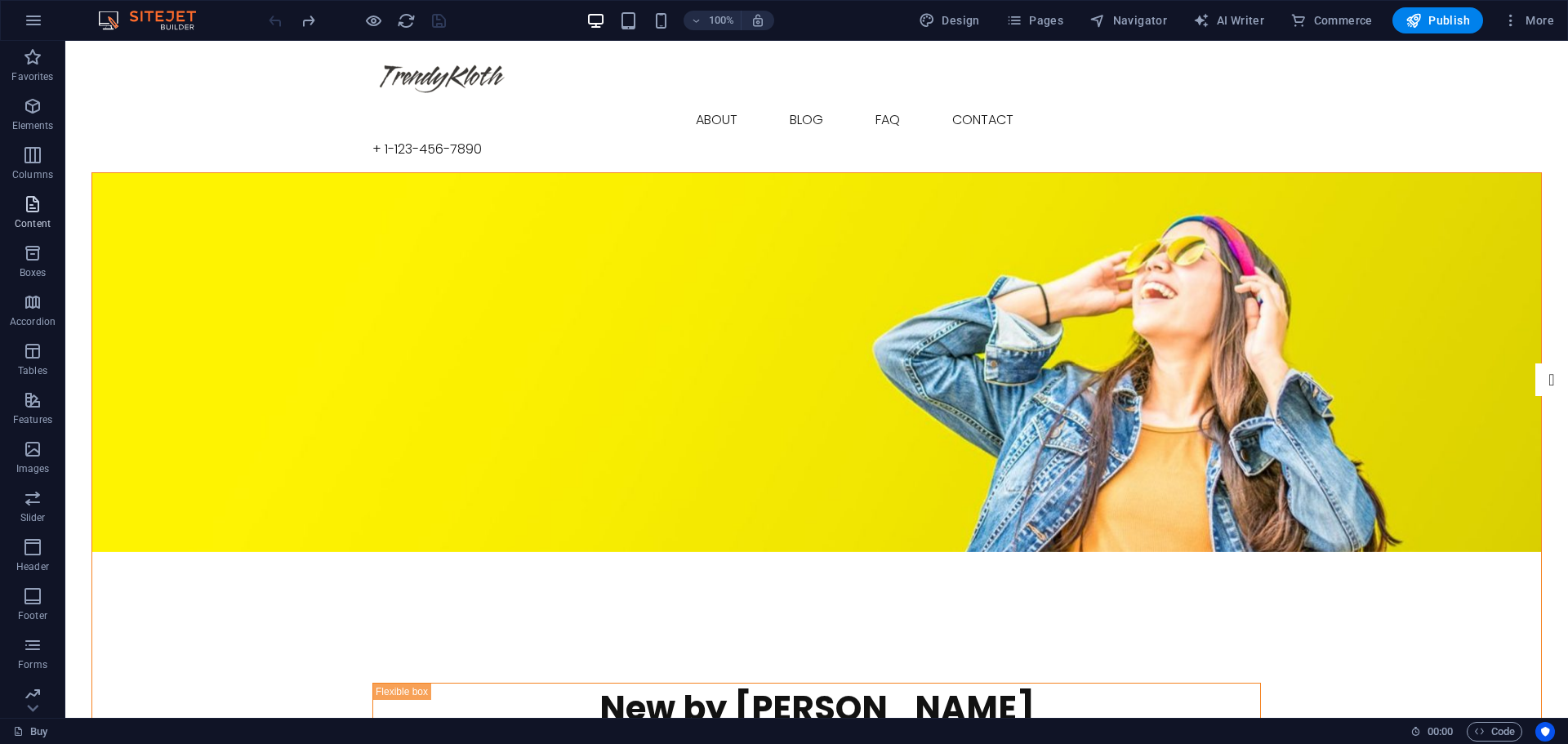
click at [30, 209] on icon "button" at bounding box center [32, 203] width 20 height 20
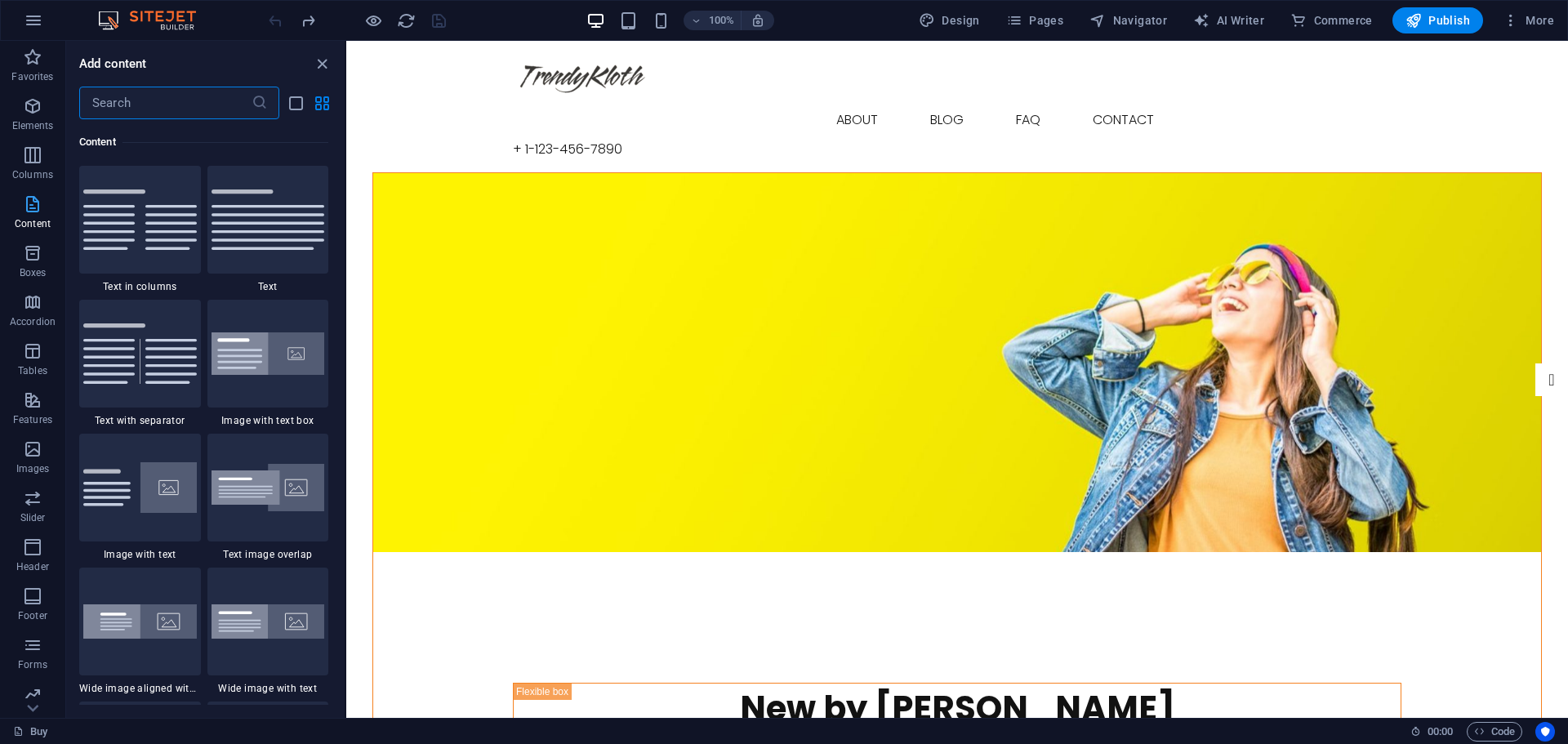
scroll to position [107, 0]
click at [24, 158] on span "Boxes" at bounding box center [32, 156] width 65 height 40
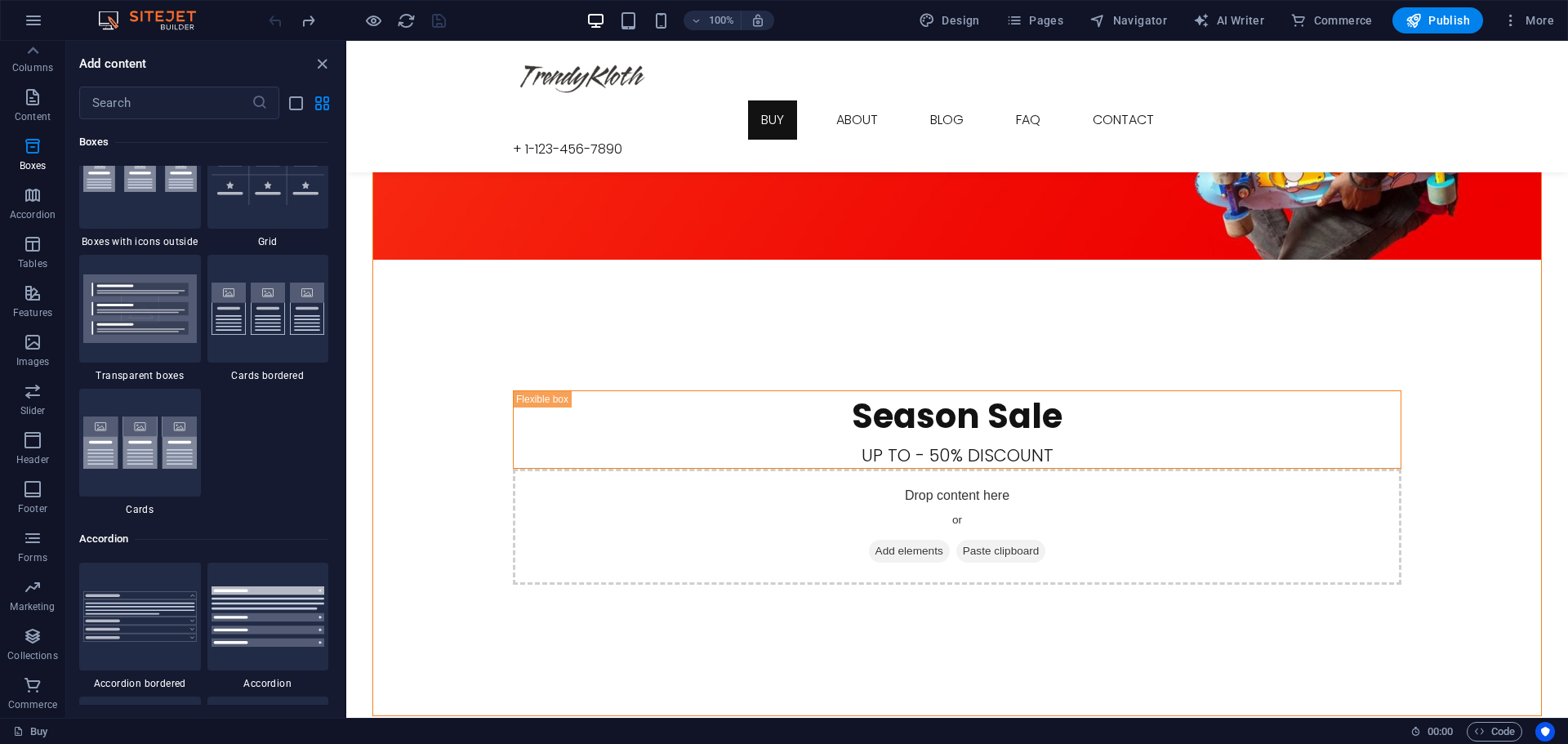
scroll to position [4915, 0]
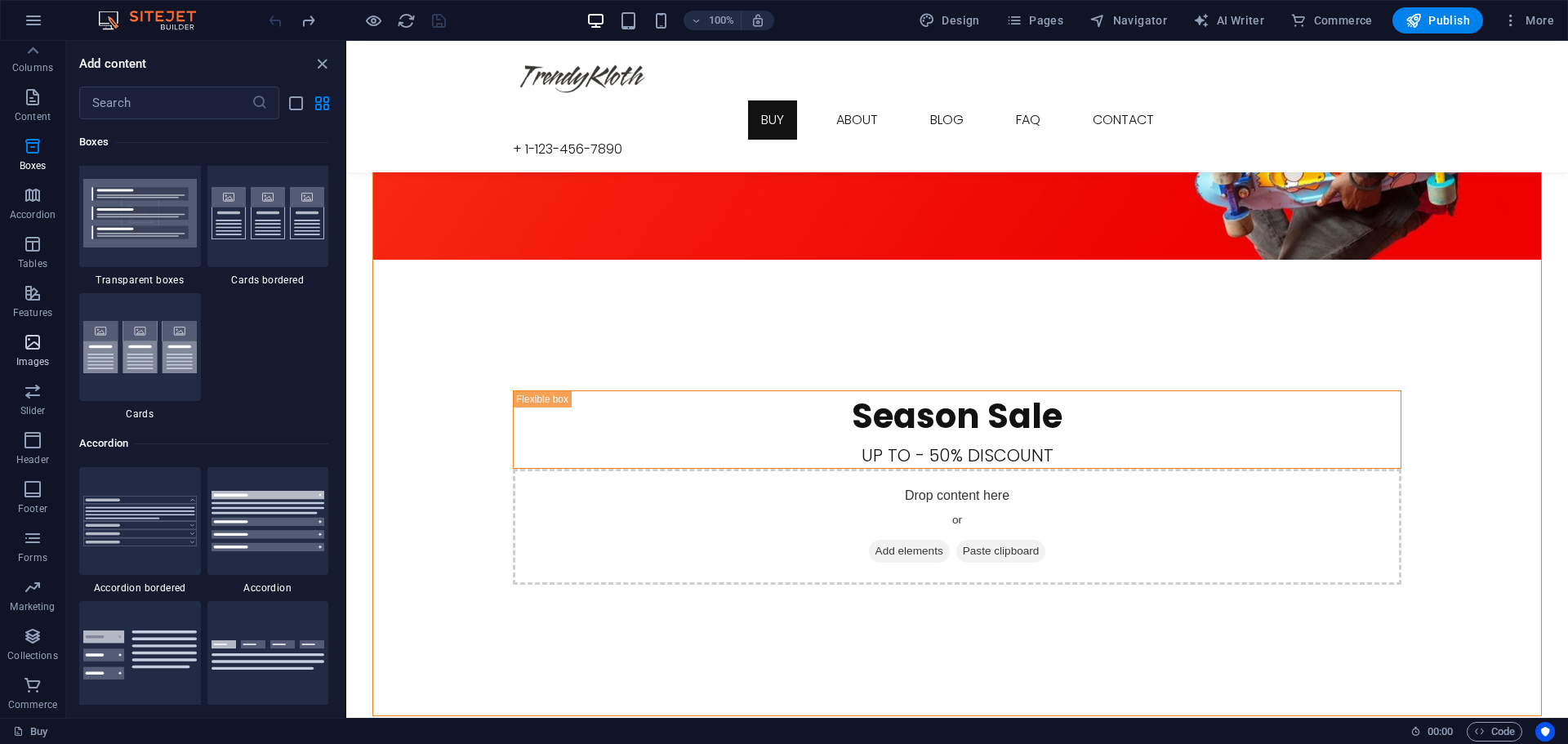
click at [42, 355] on p "Images" at bounding box center [33, 362] width 34 height 13
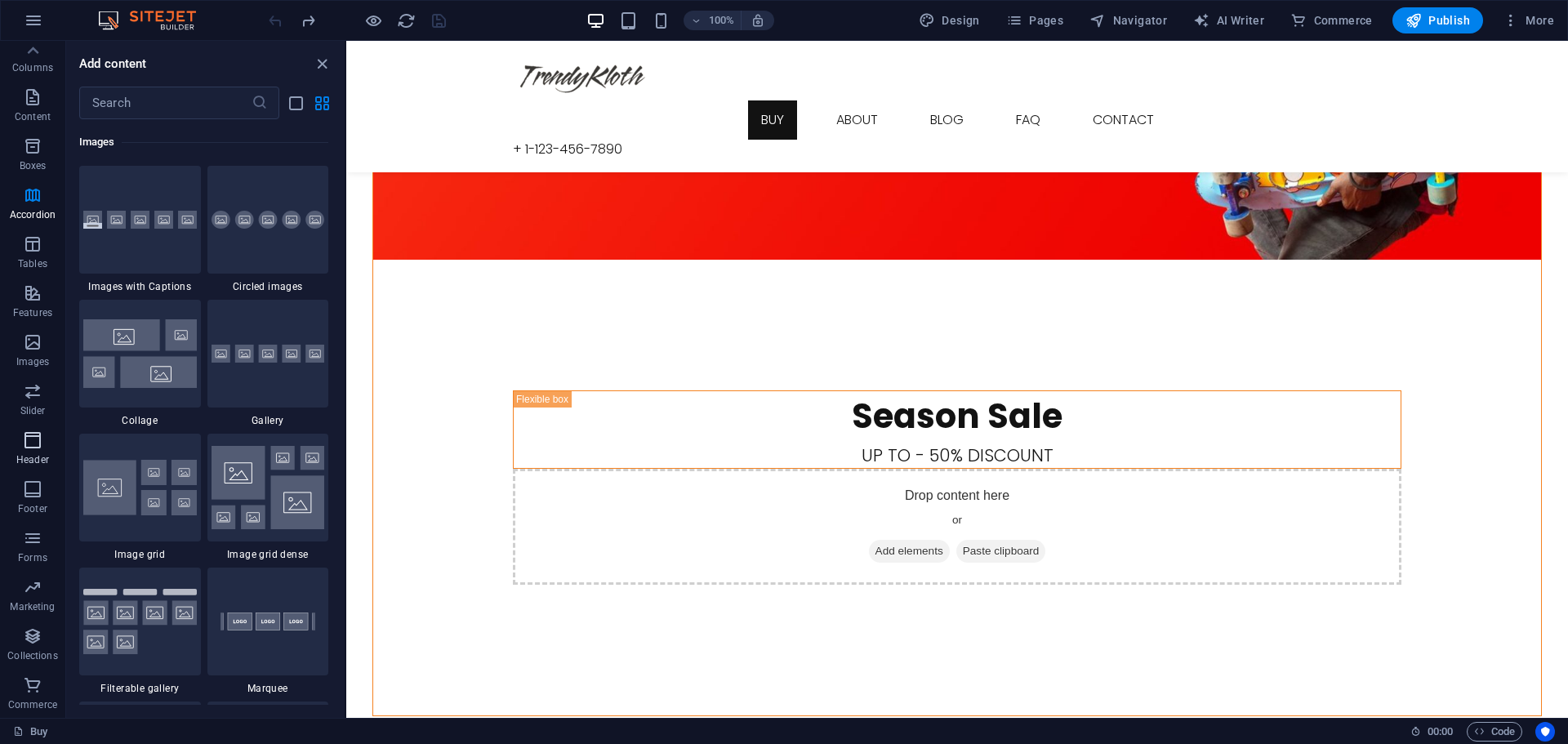
click at [29, 445] on icon "button" at bounding box center [32, 440] width 20 height 20
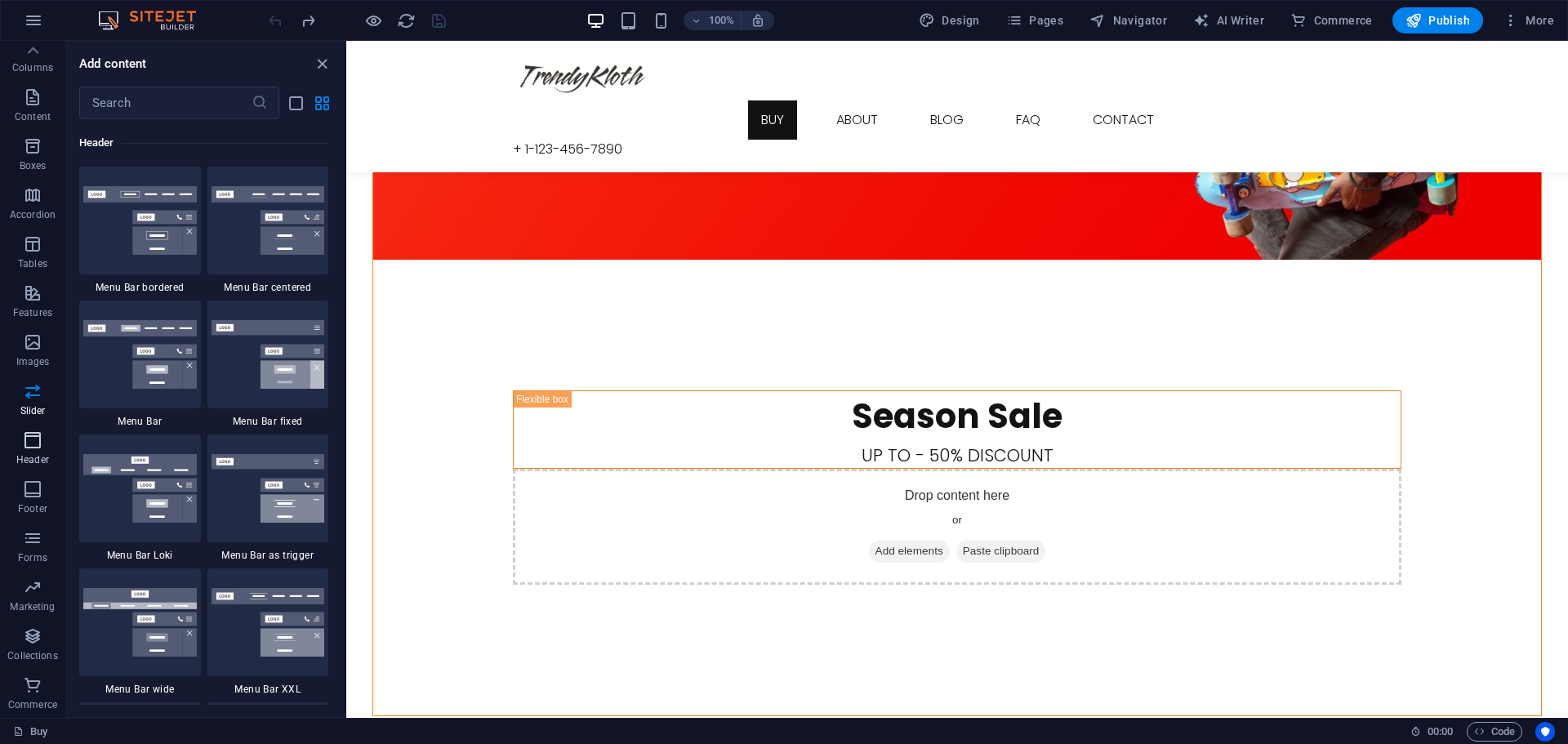
scroll to position [9839, 0]
click at [38, 589] on icon "button" at bounding box center [32, 587] width 20 height 20
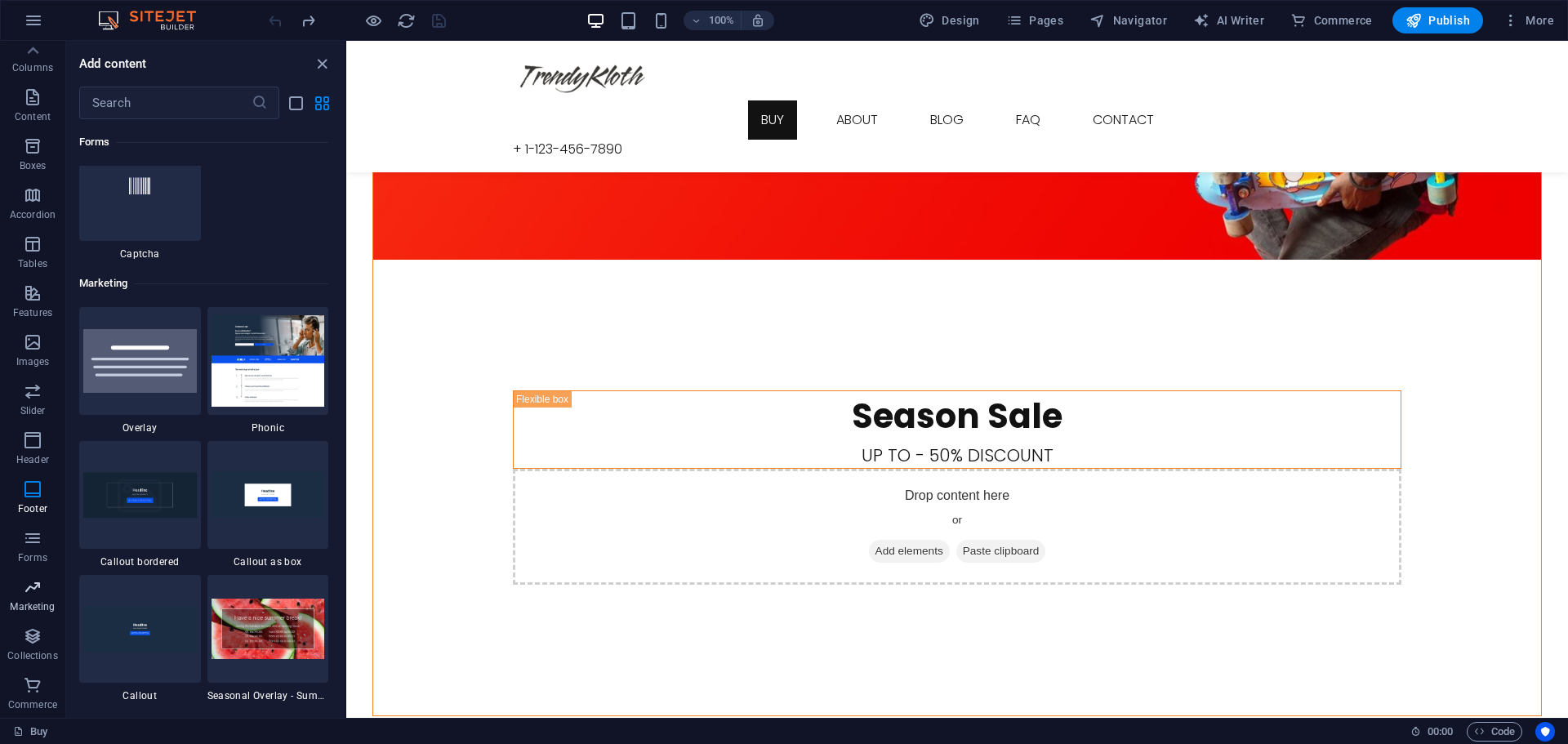
scroll to position [13308, 0]
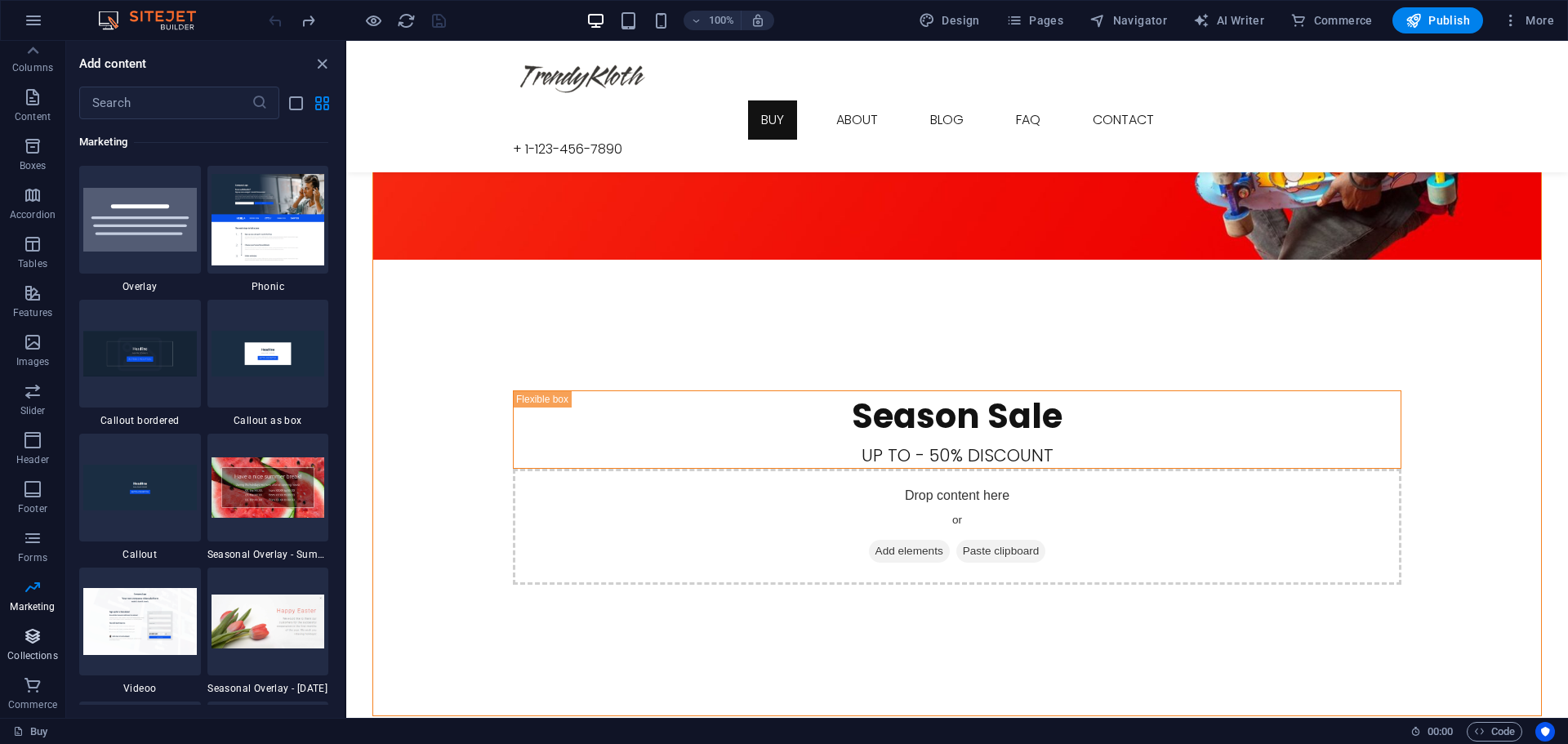
click at [28, 650] on p "Collections" at bounding box center [32, 656] width 50 height 13
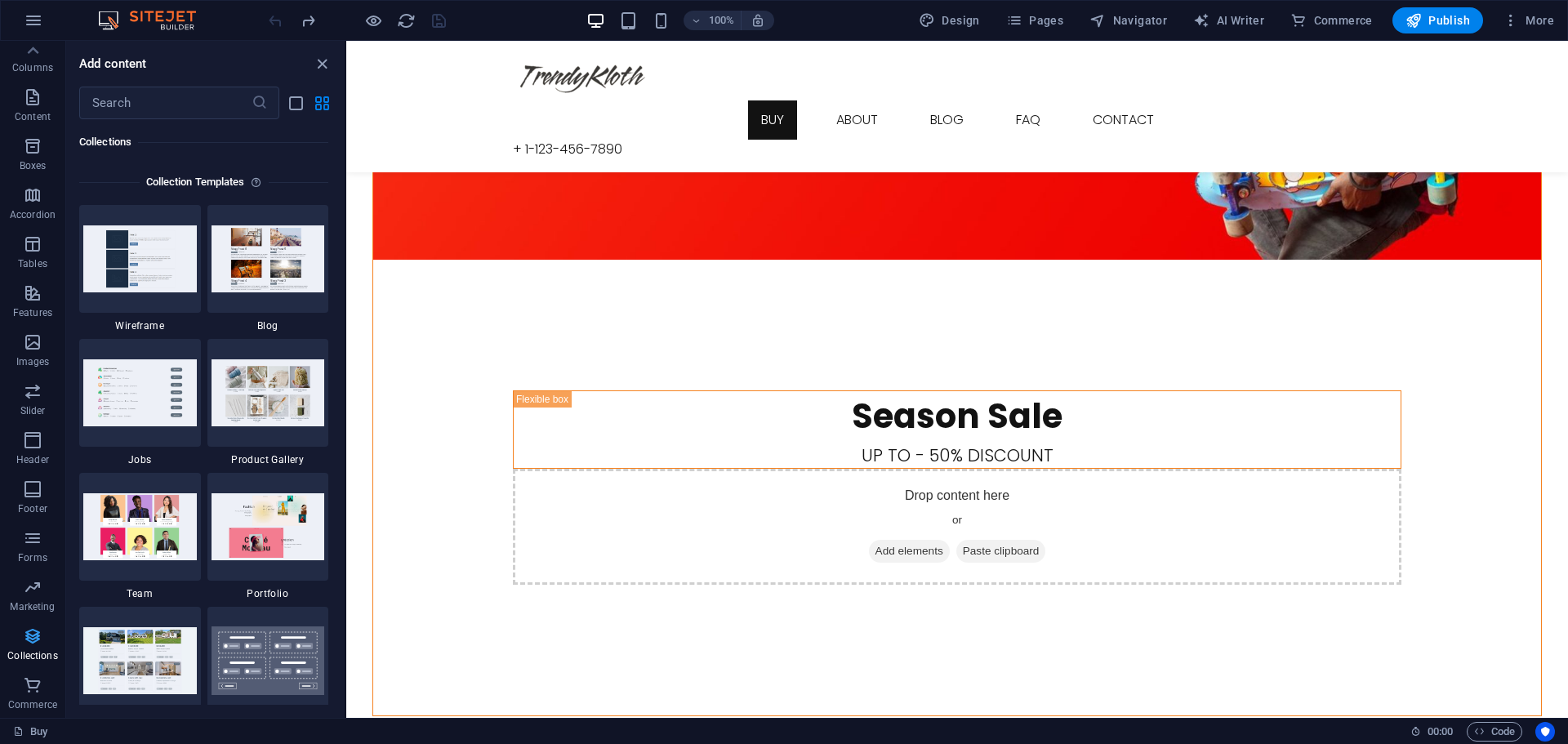
scroll to position [14956, 0]
click at [24, 684] on icon "button" at bounding box center [32, 685] width 20 height 20
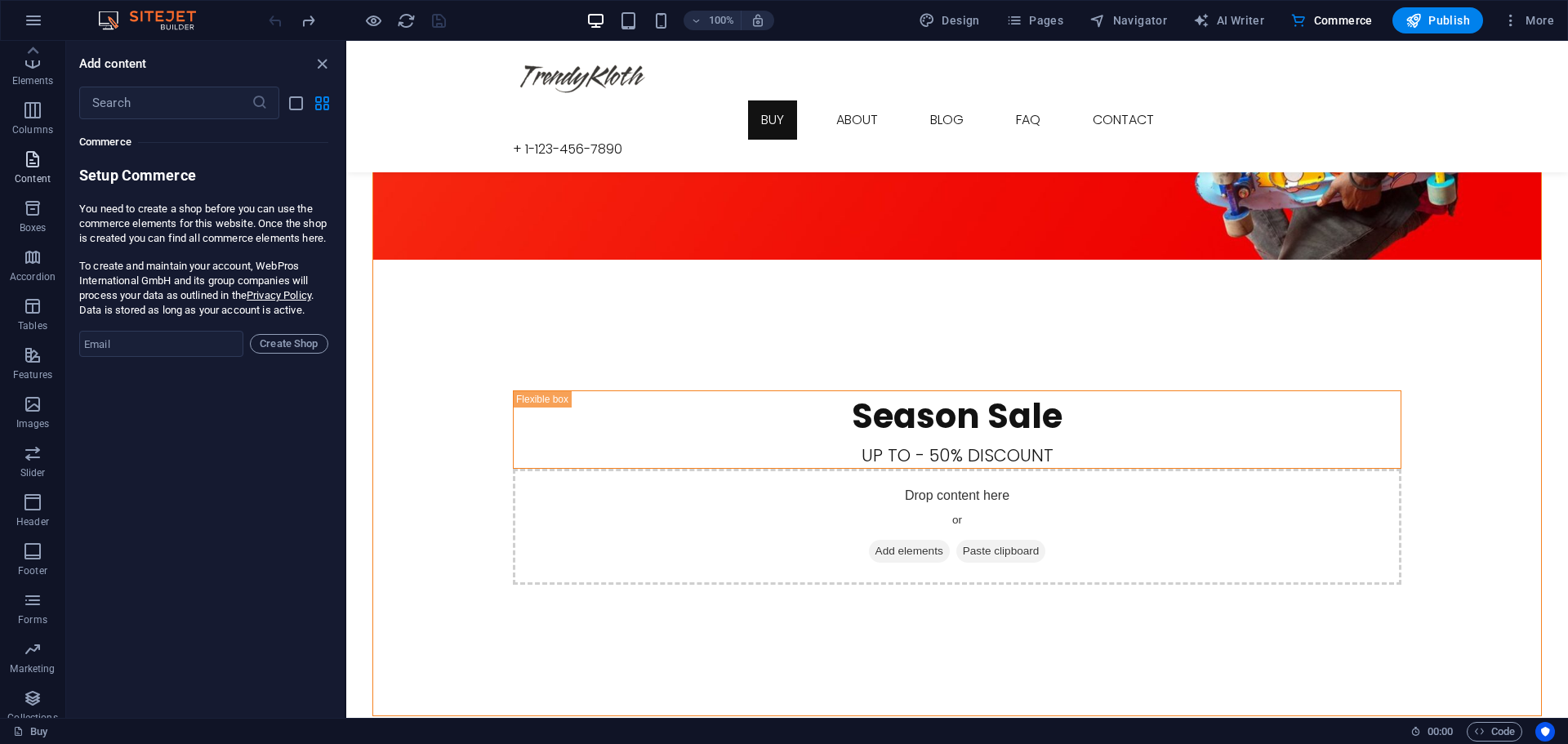
scroll to position [0, 0]
click at [27, 117] on span "Elements" at bounding box center [32, 116] width 65 height 40
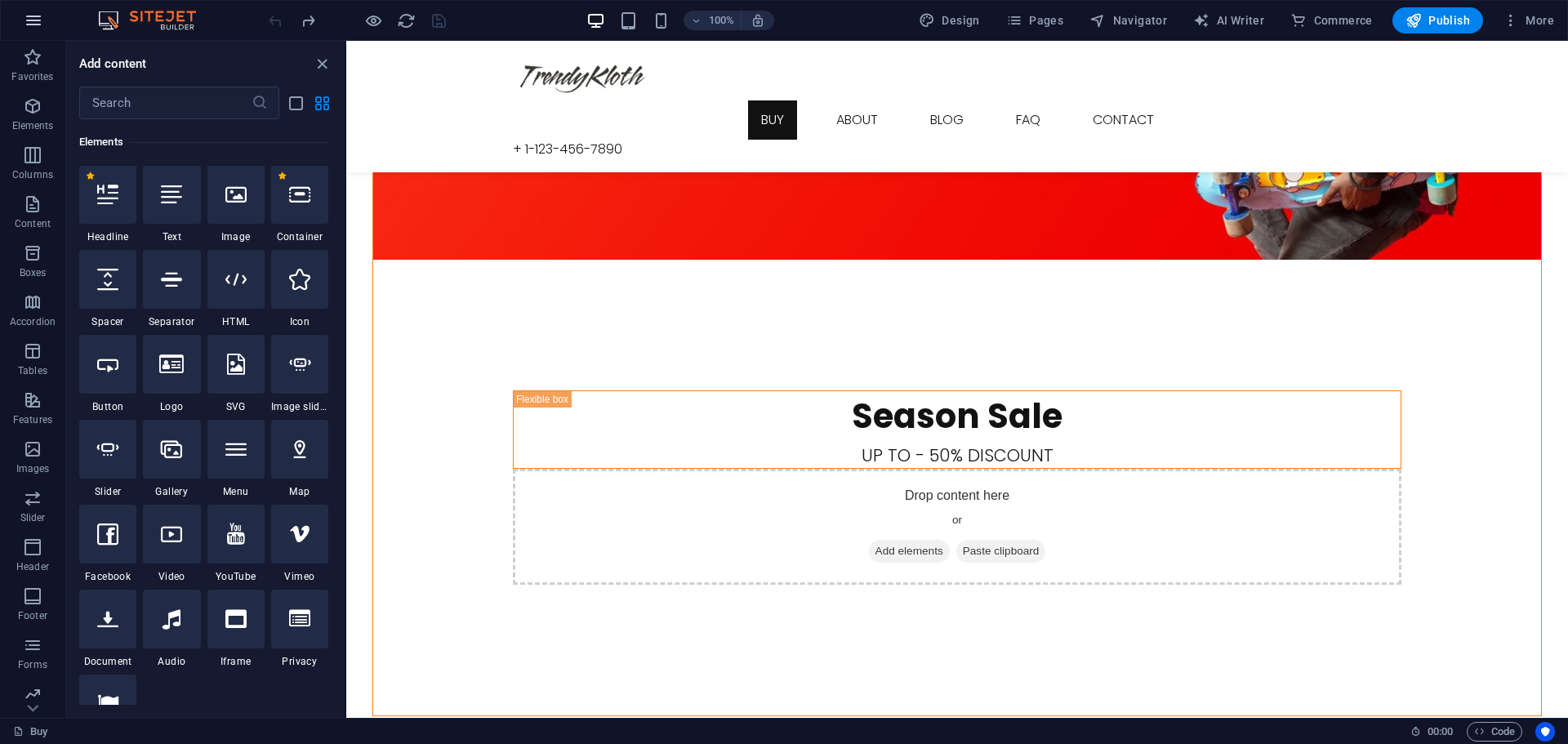
scroll to position [174, 0]
click at [36, 15] on icon "button" at bounding box center [33, 20] width 20 height 20
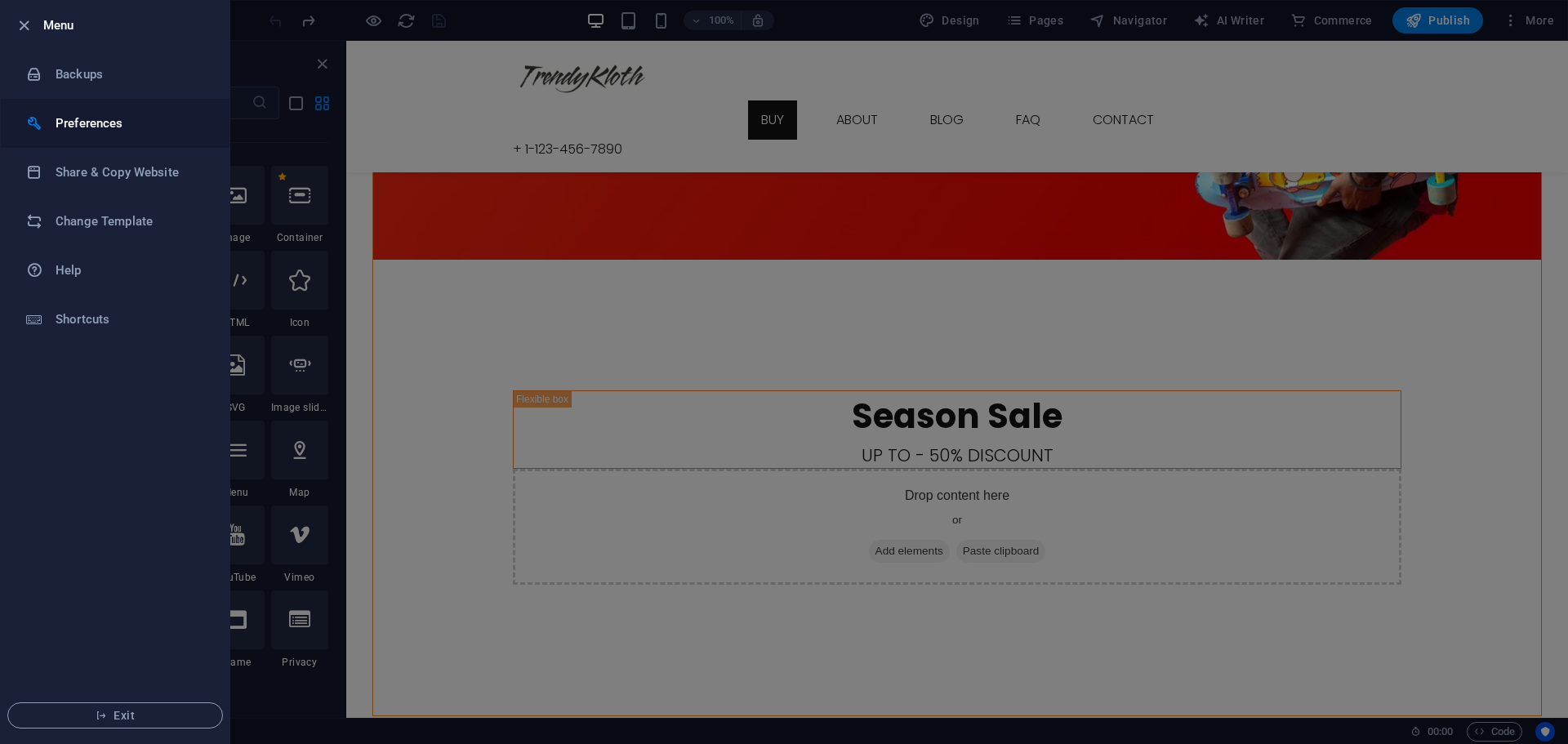
click at [91, 121] on h6 "Preferences" at bounding box center [131, 123] width 151 height 20
select select "en"
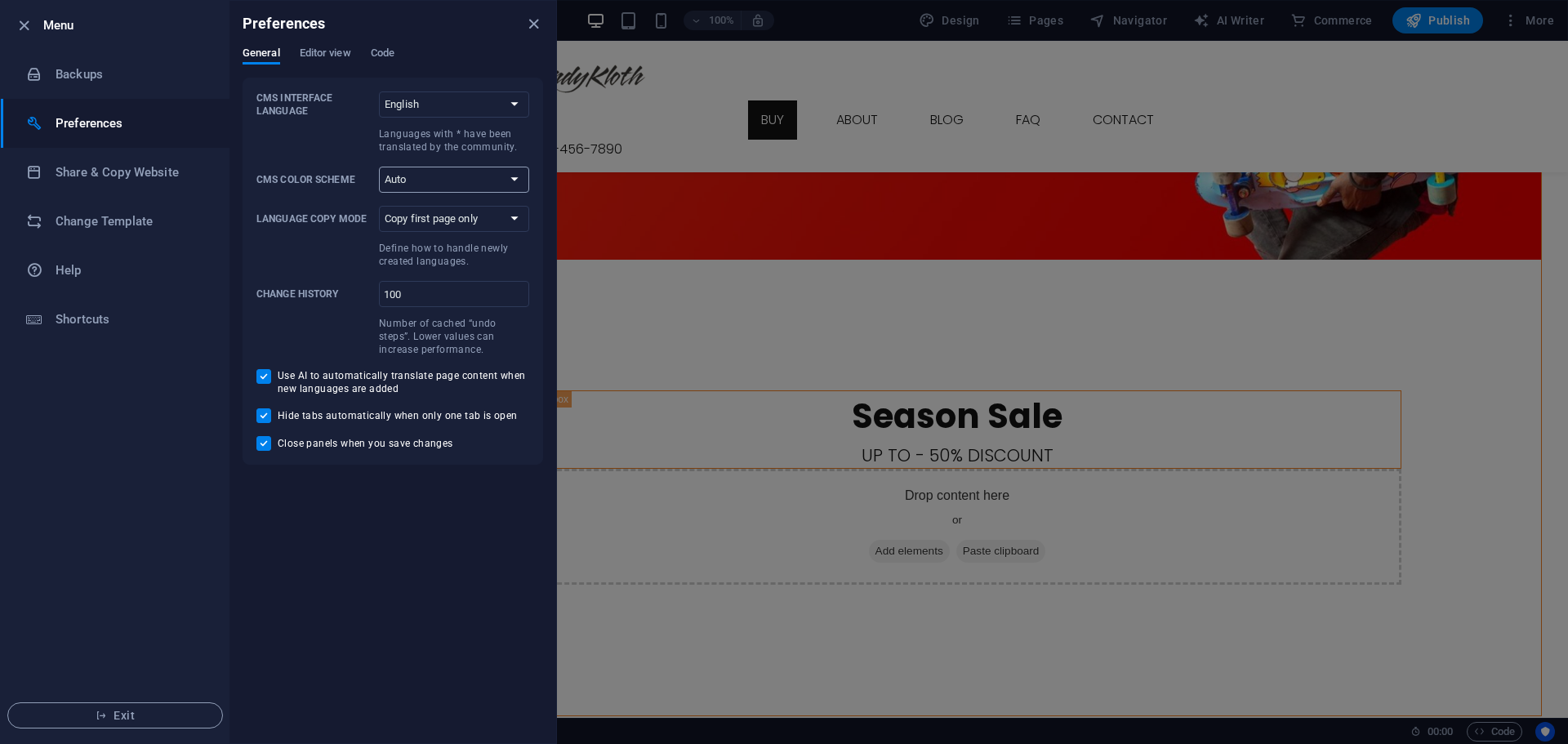
click at [507, 171] on select "Auto Dark Light" at bounding box center [455, 180] width 151 height 26
click at [507, 172] on select "Auto Dark Light" at bounding box center [455, 180] width 151 height 26
click at [506, 218] on select "Copy first page only Copy all pages" at bounding box center [455, 219] width 151 height 26
click at [15, 24] on icon "button" at bounding box center [24, 25] width 19 height 19
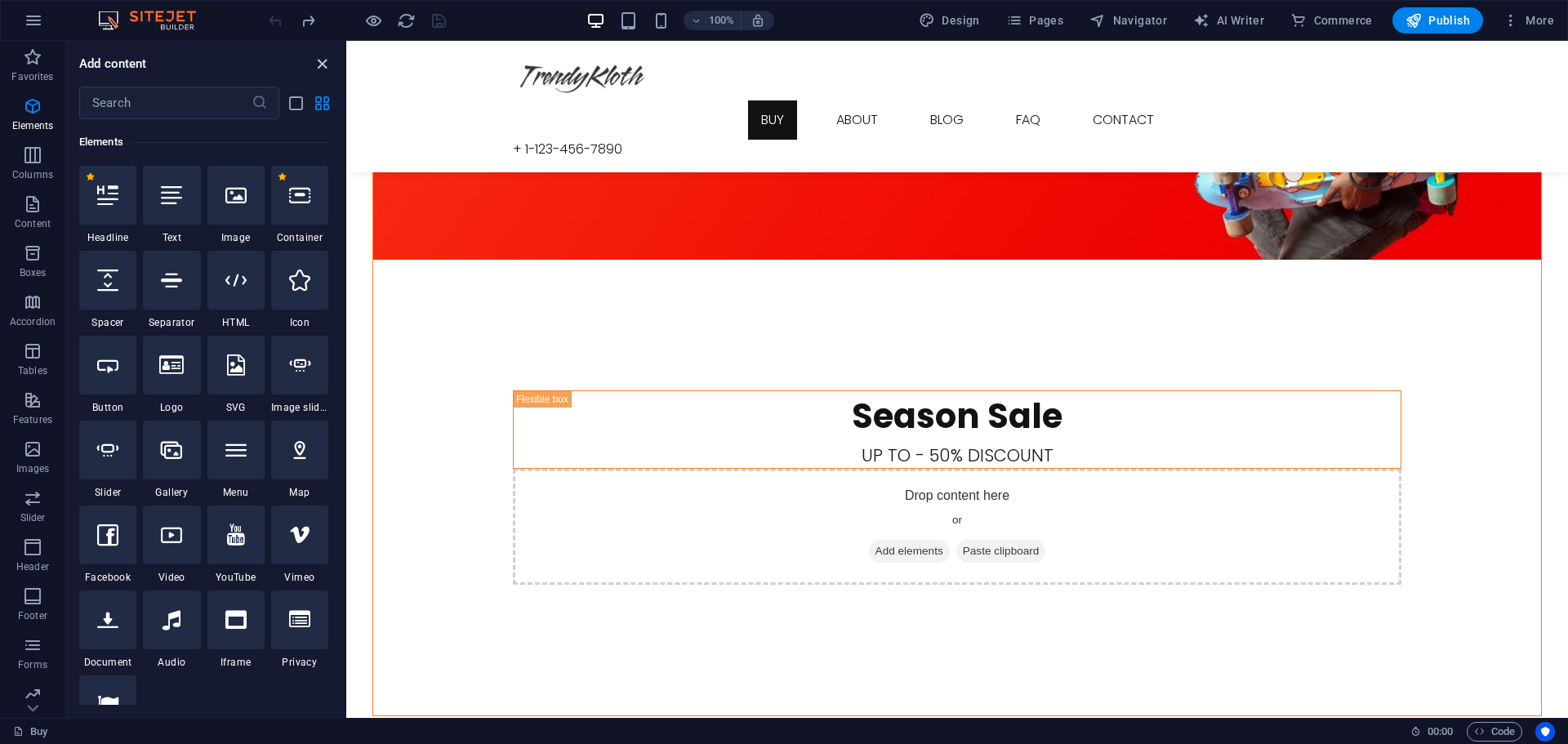
click at [321, 57] on icon "close panel" at bounding box center [322, 64] width 19 height 19
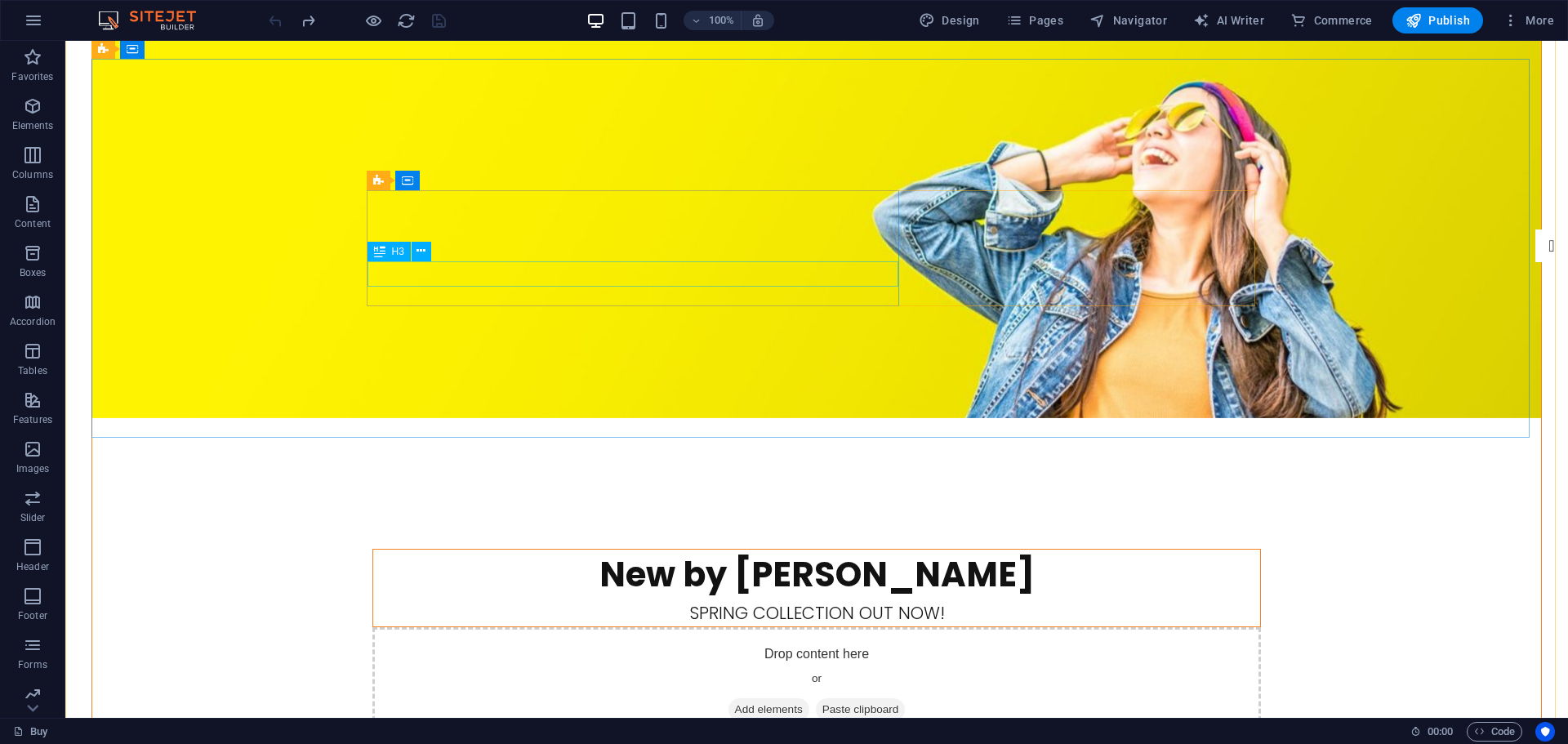
scroll to position [0, 0]
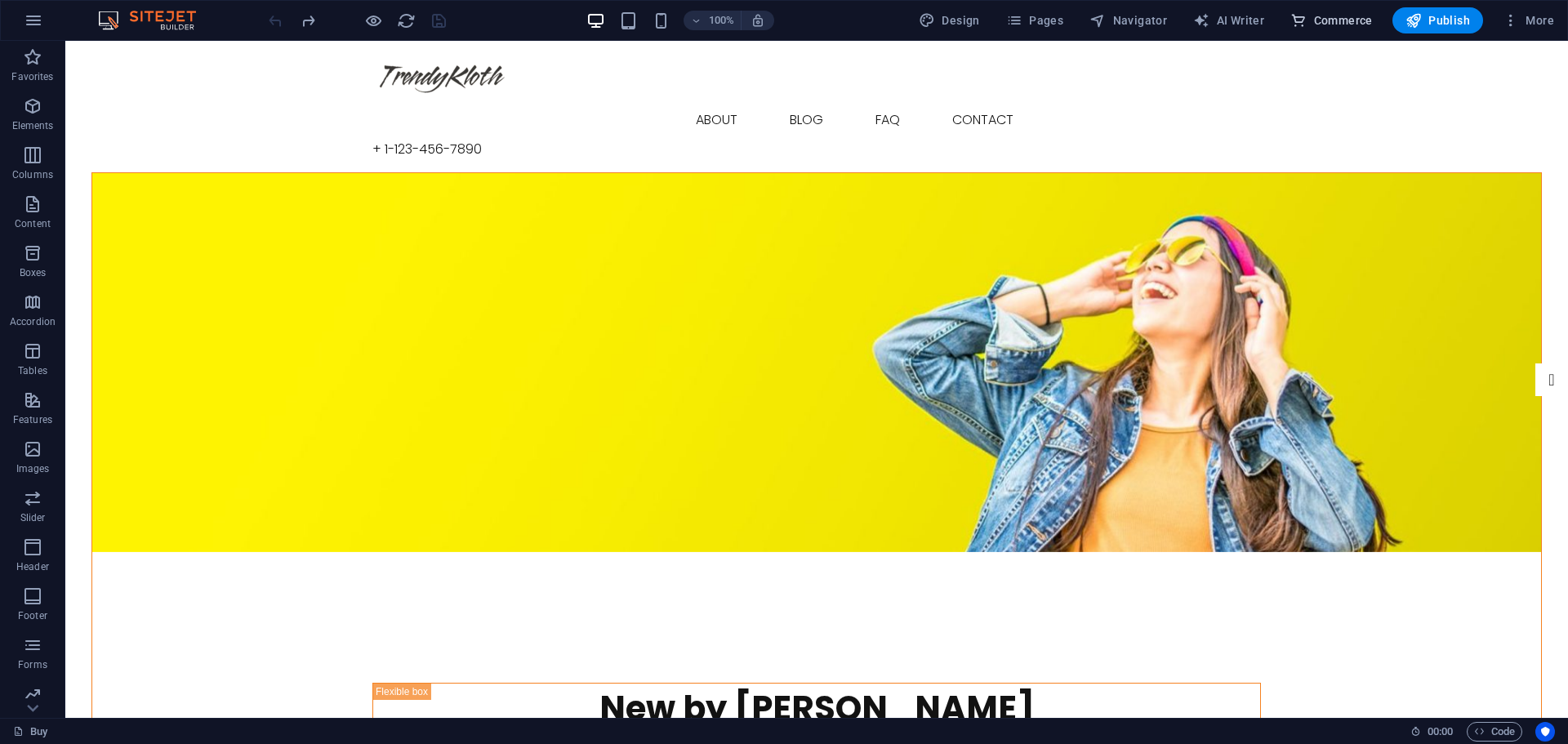
click at [1332, 12] on span "Commerce" at bounding box center [1332, 20] width 83 height 16
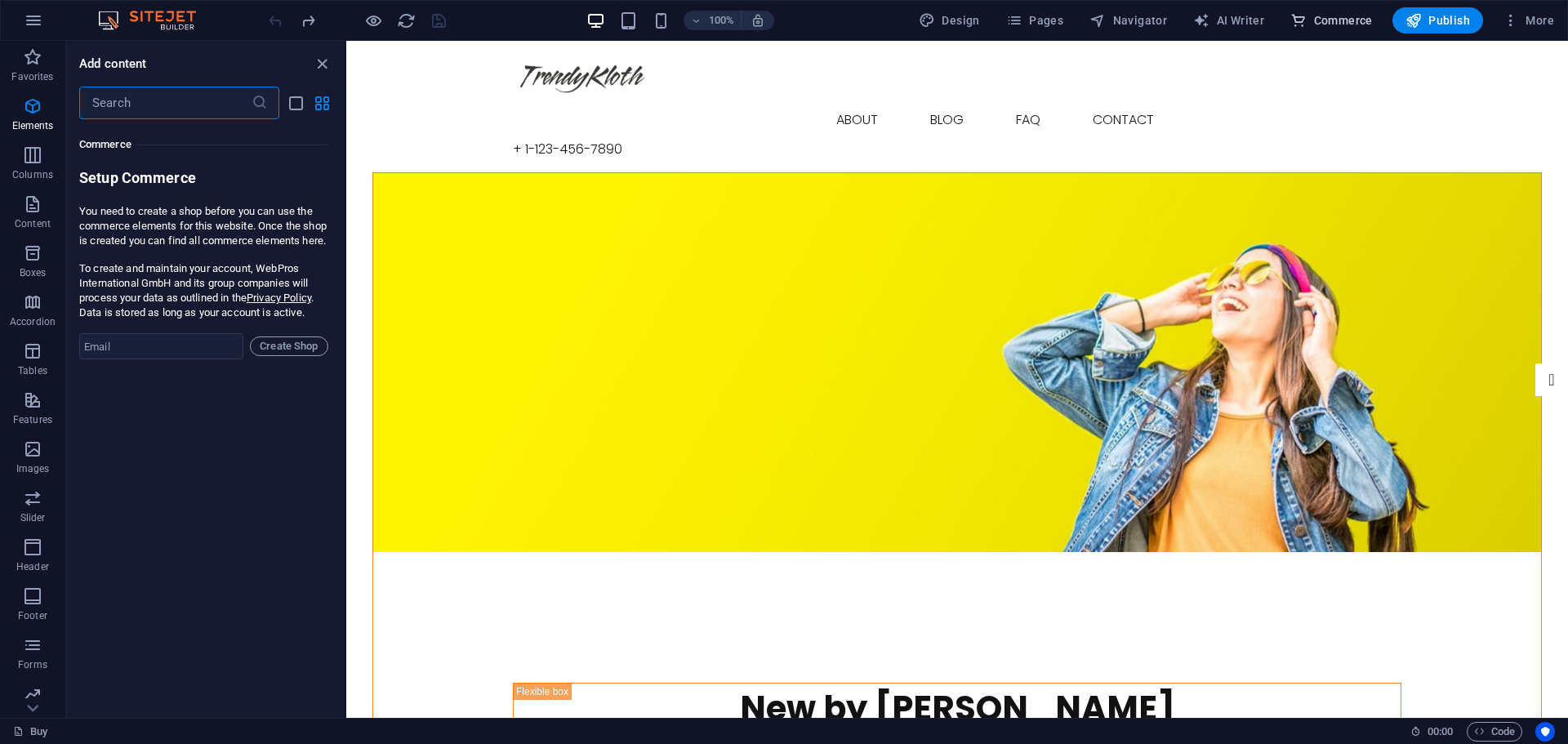
scroll to position [15745, 0]
click at [224, 357] on input "email" at bounding box center [161, 344] width 164 height 26
type input "akkhor7777@gmail.com"
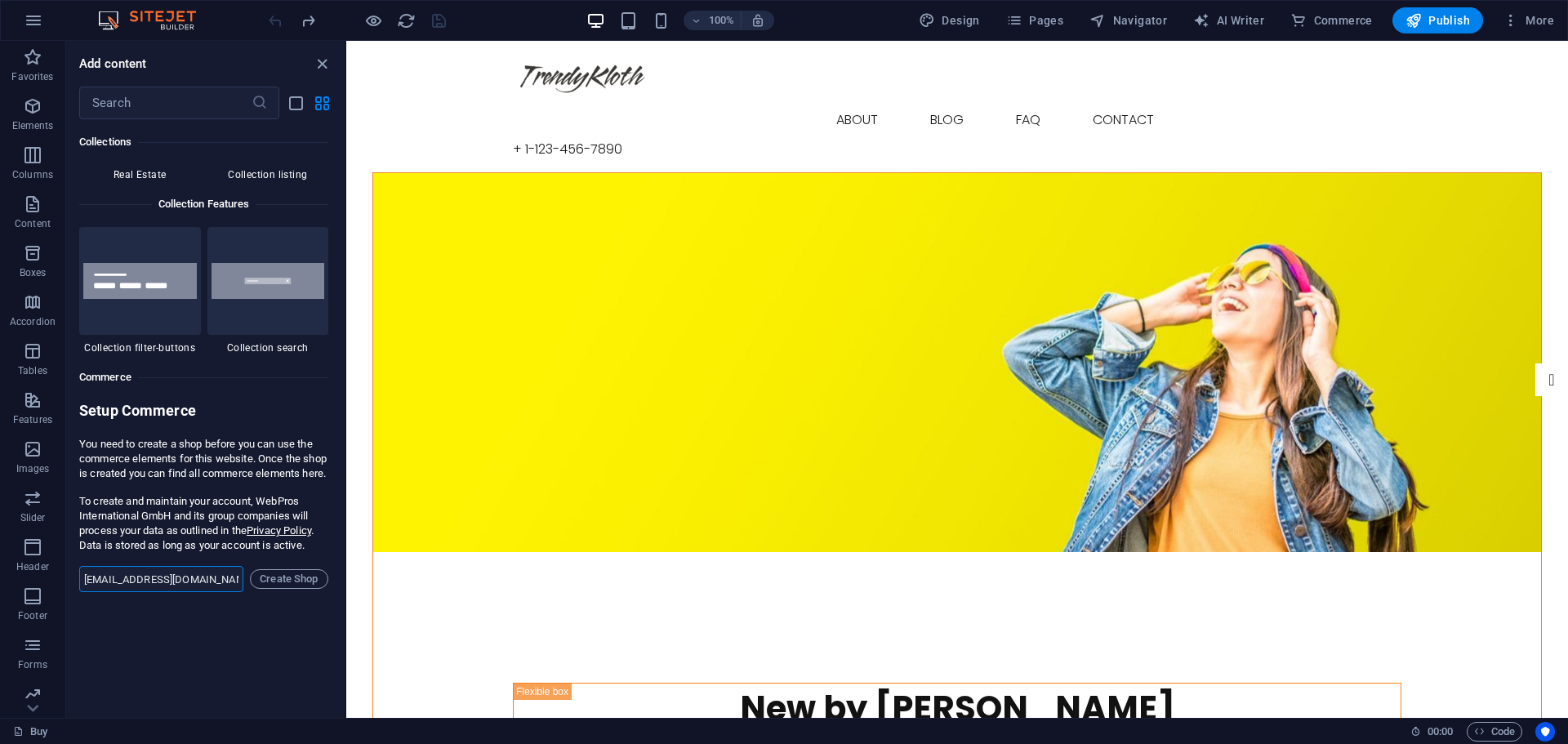
scroll to position [15472, 0]
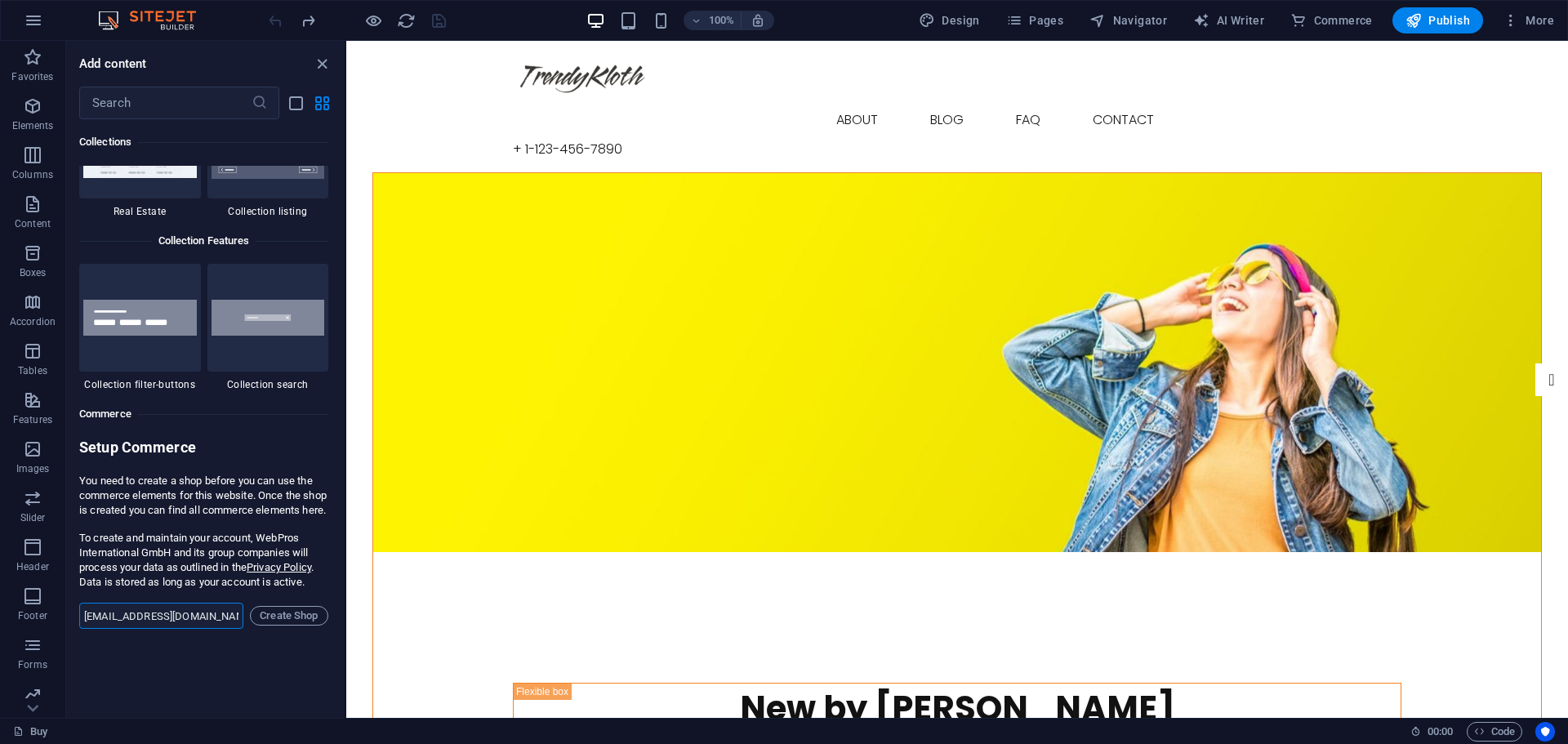
click at [276, 441] on h6 "Setup Commerce" at bounding box center [203, 449] width 249 height 23
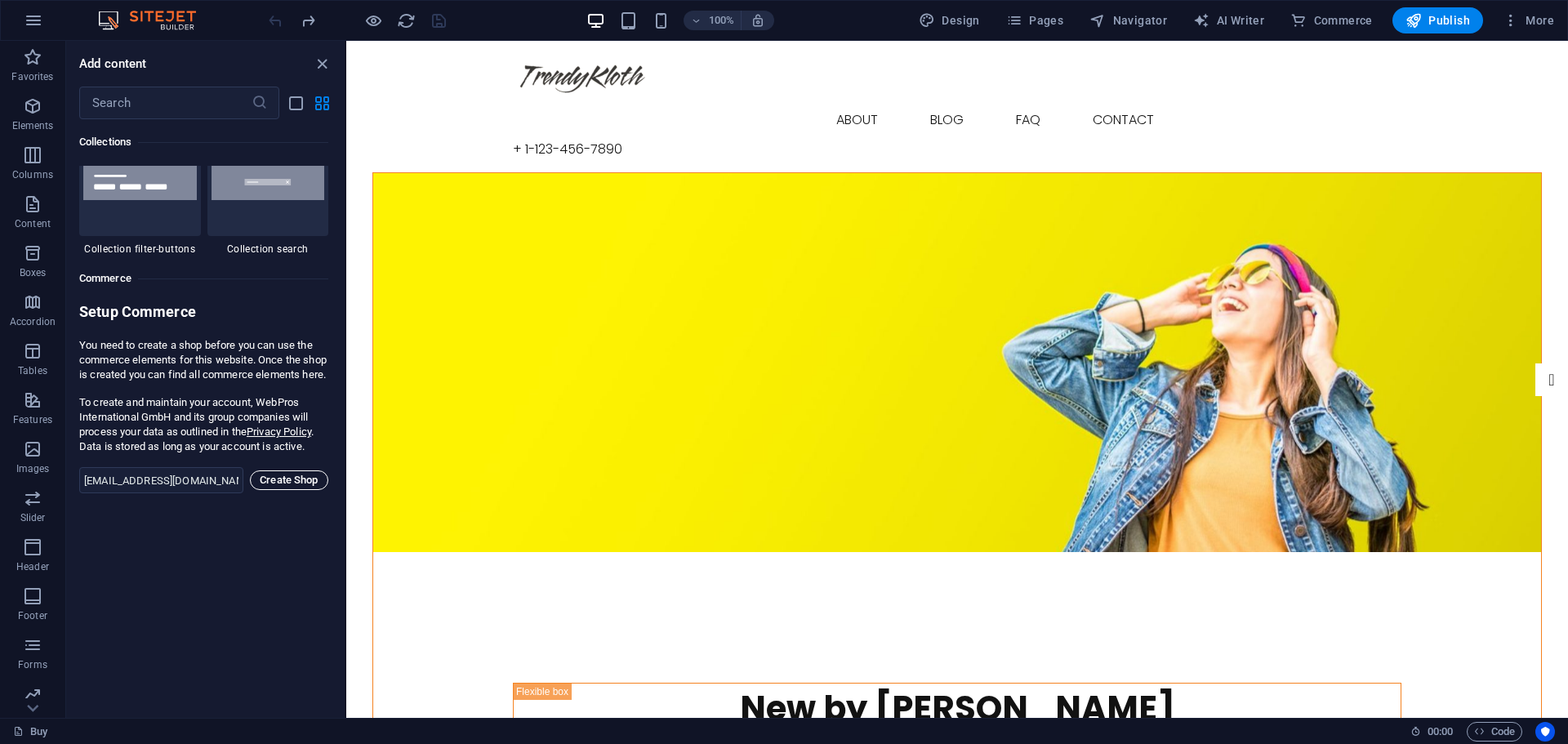
click at [291, 491] on span "Create Shop" at bounding box center [289, 480] width 64 height 20
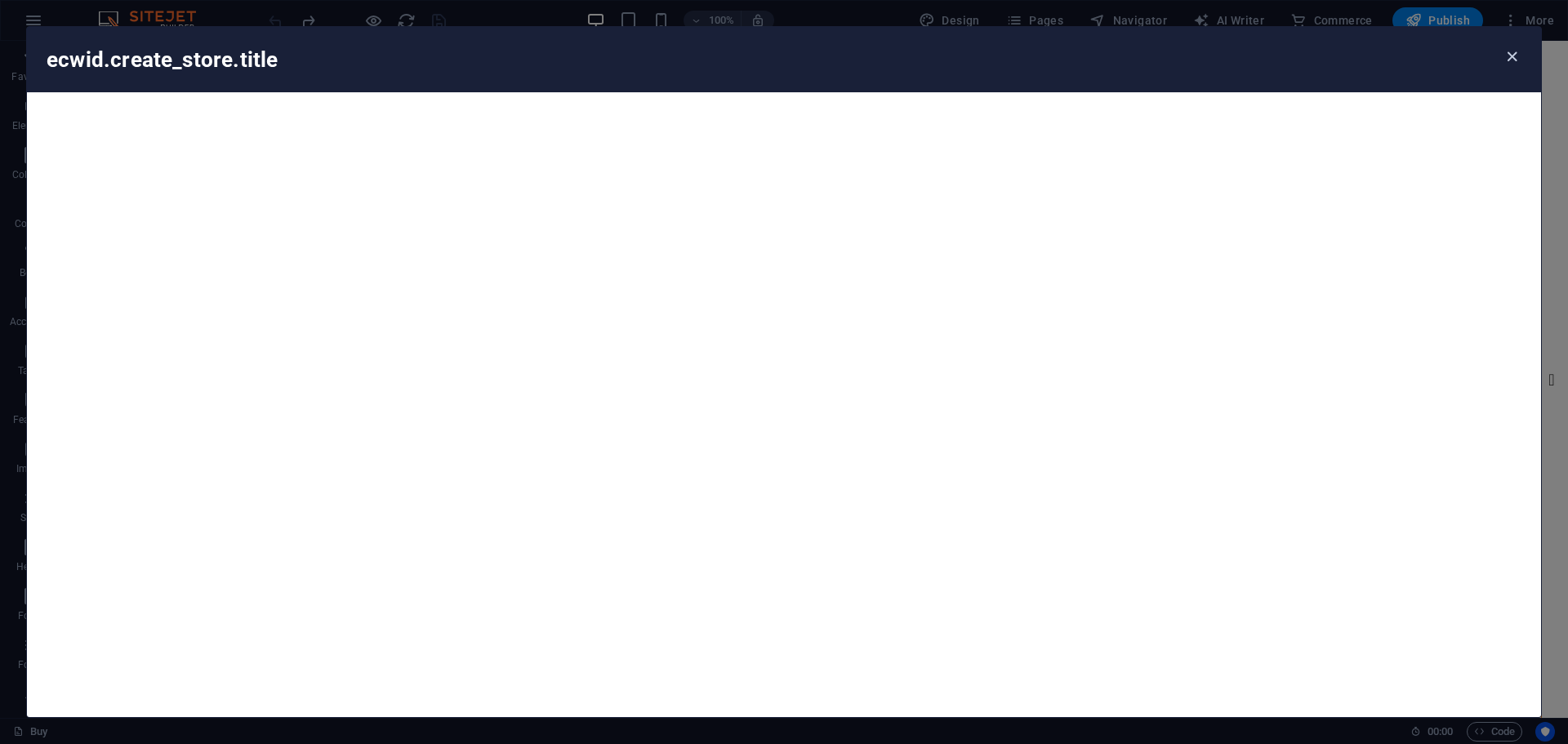
click at [1507, 56] on icon "button" at bounding box center [1512, 57] width 19 height 19
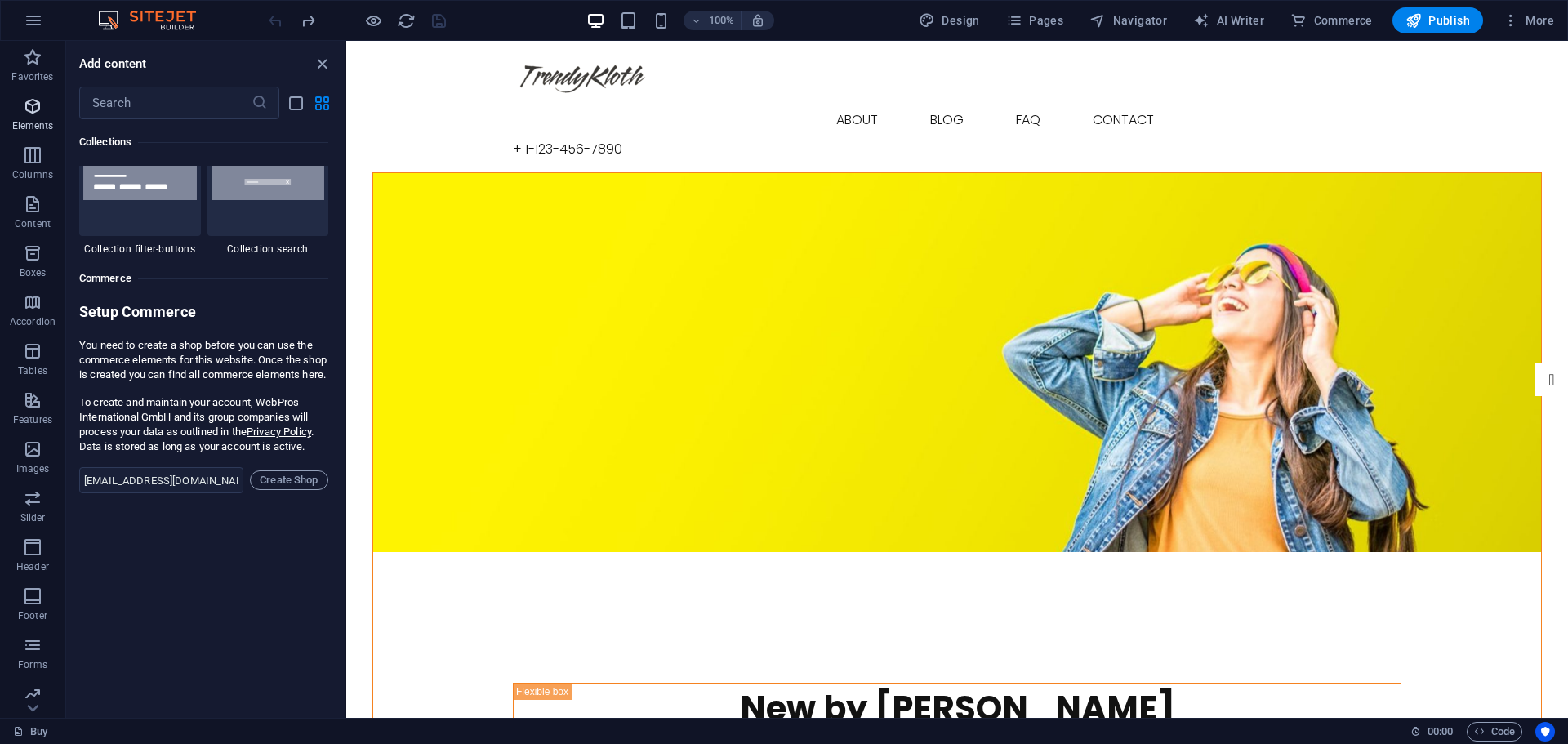
click at [34, 108] on icon "button" at bounding box center [32, 105] width 20 height 20
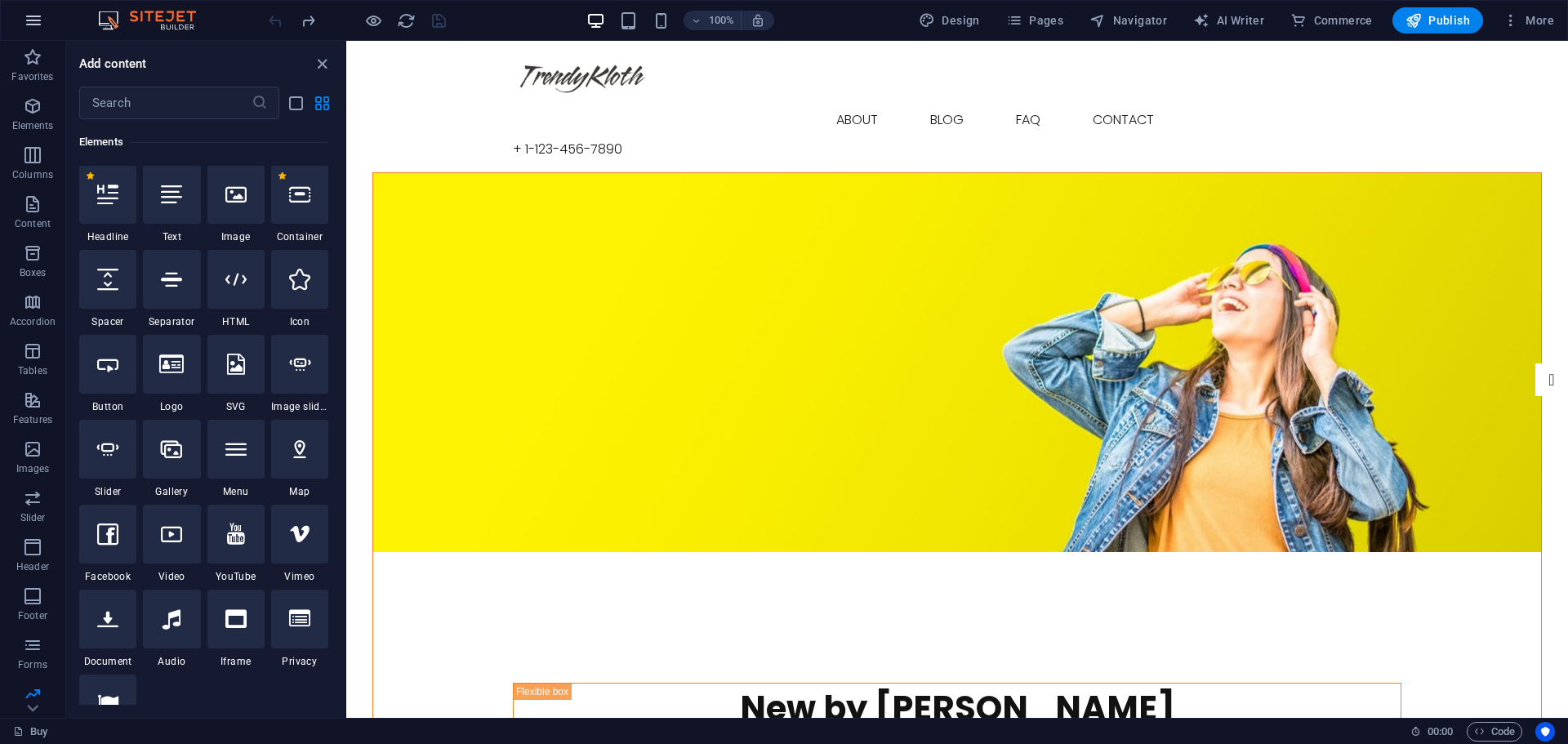
scroll to position [174, 0]
click at [32, 15] on icon "button" at bounding box center [33, 20] width 20 height 20
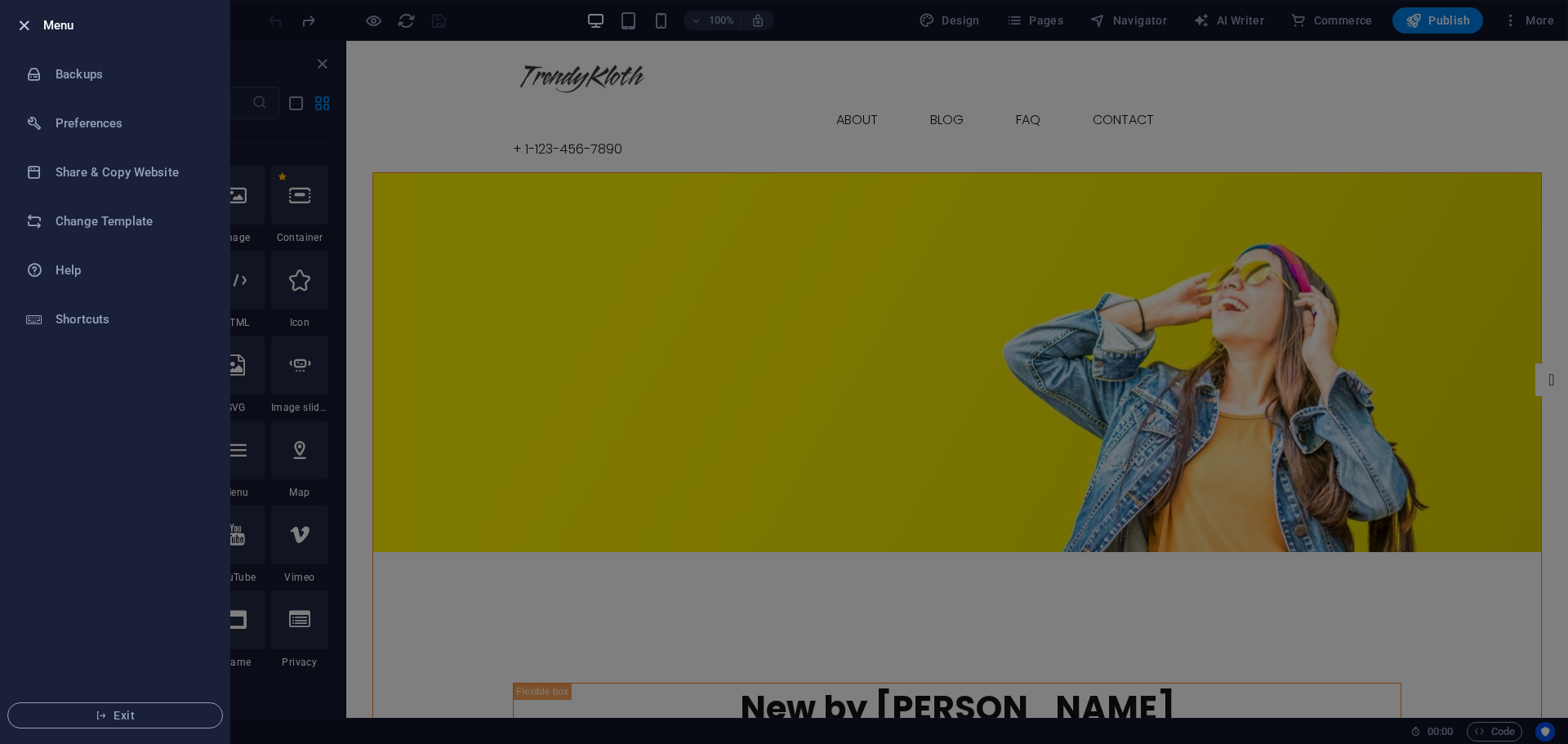
click at [30, 27] on icon "button" at bounding box center [24, 25] width 19 height 19
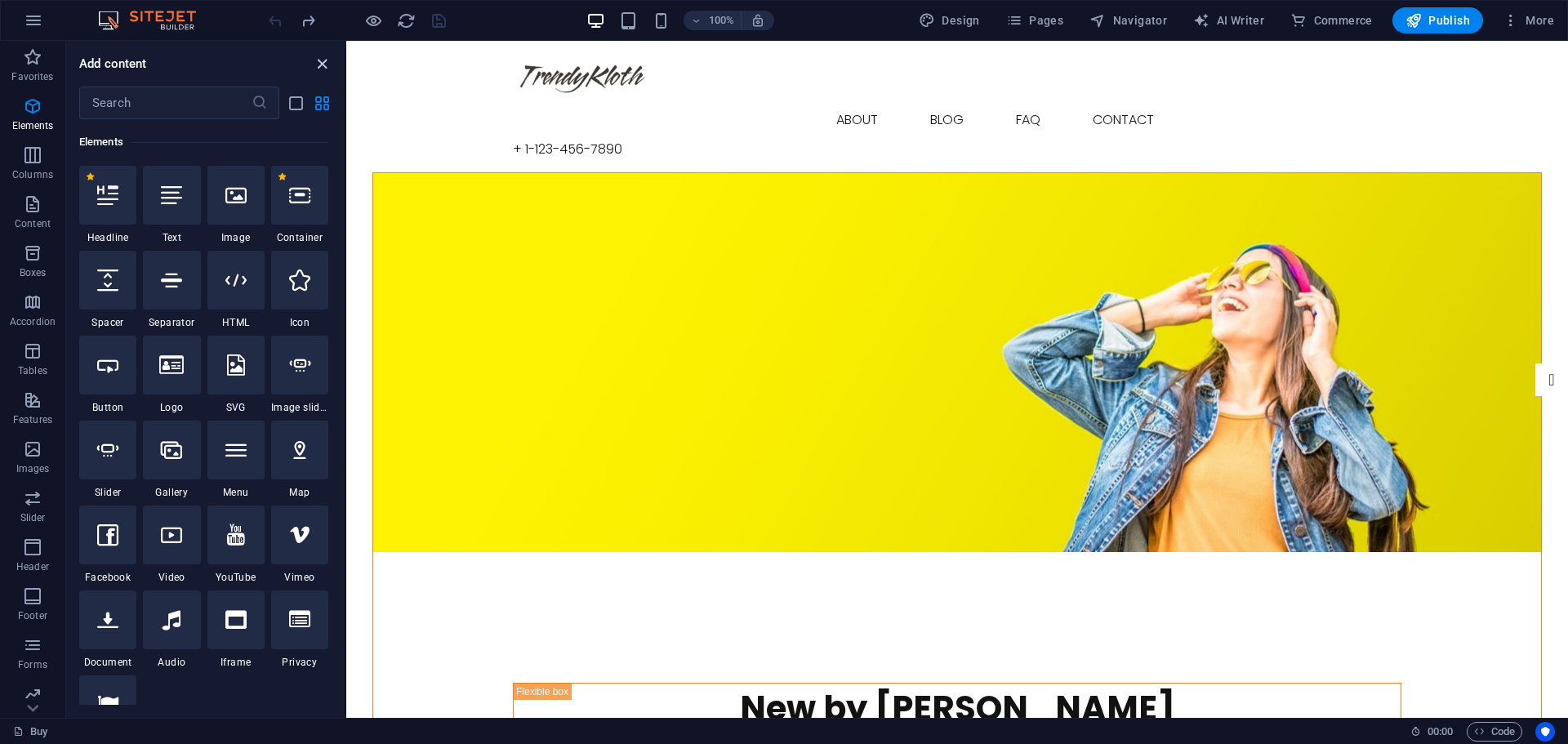
click at [318, 67] on icon "close panel" at bounding box center [322, 64] width 19 height 19
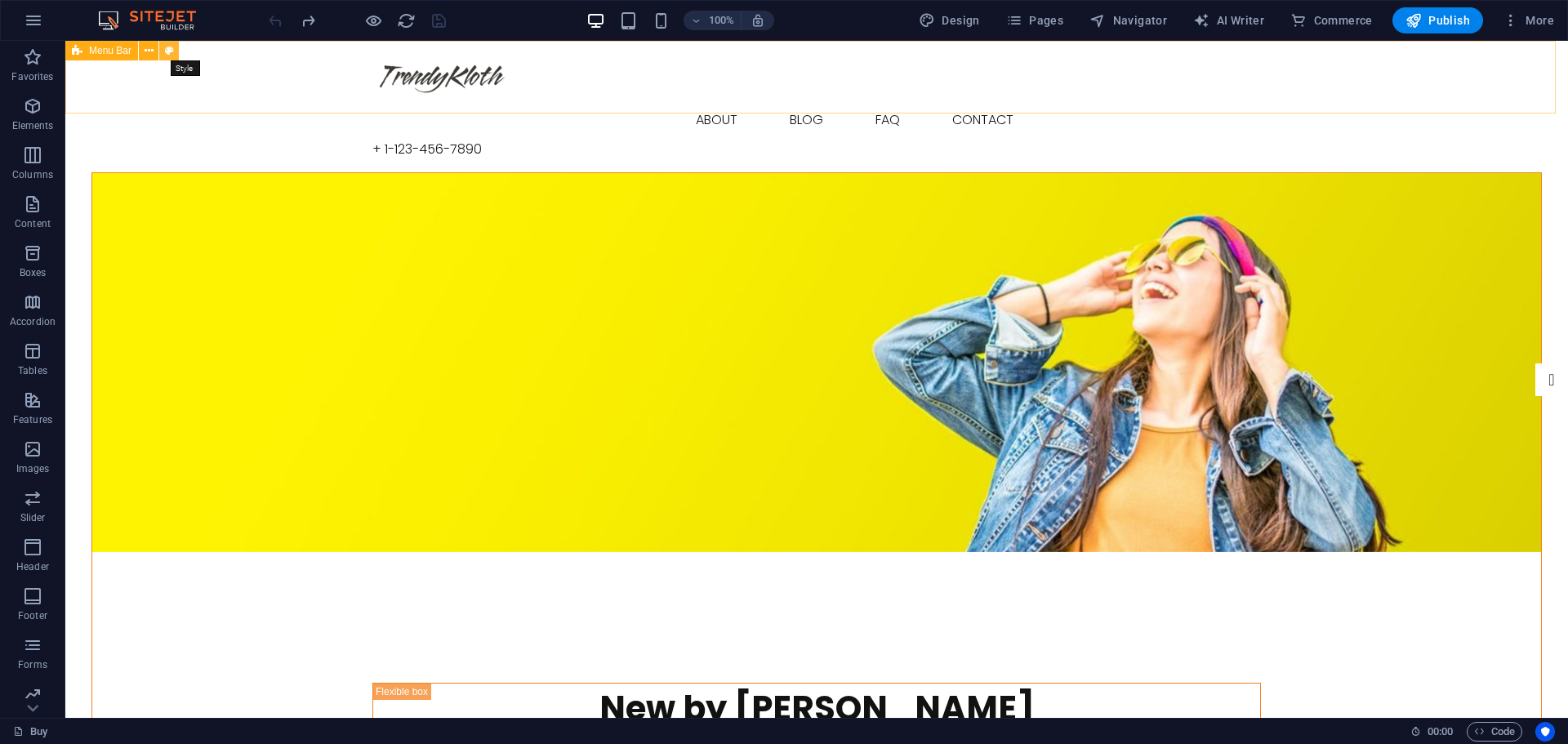
click at [169, 53] on icon at bounding box center [169, 51] width 9 height 17
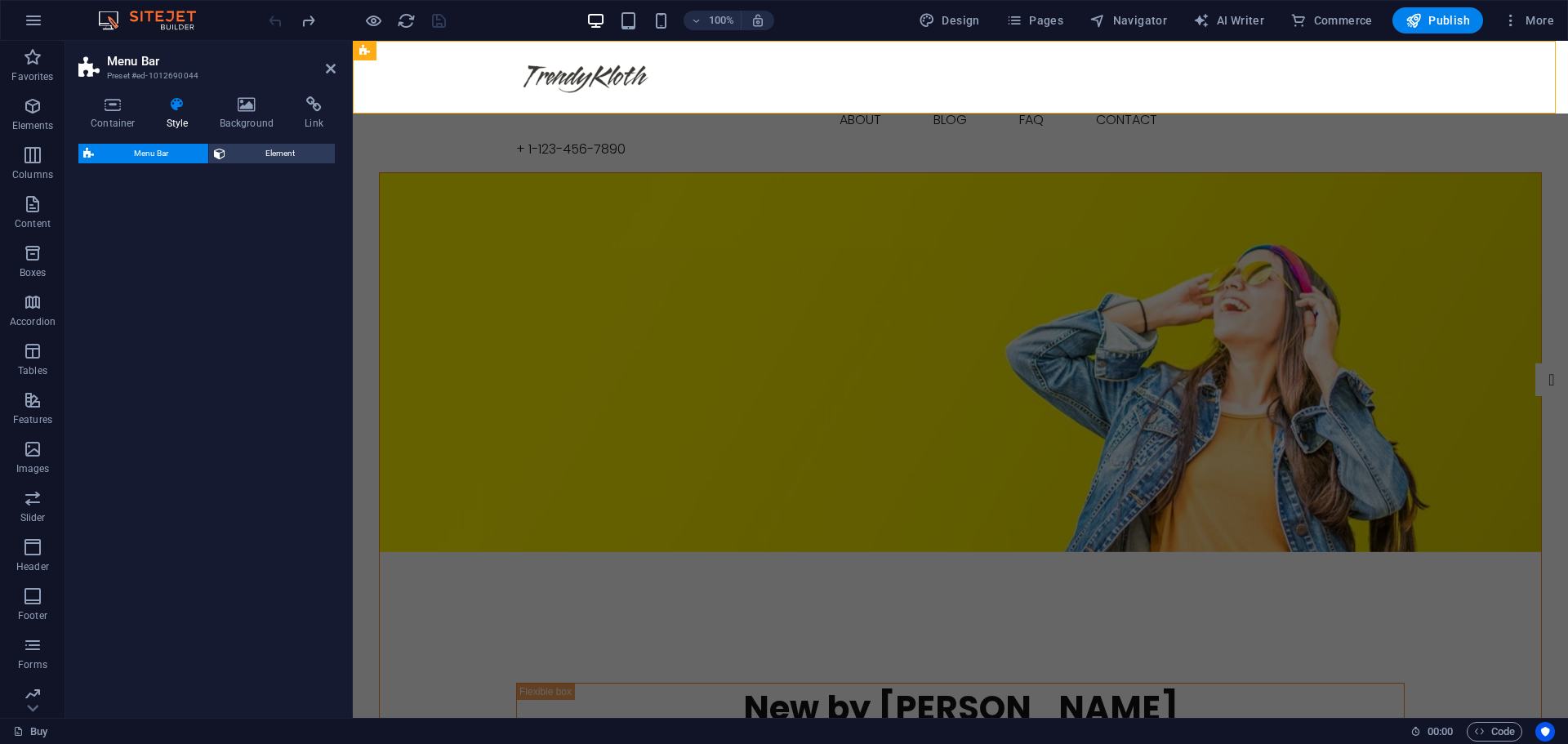
select select "rem"
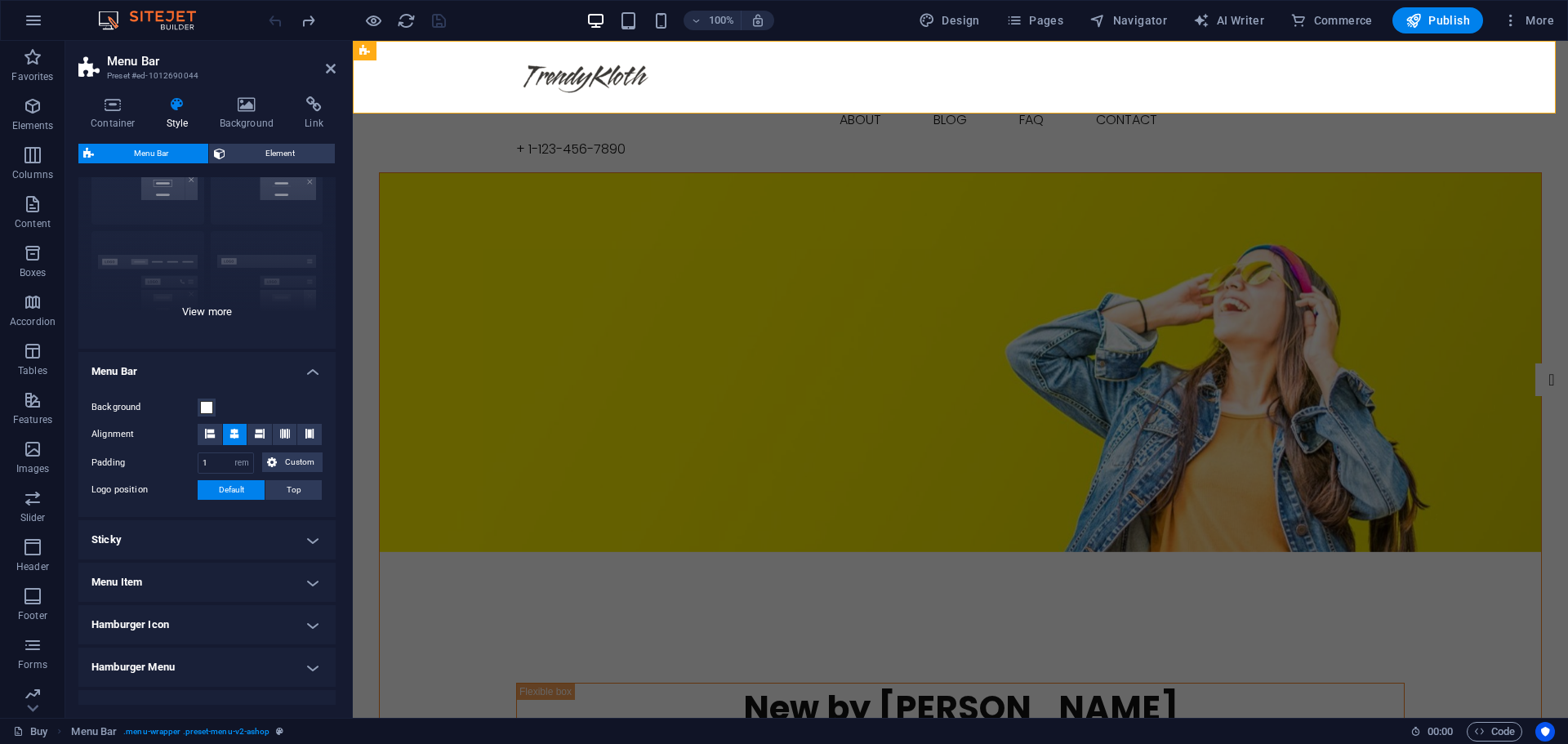
scroll to position [137, 0]
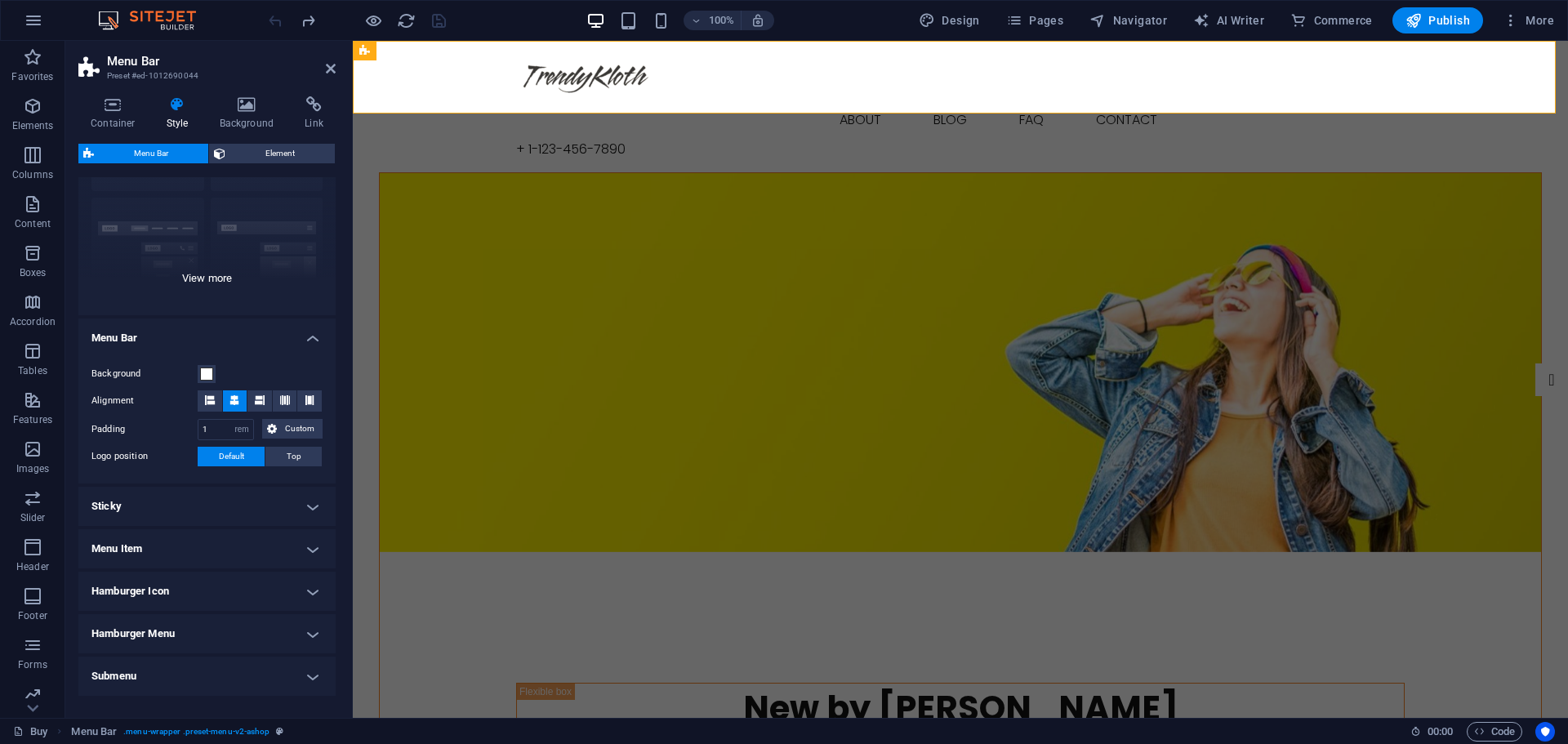
click at [221, 279] on div "Border Centered Default Fixed Loki Trigger Wide XXL" at bounding box center [206, 193] width 257 height 245
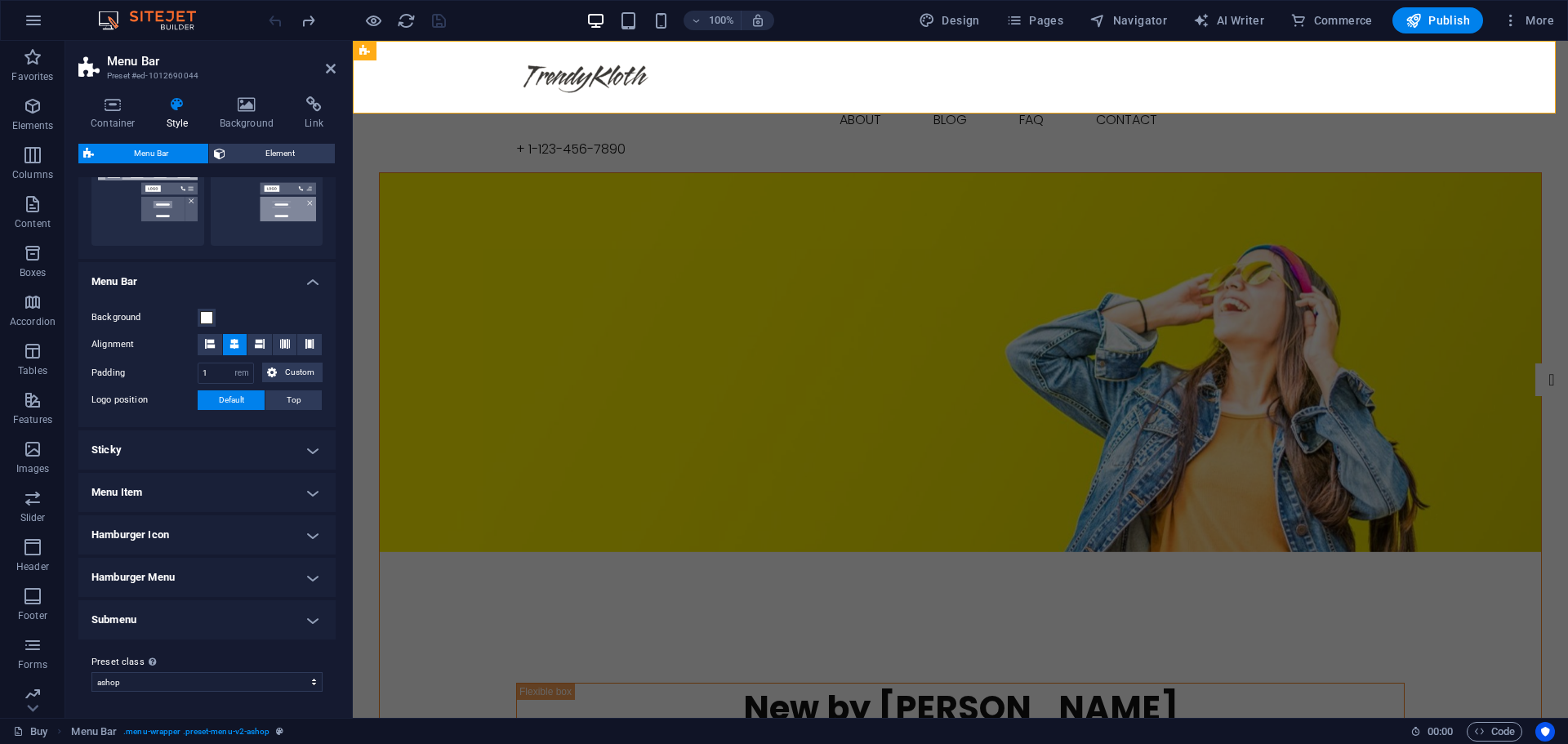
scroll to position [0, 0]
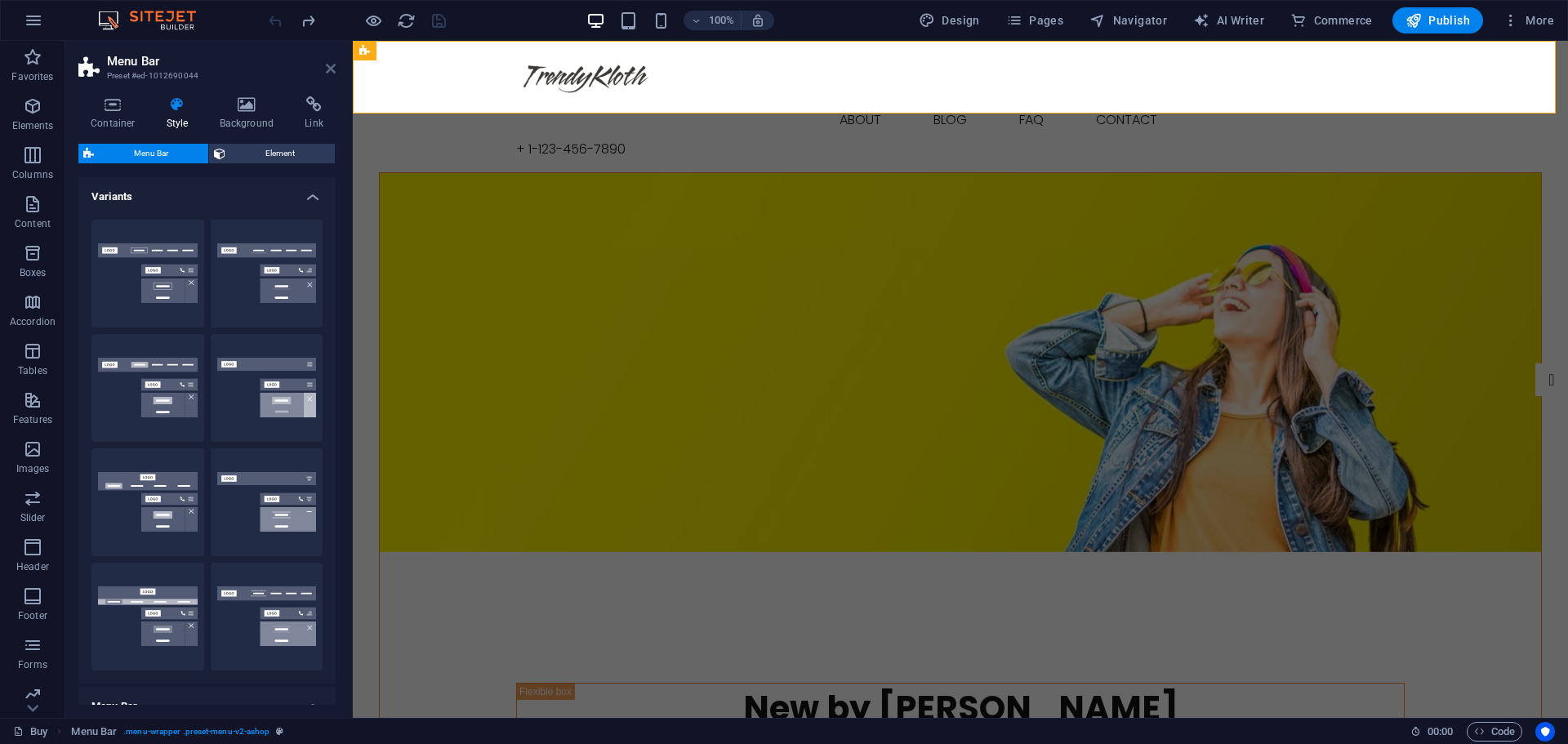
click at [330, 69] on icon at bounding box center [330, 69] width 9 height 13
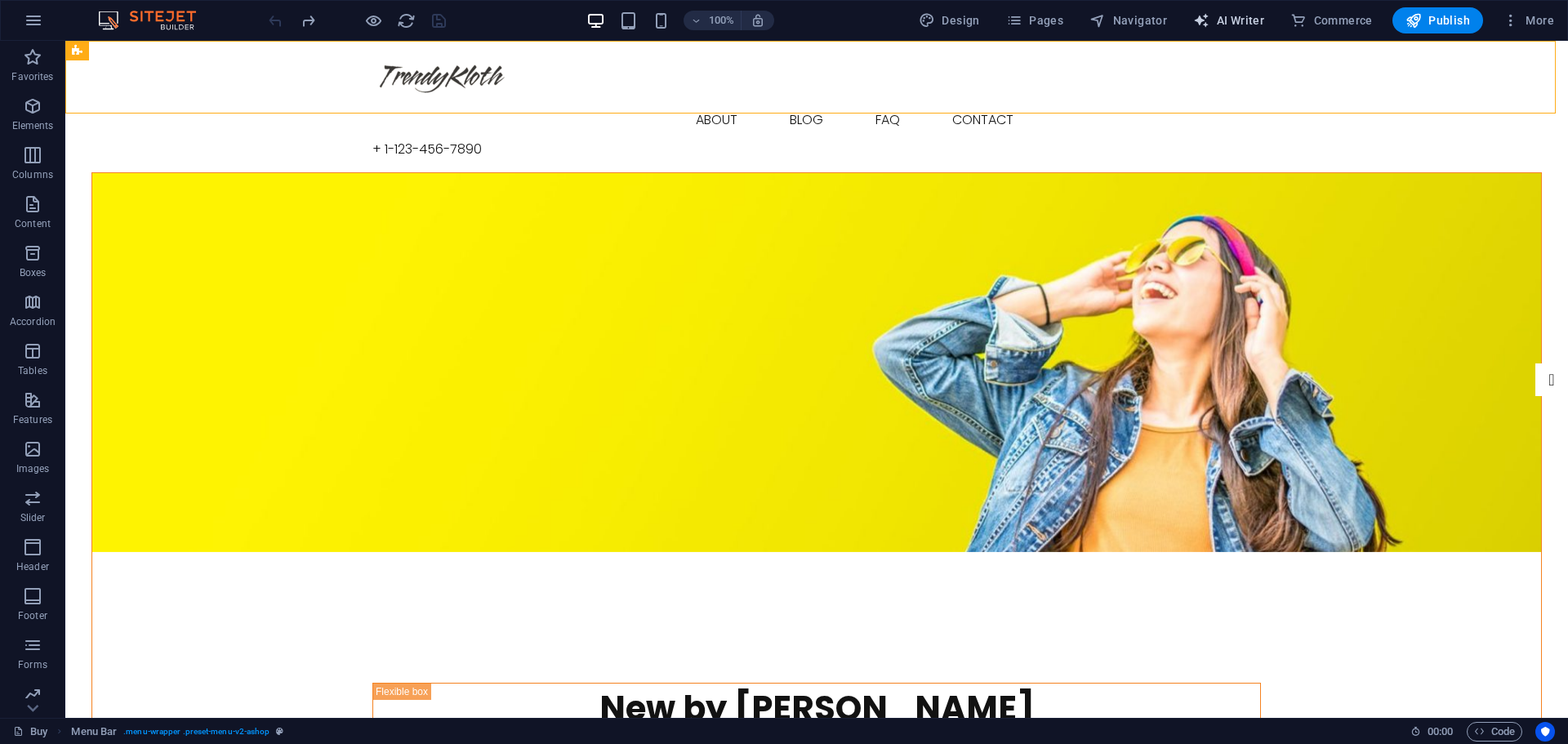
click at [1223, 15] on span "AI Writer" at bounding box center [1227, 20] width 71 height 16
select select "English"
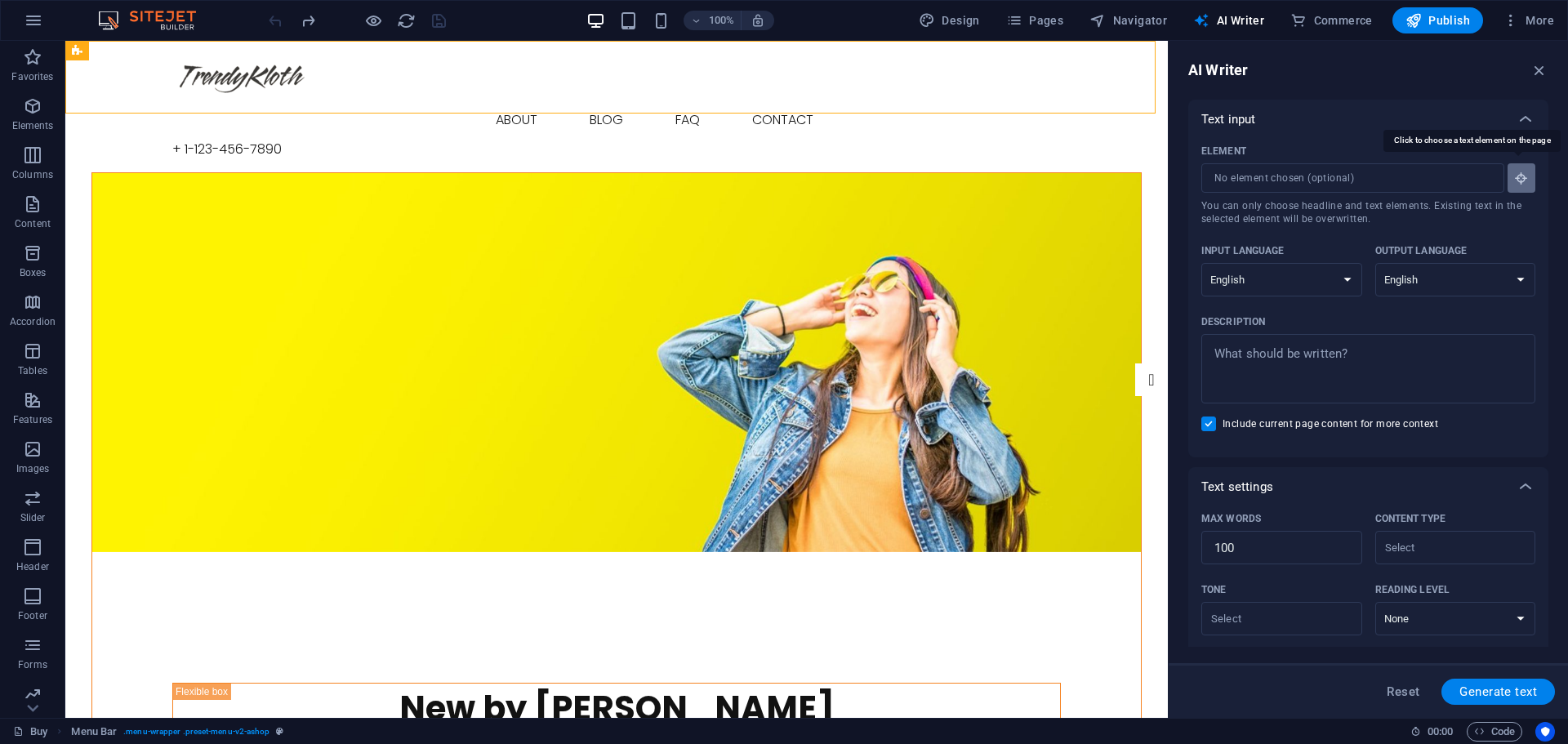
click at [1525, 179] on icon "button" at bounding box center [1521, 178] width 15 height 15
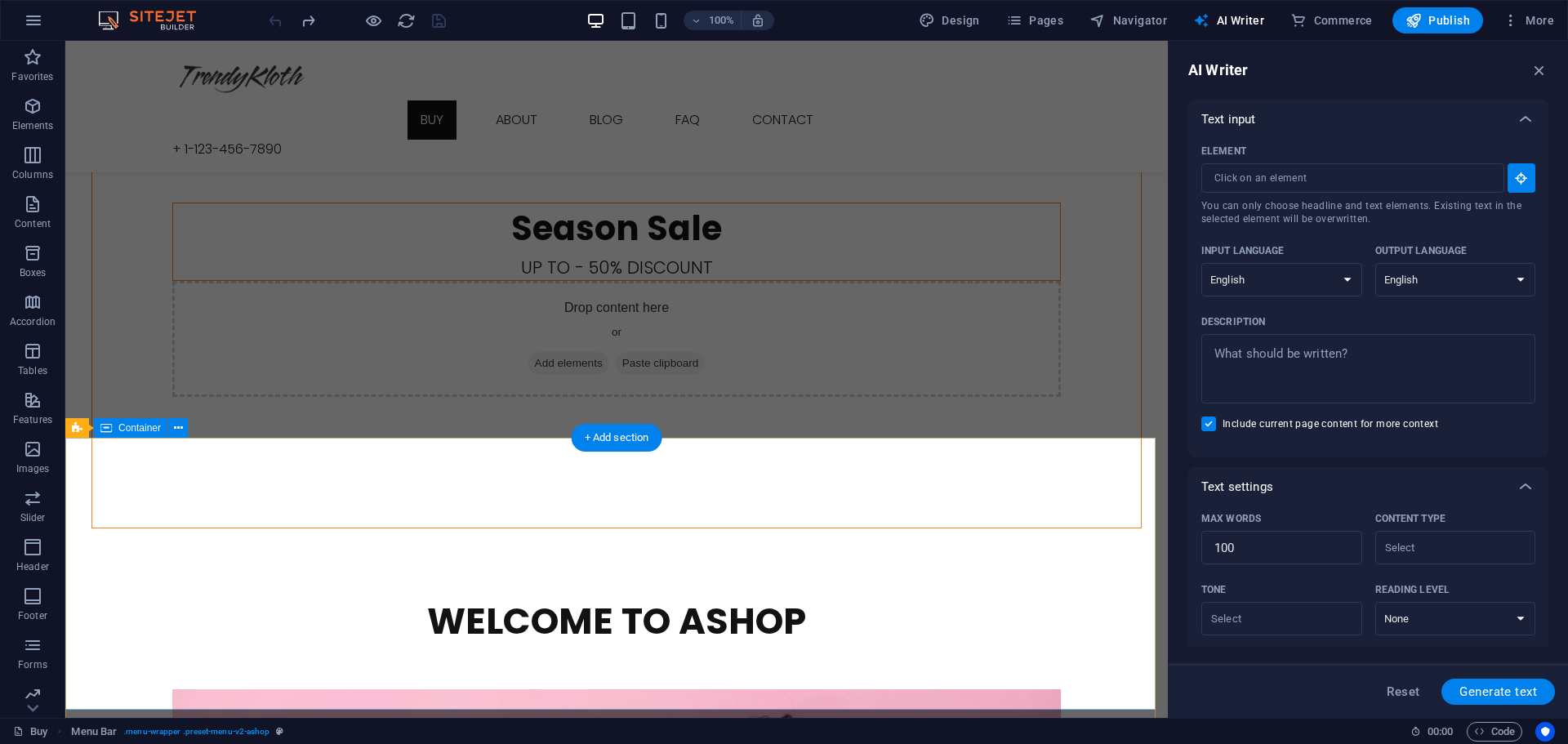
scroll to position [2133, 0]
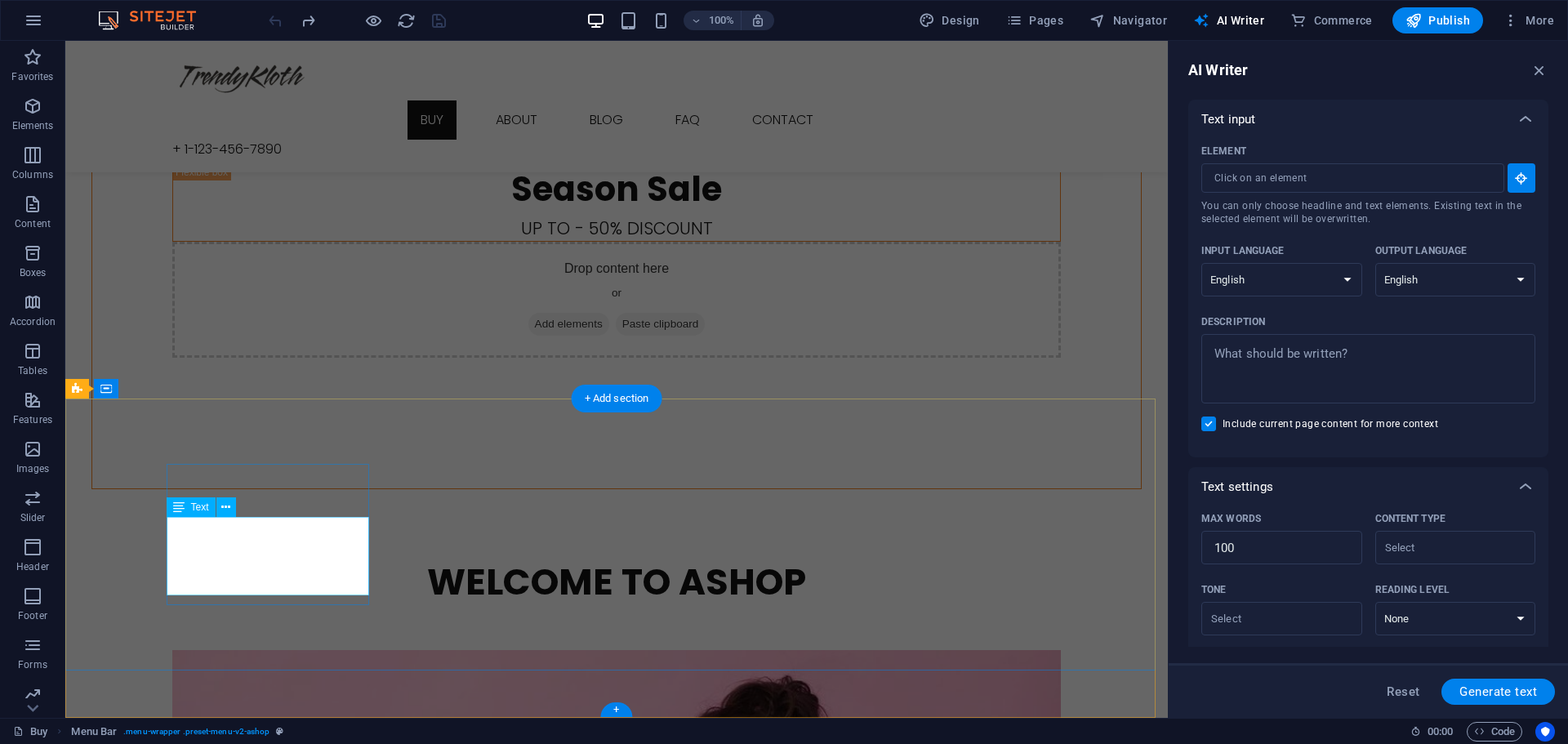
type input "#ed-1012689996"
type textarea "x"
type input "18"
type textarea "x"
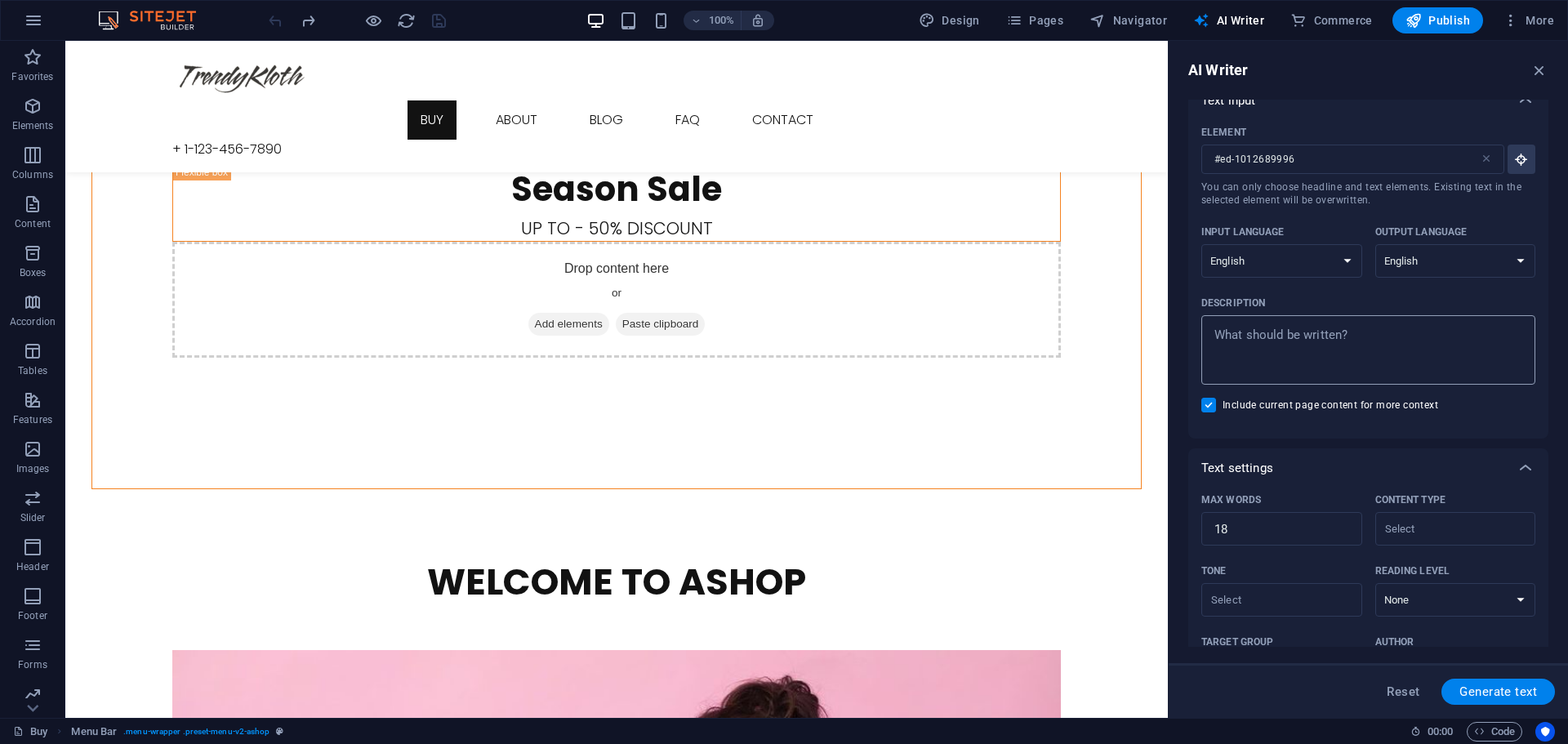
scroll to position [0, 0]
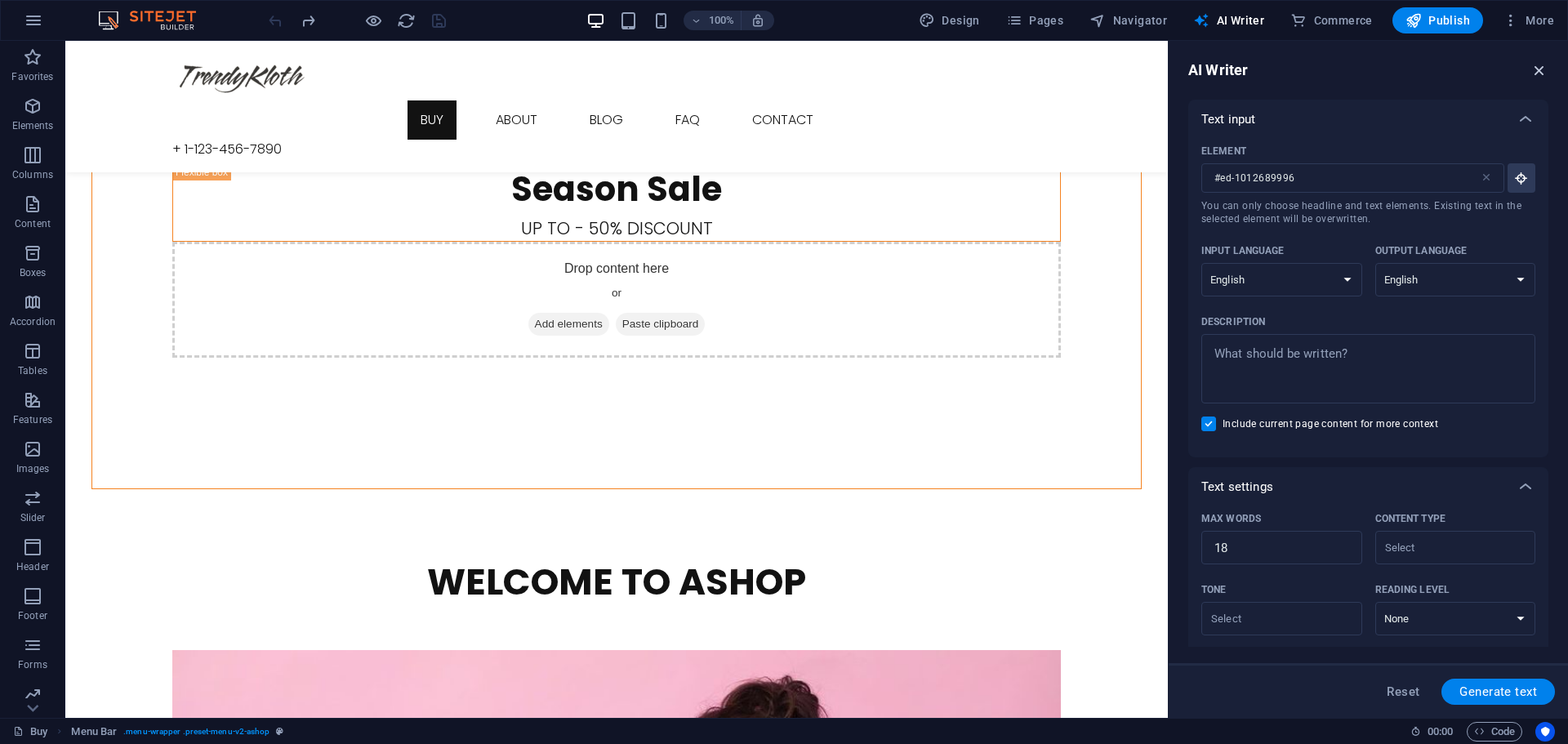
drag, startPoint x: 1535, startPoint y: 71, endPoint x: 1470, endPoint y: 32, distance: 75.8
click at [1535, 71] on icon "button" at bounding box center [1539, 70] width 18 height 18
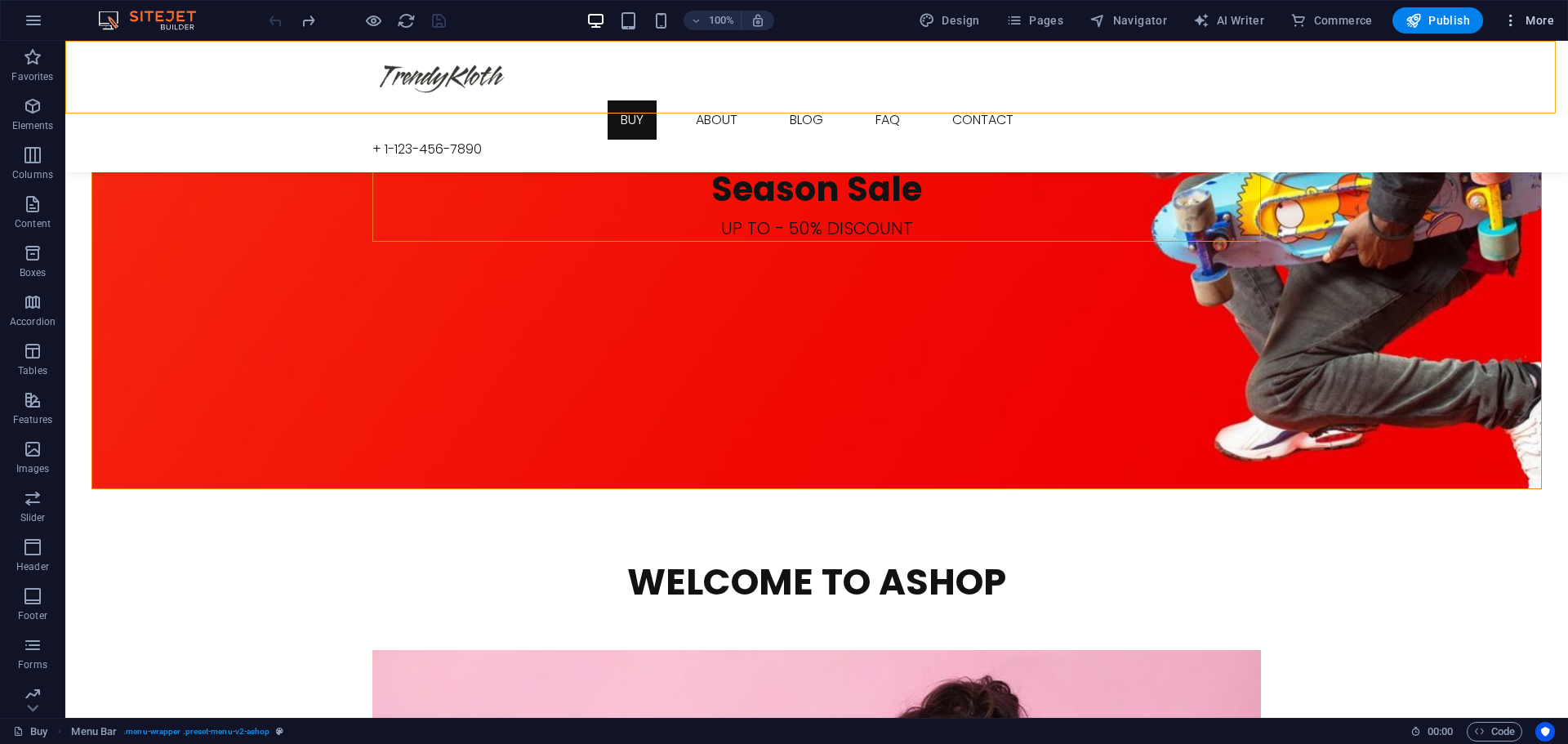
click at [1538, 18] on span "More" at bounding box center [1528, 20] width 52 height 16
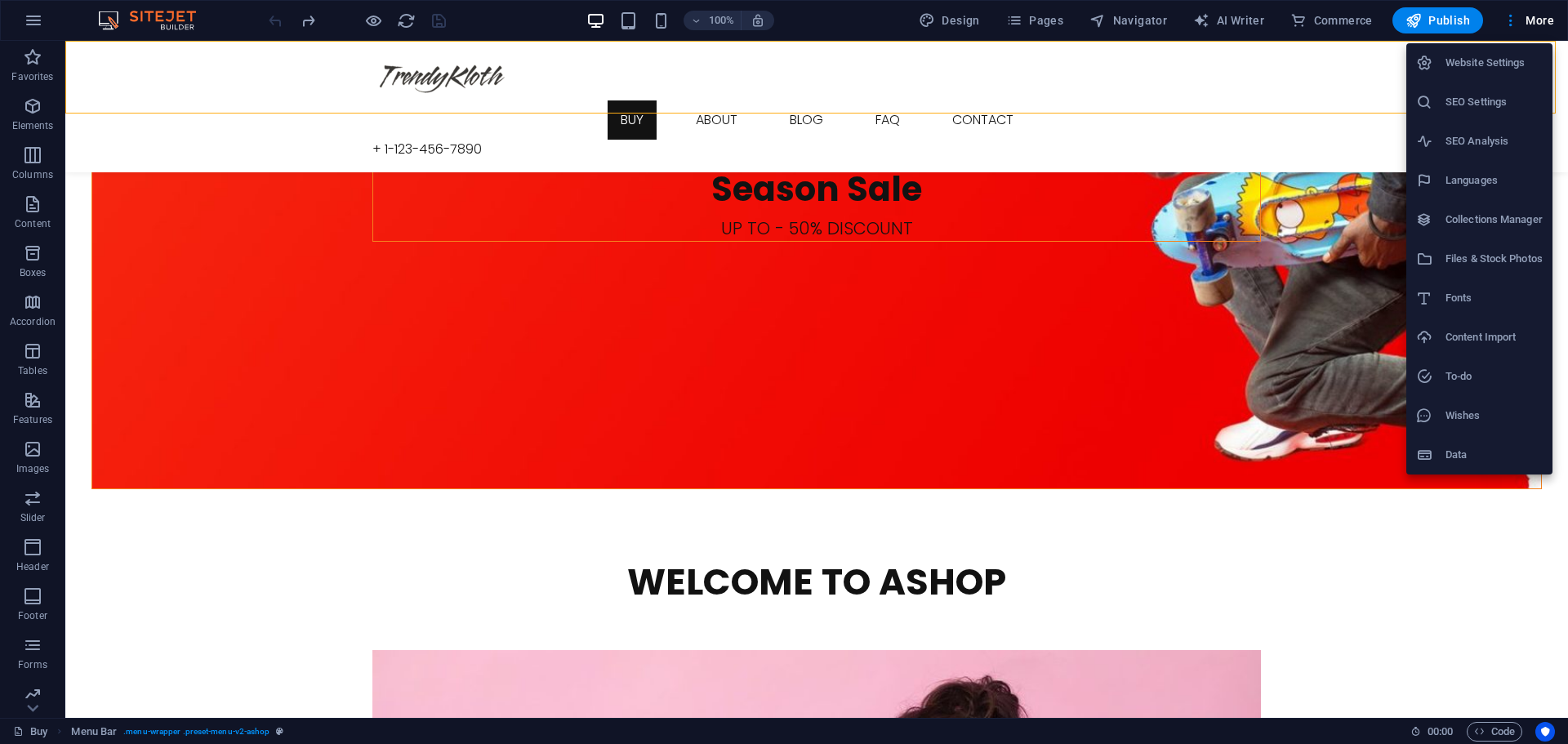
click at [1506, 98] on h6 "SEO Settings" at bounding box center [1494, 102] width 97 height 20
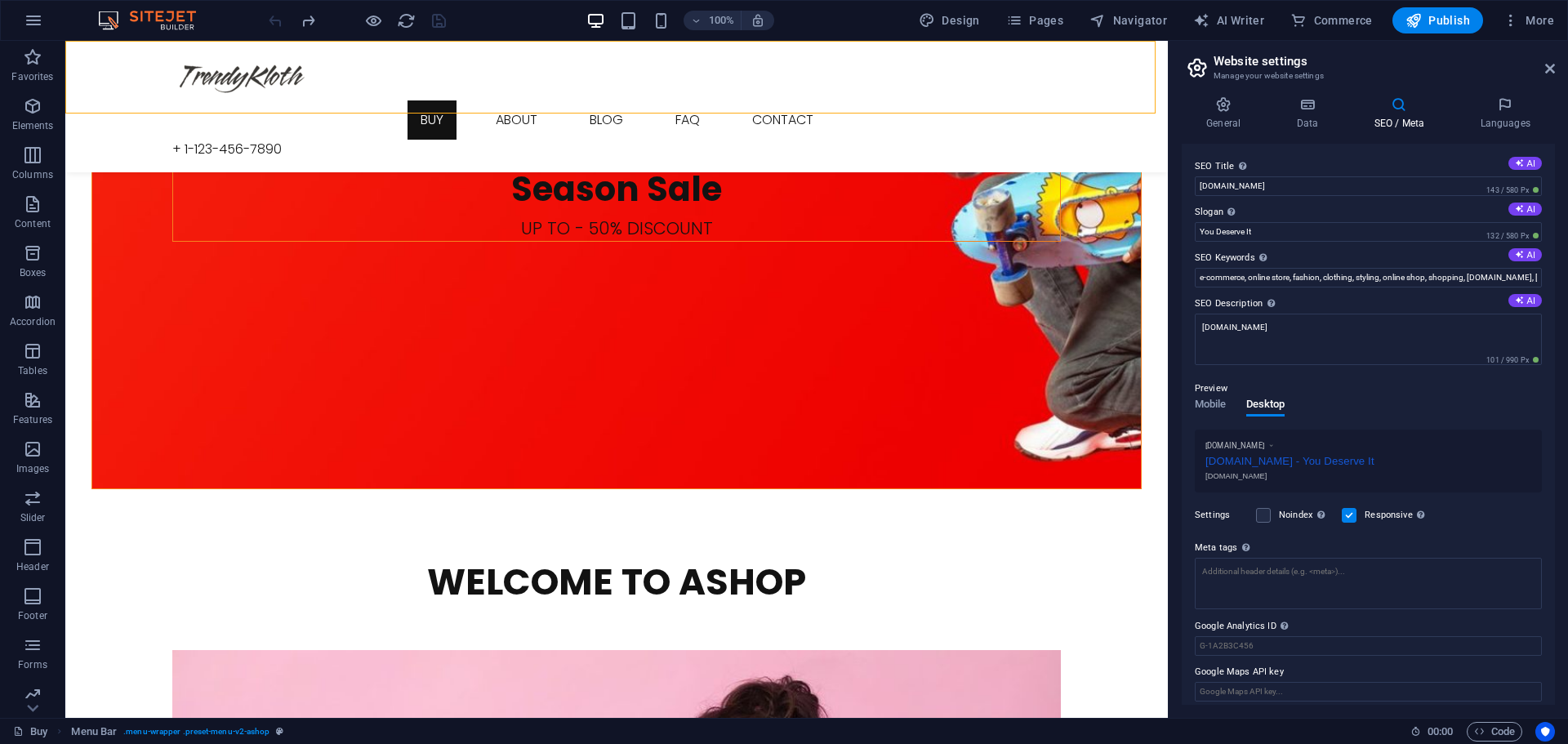
click at [1542, 65] on h2 "Website settings" at bounding box center [1384, 61] width 342 height 15
click at [1544, 65] on h2 "Website settings" at bounding box center [1384, 61] width 342 height 15
click at [1544, 71] on icon at bounding box center [1549, 69] width 9 height 13
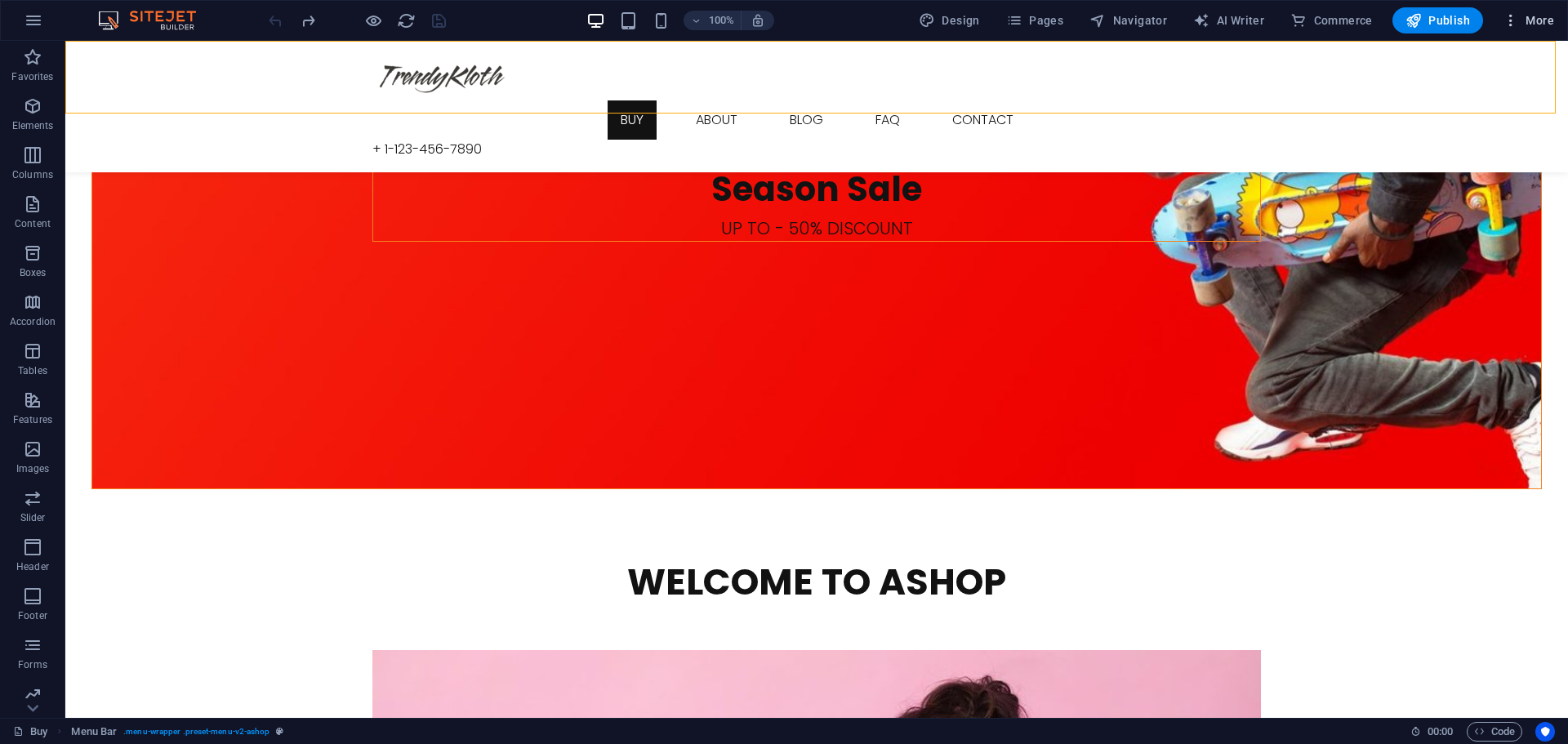
click at [1536, 25] on span "More" at bounding box center [1528, 20] width 52 height 16
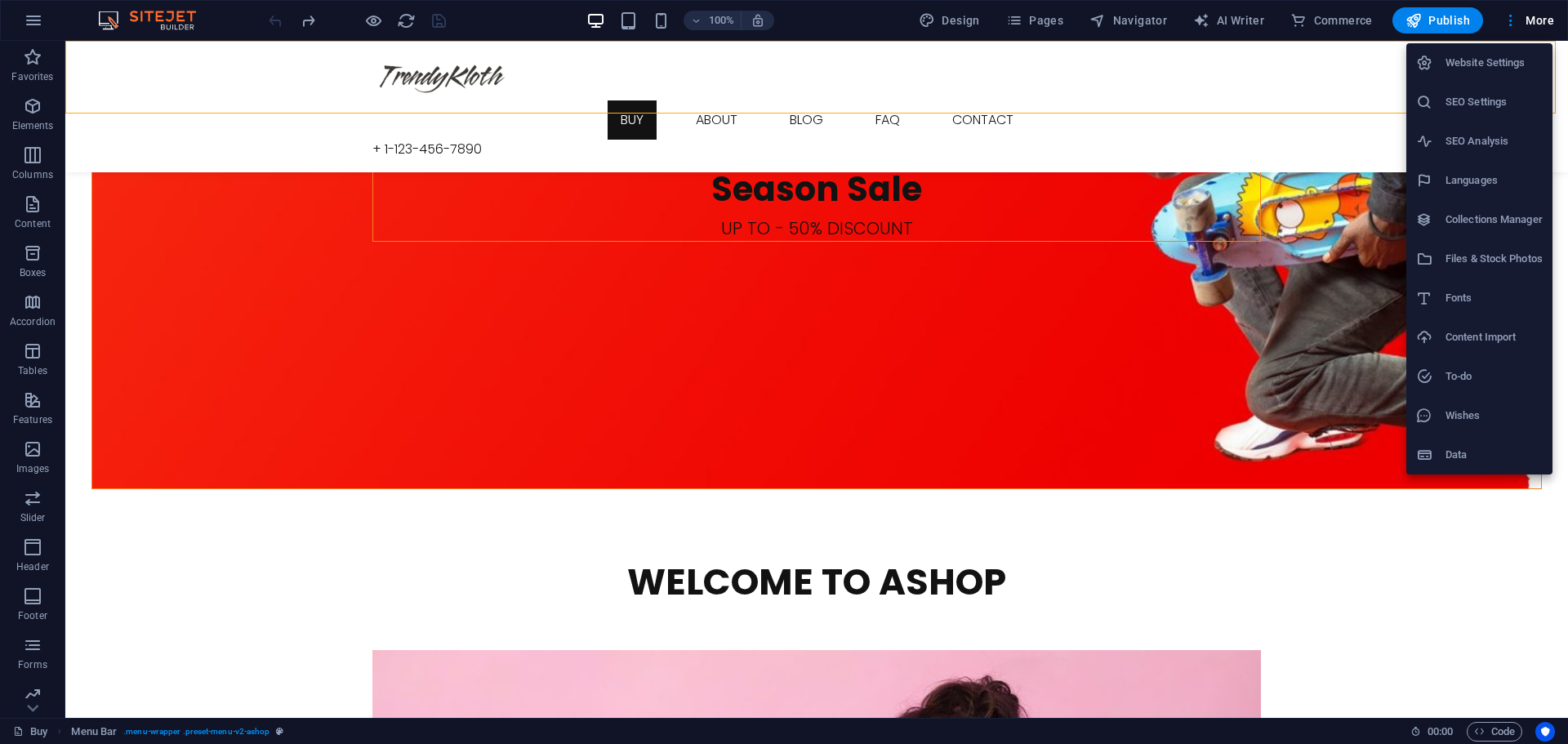
click at [1498, 213] on h6 "Collections Manager" at bounding box center [1494, 219] width 97 height 20
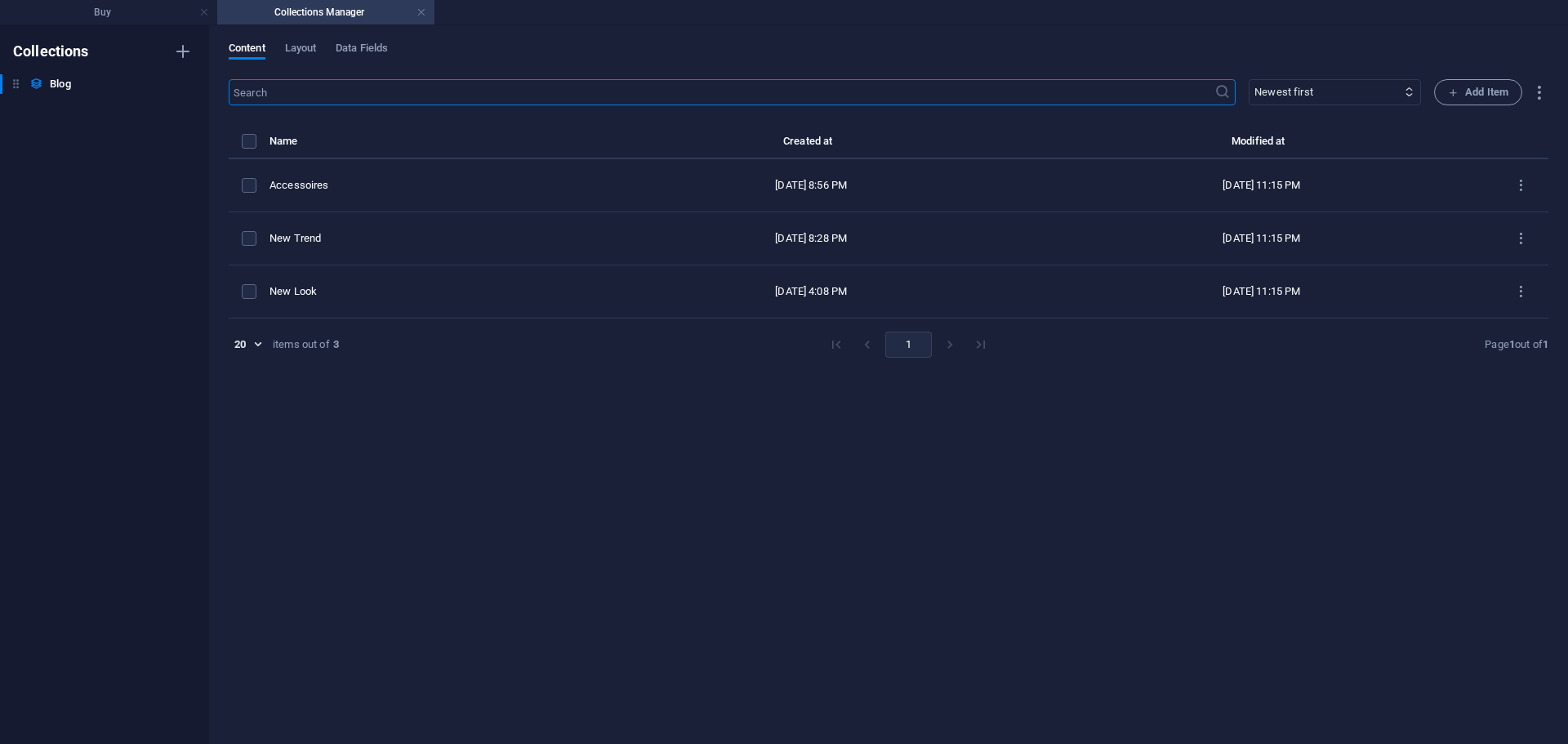
click at [373, 9] on h4 "Collections Manager" at bounding box center [326, 11] width 217 height 18
click at [1480, 93] on span "Add Item" at bounding box center [1478, 92] width 60 height 20
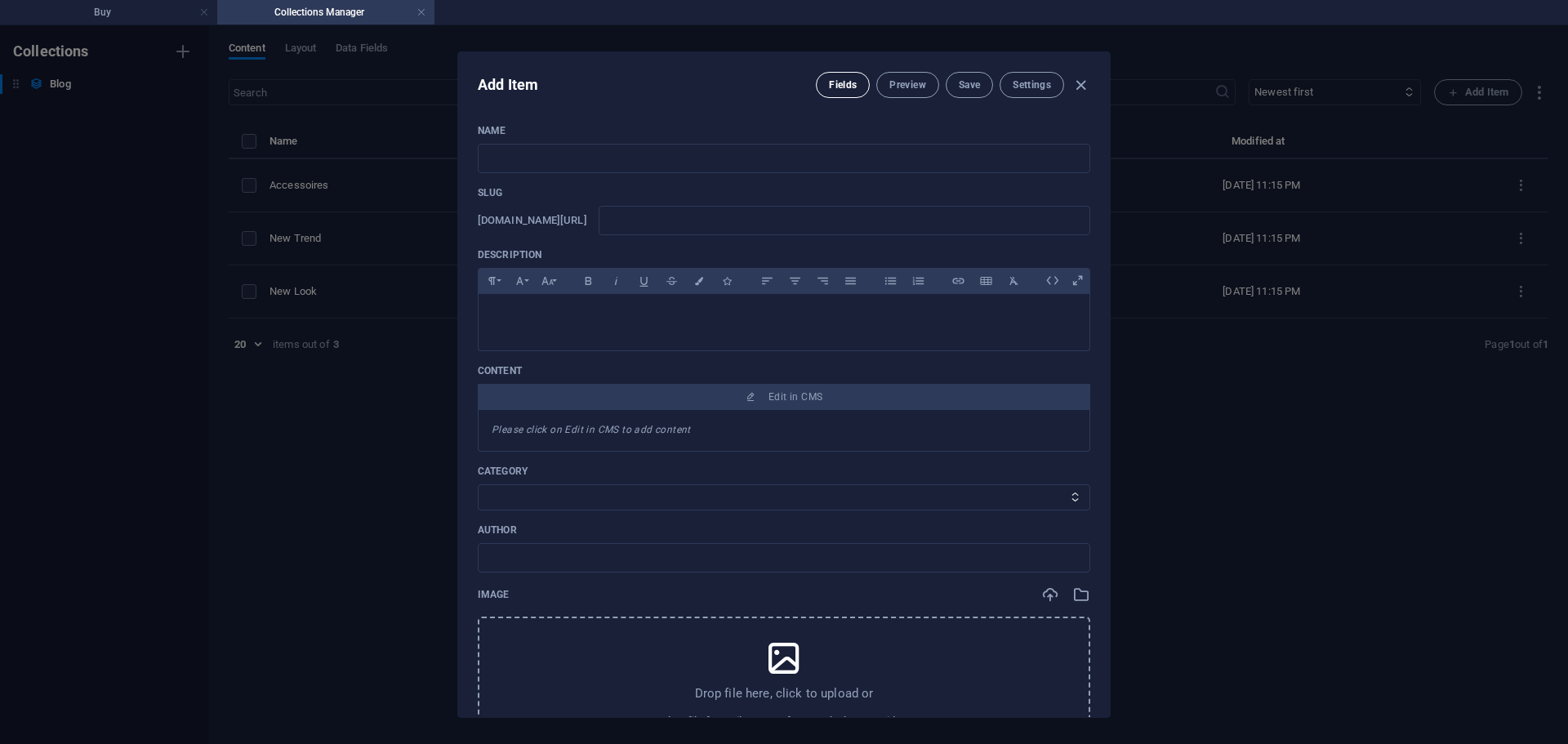
click at [842, 84] on span "Fields" at bounding box center [842, 85] width 27 height 13
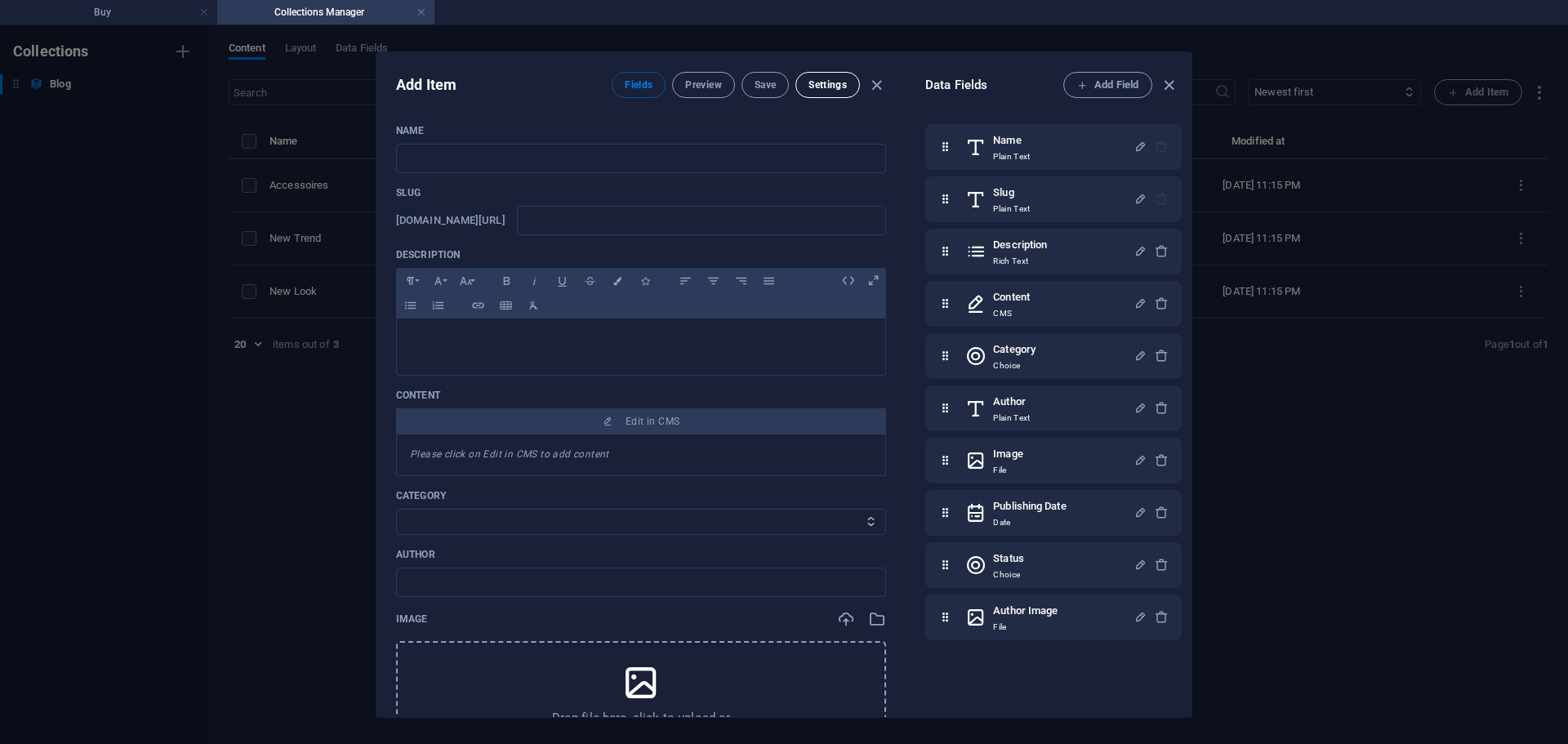
click at [840, 82] on span "Settings" at bounding box center [827, 85] width 39 height 13
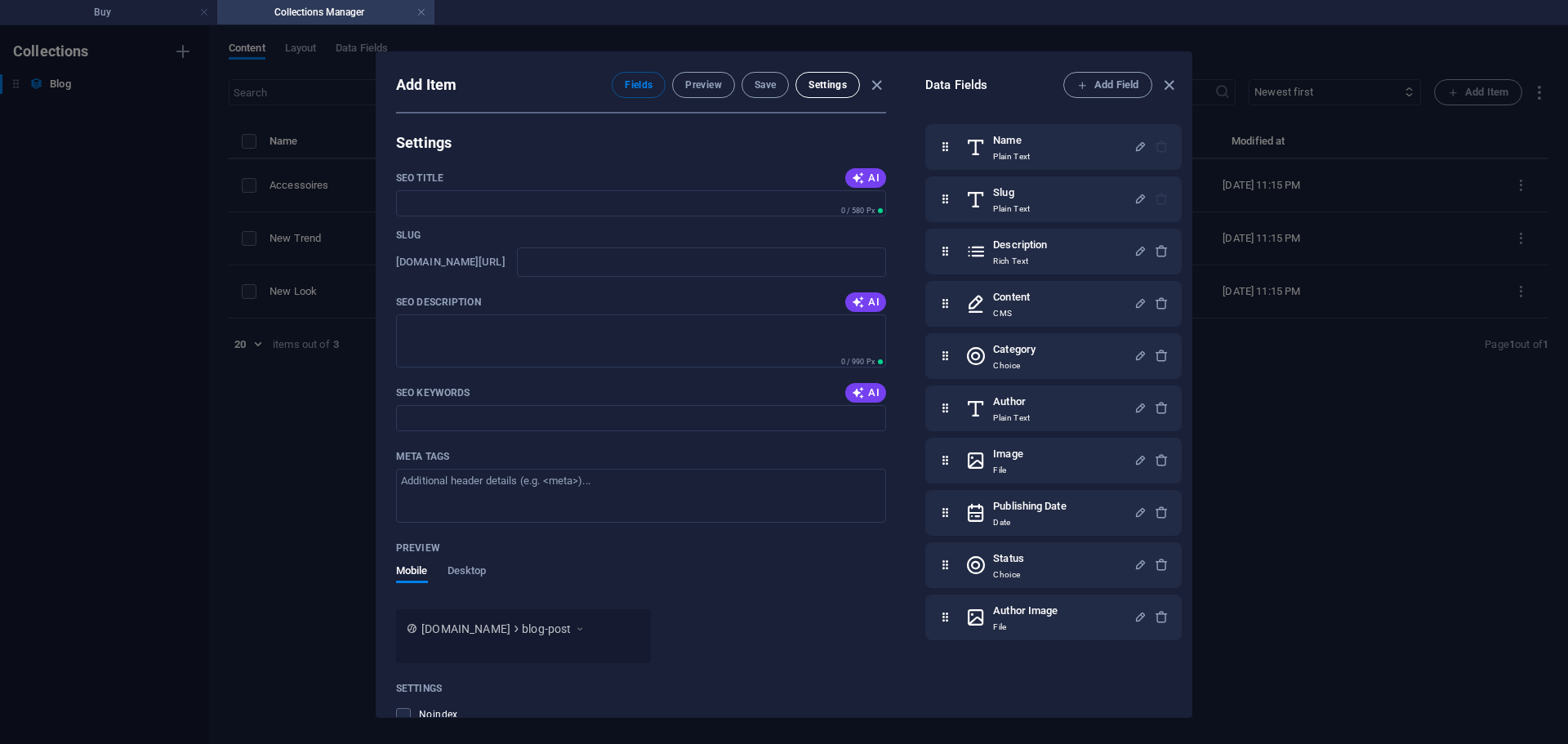
scroll to position [1073, 0]
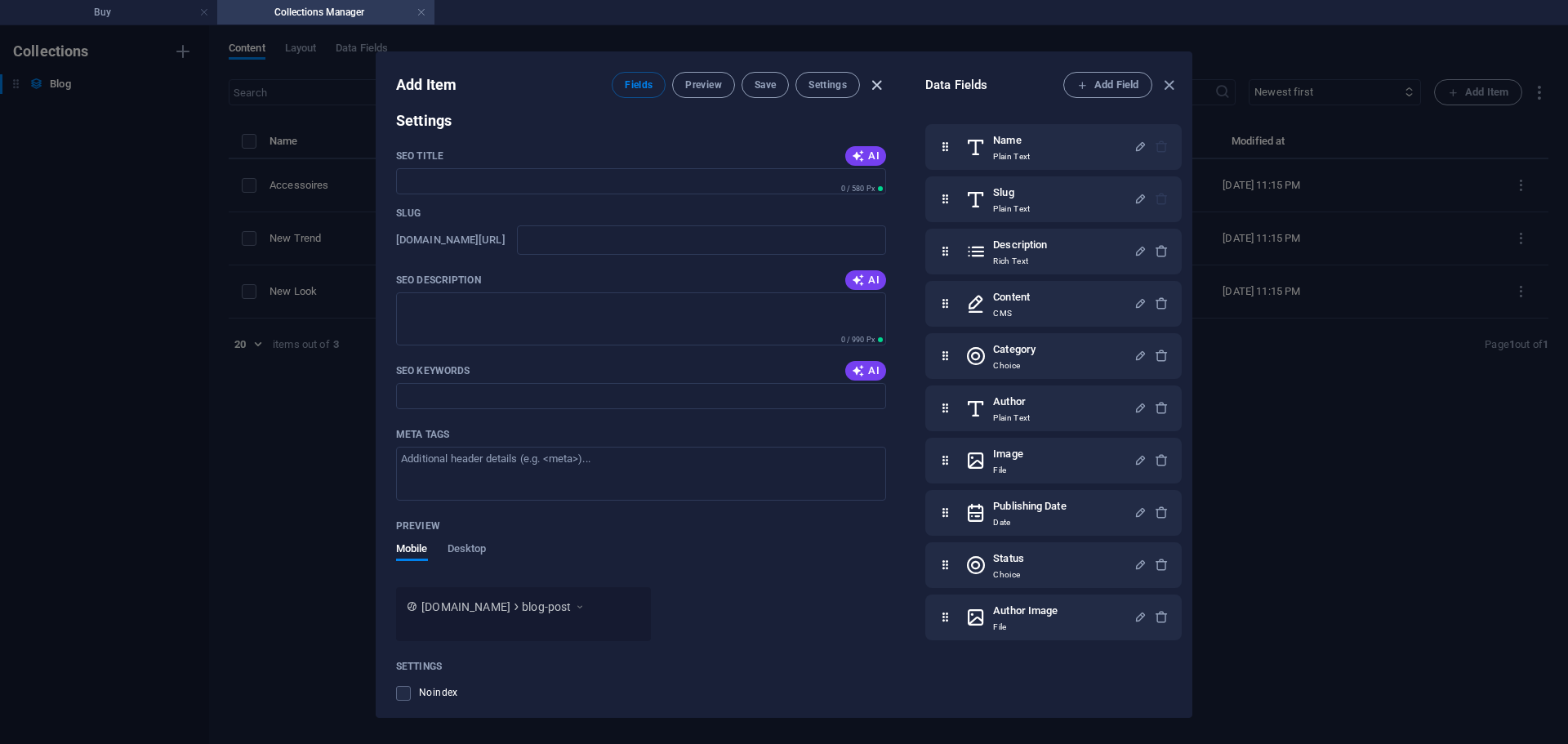
click at [878, 84] on icon "button" at bounding box center [876, 86] width 19 height 19
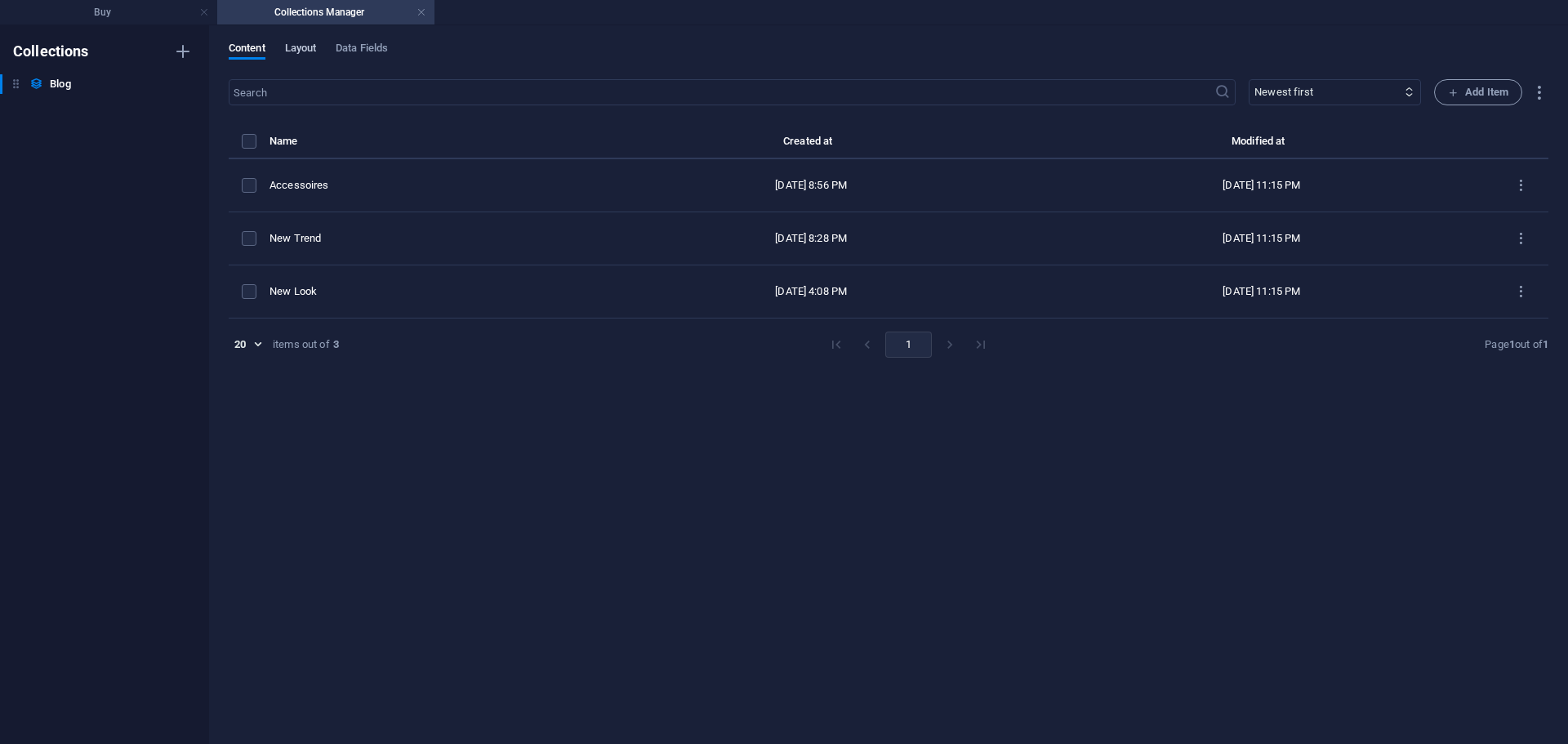
click at [297, 45] on span "Layout" at bounding box center [301, 50] width 32 height 23
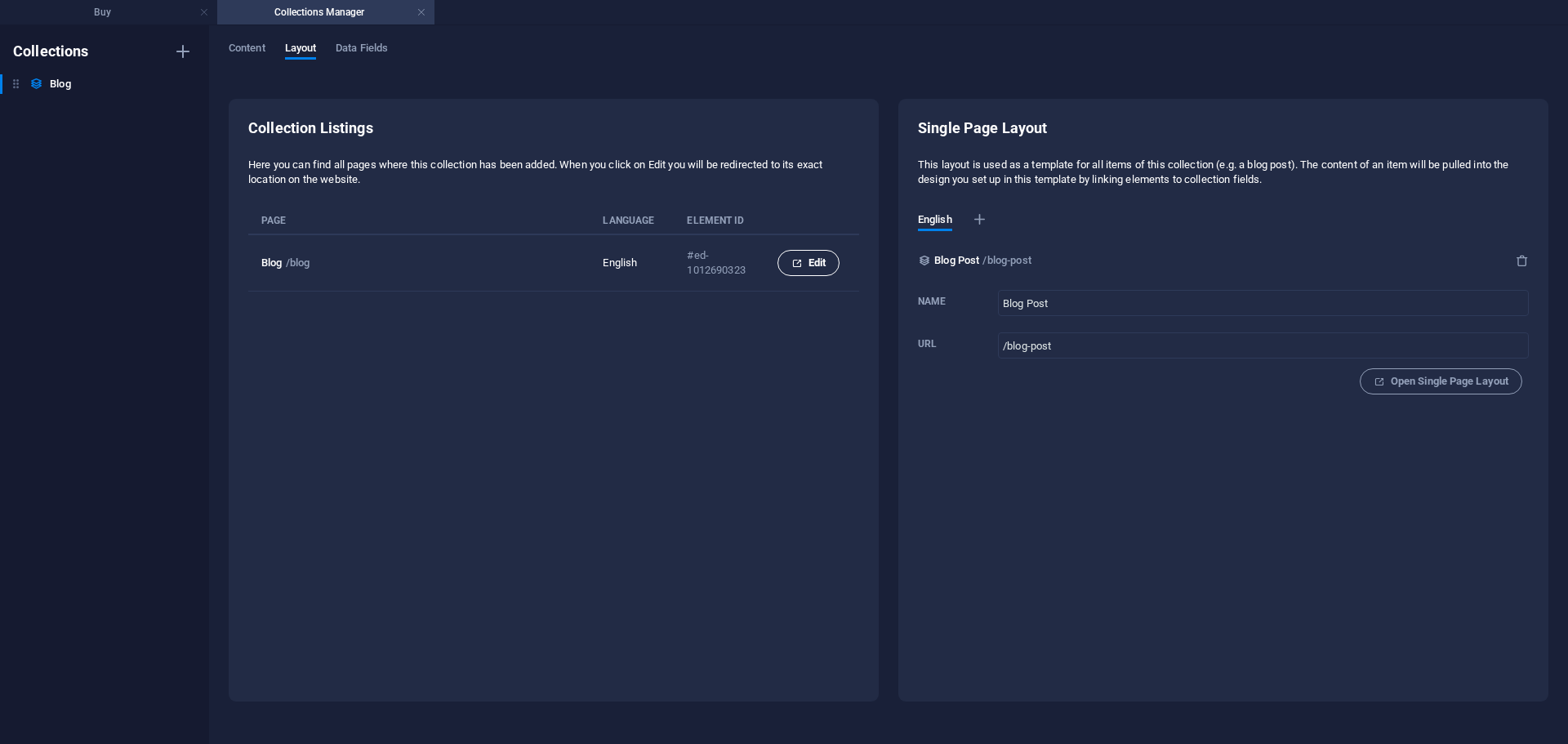
click at [805, 265] on span "Edit" at bounding box center [808, 263] width 34 height 20
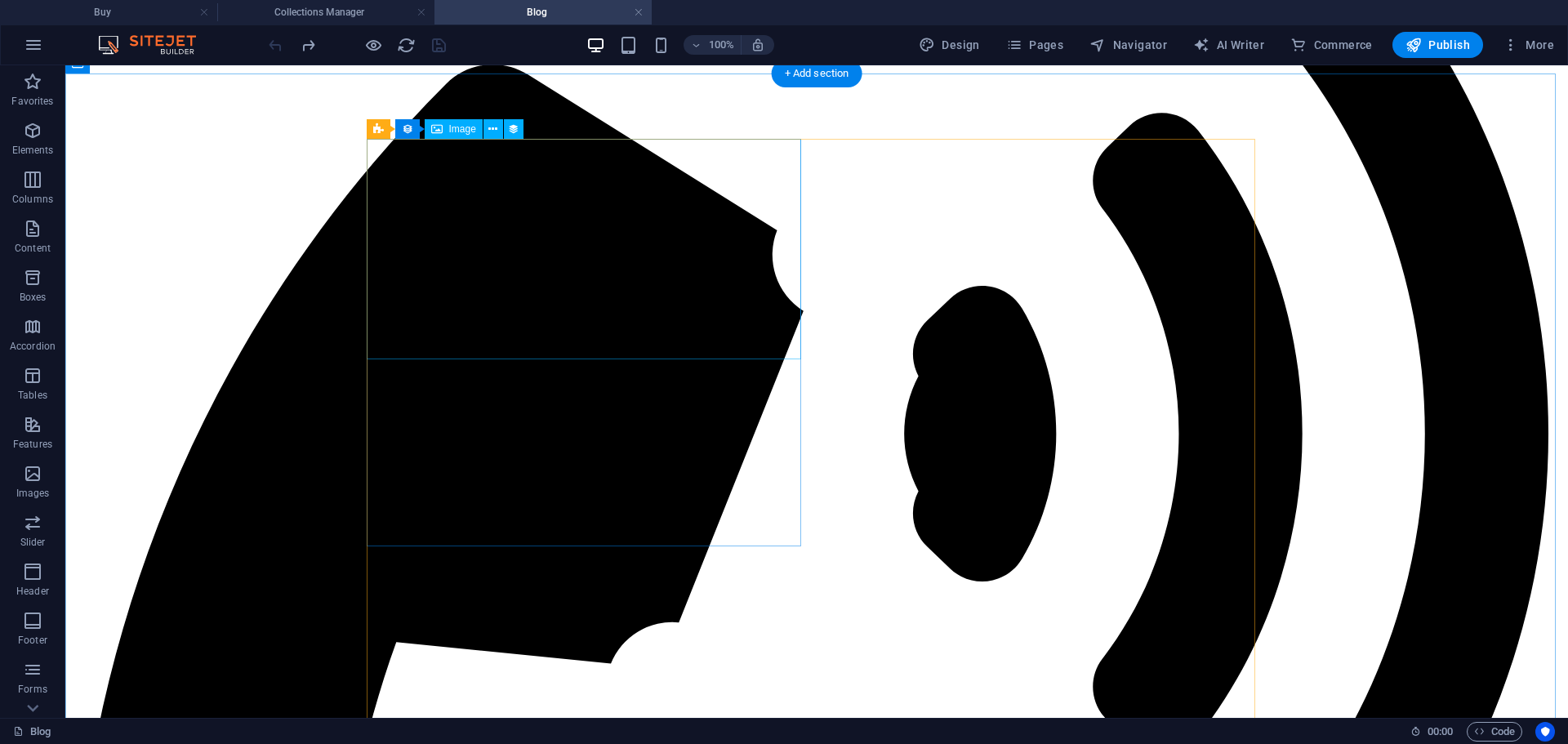
scroll to position [0, 0]
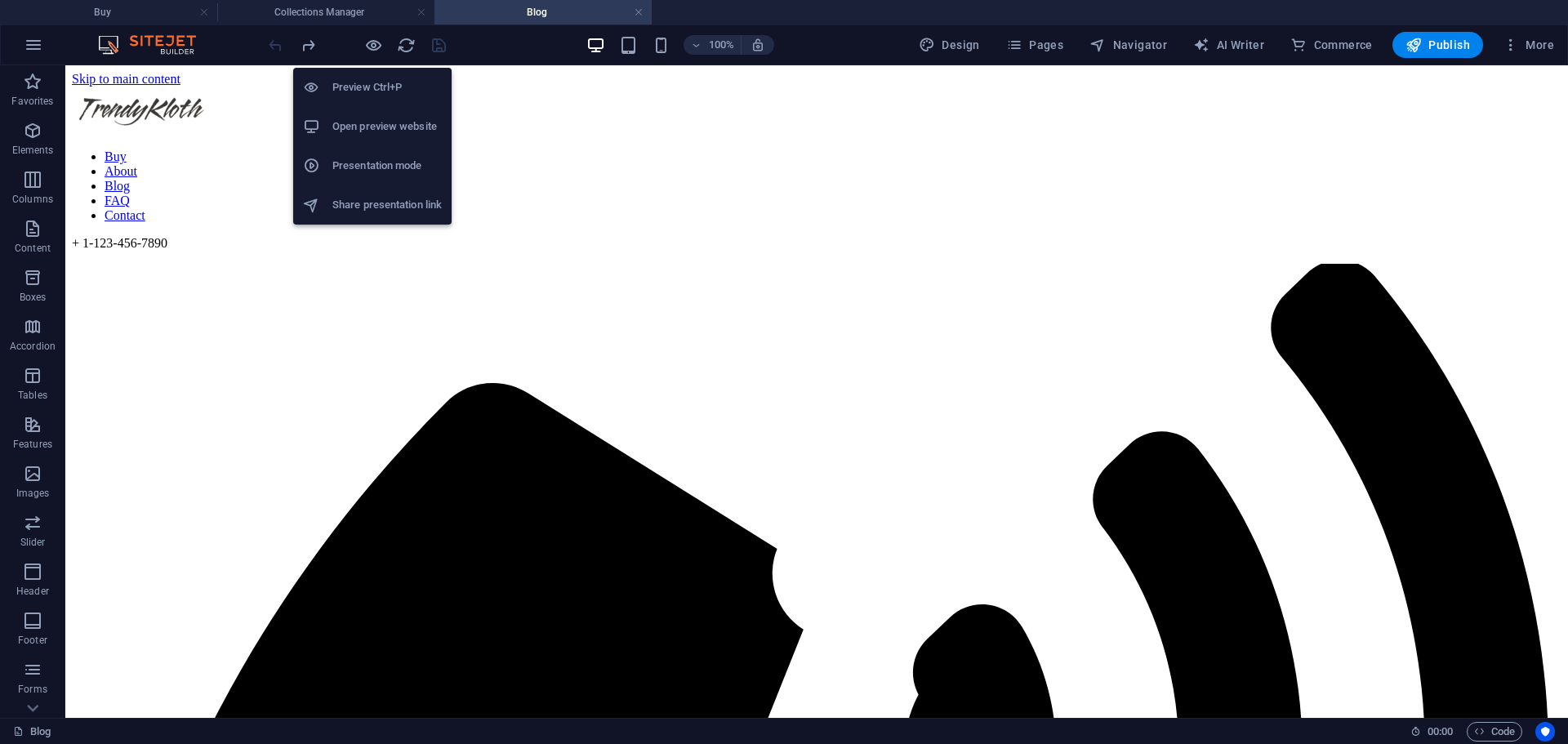
click at [404, 89] on h6 "Preview Ctrl+P" at bounding box center [387, 87] width 109 height 20
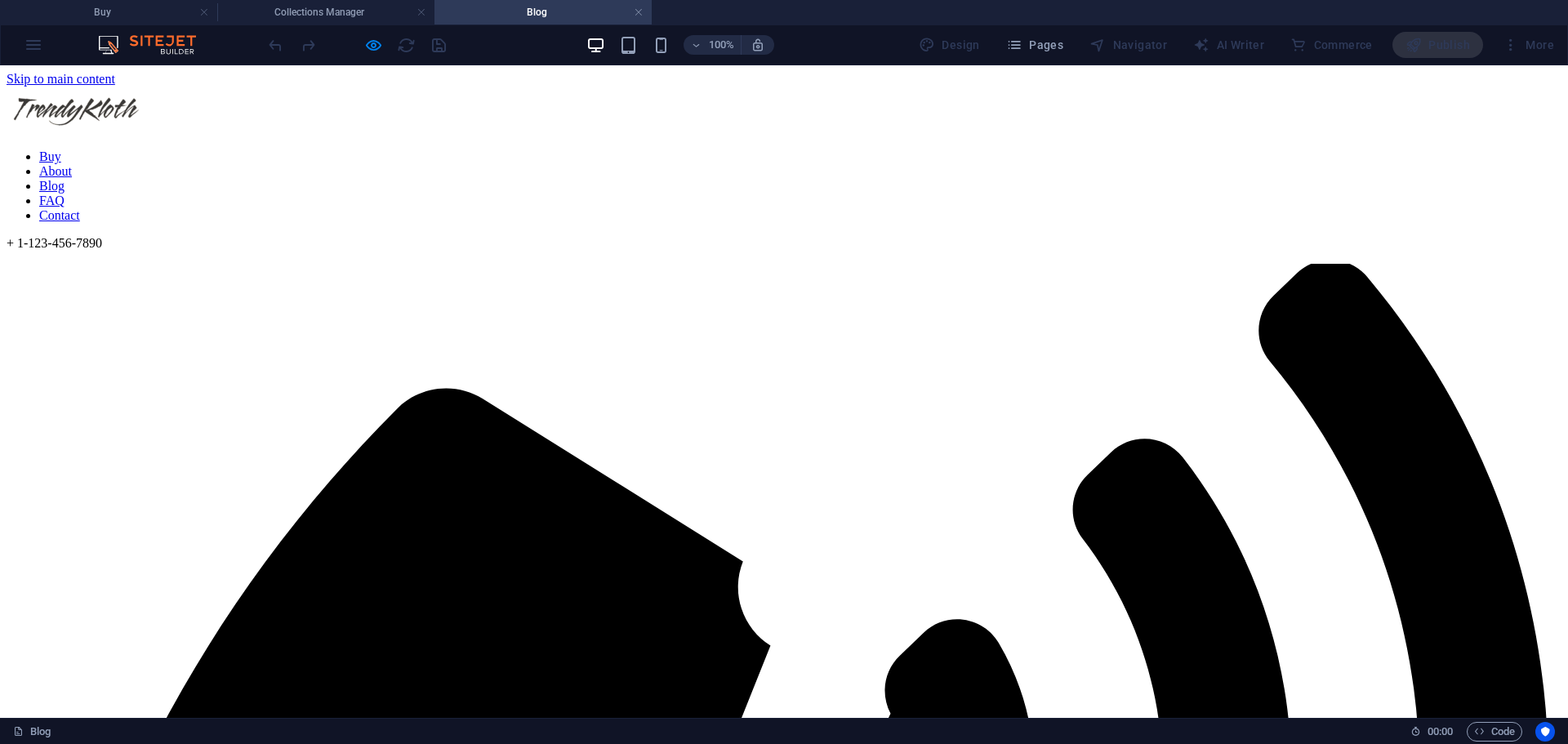
click at [145, 98] on img at bounding box center [75, 109] width 138 height 46
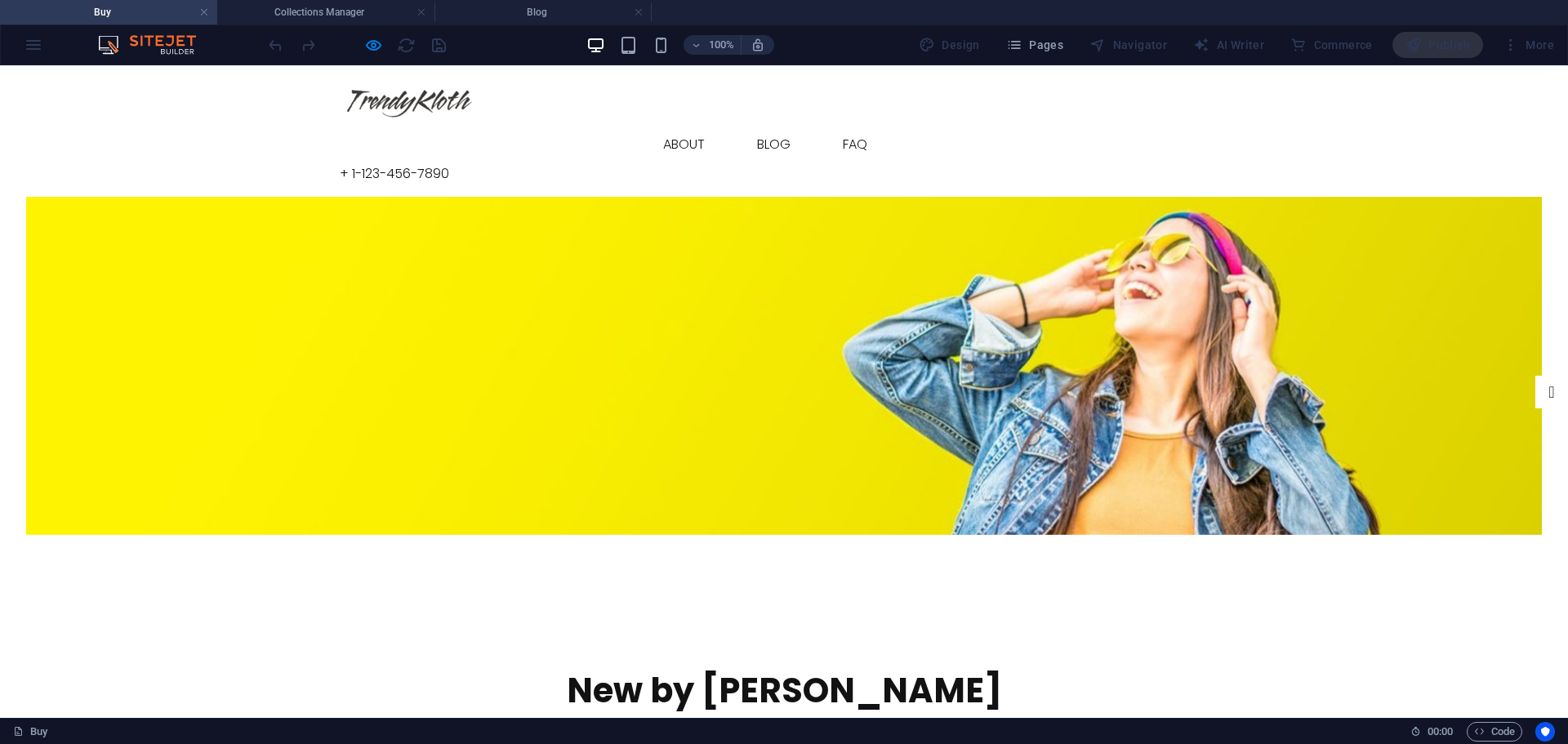
click at [953, 125] on link "Contact" at bounding box center [950, 145] width 88 height 40
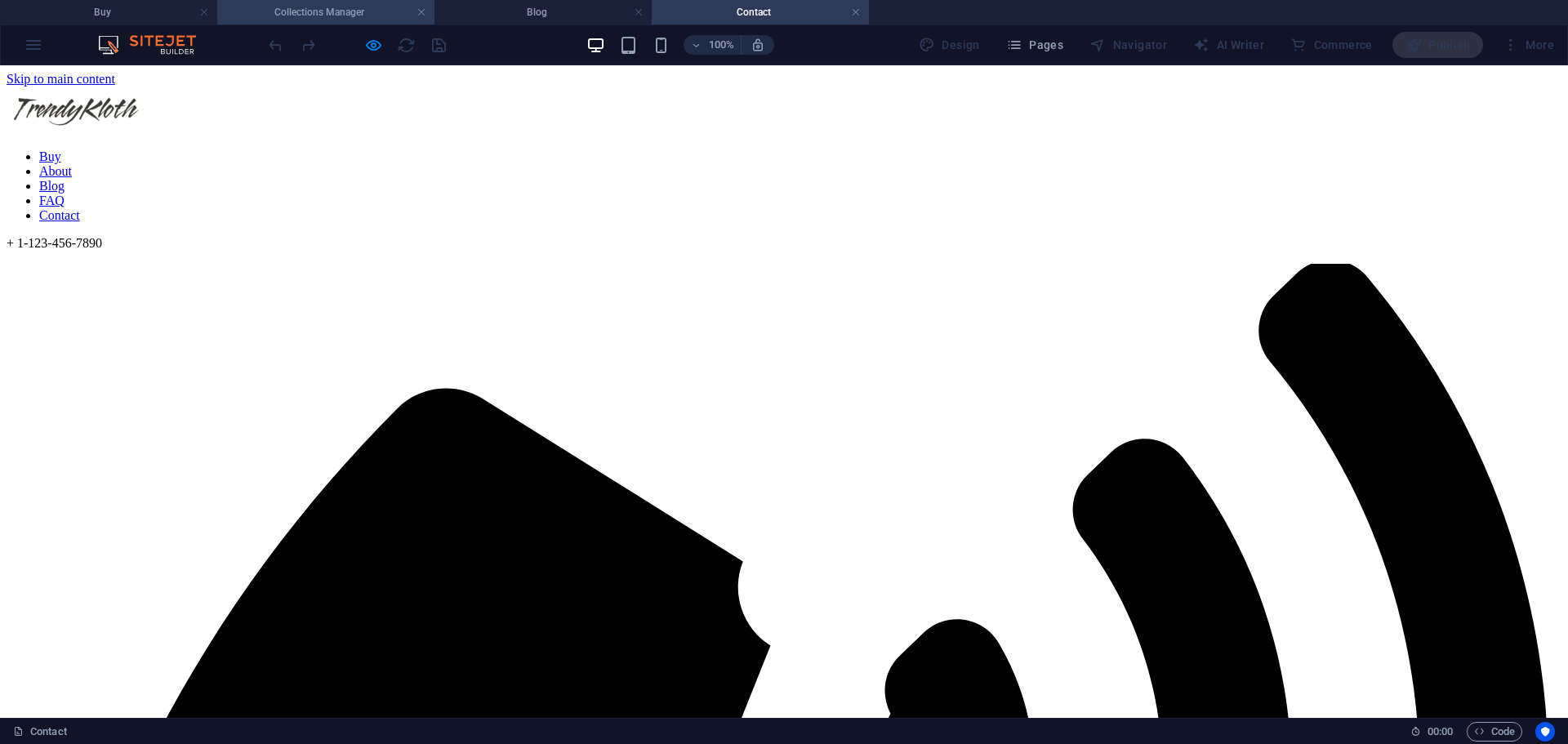
click at [321, 10] on h4 "Collections Manager" at bounding box center [326, 11] width 217 height 18
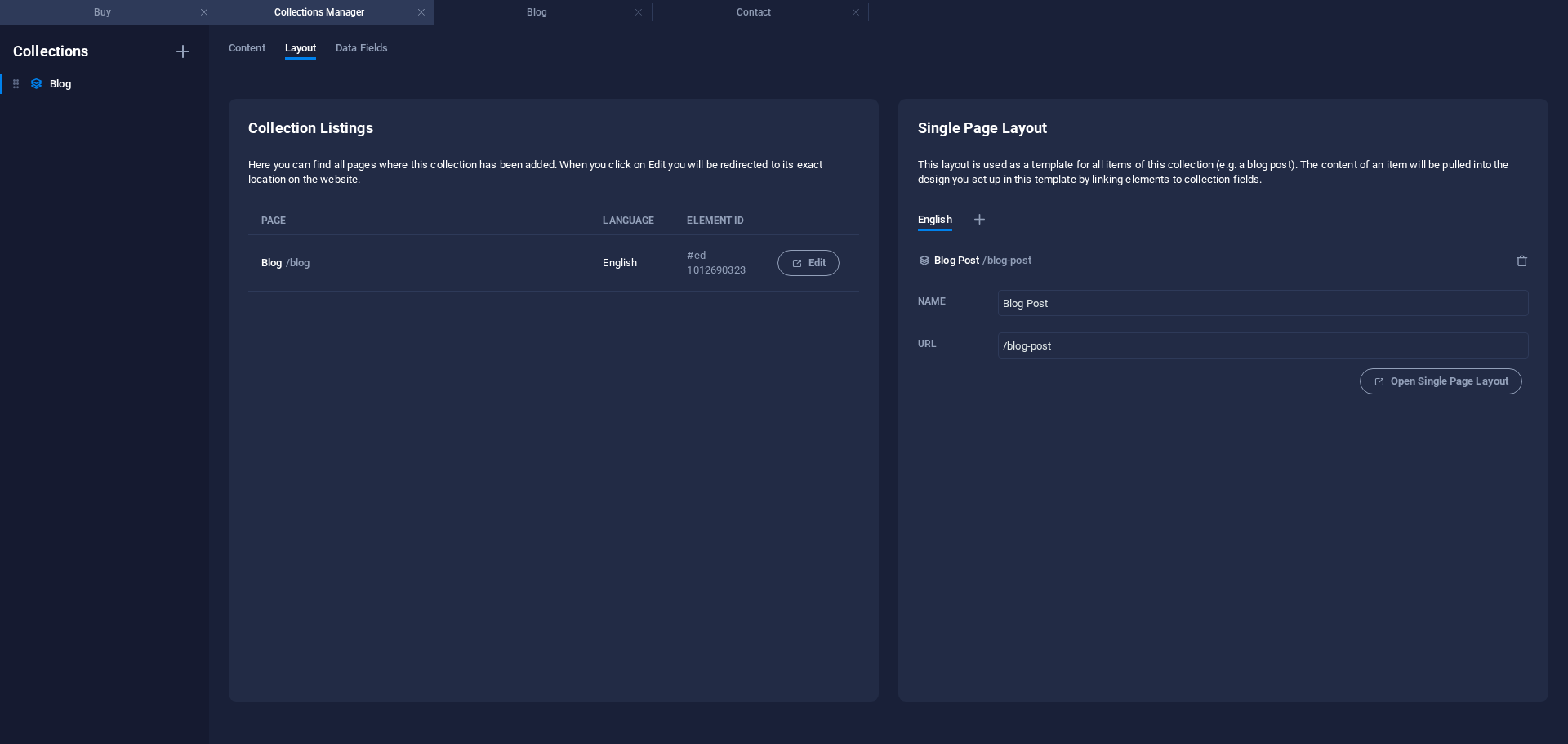
click at [148, 19] on h4 "Buy" at bounding box center [108, 11] width 217 height 18
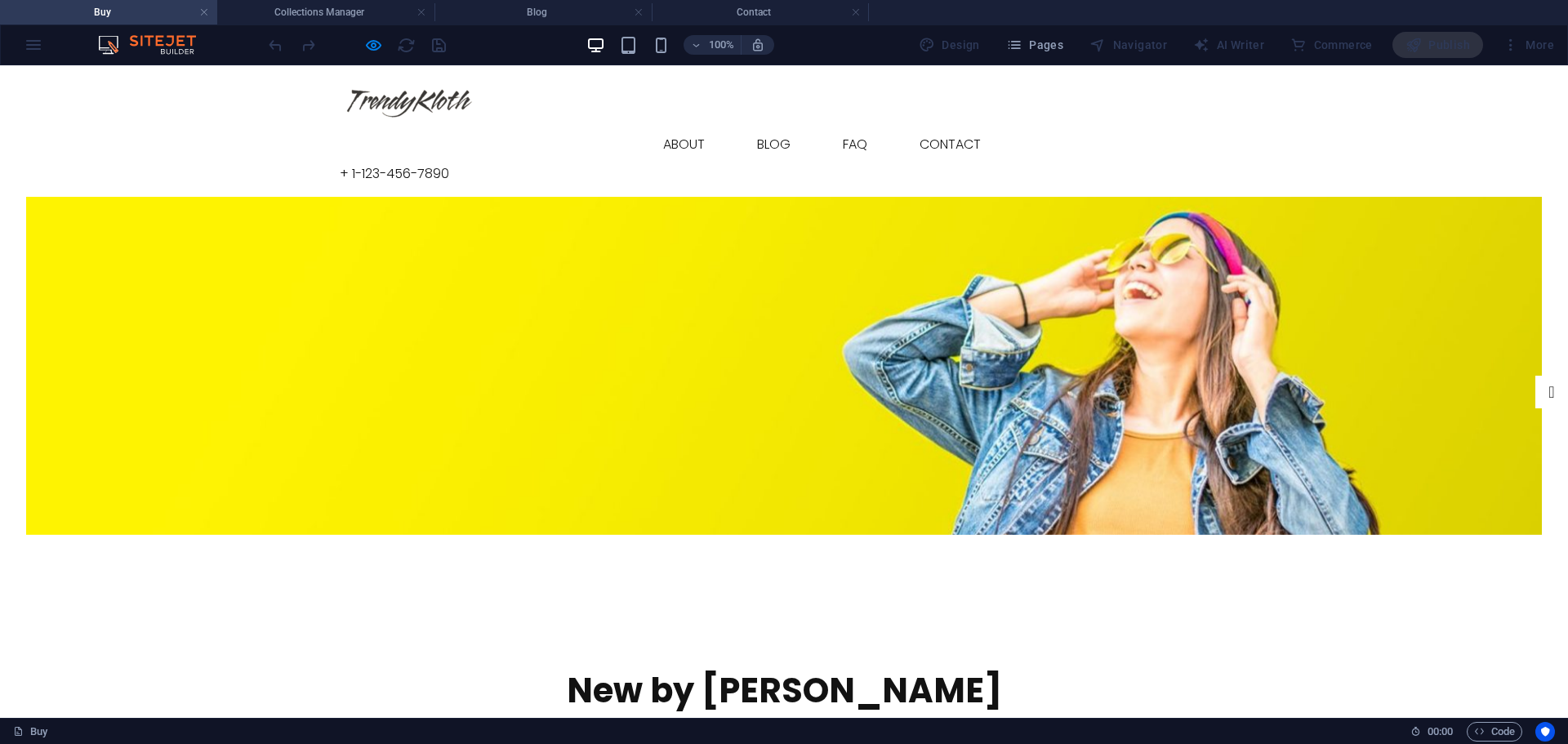
click at [1538, 48] on div "More" at bounding box center [1528, 45] width 65 height 26
click at [37, 49] on div "100% Design Pages Navigator AI Writer Commerce Publish More" at bounding box center [784, 45] width 1566 height 40
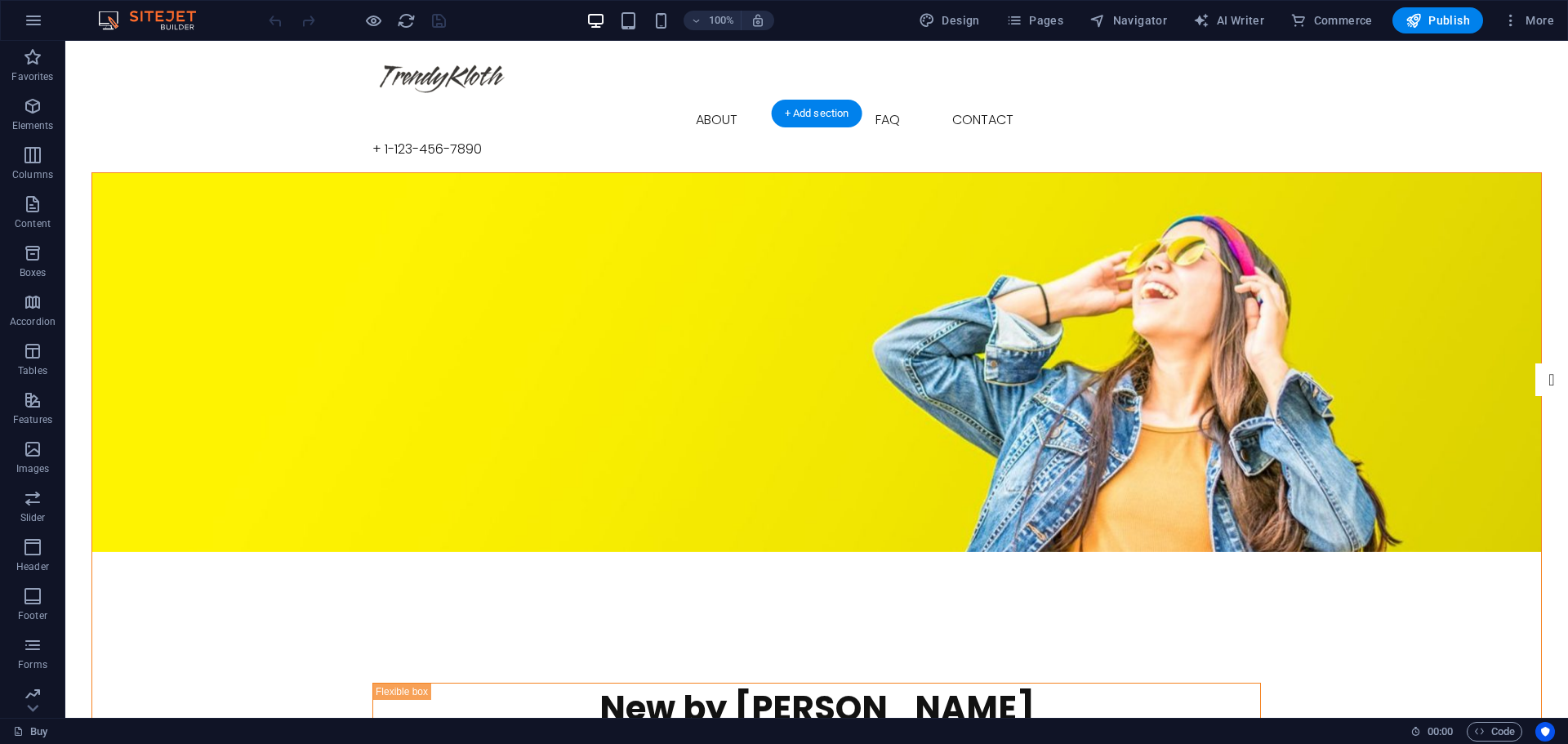
click at [595, 173] on figure at bounding box center [816, 363] width 1448 height 380
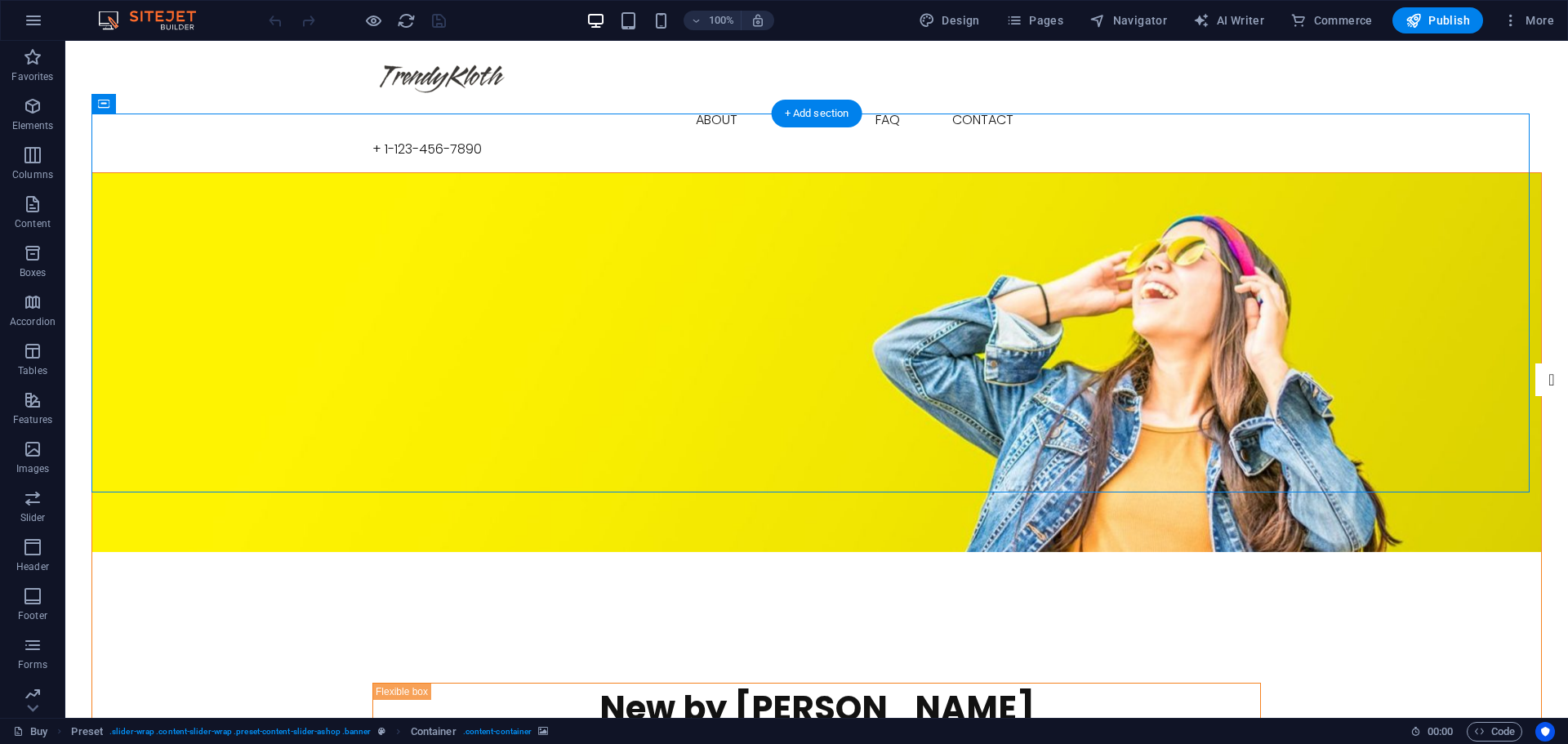
click at [595, 173] on figure at bounding box center [816, 363] width 1448 height 380
click at [595, 186] on figure at bounding box center [816, 363] width 1448 height 380
click at [27, 106] on icon "button" at bounding box center [32, 105] width 20 height 20
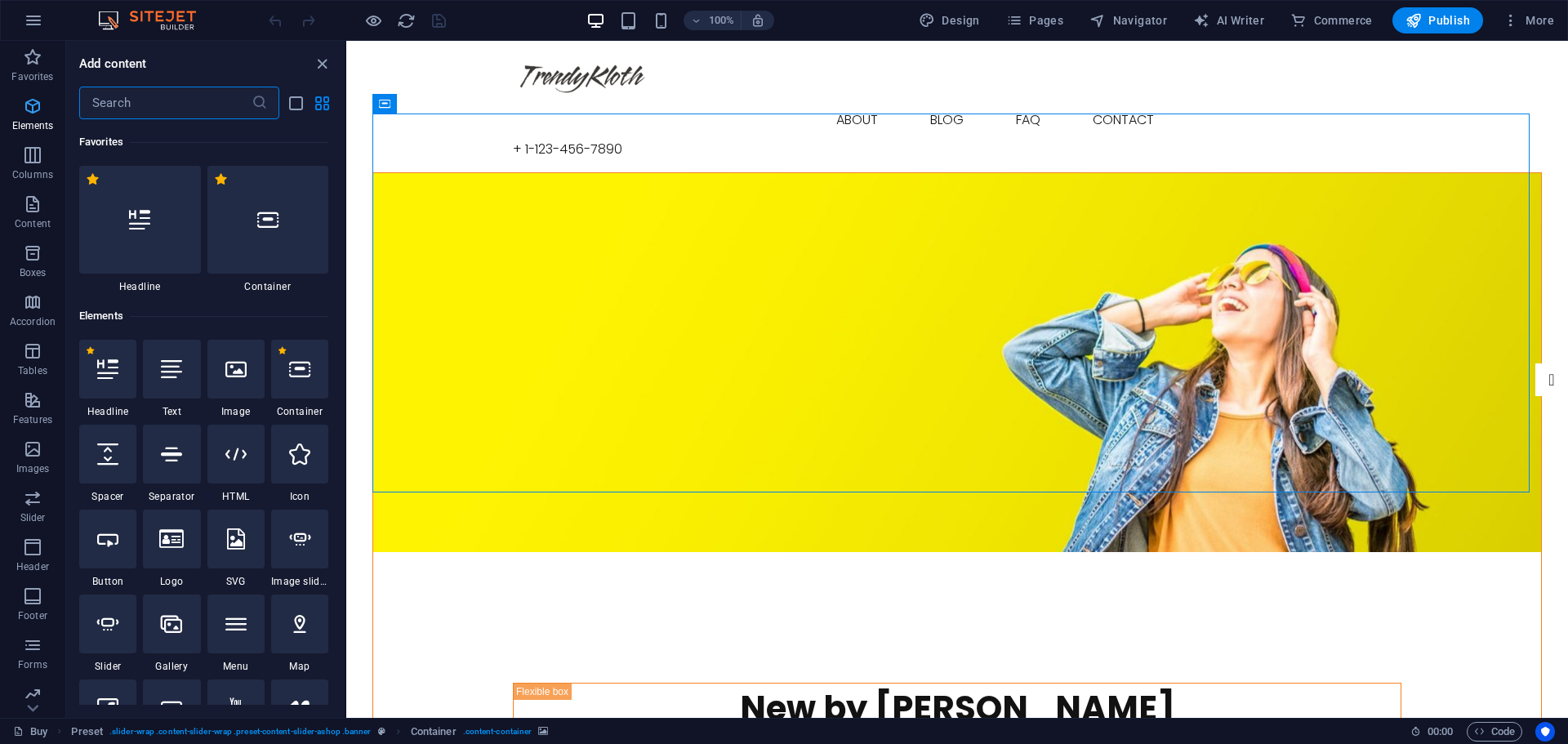
scroll to position [174, 0]
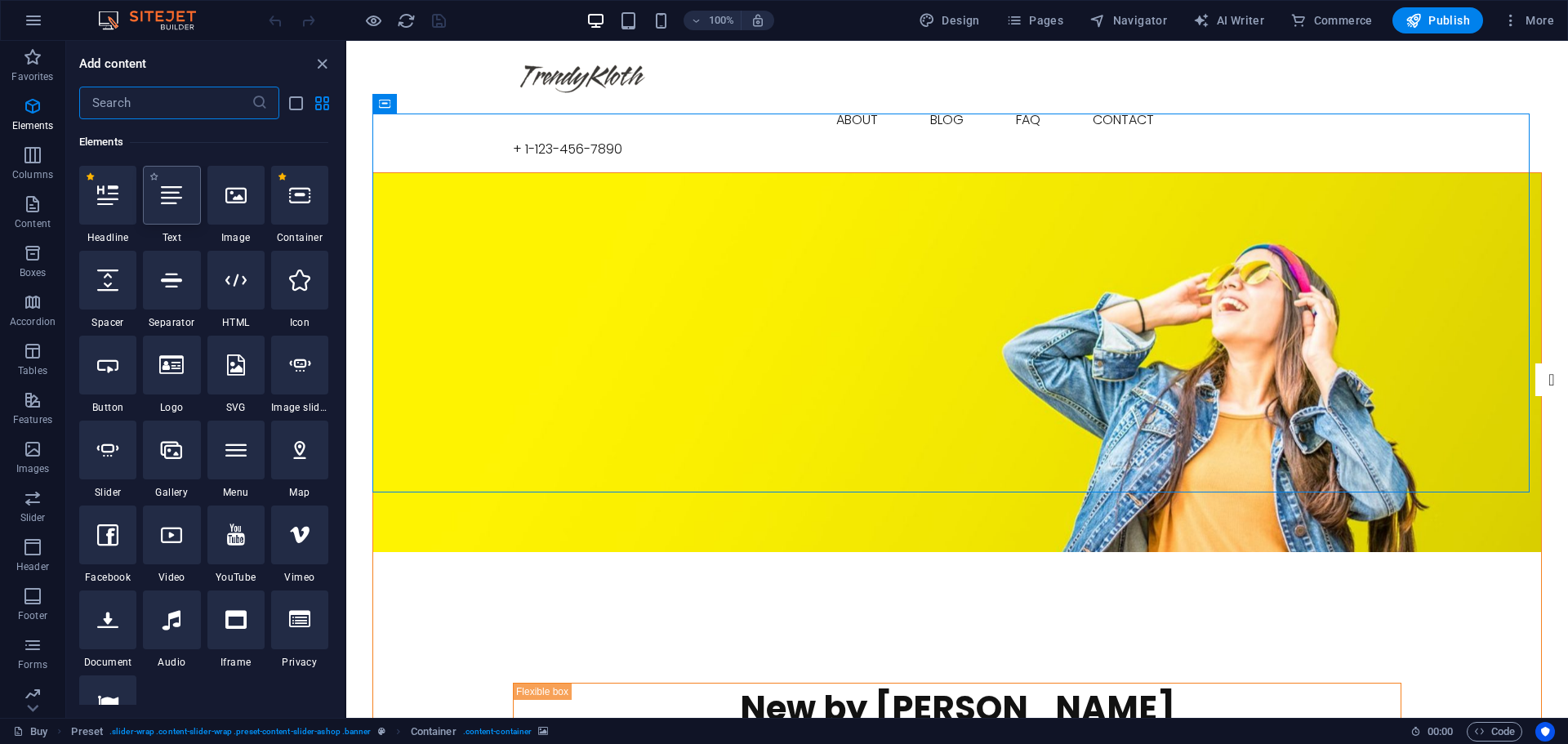
click at [161, 202] on icon at bounding box center [171, 195] width 22 height 22
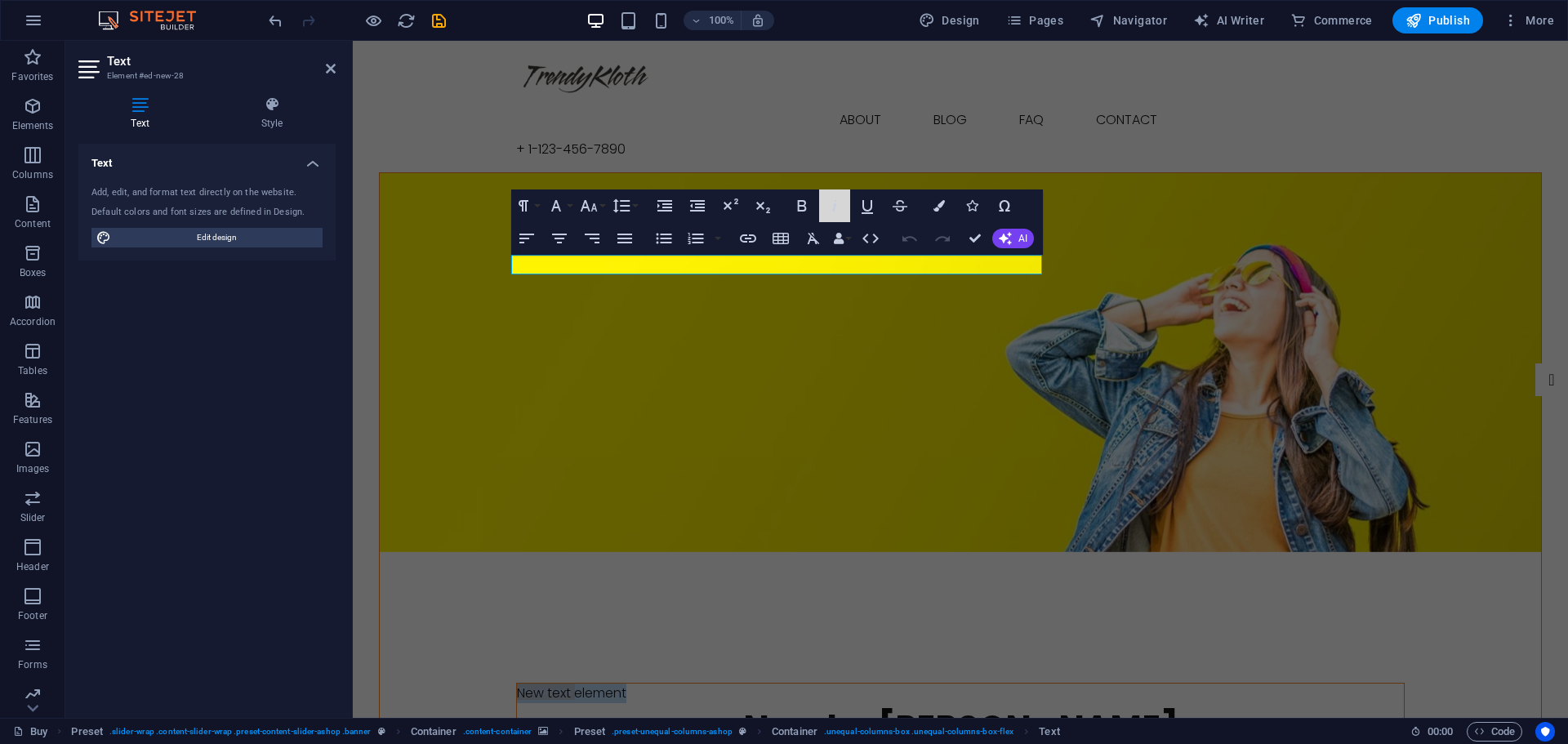
drag, startPoint x: 1175, startPoint y: 239, endPoint x: 856, endPoint y: 138, distance: 334.6
click at [644, 401] on figure at bounding box center [960, 363] width 1161 height 380
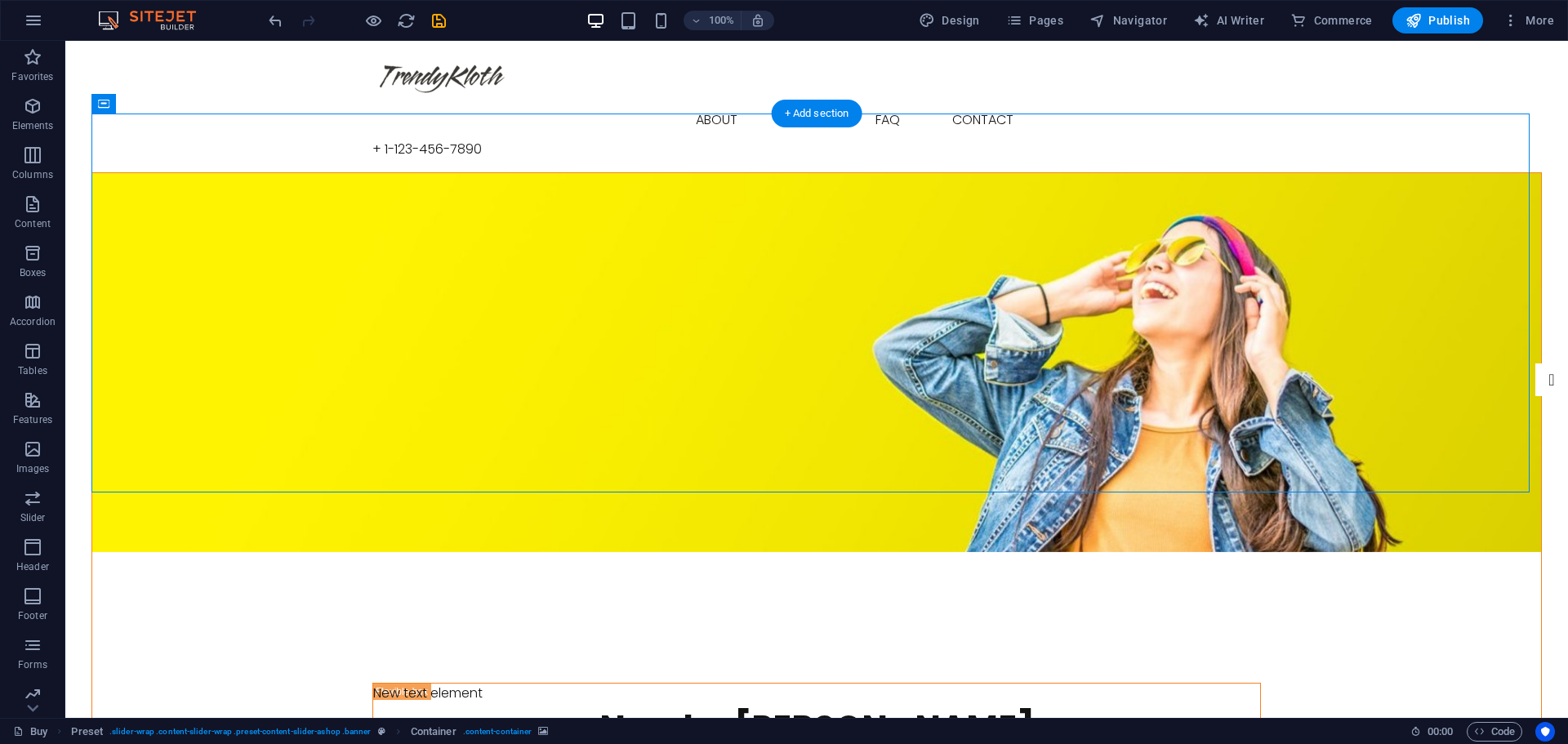
click at [644, 179] on figure at bounding box center [816, 363] width 1448 height 380
click at [810, 113] on div "+ Add section" at bounding box center [817, 113] width 90 height 27
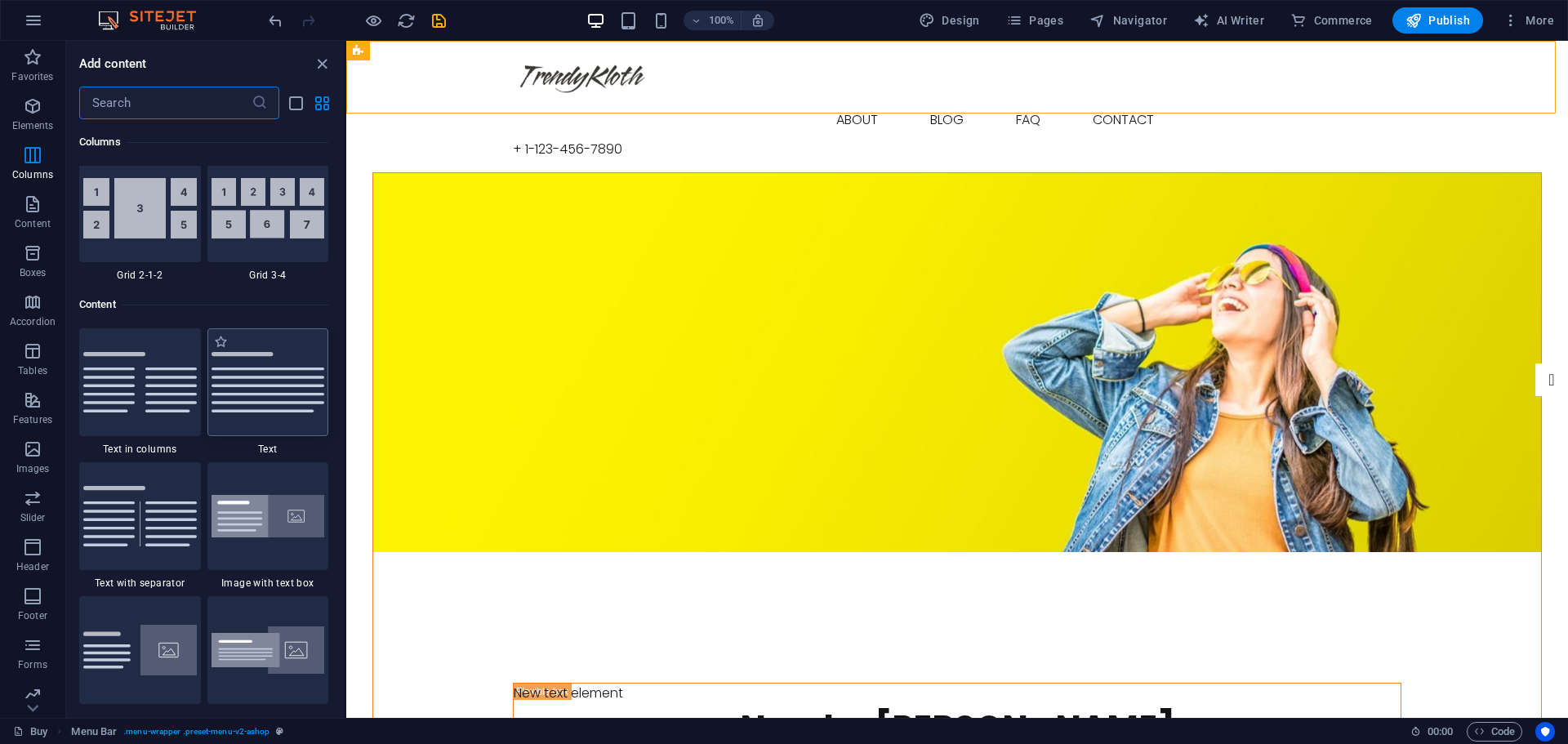
scroll to position [2859, 0]
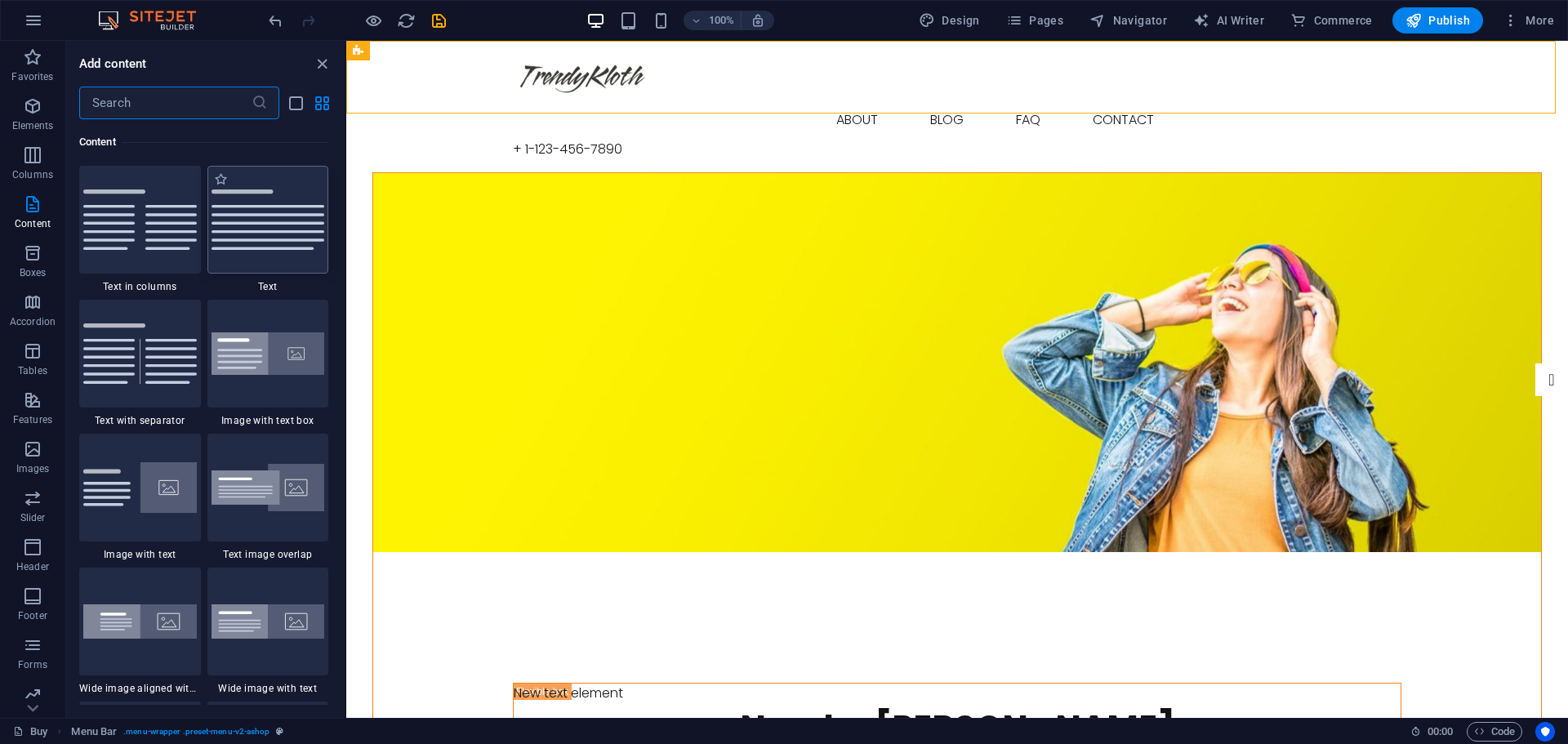
click at [265, 229] on div at bounding box center [267, 219] width 121 height 108
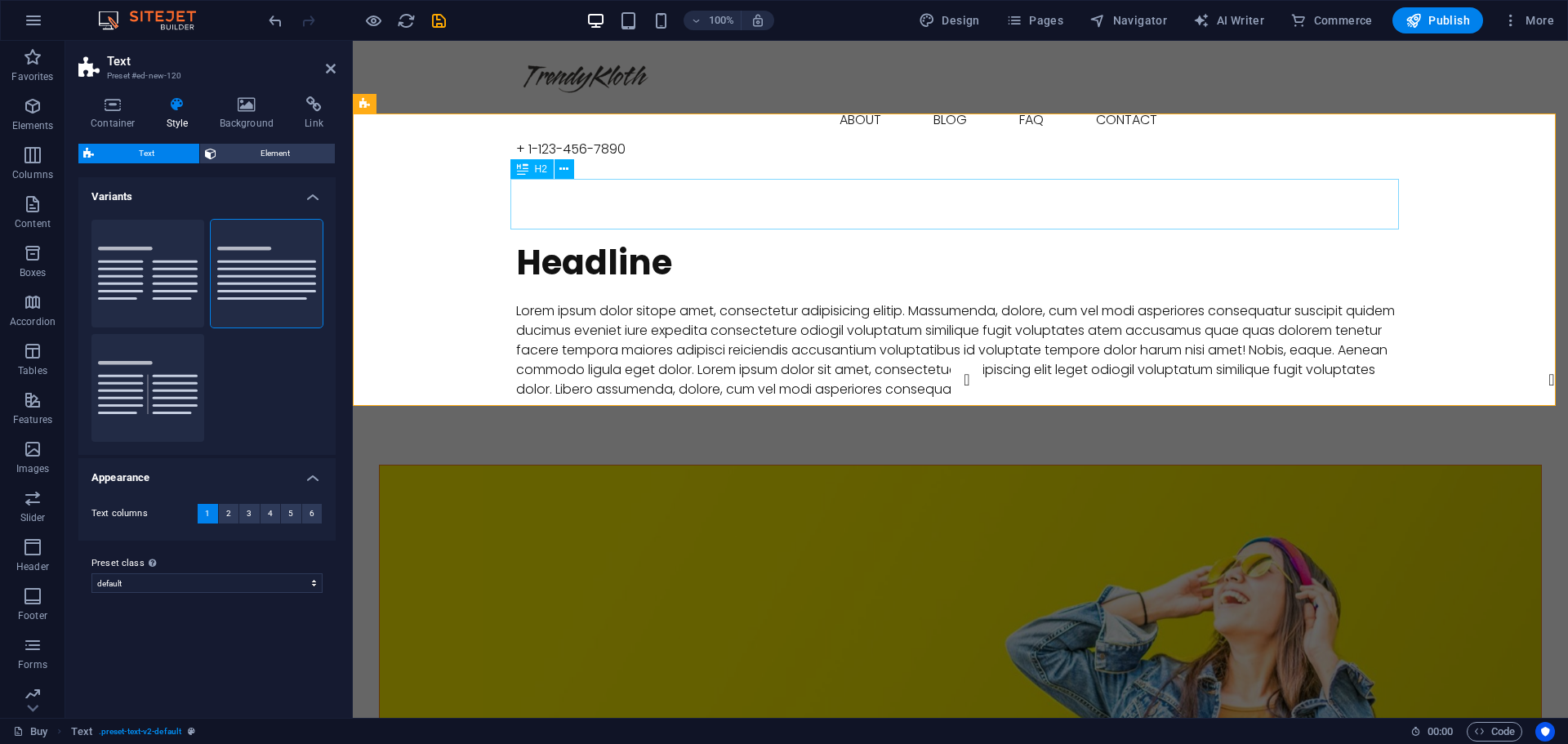
click at [610, 237] on div "Headline" at bounding box center [960, 263] width 888 height 51
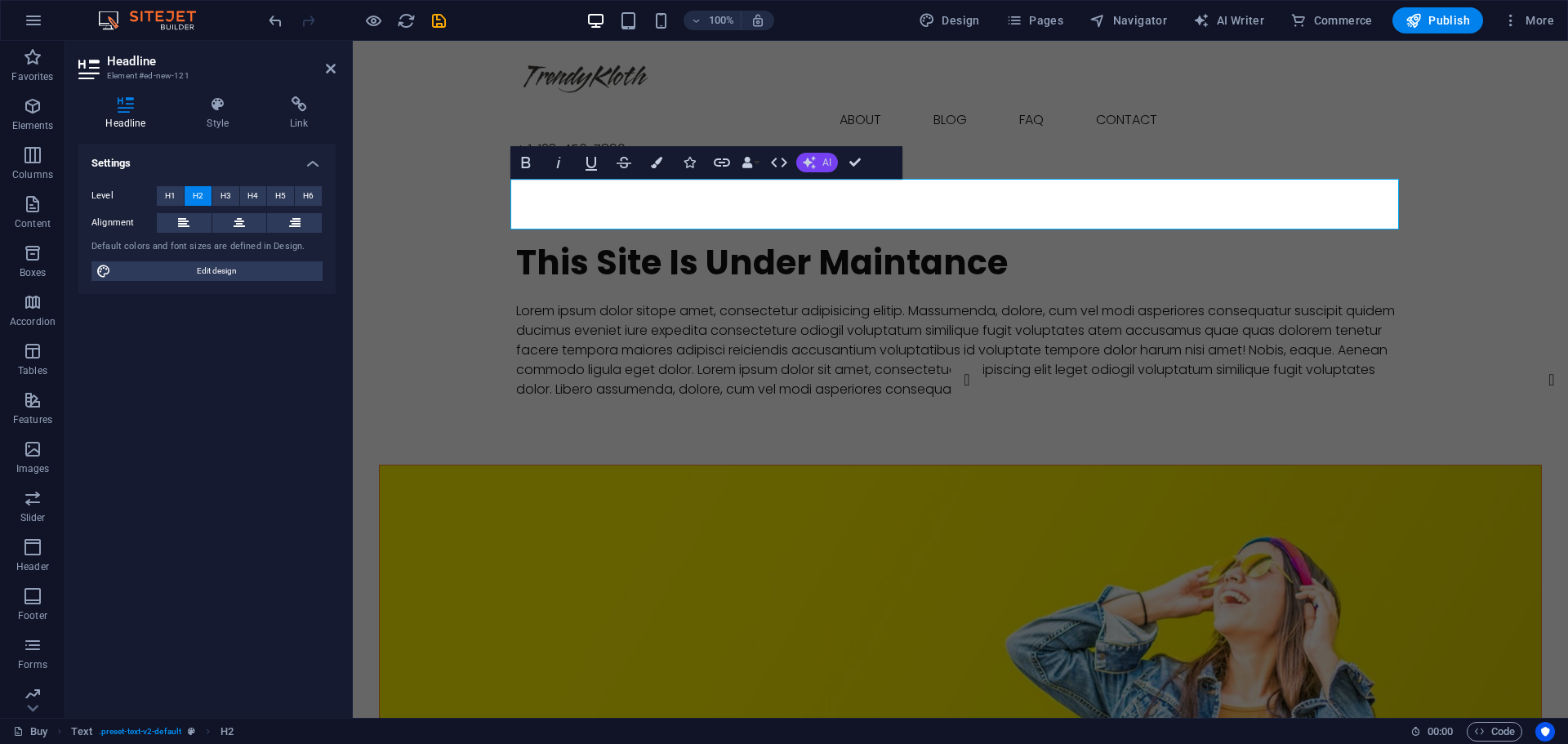
click at [810, 162] on icon "button" at bounding box center [809, 163] width 13 height 13
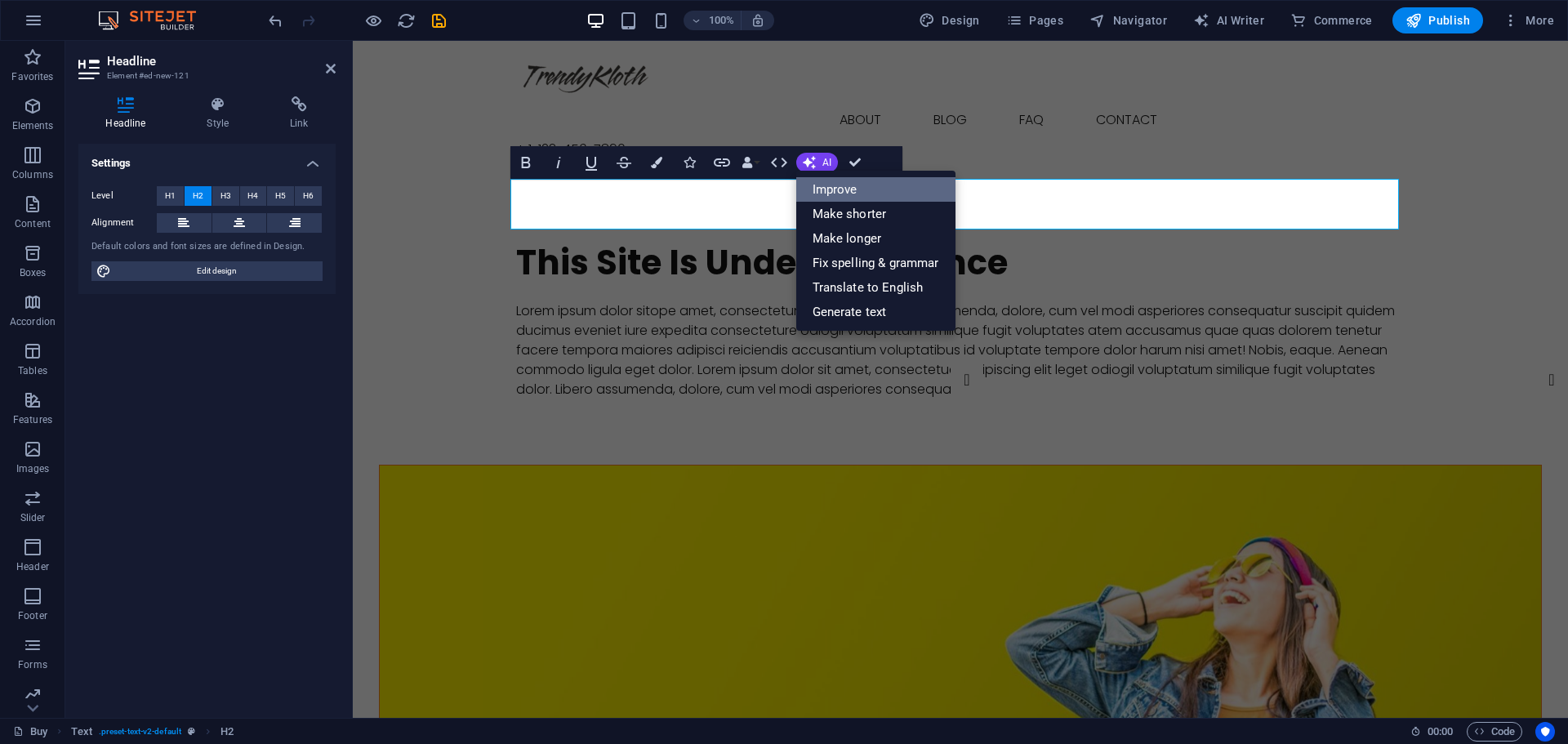
click at [890, 188] on link "Improve" at bounding box center [875, 189] width 159 height 24
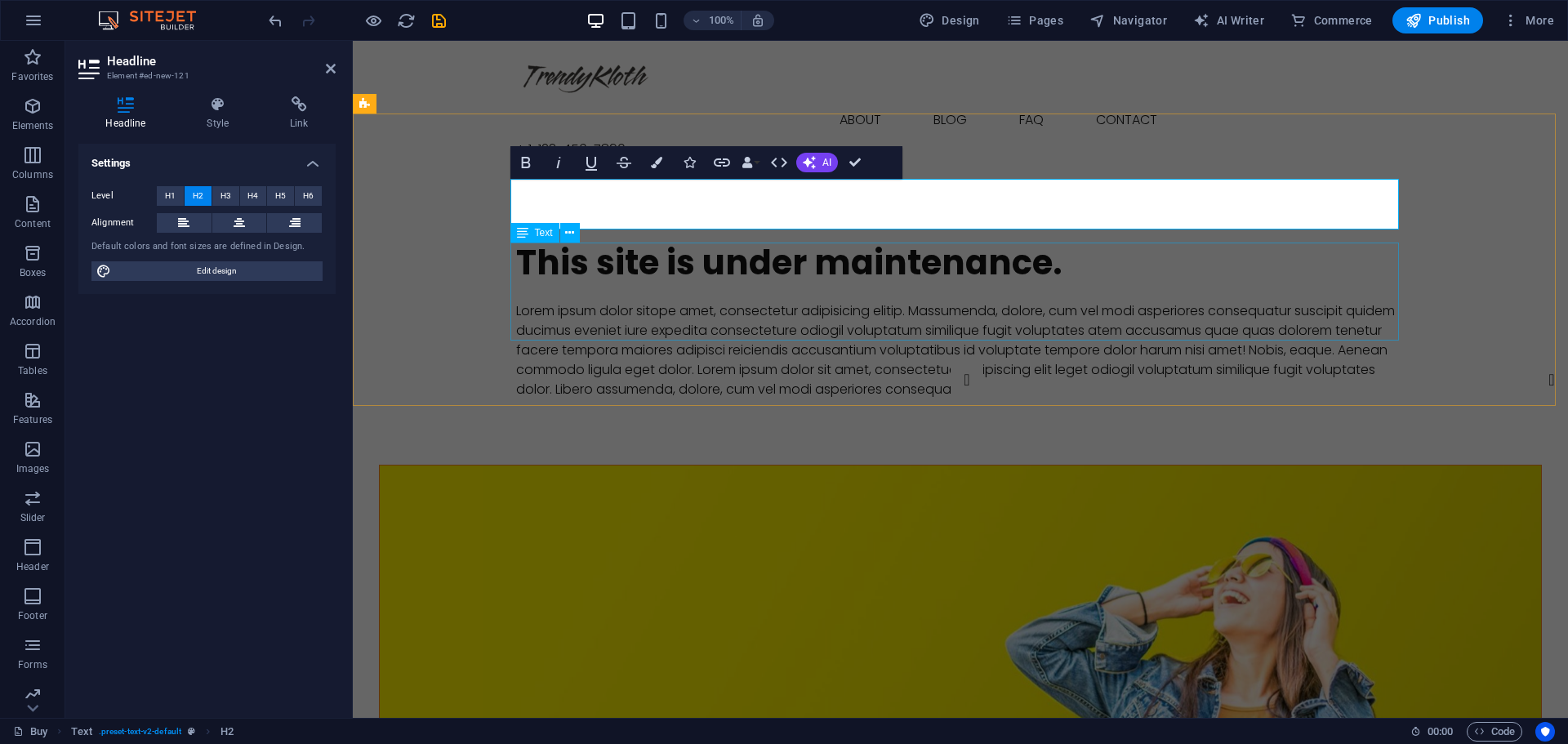
click at [796, 308] on div "Lorem ipsum dolor sitope amet, consectetur adipisicing elitip. Massumenda, dolo…" at bounding box center [960, 350] width 888 height 98
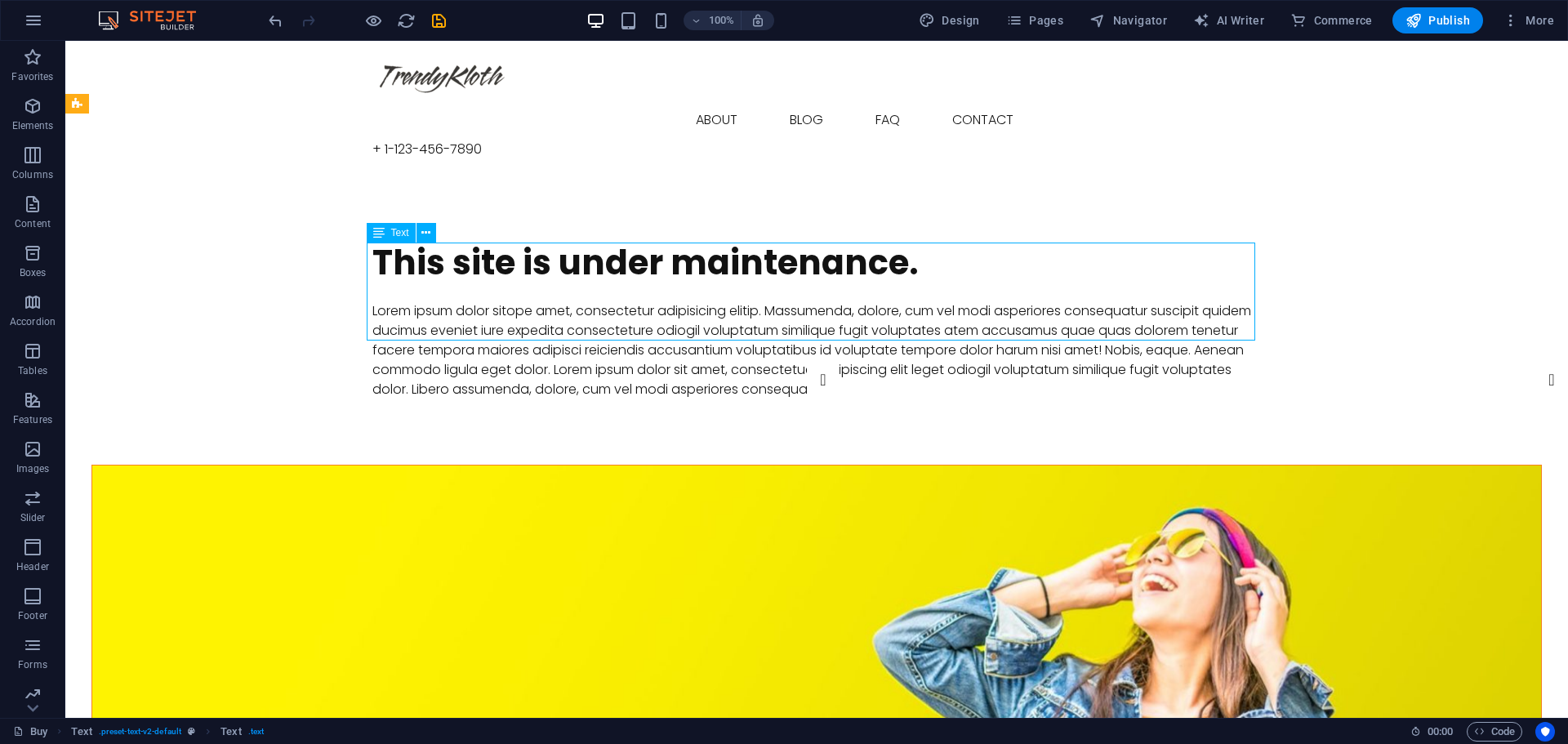
click at [717, 301] on div "Lorem ipsum dolor sitope amet, consectetur adipisicing elitip. Massumenda, dolo…" at bounding box center [817, 350] width 888 height 98
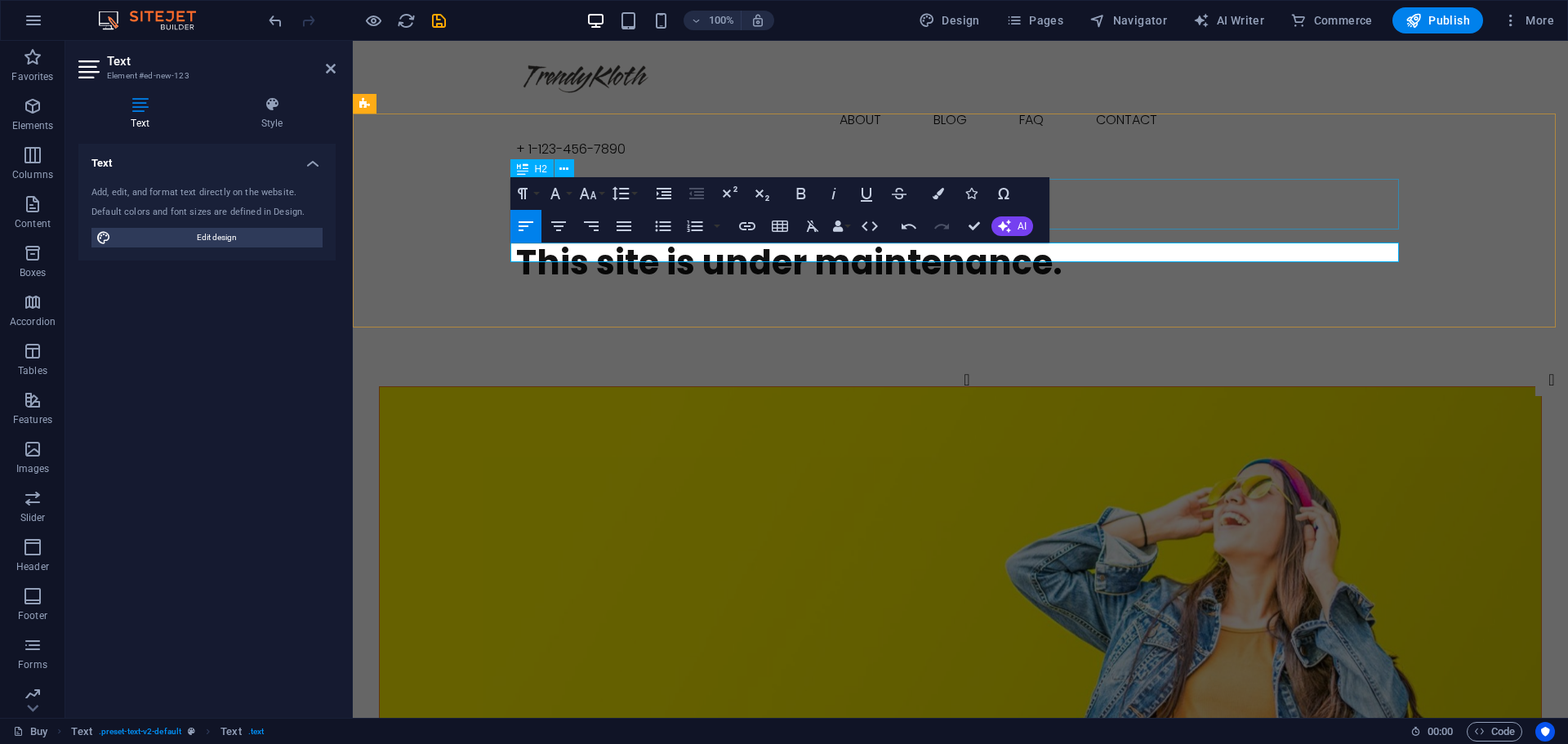
click at [1184, 237] on div "This site is under maintenance." at bounding box center [960, 263] width 888 height 51
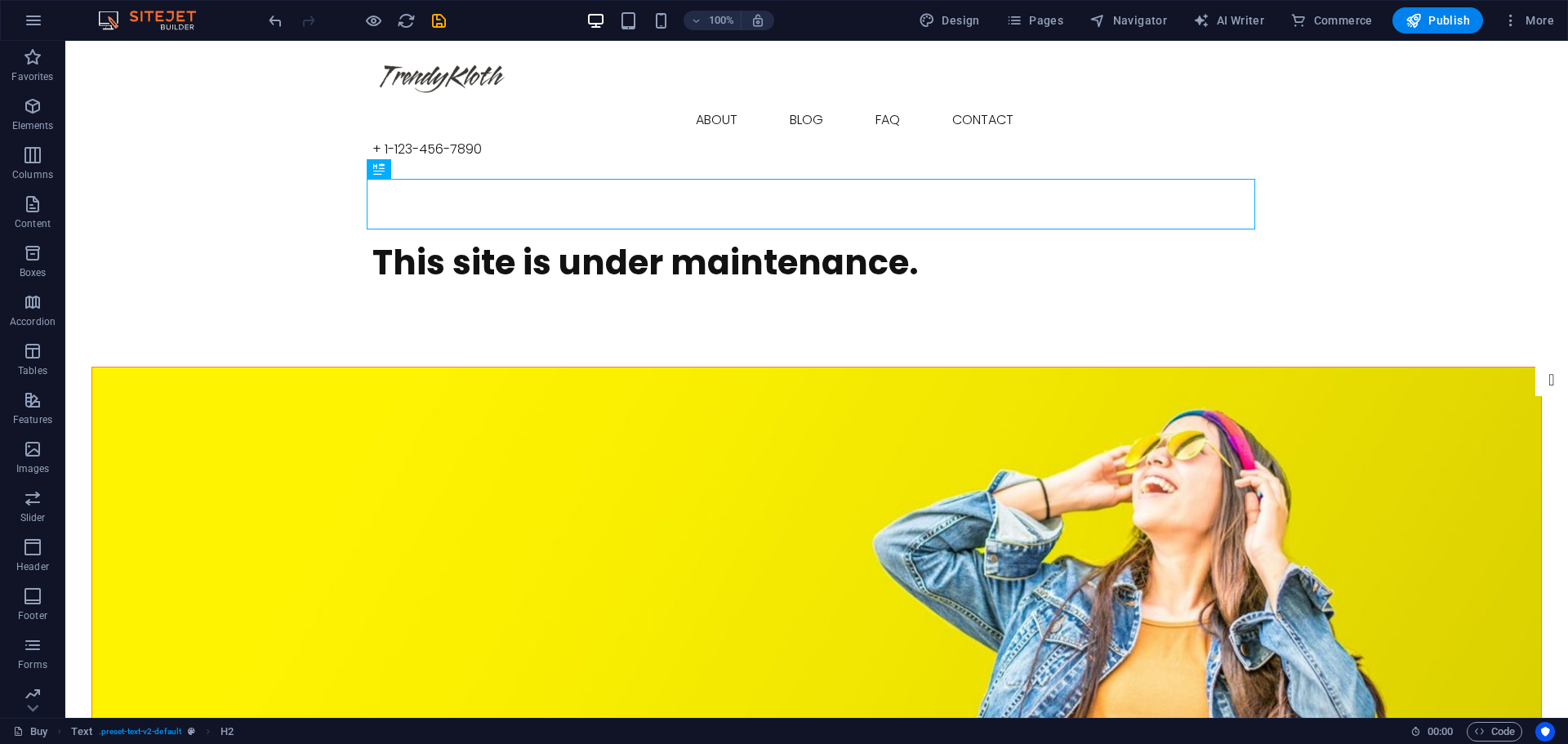
click at [1181, 172] on div "This site is under maintenance." at bounding box center [816, 269] width 1502 height 194
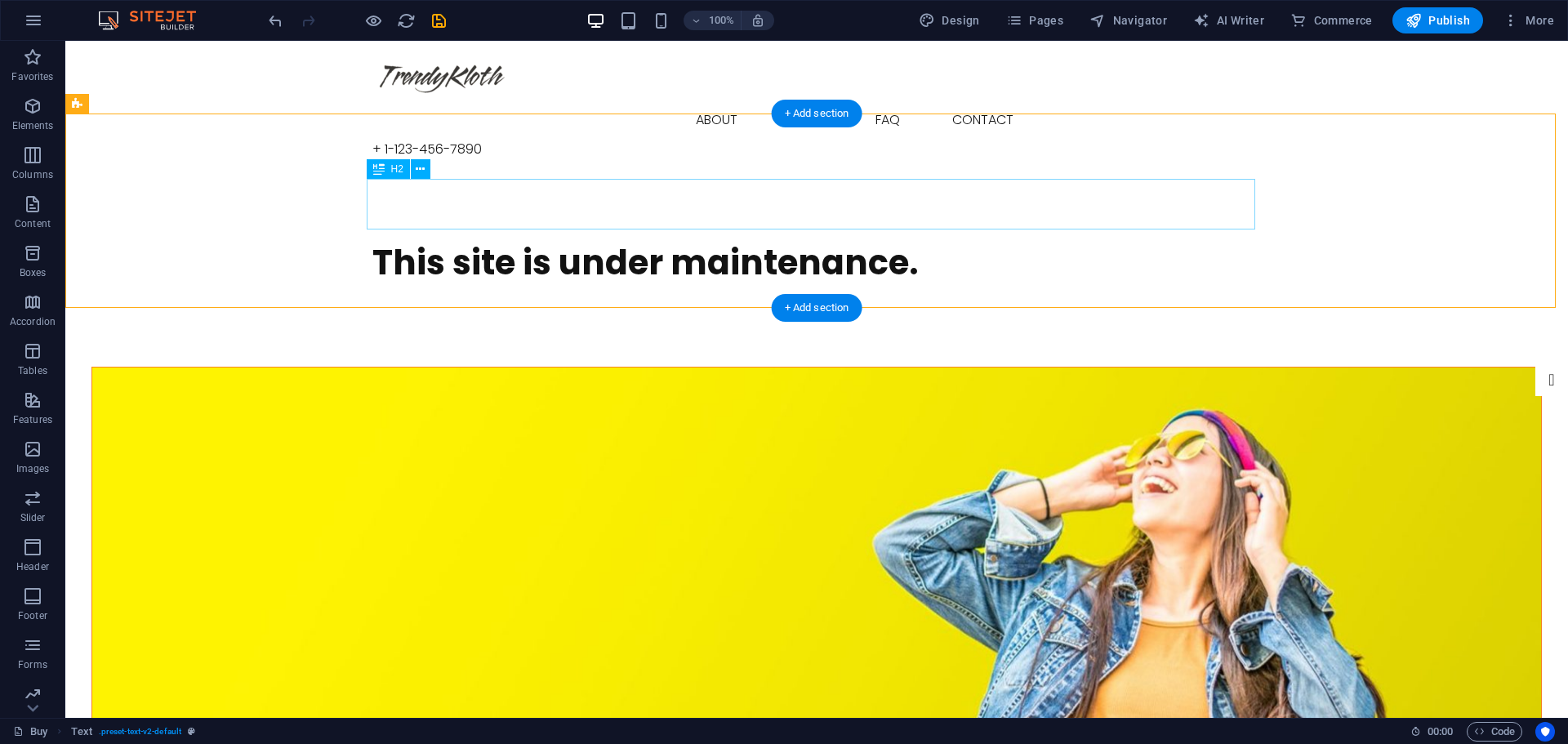
click at [688, 237] on div "This site is under maintenance." at bounding box center [817, 263] width 888 height 51
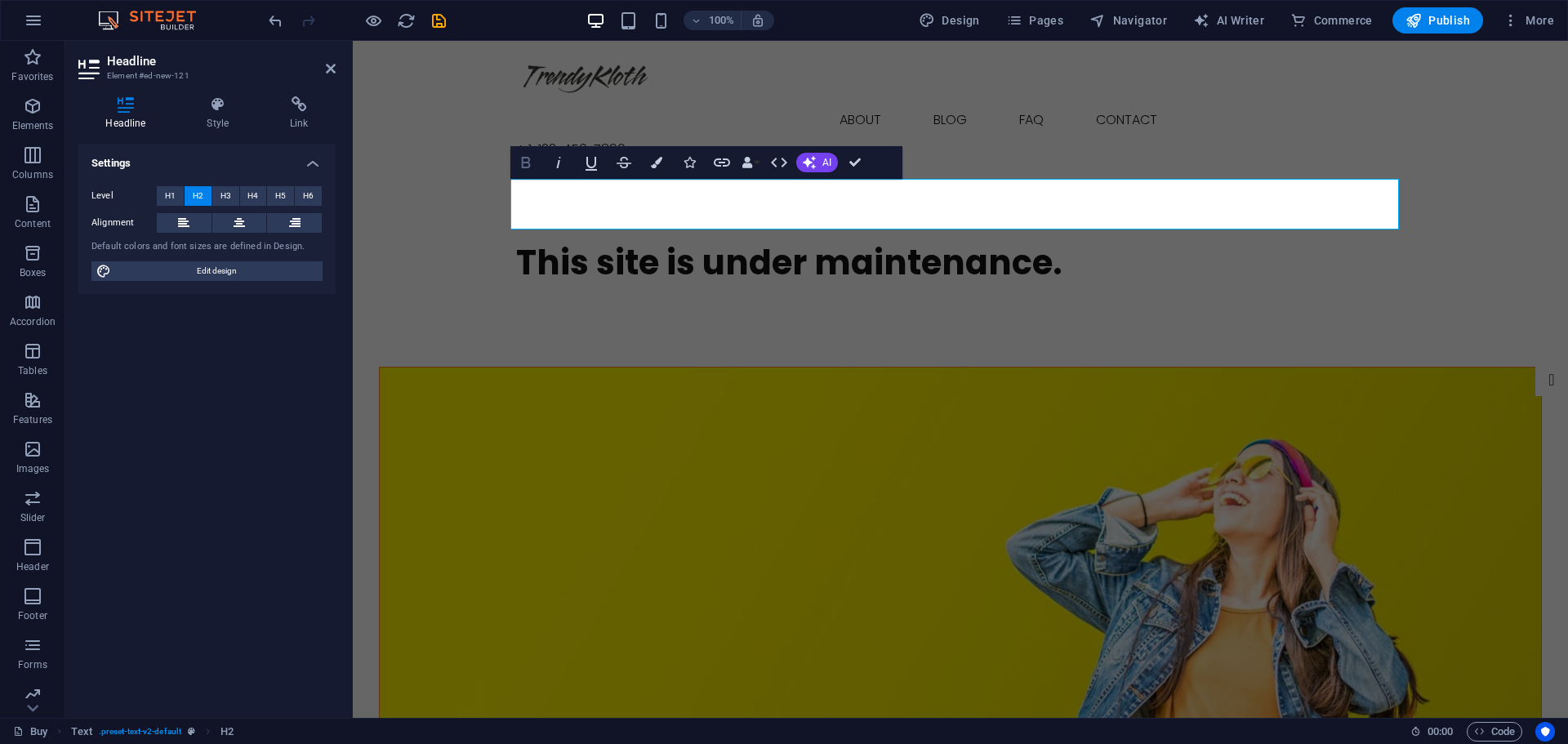
click at [527, 167] on icon "button" at bounding box center [525, 163] width 9 height 11
click at [594, 163] on icon "button" at bounding box center [591, 162] width 20 height 20
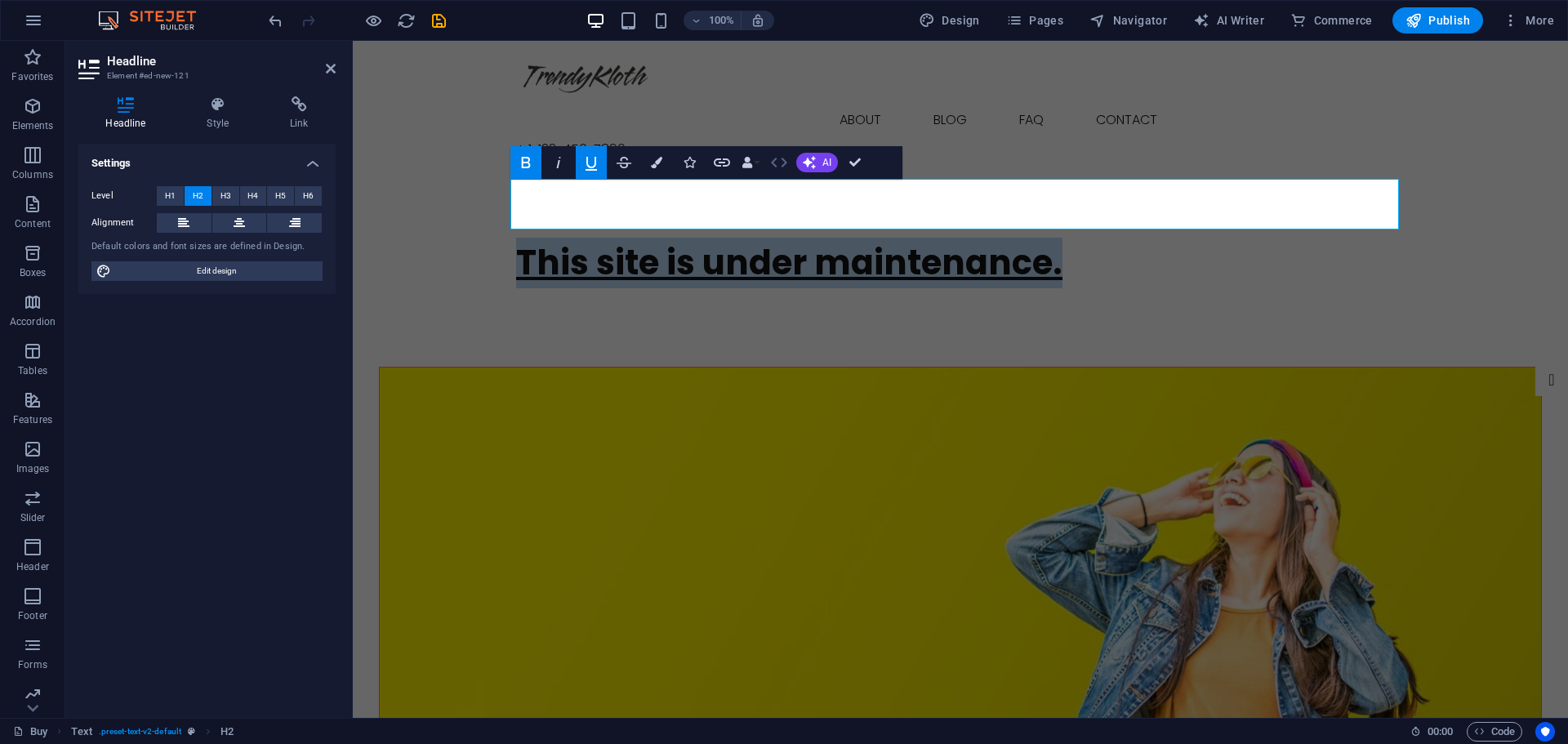
click at [786, 163] on icon "button" at bounding box center [778, 162] width 16 height 9
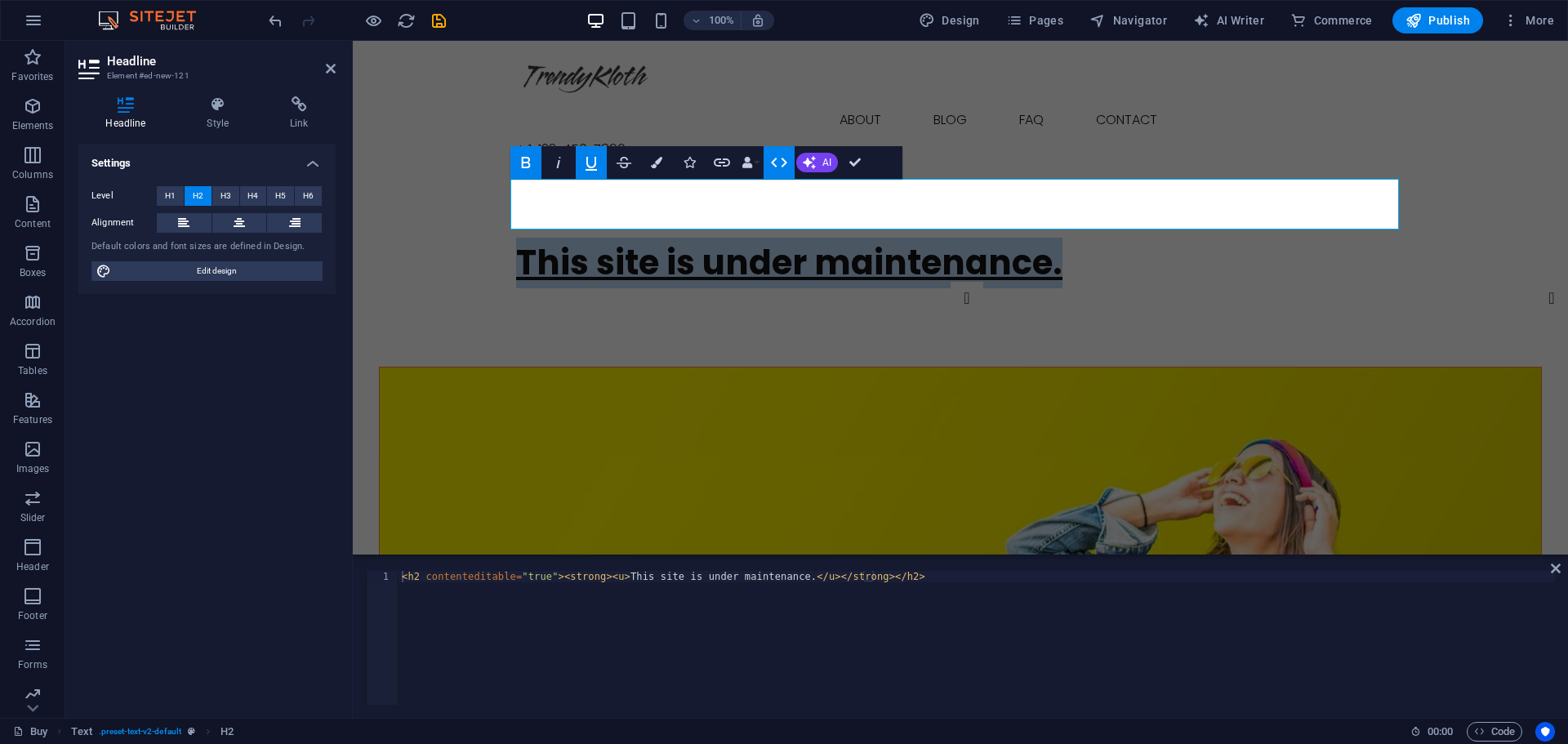
click at [786, 163] on icon "button" at bounding box center [778, 162] width 16 height 9
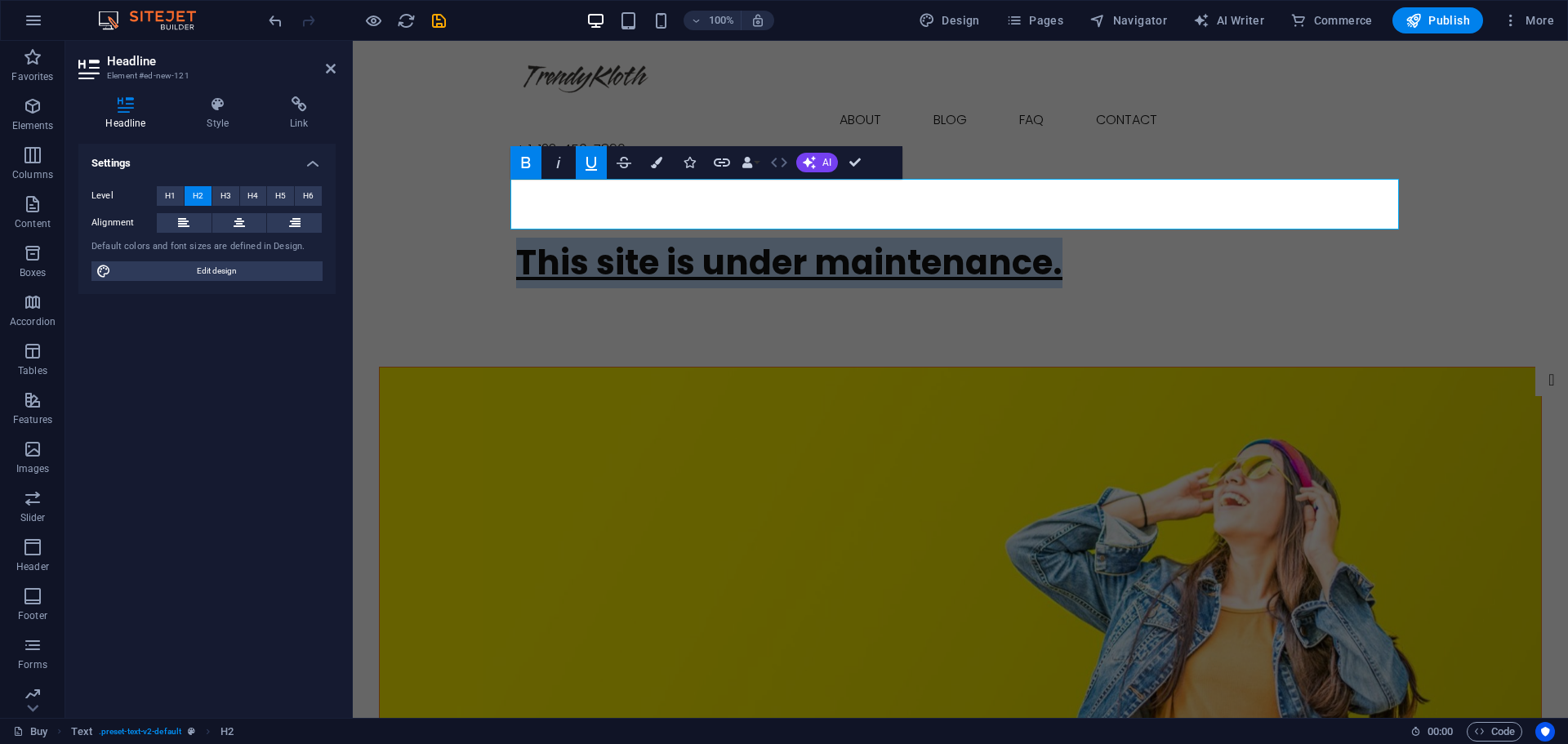
click at [786, 163] on icon "button" at bounding box center [778, 162] width 16 height 9
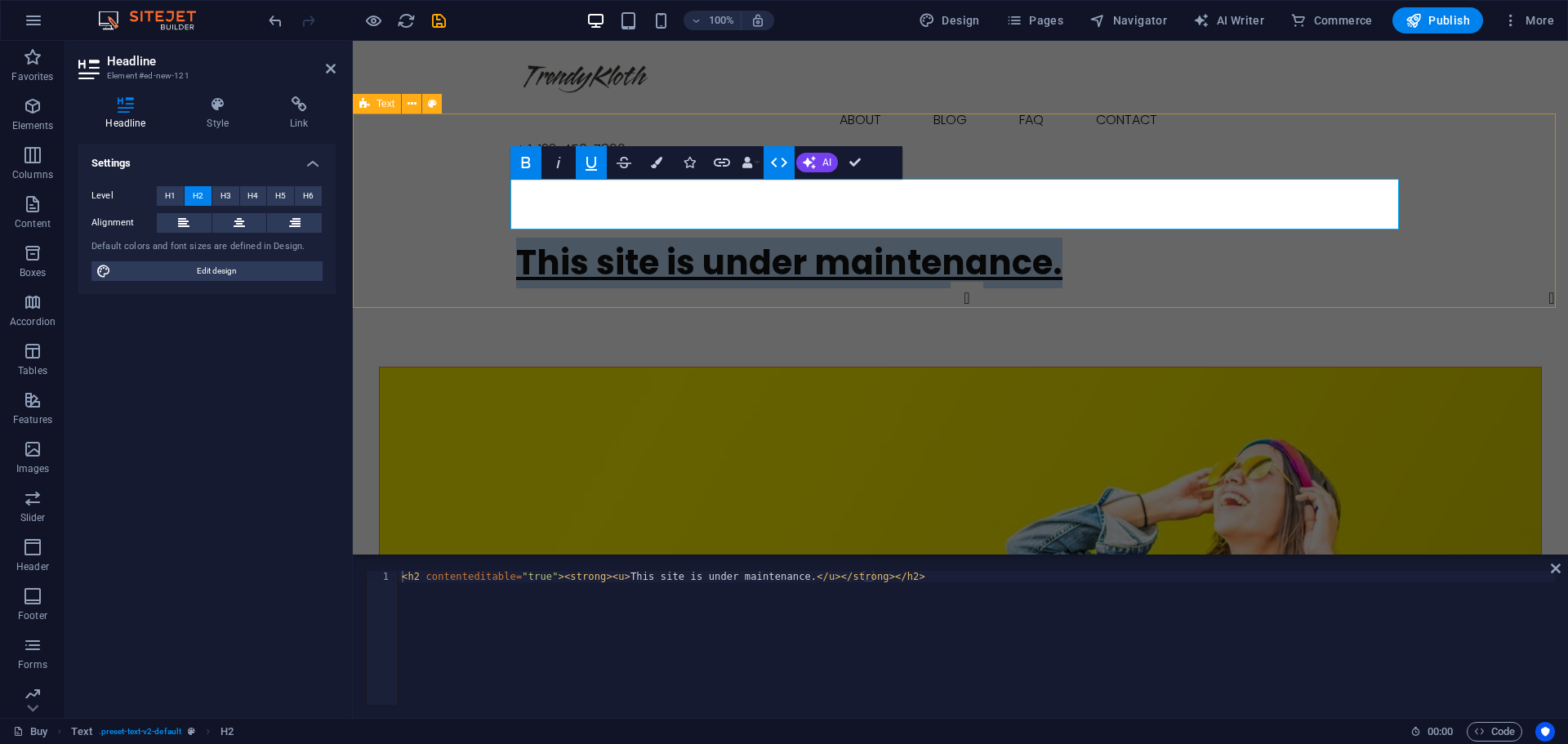
click at [633, 274] on div "This site is under maintenance." at bounding box center [960, 269] width 1215 height 194
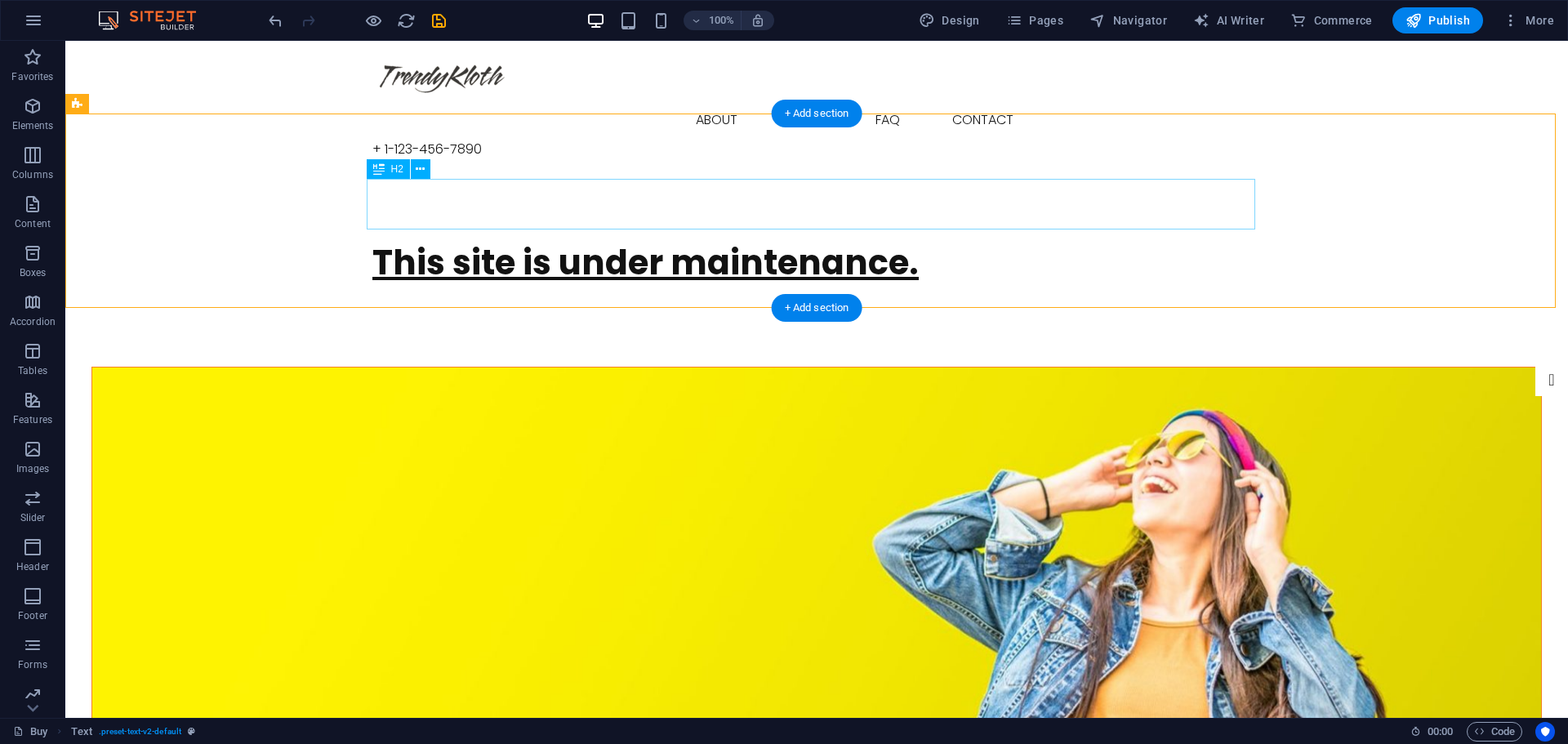
click at [651, 237] on div "This site is under maintenance." at bounding box center [817, 263] width 888 height 51
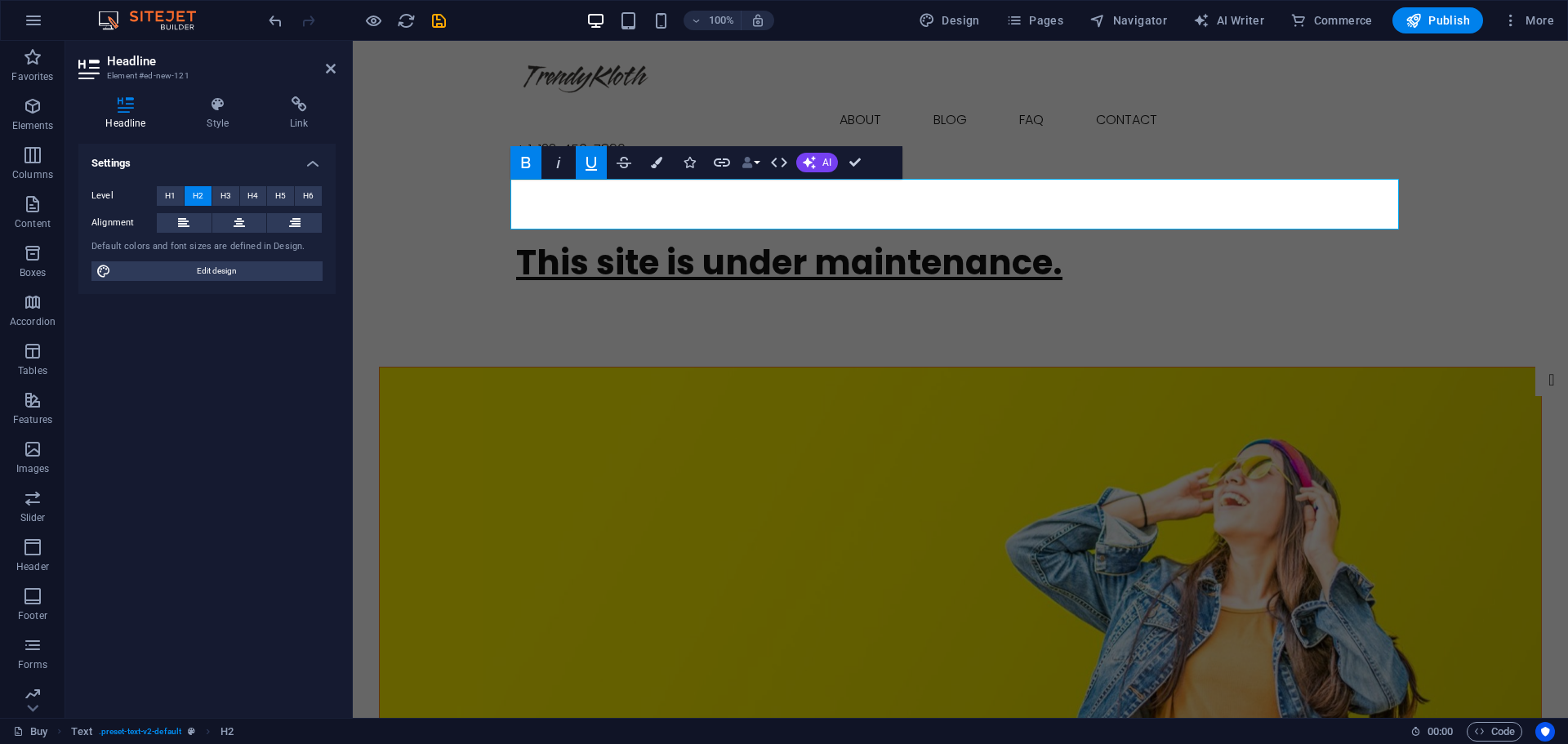
click at [756, 165] on button "Data Bindings" at bounding box center [750, 162] width 23 height 33
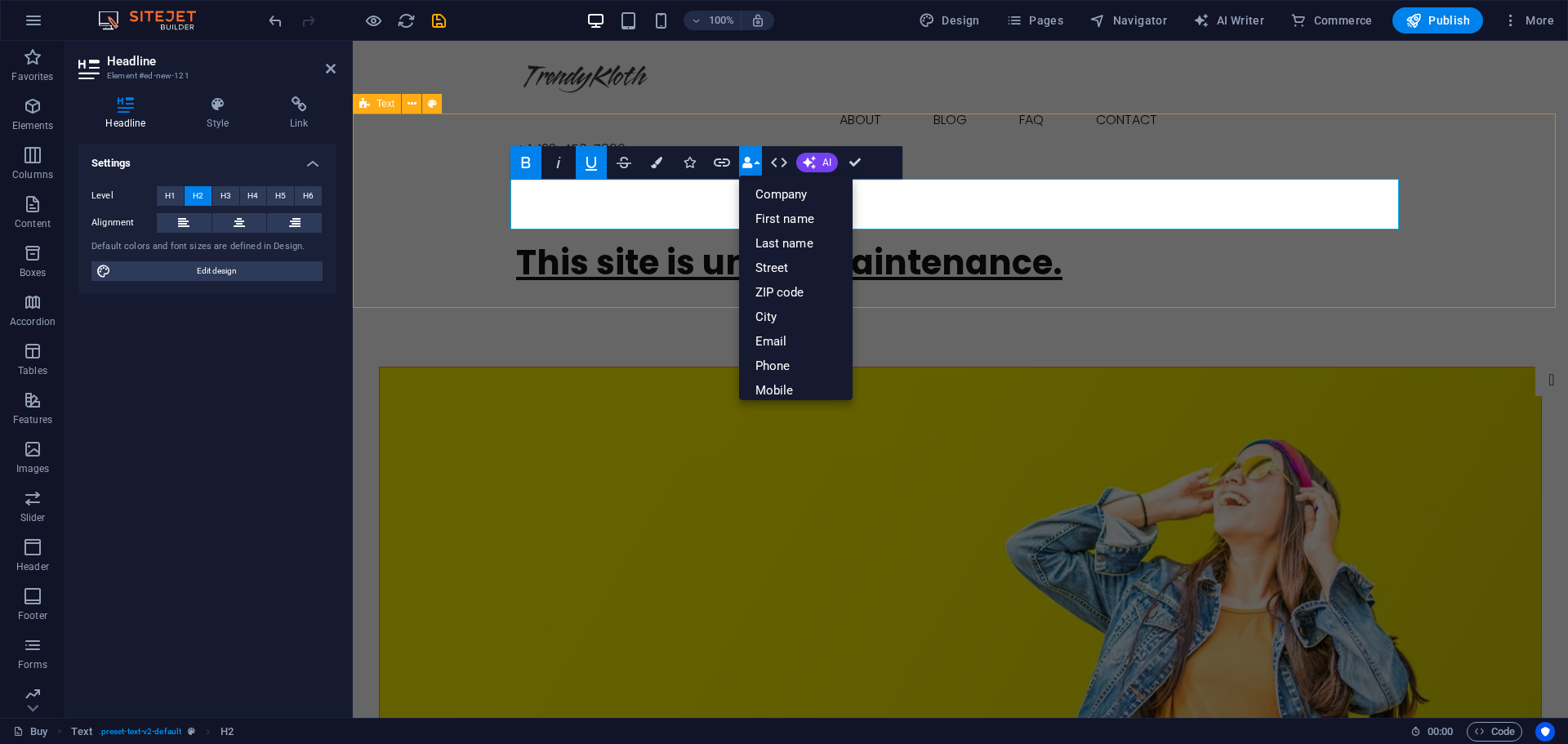
click at [942, 285] on div "This site is under maintenance." at bounding box center [960, 269] width 1215 height 194
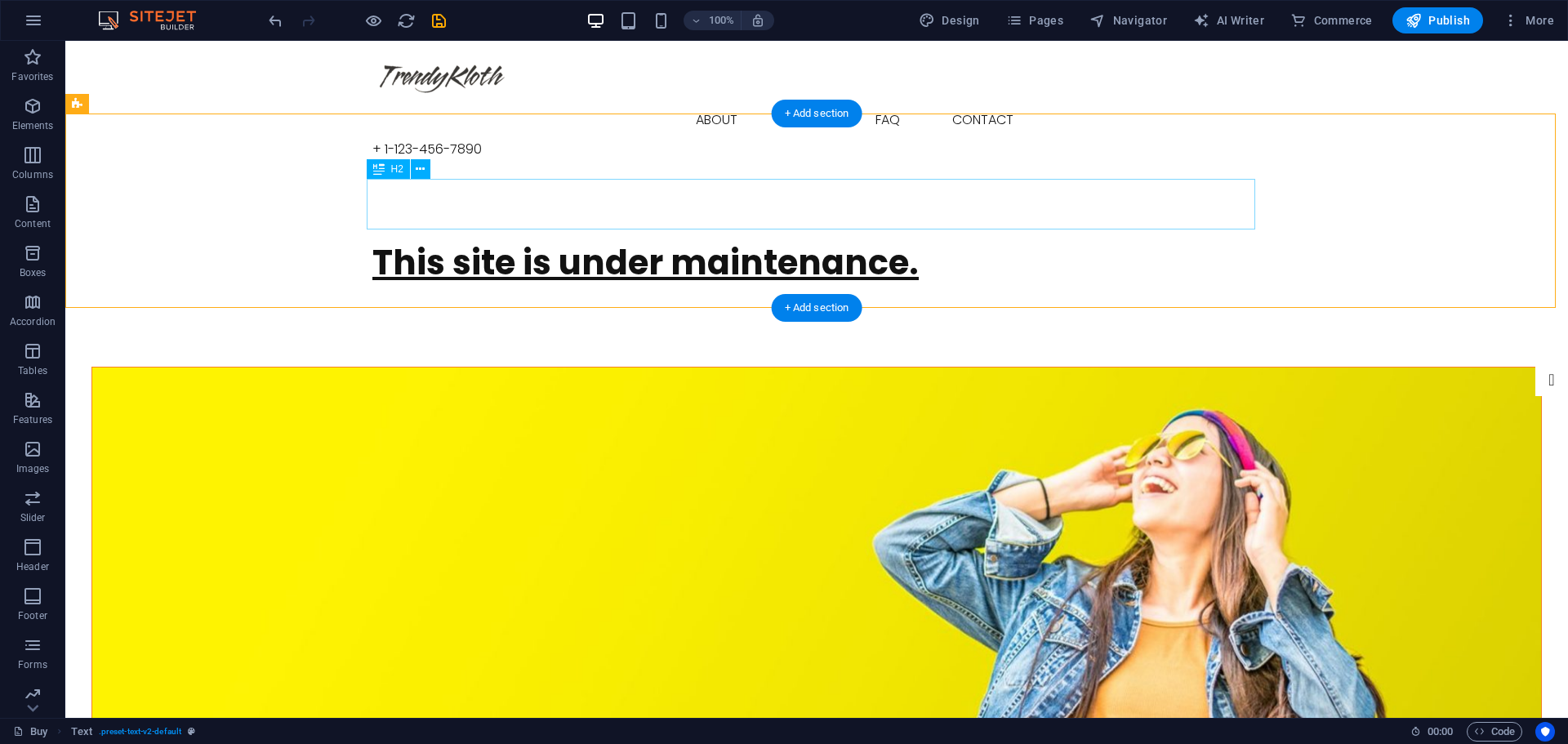
click at [872, 237] on div "This site is under maintenance." at bounding box center [817, 263] width 888 height 51
click at [423, 170] on icon at bounding box center [421, 170] width 9 height 17
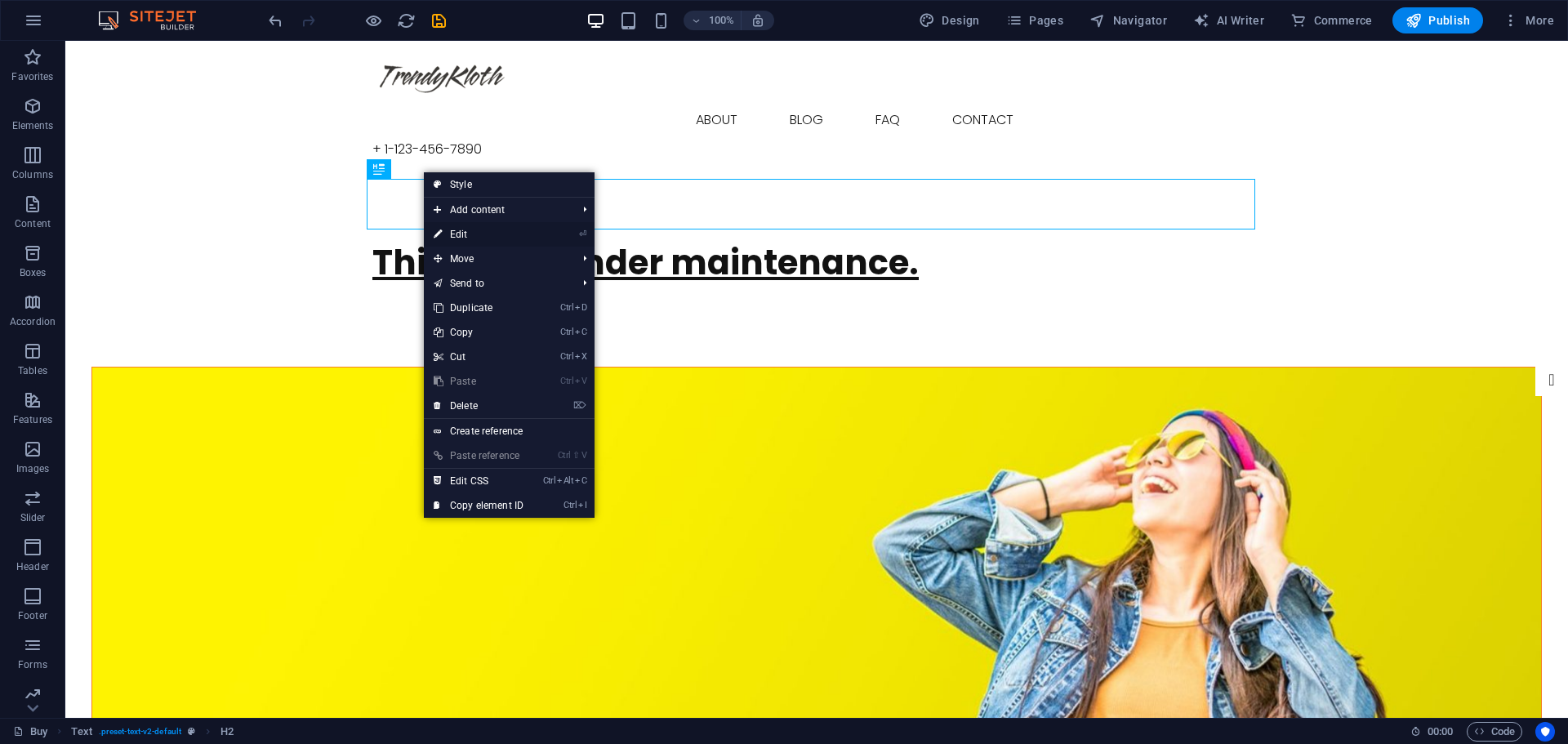
click at [478, 232] on link "⏎ Edit" at bounding box center [478, 235] width 109 height 24
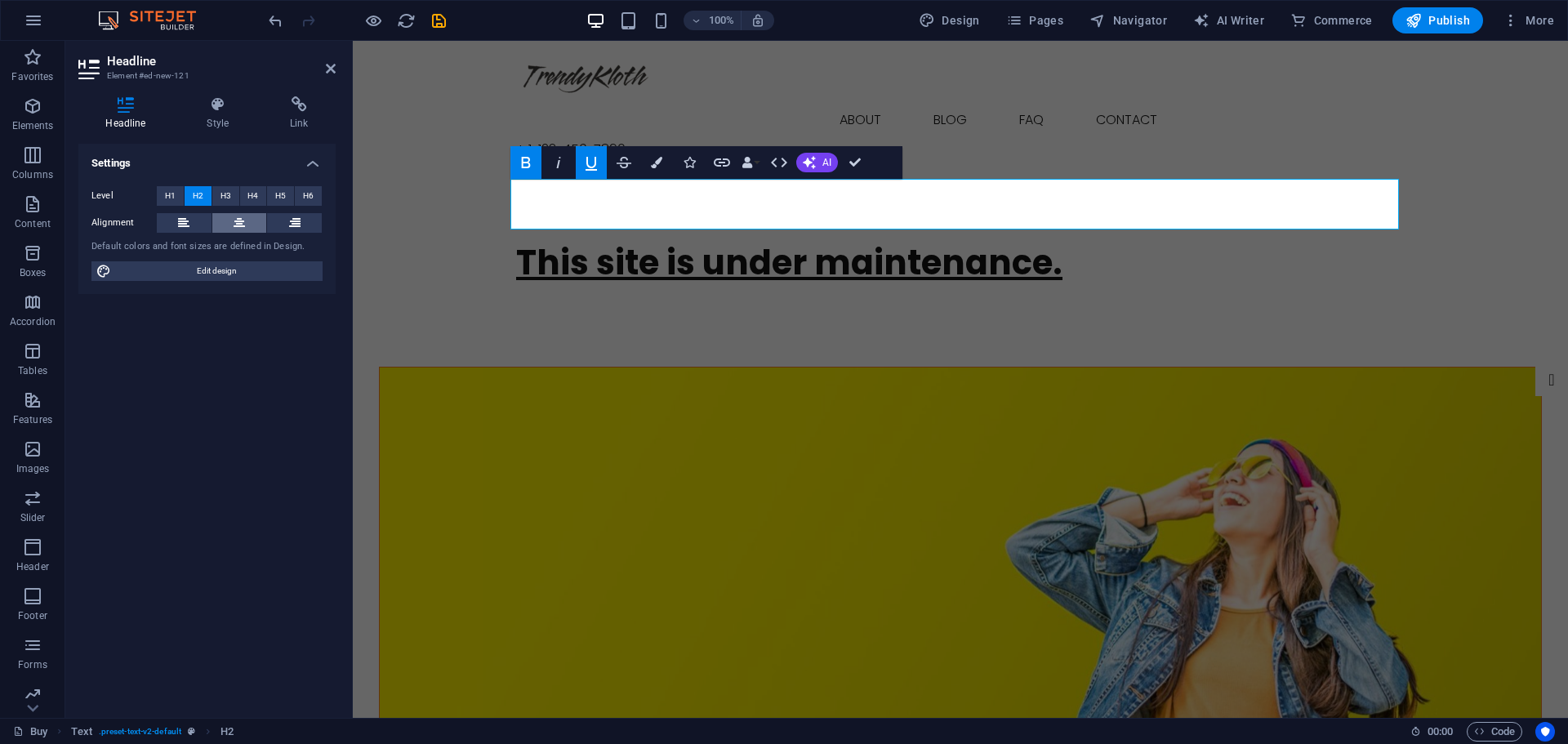
click at [242, 219] on icon at bounding box center [239, 222] width 11 height 20
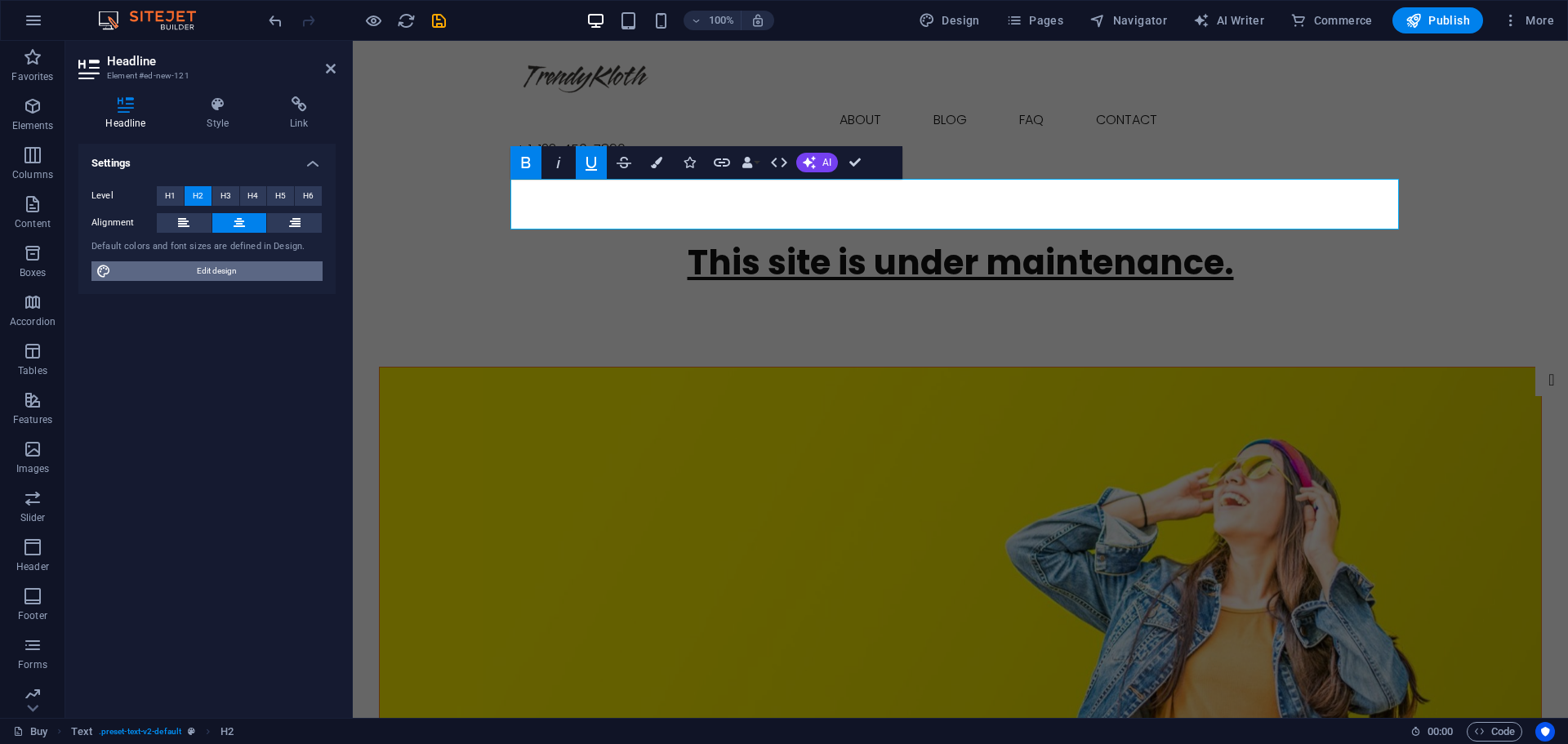
click at [218, 271] on span "Edit design" at bounding box center [216, 271] width 201 height 20
select select "px"
select select "300"
select select "px"
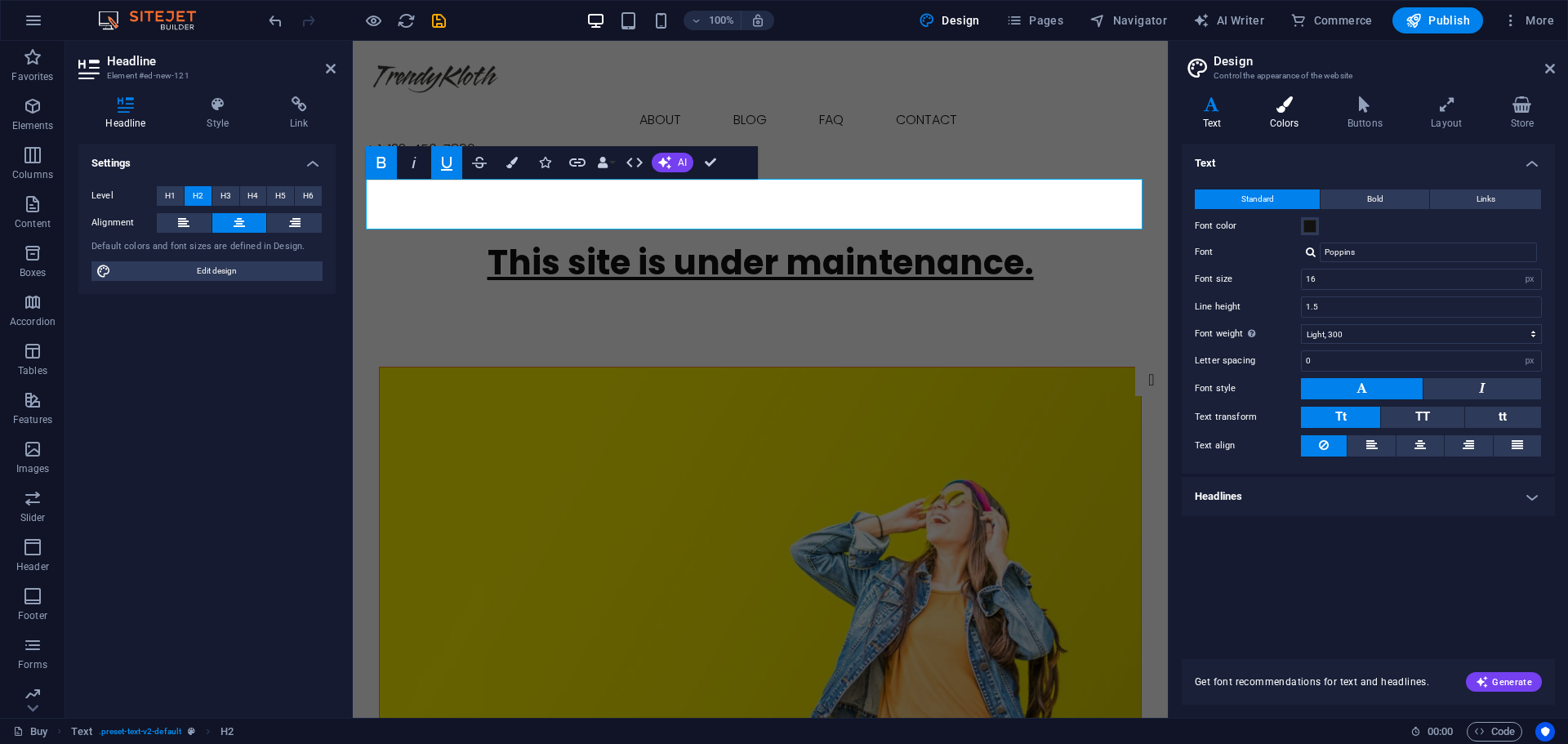
click at [1285, 121] on h4 "Colors" at bounding box center [1287, 113] width 77 height 34
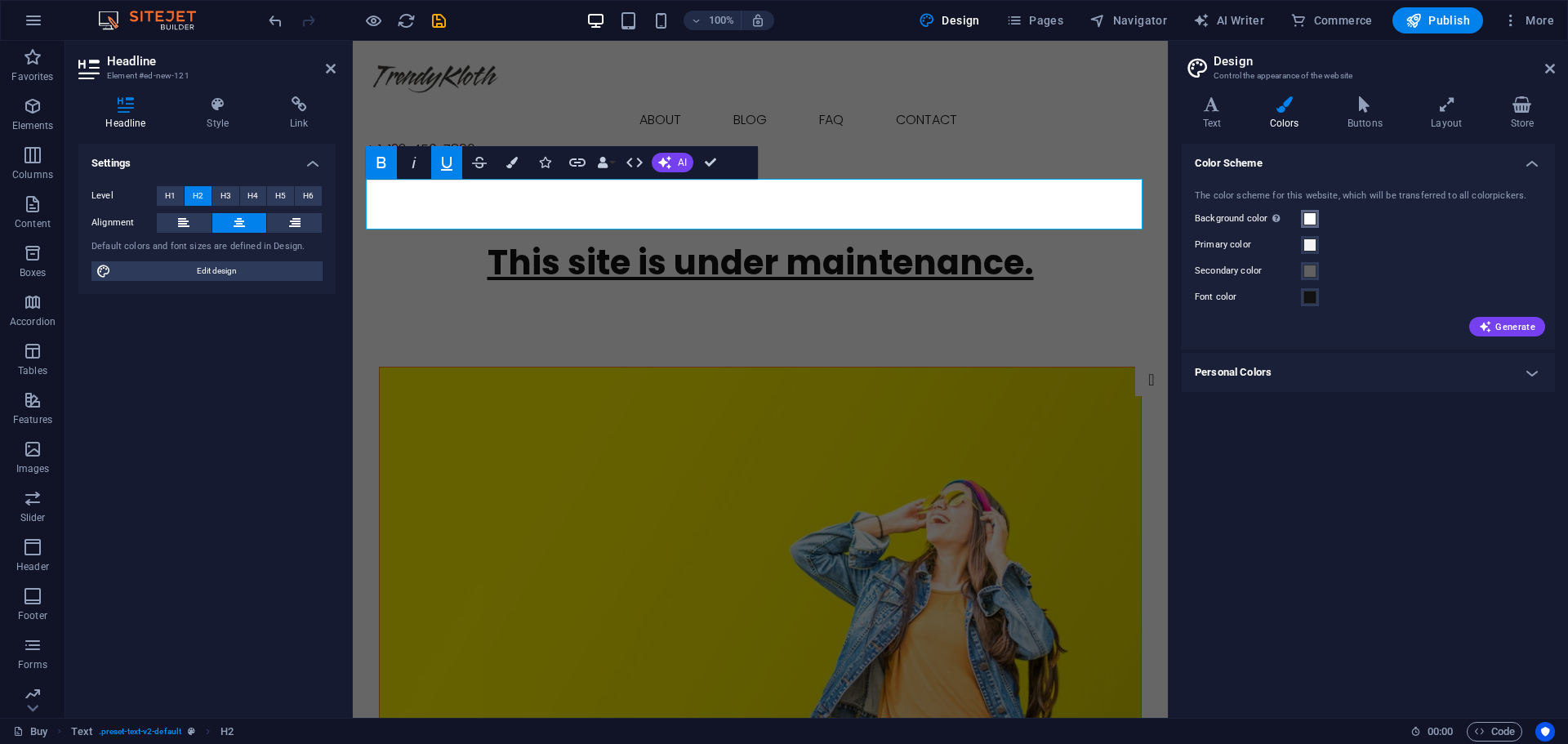
click at [1311, 218] on span at bounding box center [1310, 219] width 13 height 13
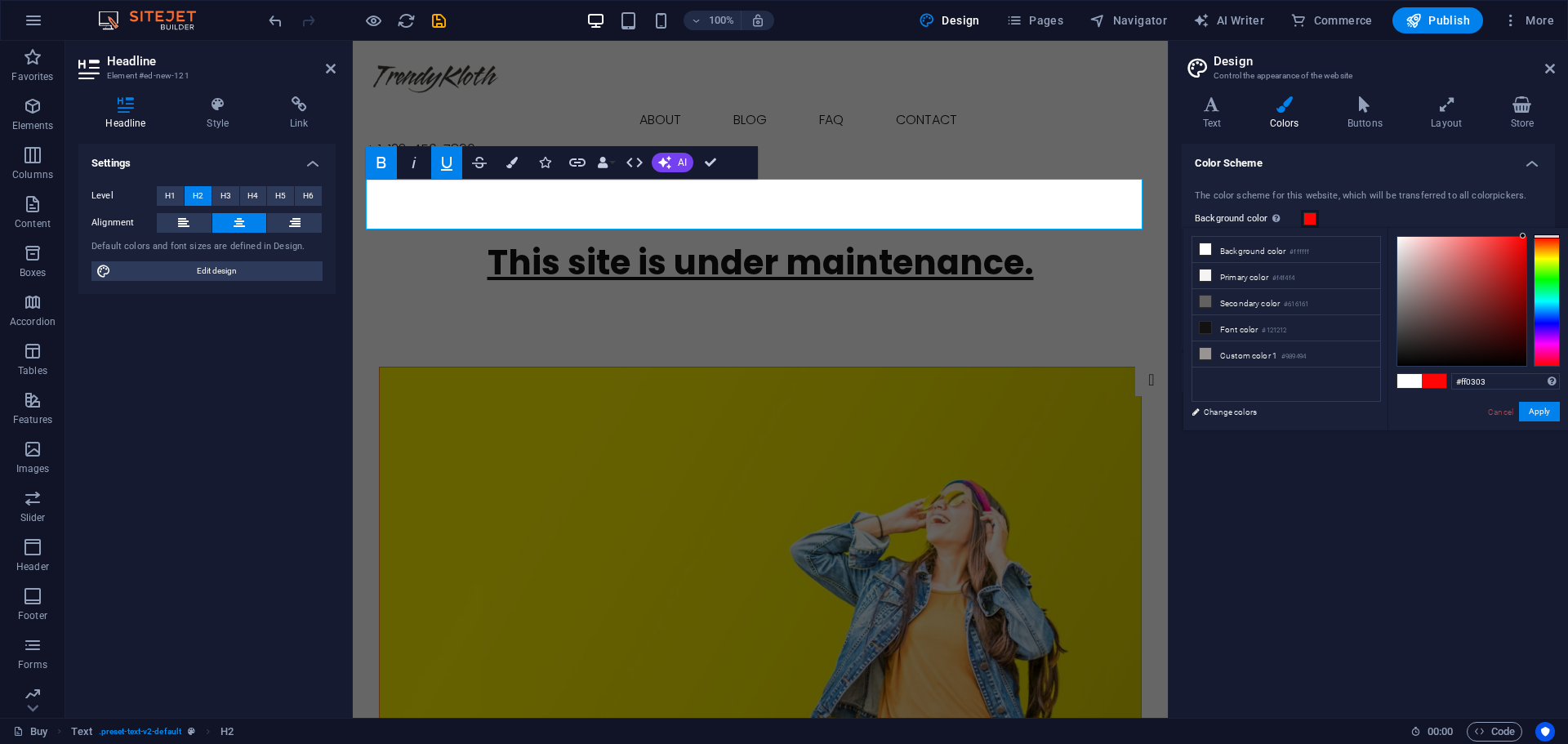
drag, startPoint x: 1508, startPoint y: 254, endPoint x: 1524, endPoint y: 234, distance: 25.6
click at [1524, 237] on div at bounding box center [1461, 301] width 129 height 129
click at [1537, 407] on button "Apply" at bounding box center [1539, 412] width 40 height 20
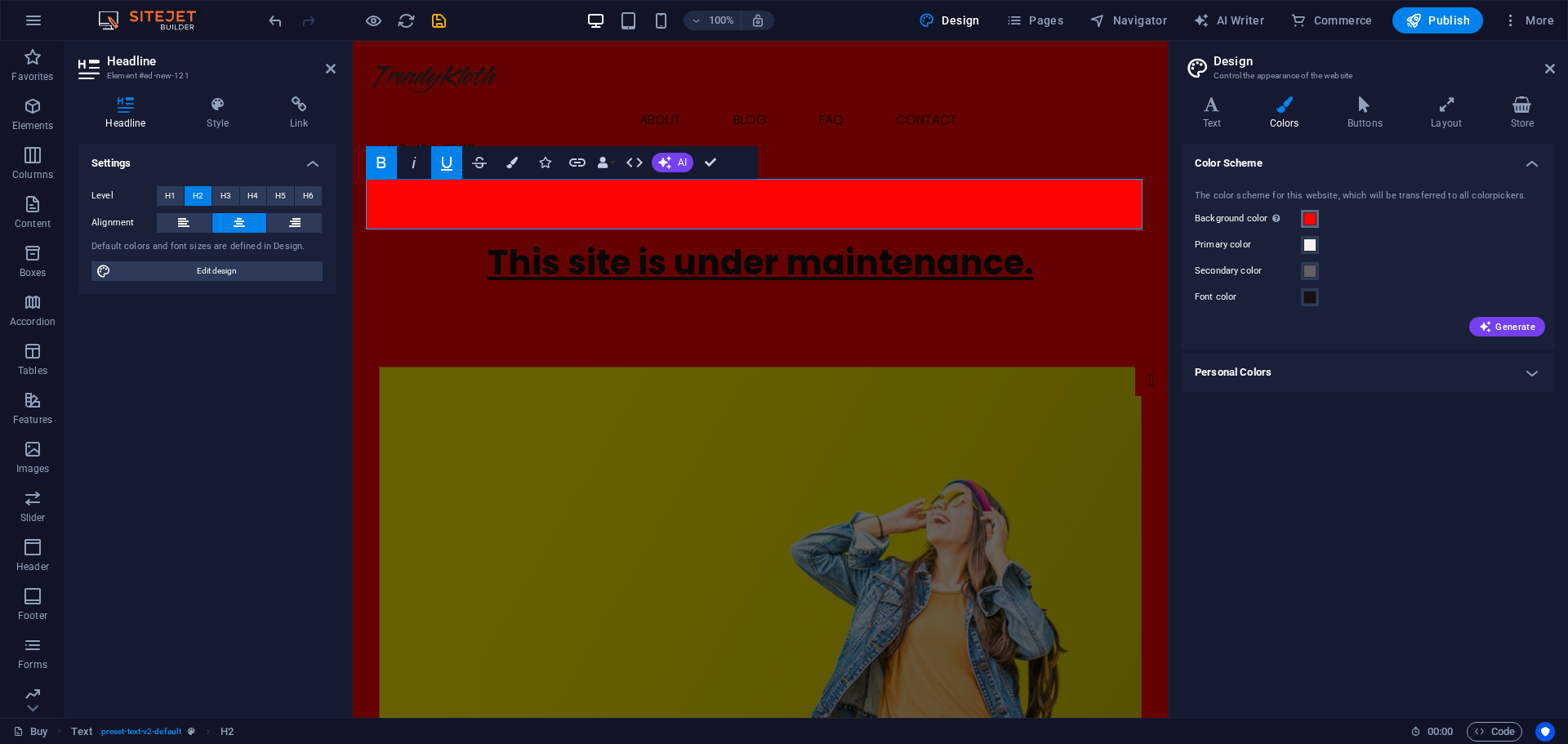
click at [1305, 219] on span at bounding box center [1310, 219] width 13 height 13
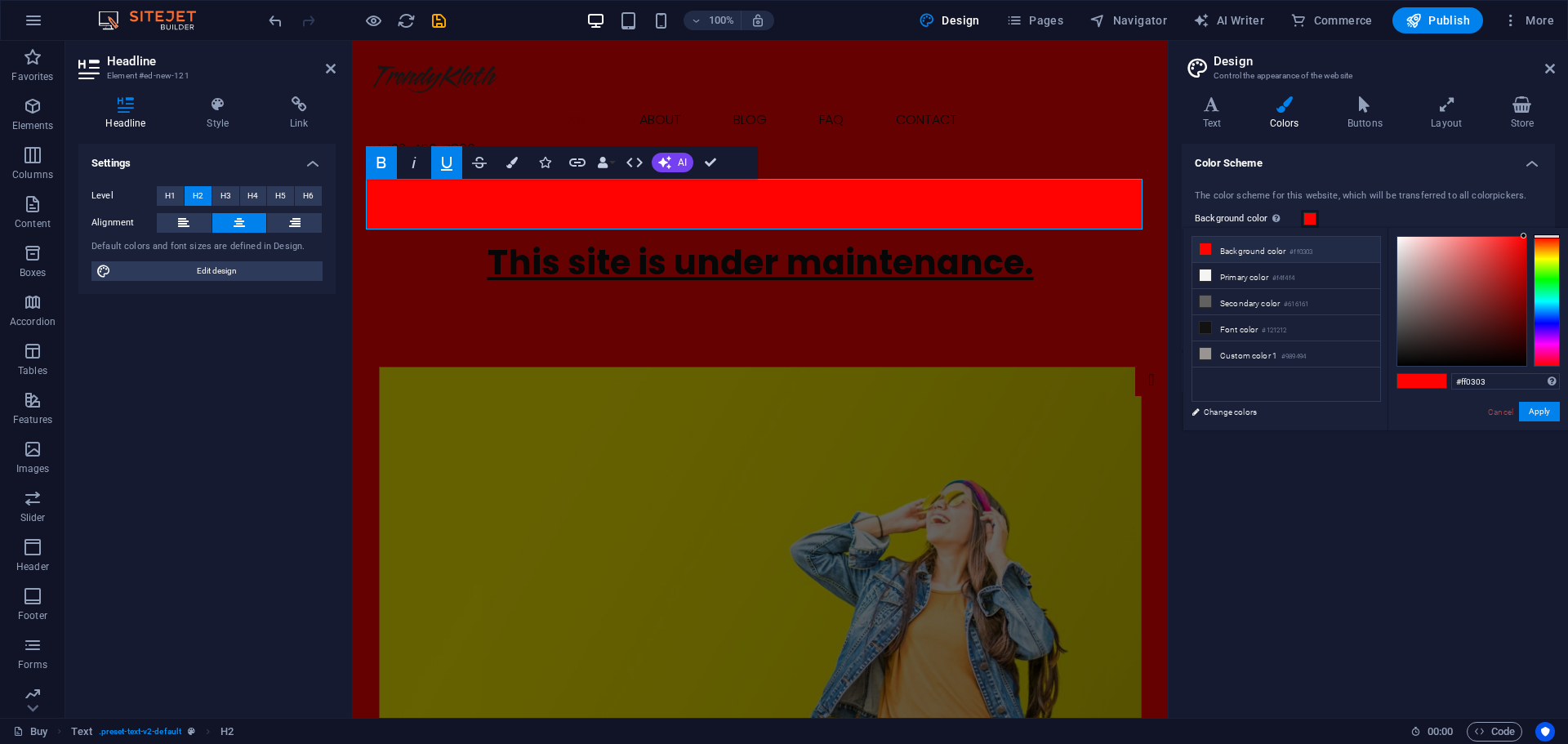
click at [1227, 250] on li "Background color #ff0303" at bounding box center [1287, 251] width 188 height 26
type input "#ffffff"
drag, startPoint x: 1464, startPoint y: 252, endPoint x: 1394, endPoint y: 230, distance: 73.4
click at [1394, 230] on div "#ffffff Supported formats #0852ed rgb(8, 82, 237) rgba(8, 82, 237, 90%) hsv(221…" at bounding box center [1478, 447] width 181 height 440
click at [1538, 407] on button "Apply" at bounding box center [1539, 412] width 40 height 20
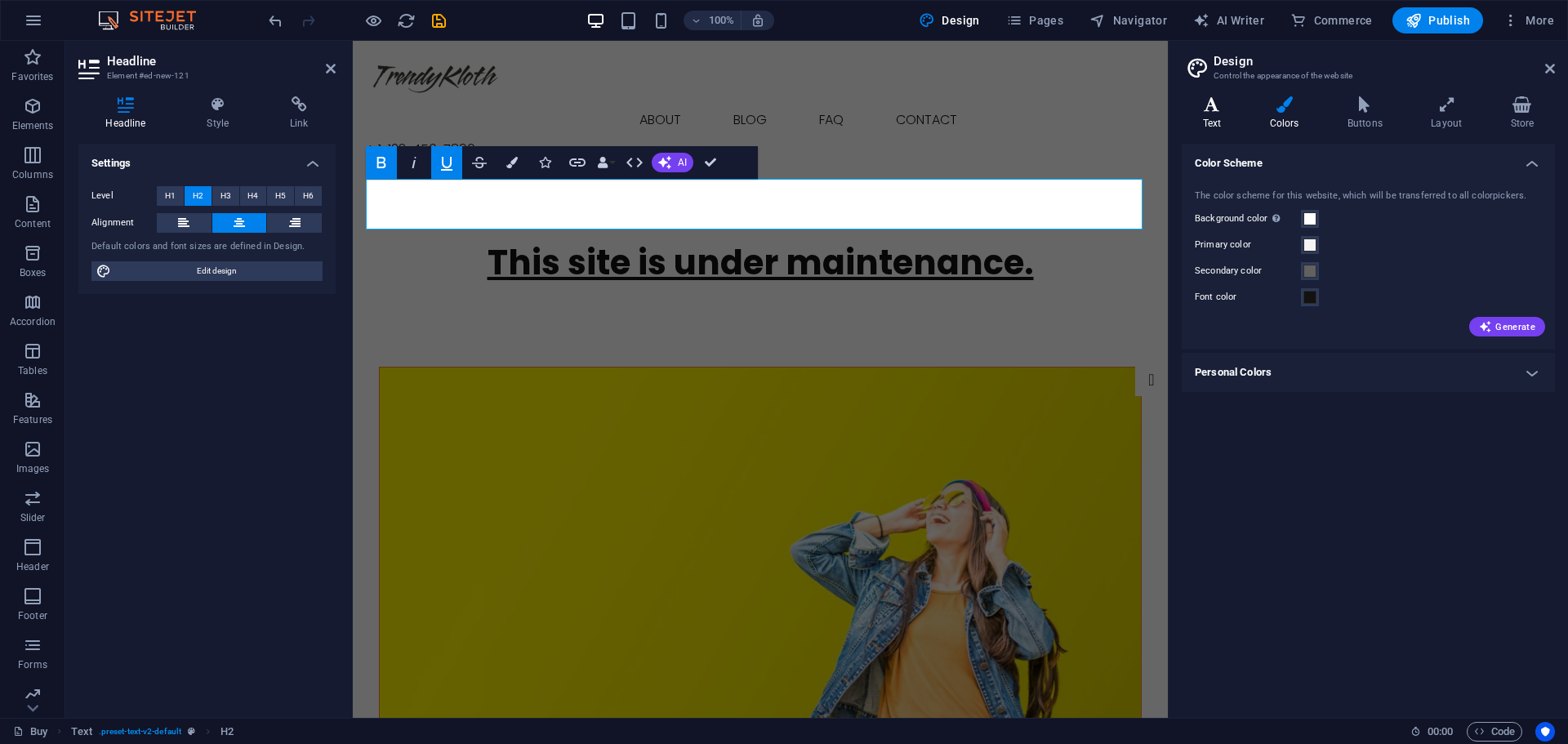
click at [1215, 108] on icon at bounding box center [1211, 104] width 60 height 16
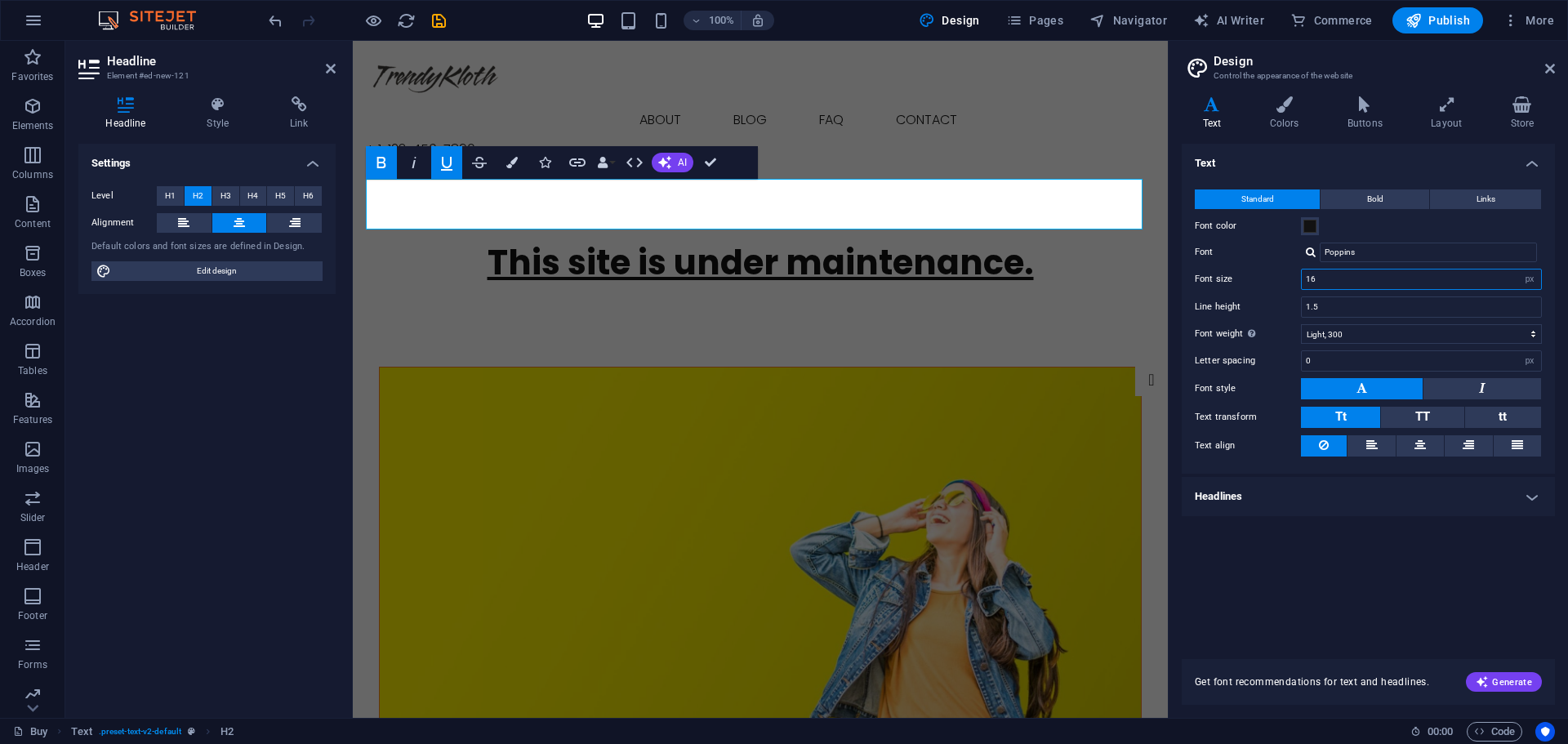
click at [1347, 278] on input "16" at bounding box center [1421, 279] width 239 height 20
click at [1436, 274] on input "16" at bounding box center [1421, 279] width 239 height 20
type input "20"
click at [1446, 575] on div "Text Standard Bold Links Font color Font Poppins Font size 20 rem px Line heigh…" at bounding box center [1368, 392] width 373 height 496
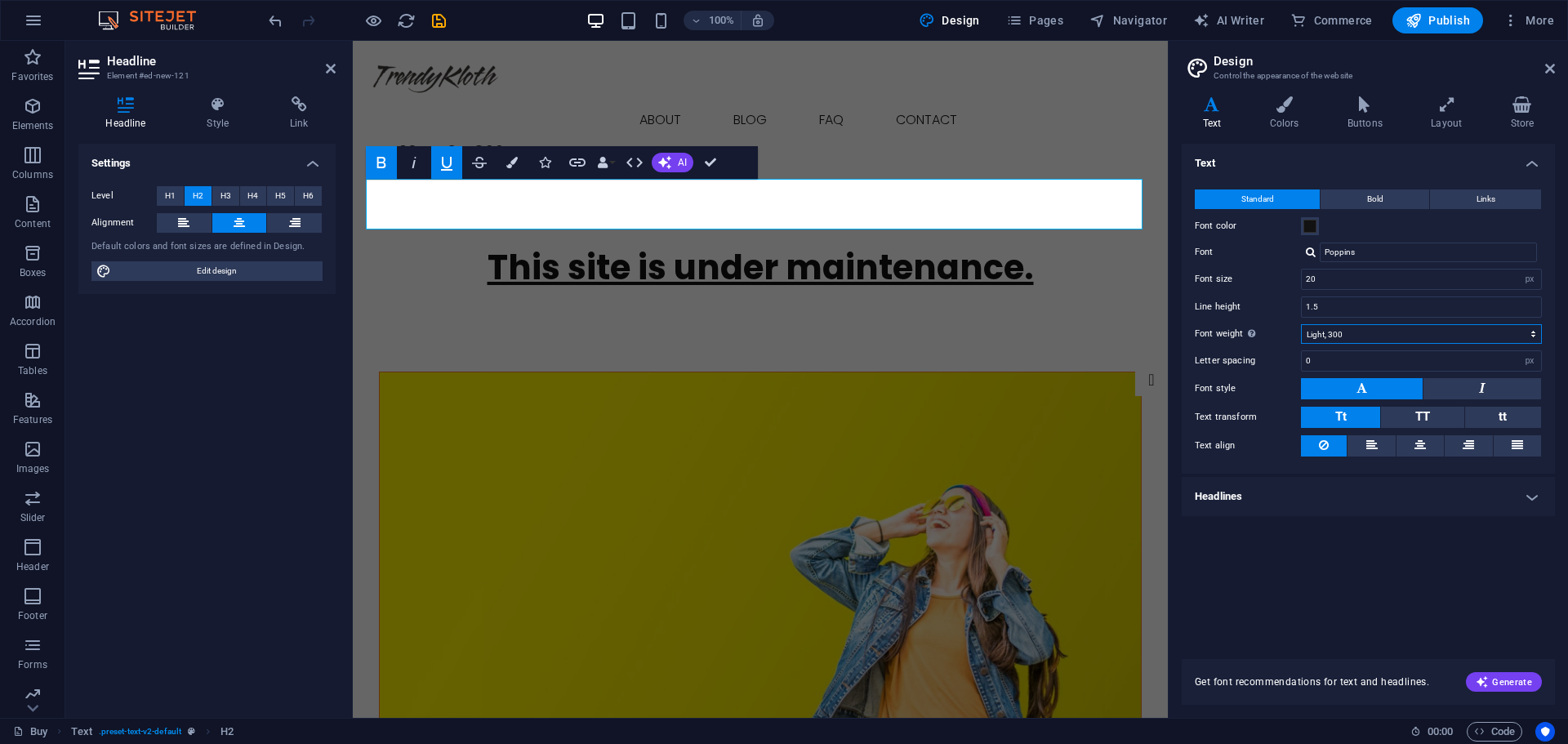
click at [1384, 336] on select "Thin, 100 Extra-light, 200 Light, 300 Regular, 400 Medium, 500 Semi-bold, 600 B…" at bounding box center [1421, 333] width 241 height 20
select select "400"
click at [1301, 324] on select "Thin, 100 Extra-light, 200 Light, 300 Regular, 400 Medium, 500 Semi-bold, 600 B…" at bounding box center [1421, 333] width 241 height 20
click at [1520, 493] on h4 "Headlines" at bounding box center [1368, 497] width 373 height 40
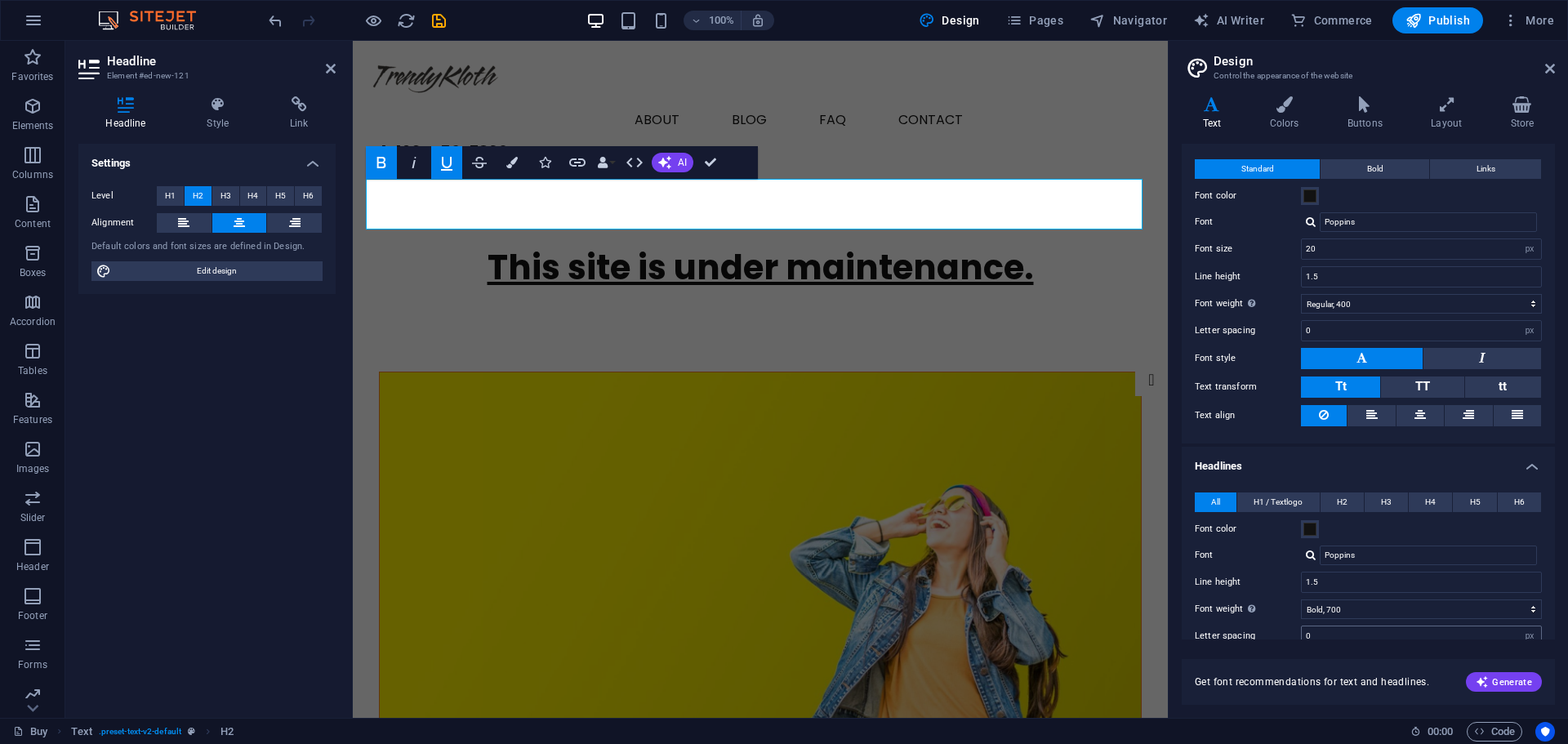
scroll to position [0, 0]
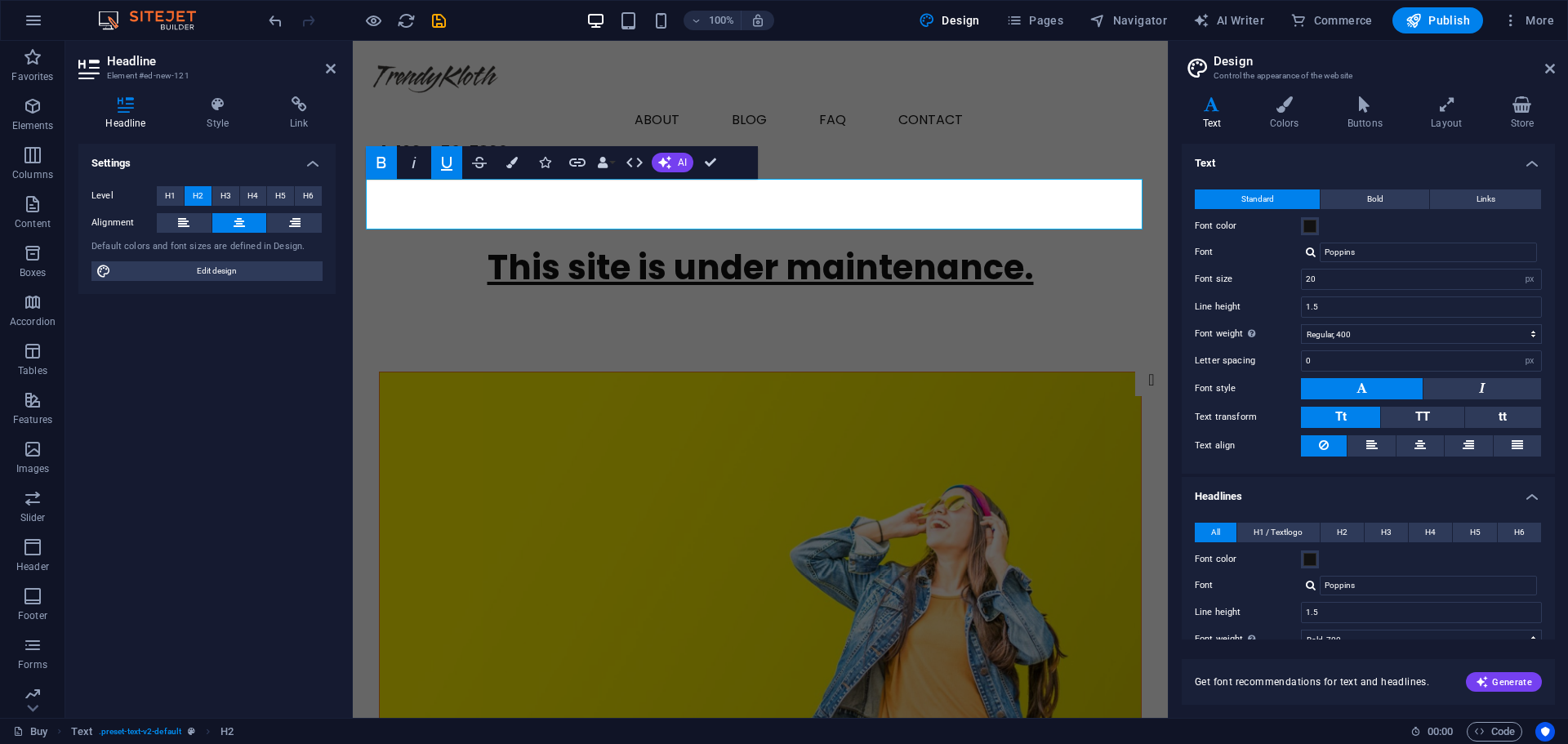
click at [1369, 154] on h4 "Text" at bounding box center [1368, 158] width 373 height 29
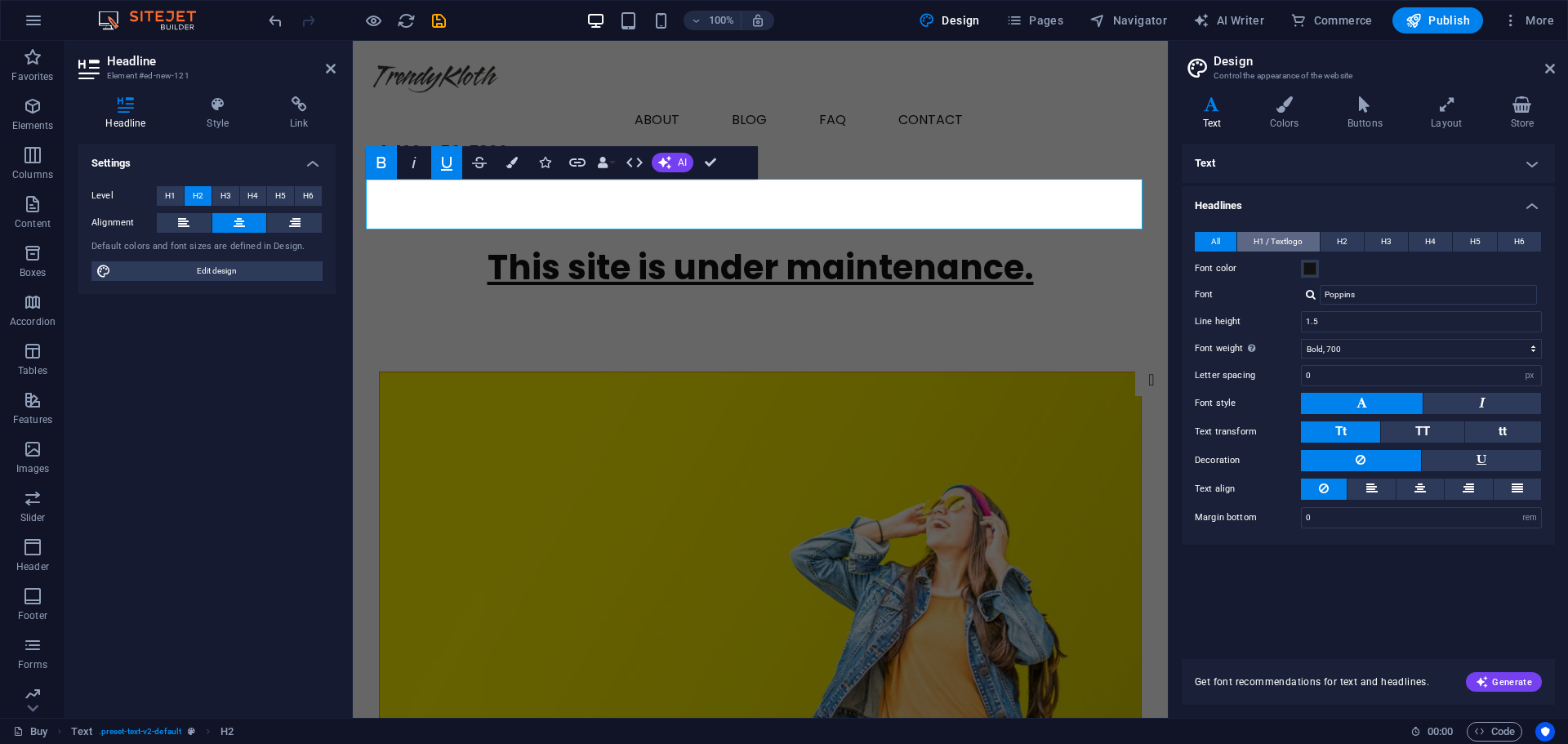
click at [1267, 236] on span "H1 / Textlogo" at bounding box center [1278, 241] width 49 height 20
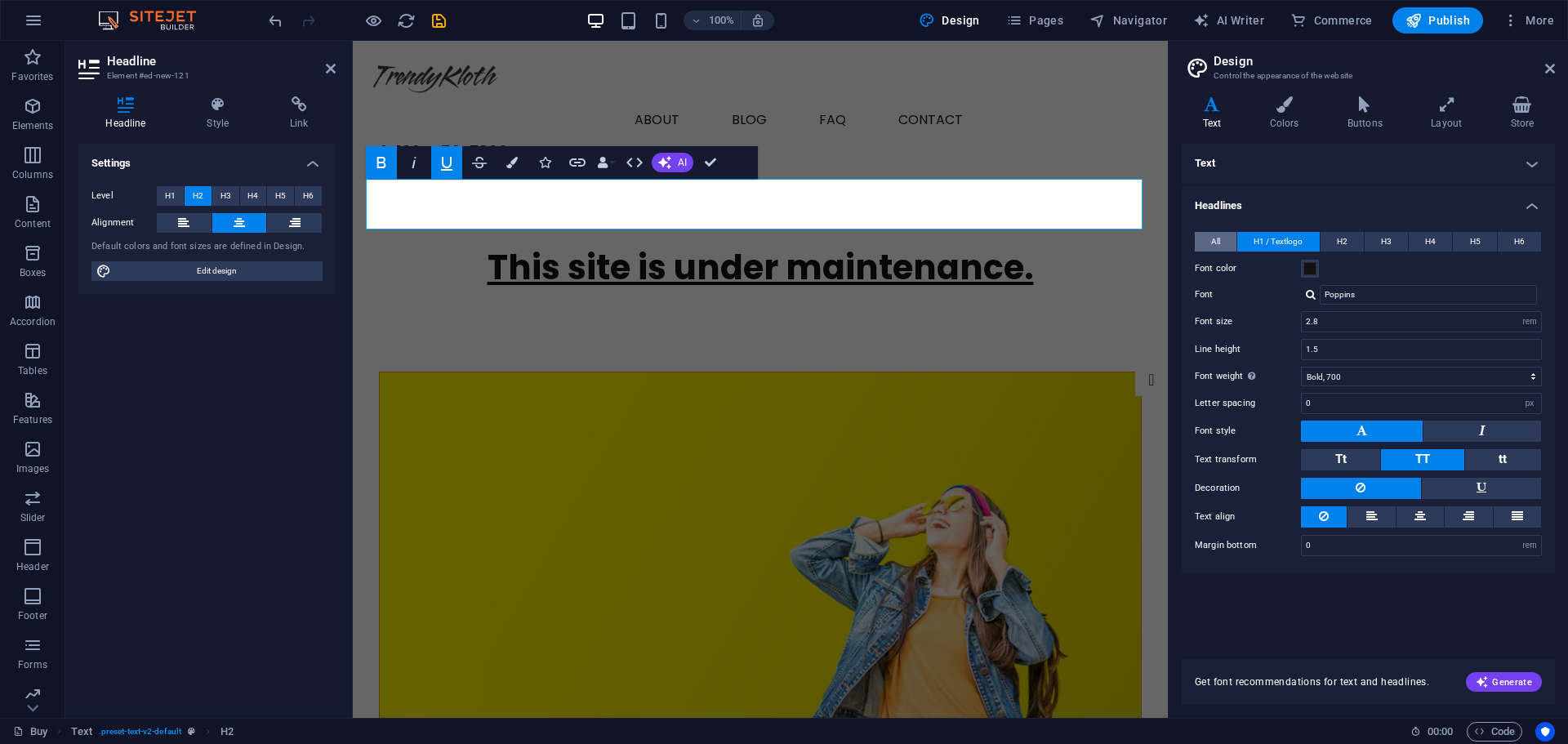
click at [1209, 240] on button "All" at bounding box center [1215, 241] width 41 height 20
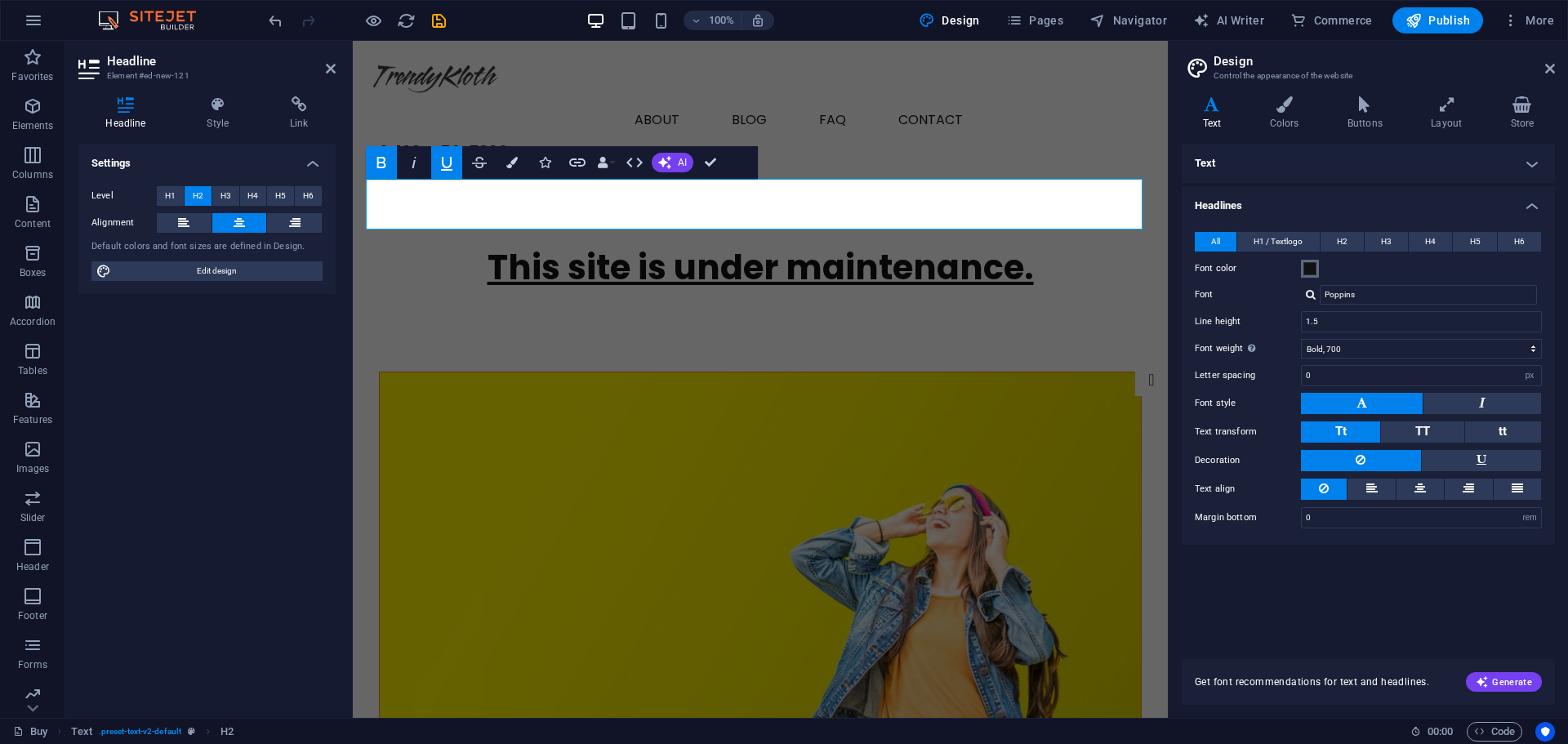
click at [1308, 267] on span at bounding box center [1310, 268] width 13 height 13
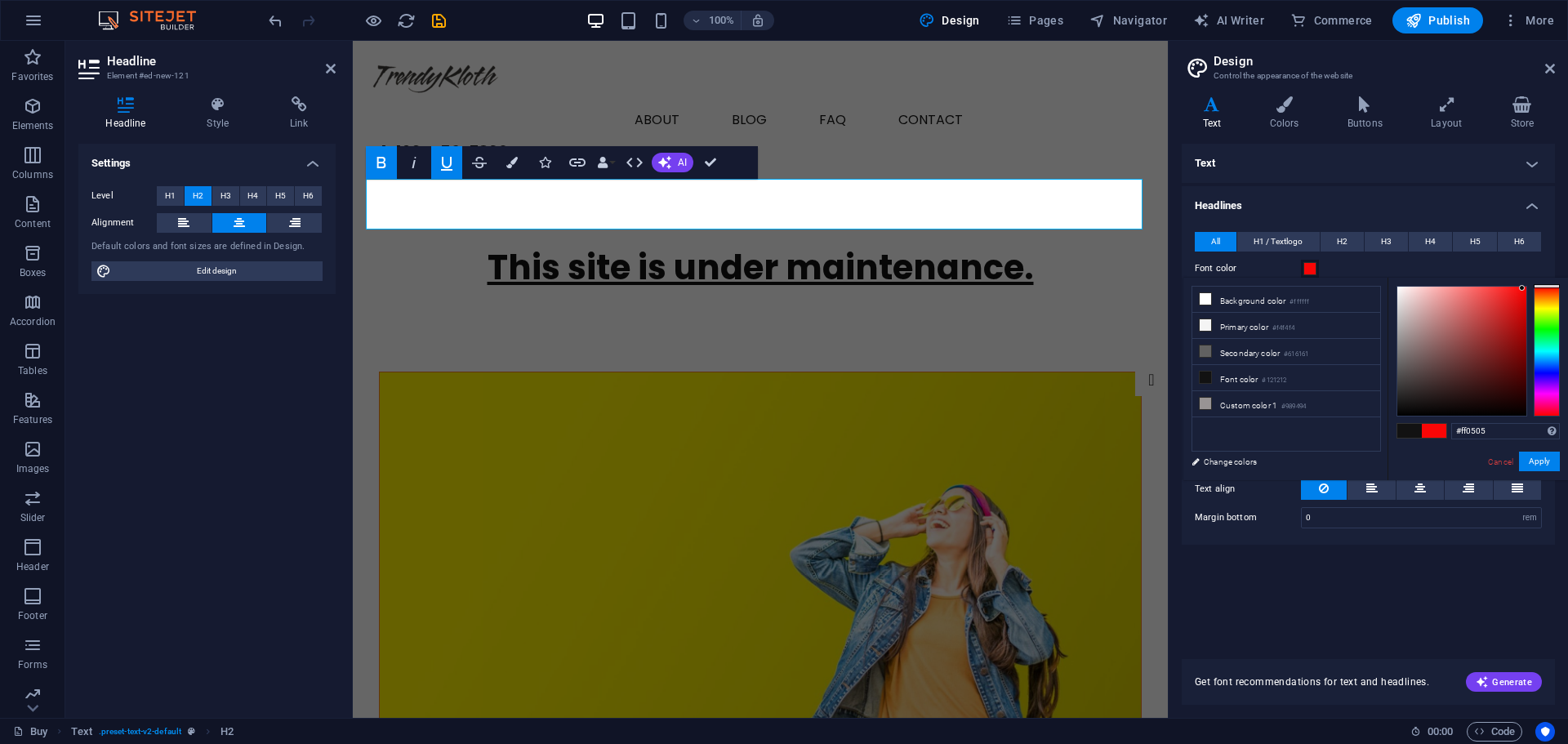
type input "#ff0000"
drag, startPoint x: 1518, startPoint y: 308, endPoint x: 1528, endPoint y: 267, distance: 42.2
click at [1528, 267] on body "[DOMAIN_NAME] Buy Favorites Elements Columns Content Boxes Accordion Tables Fea…" at bounding box center [784, 372] width 1568 height 744
click at [1457, 596] on div "Text Standard Bold Links Font color Font Poppins Font size 20 rem px Line heigh…" at bounding box center [1368, 392] width 373 height 496
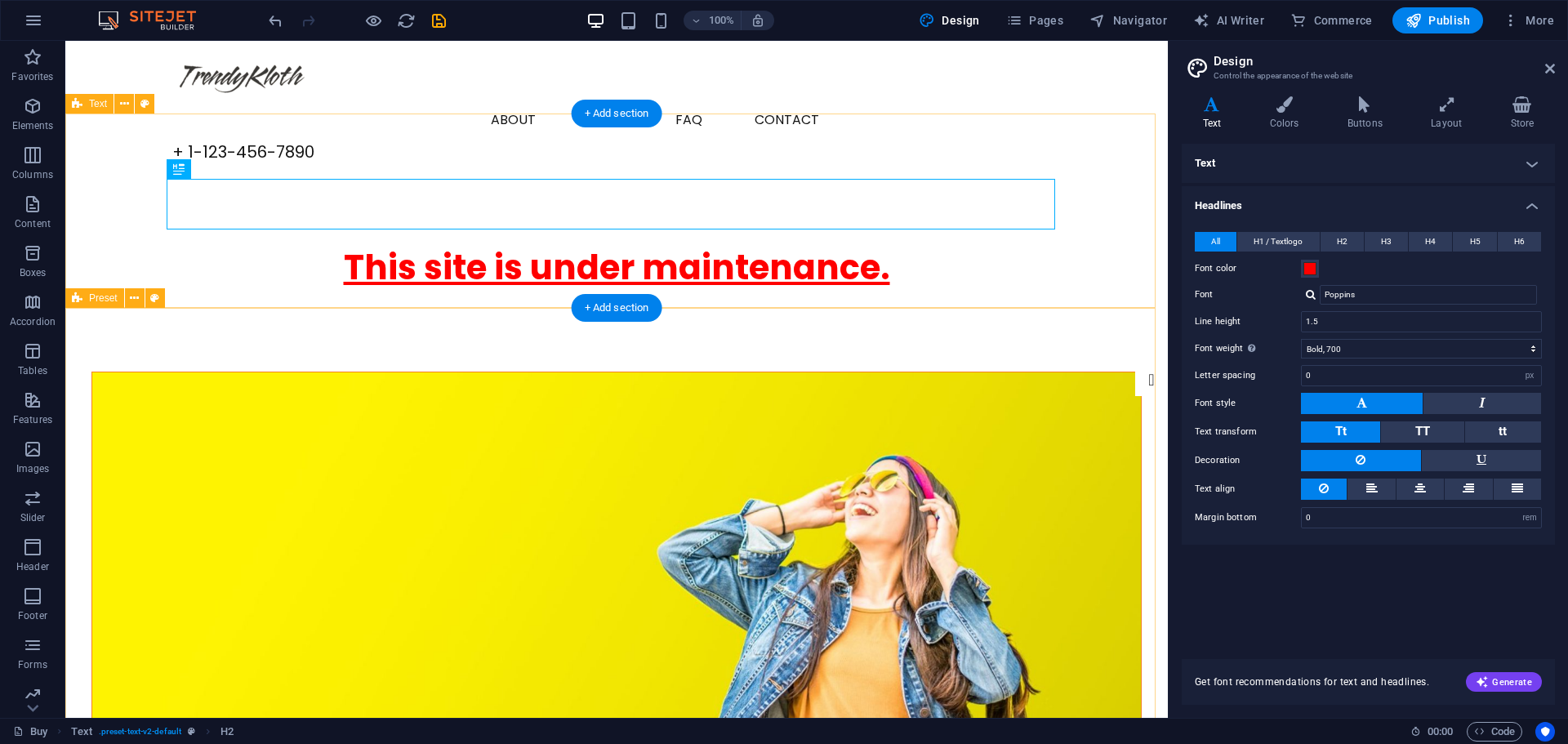
click at [750, 269] on div "This site is under maintenance." at bounding box center [616, 274] width 1102 height 194
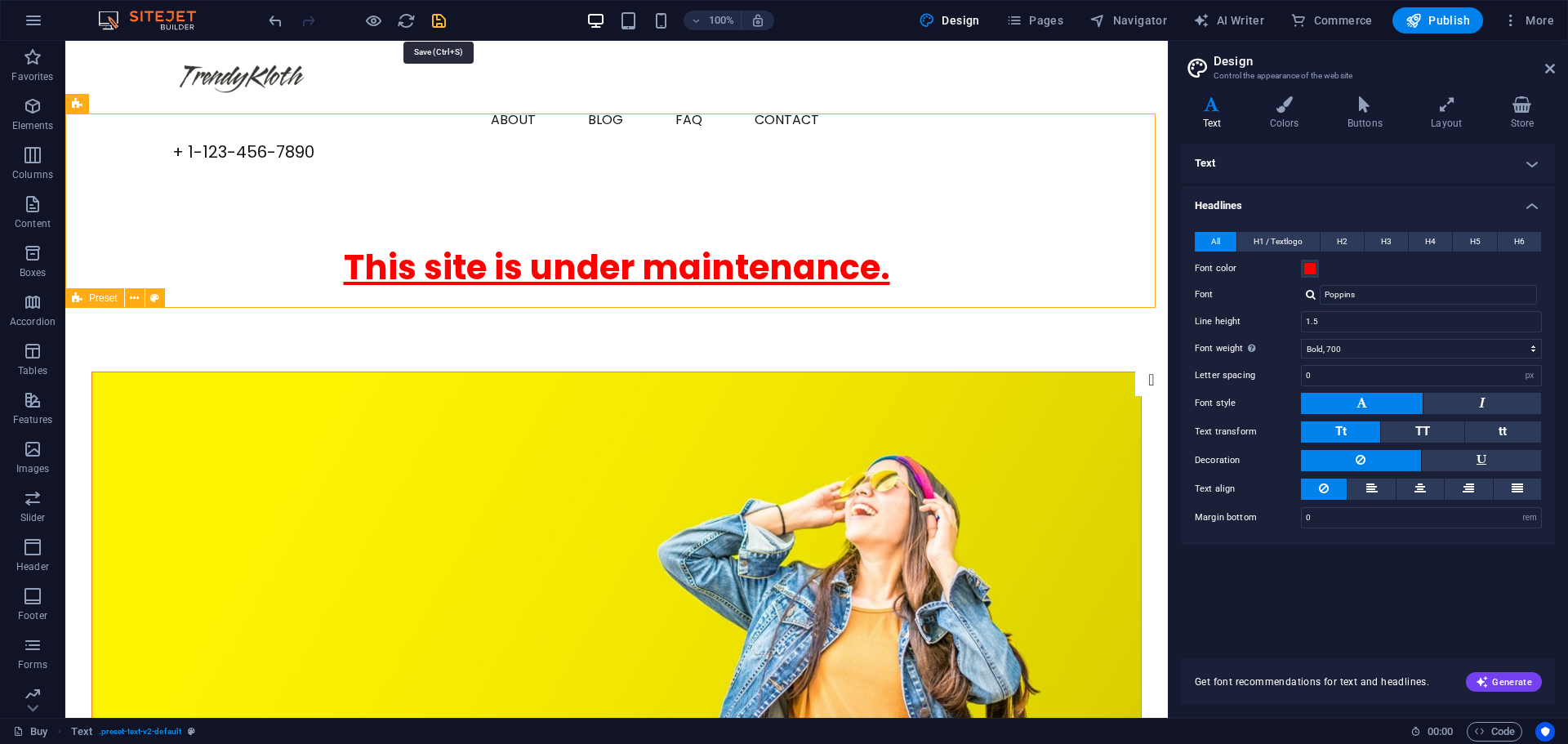
click at [441, 25] on icon "save" at bounding box center [439, 21] width 19 height 19
checkbox input "false"
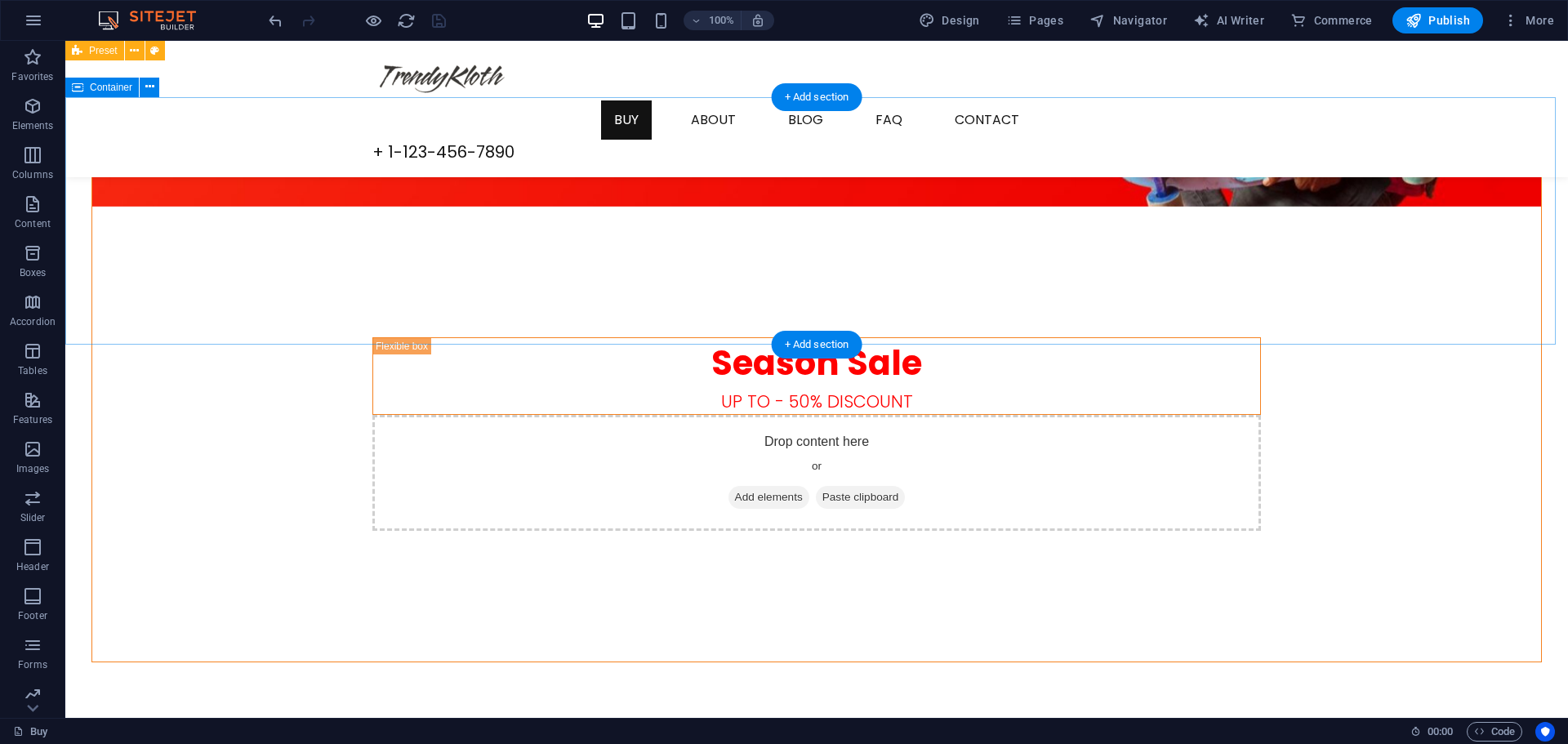
scroll to position [2434, 0]
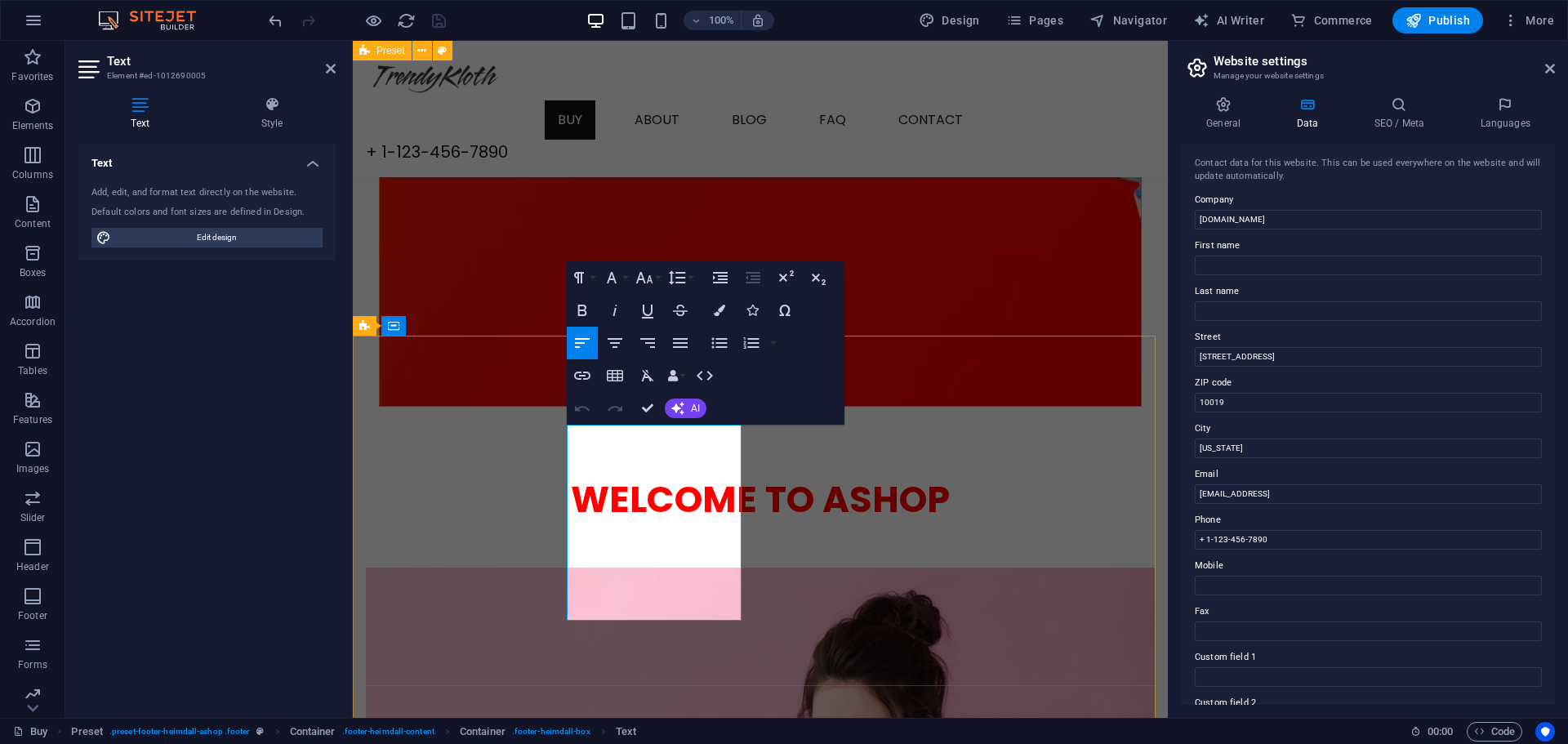
drag, startPoint x: 624, startPoint y: 489, endPoint x: 624, endPoint y: 517, distance: 28.0
drag, startPoint x: 587, startPoint y: 534, endPoint x: 669, endPoint y: 588, distance: 98.2
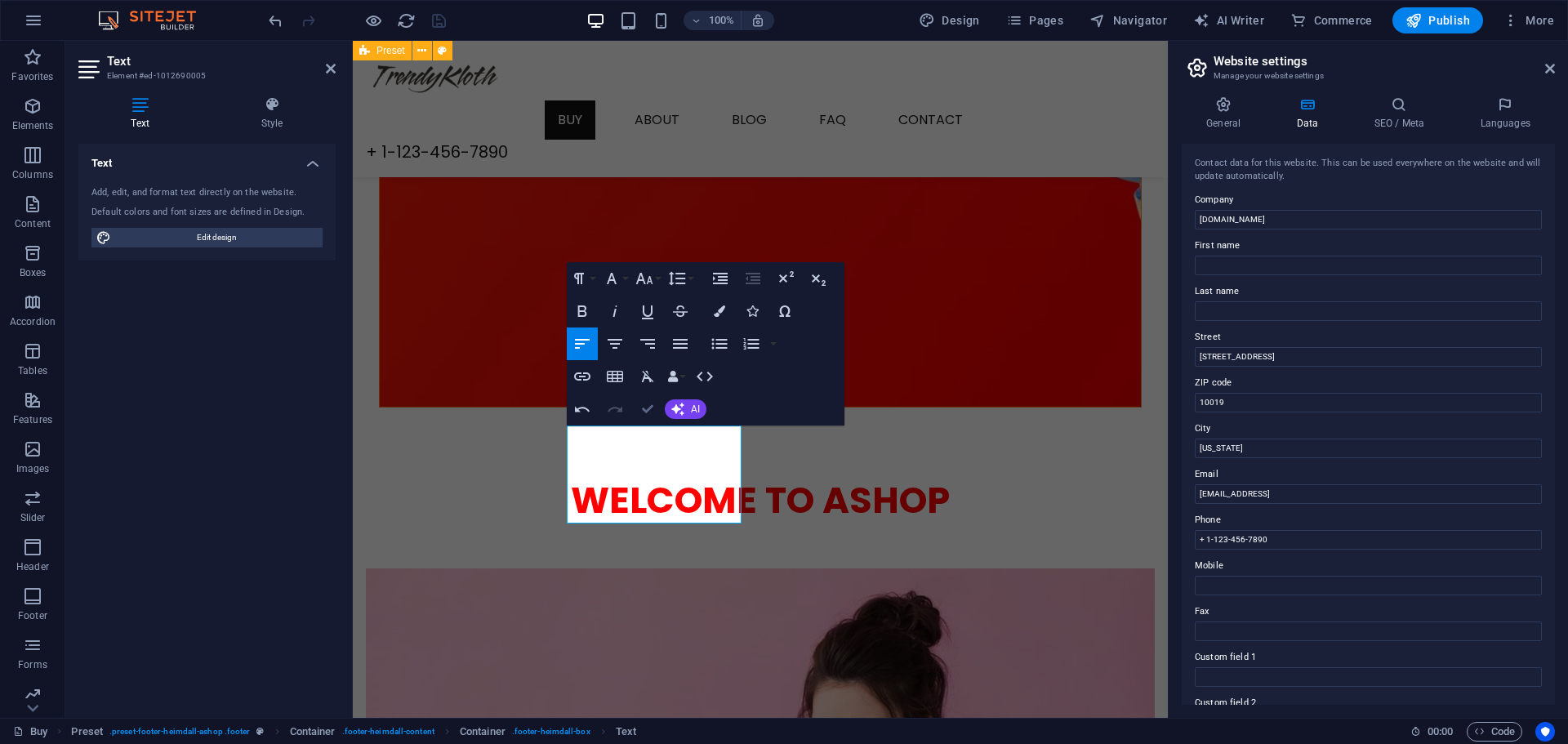
scroll to position [2434, 0]
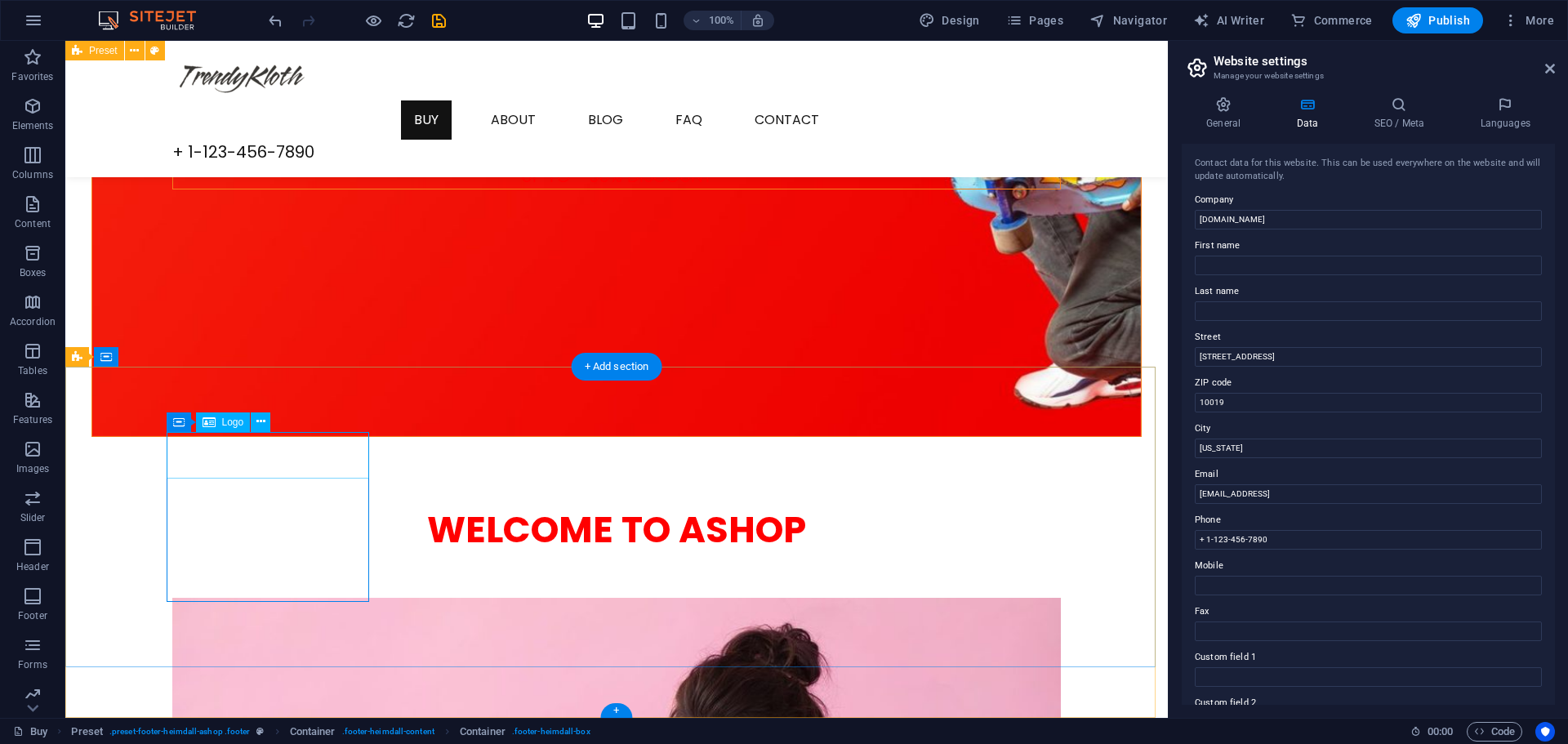
drag, startPoint x: 226, startPoint y: 460, endPoint x: 291, endPoint y: 501, distance: 76.9
drag, startPoint x: 291, startPoint y: 501, endPoint x: 225, endPoint y: 460, distance: 77.7
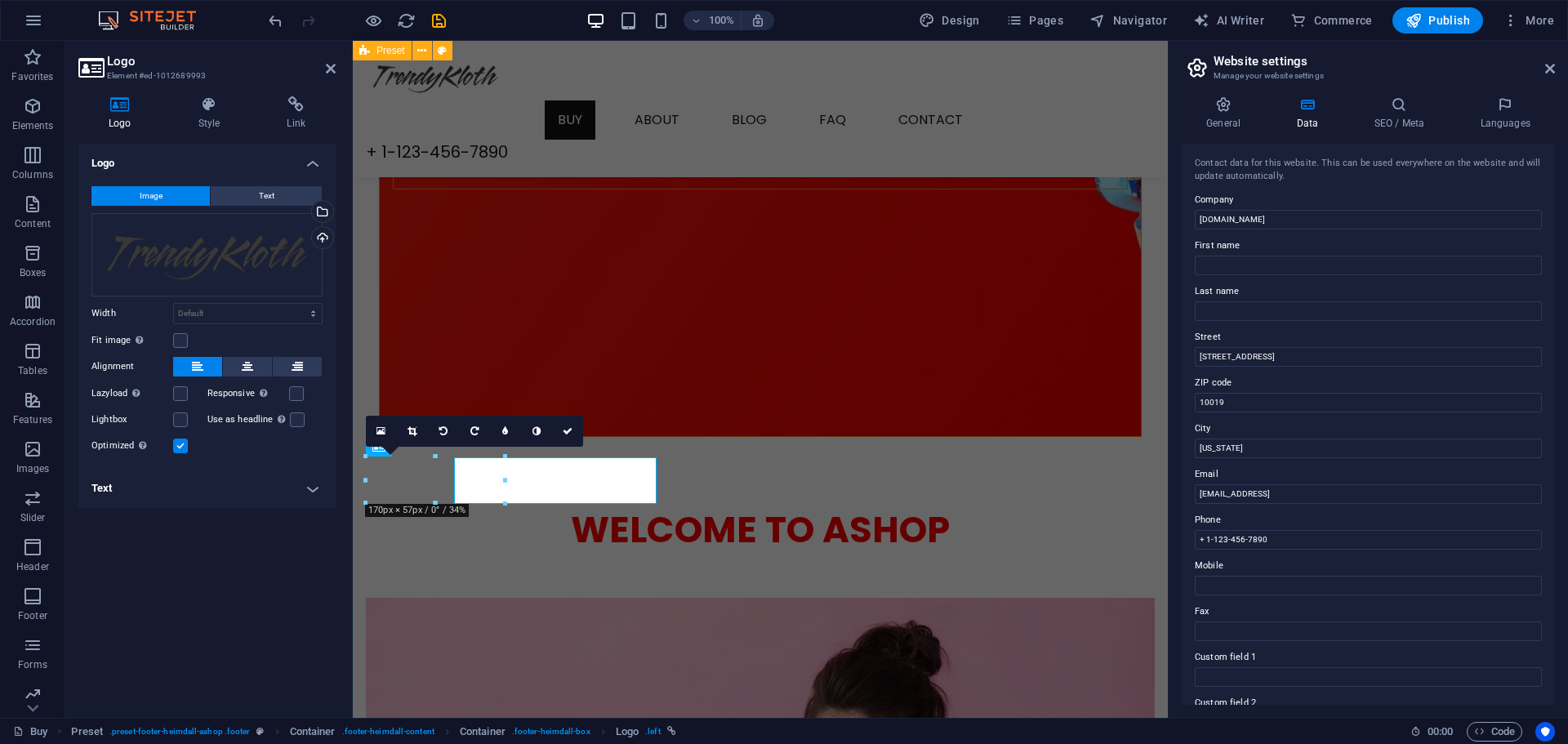
scroll to position [2379, 0]
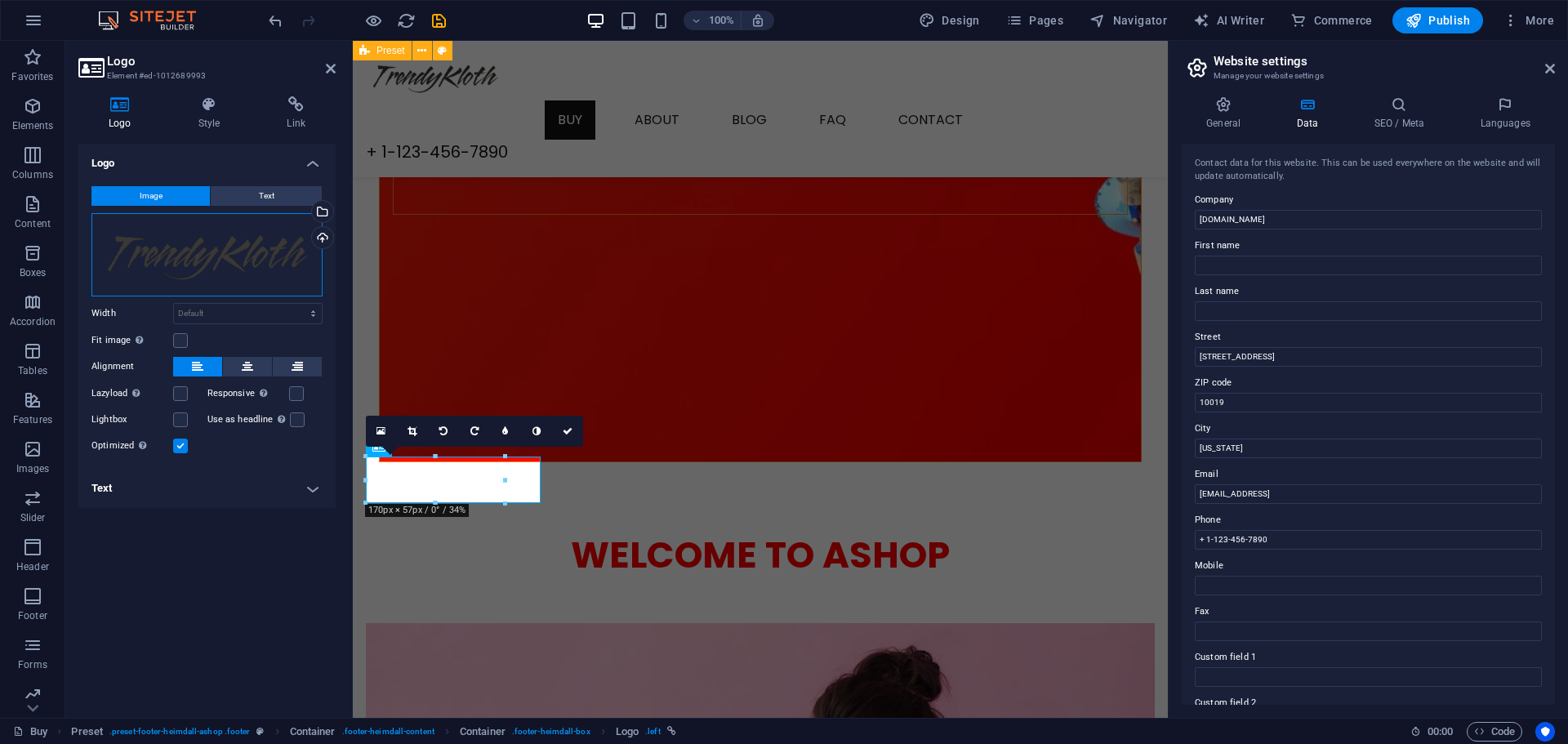
click at [180, 242] on div "Drag files here, click to choose files or select files from Files or our free s…" at bounding box center [207, 254] width 232 height 83
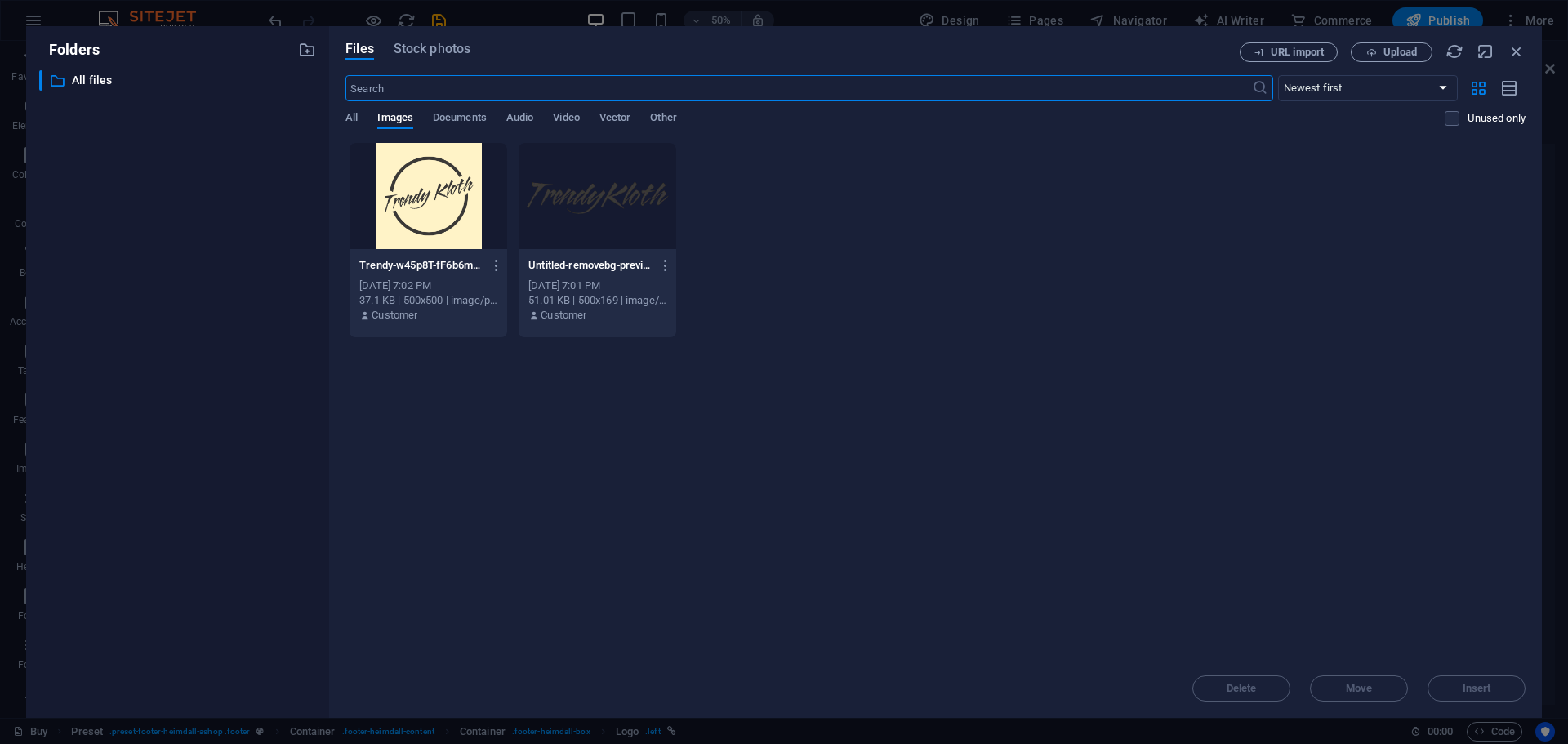
click at [391, 214] on div at bounding box center [427, 196] width 157 height 106
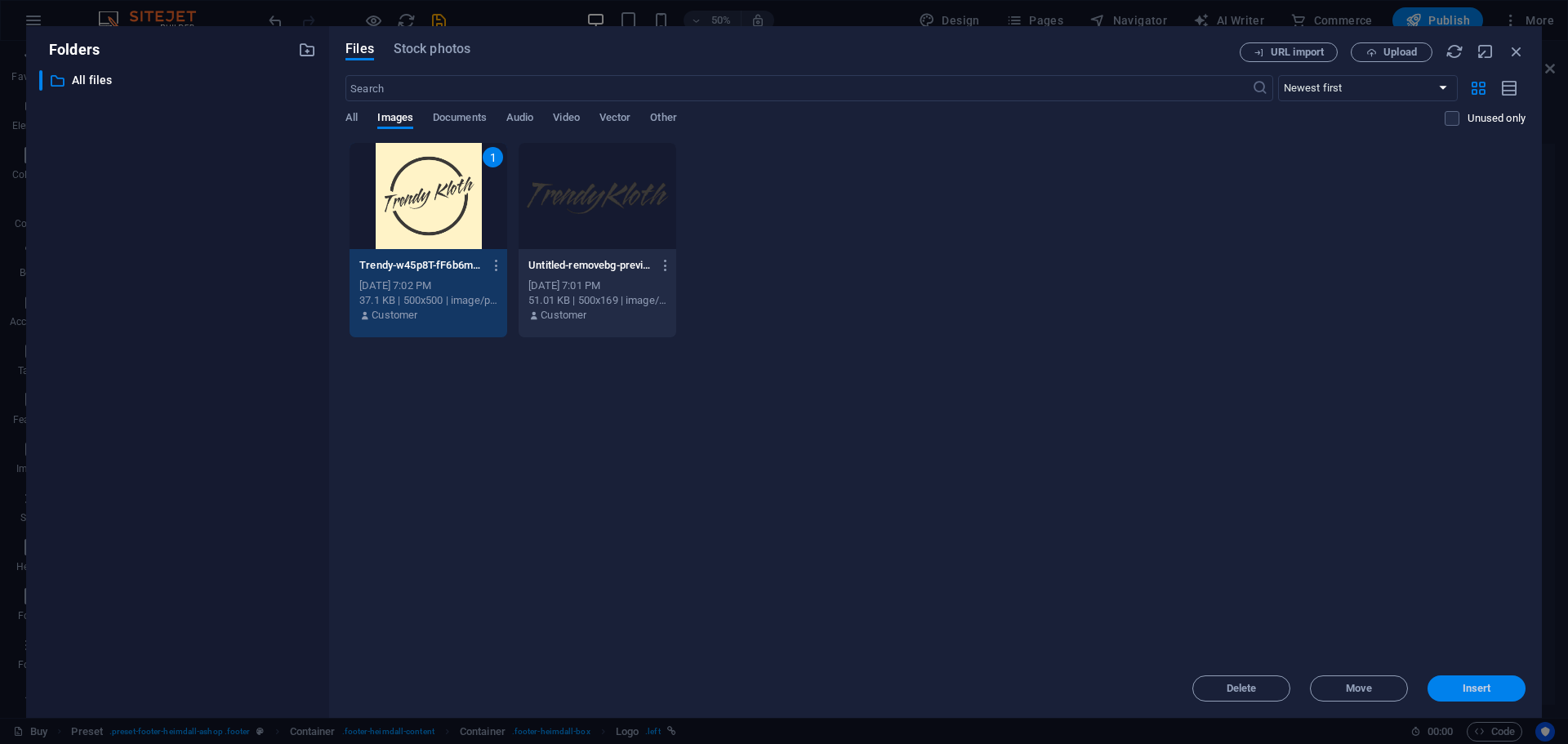
click at [1492, 687] on span "Insert" at bounding box center [1476, 688] width 85 height 9
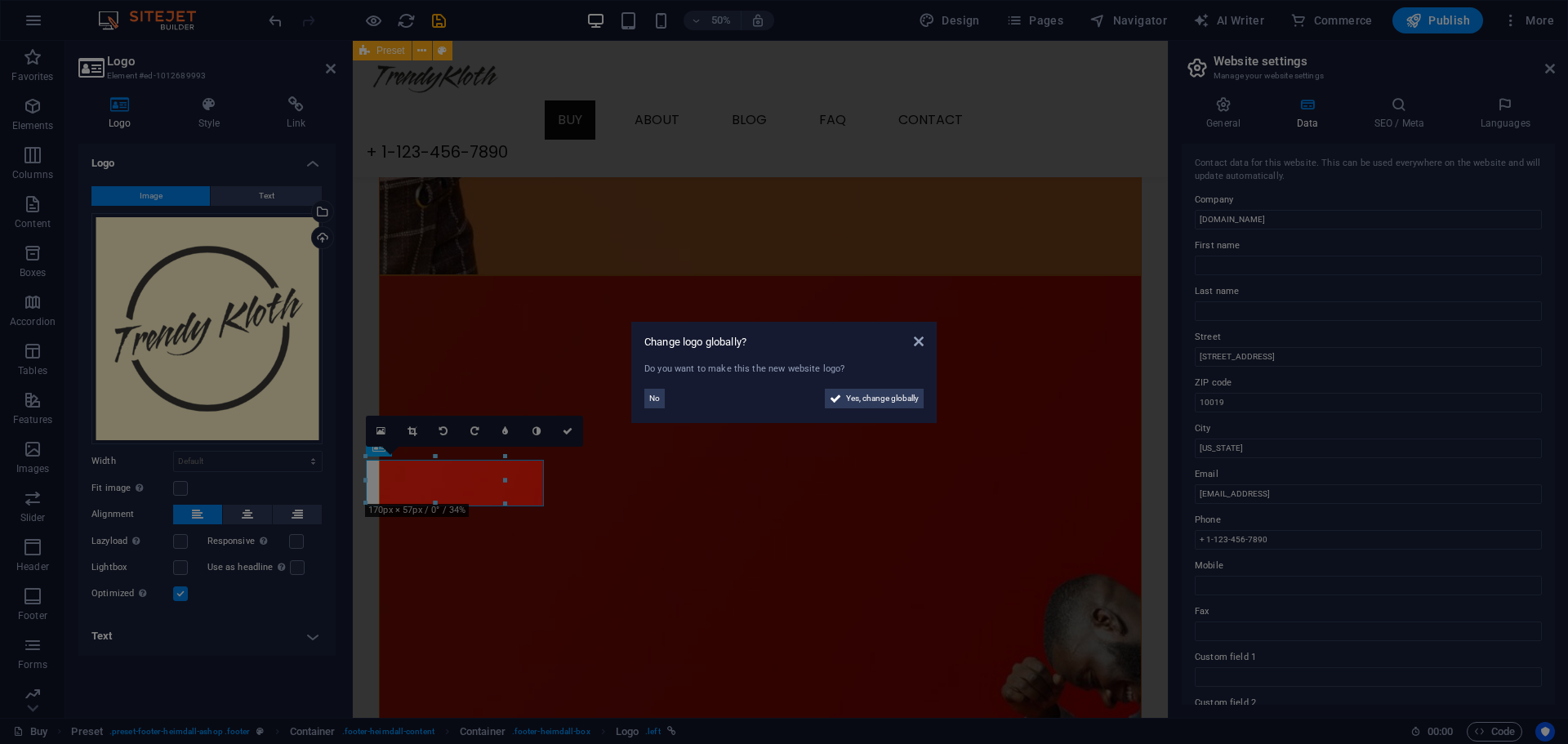
scroll to position [2379, 0]
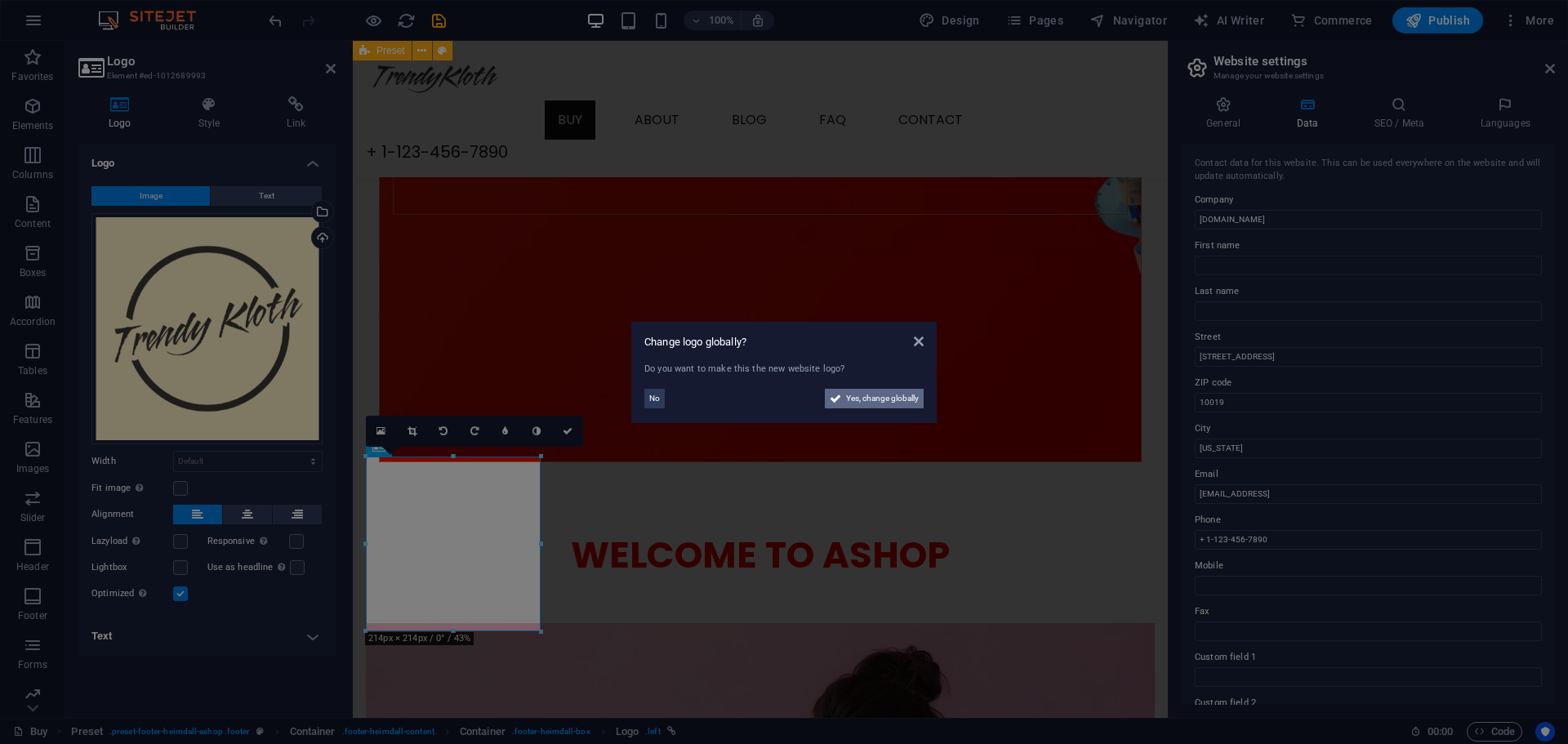
click at [857, 404] on span "Yes, change globally" at bounding box center [882, 398] width 72 height 20
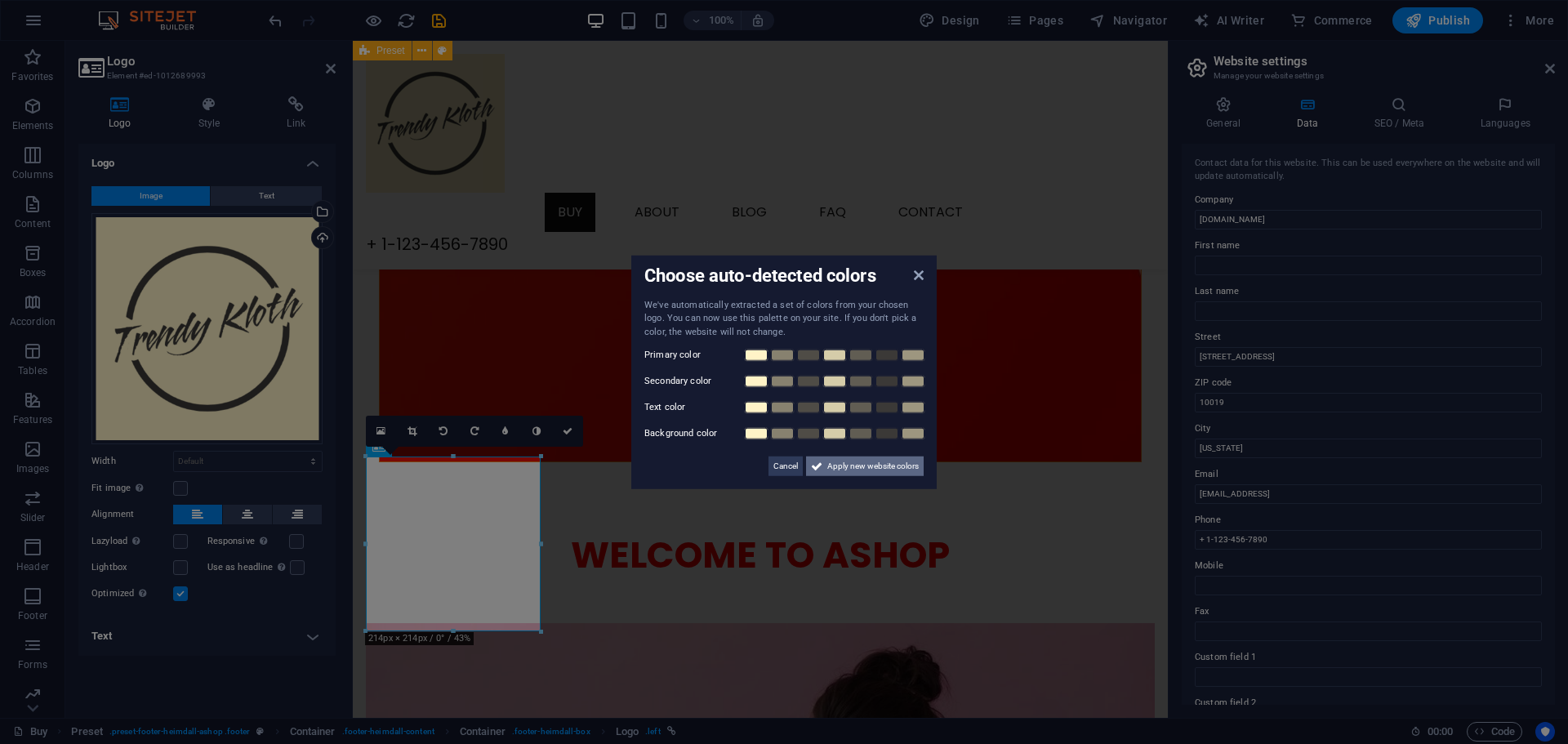
click at [910, 471] on span "Apply new website colors" at bounding box center [872, 466] width 91 height 20
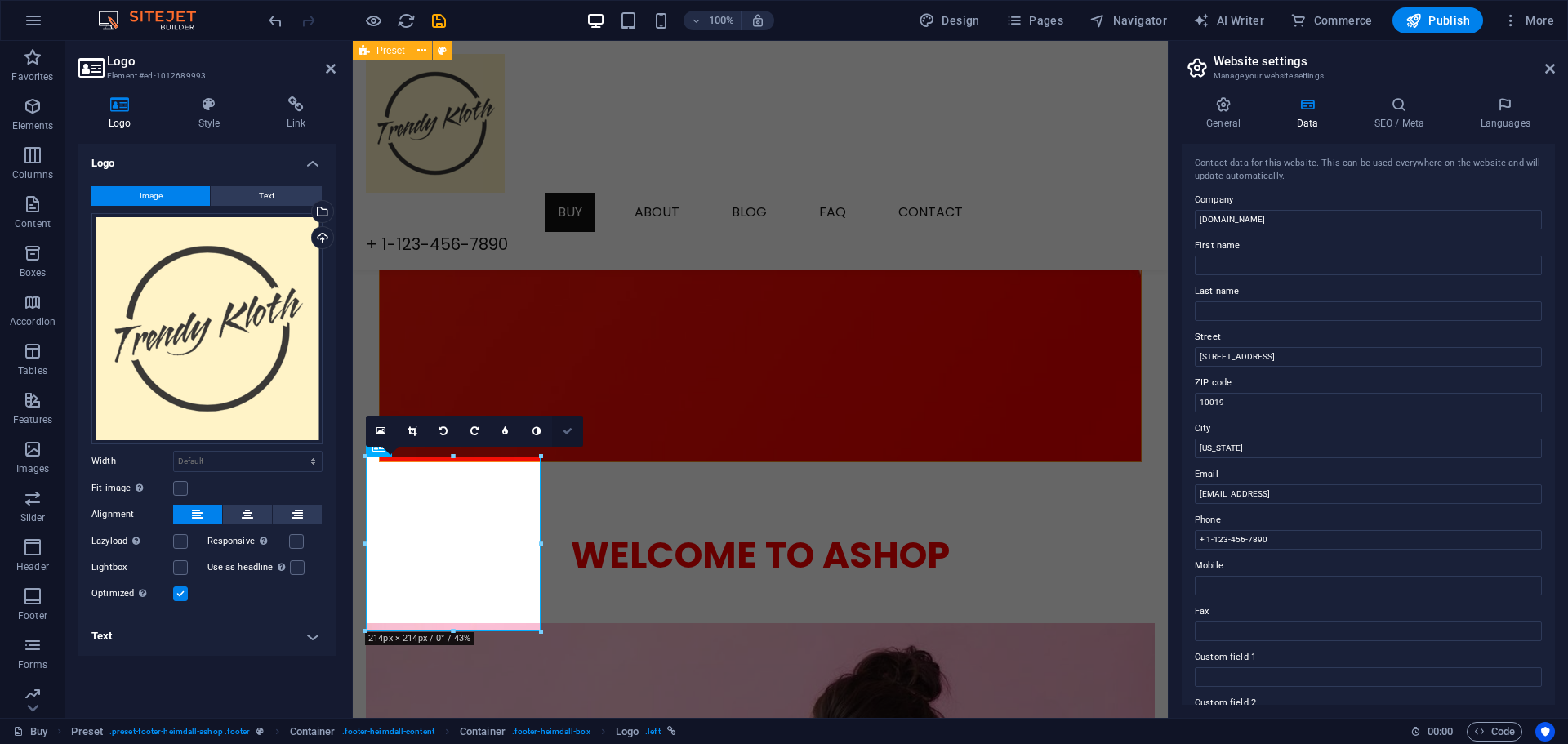
click at [576, 429] on link at bounding box center [567, 431] width 31 height 31
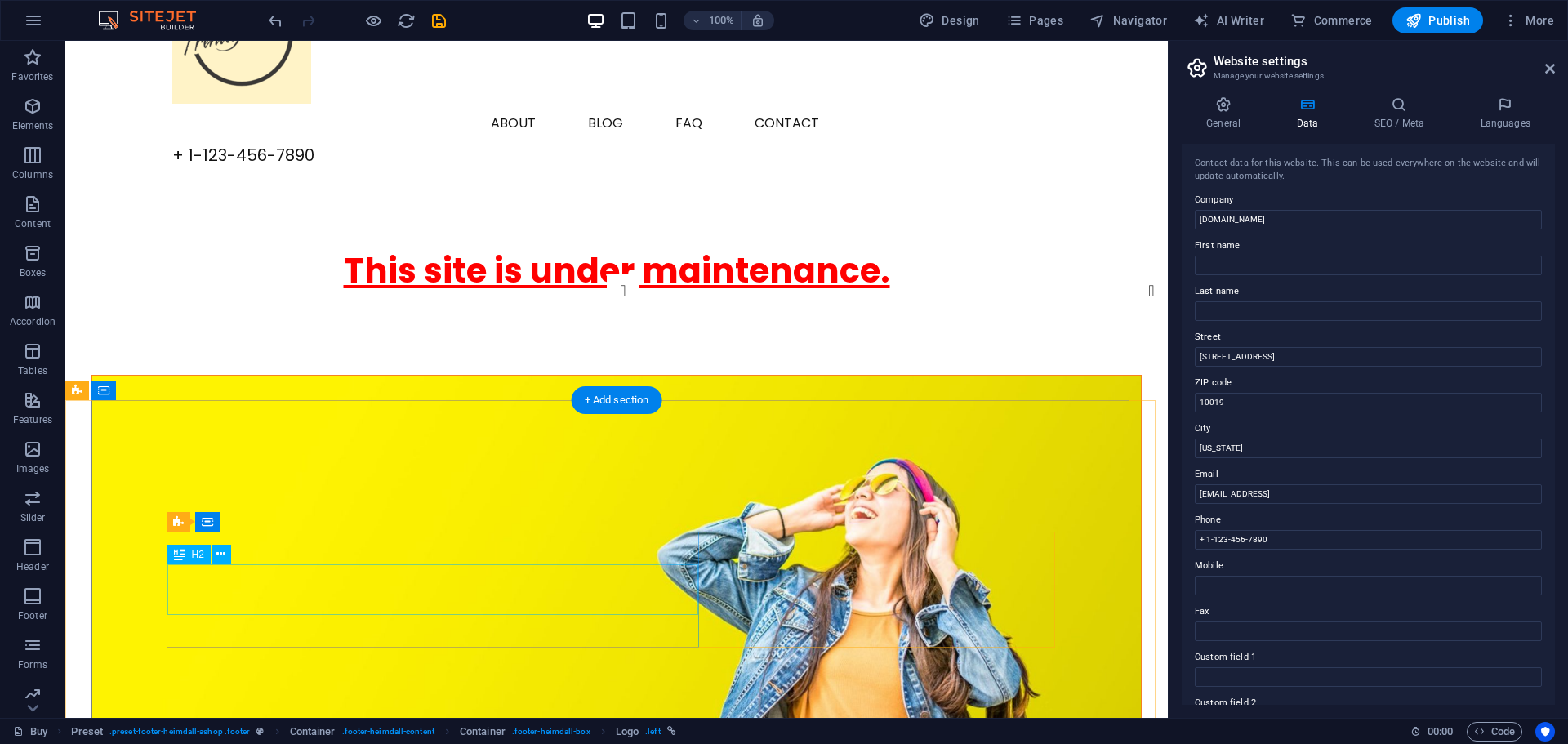
scroll to position [0, 0]
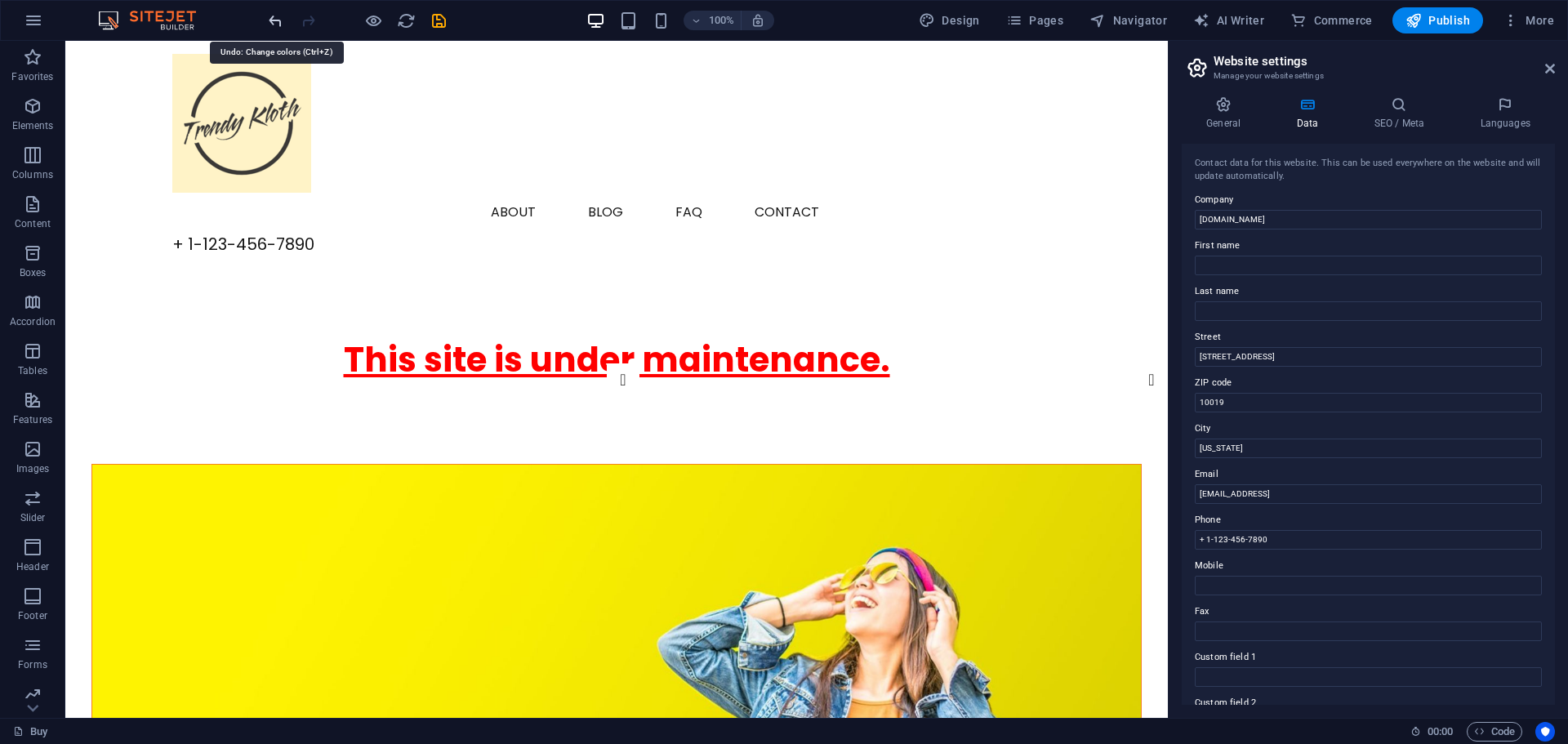
click at [271, 18] on icon "undo" at bounding box center [276, 21] width 19 height 19
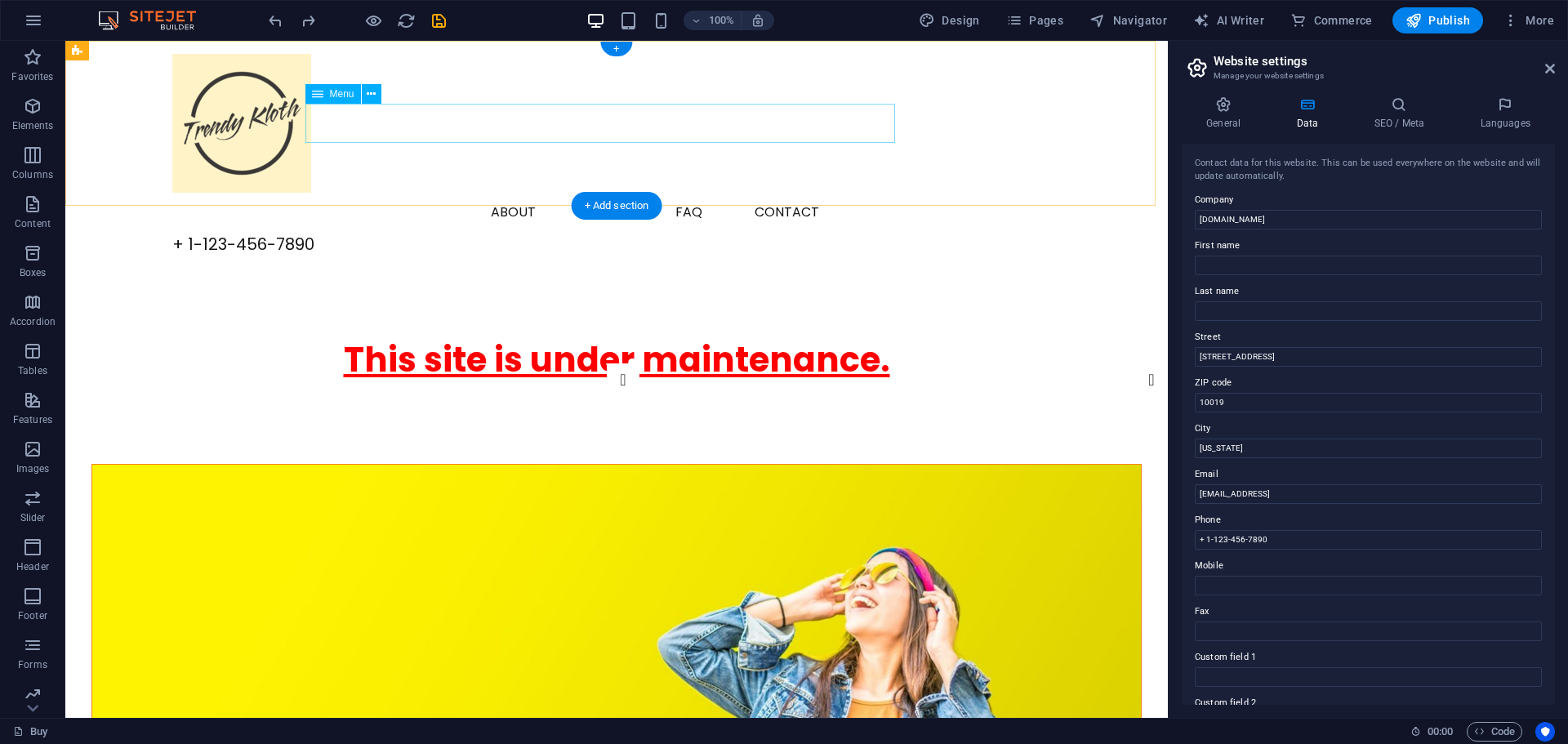
click at [368, 193] on nav "Buy About Blog FAQ Contact" at bounding box center [616, 213] width 888 height 40
click at [258, 141] on div at bounding box center [616, 122] width 888 height 138
click at [257, 124] on div at bounding box center [616, 122] width 888 height 138
select select "px"
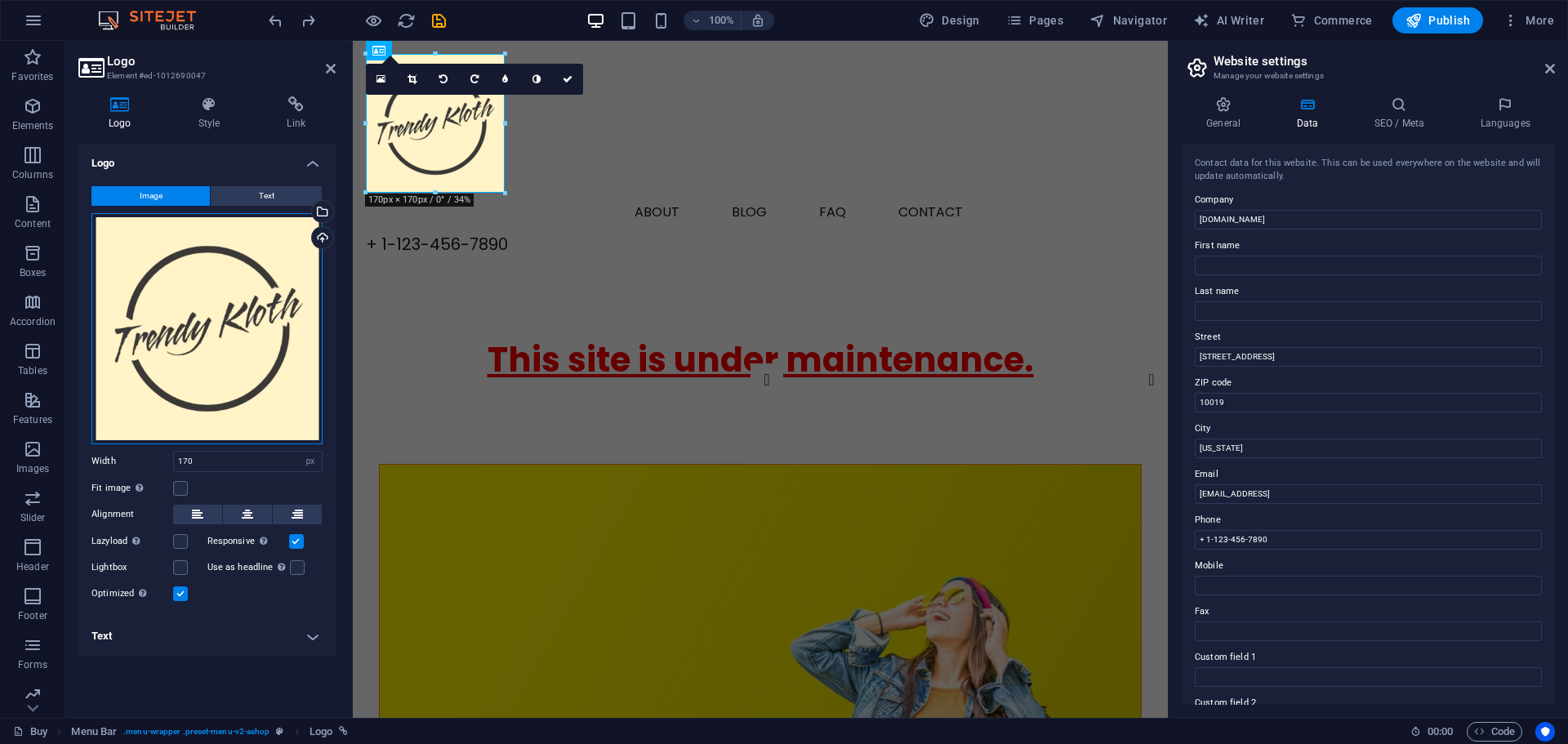
click at [209, 307] on div "Drag files here, click to choose files or select files from Files or our free s…" at bounding box center [207, 329] width 232 height 232
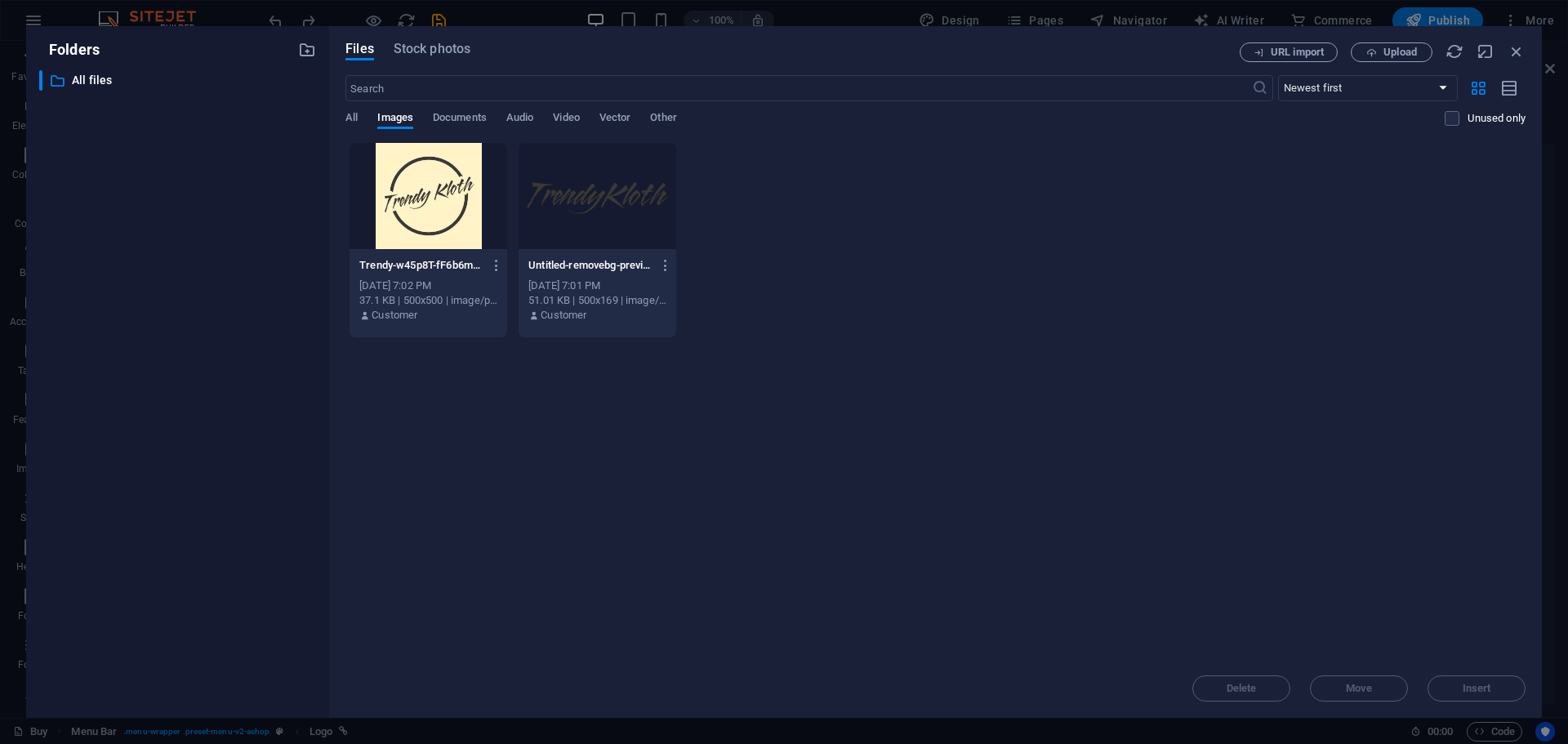
click at [209, 307] on div "​ All files All files" at bounding box center [178, 388] width 277 height 635
click at [614, 186] on div at bounding box center [597, 196] width 157 height 106
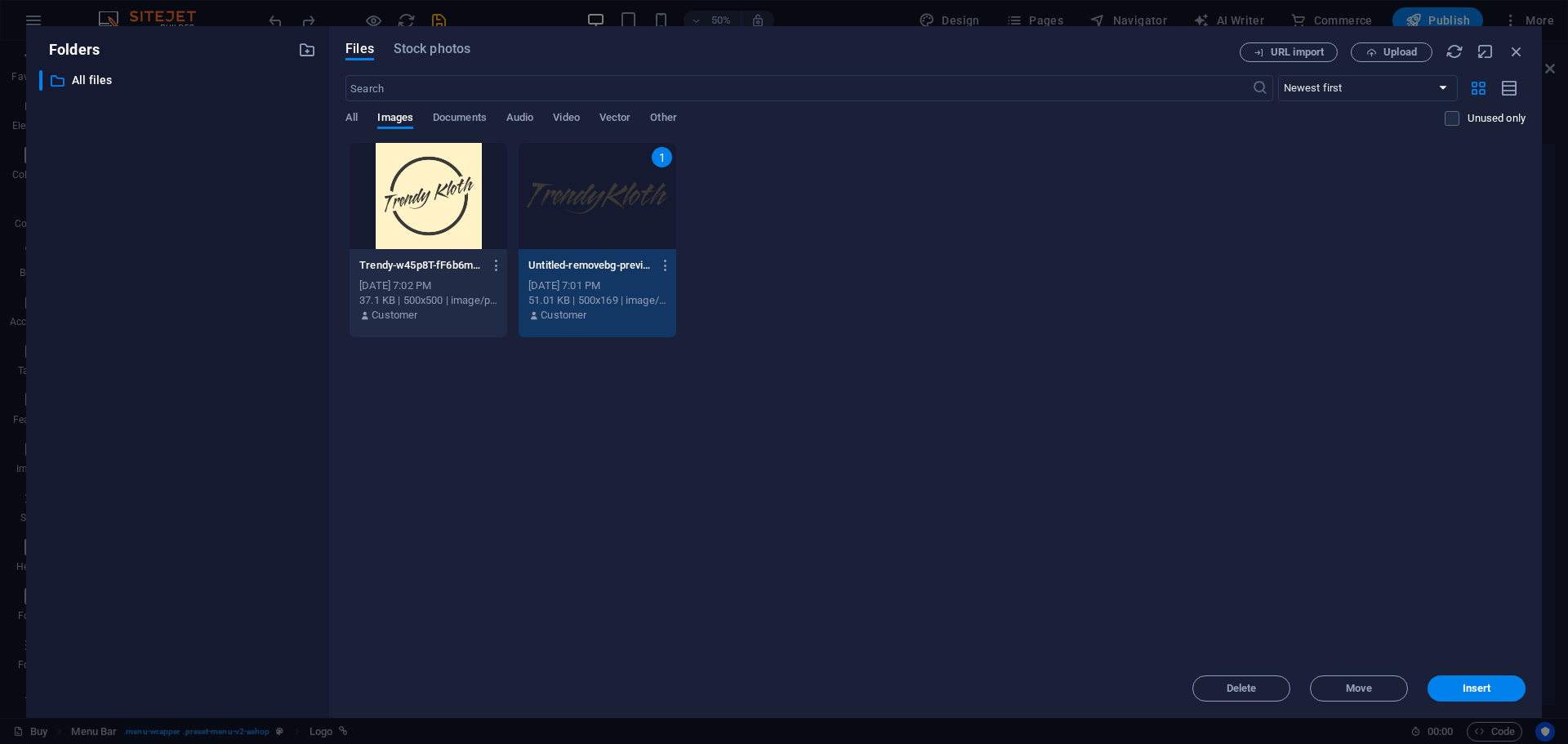
click at [1476, 688] on span "Insert" at bounding box center [1477, 688] width 28 height 9
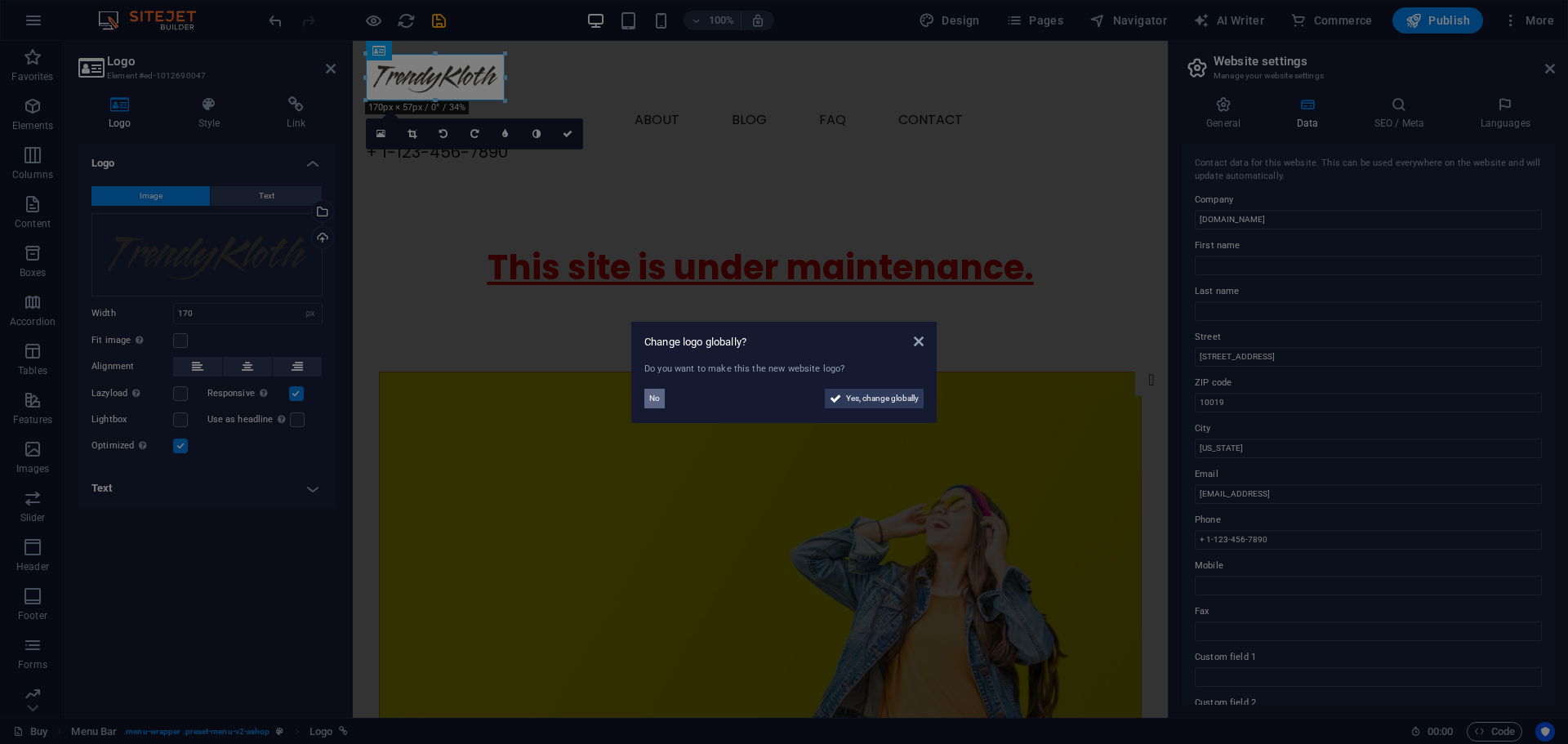
click at [658, 396] on span "No" at bounding box center [654, 398] width 10 height 20
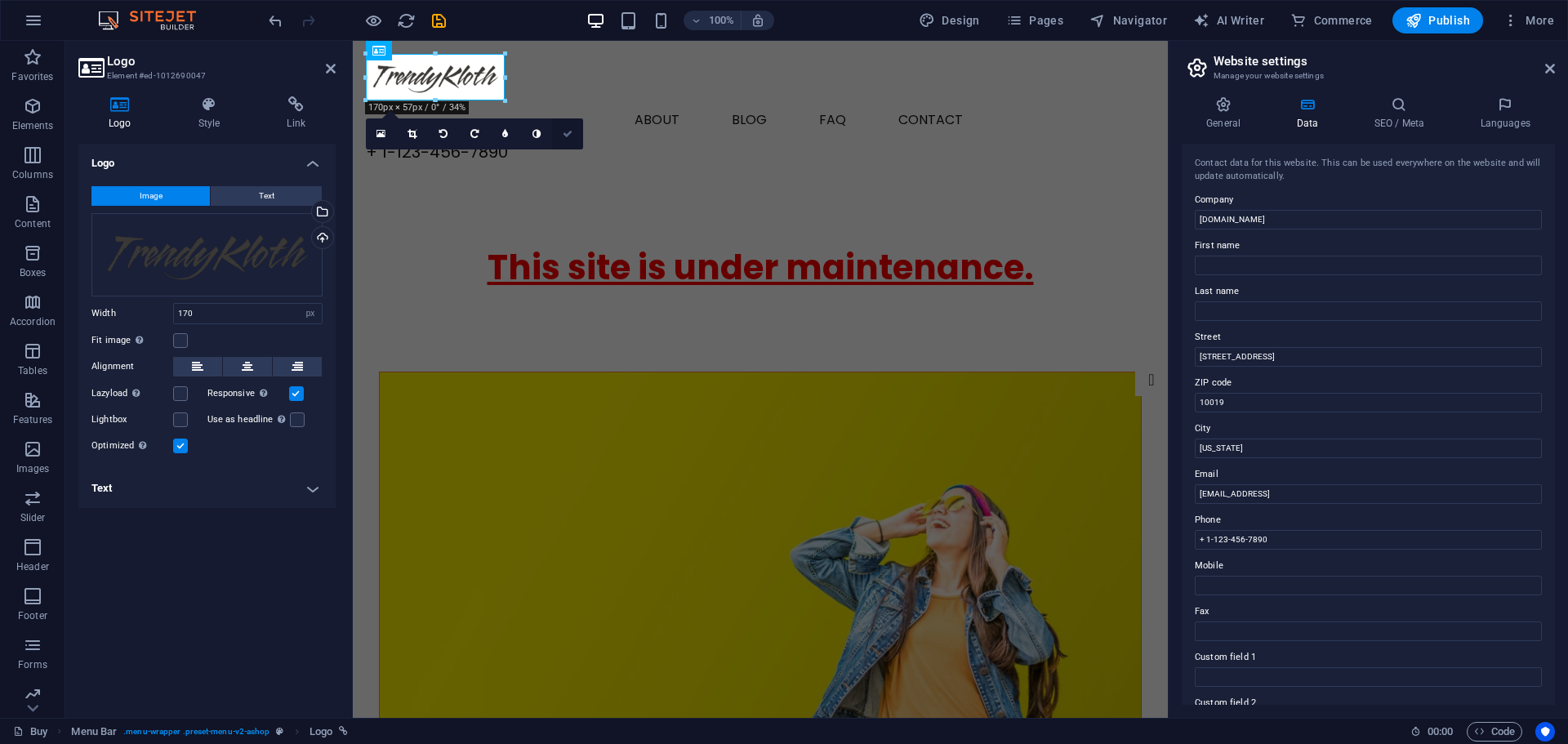
click at [573, 133] on link at bounding box center [567, 134] width 31 height 31
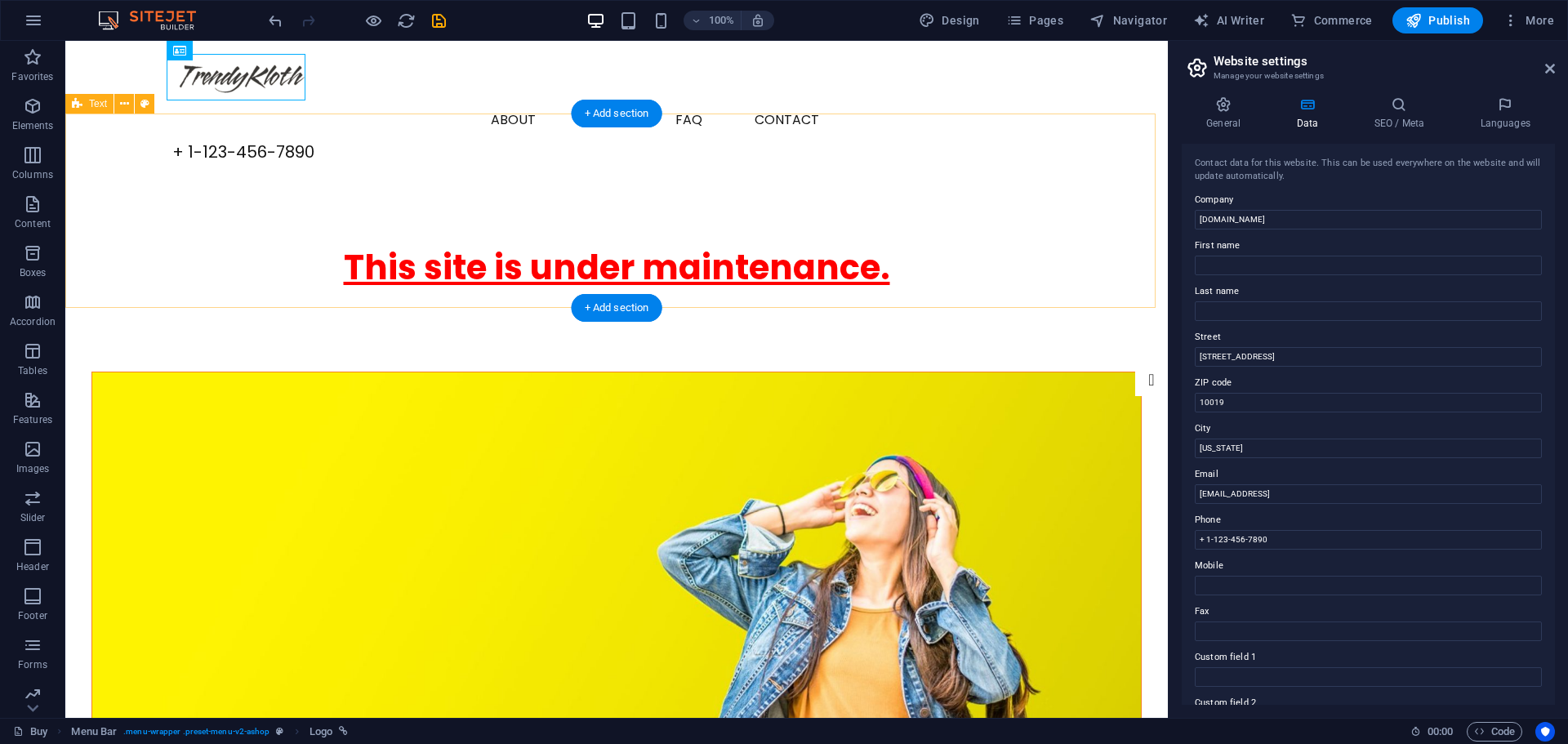
click at [264, 262] on div "This site is under maintenance." at bounding box center [616, 274] width 1102 height 194
click at [819, 281] on div "This site is under maintenance." at bounding box center [616, 274] width 1102 height 194
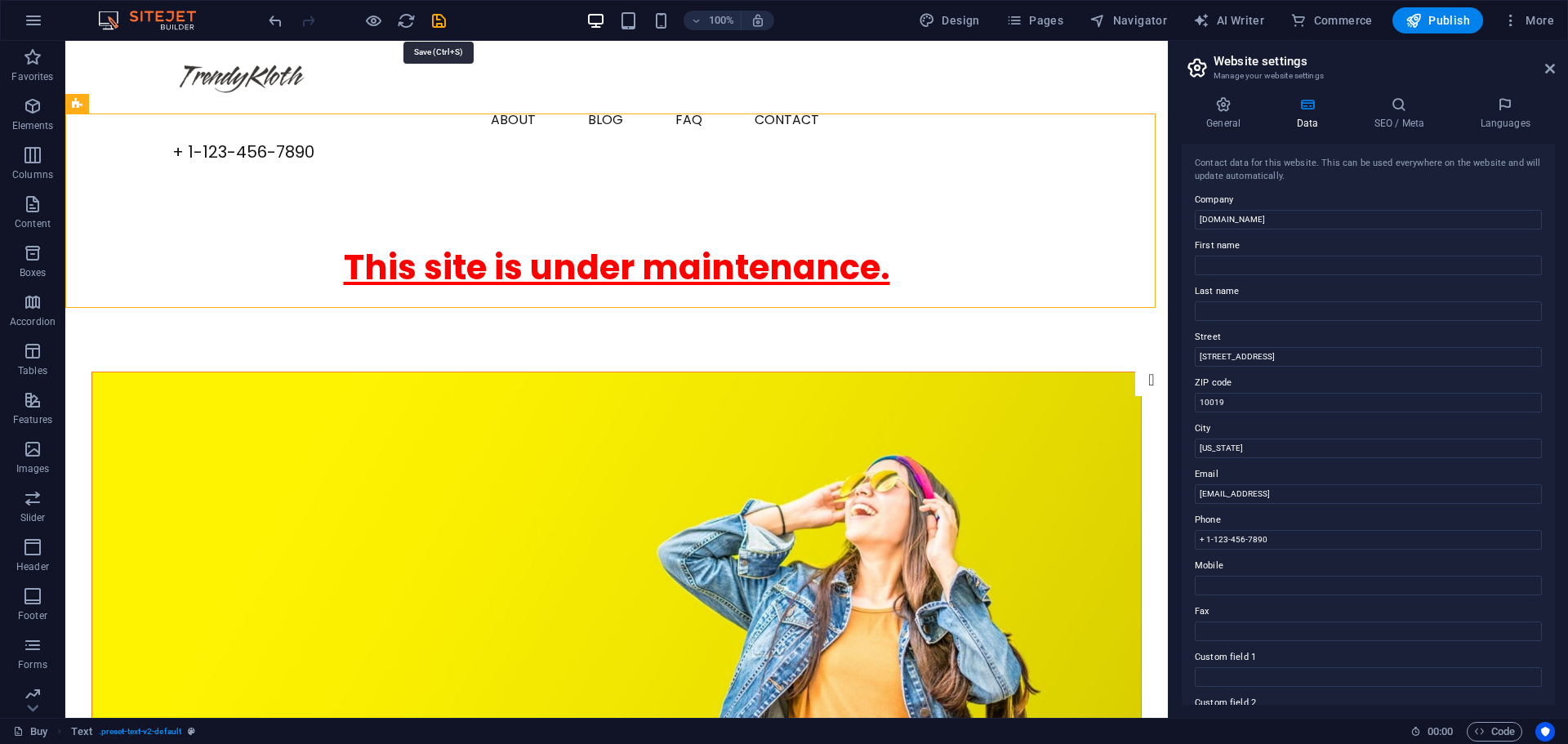
drag, startPoint x: 440, startPoint y: 21, endPoint x: 464, endPoint y: 27, distance: 24.7
click at [440, 21] on icon "save" at bounding box center [439, 21] width 19 height 19
checkbox input "false"
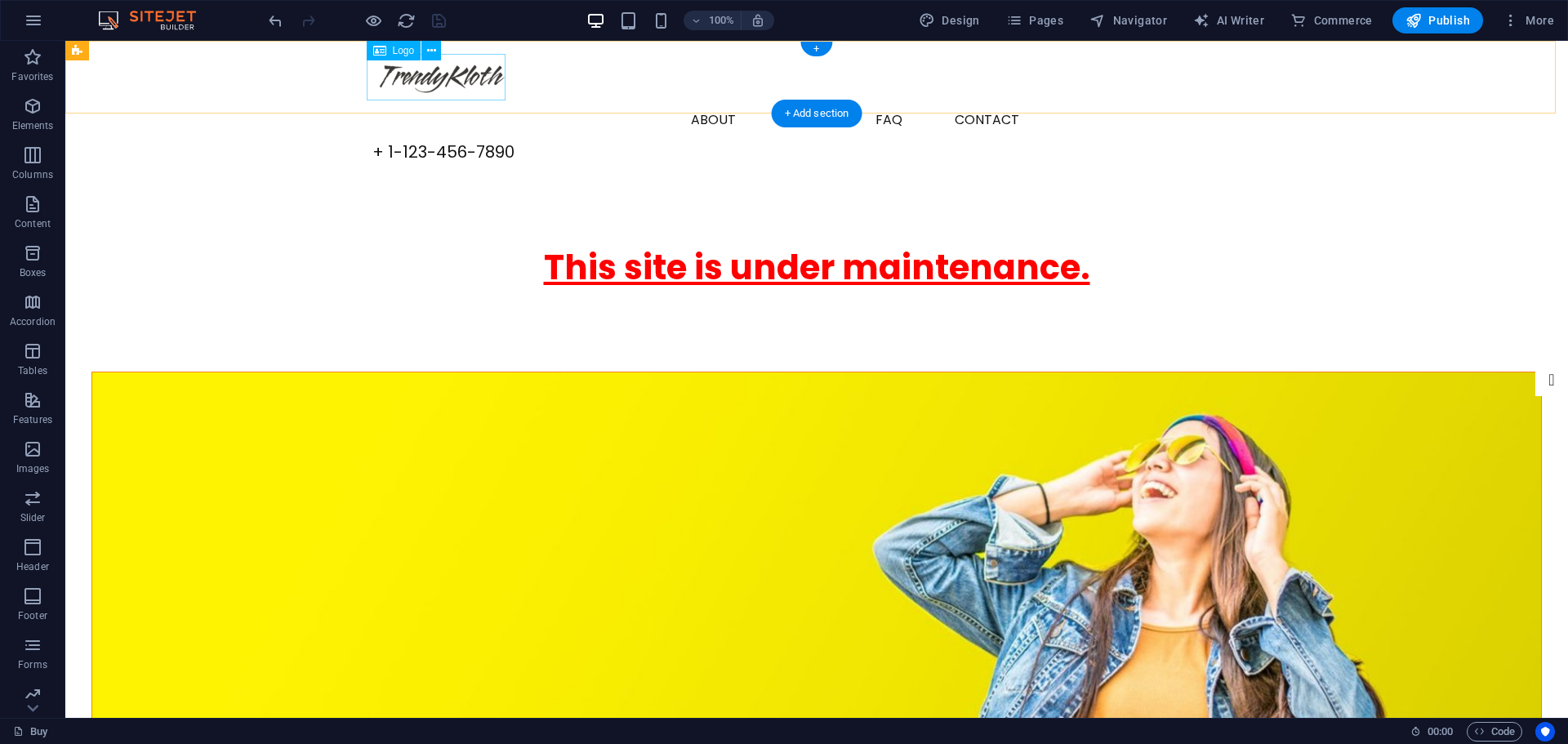
click at [477, 79] on div at bounding box center [817, 76] width 888 height 46
click at [1240, 22] on span "AI Writer" at bounding box center [1227, 20] width 71 height 16
select select "English"
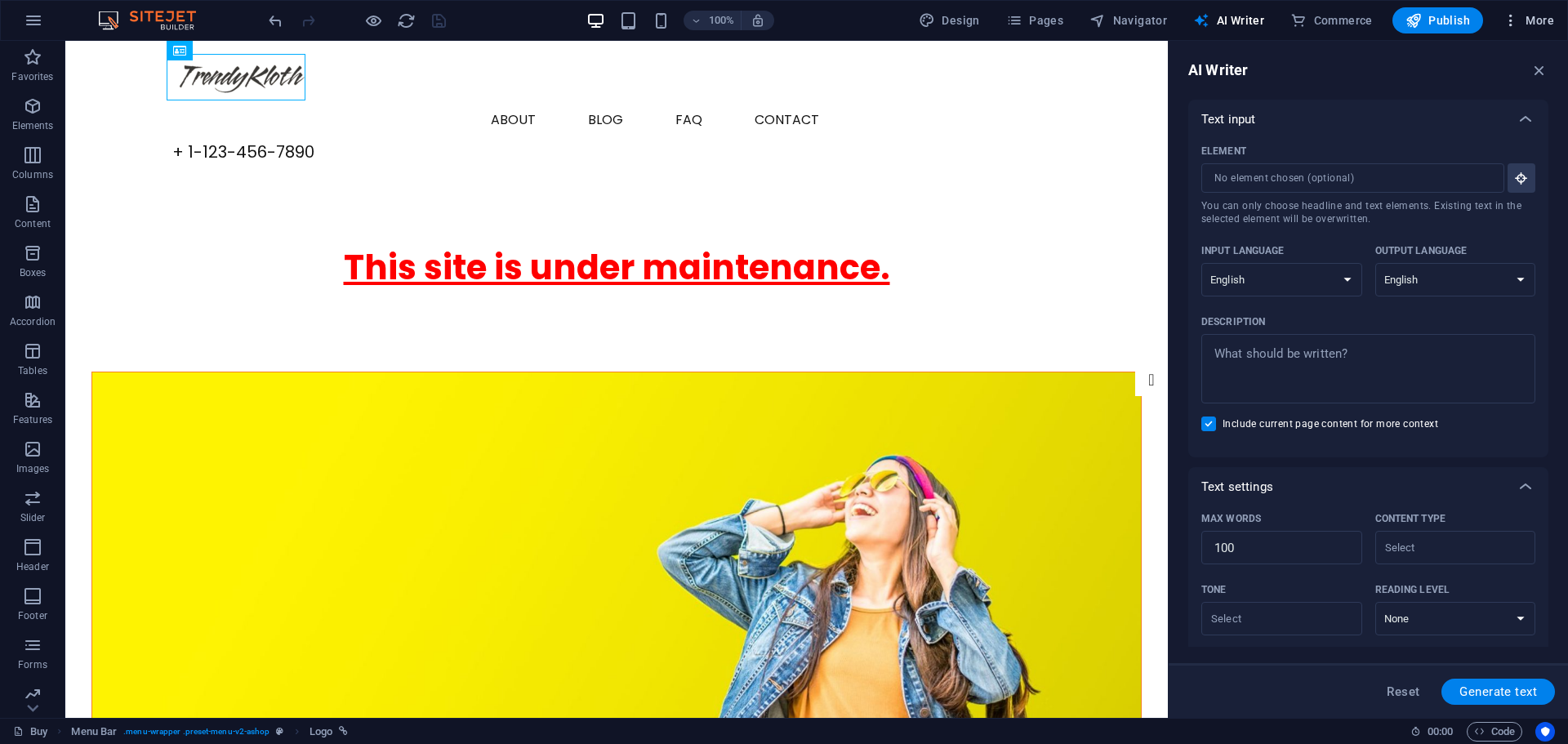
click at [1520, 21] on span "More" at bounding box center [1528, 20] width 52 height 16
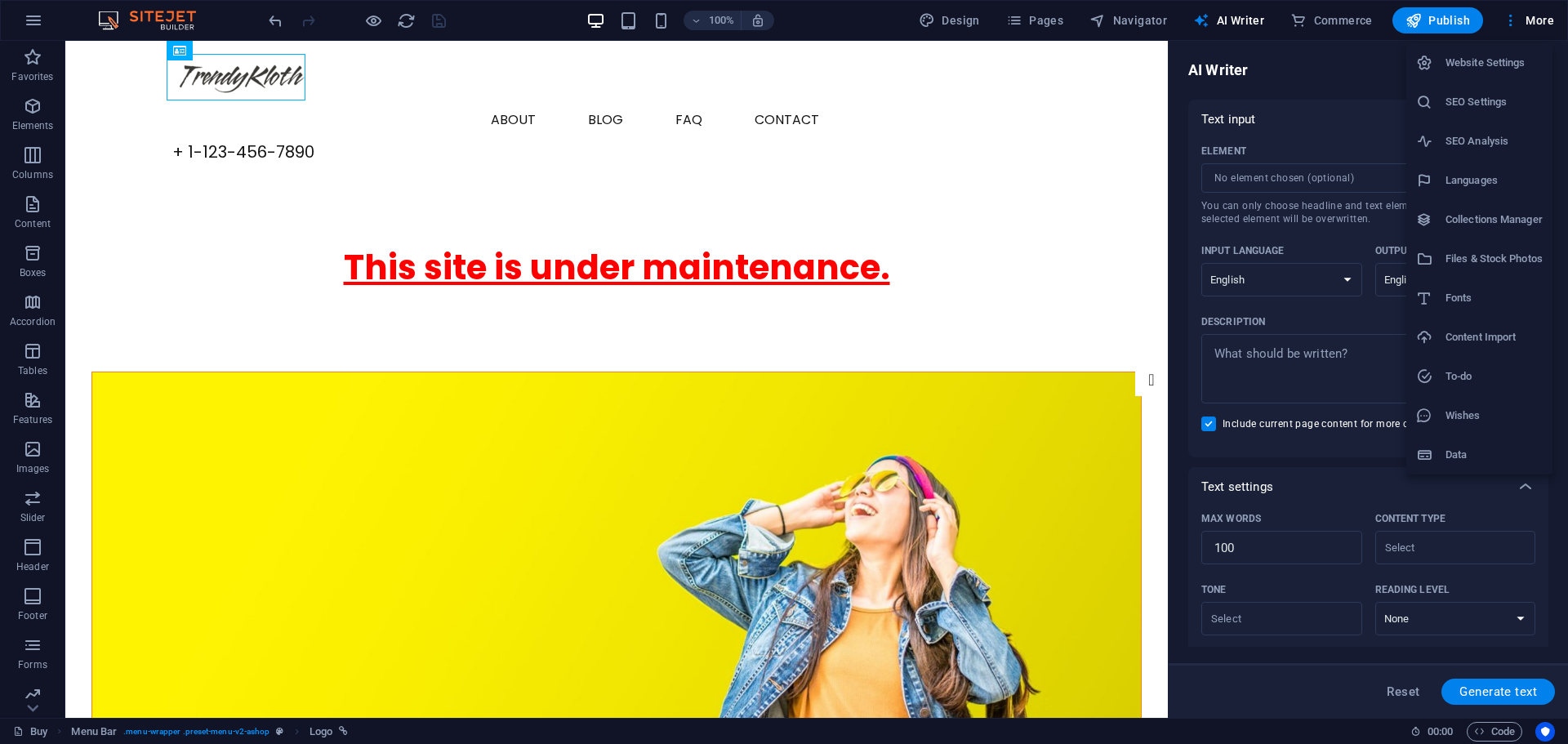
click at [1475, 97] on h6 "SEO Settings" at bounding box center [1494, 102] width 97 height 20
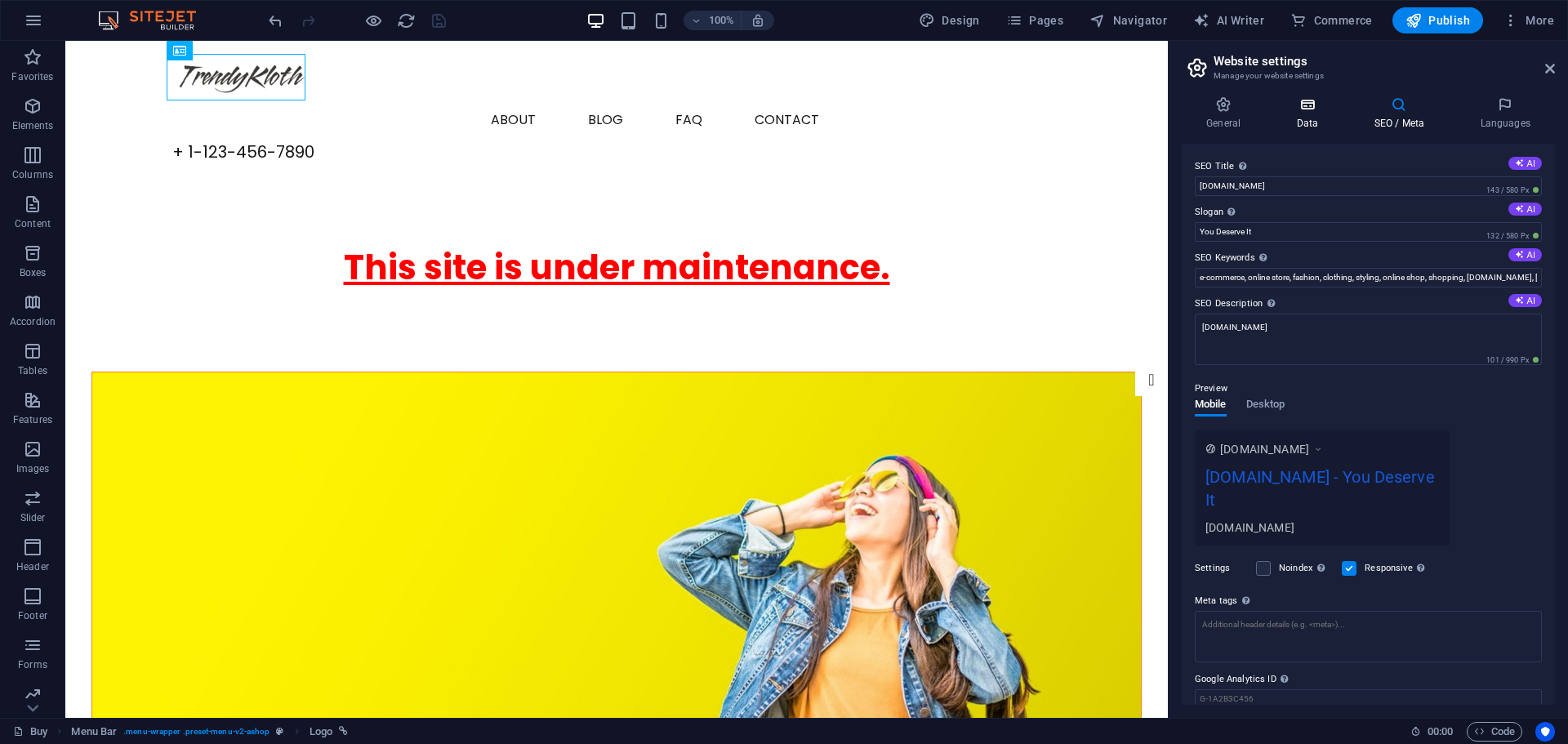
click at [1321, 108] on icon at bounding box center [1306, 104] width 71 height 16
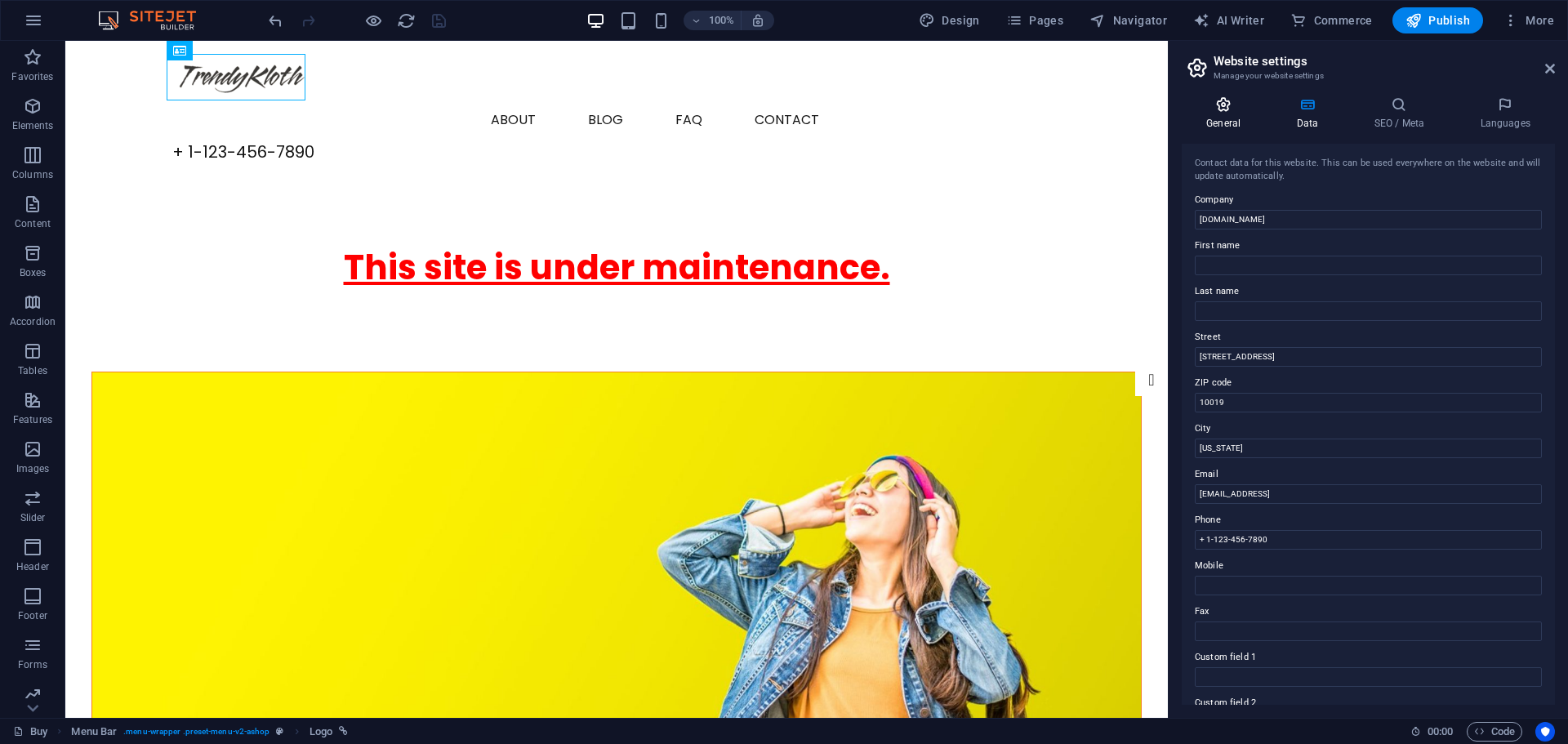
click at [1226, 111] on icon at bounding box center [1223, 104] width 83 height 16
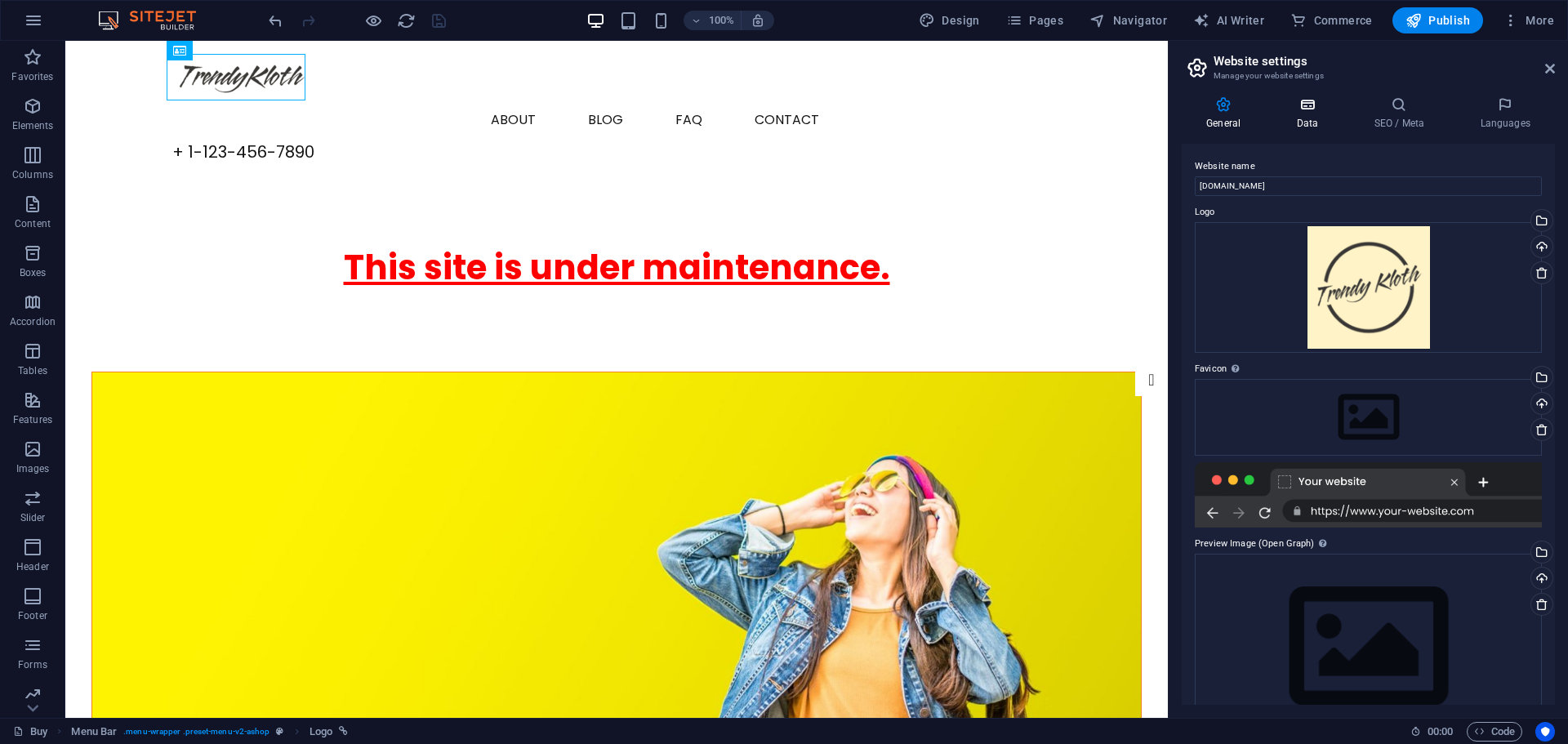
click at [1294, 109] on icon at bounding box center [1306, 104] width 71 height 16
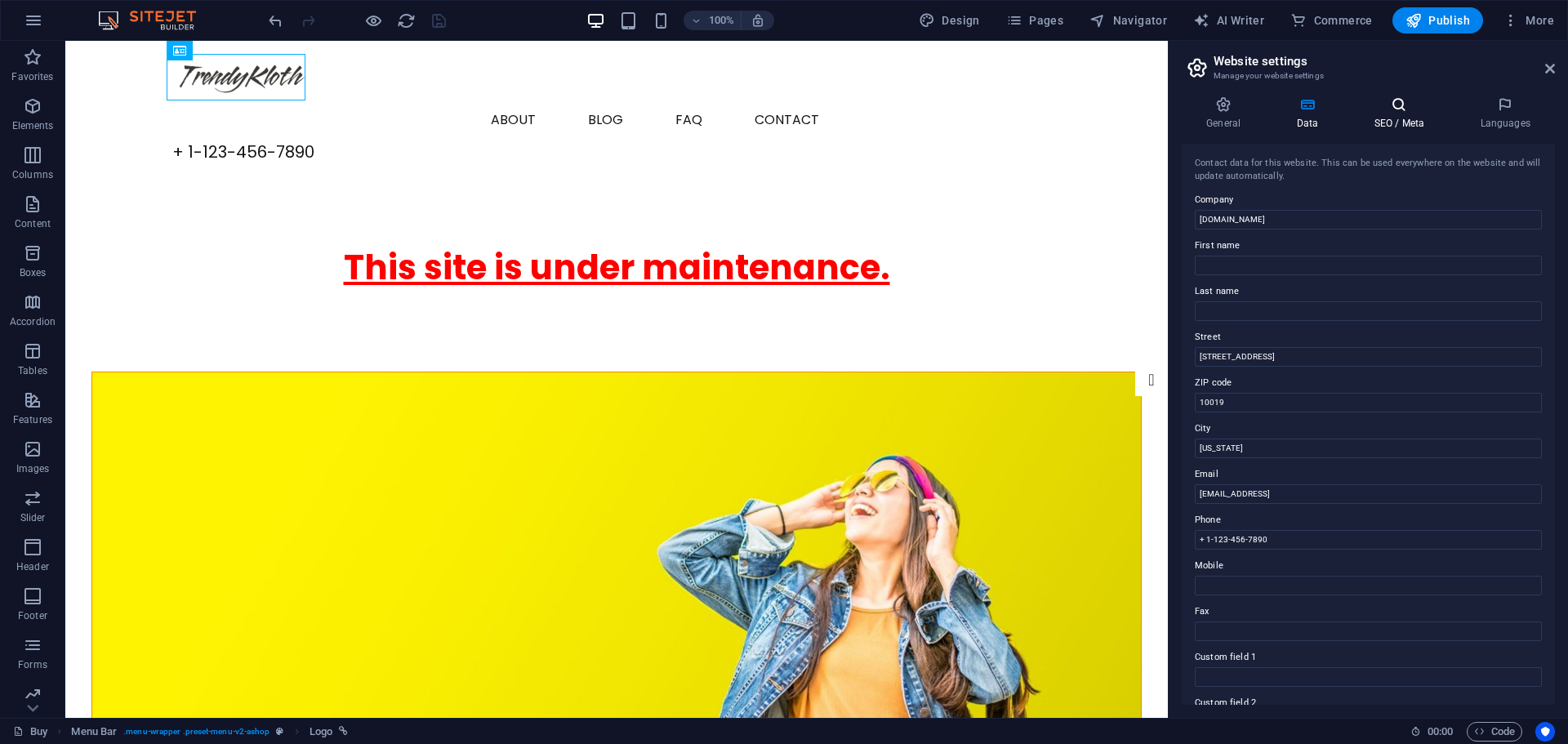
click at [1392, 108] on icon at bounding box center [1399, 104] width 100 height 16
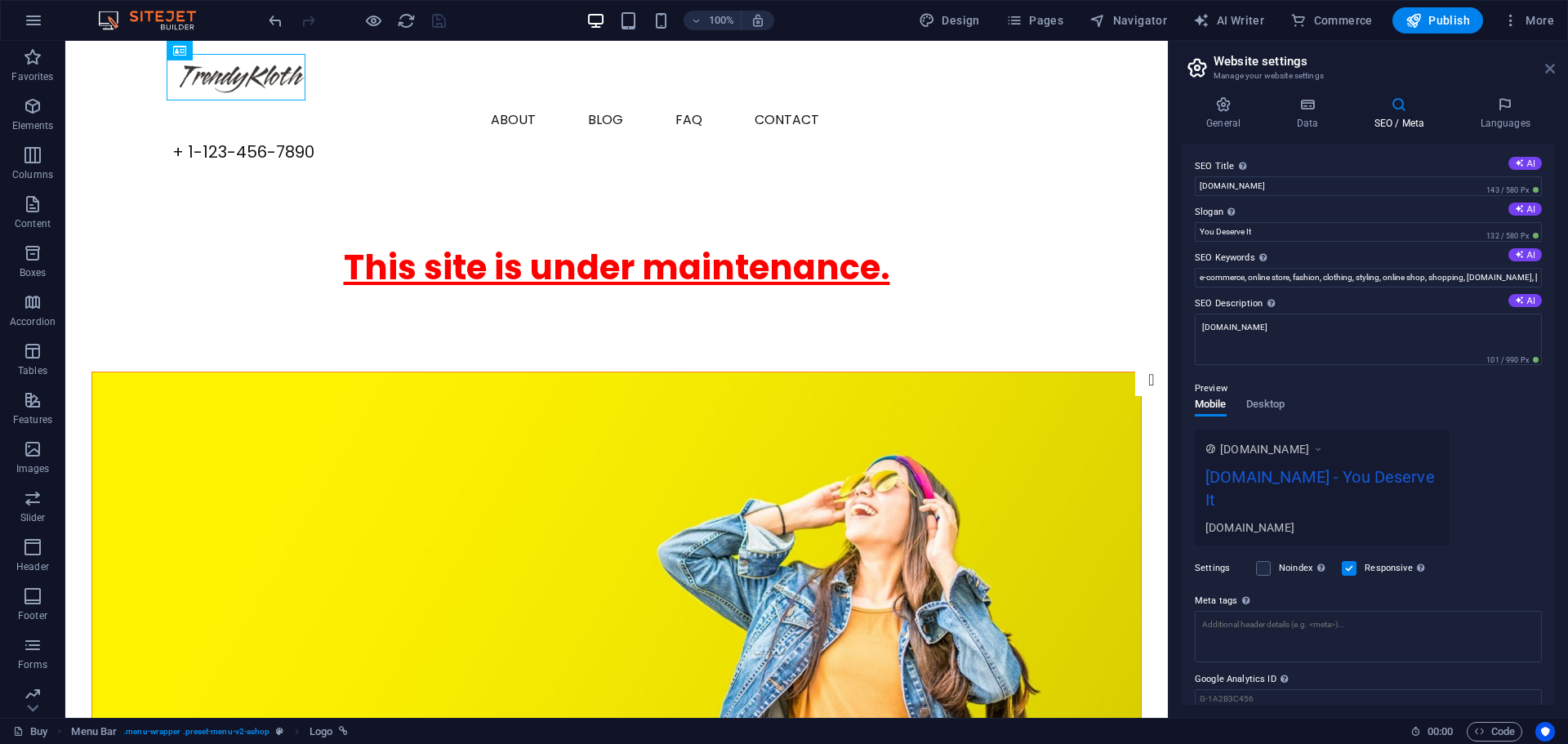
click at [1546, 68] on icon at bounding box center [1549, 69] width 9 height 13
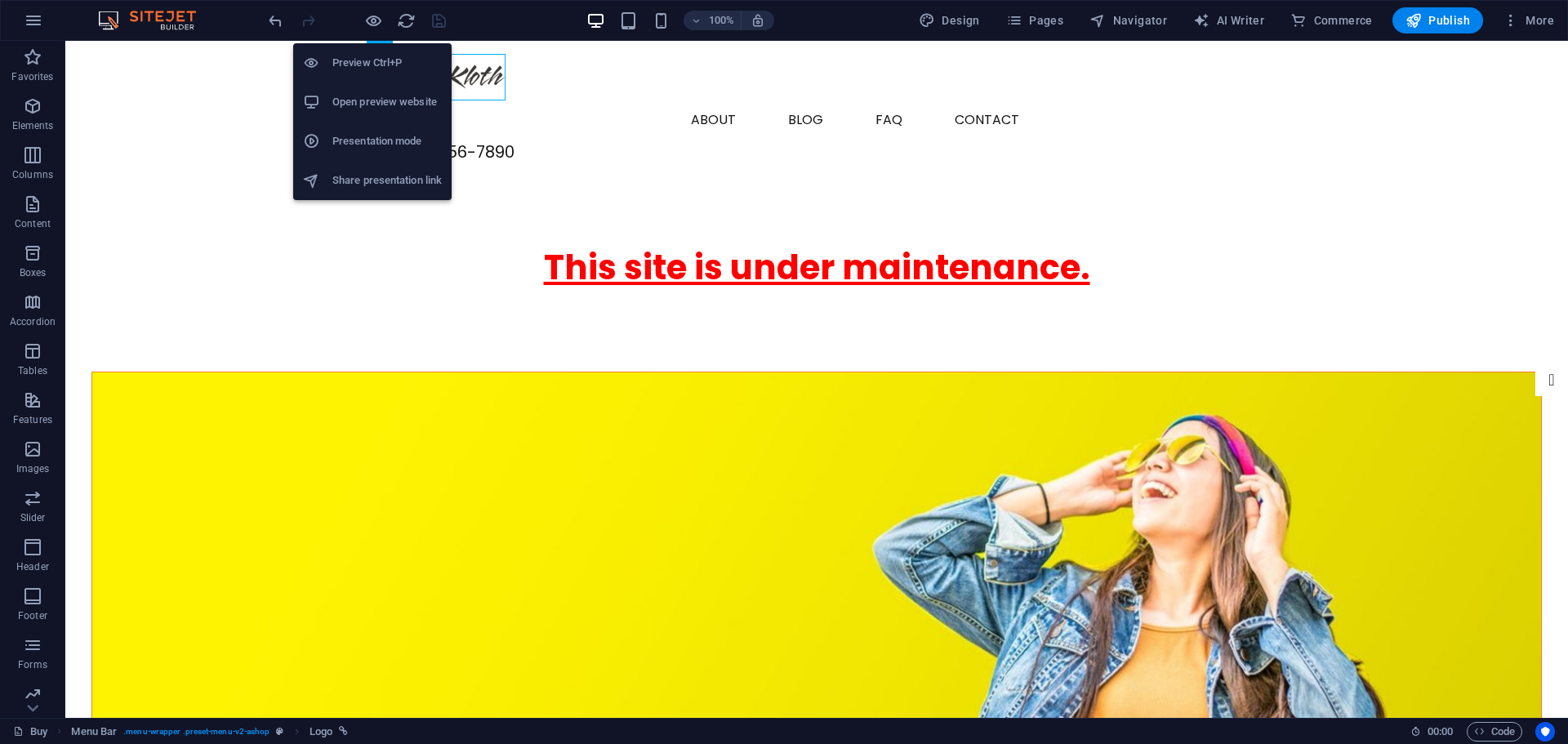
click at [368, 57] on h6 "Preview Ctrl+P" at bounding box center [387, 62] width 109 height 20
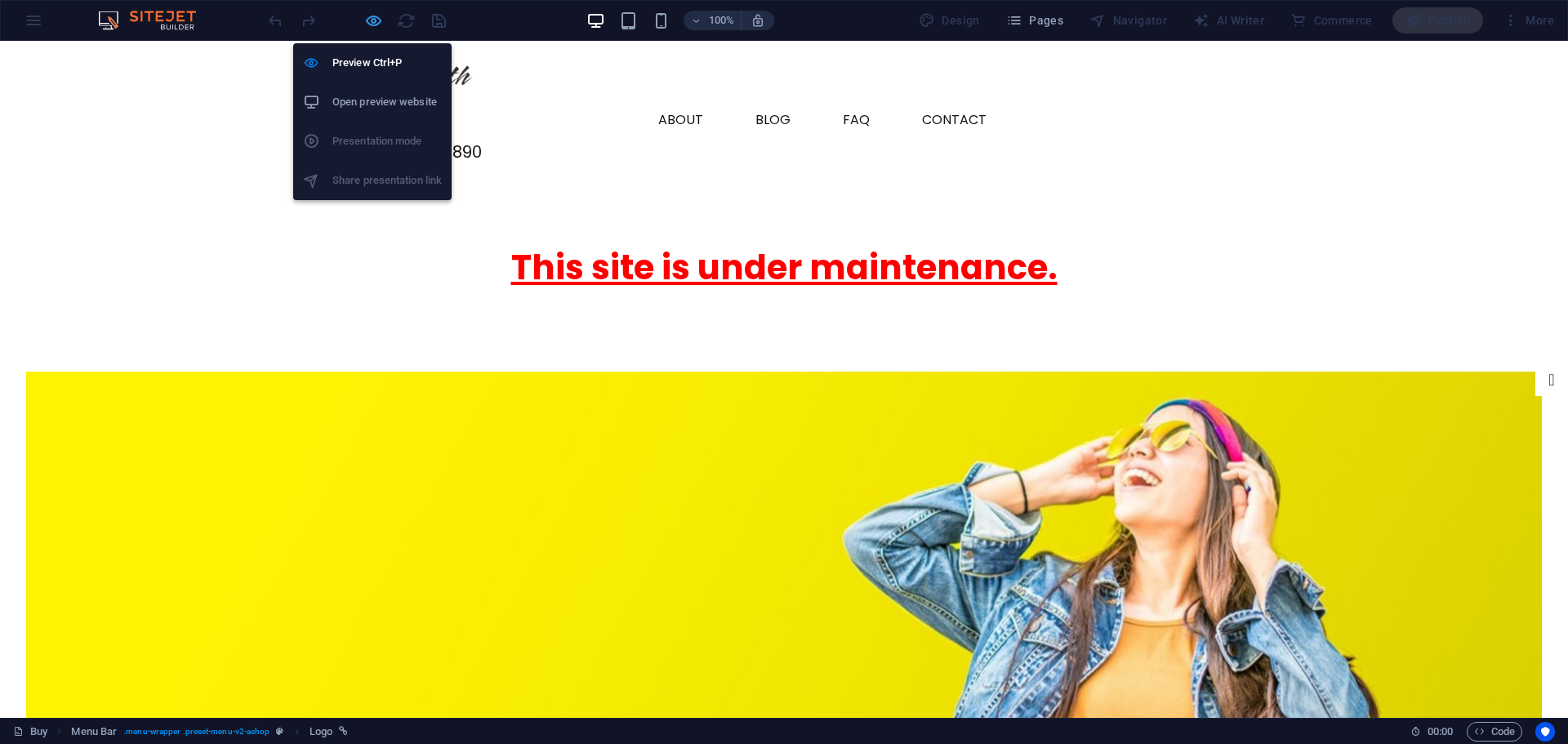
click at [372, 22] on icon "button" at bounding box center [374, 21] width 19 height 19
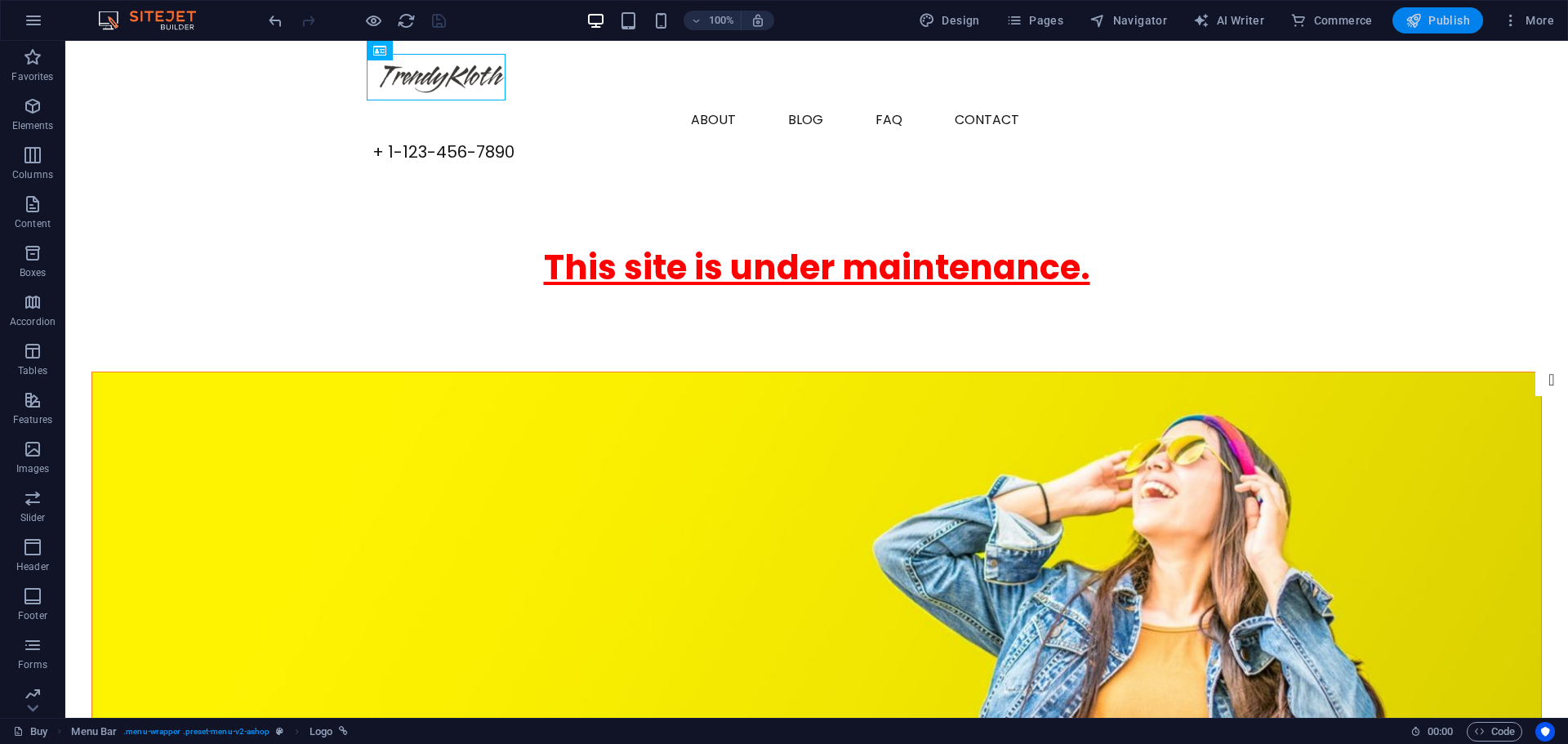
click at [1433, 22] on span "Publish" at bounding box center [1437, 20] width 65 height 16
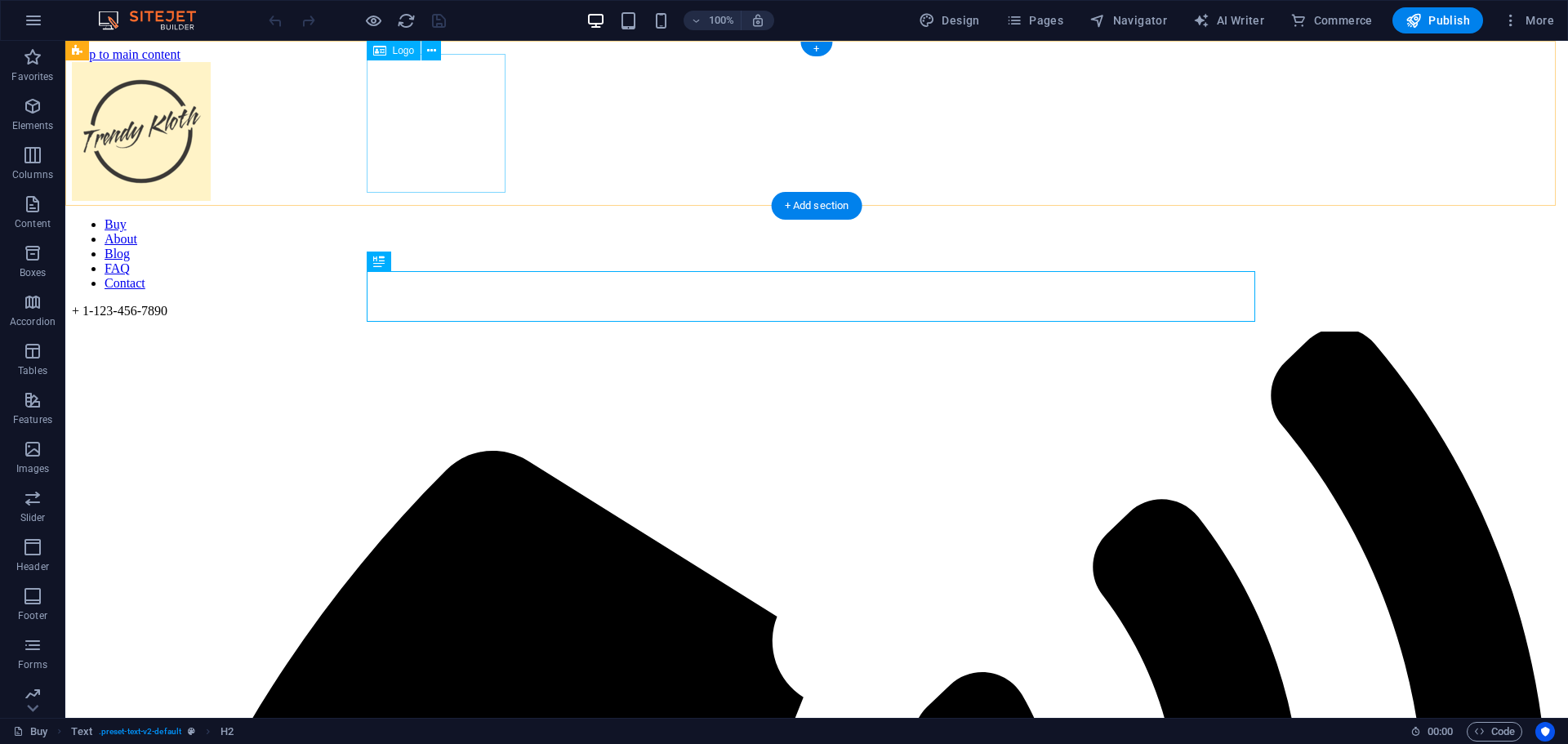
click at [454, 120] on div at bounding box center [816, 133] width 1489 height 142
select select "px"
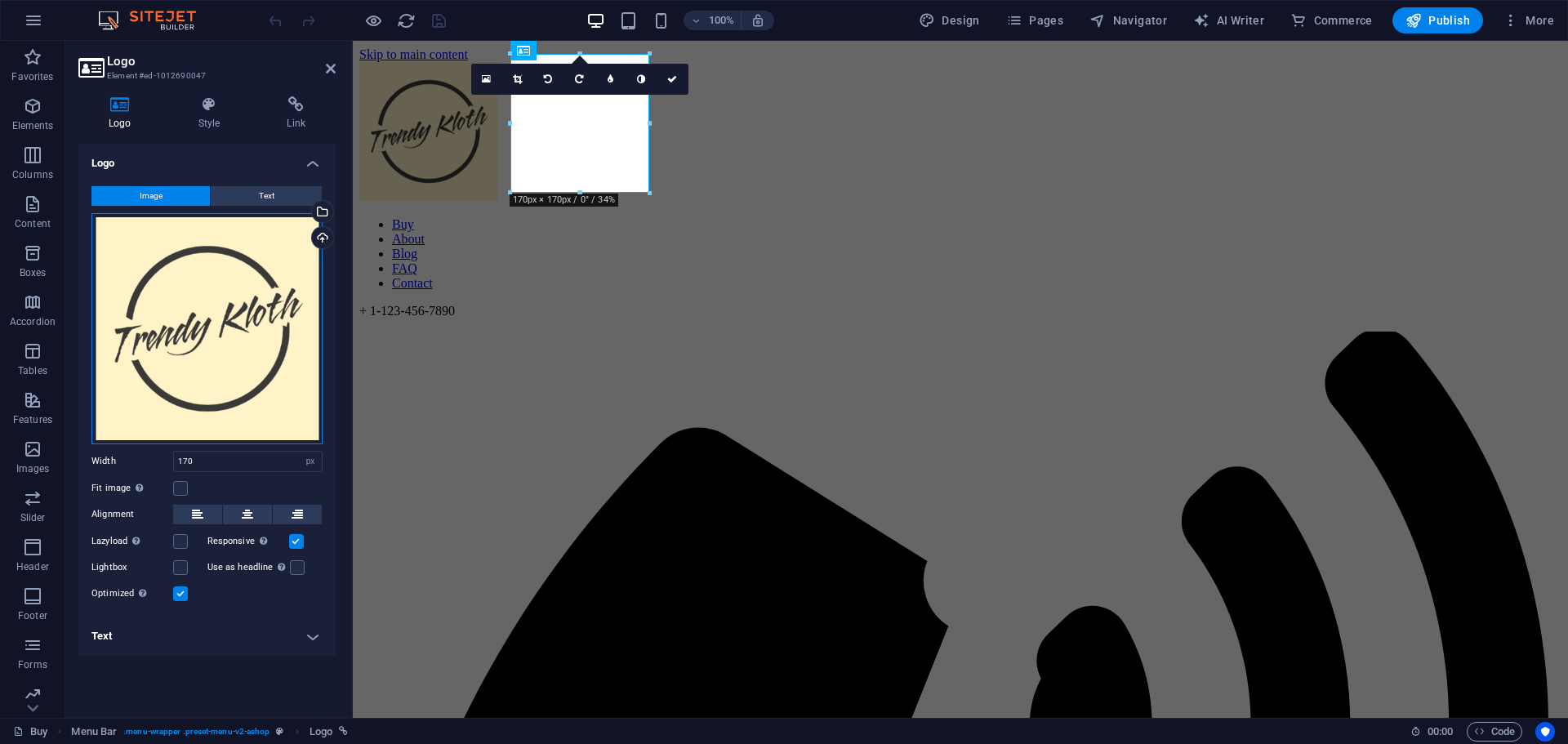
click at [171, 305] on div "Drag files here, click to choose files or select files from Files or our free s…" at bounding box center [207, 329] width 232 height 232
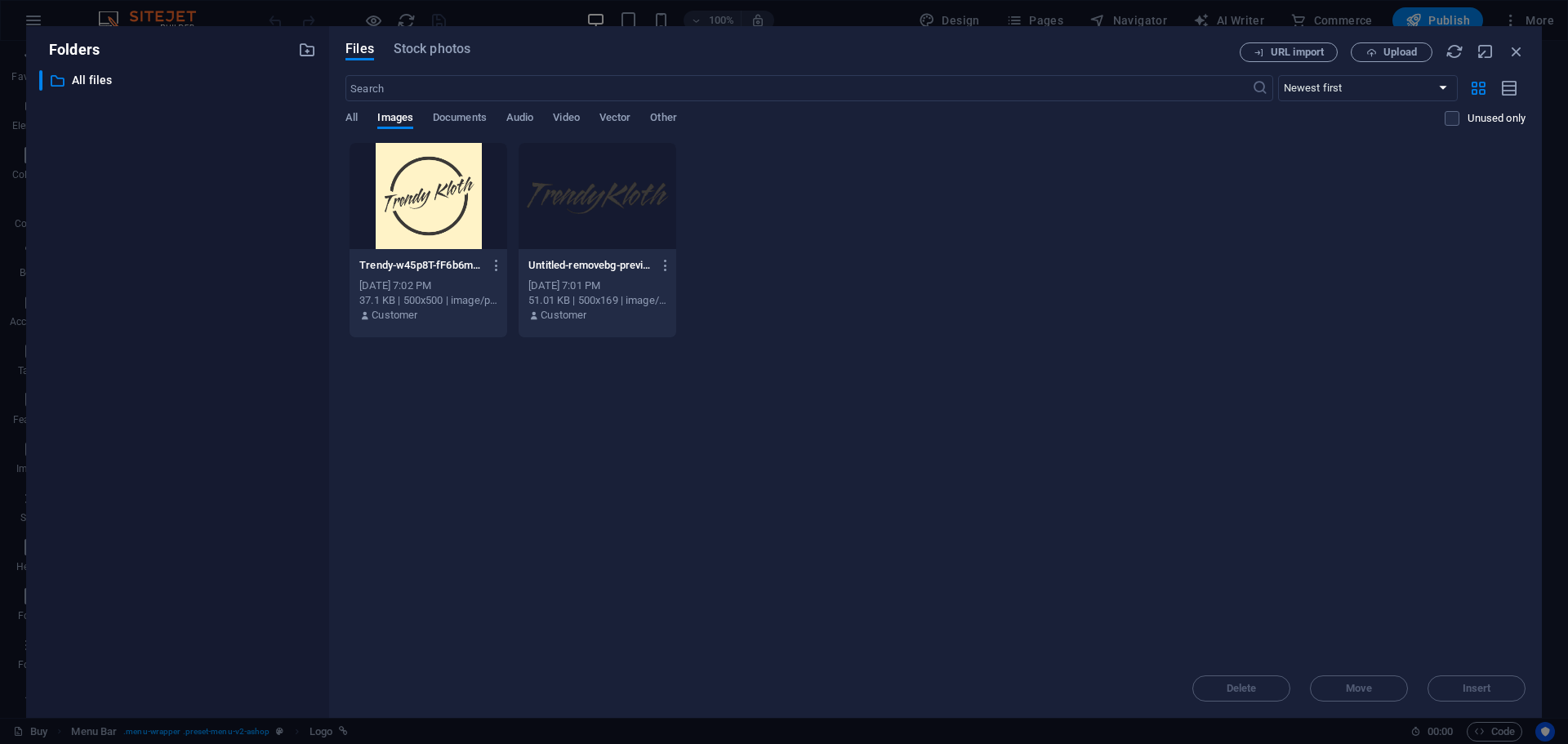
click at [565, 161] on div at bounding box center [597, 196] width 157 height 106
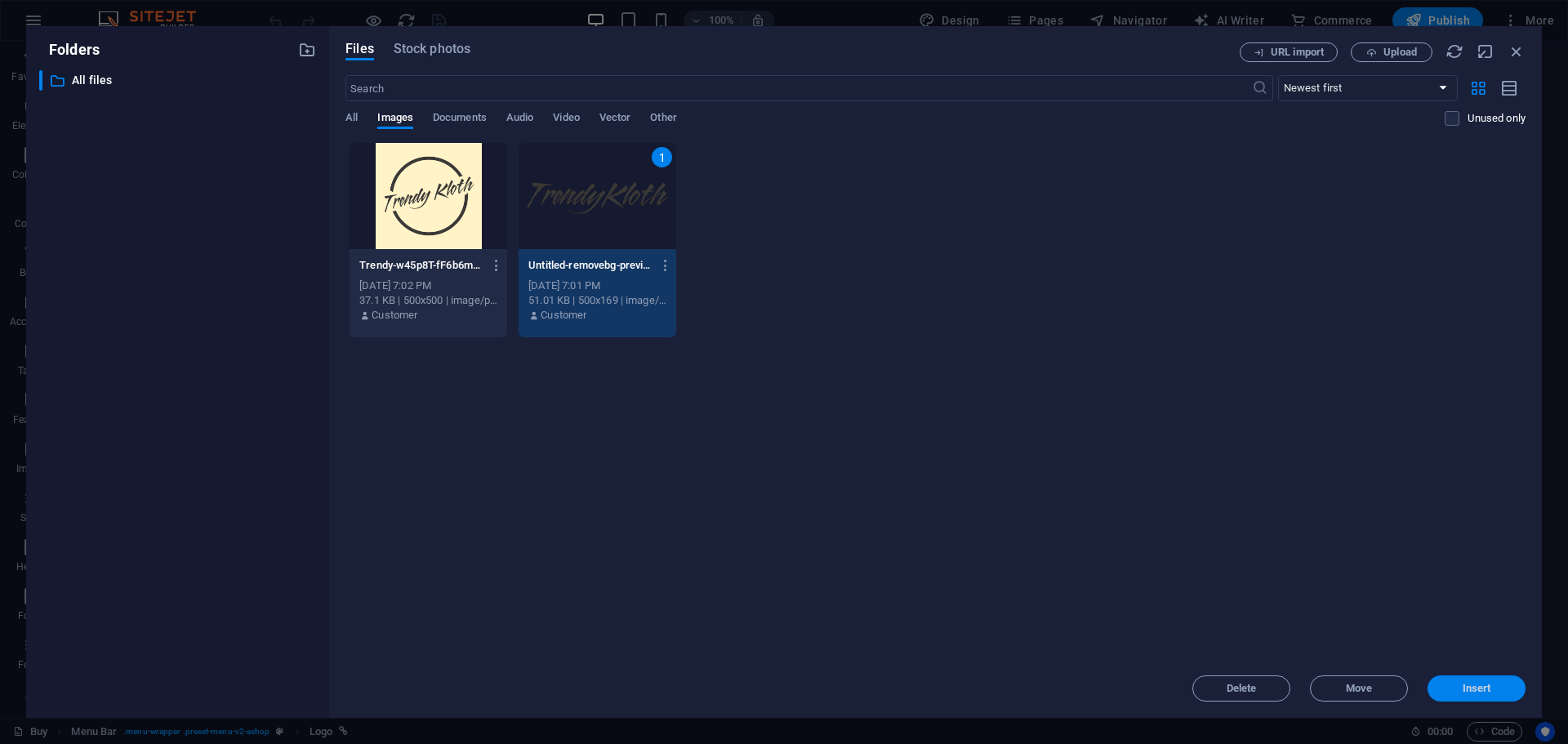
click at [1486, 686] on span "Insert" at bounding box center [1477, 688] width 28 height 9
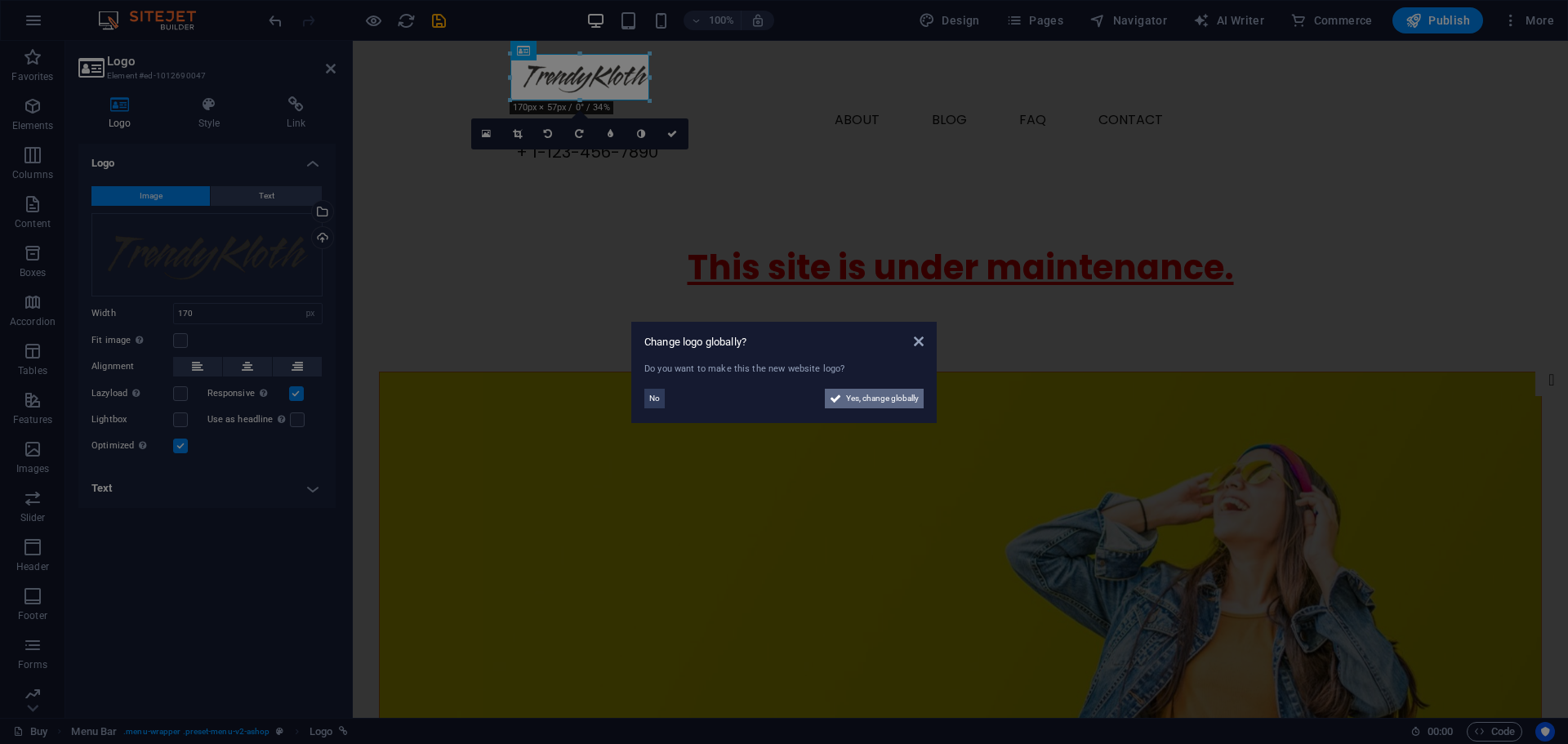
click at [899, 400] on span "Yes, change globally" at bounding box center [882, 398] width 72 height 20
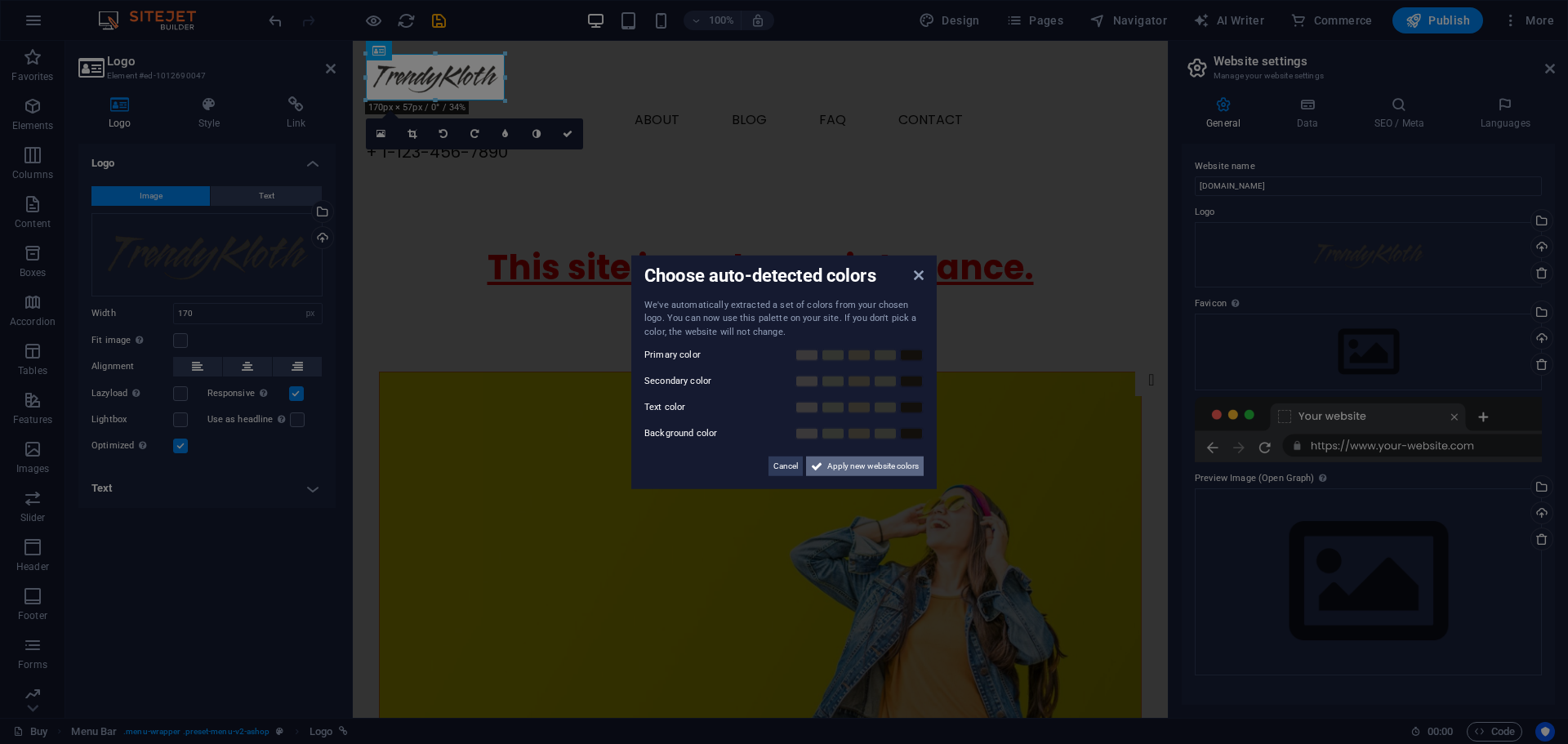
click at [843, 465] on span "Apply new website colors" at bounding box center [872, 466] width 91 height 20
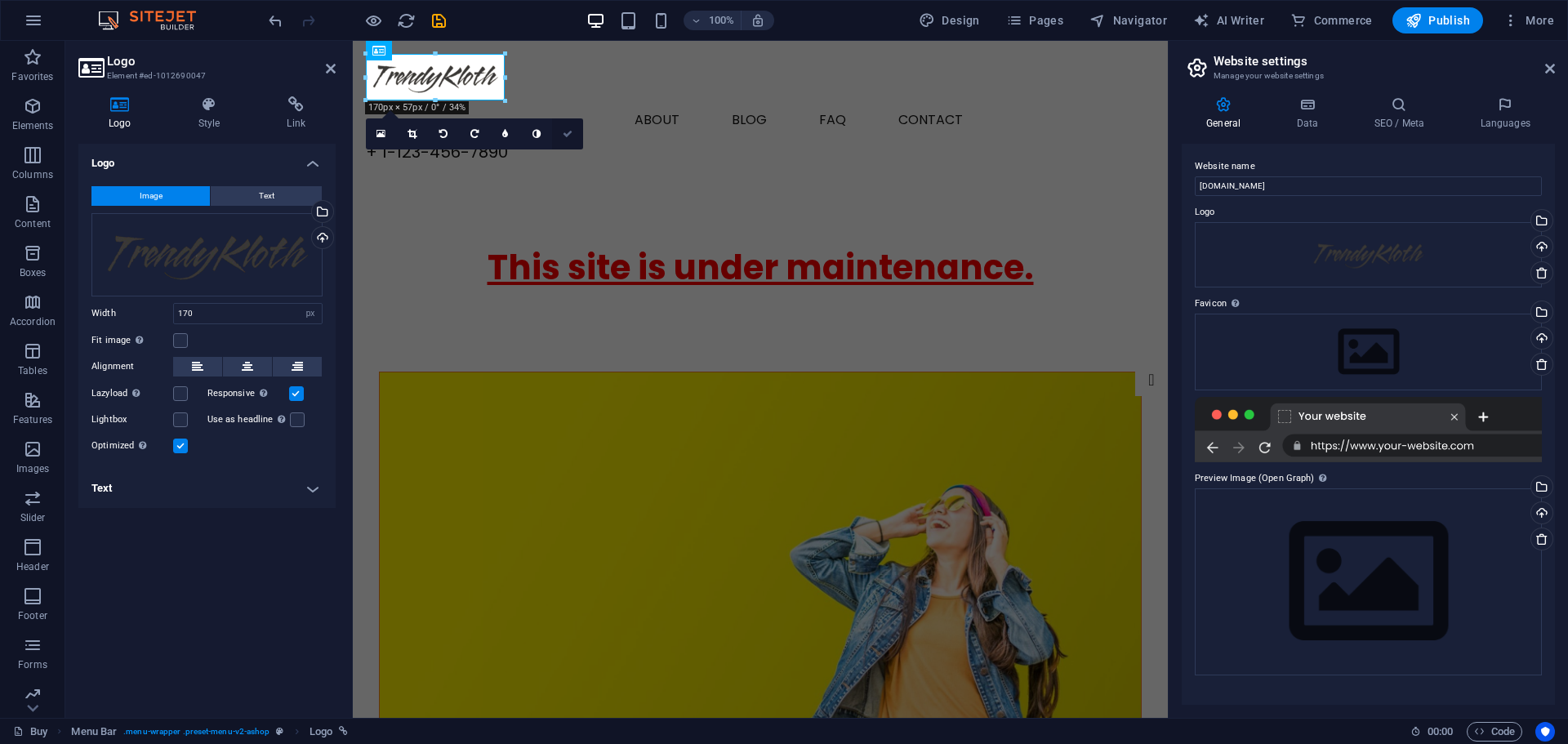
click at [564, 137] on icon at bounding box center [568, 134] width 9 height 9
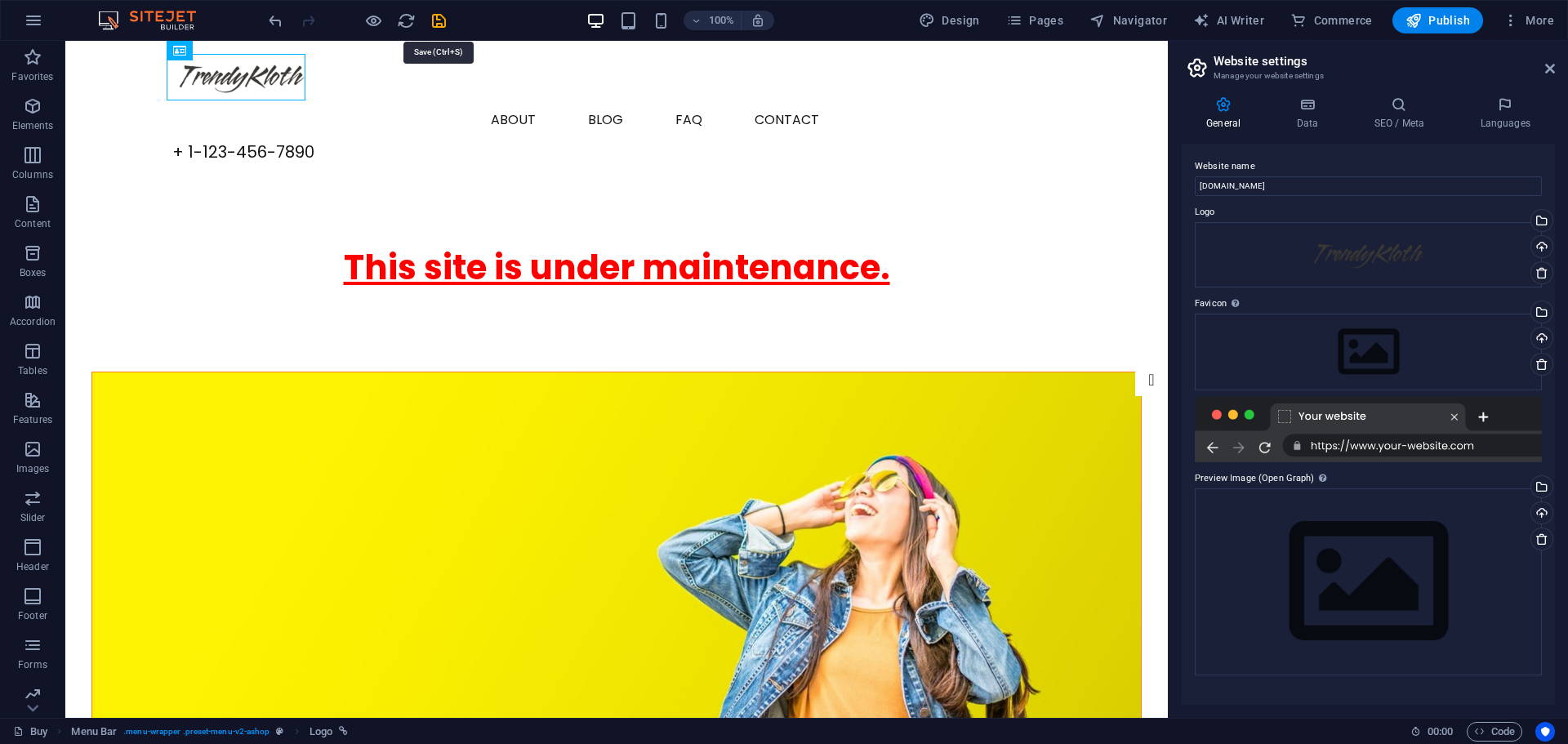
click at [435, 17] on icon "save" at bounding box center [439, 21] width 19 height 19
checkbox input "false"
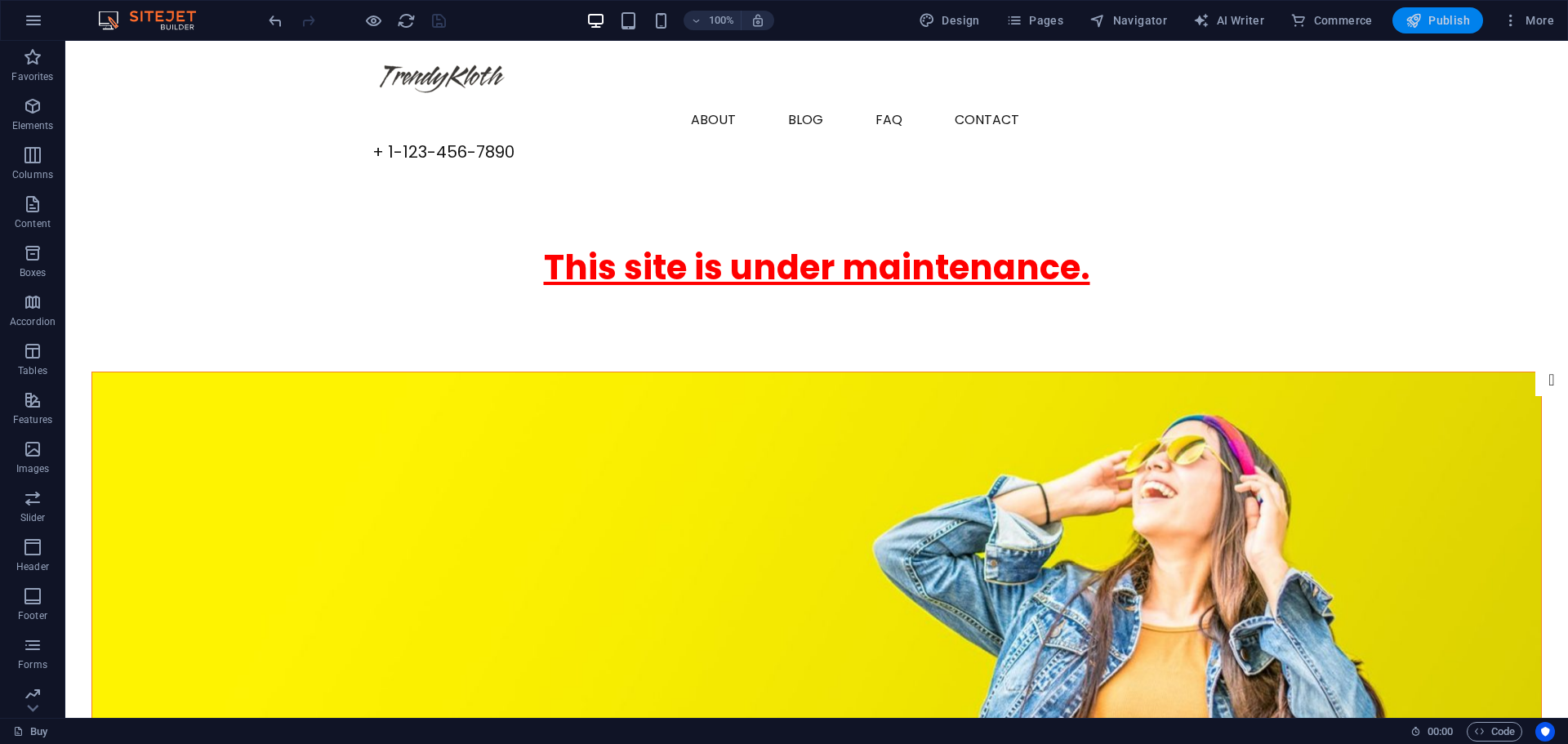
drag, startPoint x: 1437, startPoint y: 23, endPoint x: 1280, endPoint y: 312, distance: 328.9
click at [1437, 23] on span "Publish" at bounding box center [1437, 20] width 65 height 16
